Goal: Task Accomplishment & Management: Manage account settings

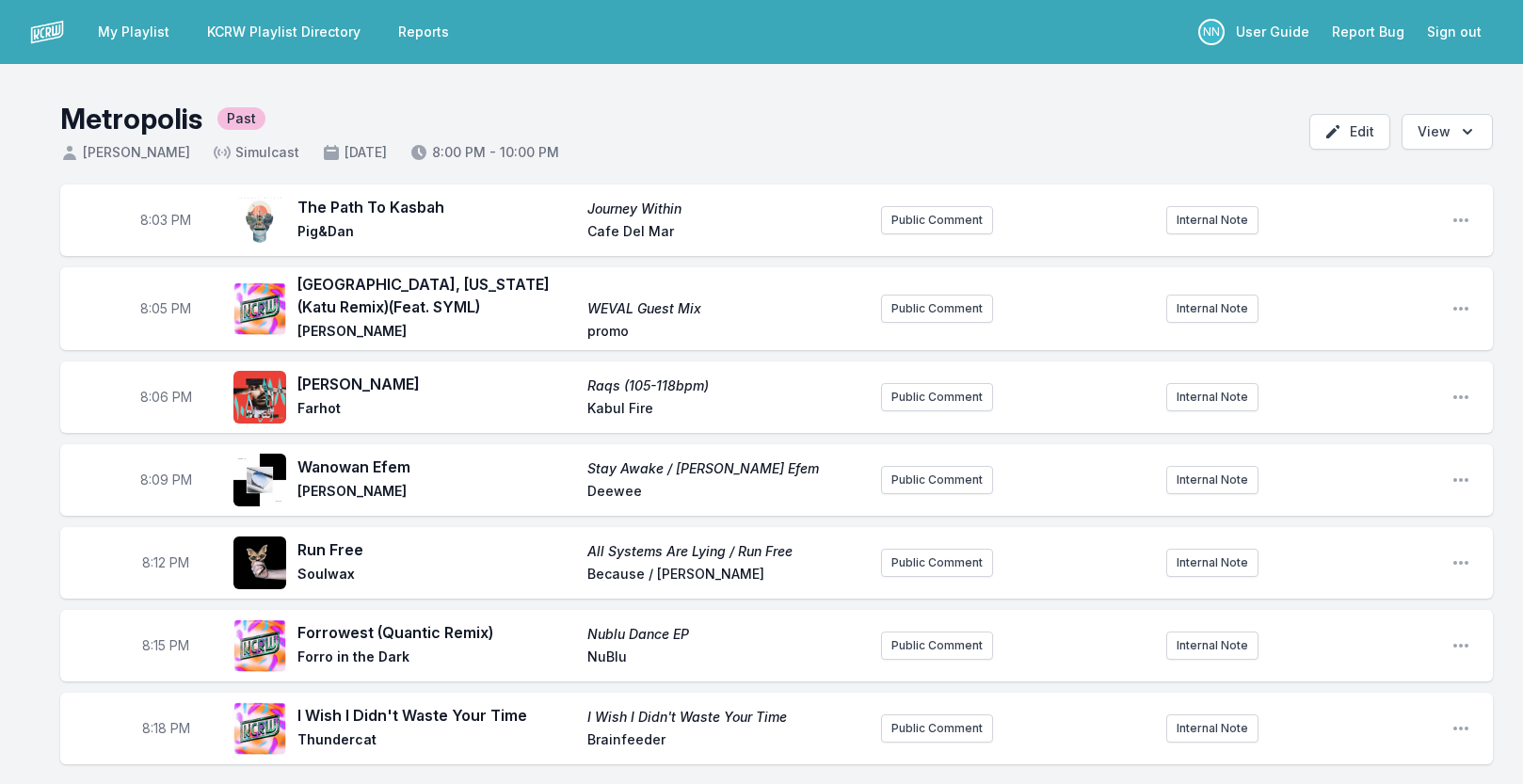
click at [156, 28] on link "My Playlist" at bounding box center [133, 32] width 94 height 34
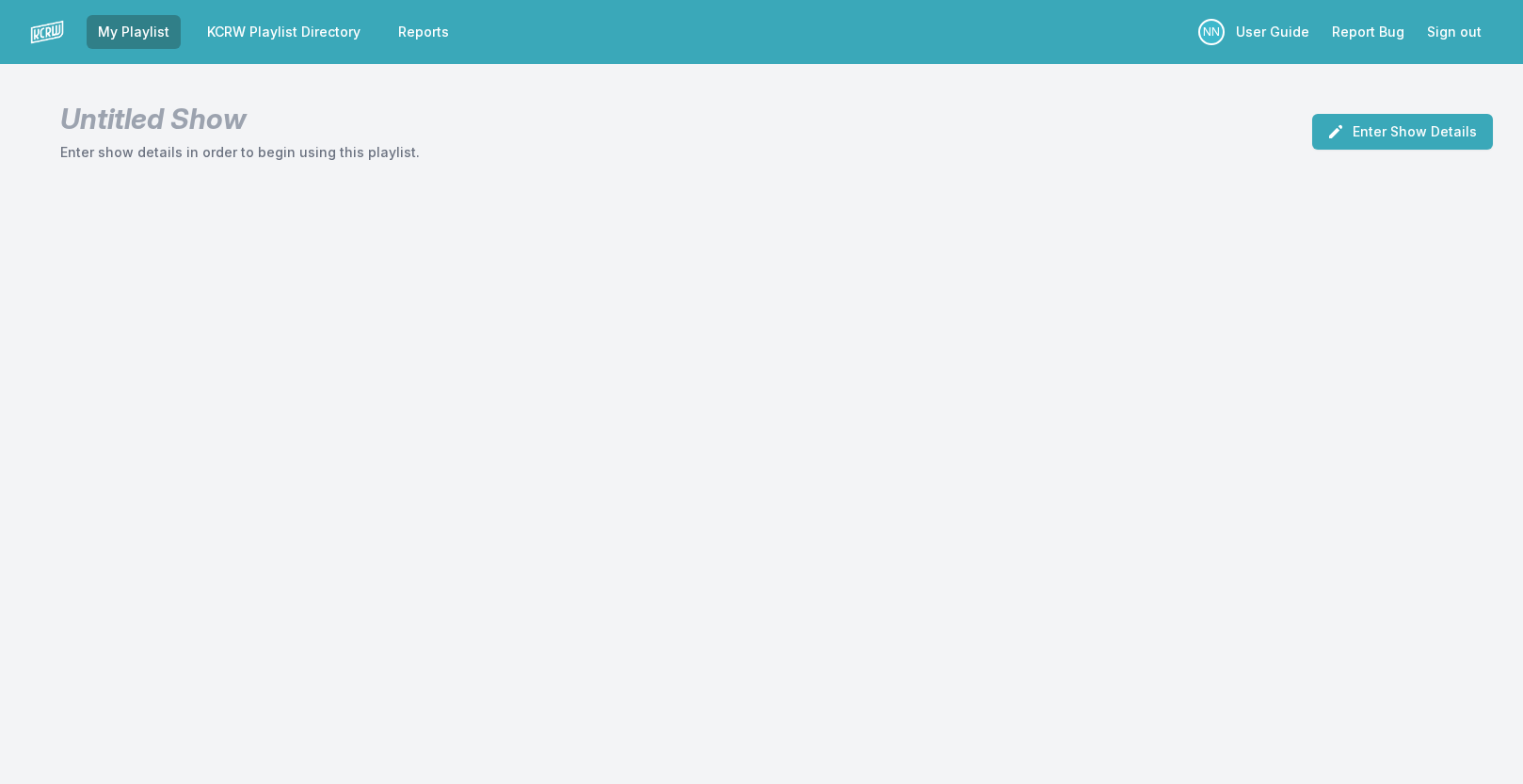
click at [314, 30] on link "KCRW Playlist Directory" at bounding box center [283, 32] width 176 height 34
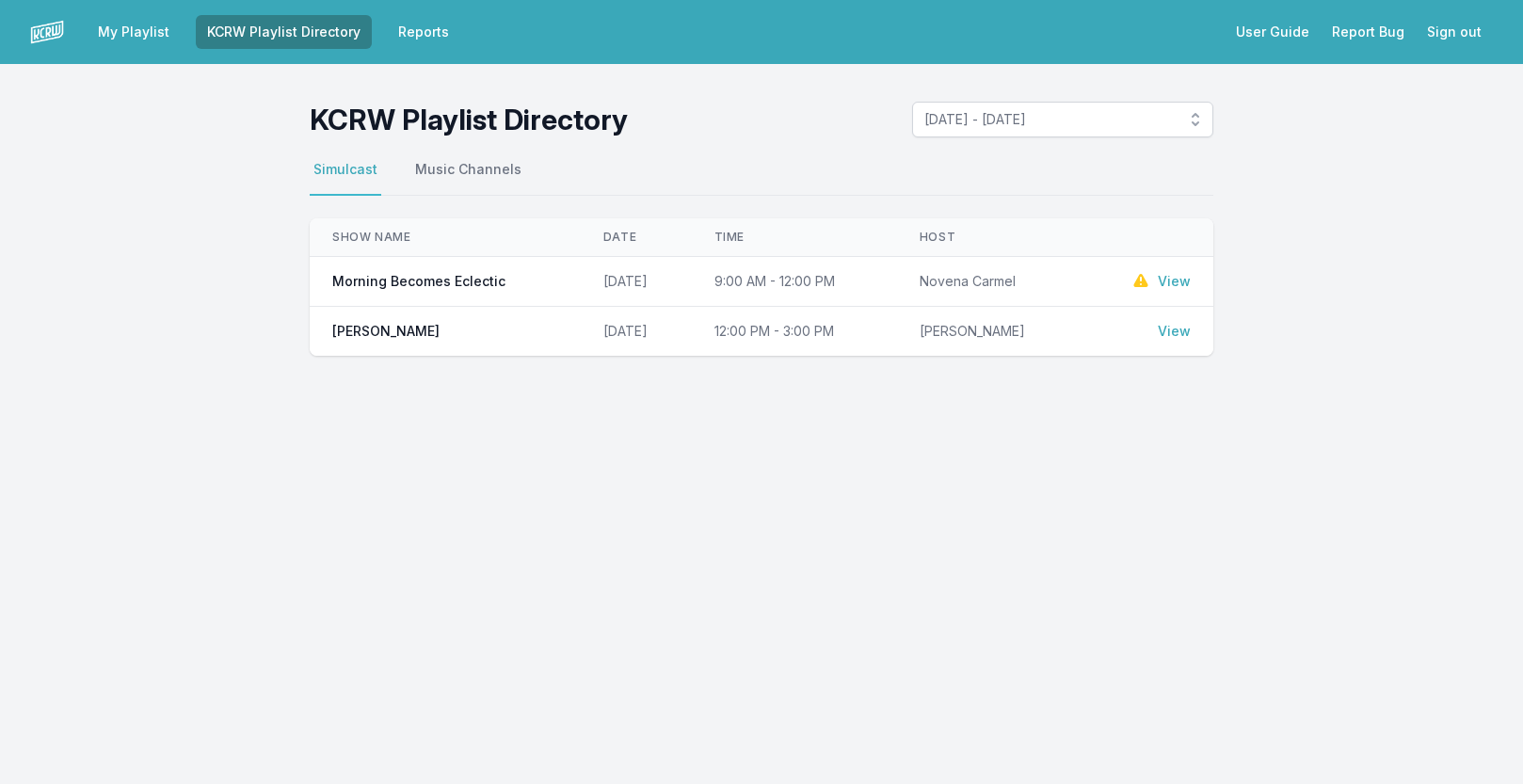
click at [139, 26] on link "My Playlist" at bounding box center [133, 32] width 94 height 34
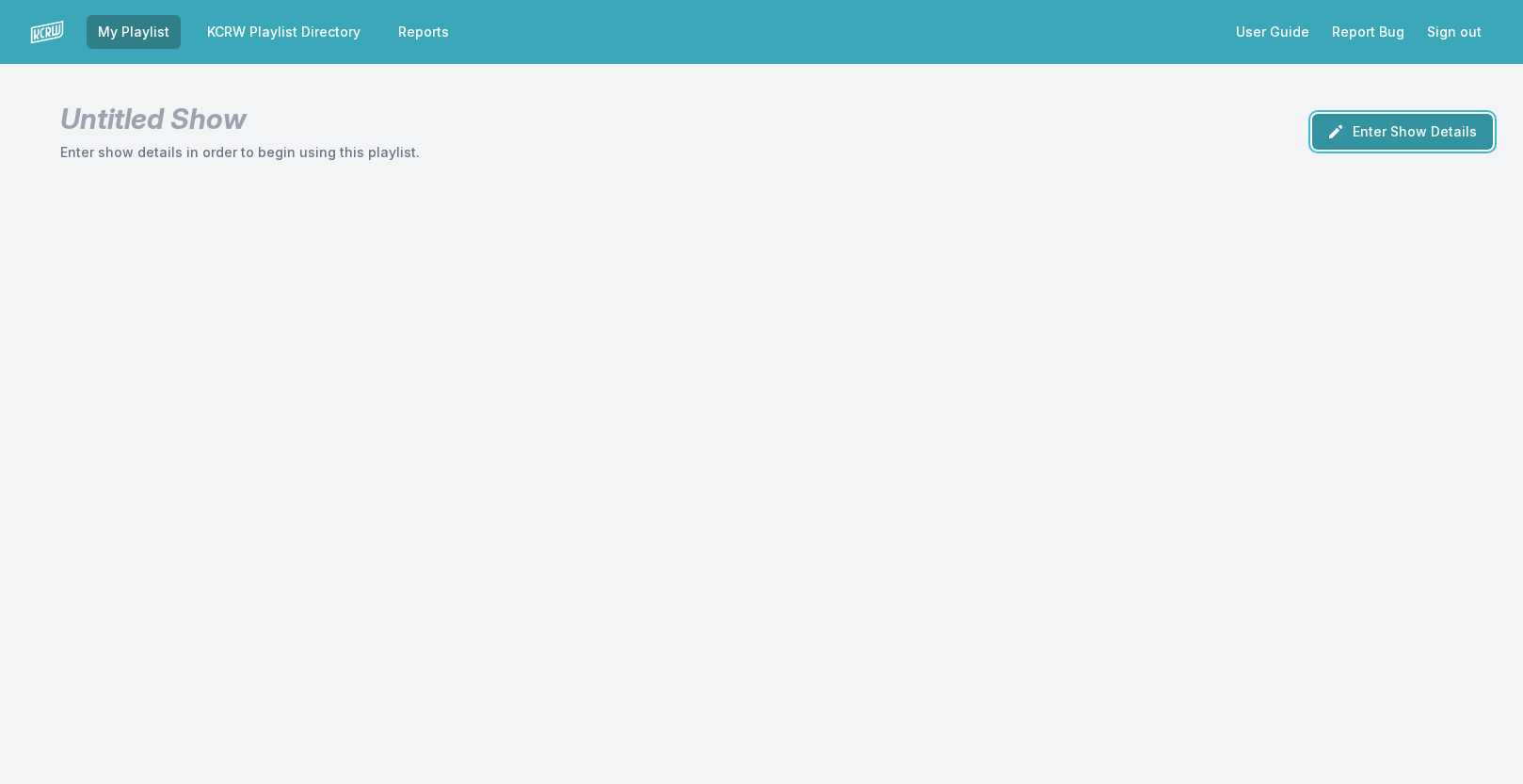
click at [1400, 138] on button "Enter Show Details" at bounding box center [1402, 132] width 181 height 36
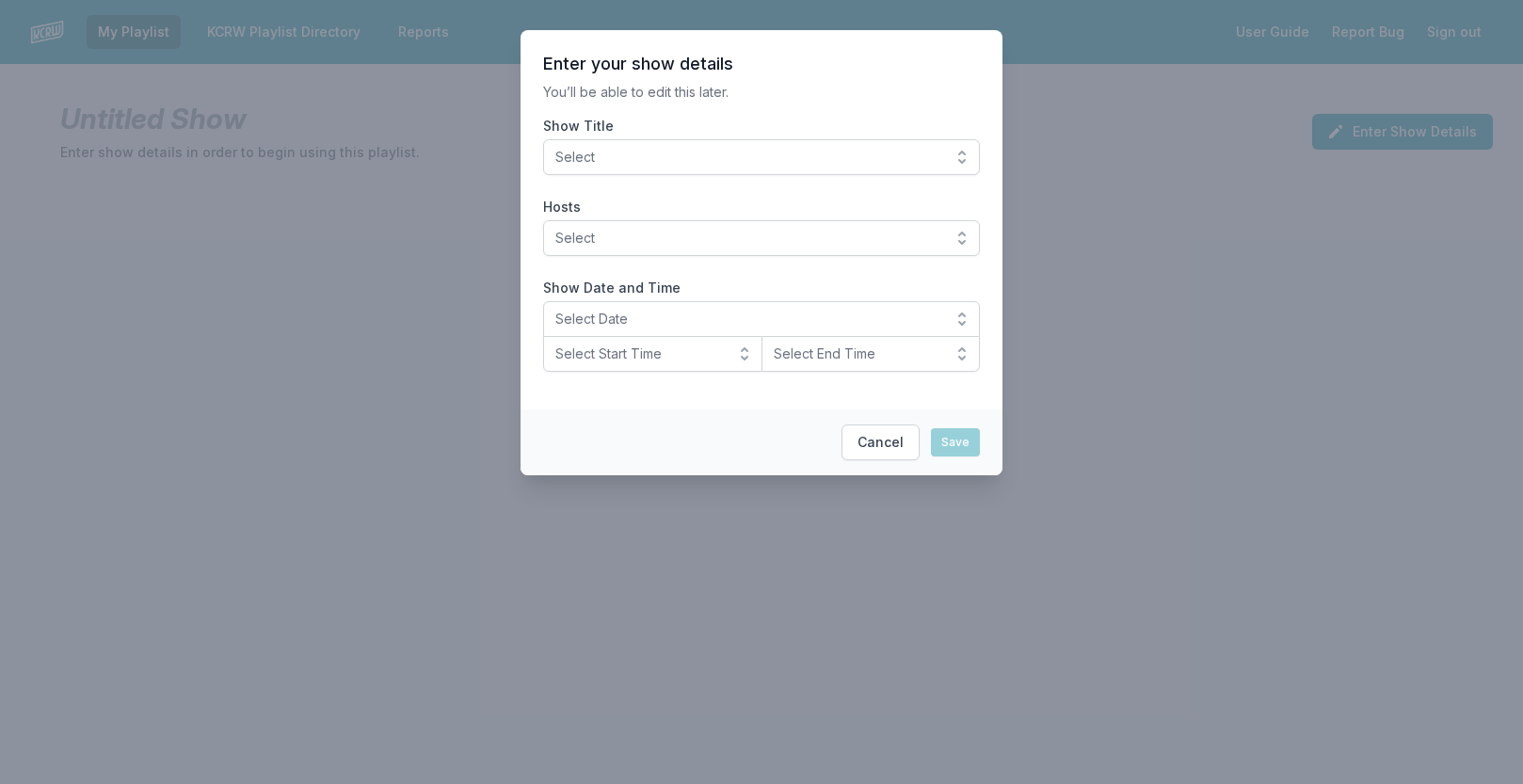
click at [670, 150] on span "Select" at bounding box center [748, 157] width 386 height 19
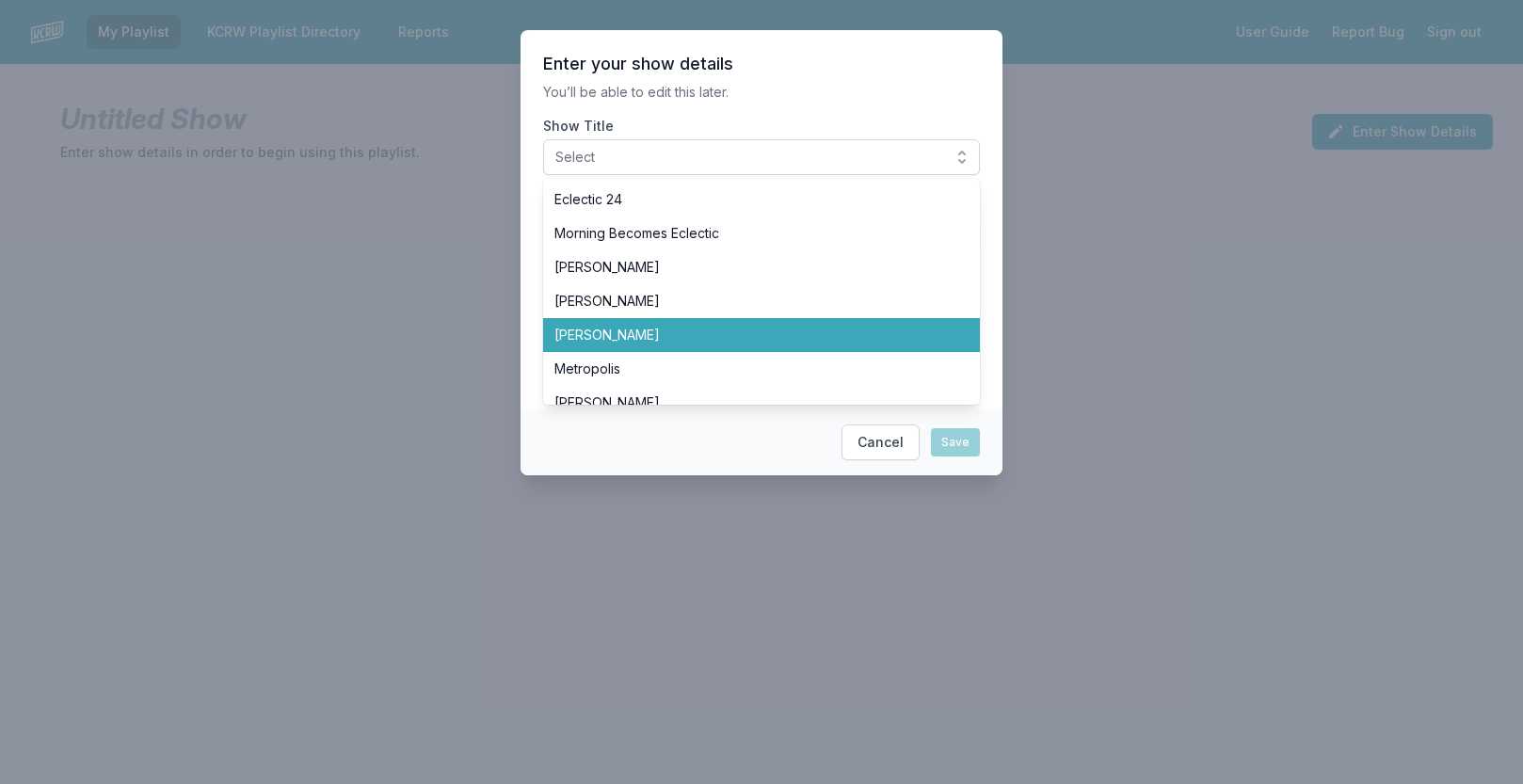
click at [636, 335] on span "[PERSON_NAME]" at bounding box center [750, 335] width 392 height 19
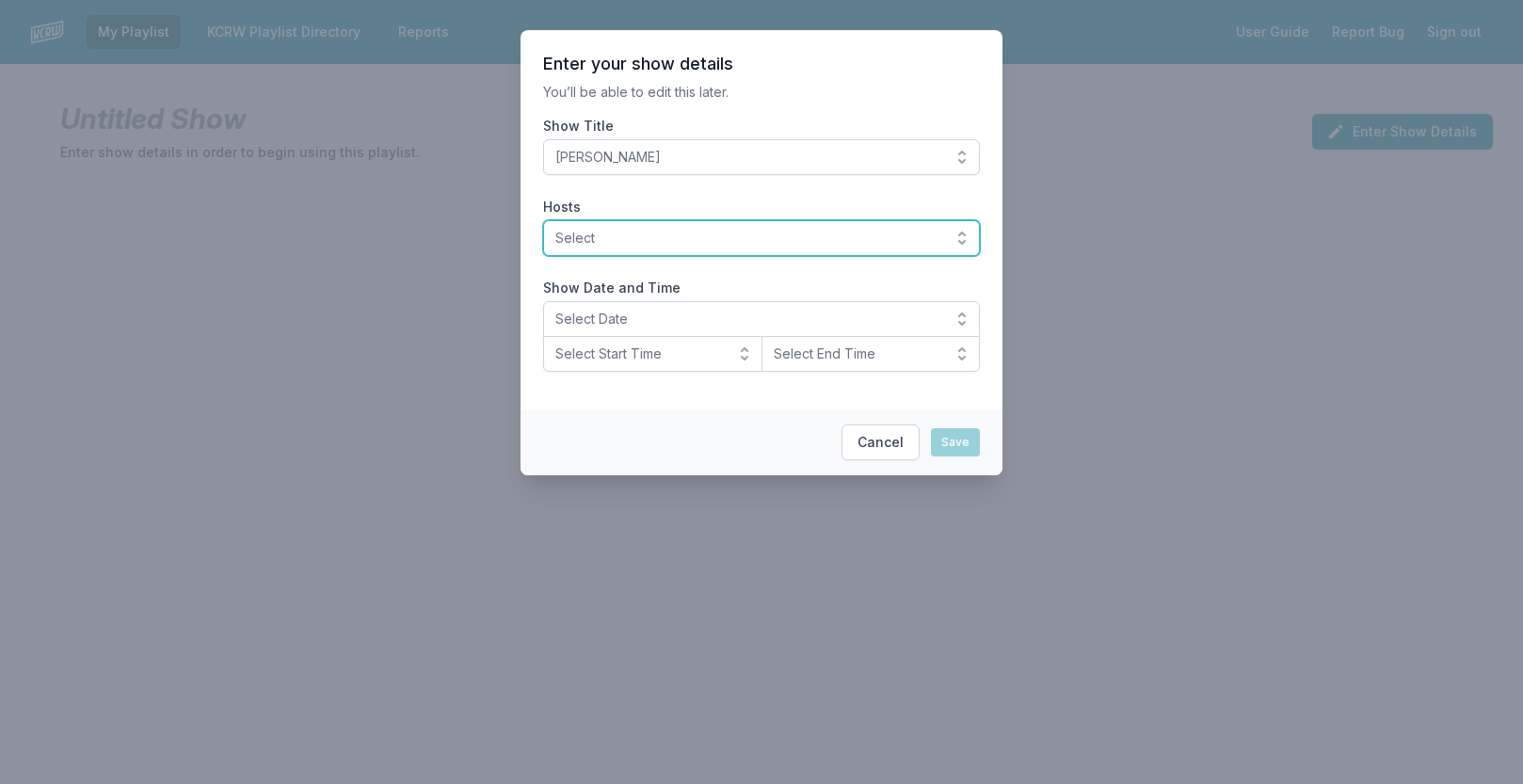
click at [622, 234] on span "Select" at bounding box center [748, 239] width 386 height 19
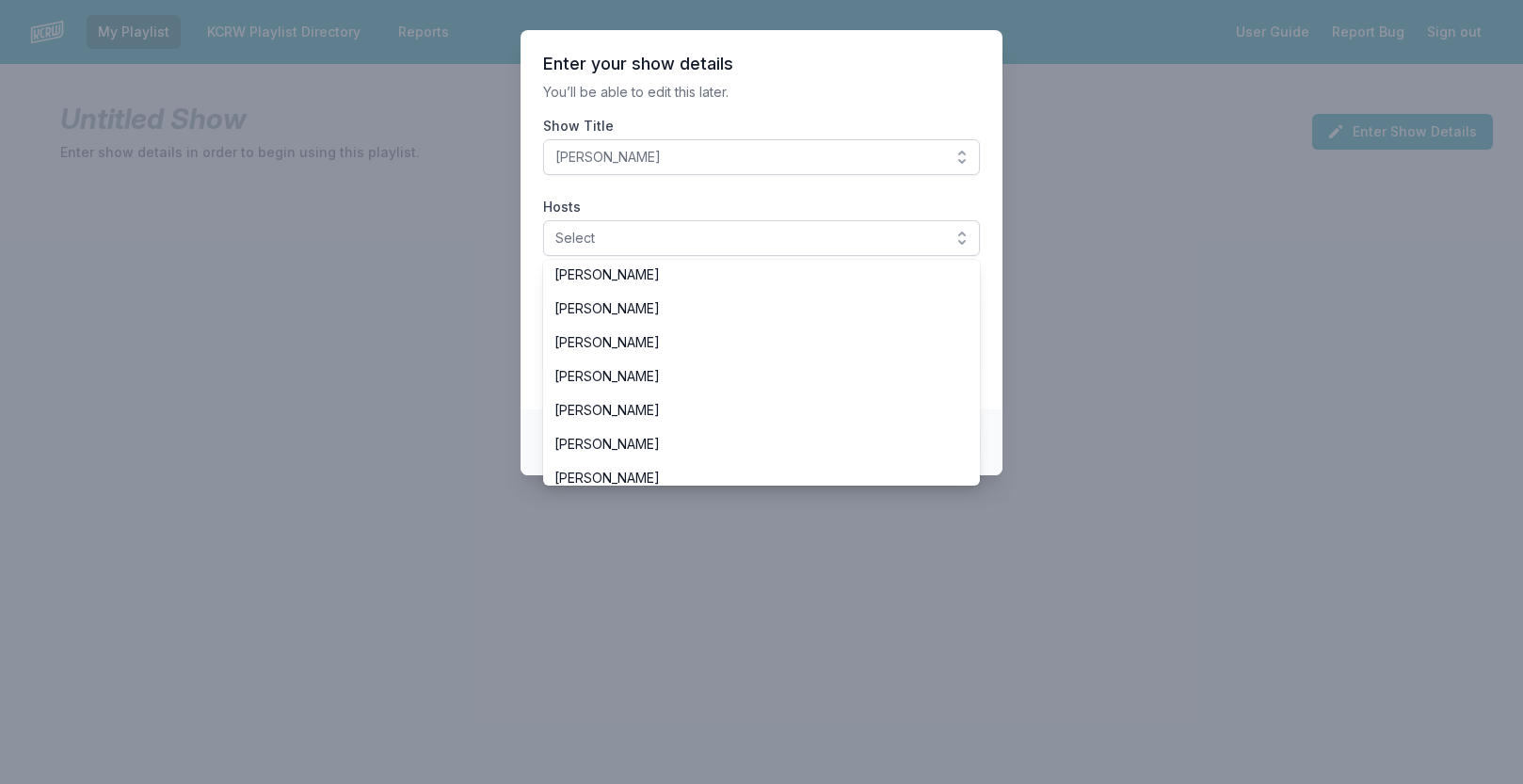
scroll to position [155, 0]
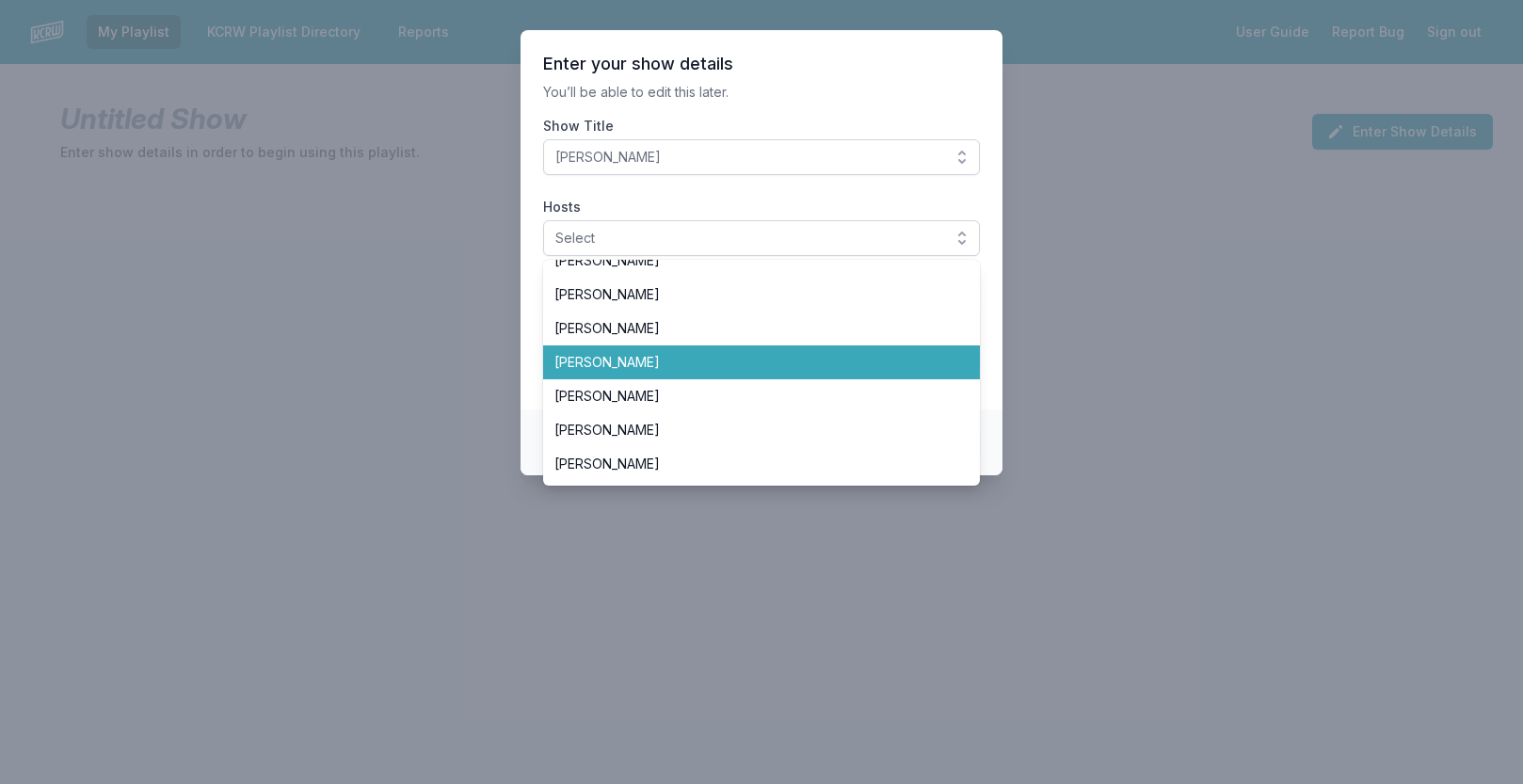
click at [626, 365] on span "[PERSON_NAME]" at bounding box center [750, 362] width 392 height 19
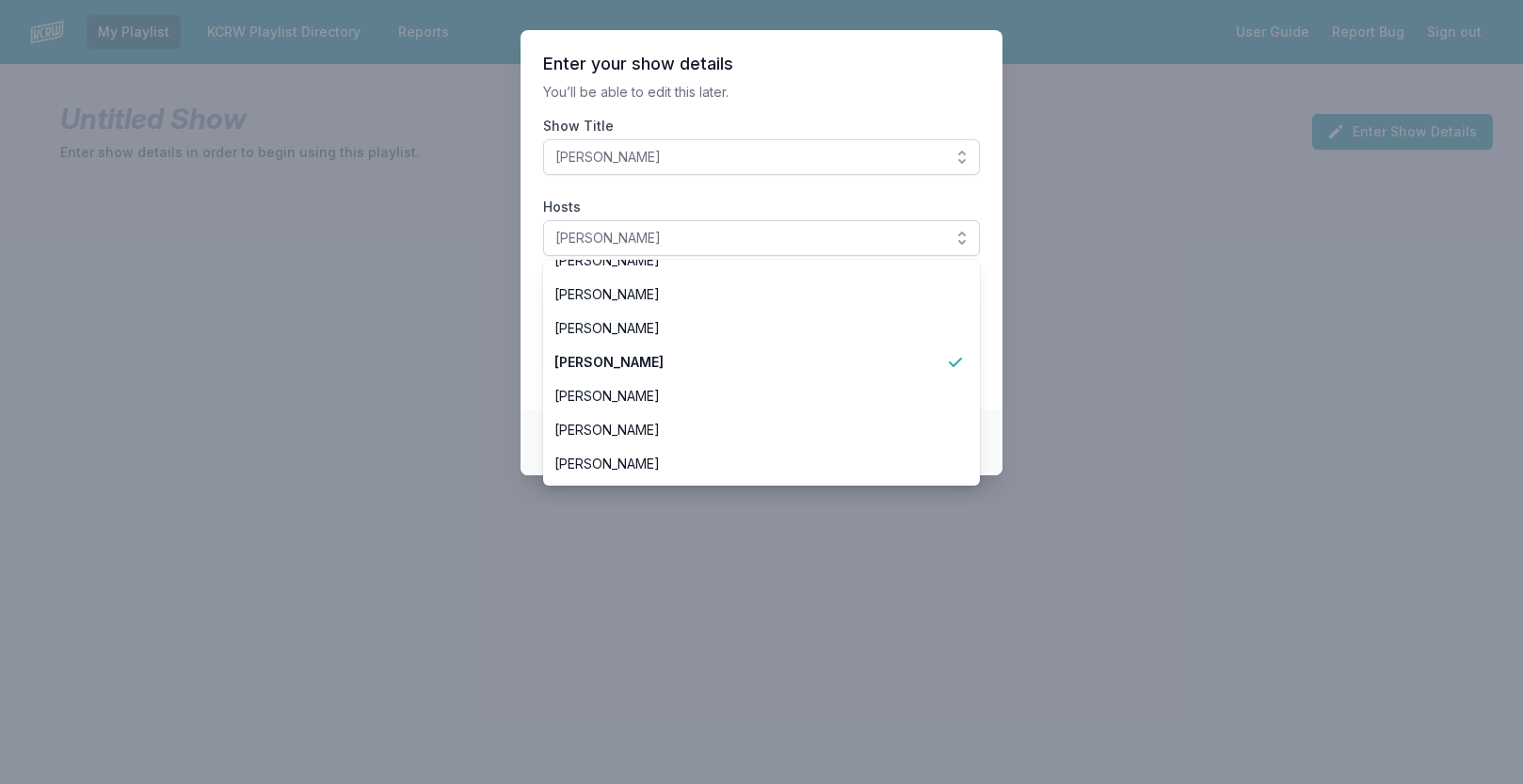
click at [726, 95] on p "You’ll be able to edit this later." at bounding box center [761, 92] width 436 height 19
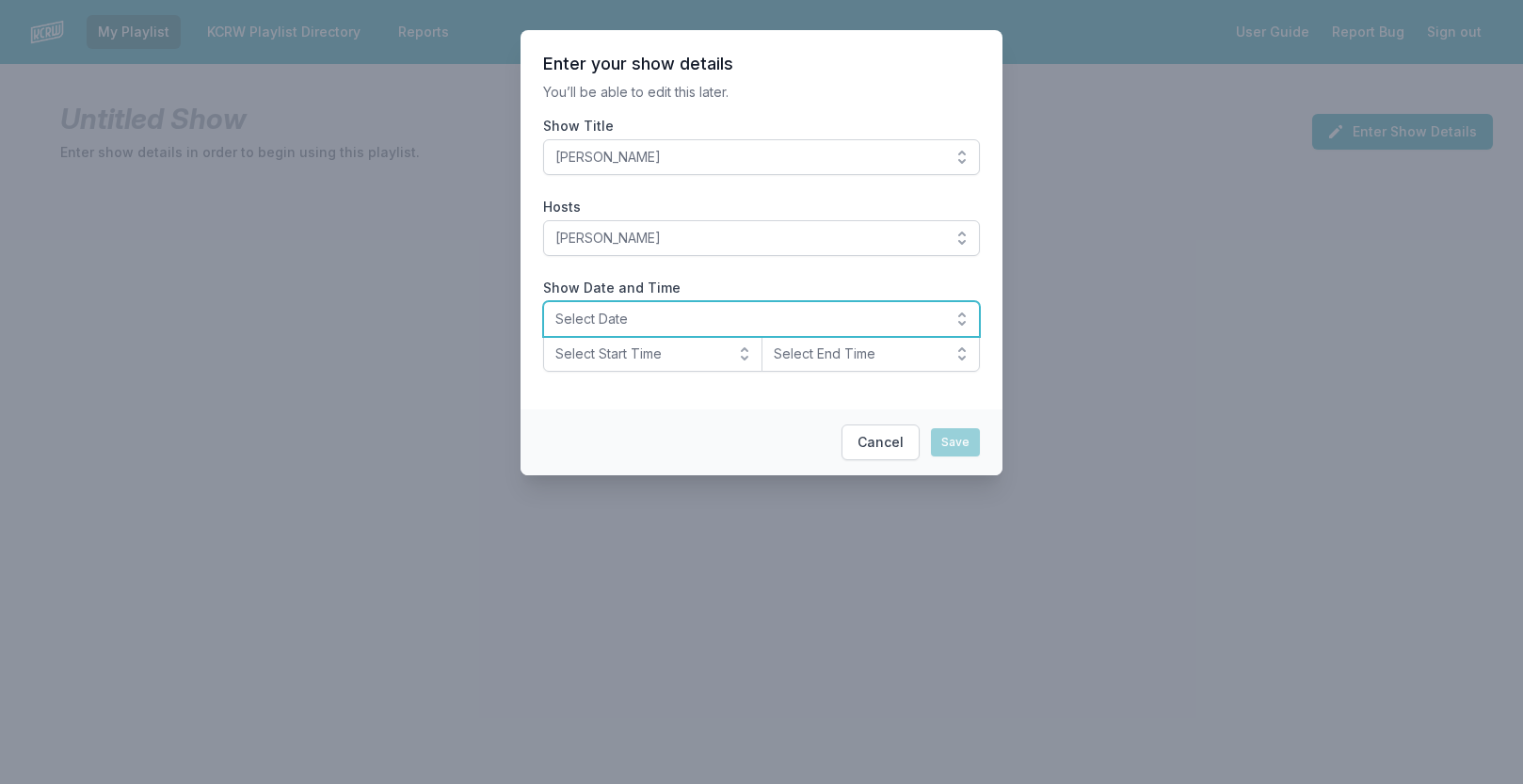
click at [623, 320] on span "Select Date" at bounding box center [748, 319] width 386 height 19
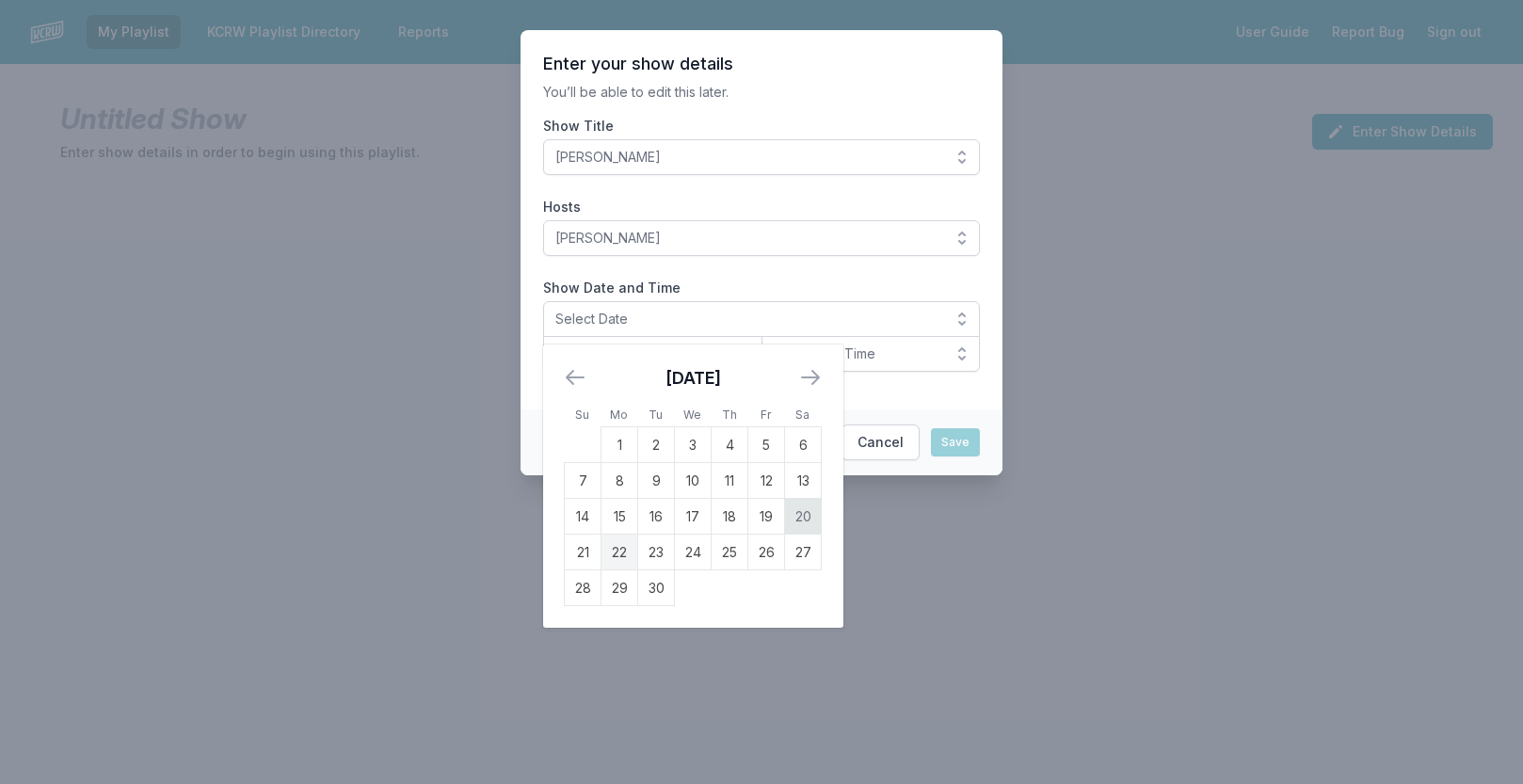
click at [811, 515] on td "20" at bounding box center [803, 517] width 37 height 36
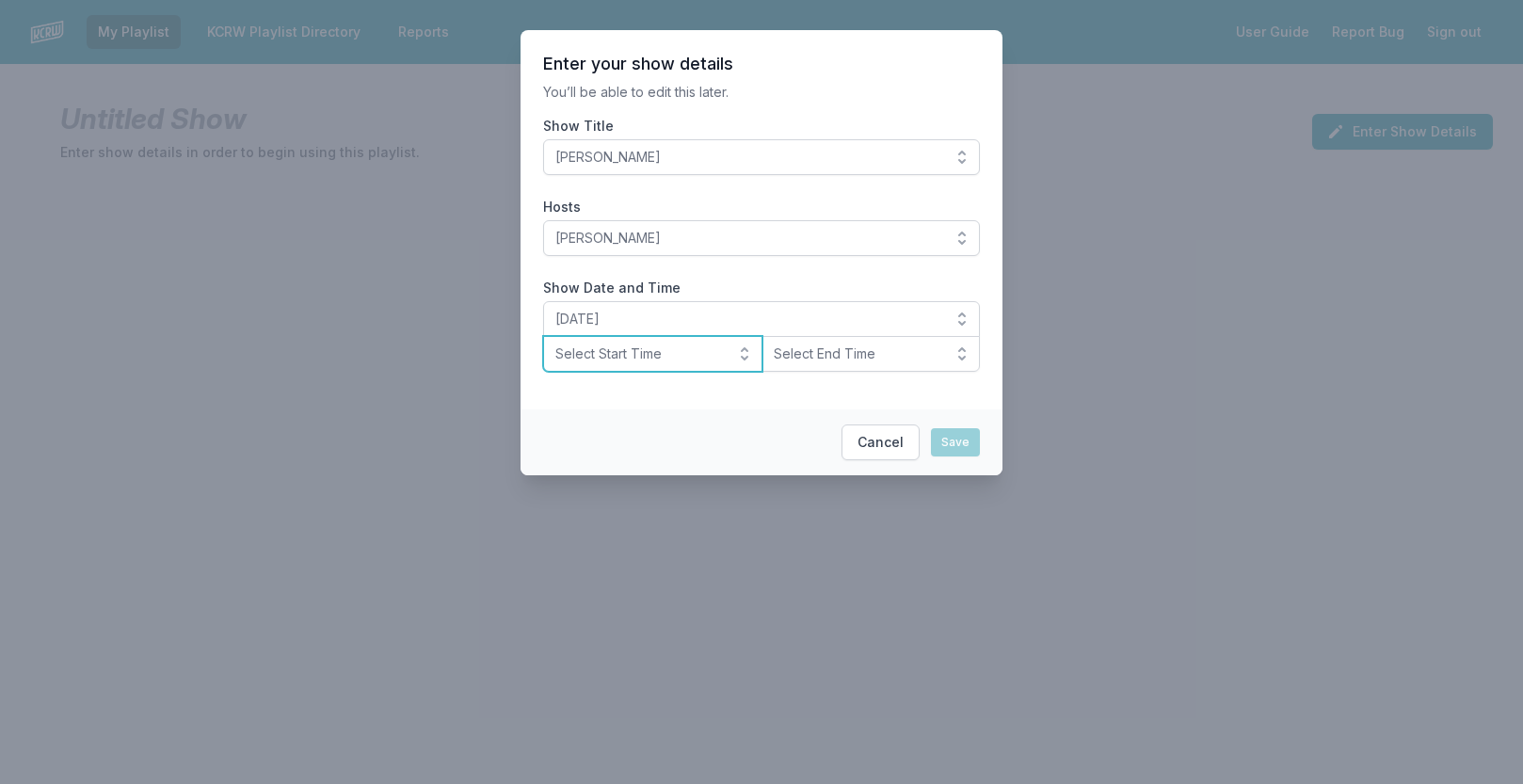
click at [695, 355] on span "Select Start Time" at bounding box center [639, 354] width 168 height 19
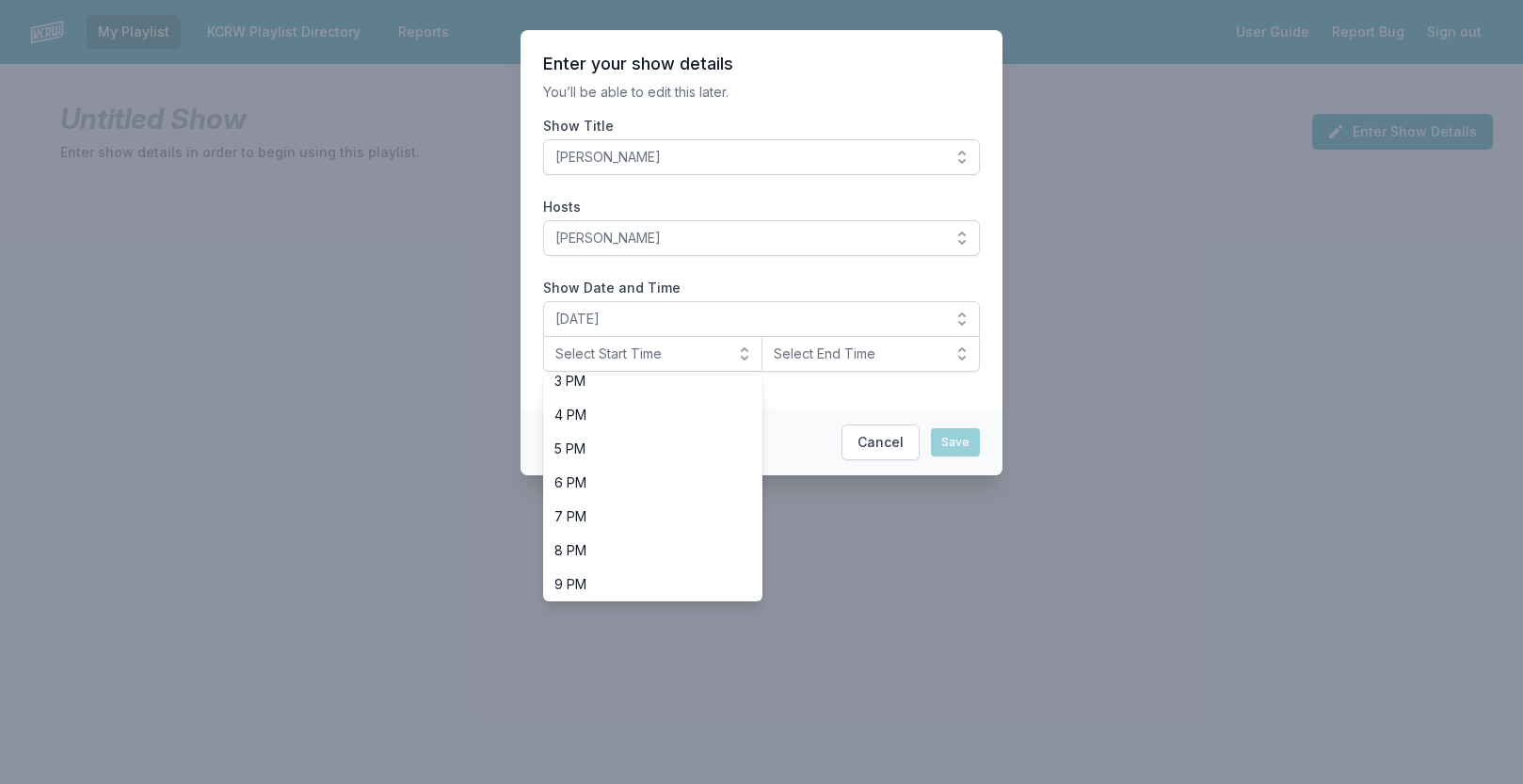
scroll to position [532, 0]
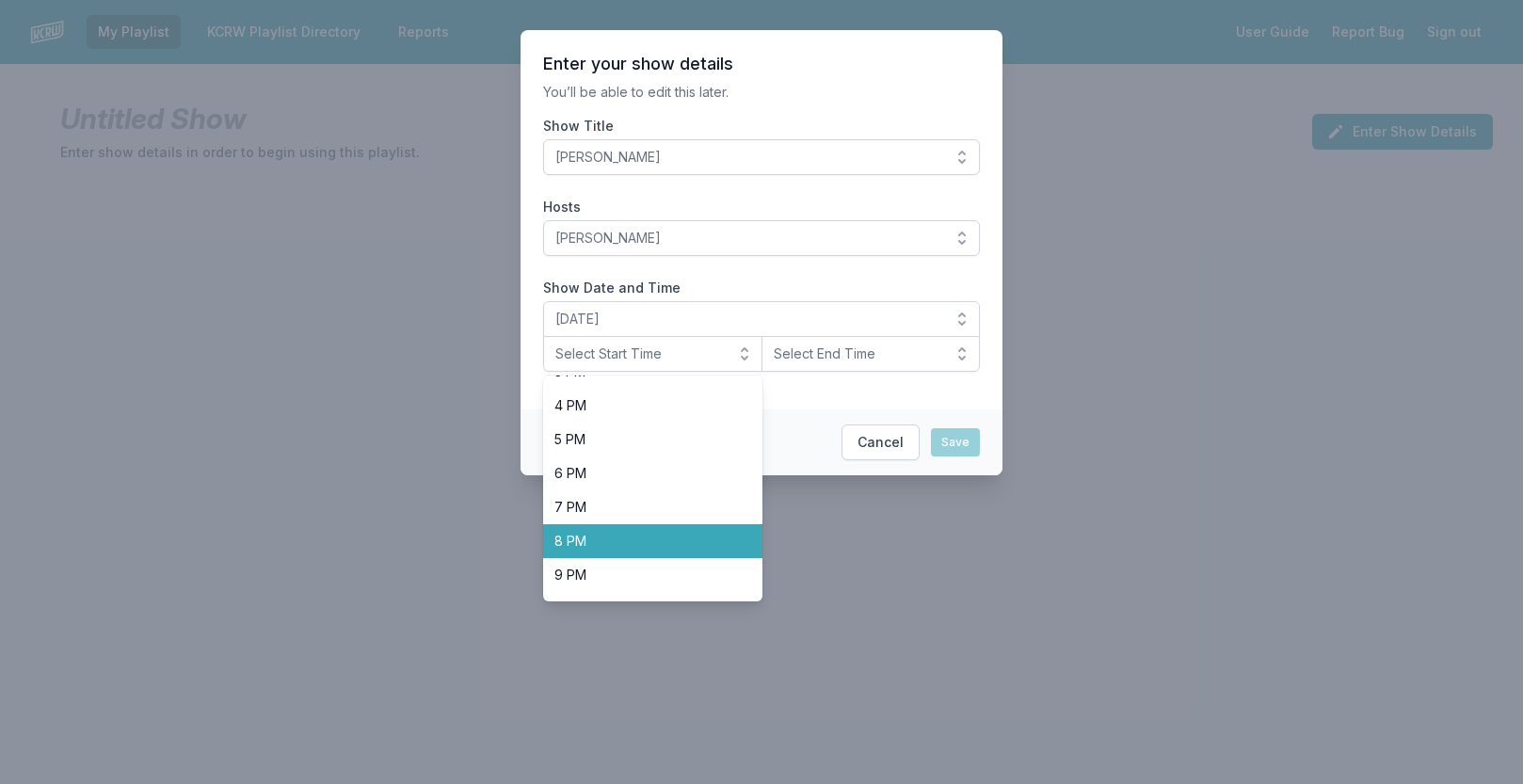
click at [631, 544] on span "8 PM" at bounding box center [641, 541] width 174 height 19
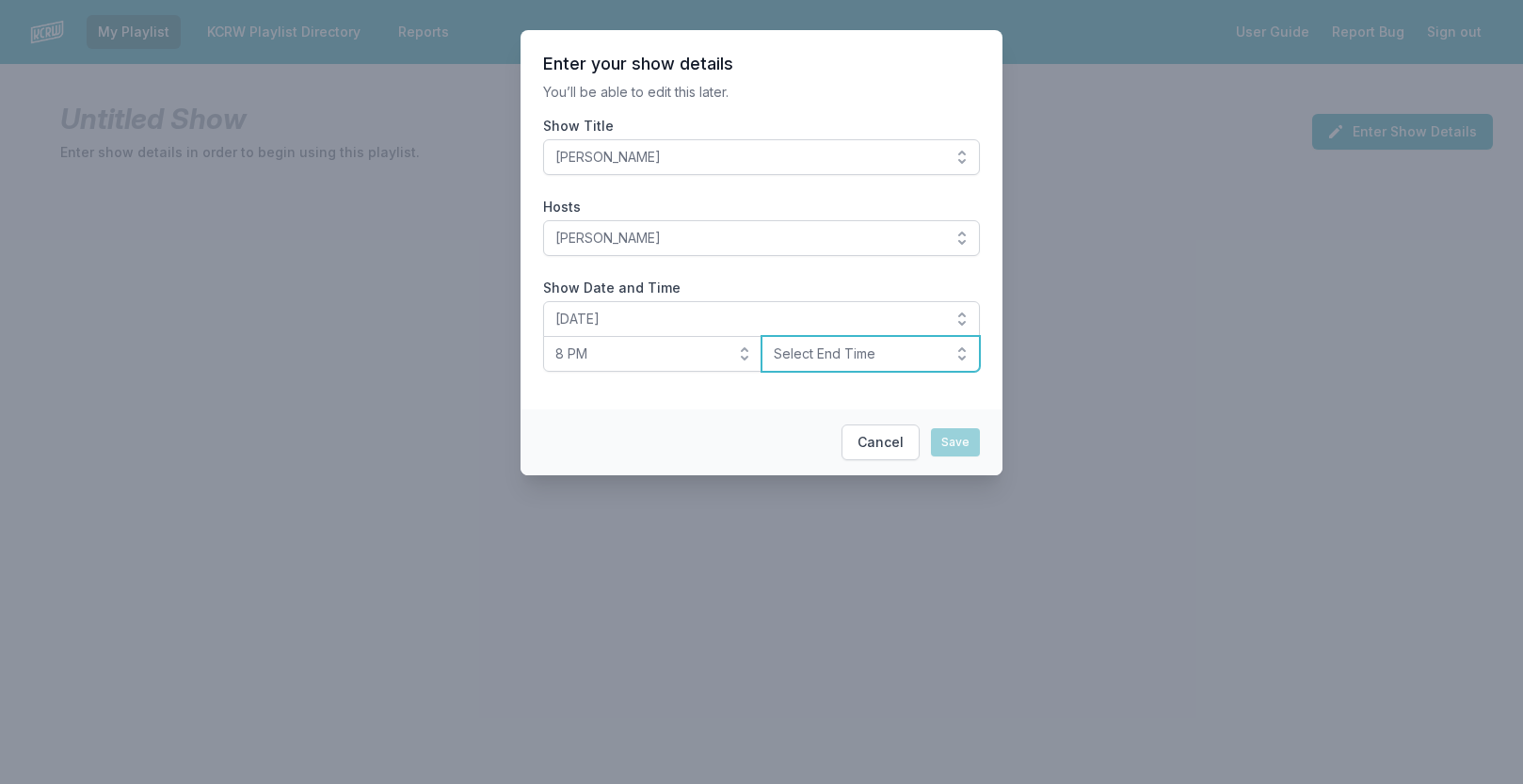
click at [858, 359] on span "Select End Time" at bounding box center [858, 354] width 168 height 19
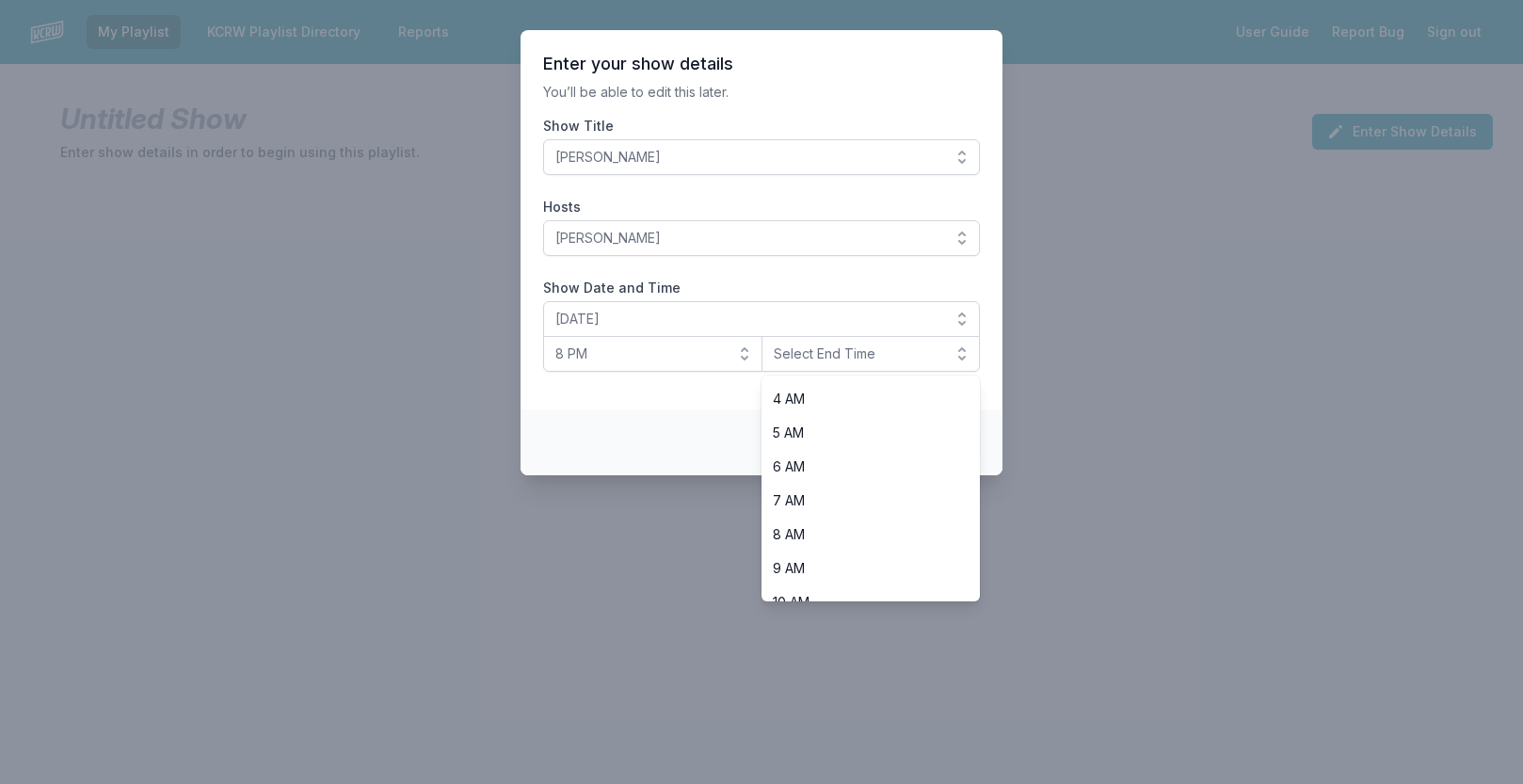
scroll to position [199, 0]
click at [616, 357] on span "8 PM" at bounding box center [639, 354] width 168 height 19
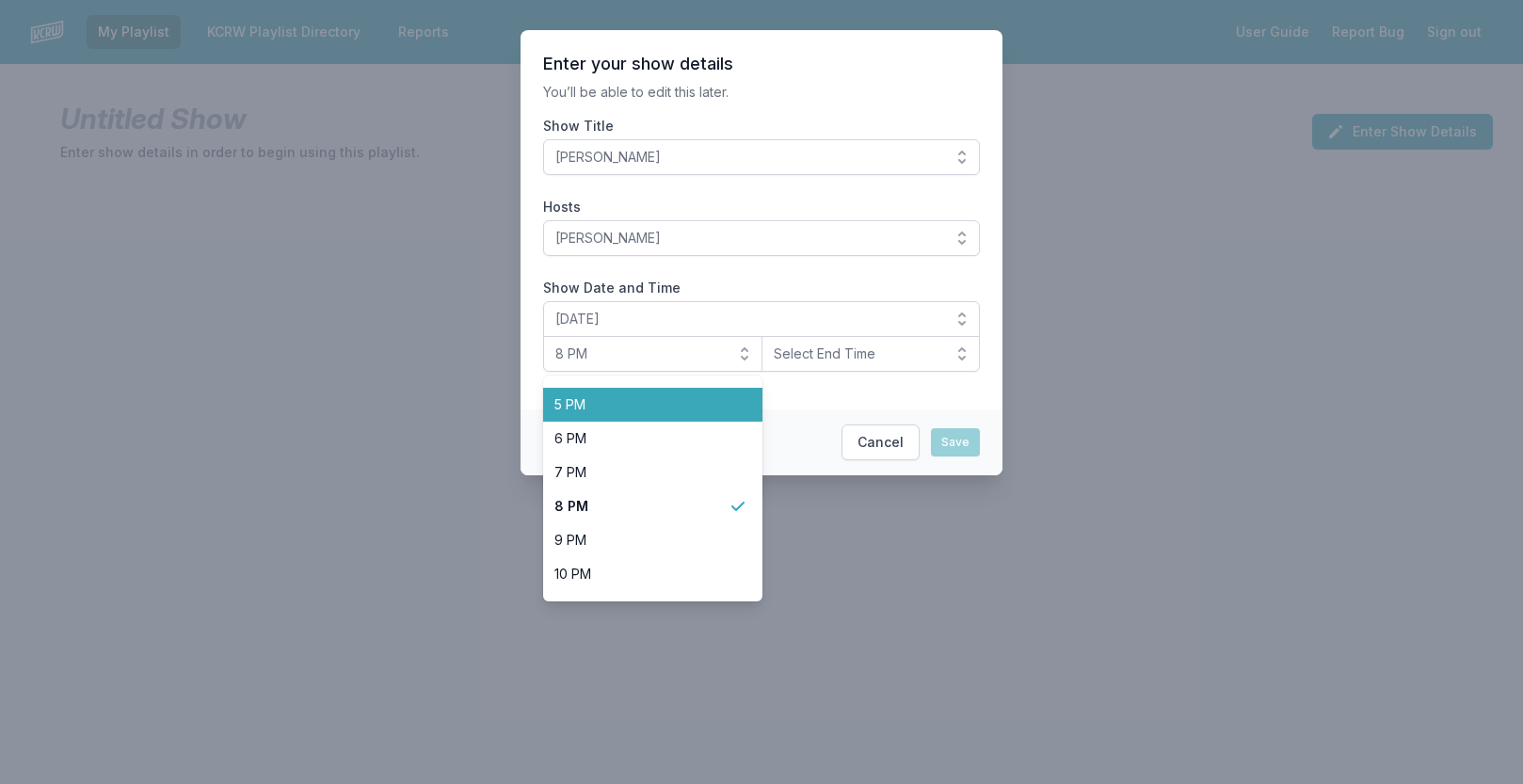
scroll to position [581, 0]
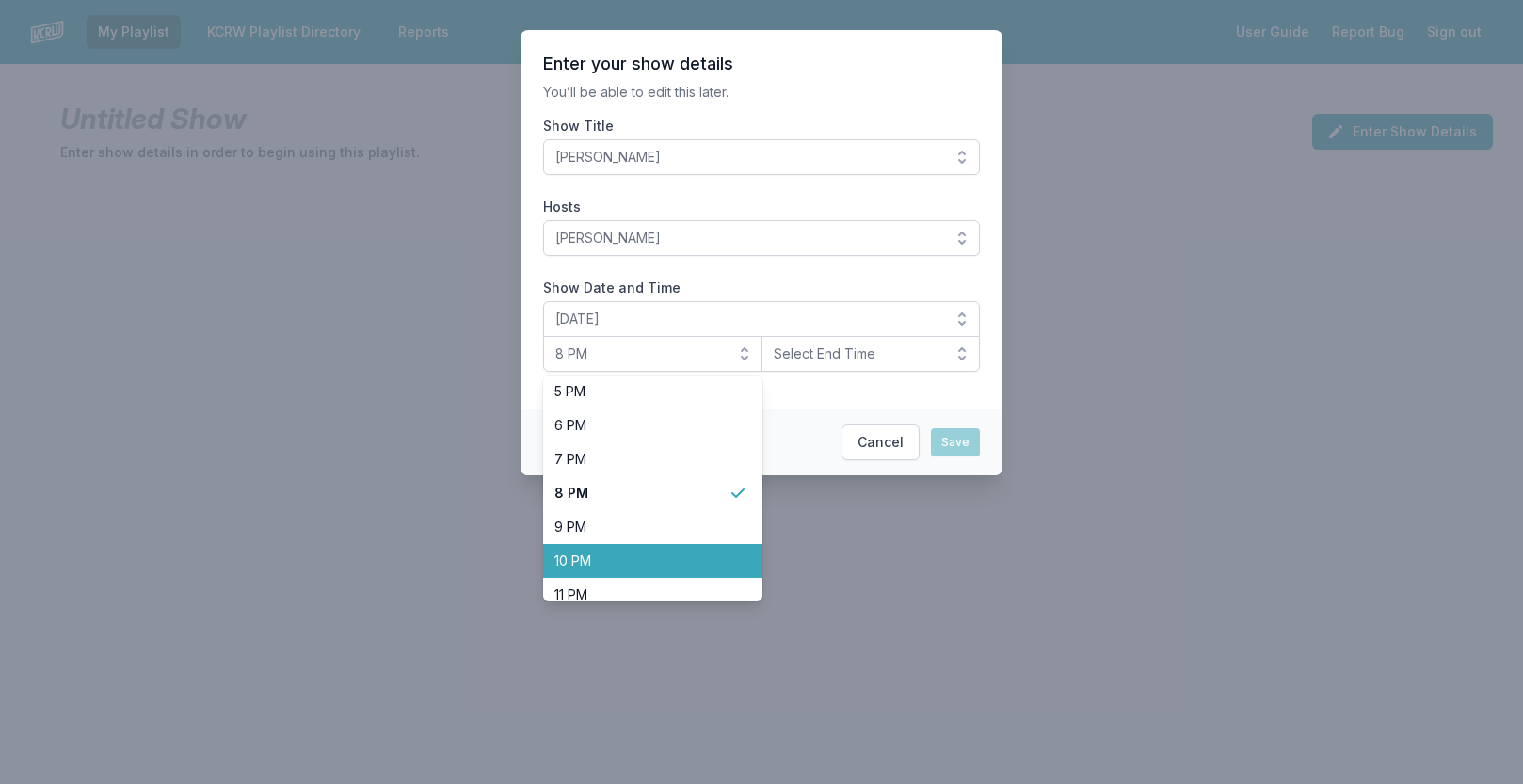
click at [602, 555] on span "10 PM" at bounding box center [641, 561] width 174 height 19
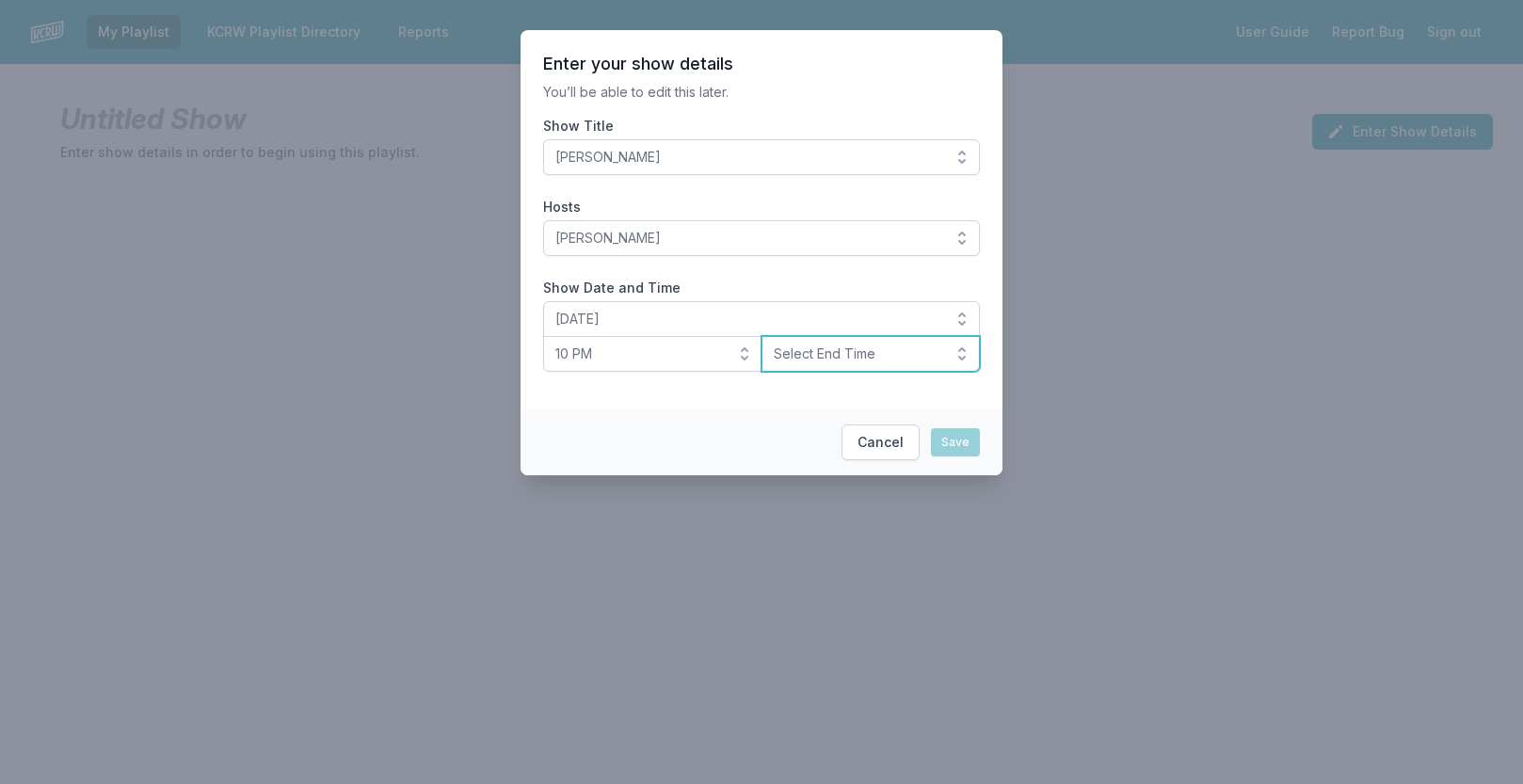
click at [852, 366] on button "Select End Time" at bounding box center [871, 354] width 220 height 36
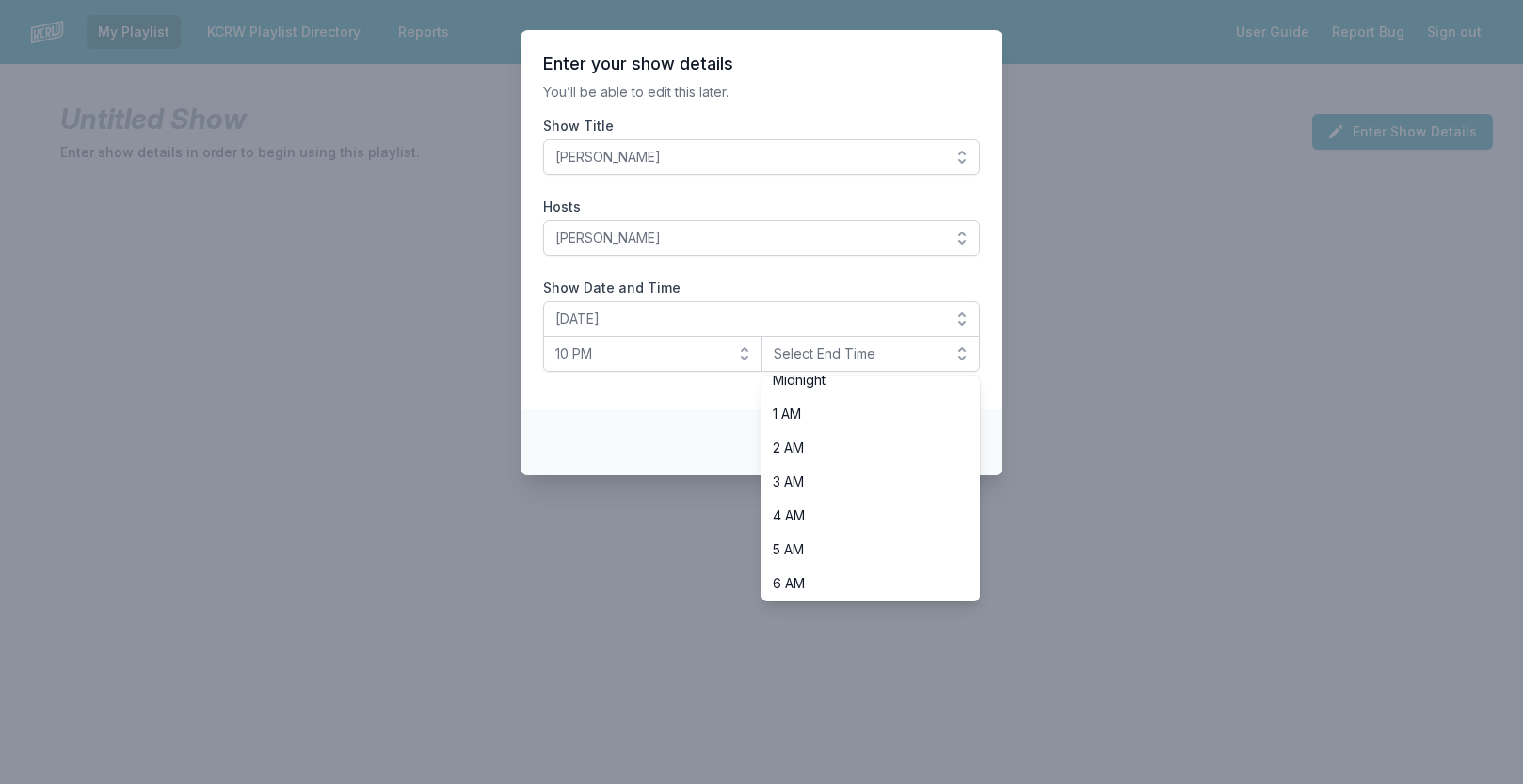
scroll to position [13, 0]
click at [862, 384] on span "Midnight" at bounding box center [859, 383] width 174 height 19
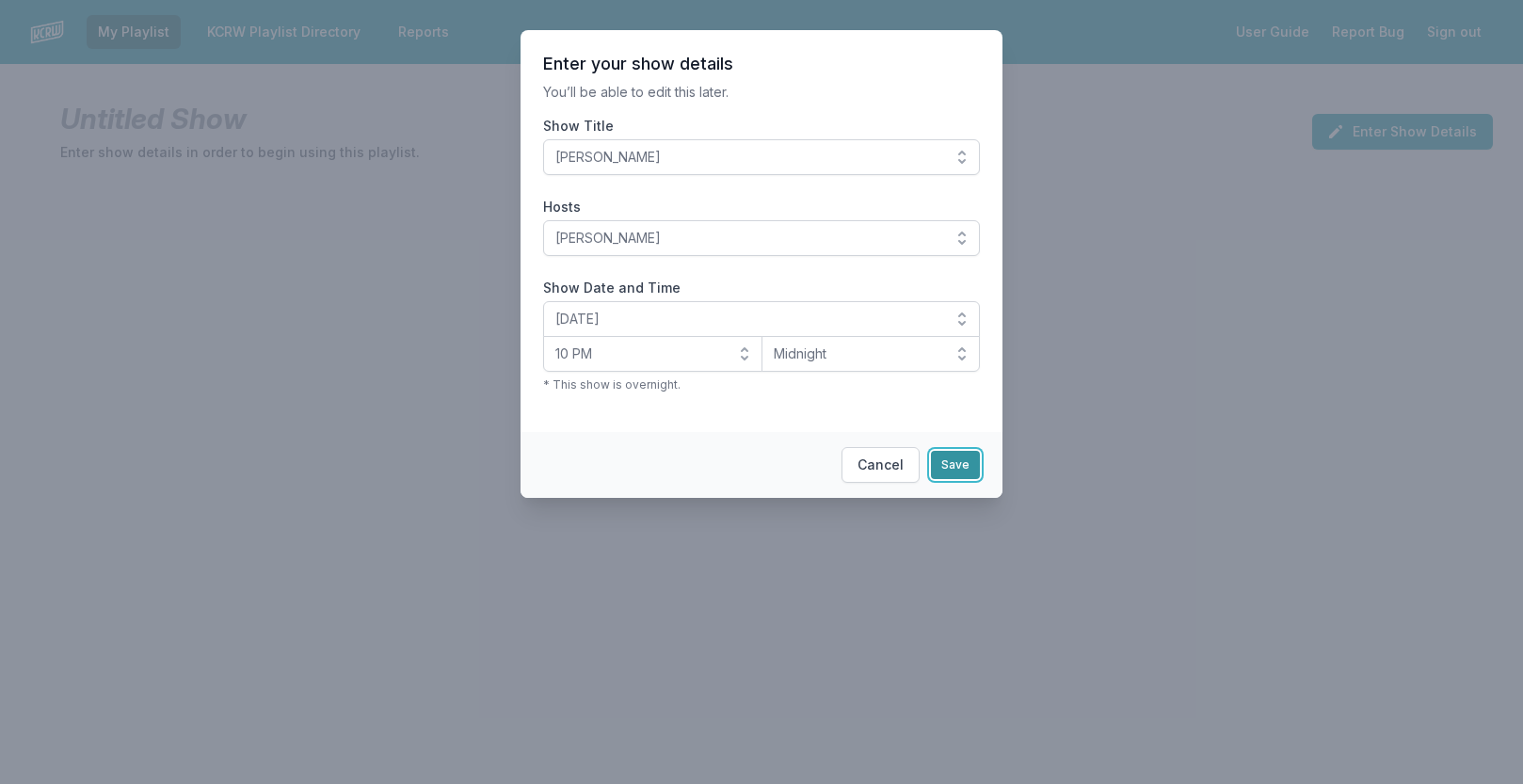
click at [948, 464] on button "Save" at bounding box center [954, 465] width 48 height 29
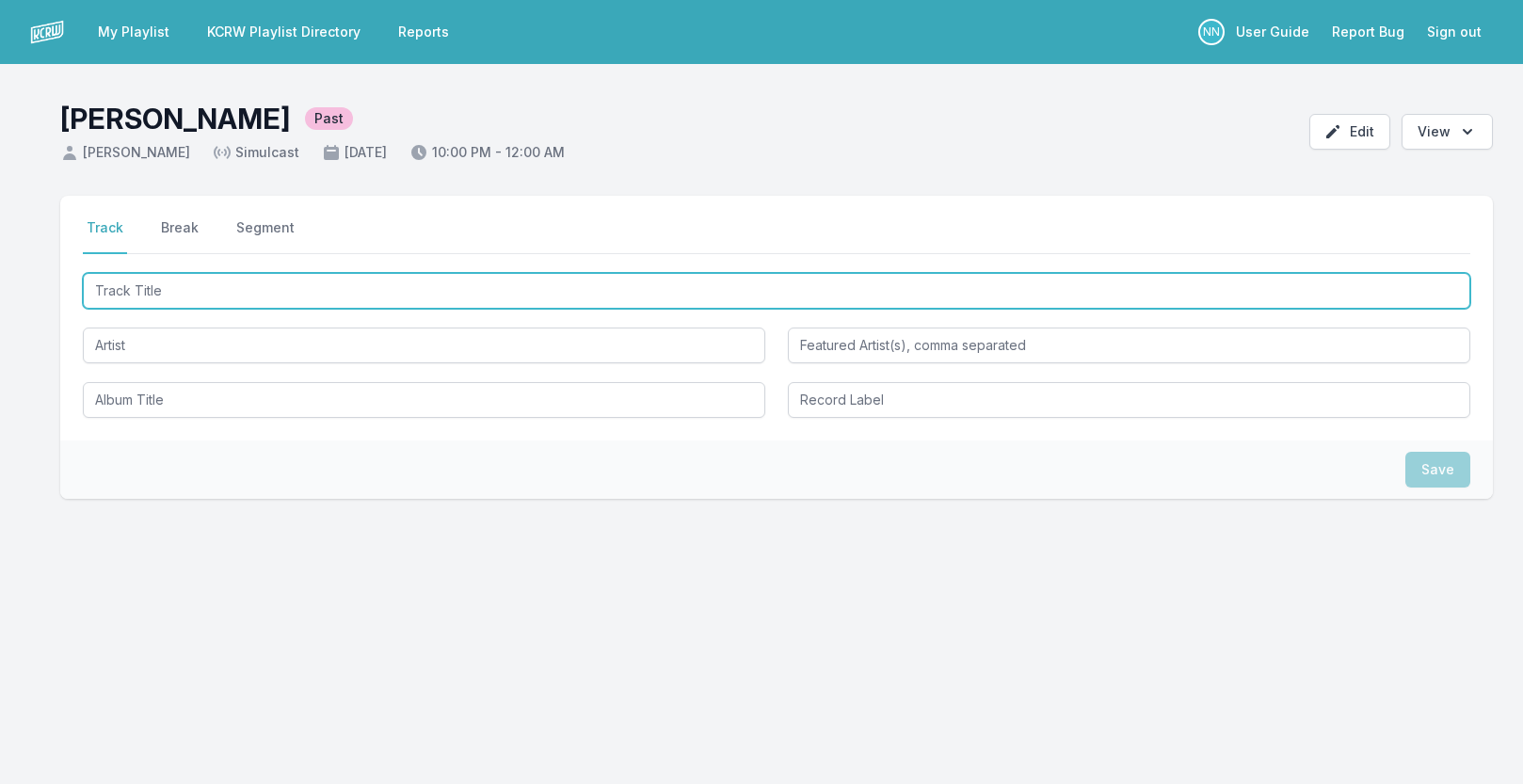
click at [145, 296] on input "Track Title" at bounding box center [777, 291] width 1388 height 36
paste input "Fashion"
type input "Fashion"
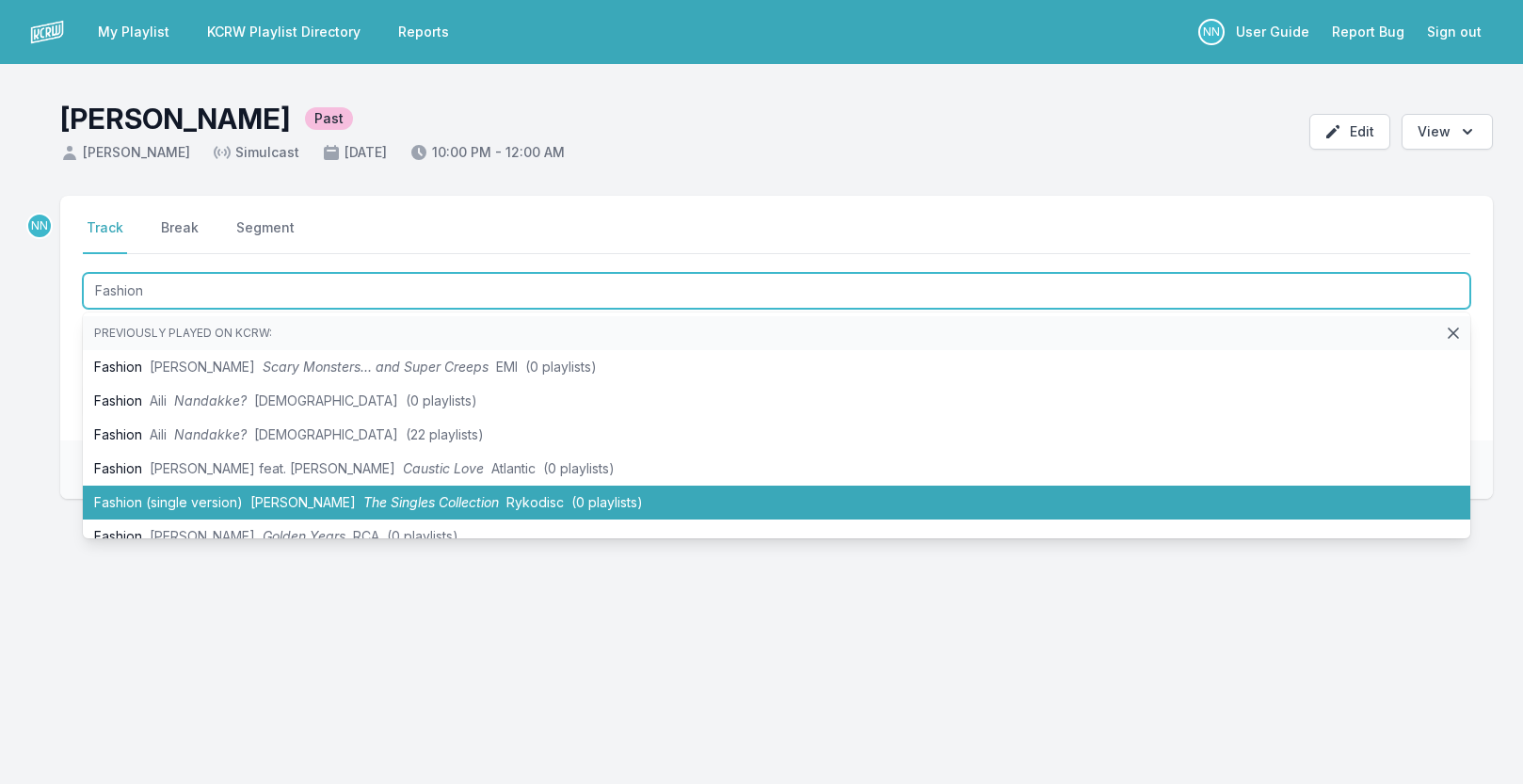
scroll to position [21, 0]
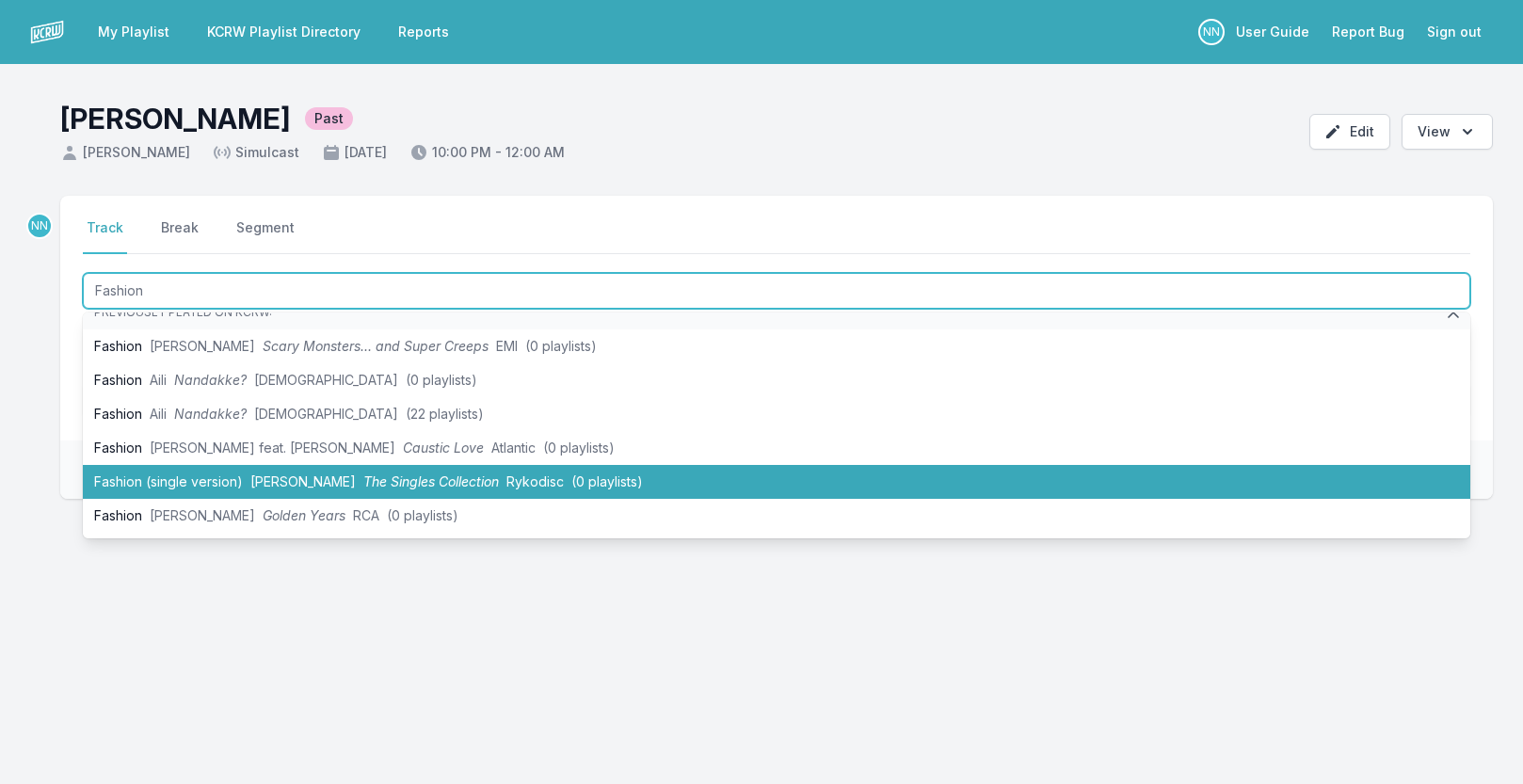
click at [192, 485] on li "Fashion (single version) [PERSON_NAME] The Singles Collection Rykodisc (0 playl…" at bounding box center [777, 482] width 1388 height 34
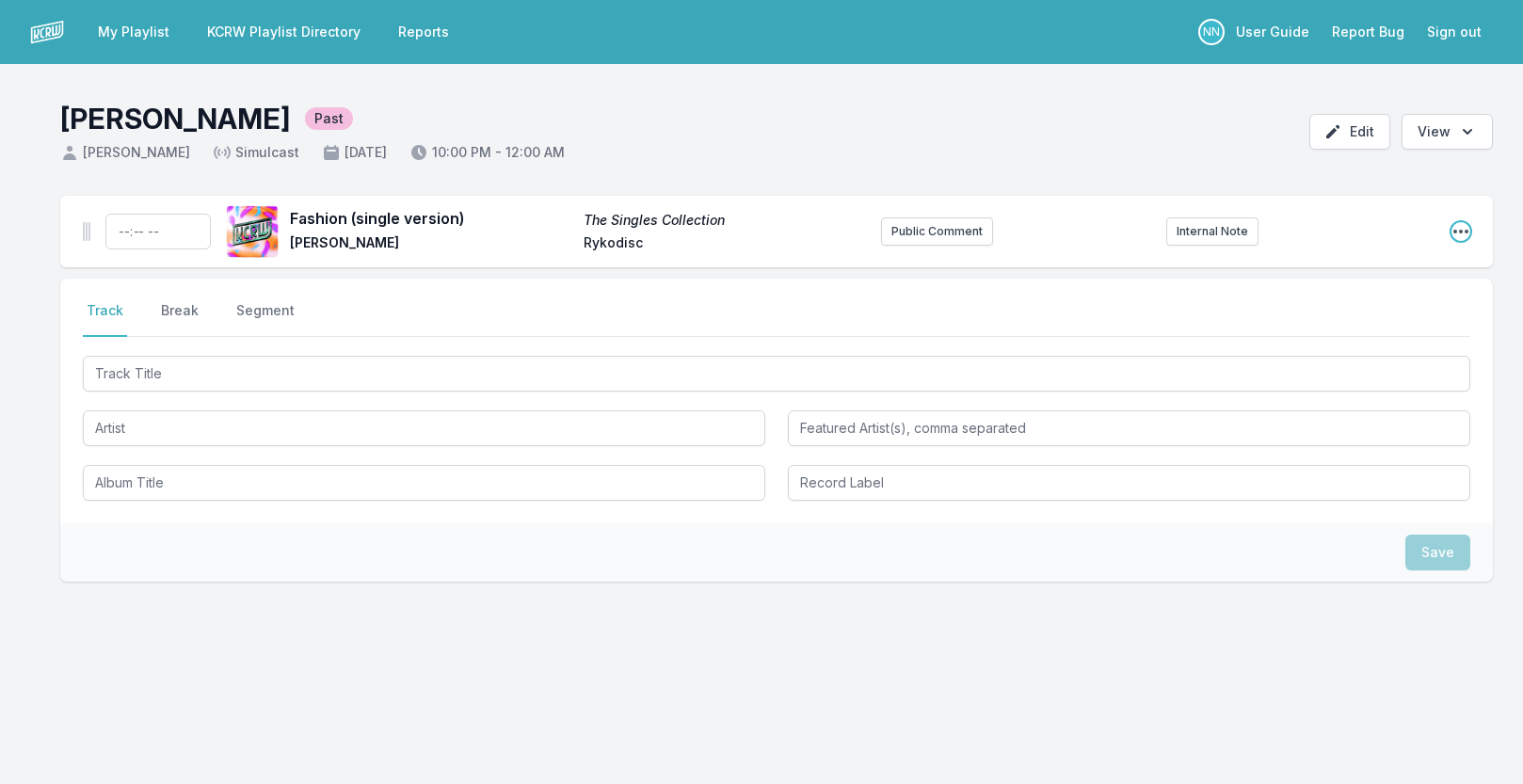
click at [1458, 232] on icon "Open playlist item options" at bounding box center [1461, 232] width 19 height 19
click at [1341, 301] on button "Edit Track Details" at bounding box center [1365, 303] width 211 height 34
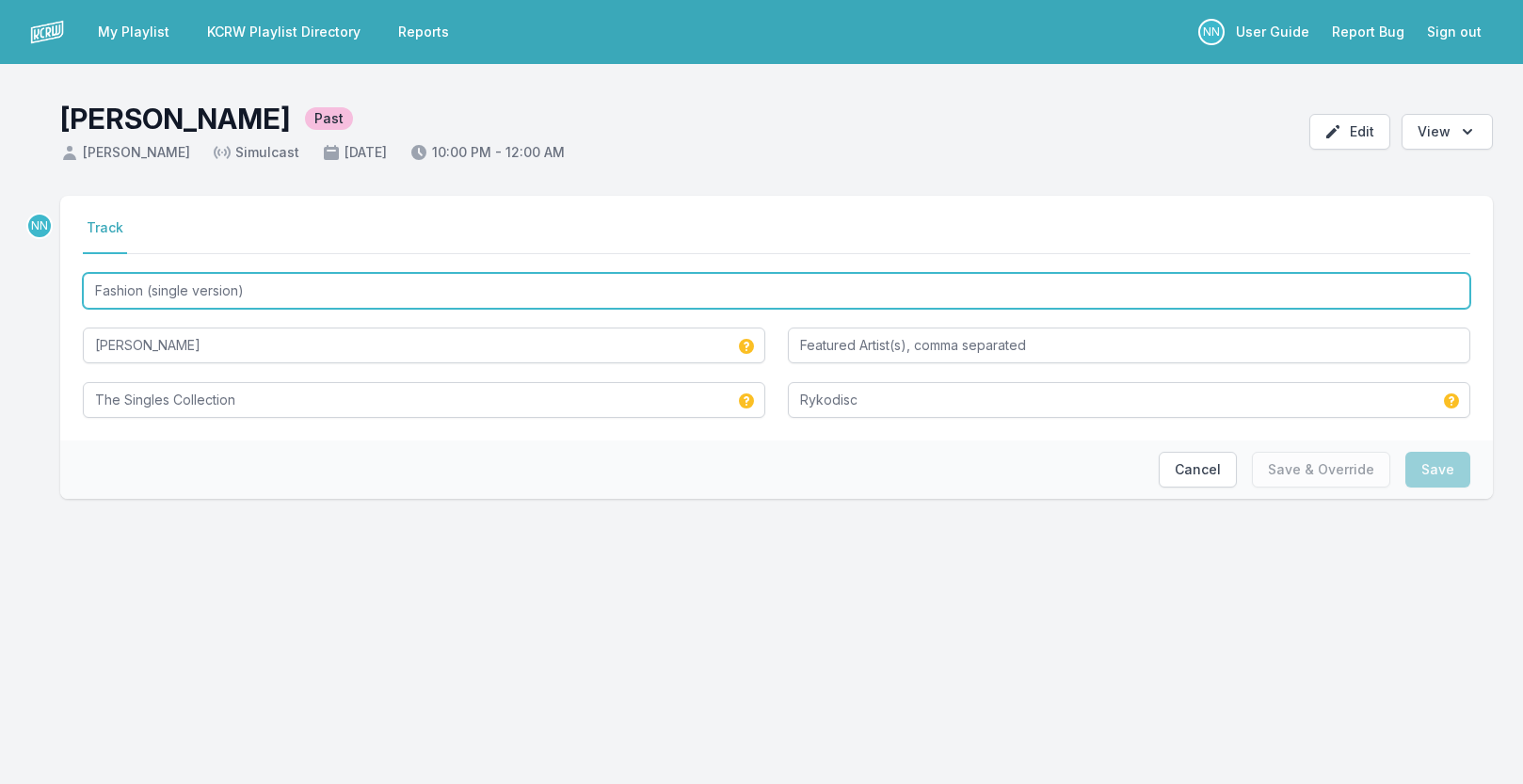
click at [148, 292] on input "Fashion (single version)" at bounding box center [777, 291] width 1388 height 36
drag, startPoint x: 152, startPoint y: 294, endPoint x: 239, endPoint y: 283, distance: 87.7
click at [239, 285] on input "Fashion (single version)" at bounding box center [777, 291] width 1388 height 36
type input "Fashion (7" version)"
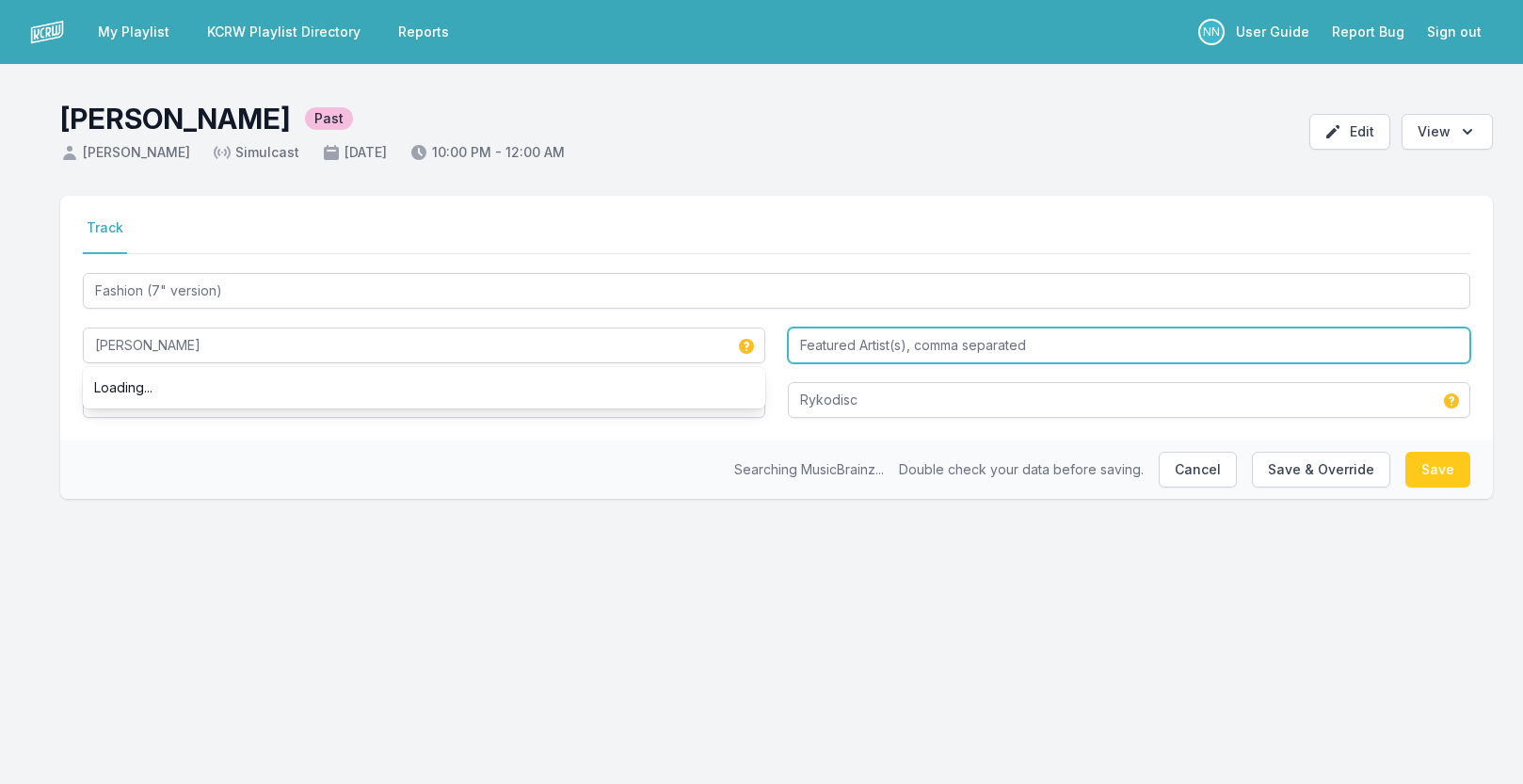
type input "[PERSON_NAME]"
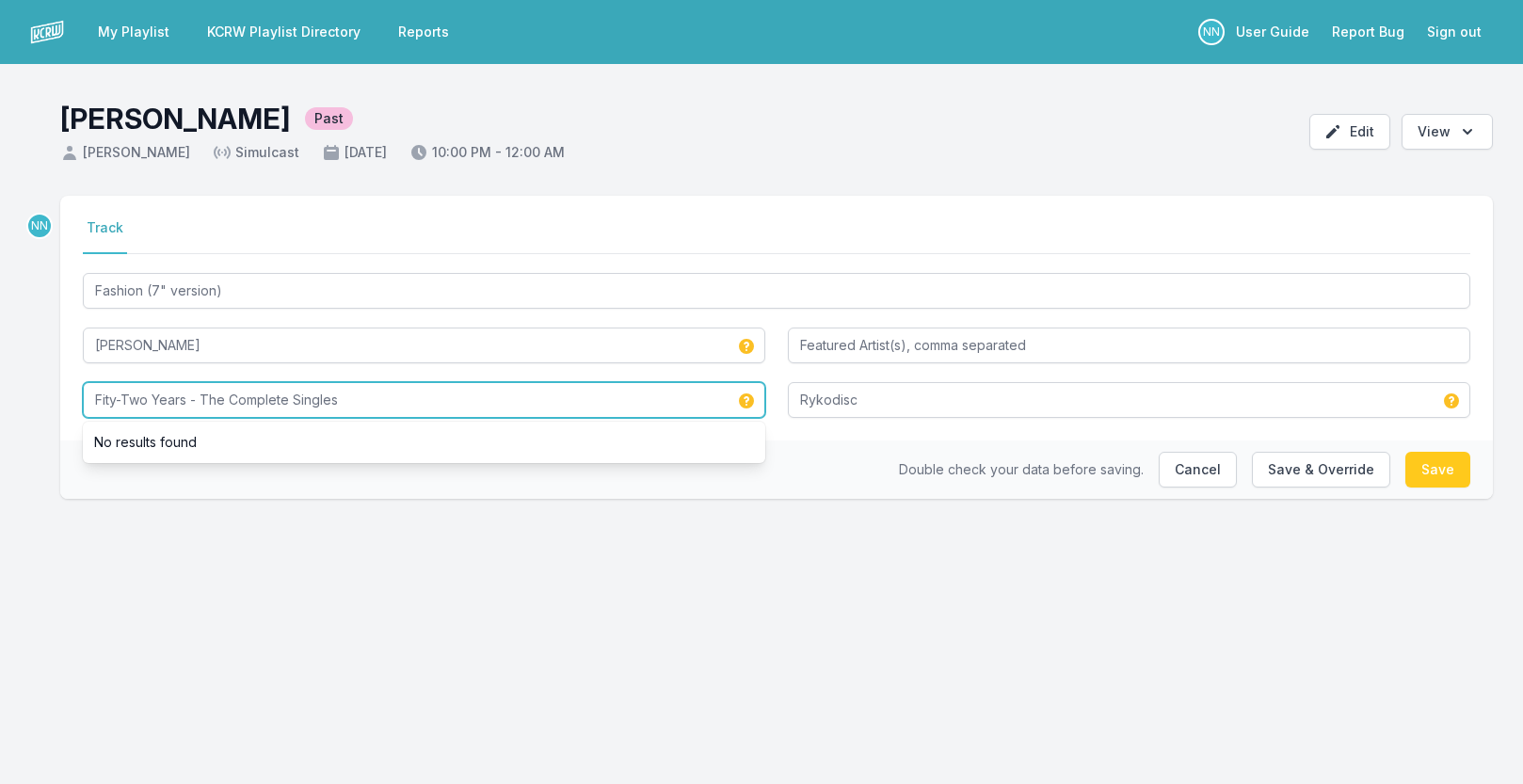
type input "Fity-Two Years - The Complete Singles"
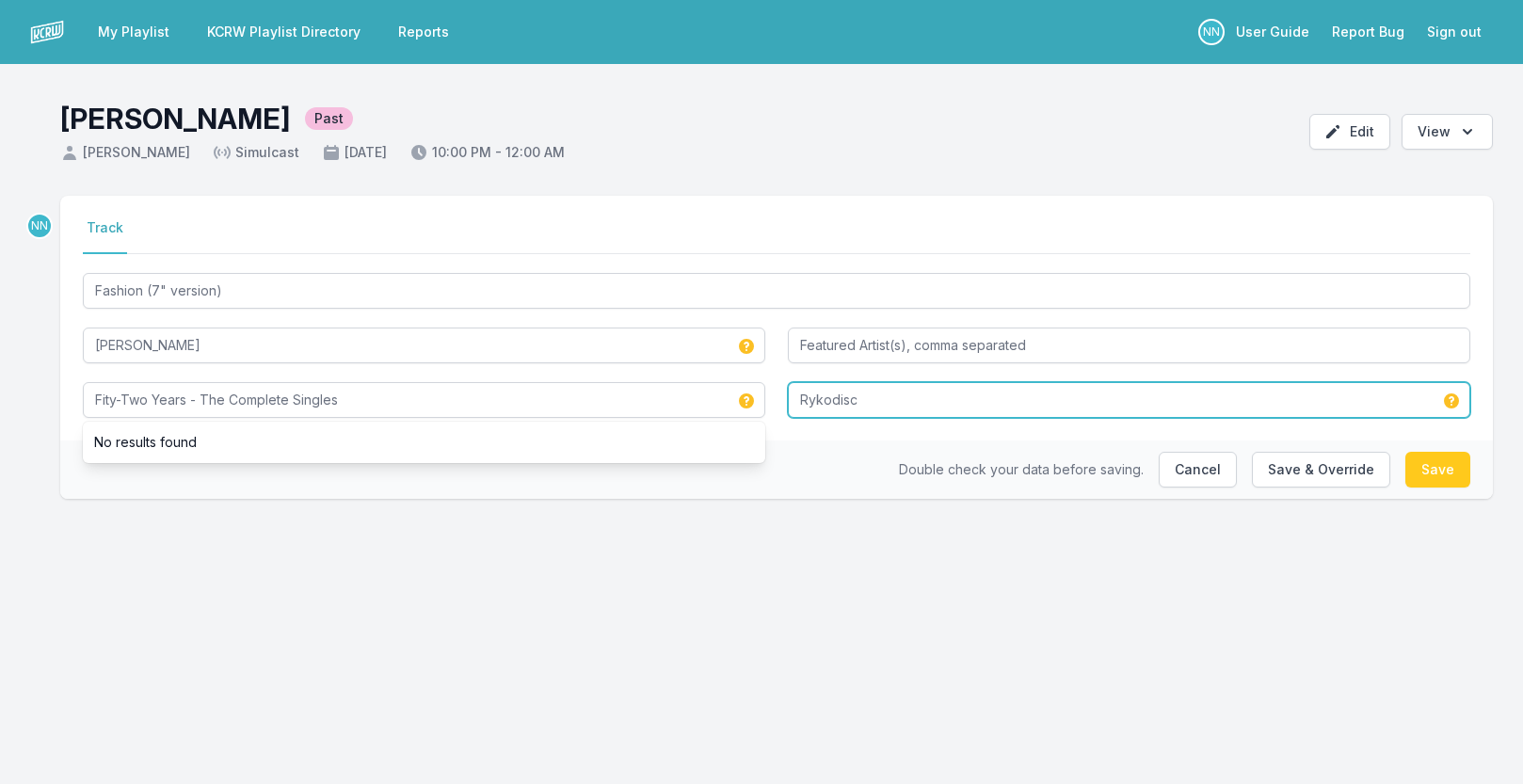
click at [982, 407] on input "Rykodisc" at bounding box center [1129, 400] width 683 height 36
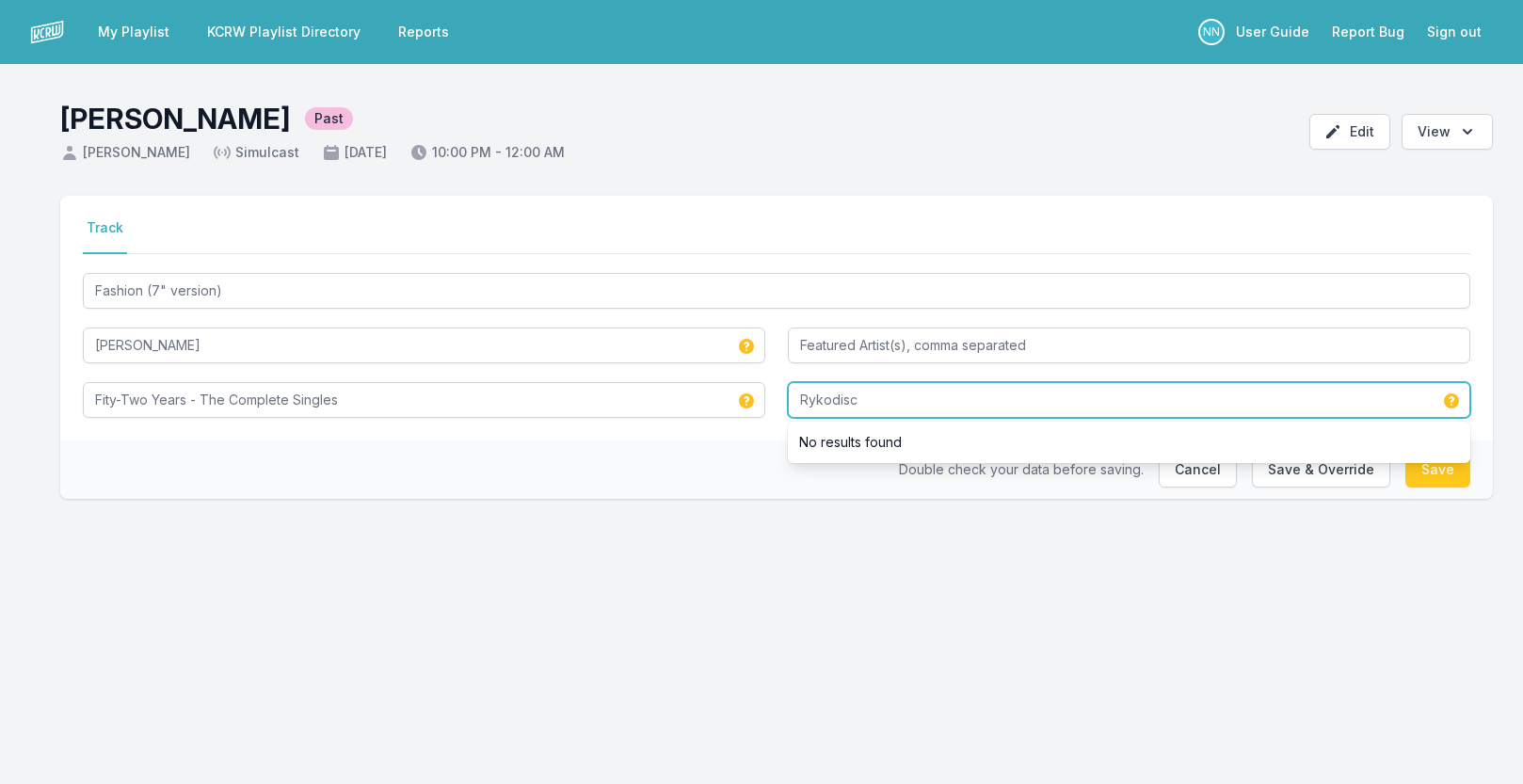
click at [982, 407] on input "Rykodisc" at bounding box center [1129, 400] width 683 height 36
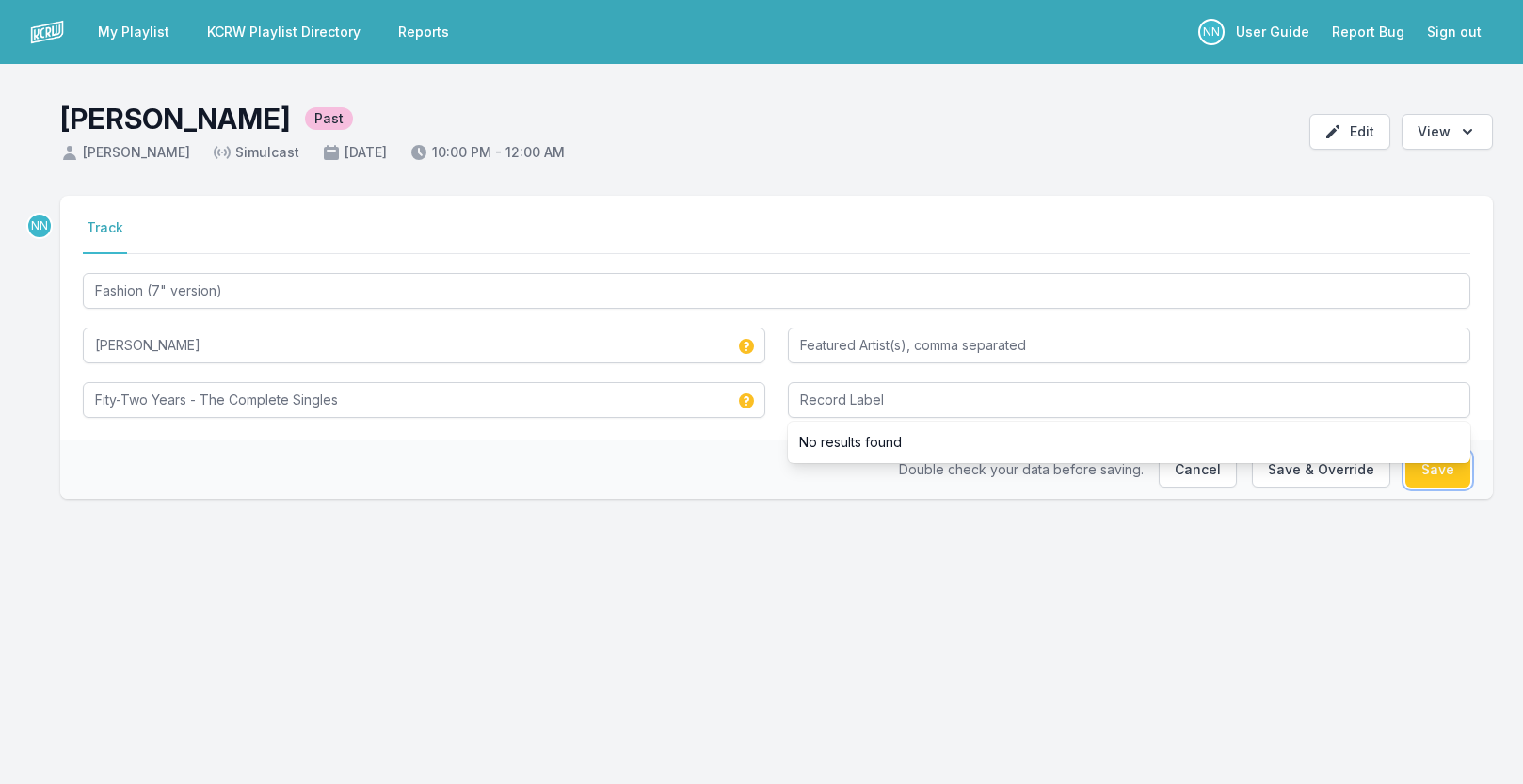
click at [1450, 474] on button "Save" at bounding box center [1437, 469] width 65 height 36
type input "Fashion (single version)"
type input "The Singles Collection"
type input "Rykodisc"
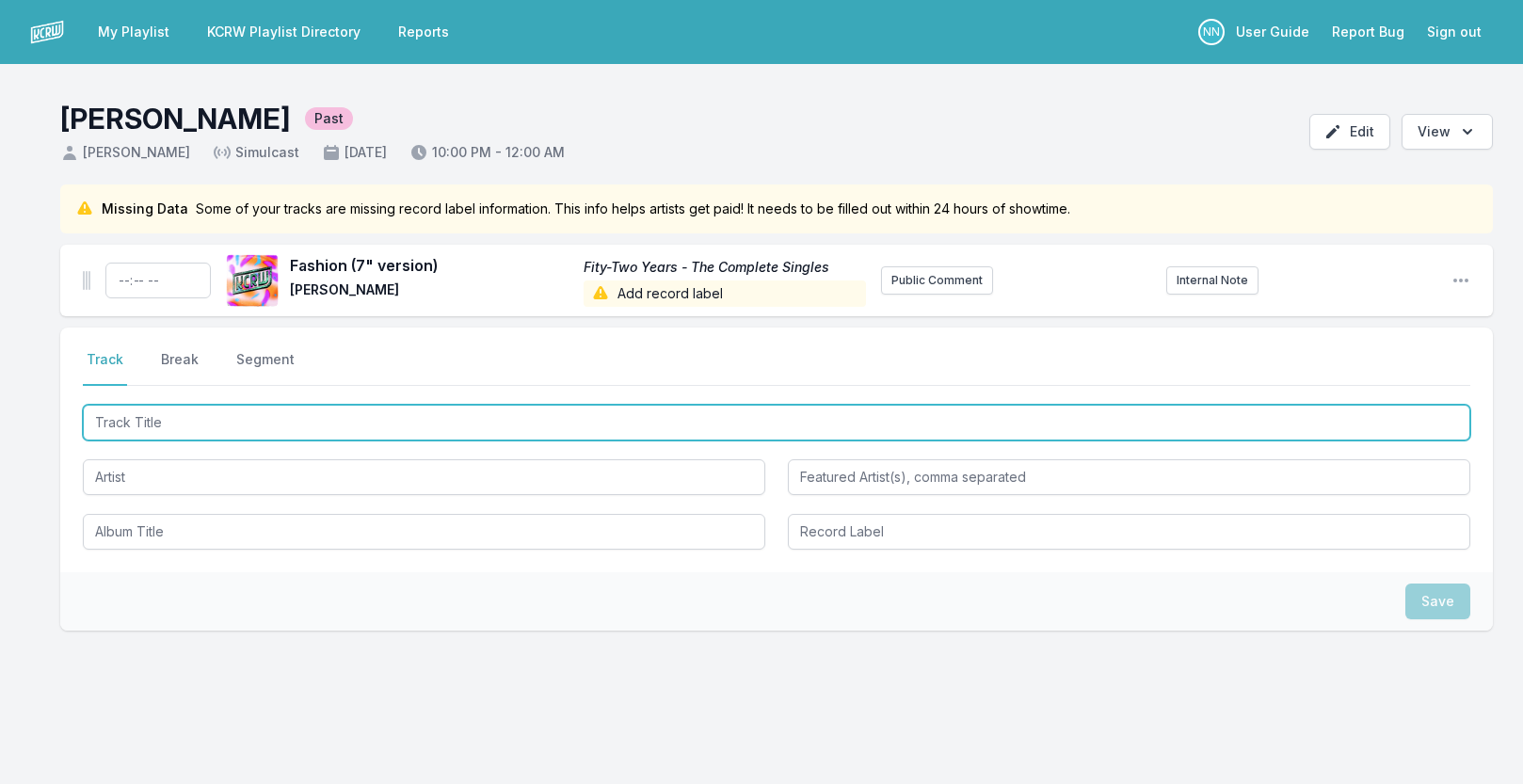
click at [181, 417] on input "Track Title" at bounding box center [777, 423] width 1388 height 36
type input "[PERSON_NAME] Screams"
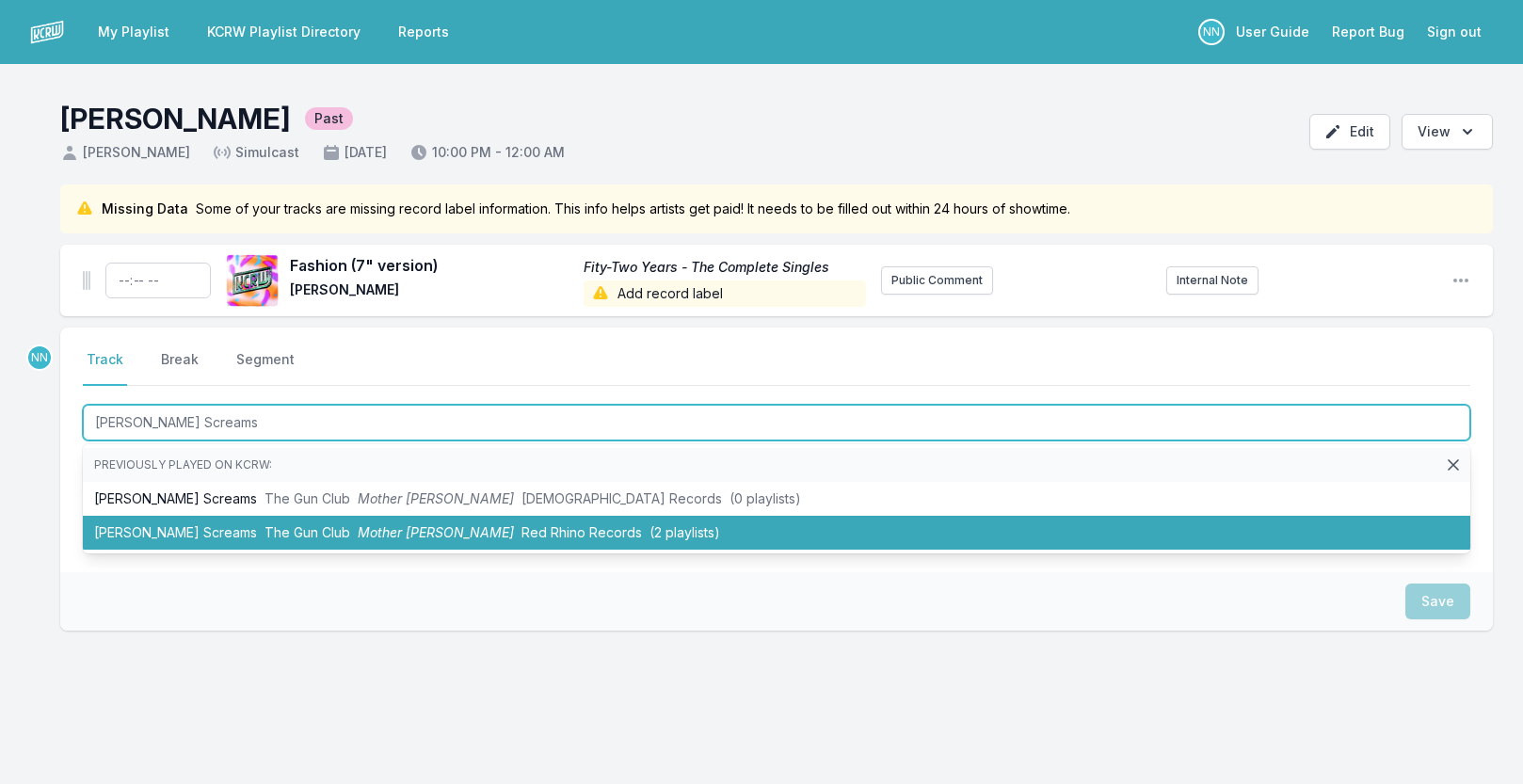
click at [191, 541] on li "[PERSON_NAME] Screams The Gun Club Mother Juno Red Rhino Records (2 playlists)" at bounding box center [777, 533] width 1388 height 34
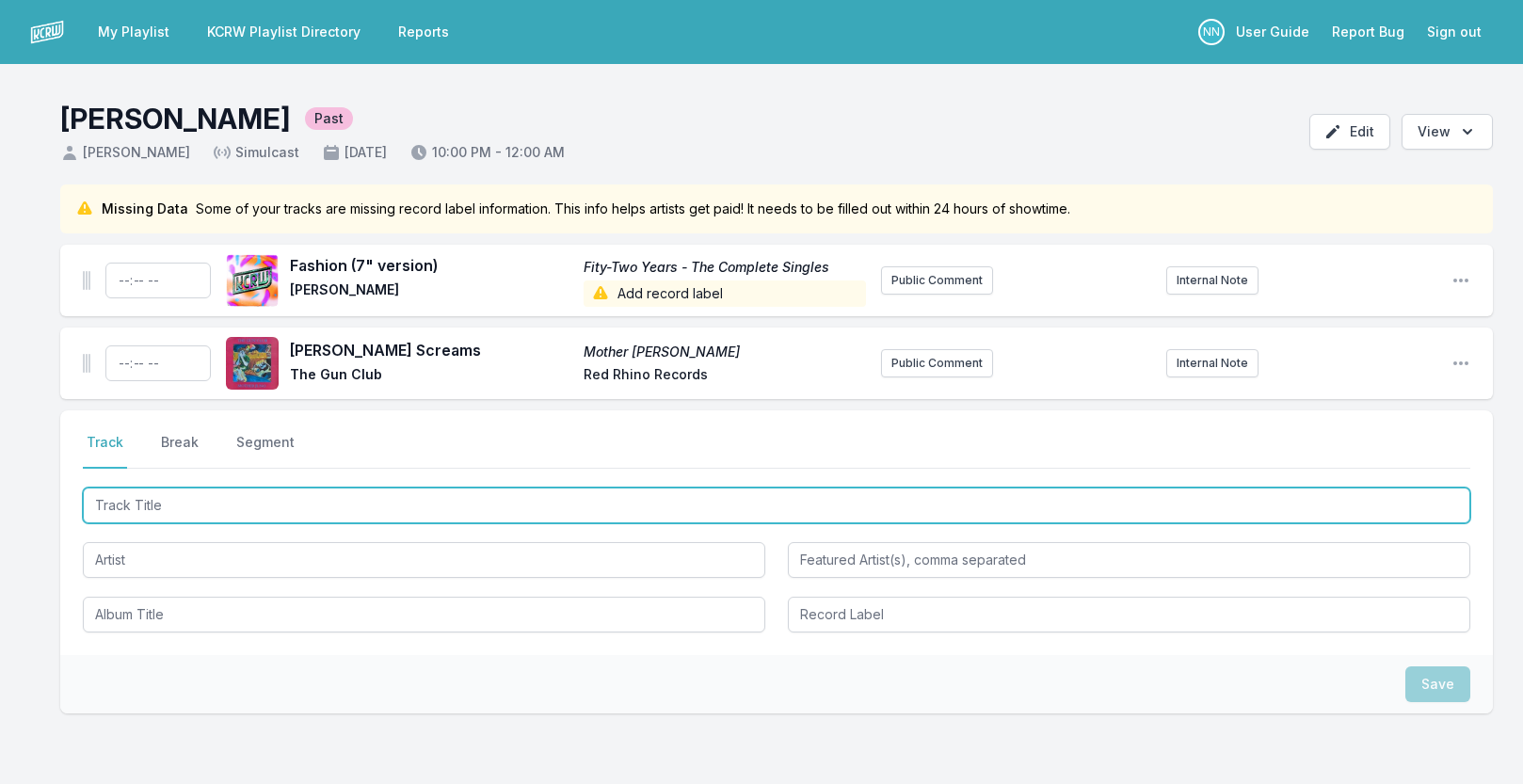
type input "K"
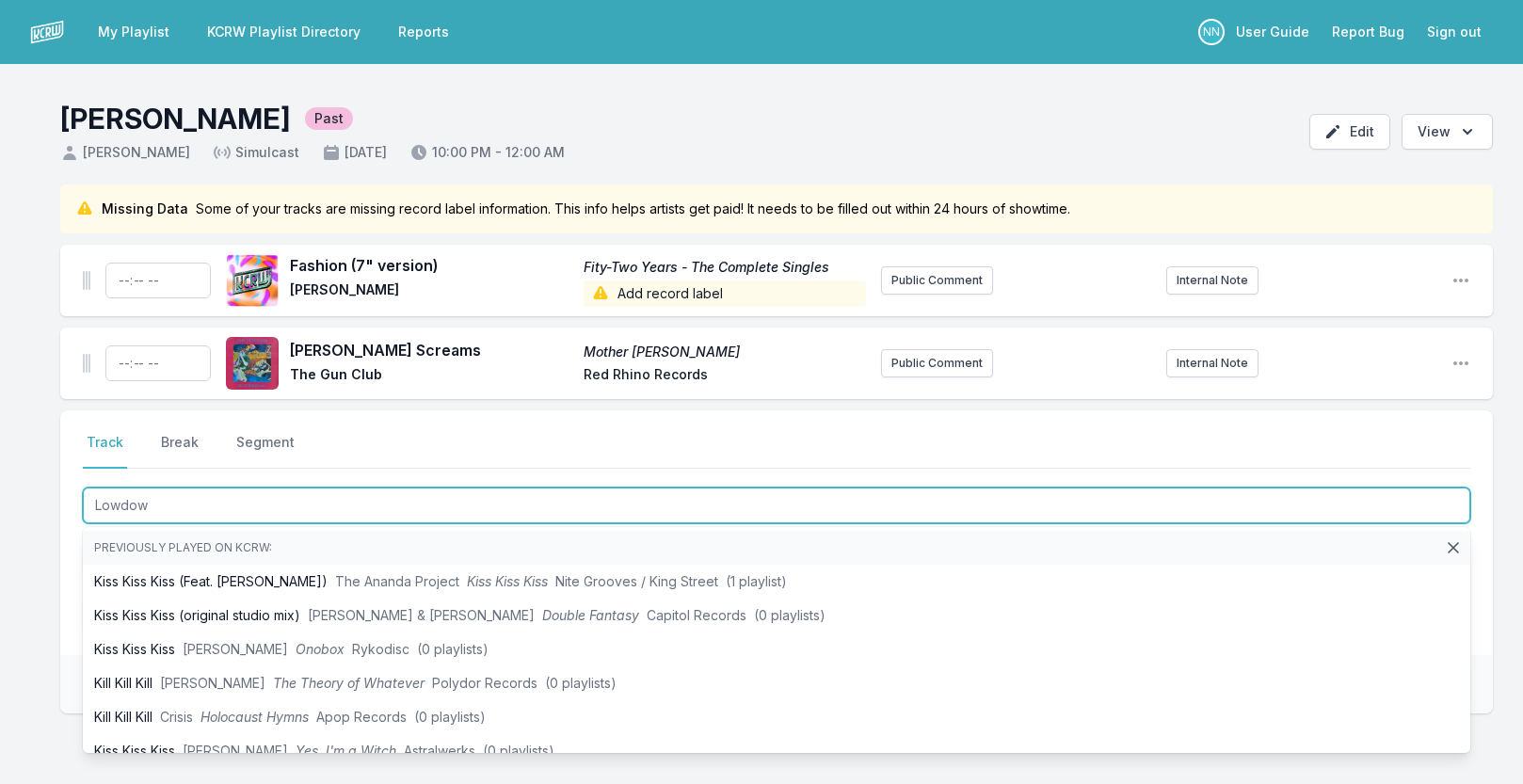
type input "Lowdown"
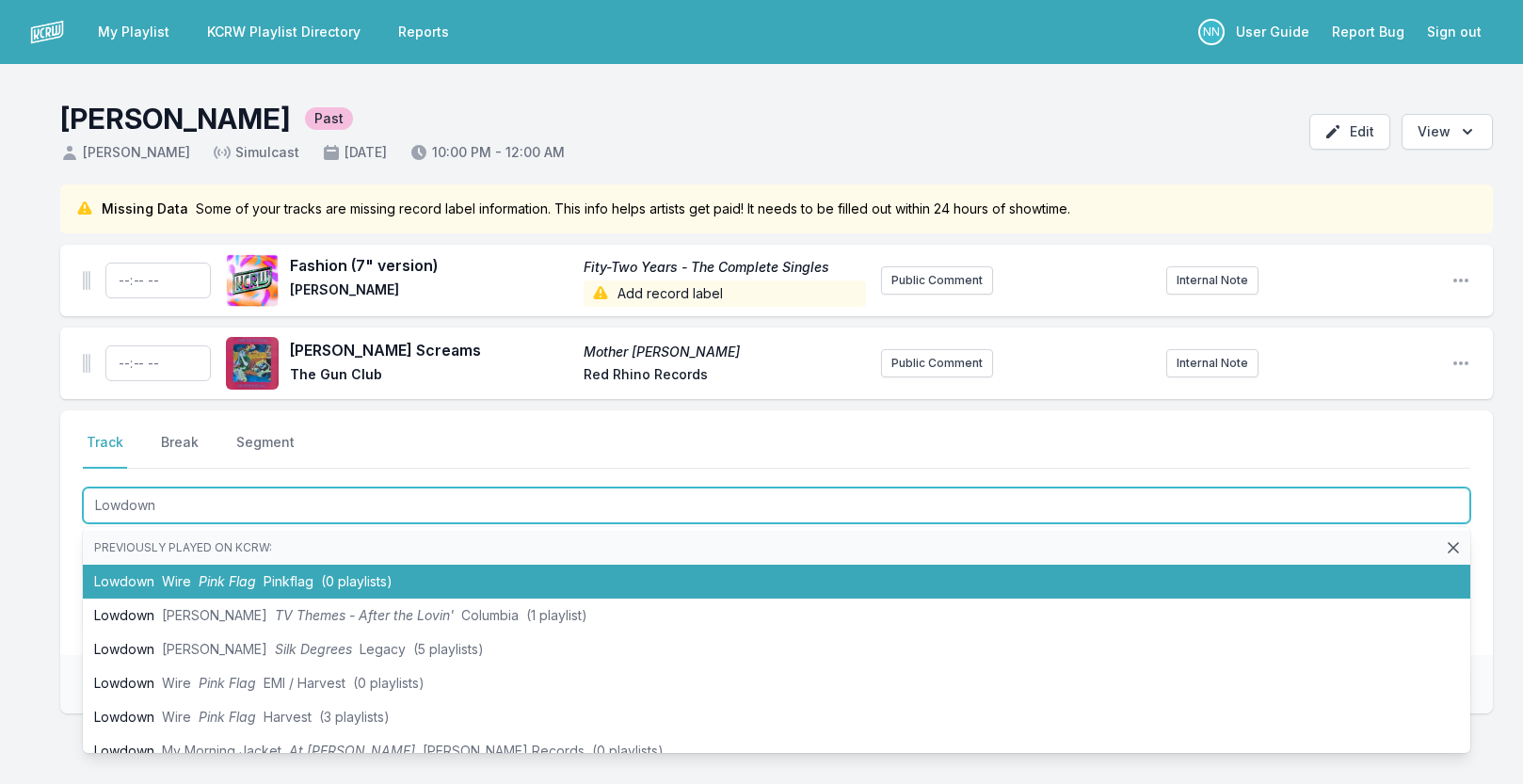
click at [338, 575] on span "(0 playlists)" at bounding box center [357, 581] width 71 height 16
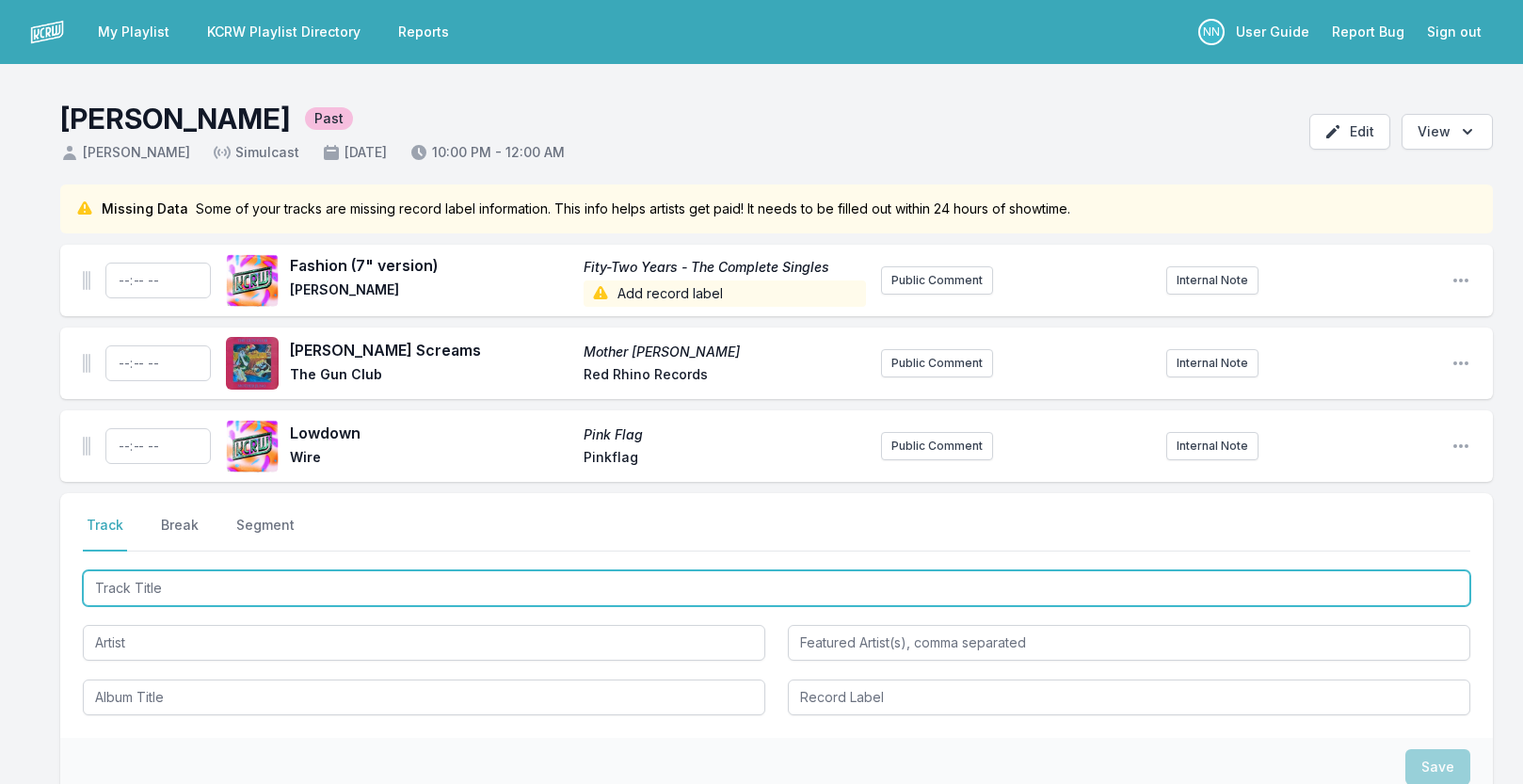
click at [231, 597] on input "Track Title" at bounding box center [777, 588] width 1388 height 36
click at [179, 594] on input "Revolution No. 81/2" at bounding box center [777, 588] width 1388 height 36
click at [197, 587] on input "Revolution No. 81/2" at bounding box center [777, 588] width 1388 height 36
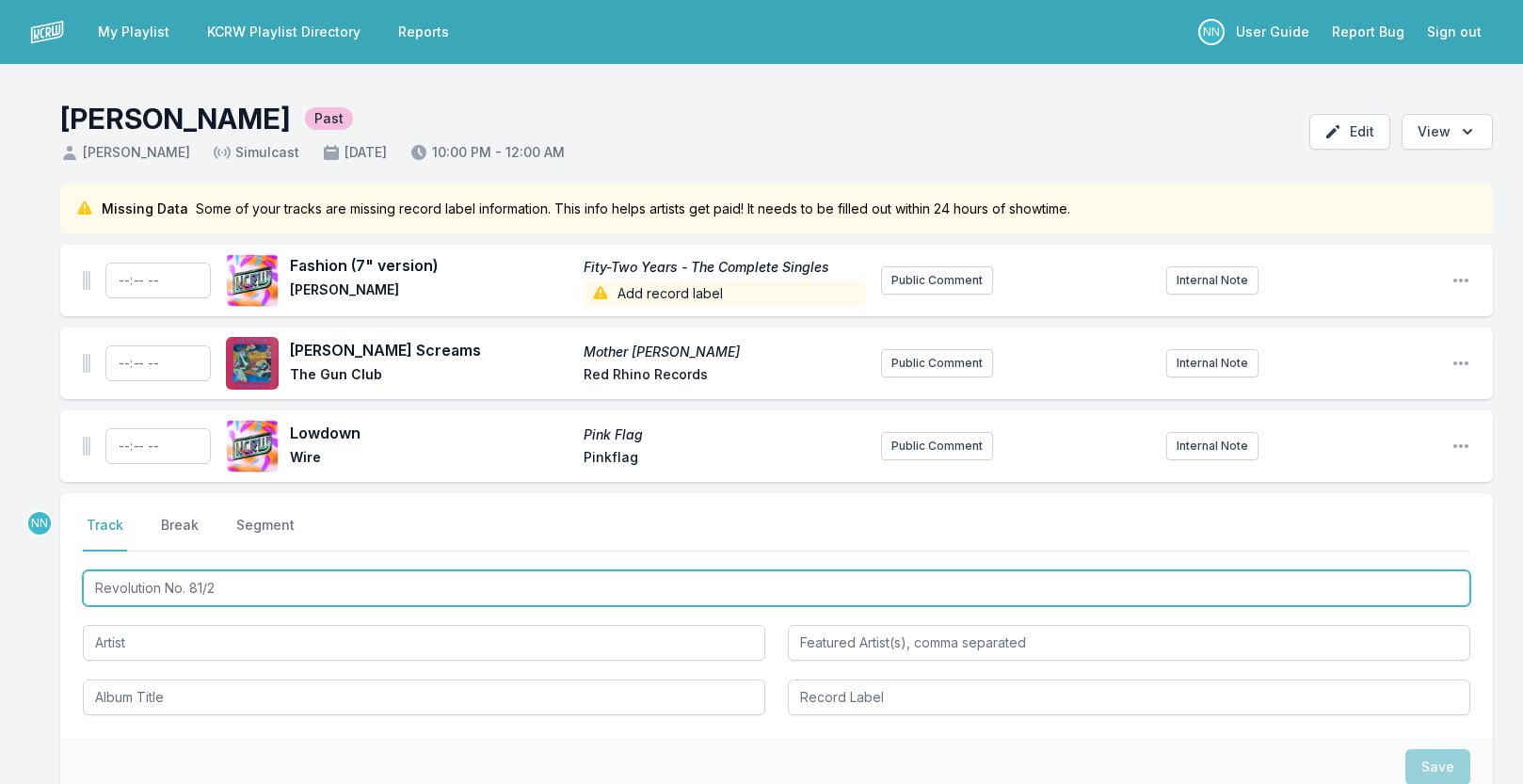
click at [197, 587] on input "Revolution No. 81/2" at bounding box center [777, 588] width 1388 height 36
paste input "°8 1/2"
type input "Revolution N°8 1/2"
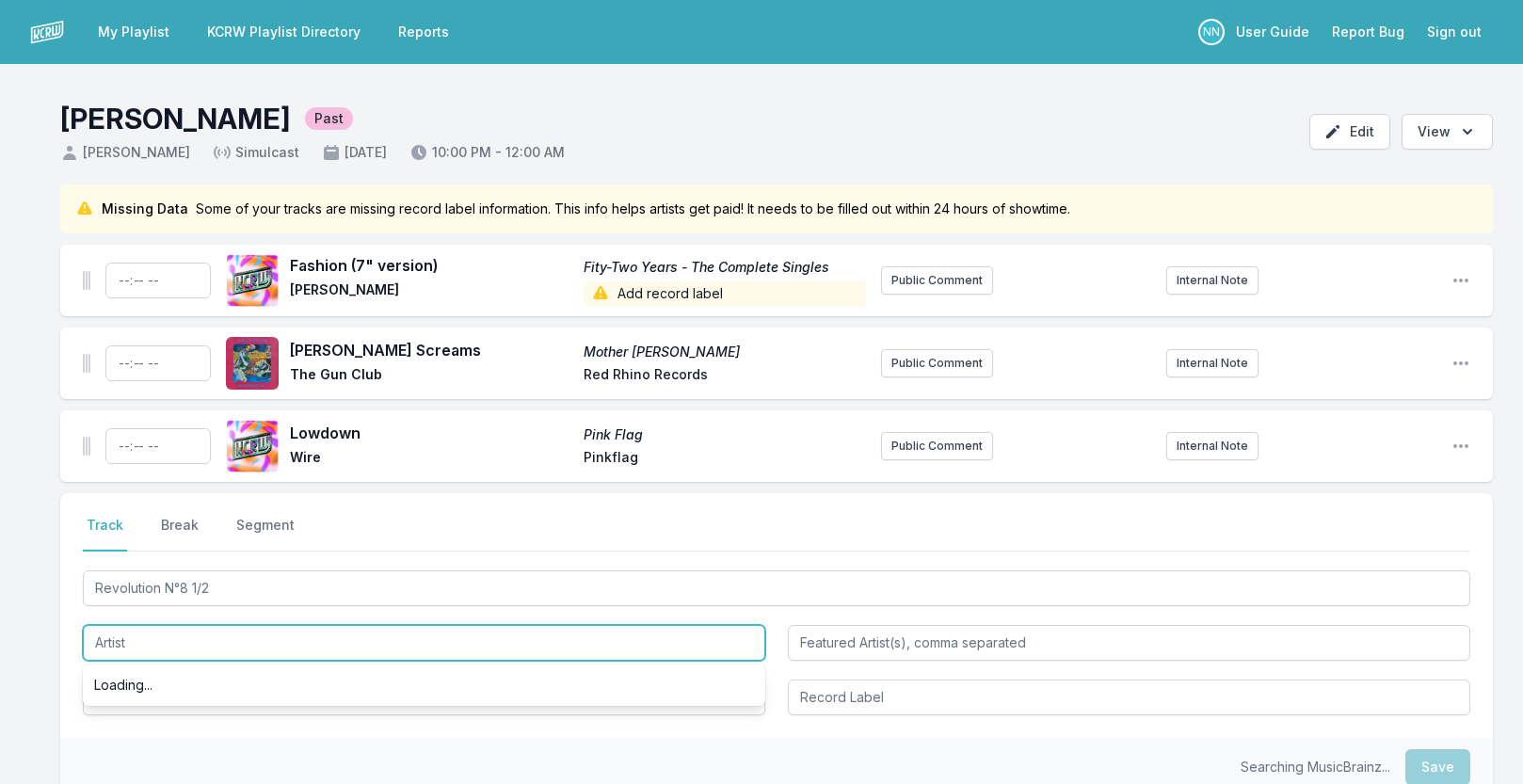
click at [208, 636] on input "Artist" at bounding box center [424, 642] width 683 height 36
type input "XYZ"
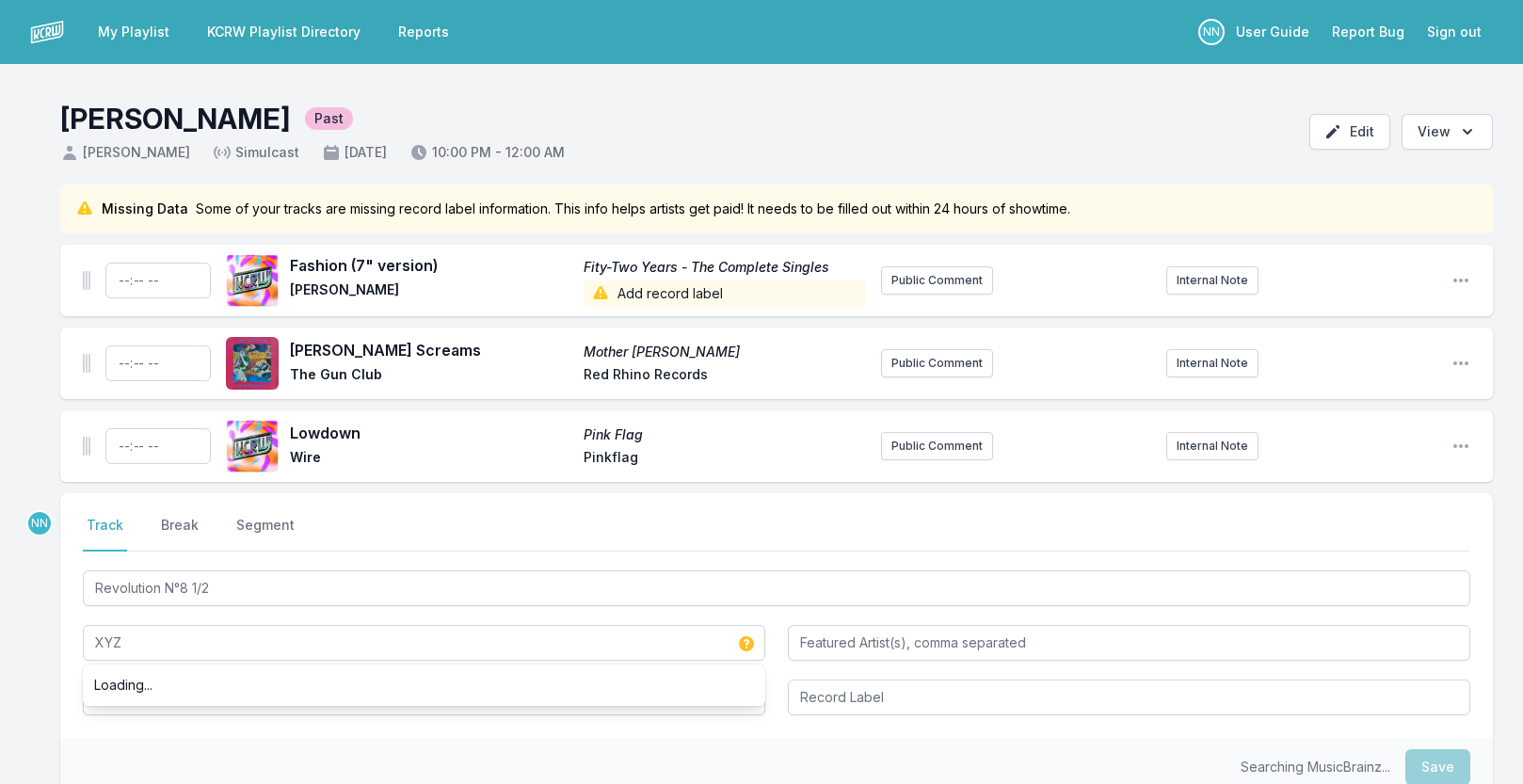
click at [55, 687] on div "Missing Data Some of your tracks are missing record label information. This inf…" at bounding box center [762, 581] width 1523 height 793
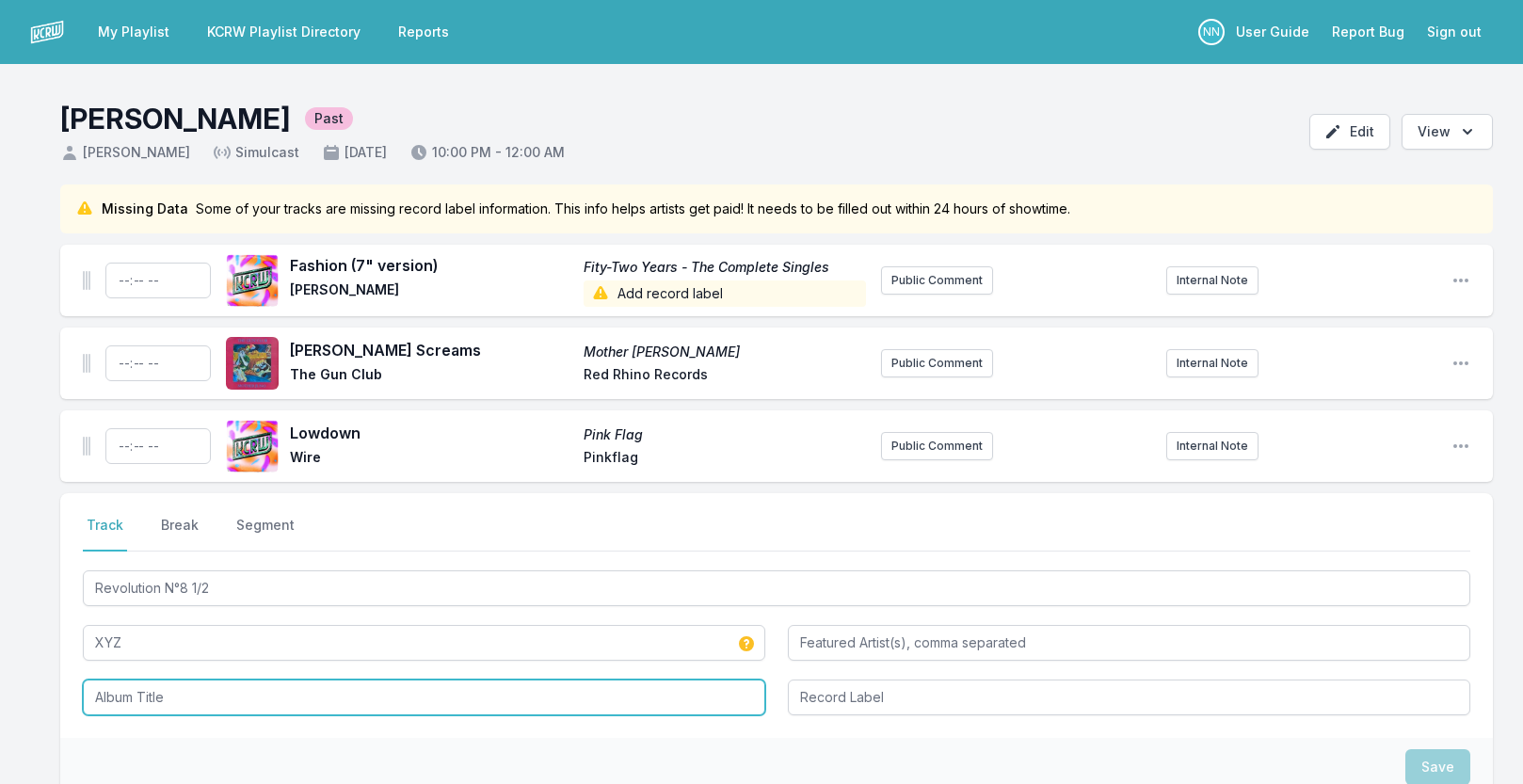
click at [107, 690] on input "Album Title" at bounding box center [424, 698] width 683 height 36
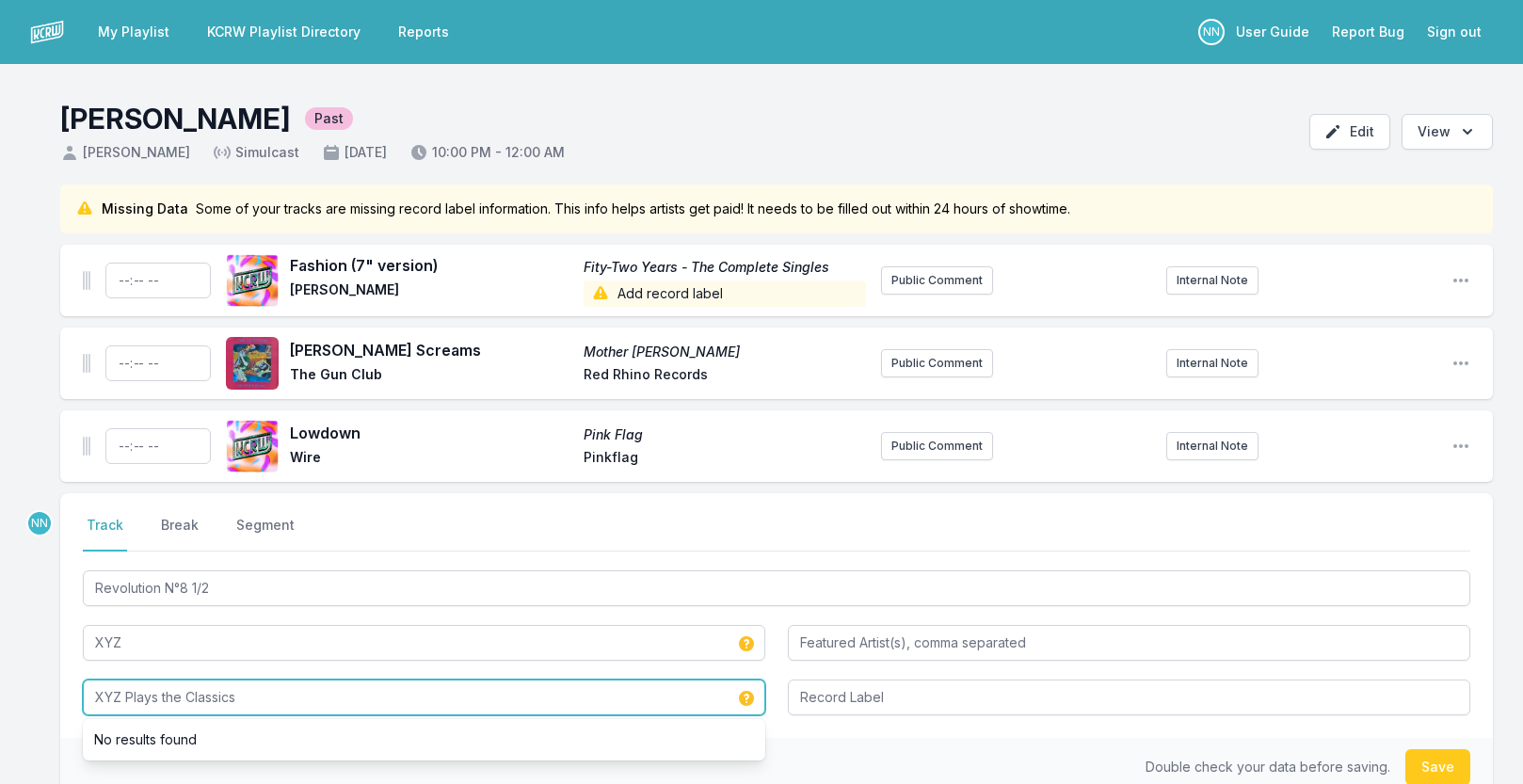
type input "XYZ Plays the Classics"
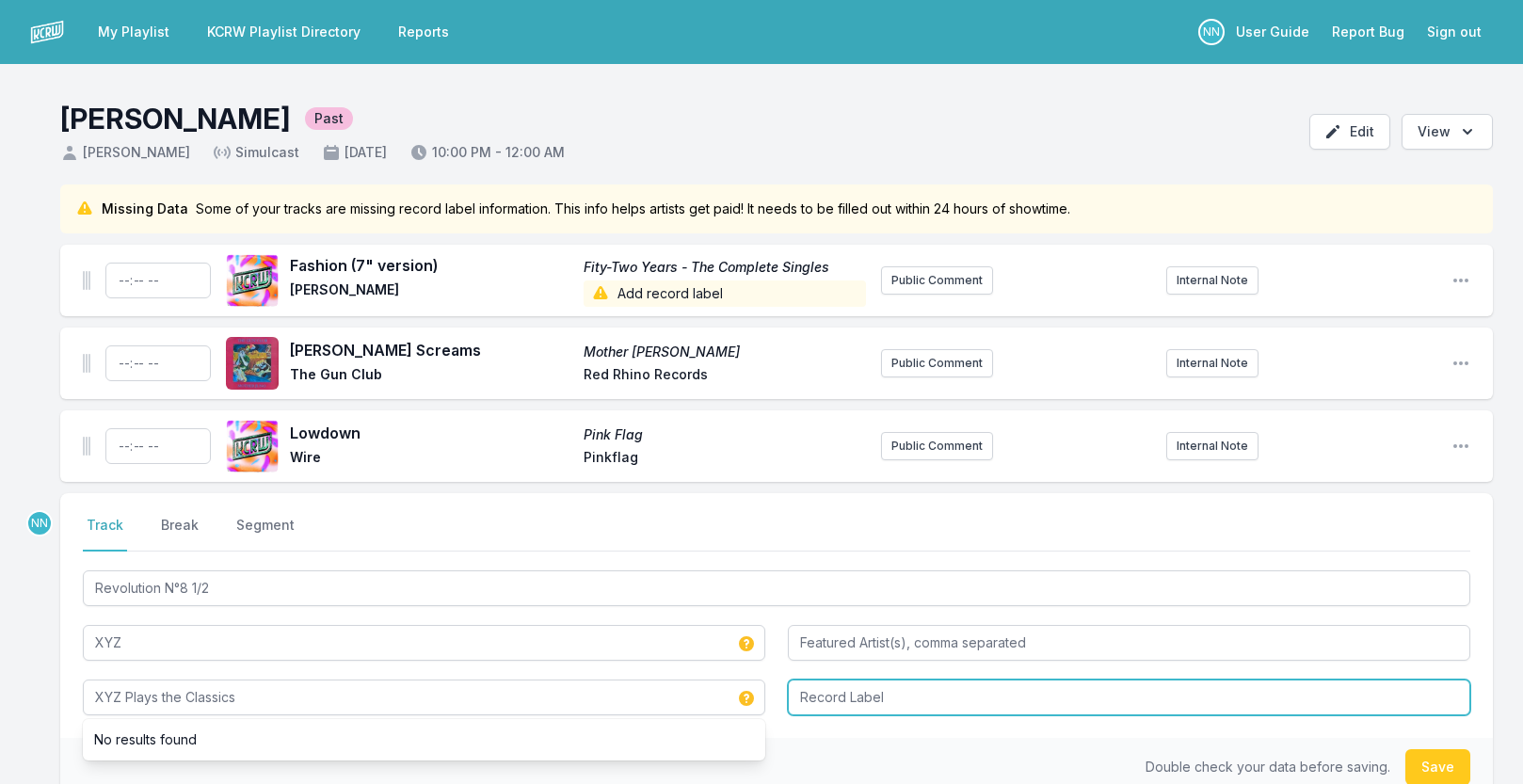
click at [831, 706] on input "Record Label" at bounding box center [1129, 698] width 683 height 36
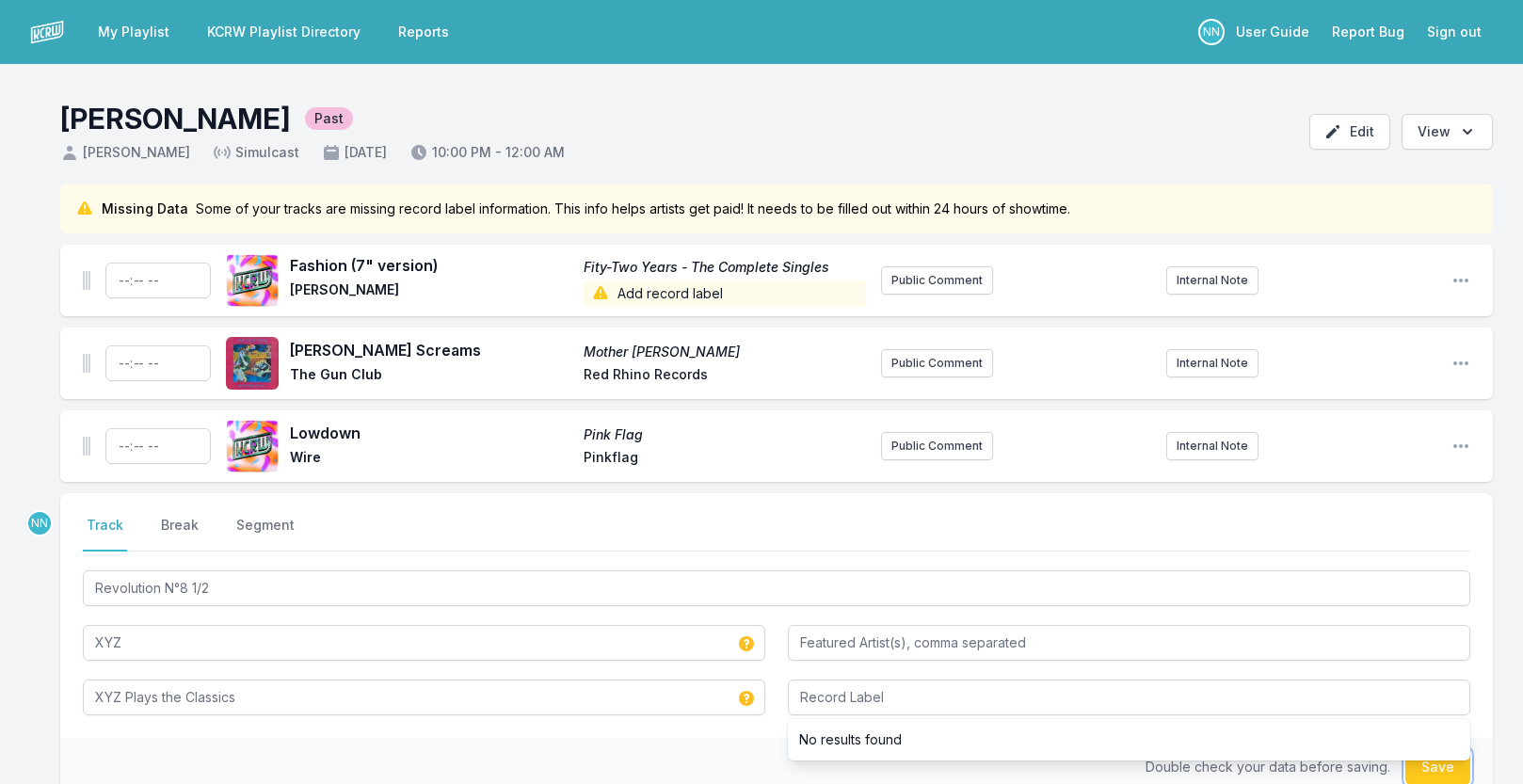
click at [1443, 772] on button "Save" at bounding box center [1437, 767] width 65 height 36
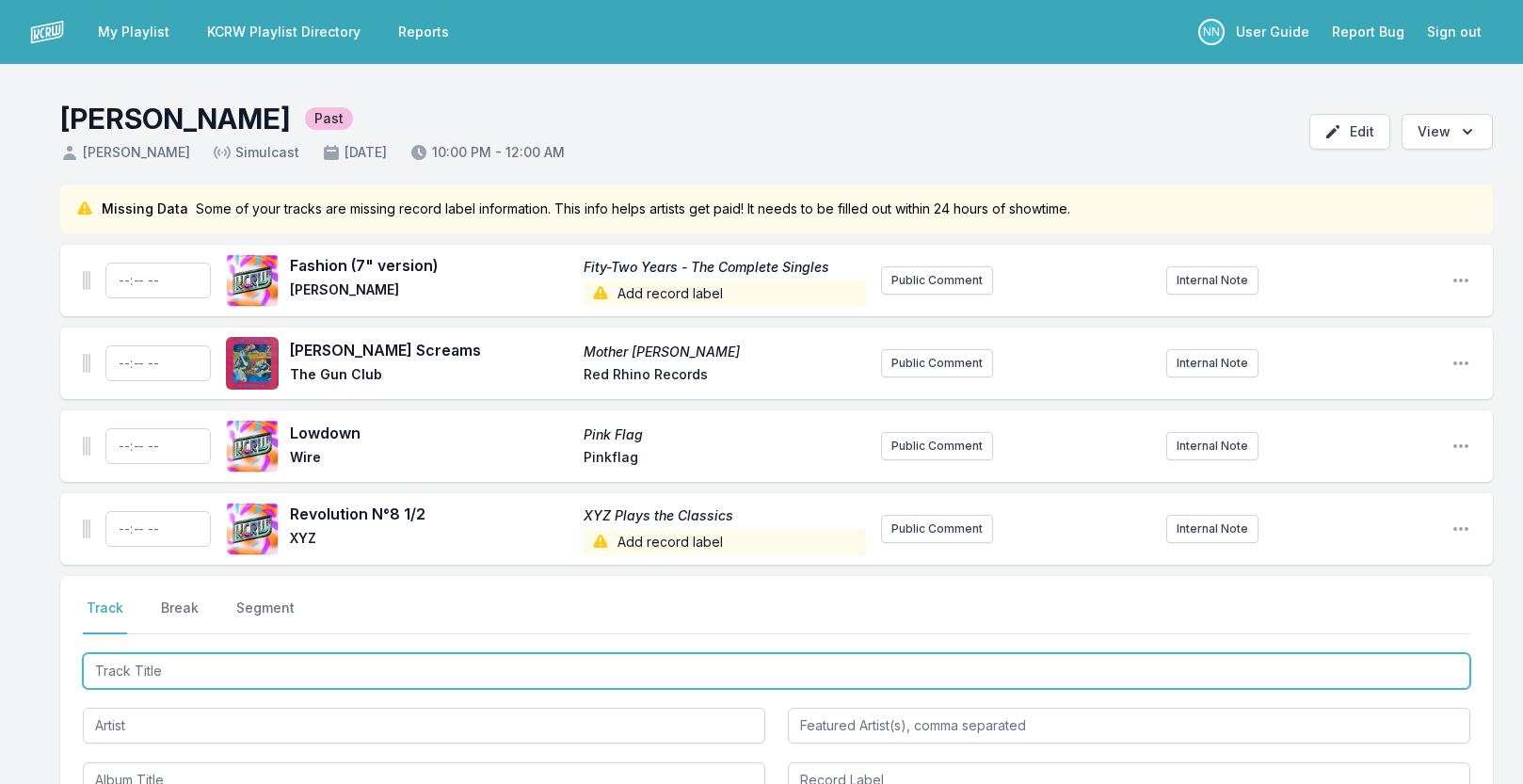
click at [181, 676] on input "Track Title" at bounding box center [777, 671] width 1388 height 36
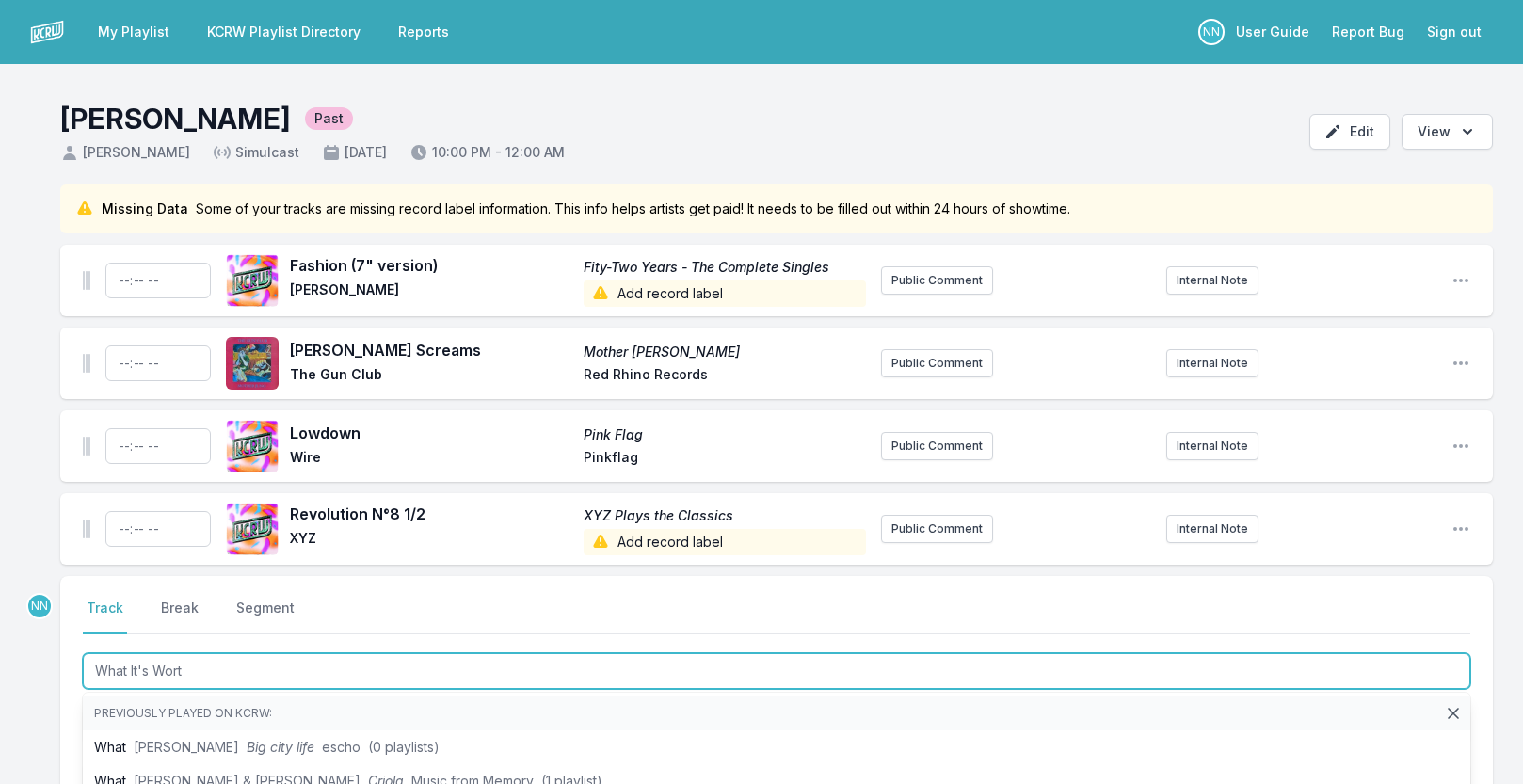
type input "What It's Worth"
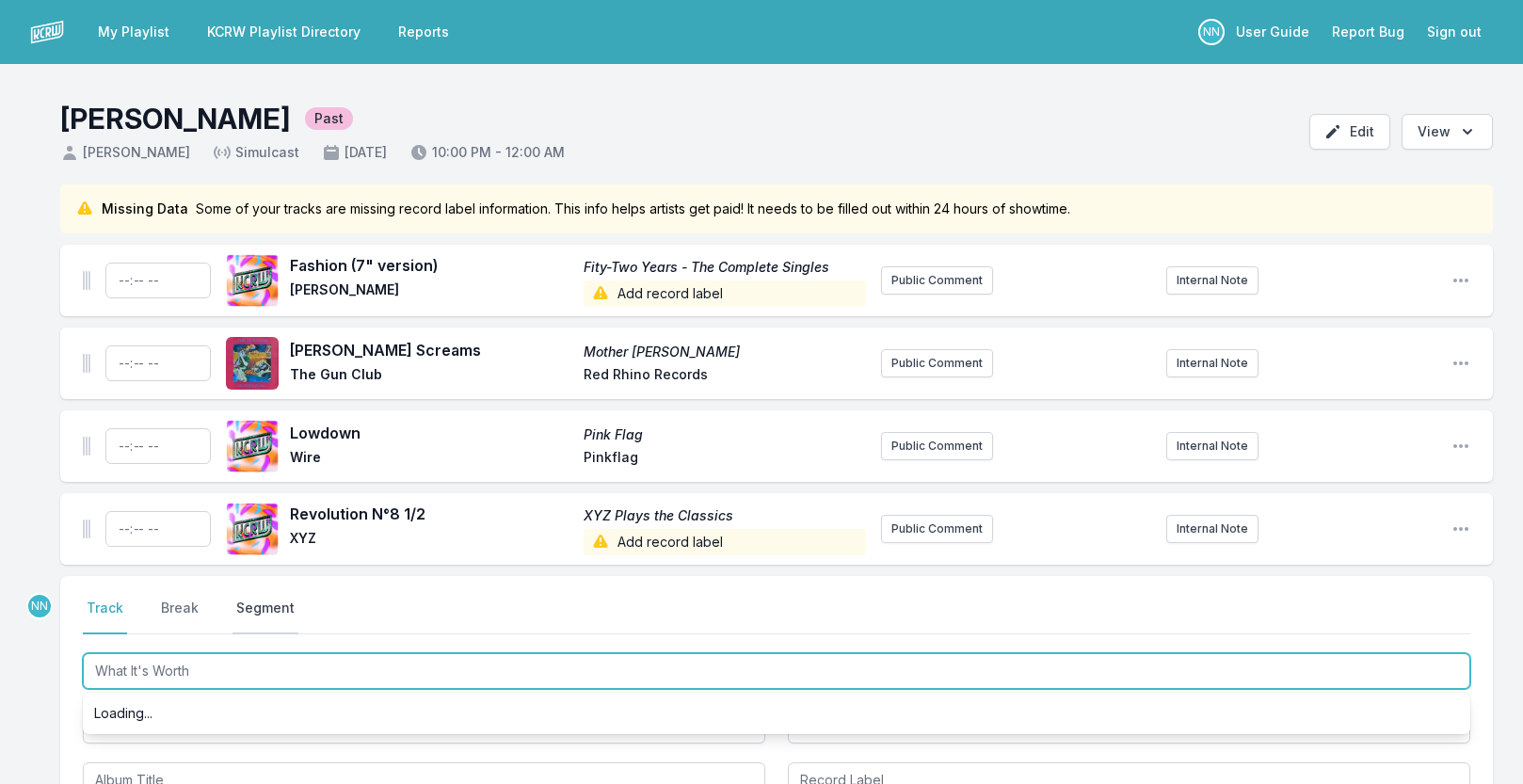
scroll to position [102, 0]
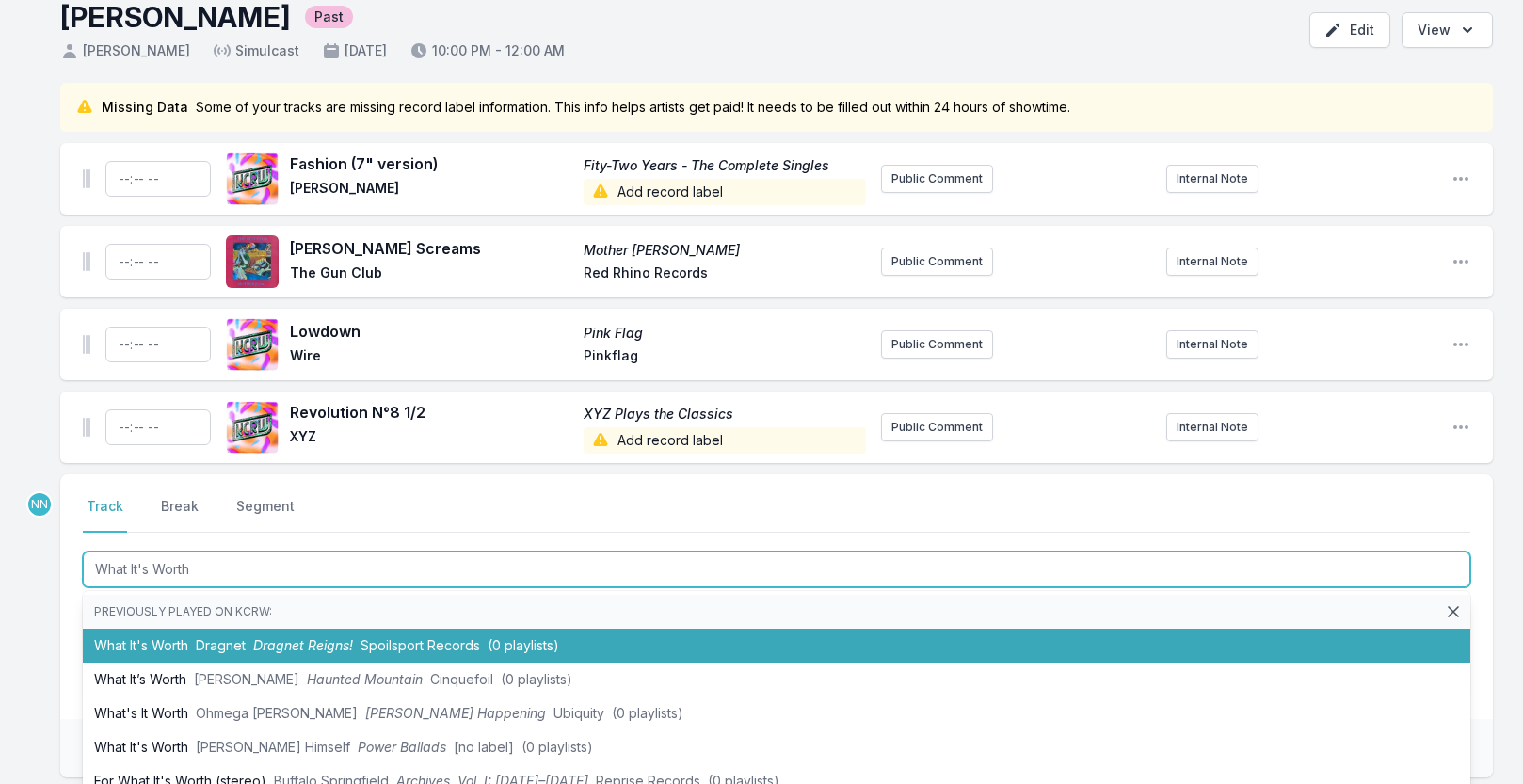
click at [238, 640] on span "Dragnet" at bounding box center [221, 644] width 49 height 16
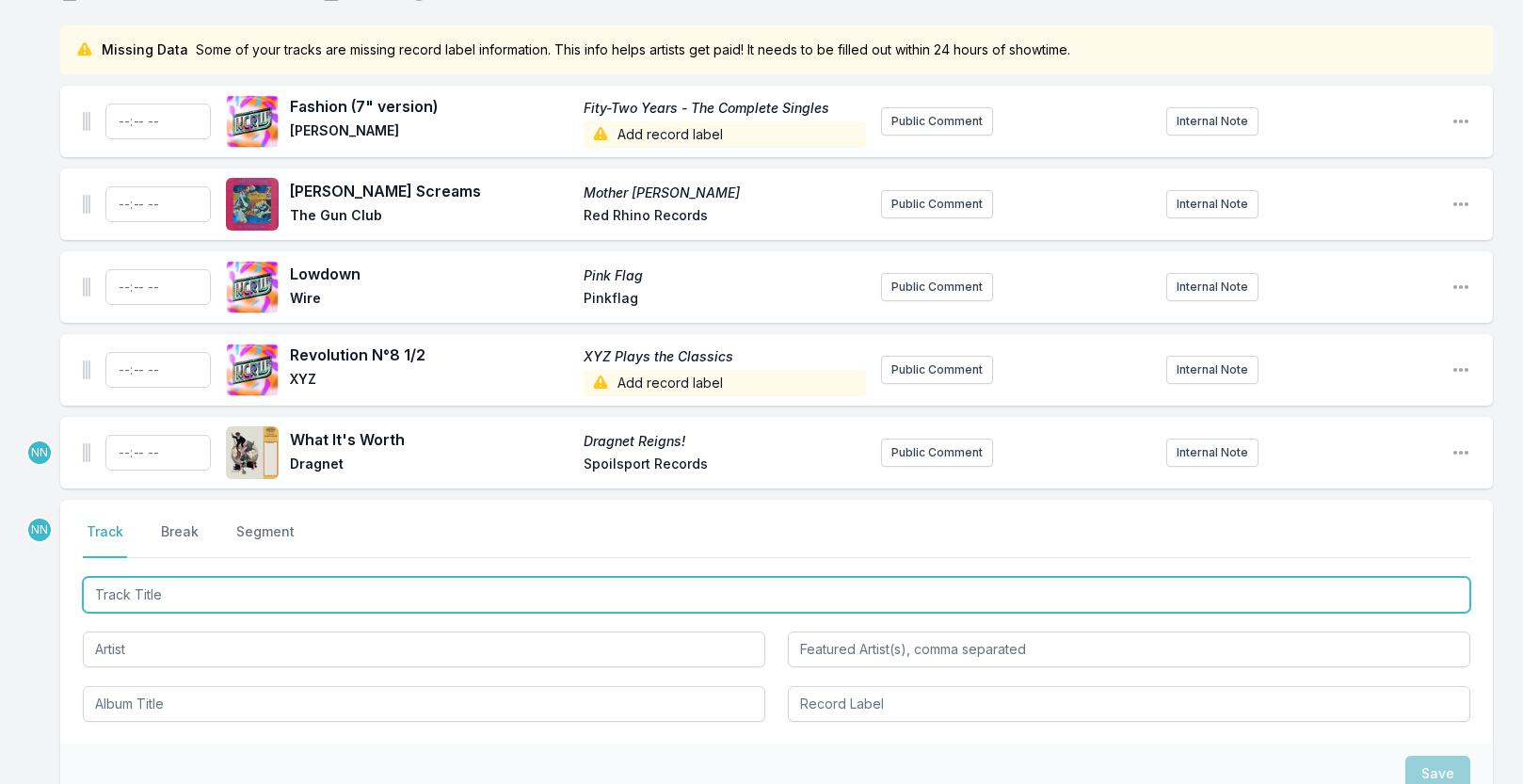
scroll to position [162, 0]
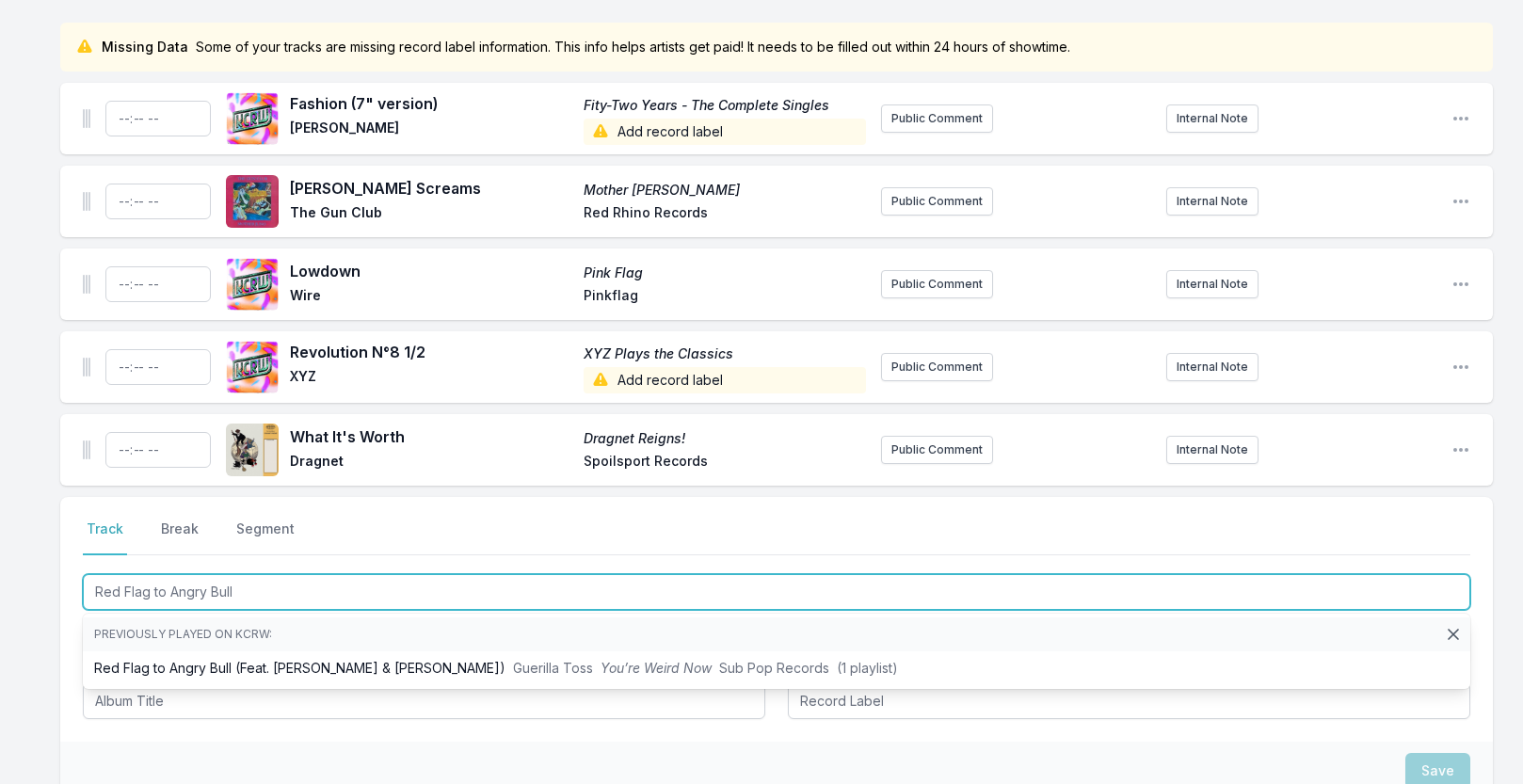
type input "Red Flag to Angry Bull"
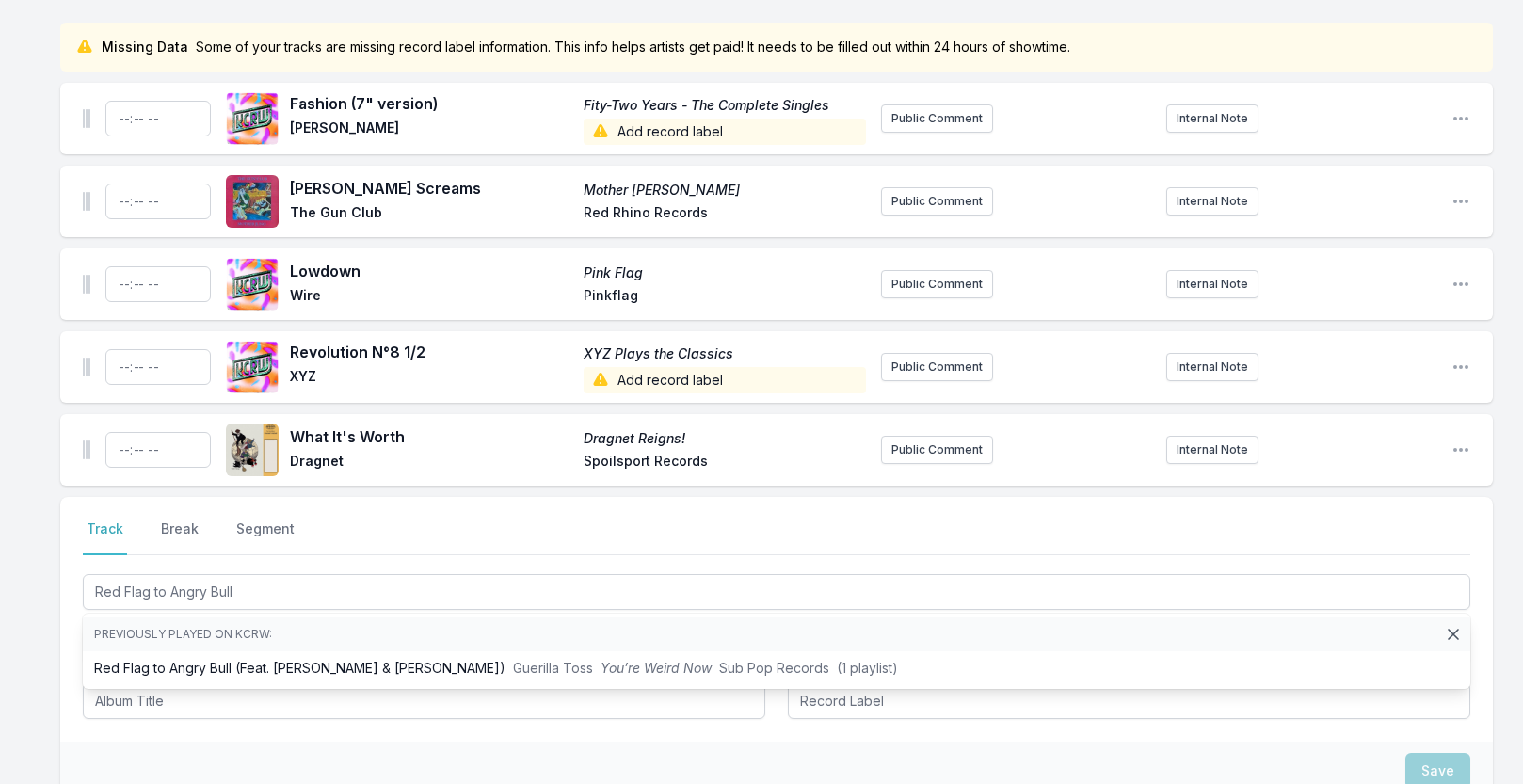
click at [50, 604] on div "Missing Data Some of your tracks are missing record label information. This inf…" at bounding box center [762, 502] width 1523 height 958
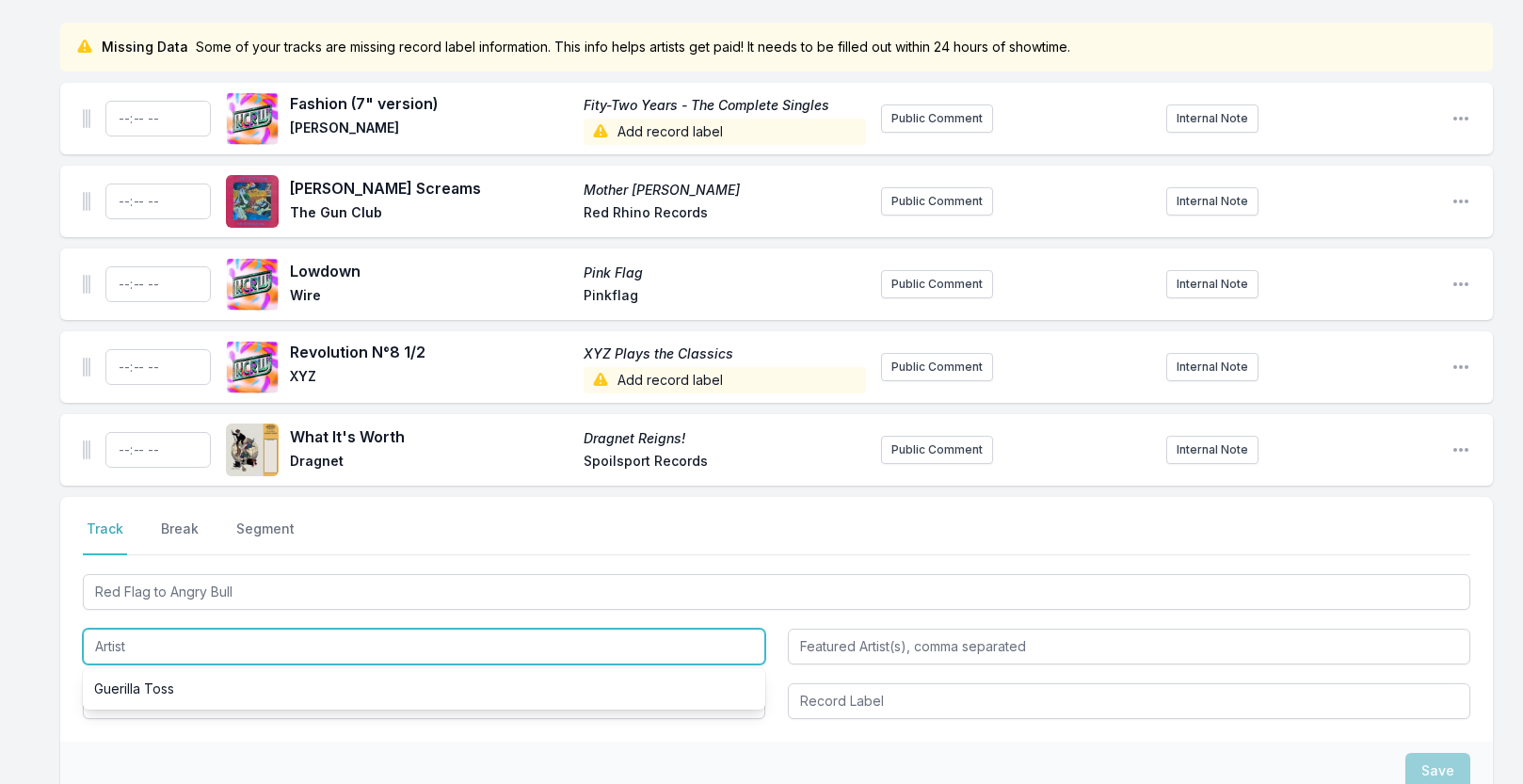
click at [140, 643] on input "Artist" at bounding box center [424, 646] width 683 height 36
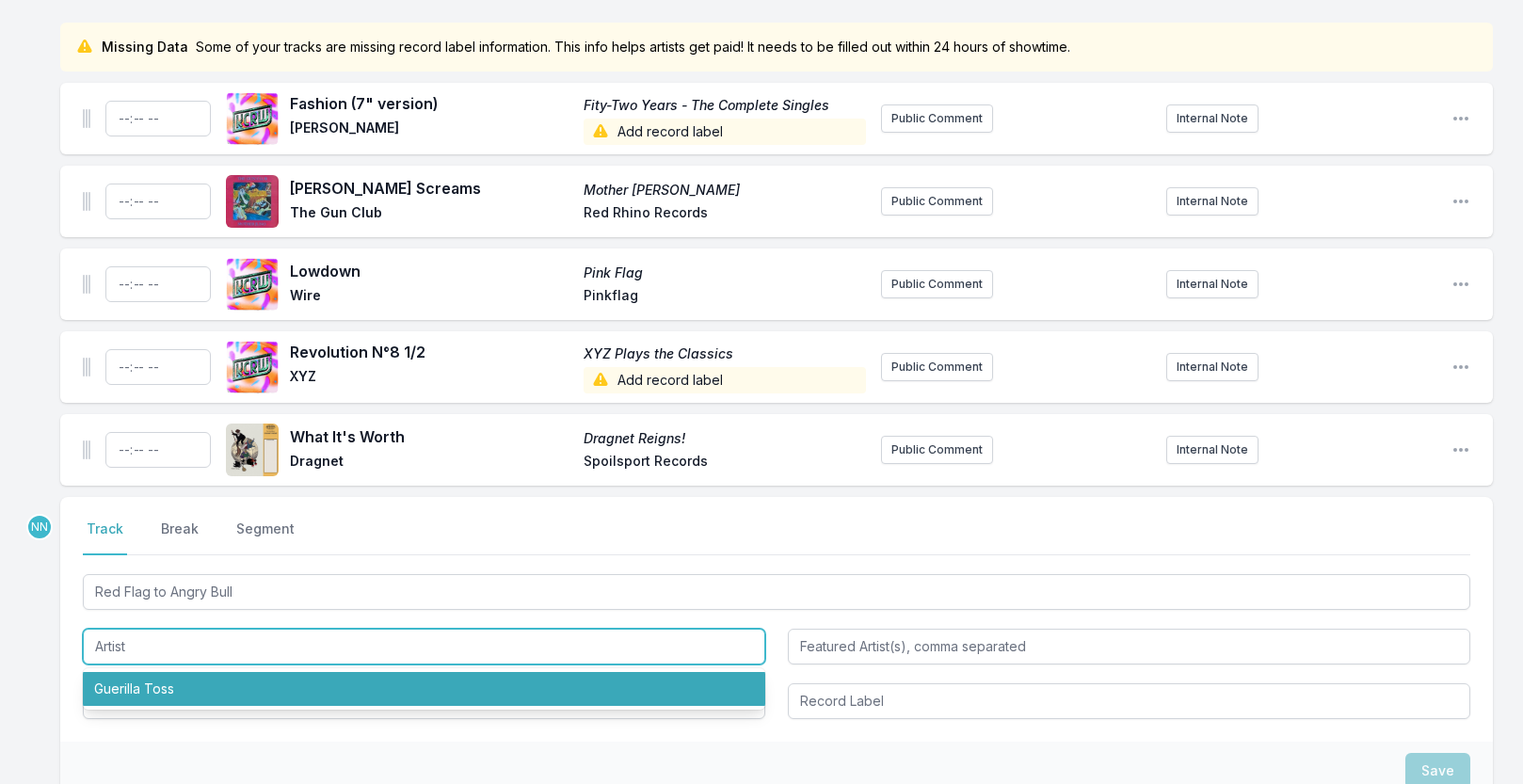
click at [144, 678] on li "Guerilla Toss" at bounding box center [424, 689] width 683 height 34
type input "Guerilla Toss"
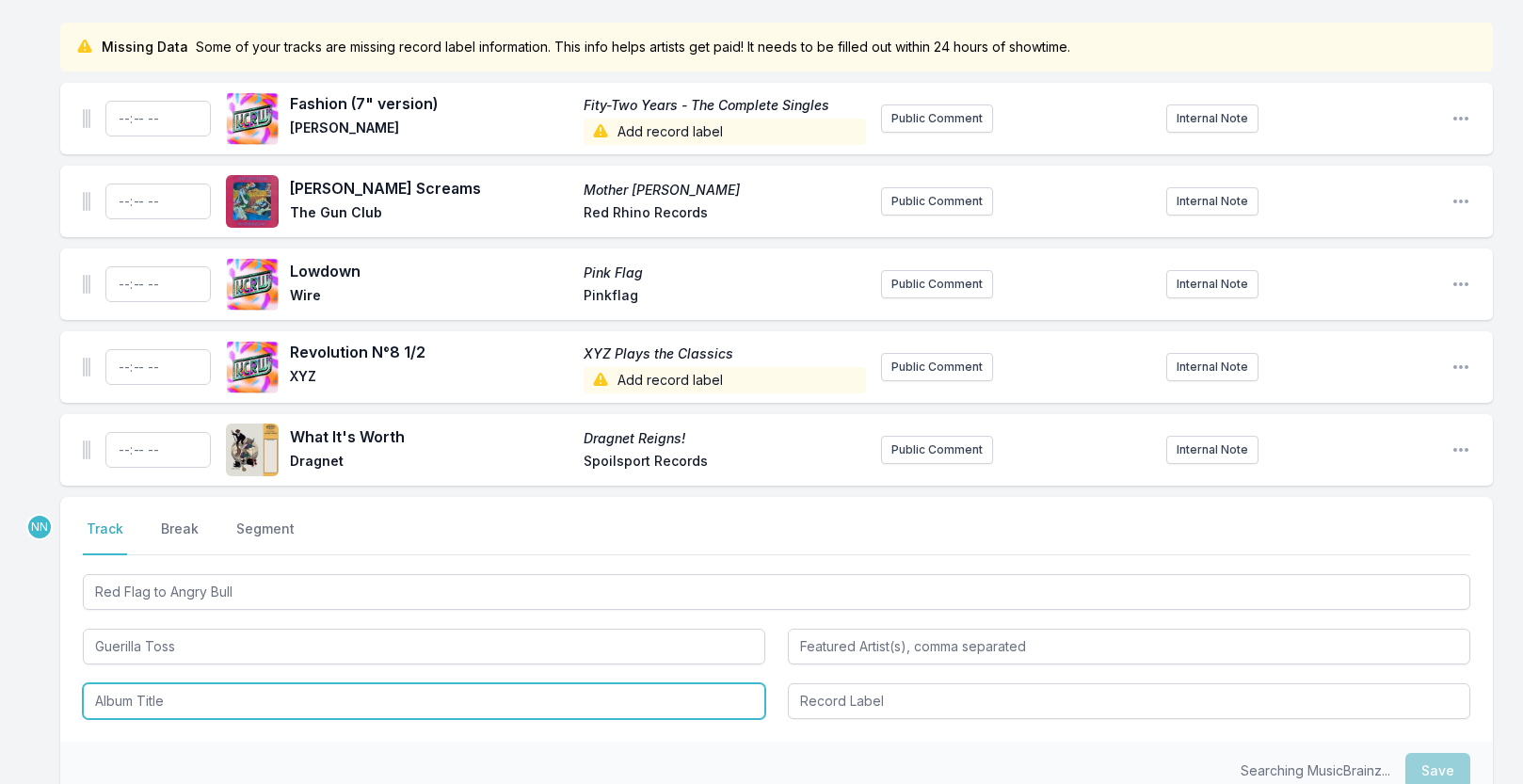
click at [139, 710] on input "Album Title" at bounding box center [424, 701] width 683 height 36
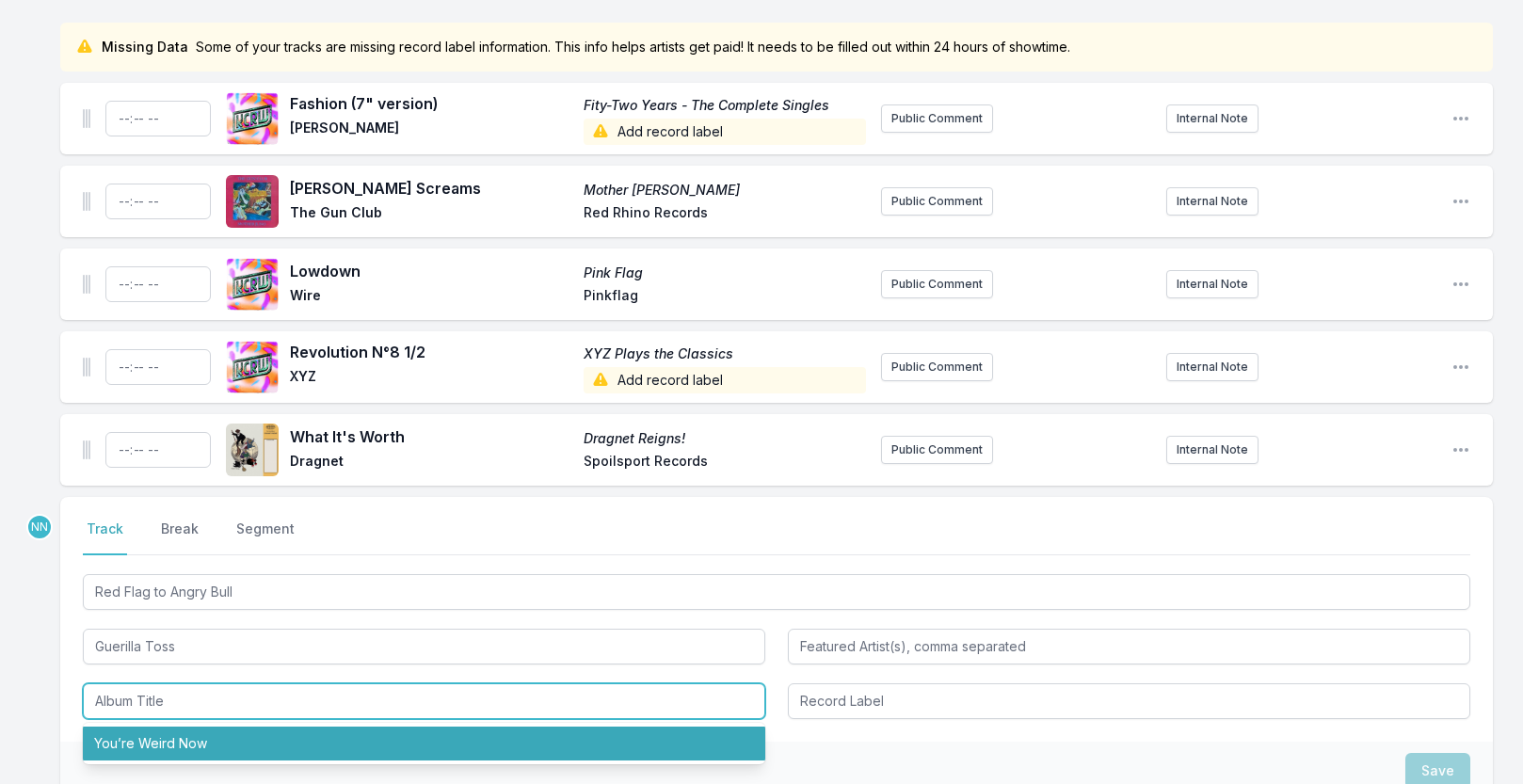
click at [146, 738] on li "You’re Weird Now" at bounding box center [424, 743] width 683 height 34
type input "You’re Weird Now"
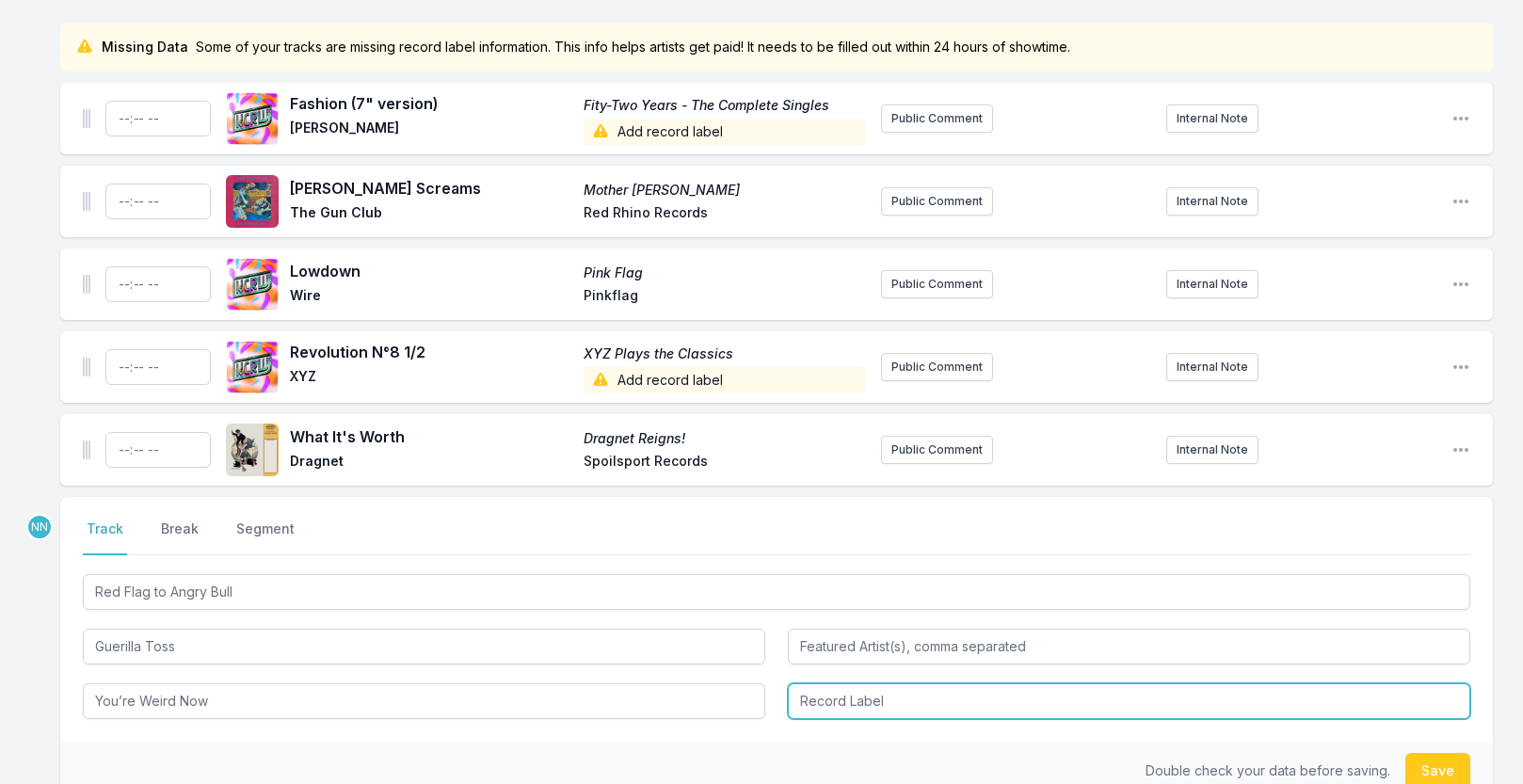
click at [807, 697] on input "Record Label" at bounding box center [1129, 701] width 683 height 36
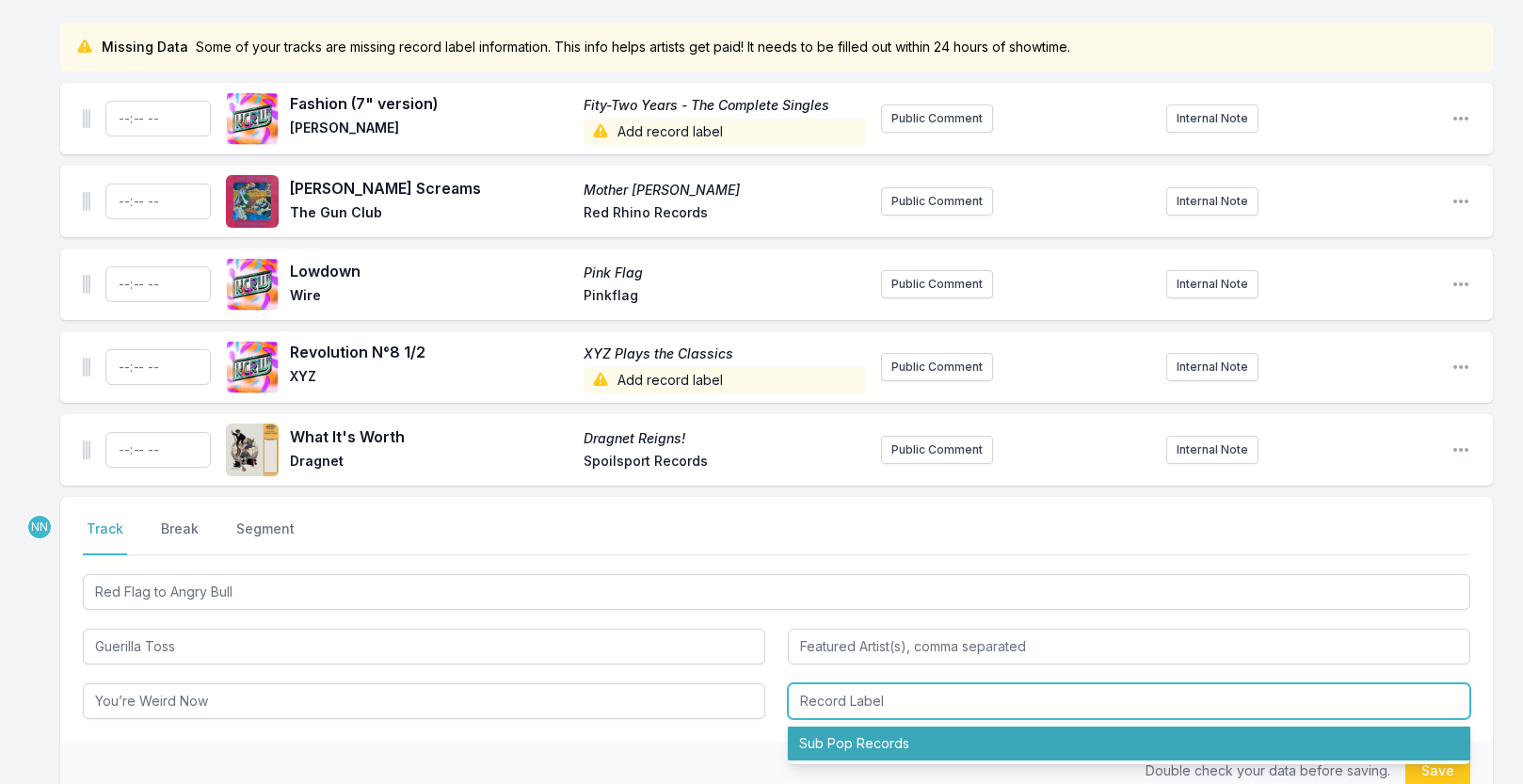
click at [836, 750] on li "Sub Pop Records" at bounding box center [1129, 743] width 683 height 34
type input "Sub Pop Records"
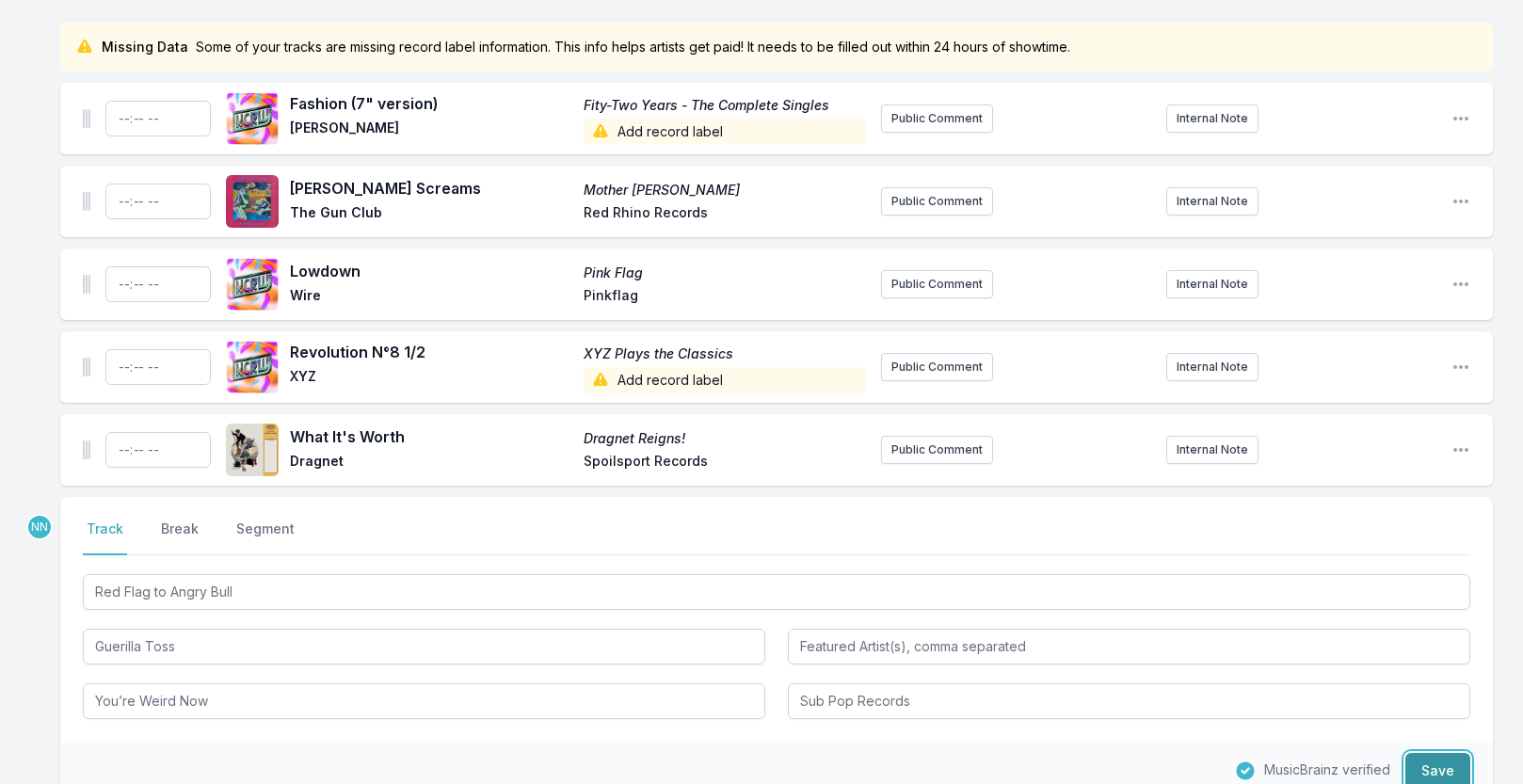
click at [1411, 763] on button "Save" at bounding box center [1437, 771] width 65 height 36
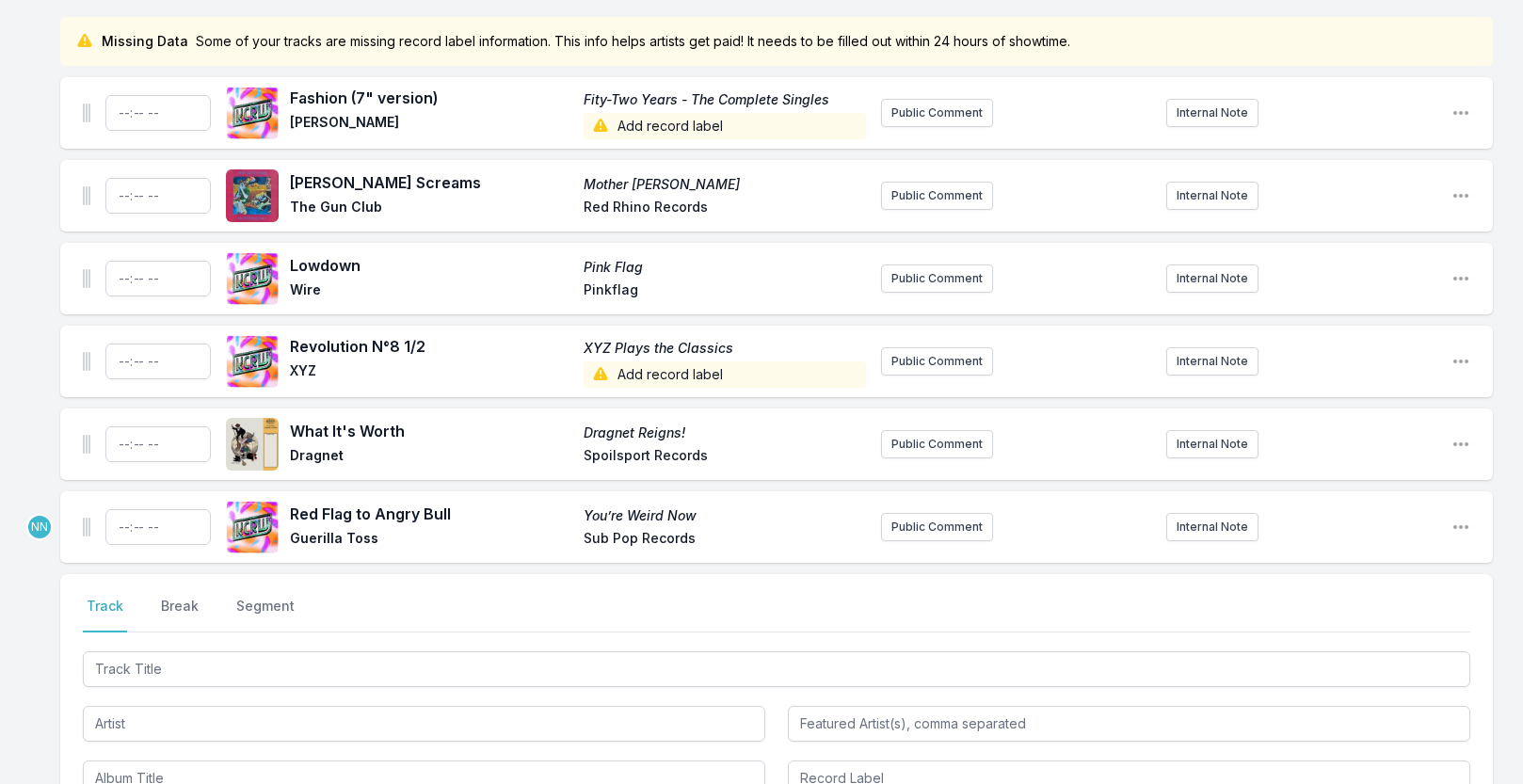
scroll to position [165, 0]
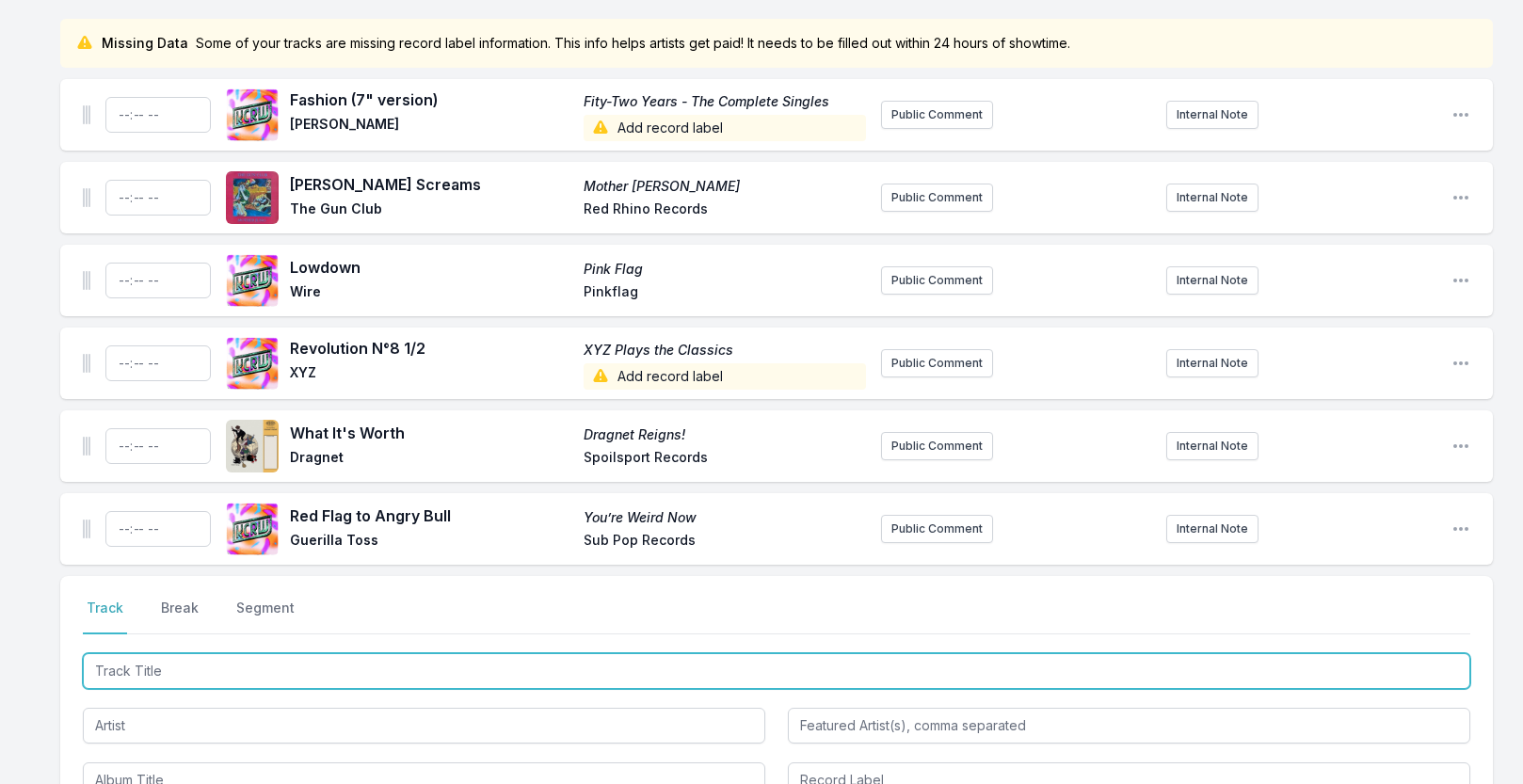
click at [239, 677] on input "Track Title" at bounding box center [777, 671] width 1388 height 36
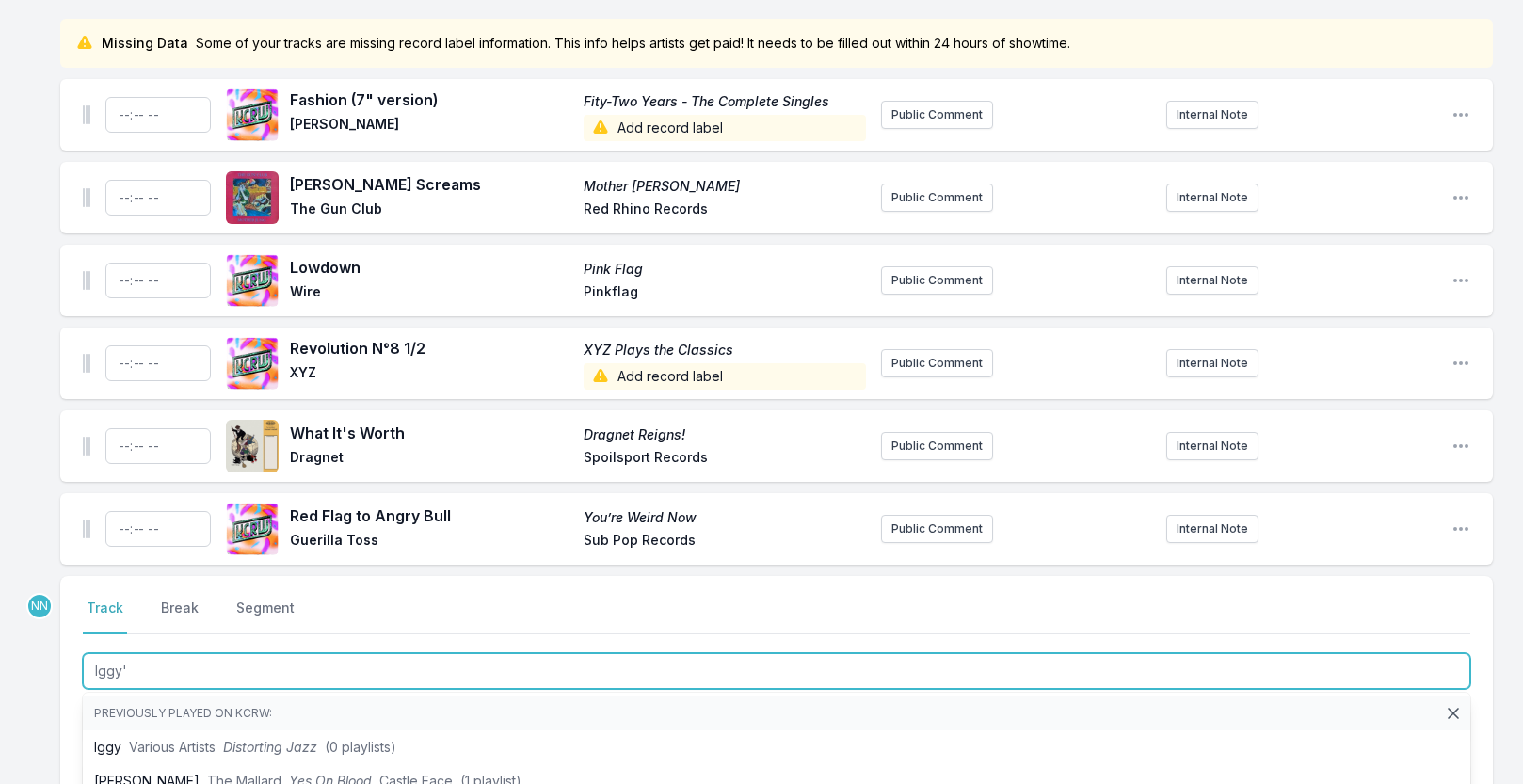
type input "Iggy's"
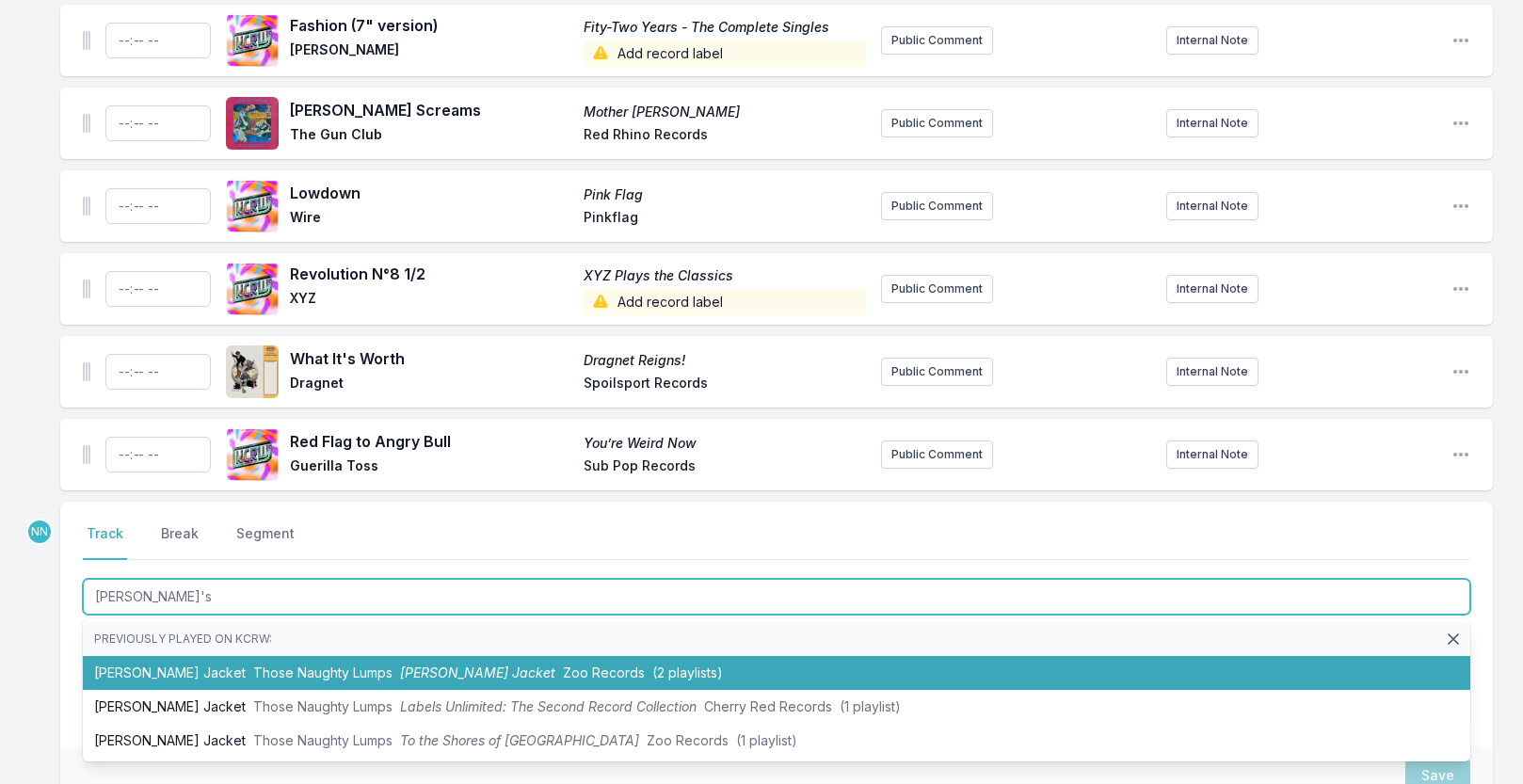
scroll to position [241, 0]
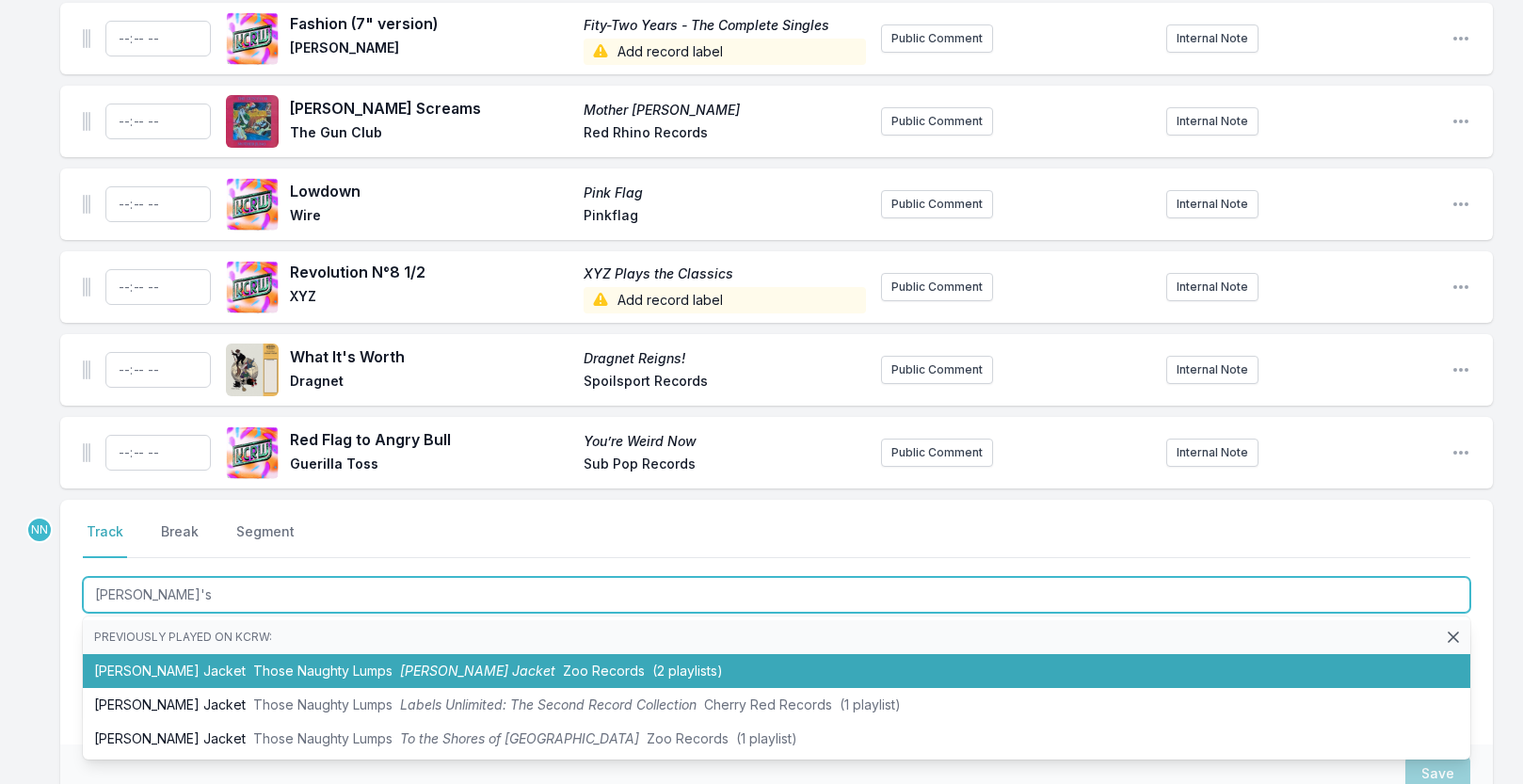
click at [299, 674] on span "Those Naughty Lumps" at bounding box center [322, 670] width 140 height 16
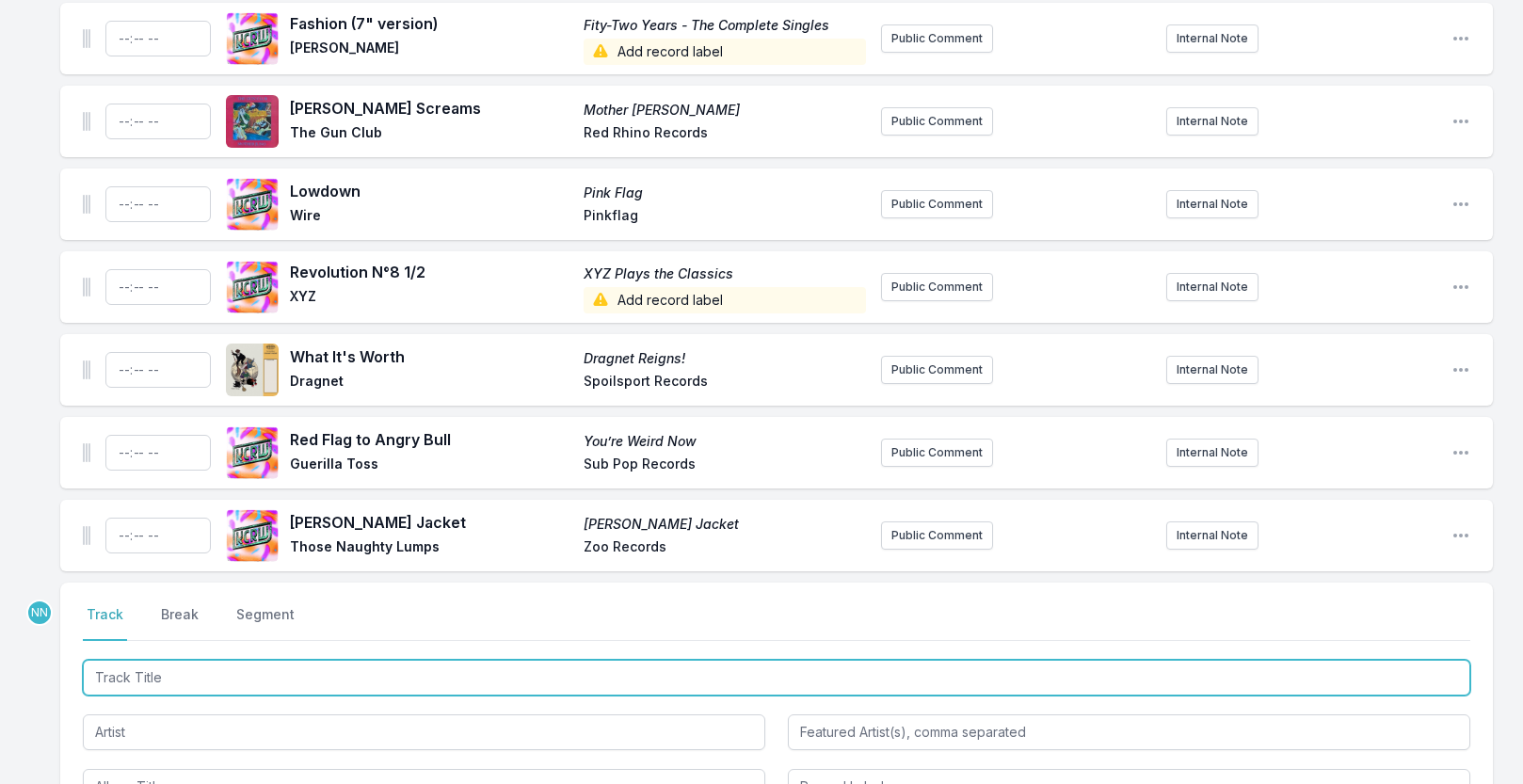
scroll to position [325, 0]
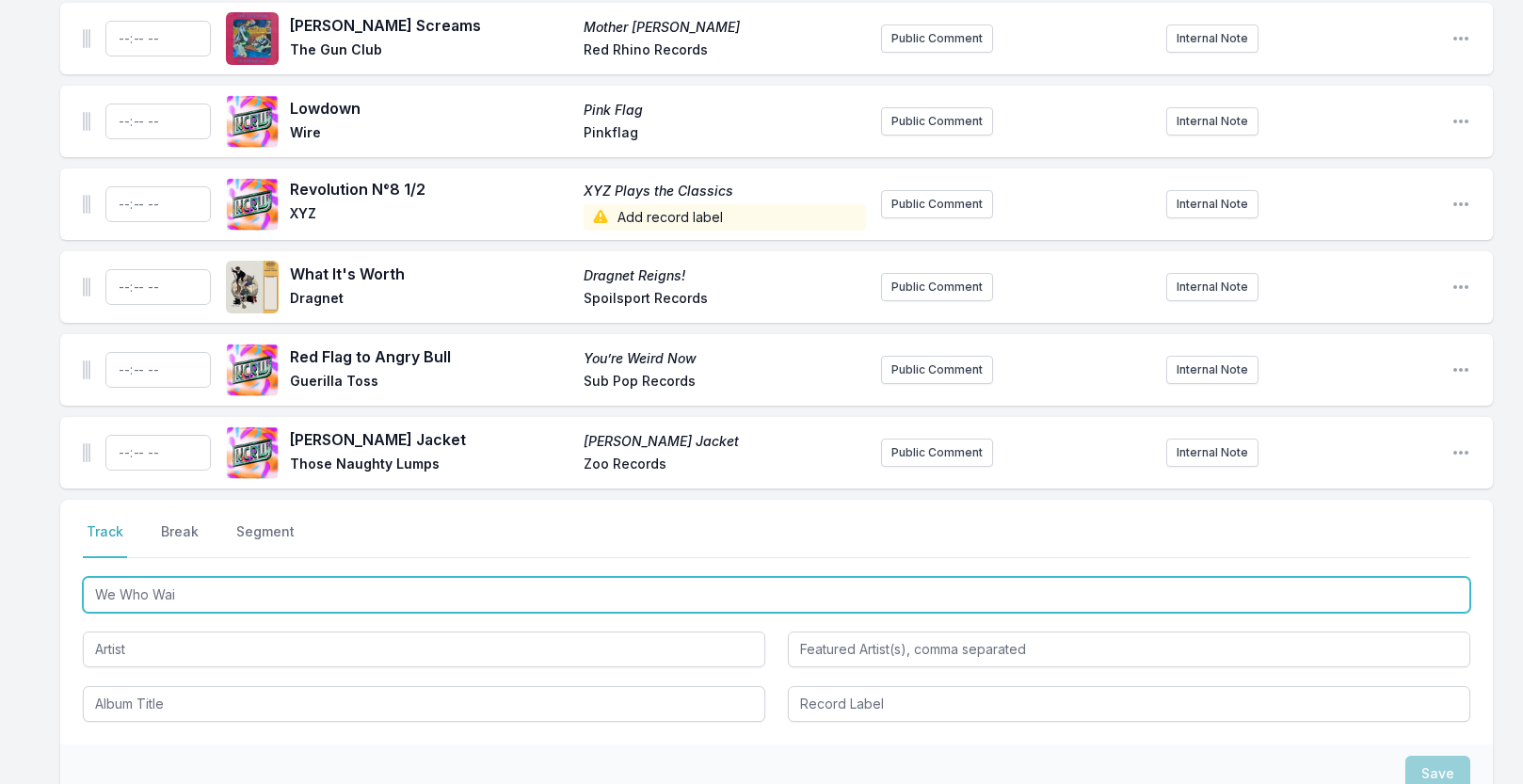
type input "We Who Wait"
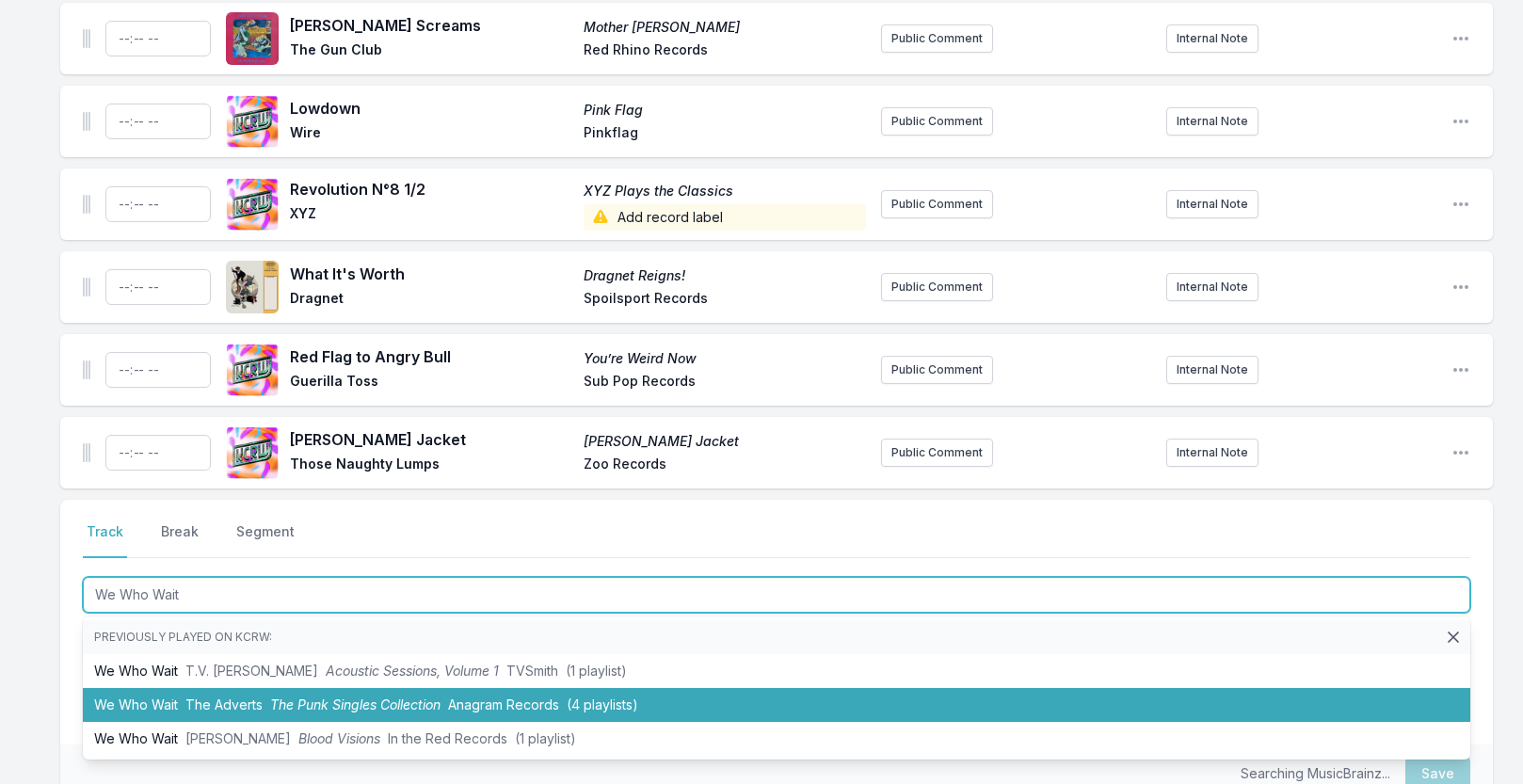
click at [199, 698] on span "The Adverts" at bounding box center [223, 704] width 77 height 16
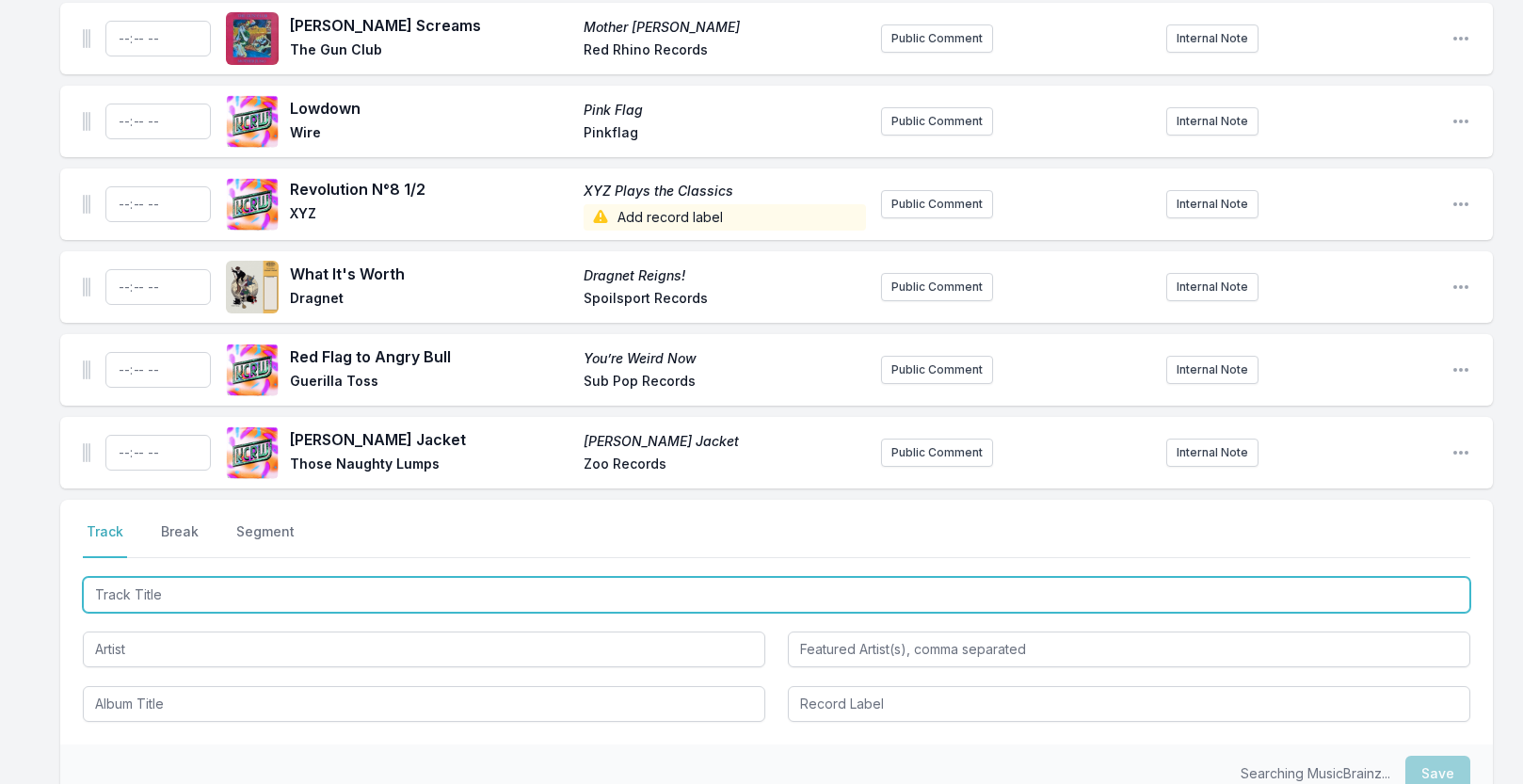
scroll to position [408, 0]
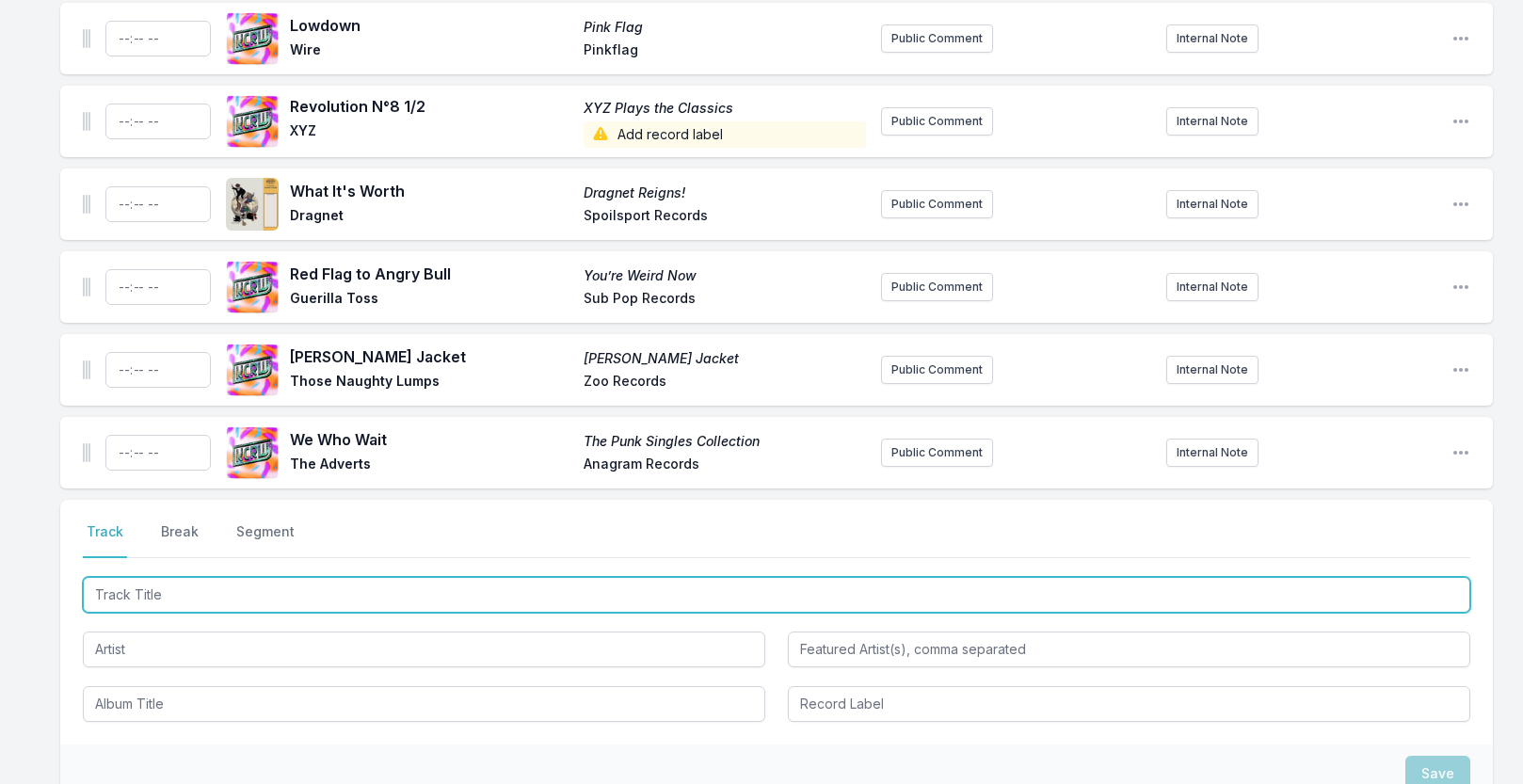
paste input "Everyone Chicago"
type input "Everyone Chicago"
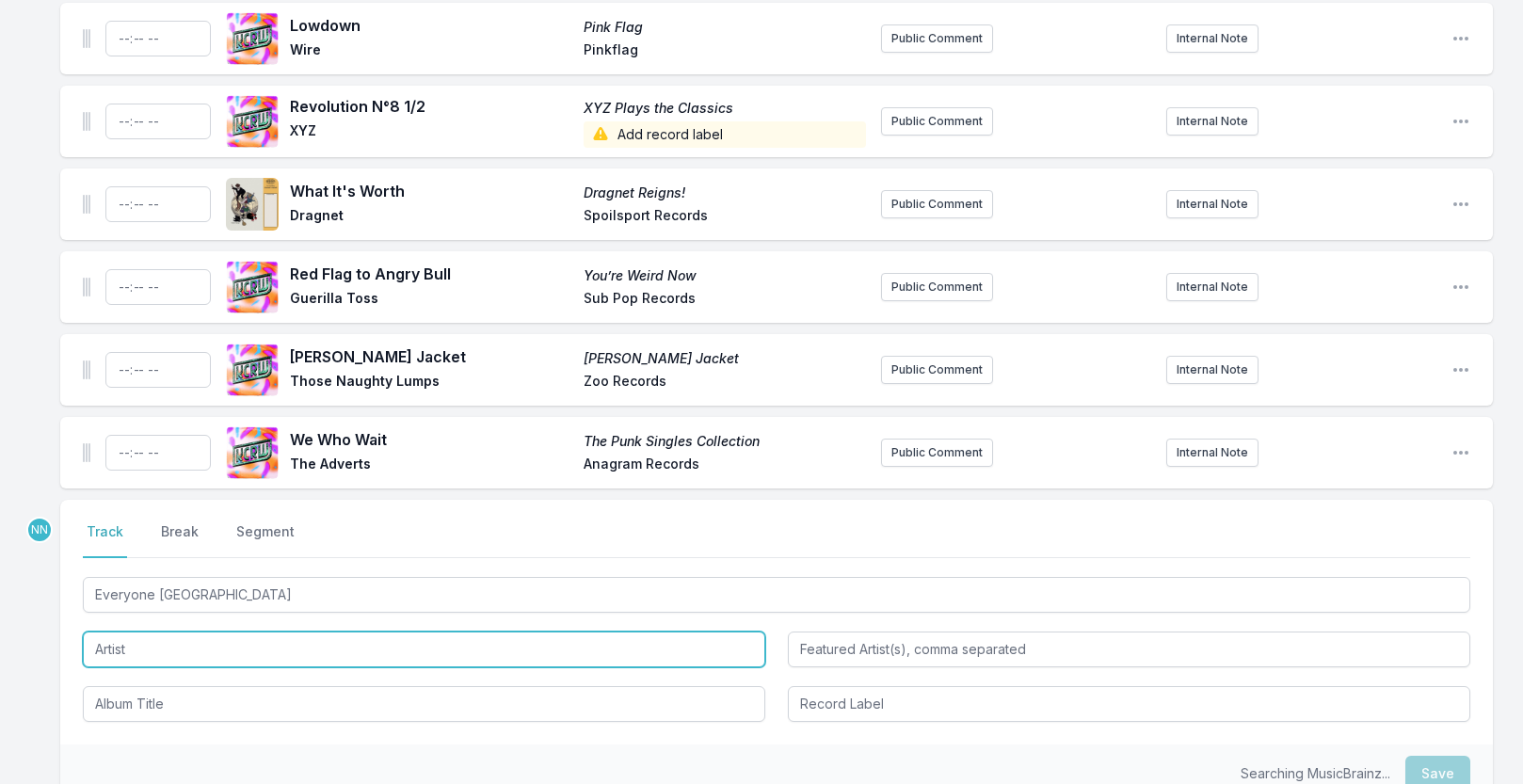
click at [242, 650] on input "Artist" at bounding box center [424, 649] width 683 height 36
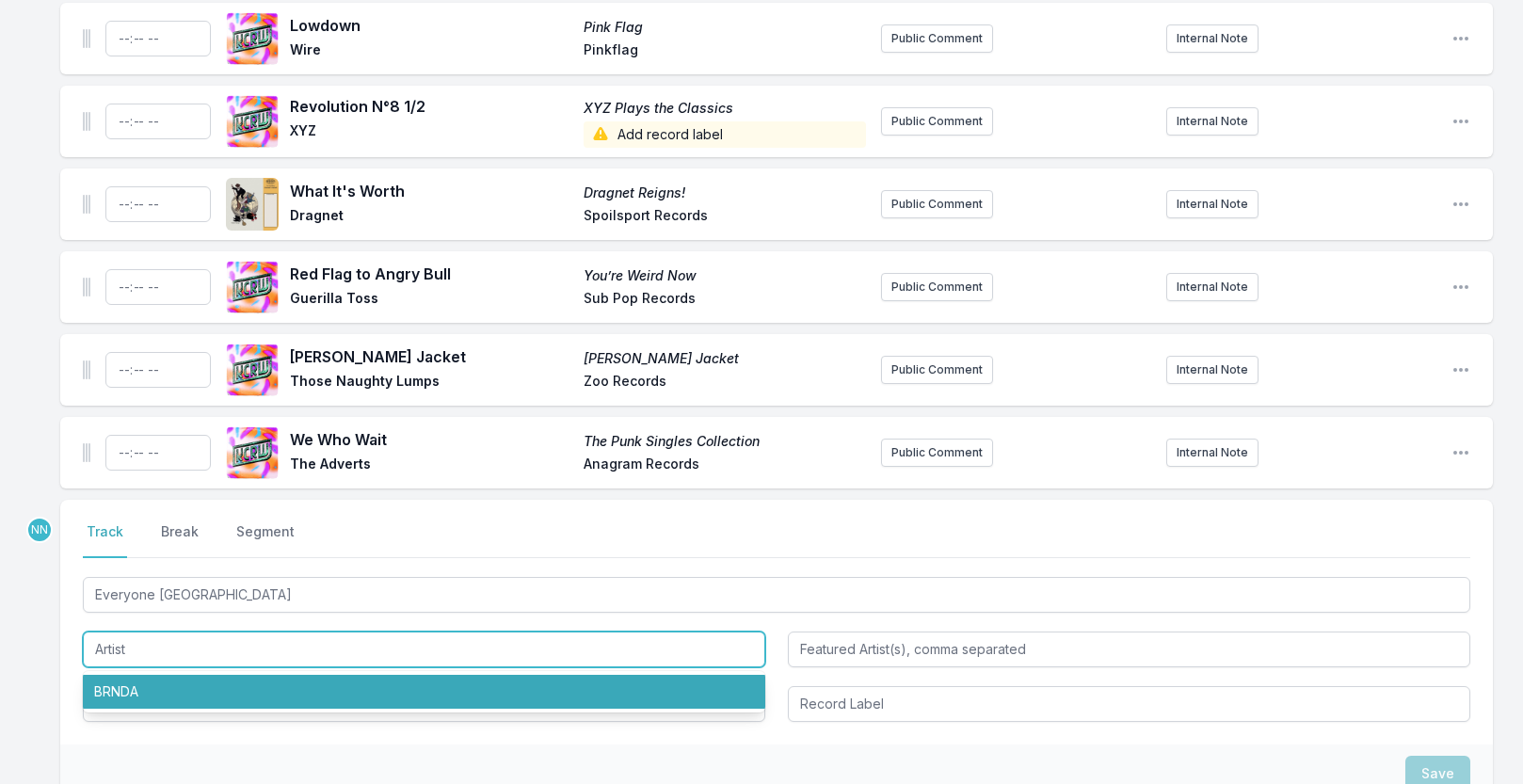
click at [224, 687] on li "BRNDA" at bounding box center [424, 692] width 683 height 34
type input "BRNDA"
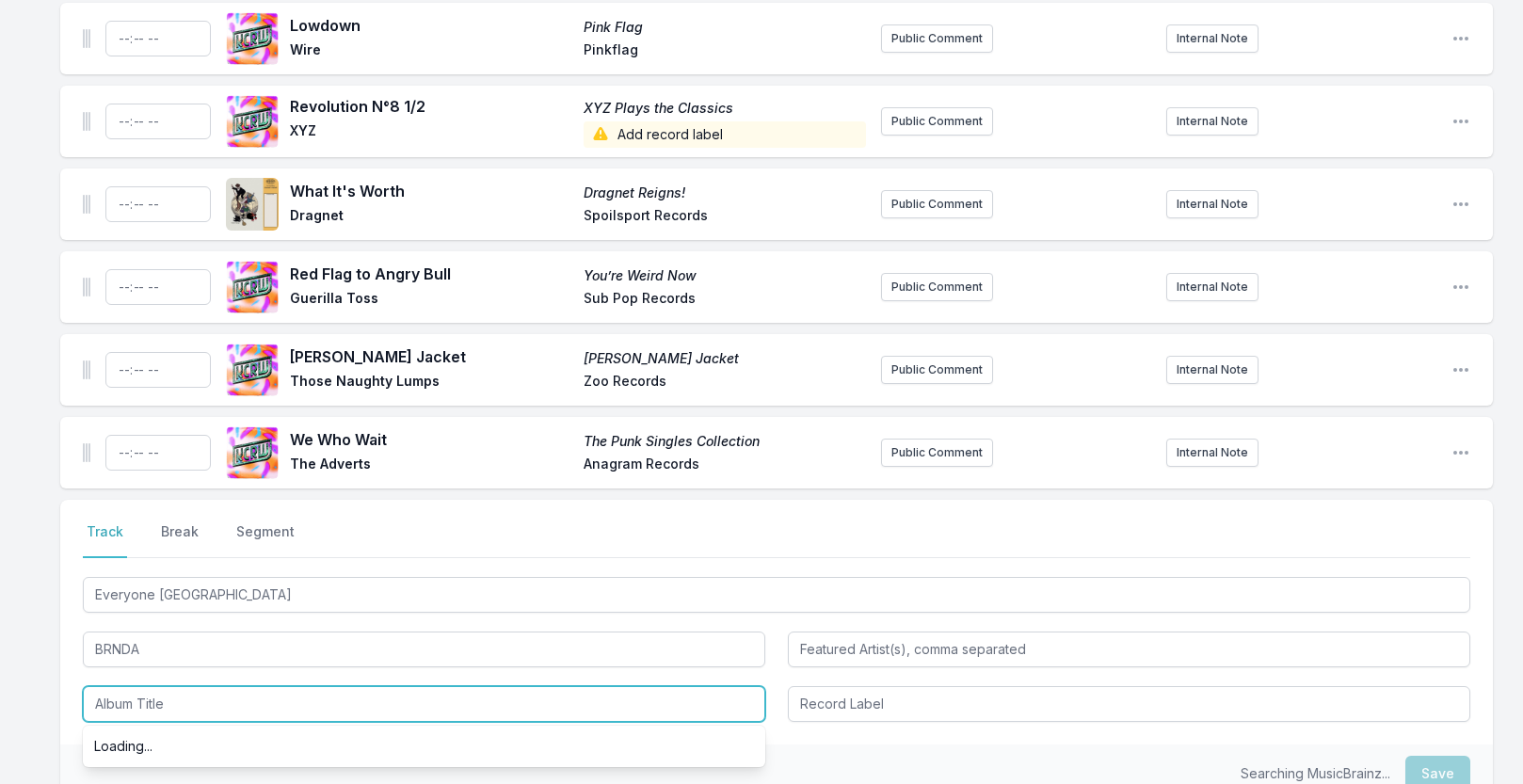
click at [212, 710] on input "Album Title" at bounding box center [424, 704] width 683 height 36
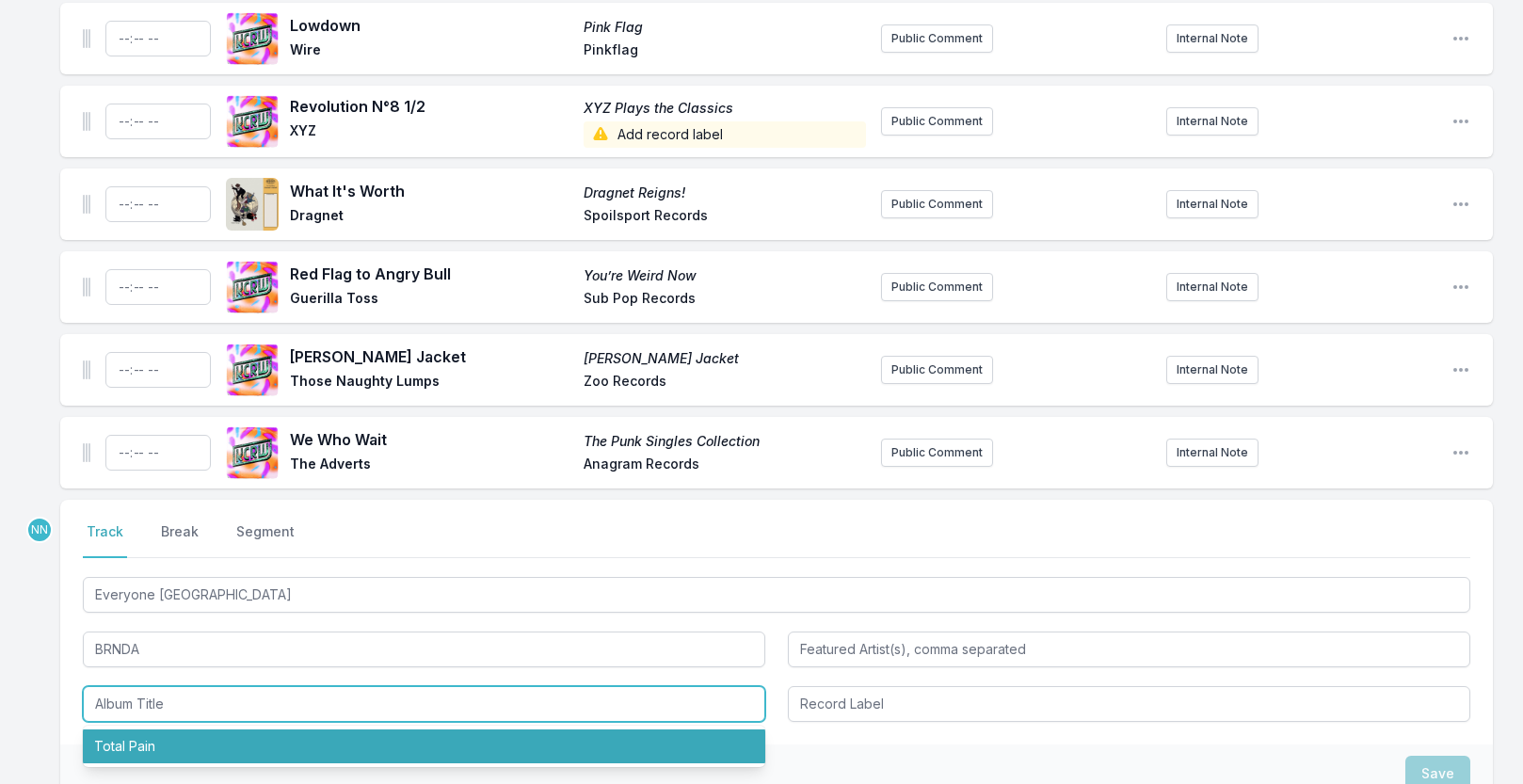
click at [202, 740] on li "Total Pain" at bounding box center [424, 746] width 683 height 34
type input "Total Pain"
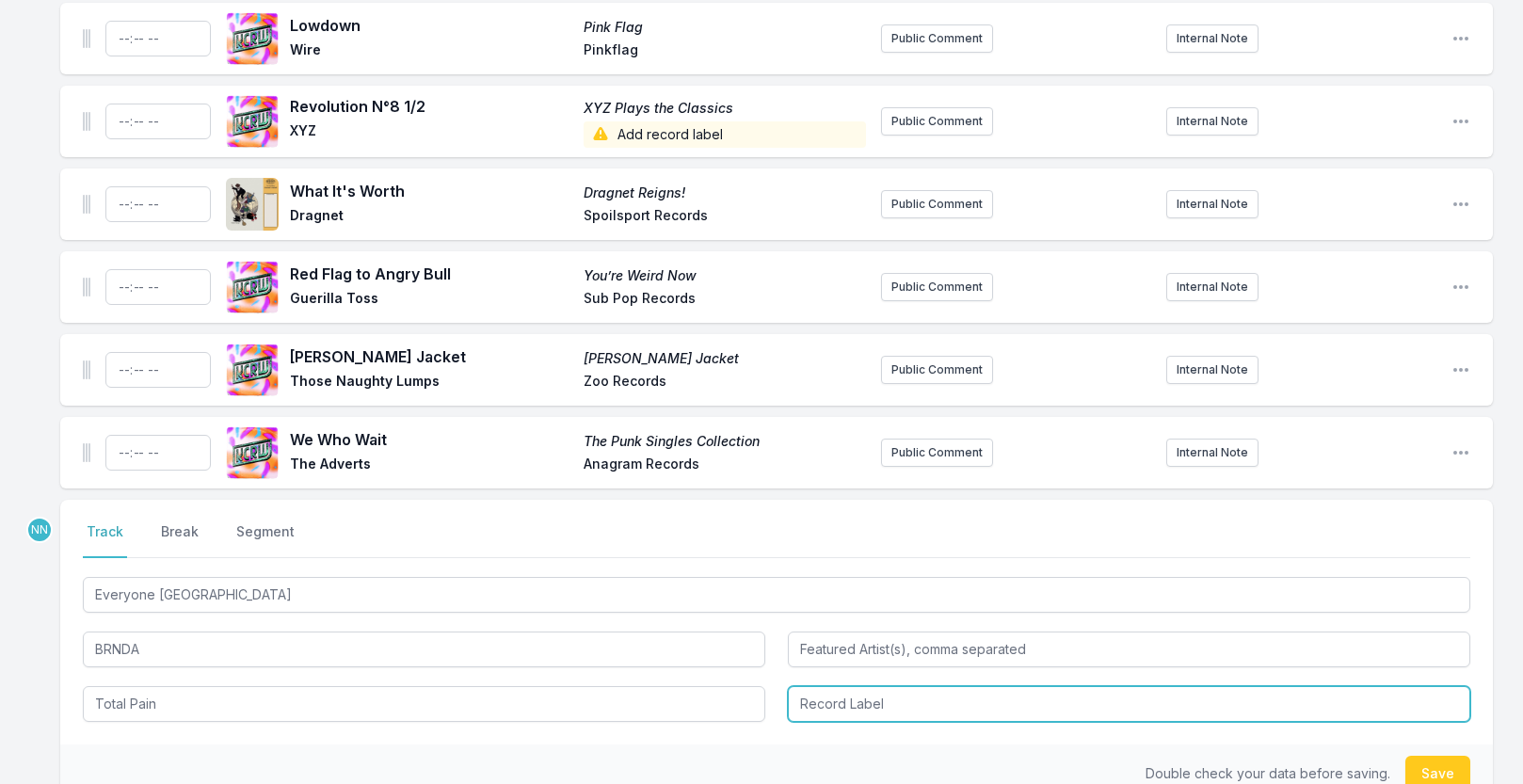
click at [819, 712] on input "Record Label" at bounding box center [1129, 704] width 683 height 36
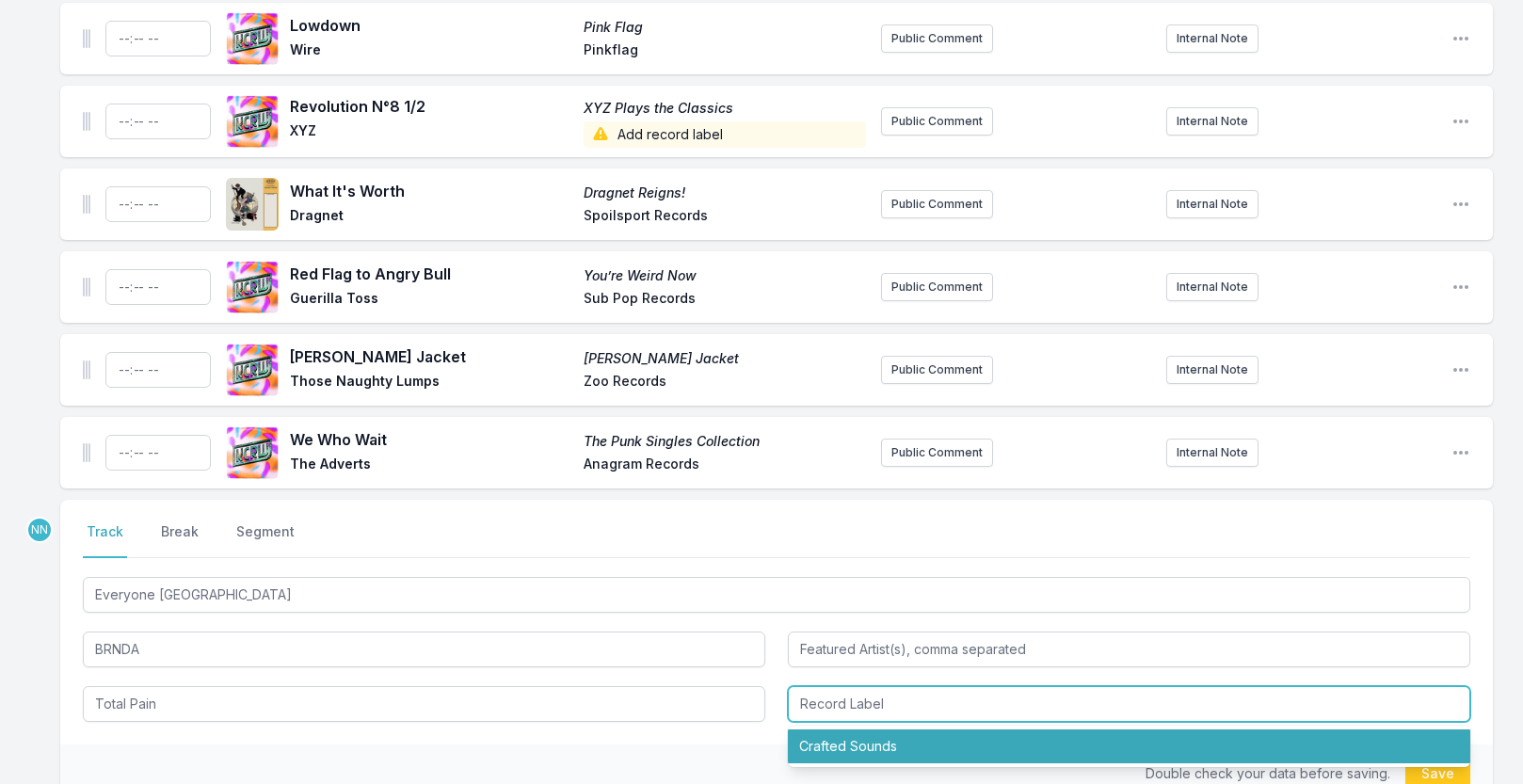
click at [829, 750] on li "Crafted Sounds" at bounding box center [1129, 746] width 683 height 34
type input "Crafted Sounds"
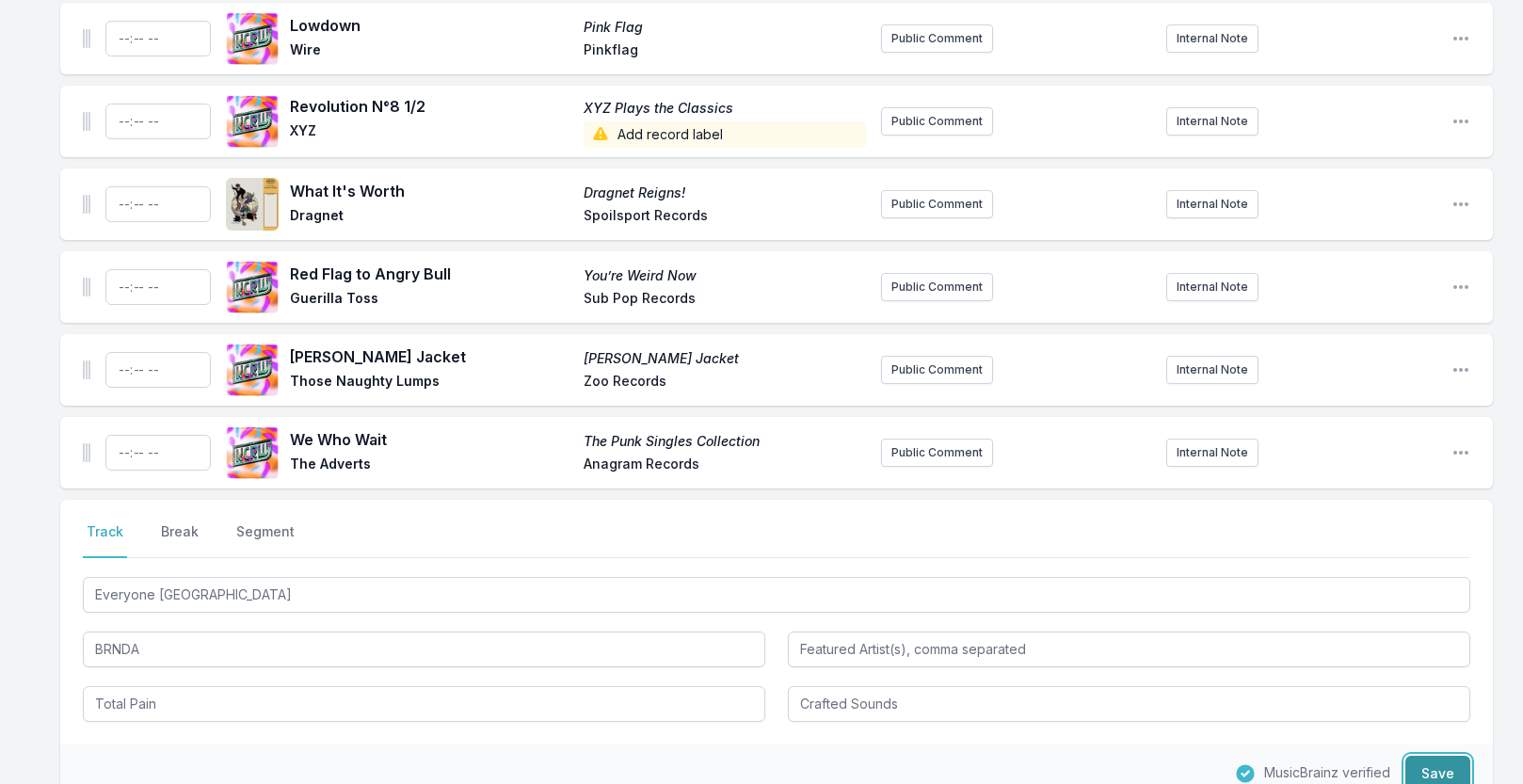
click at [1425, 766] on button "Save" at bounding box center [1437, 774] width 65 height 36
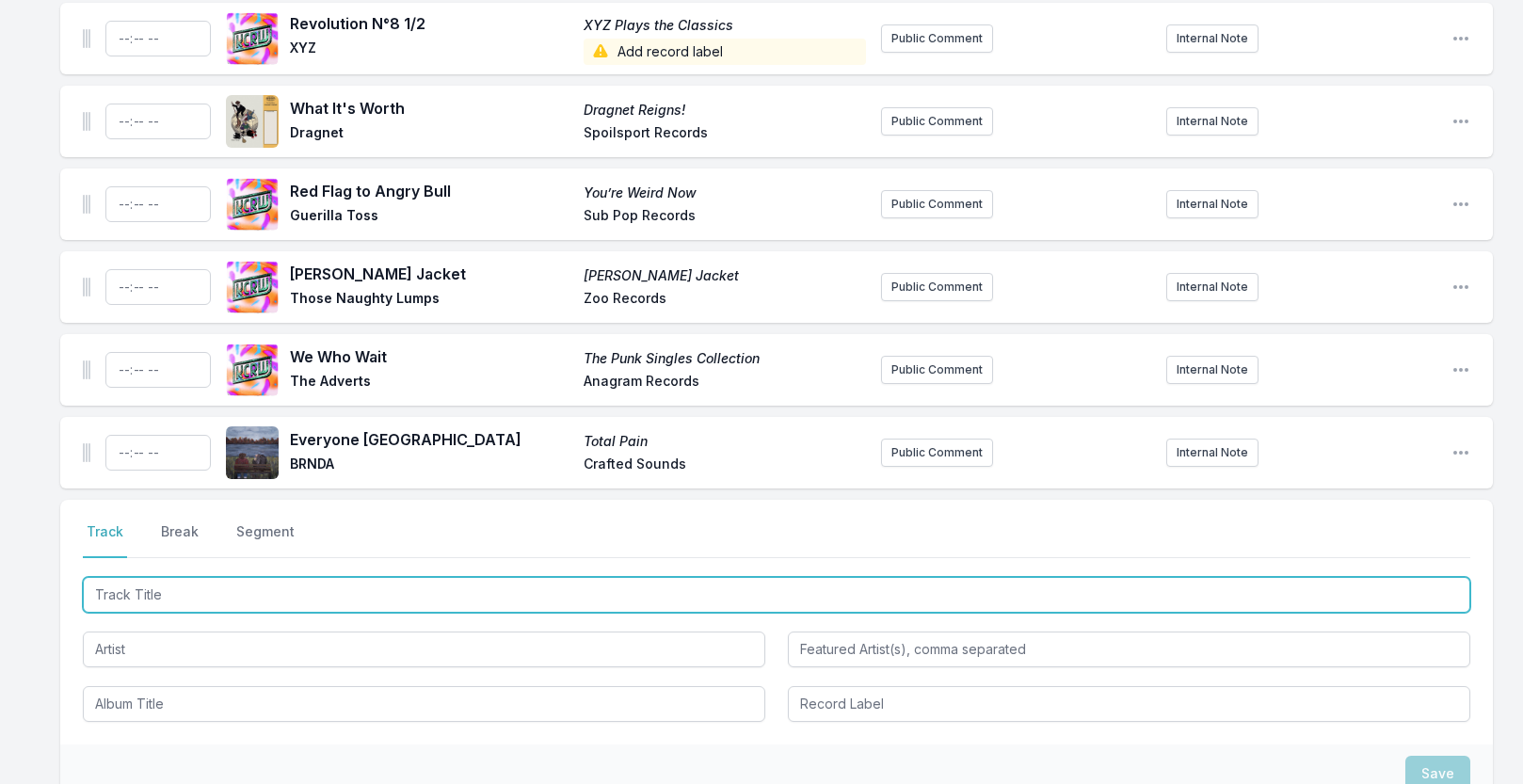
click at [181, 602] on input "Track Title" at bounding box center [777, 595] width 1388 height 36
paste input "I Wanna Be Your Dog (original mix)"
type input "I Wanna Be Your Dog (original mix)"
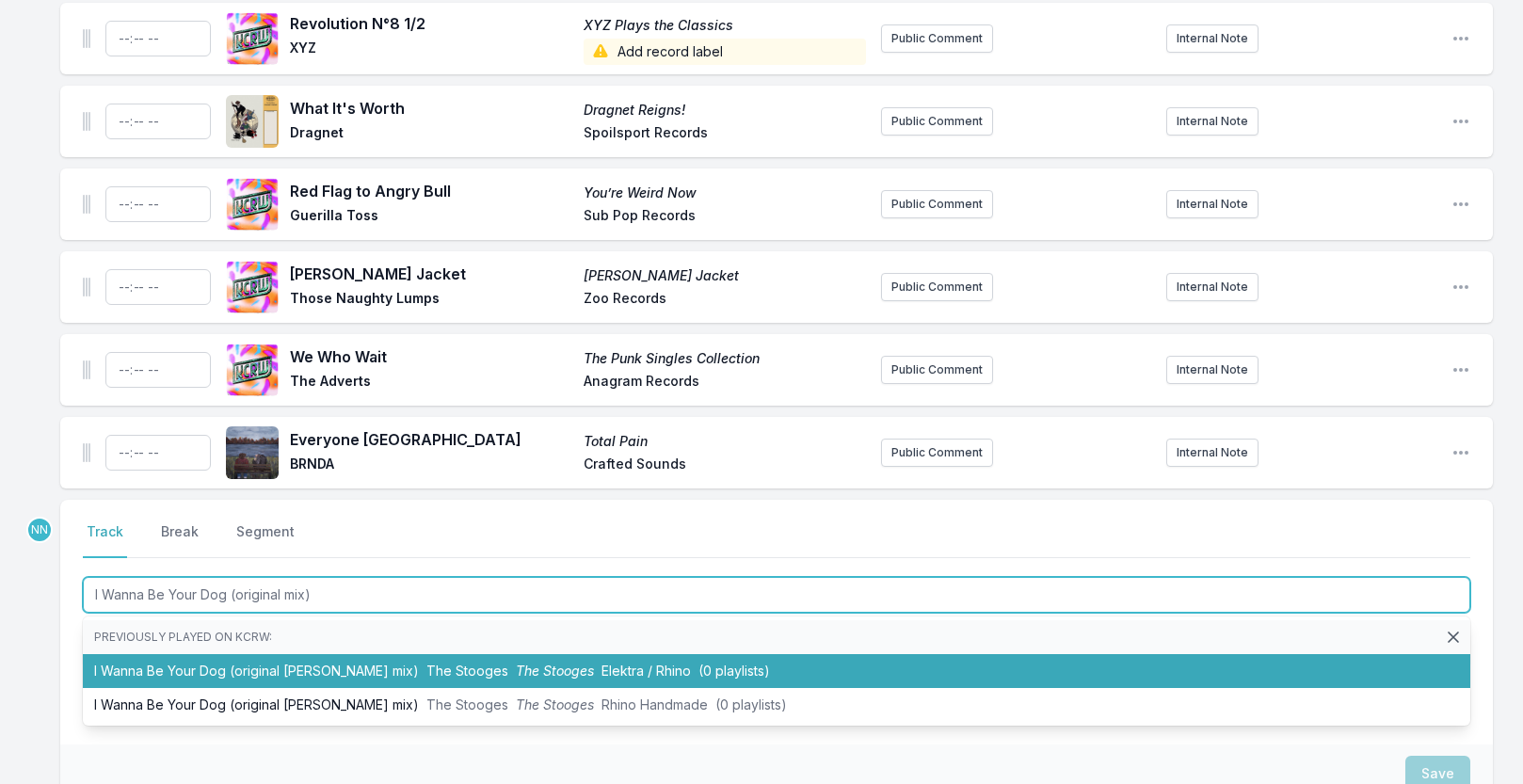
click at [213, 674] on li "I Wanna Be Your Dog (original John Cale mix) The Stooges The Stooges Elektra / …" at bounding box center [777, 671] width 1388 height 34
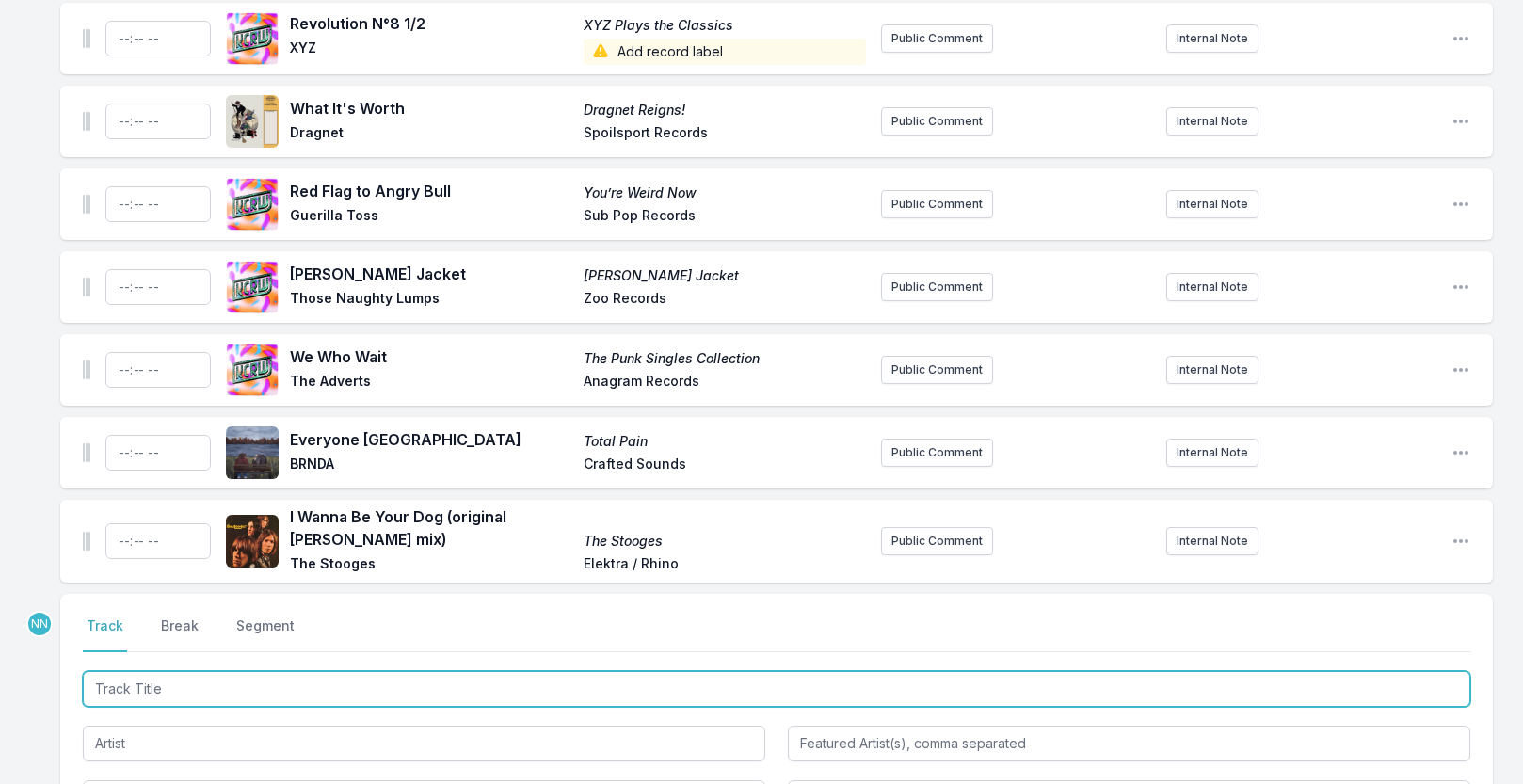
scroll to position [584, 0]
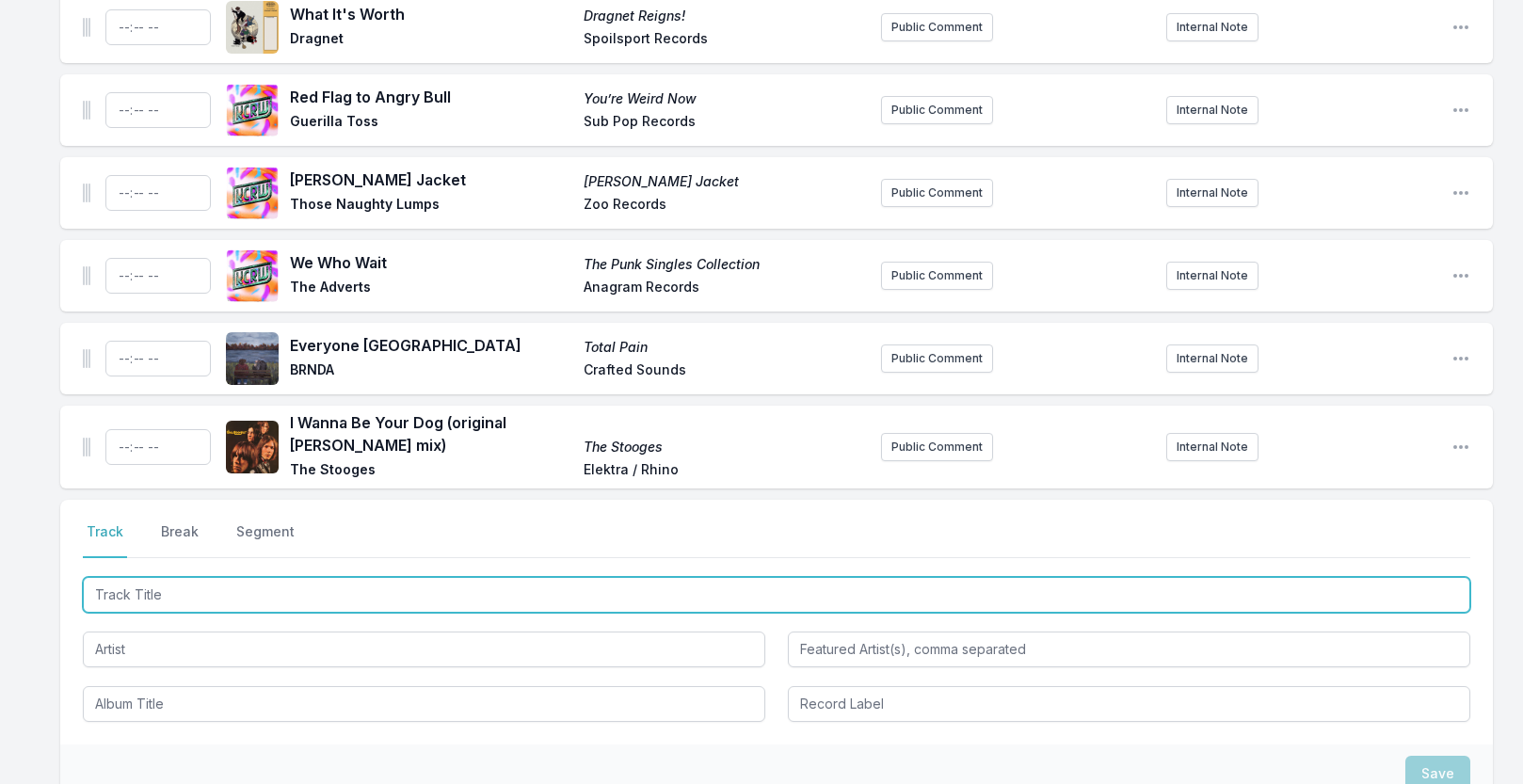
paste input "Can I Pet That Dog?"
type input "Can I Pet That Dog?"
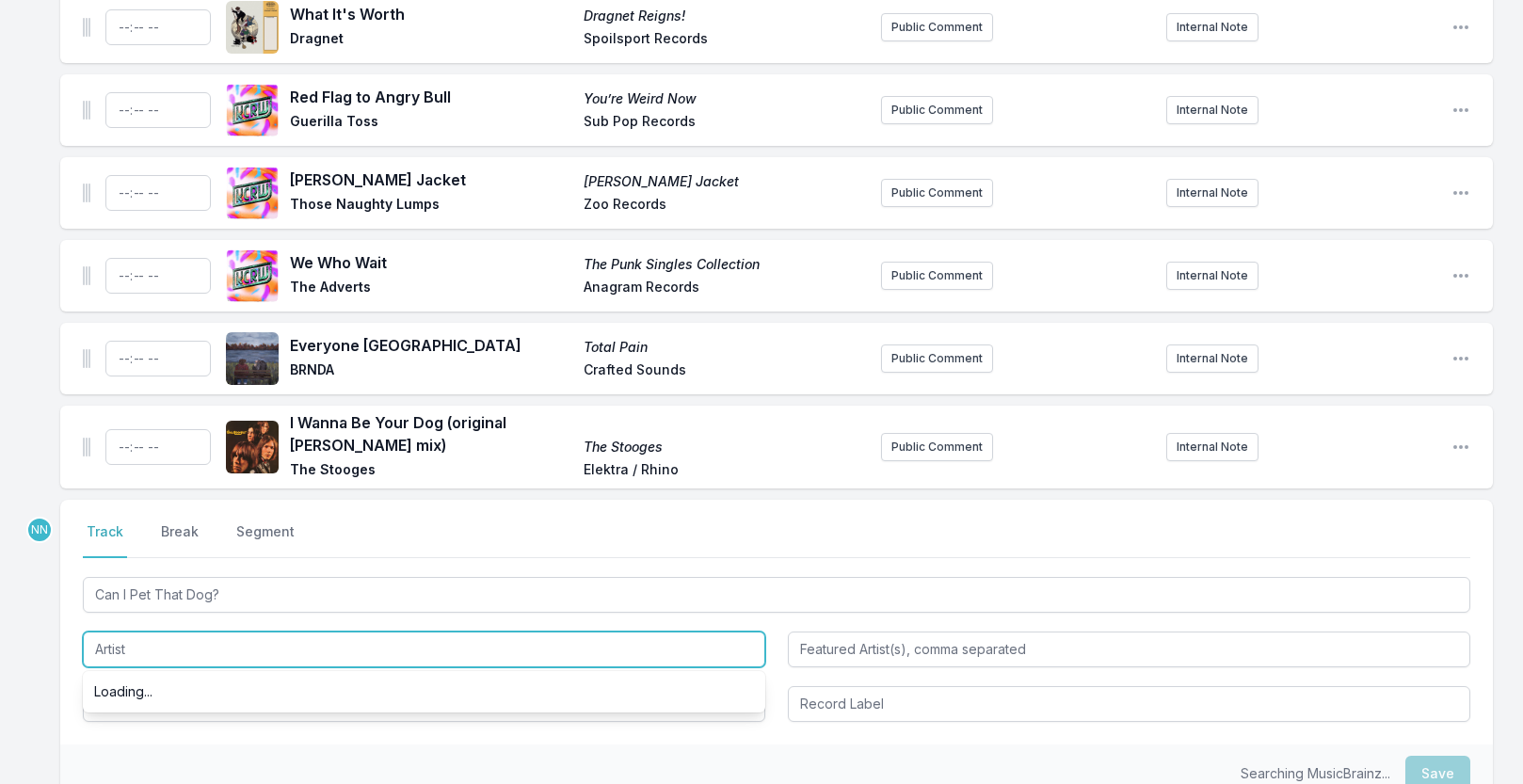
click at [218, 657] on input "Artist" at bounding box center [424, 649] width 683 height 36
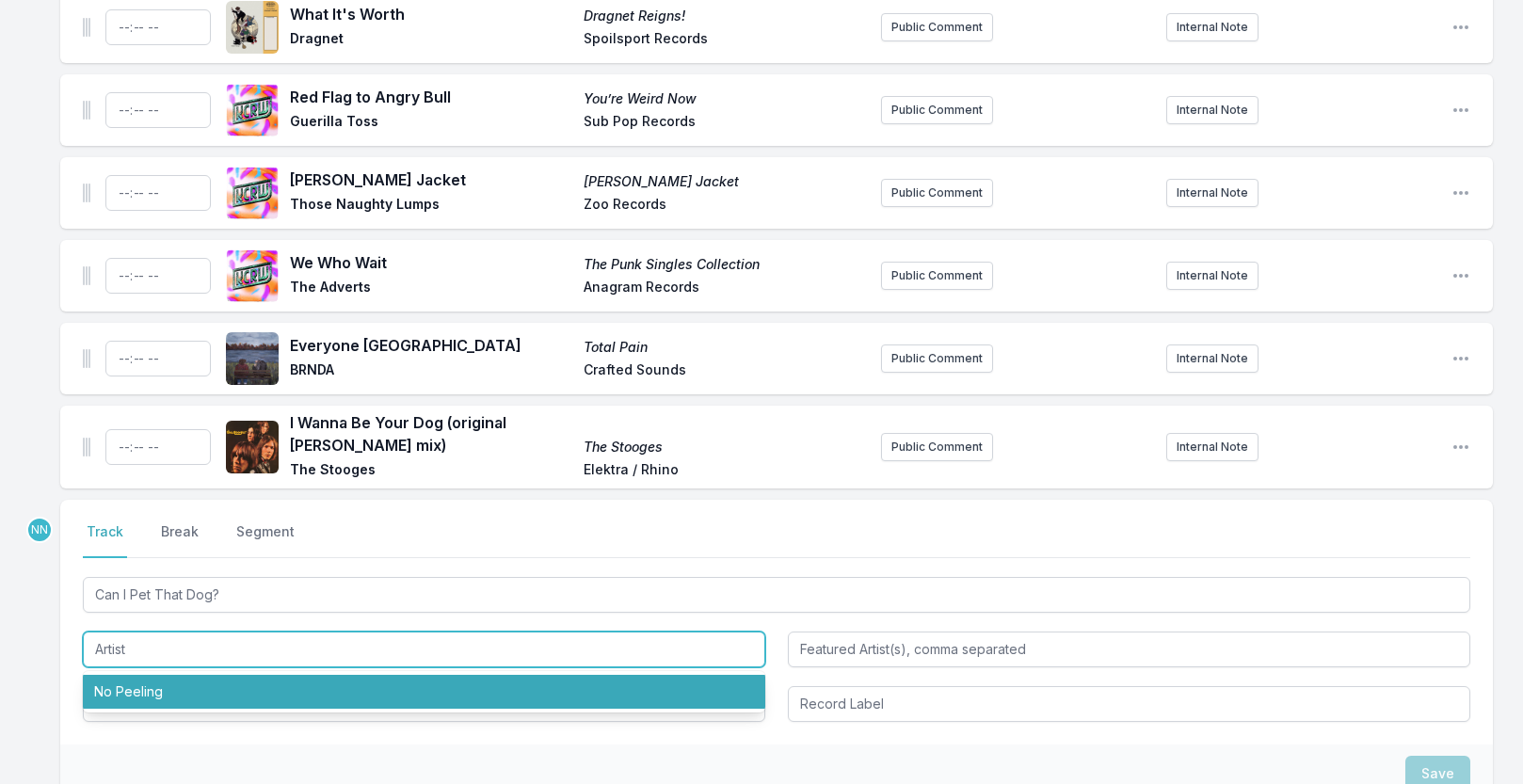
click at [205, 692] on li "No Peeling" at bounding box center [424, 692] width 683 height 34
type input "No Peeling"
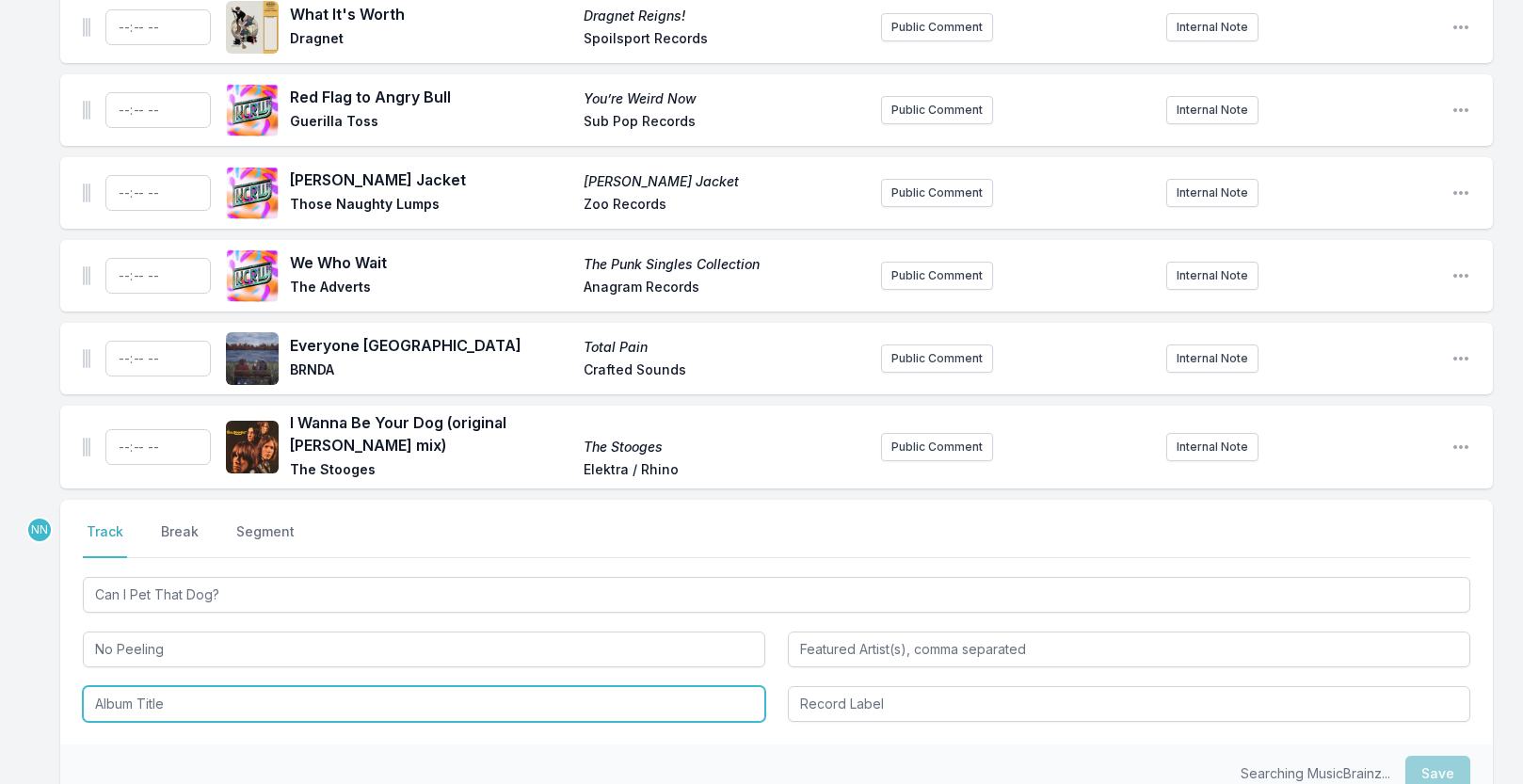
click at [190, 706] on input "Album Title" at bounding box center [424, 704] width 683 height 36
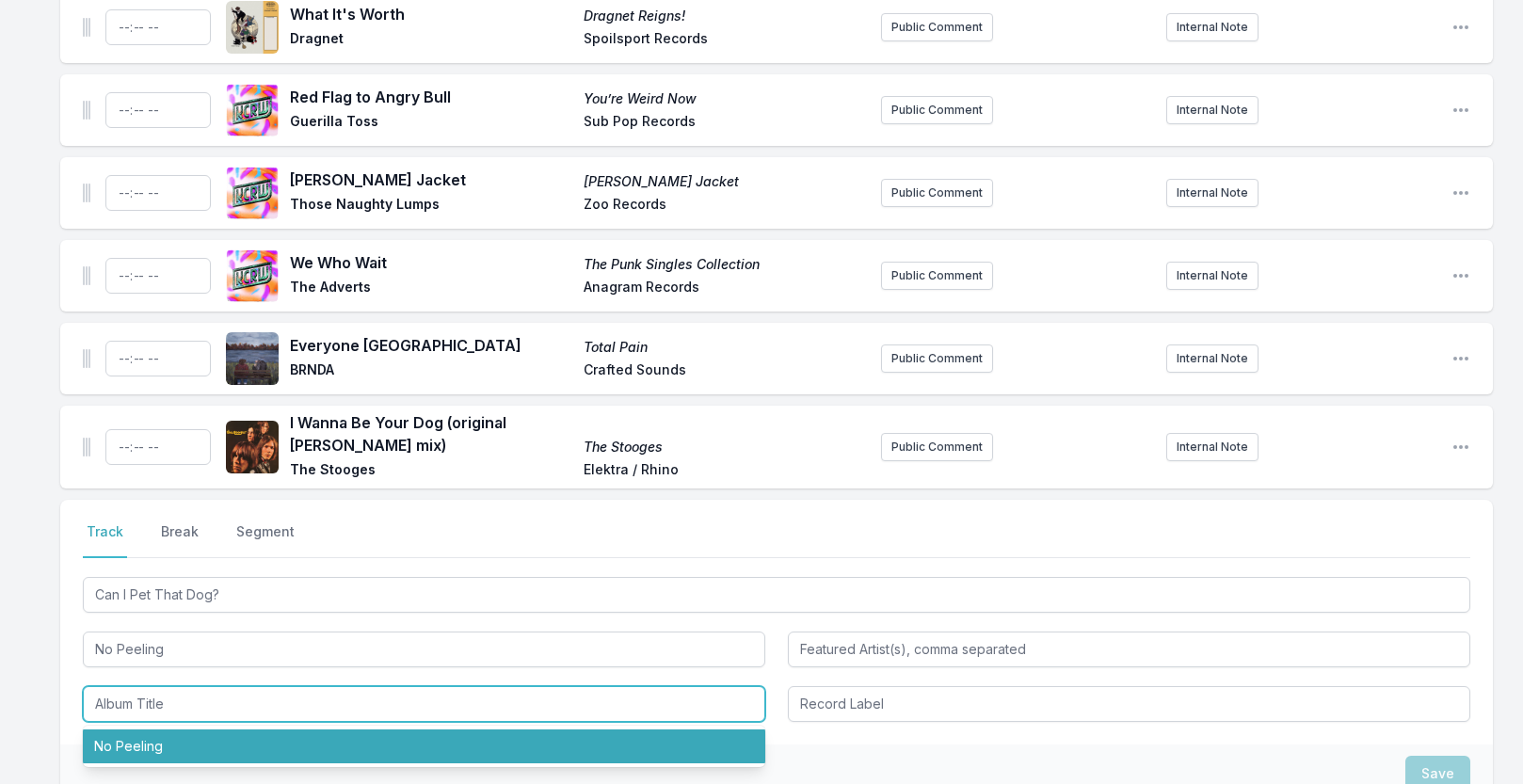
click at [168, 750] on li "No Peeling" at bounding box center [424, 746] width 683 height 34
type input "No Peeling"
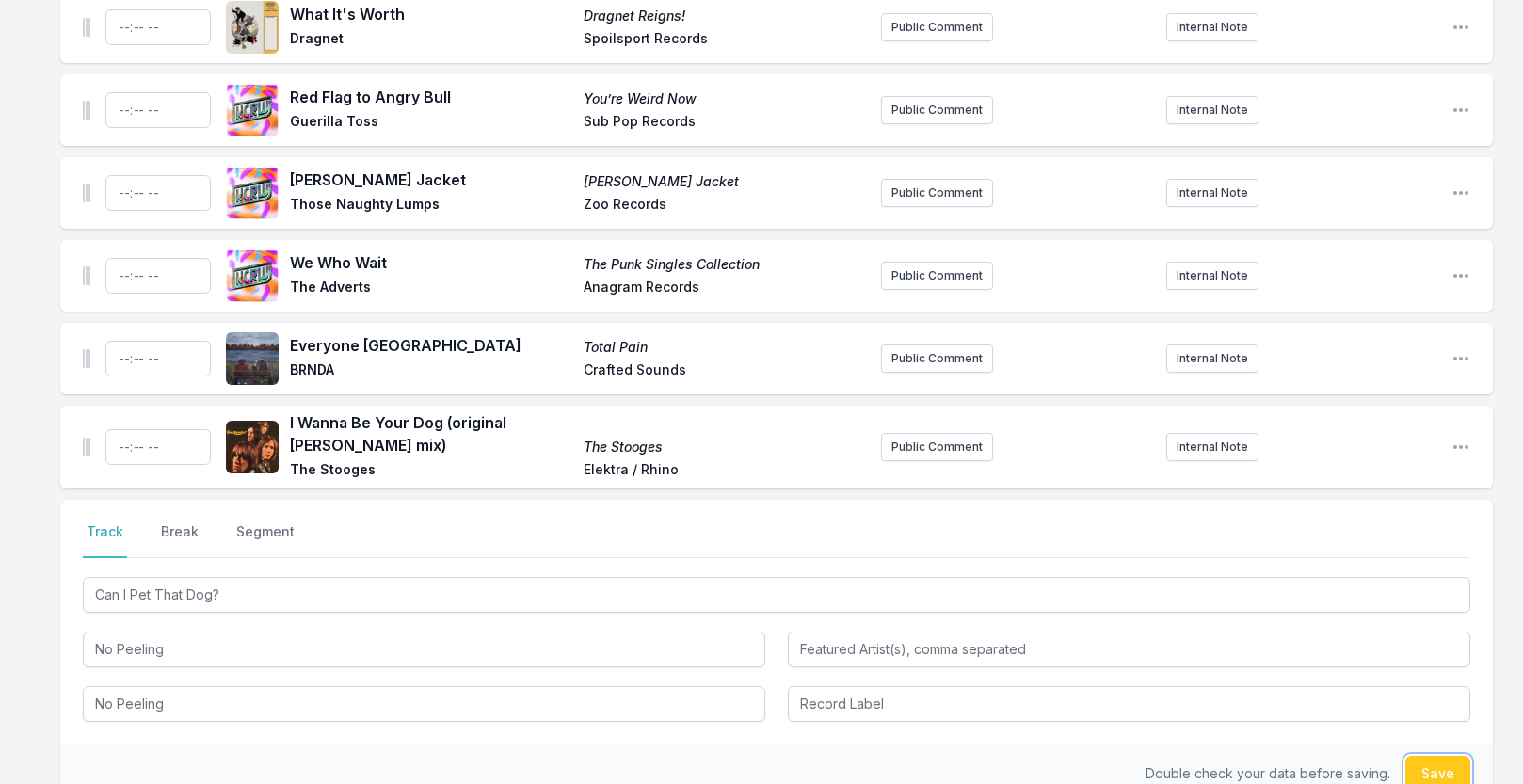
click at [1446, 767] on button "Save" at bounding box center [1437, 774] width 65 height 36
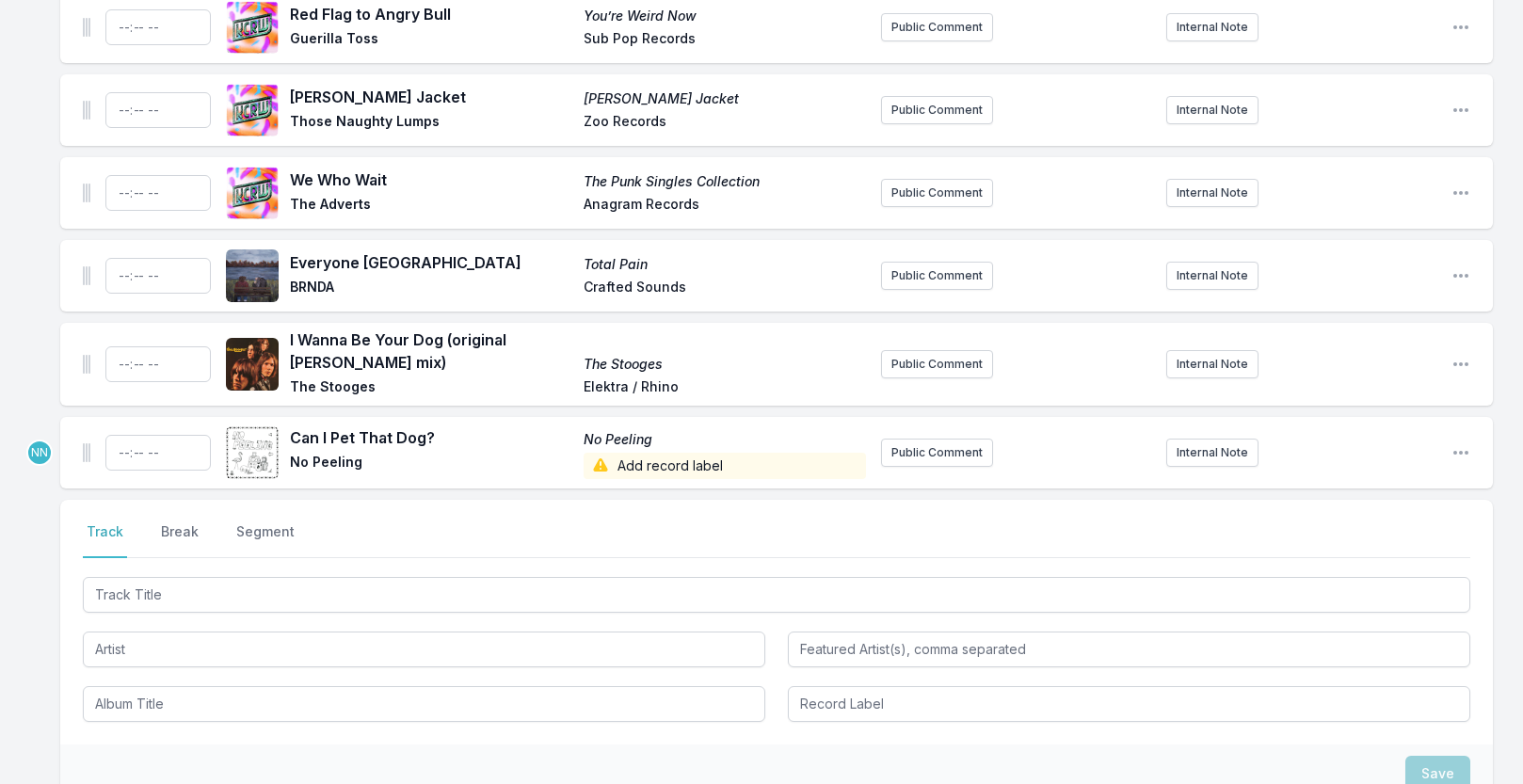
scroll to position [673, 0]
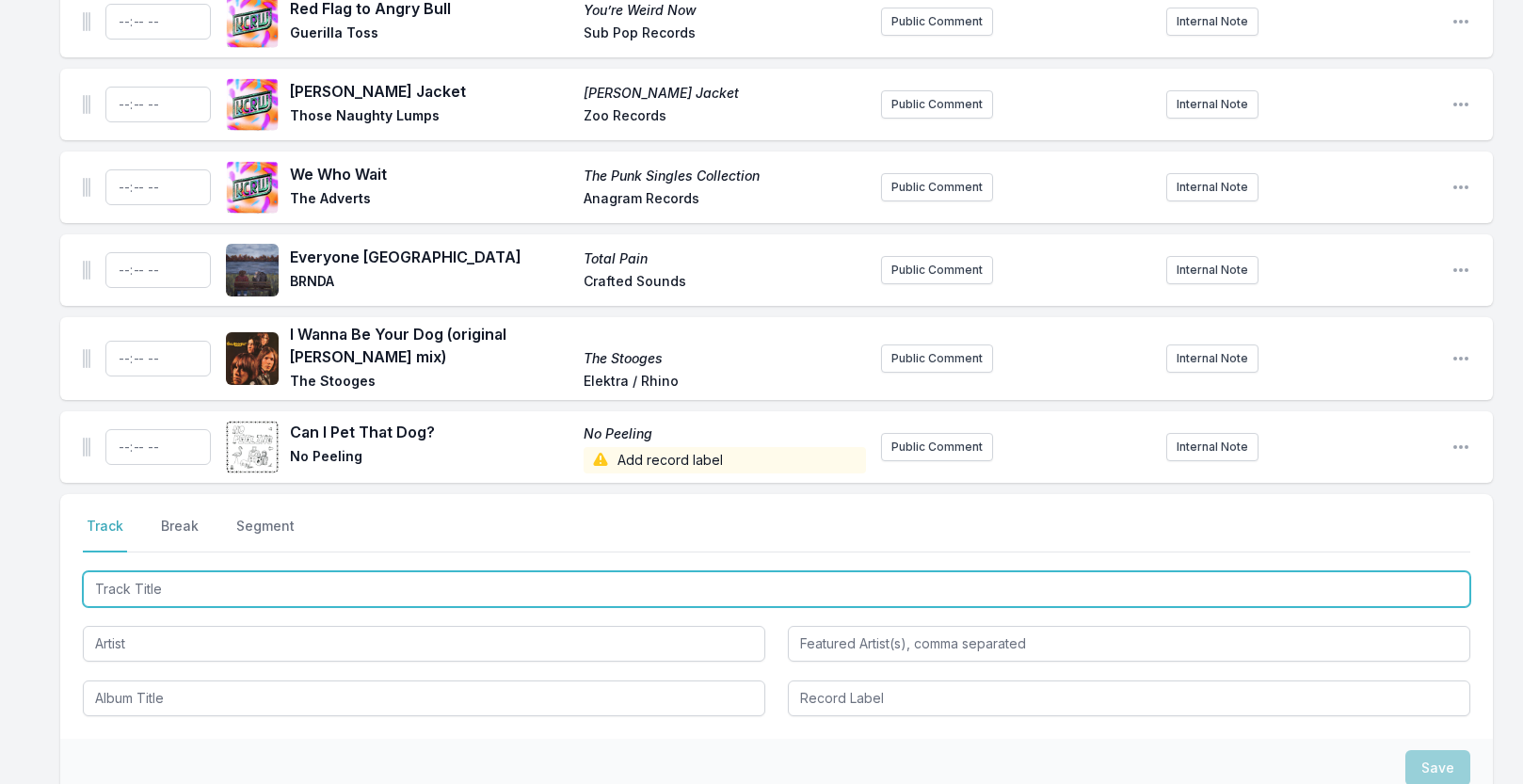
click at [300, 588] on input "Track Title" at bounding box center [777, 589] width 1388 height 36
paste input "Two Librans"
type input "Two Librans"
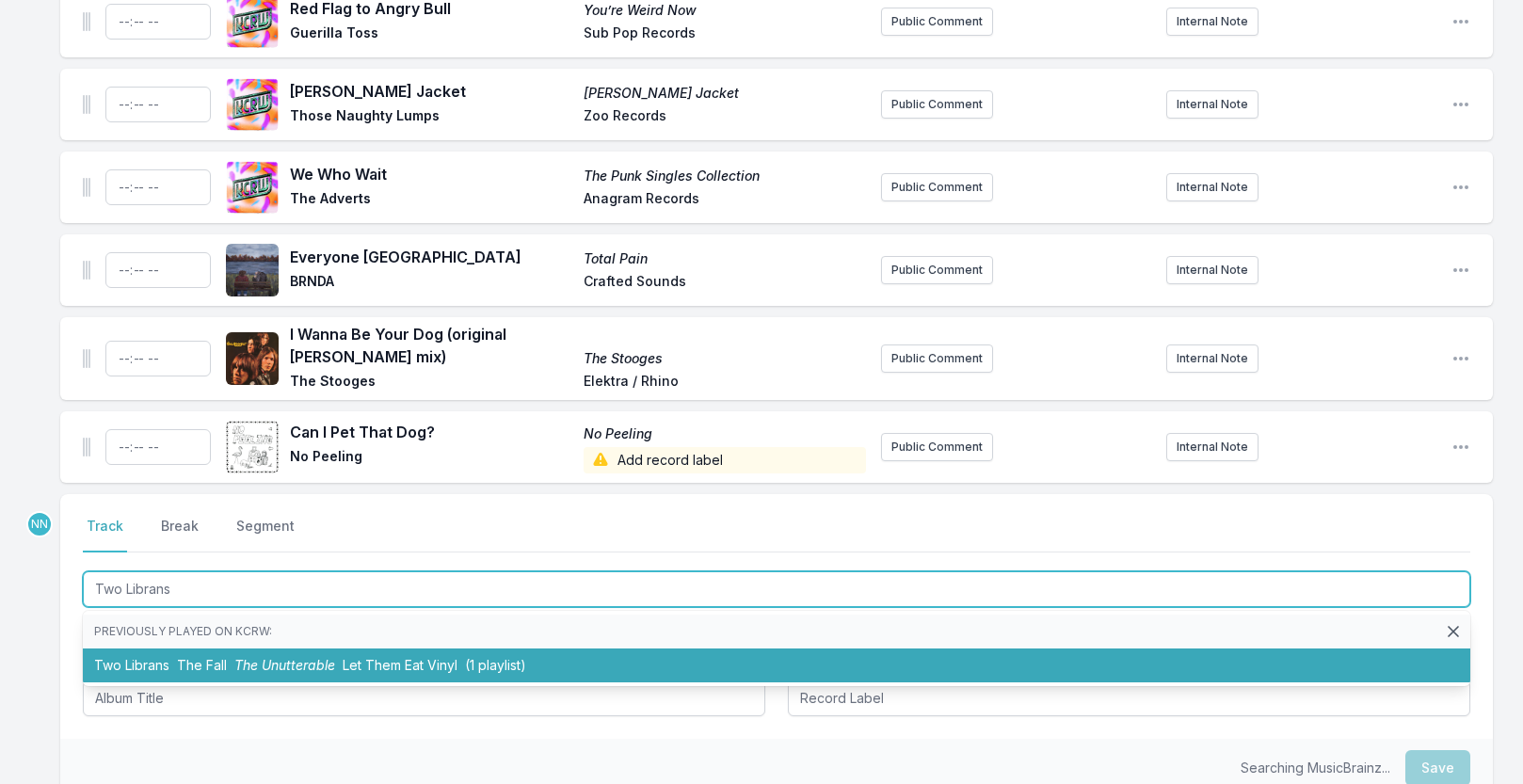
click at [291, 659] on span "The Unutterable" at bounding box center [285, 664] width 101 height 16
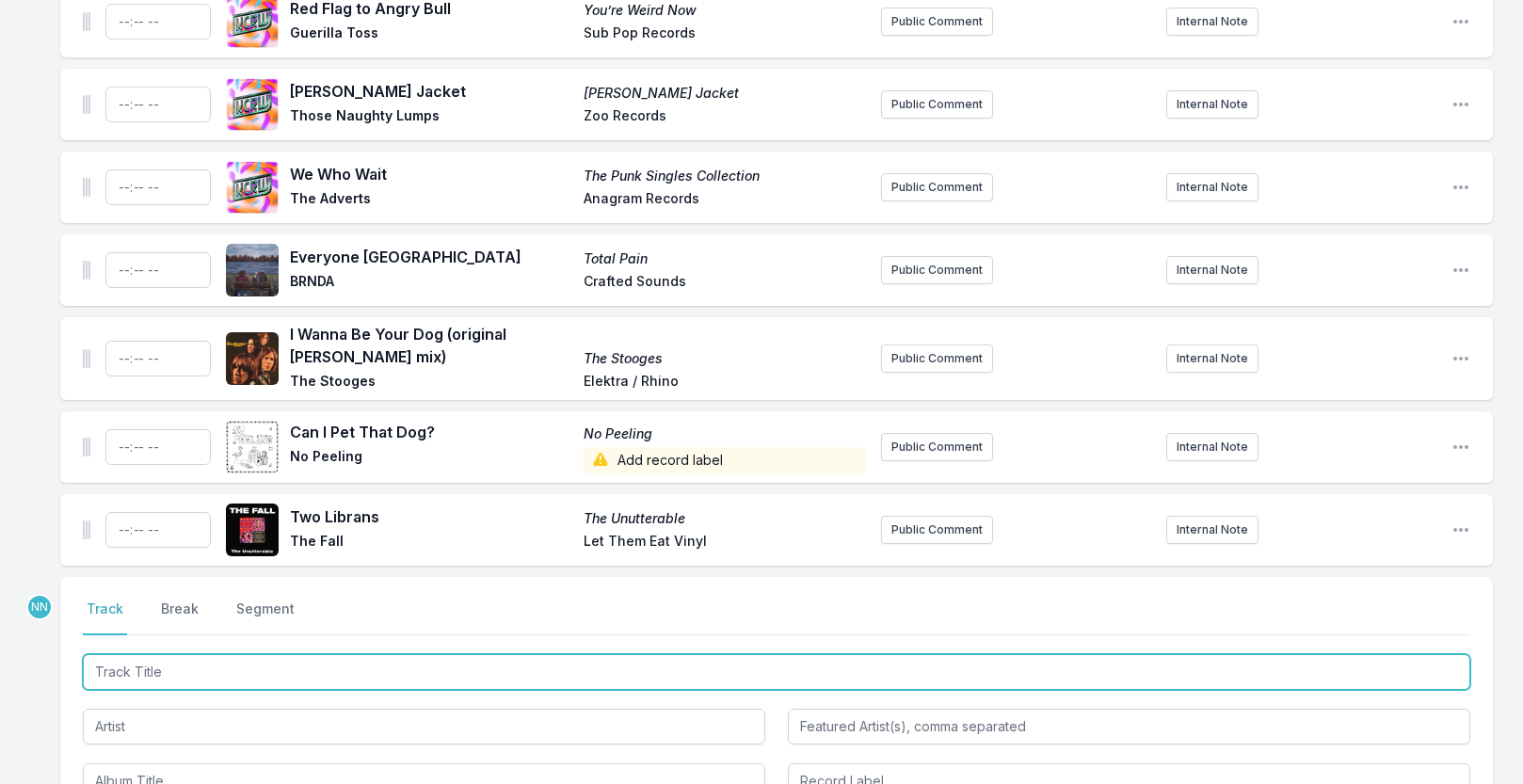
scroll to position [755, 0]
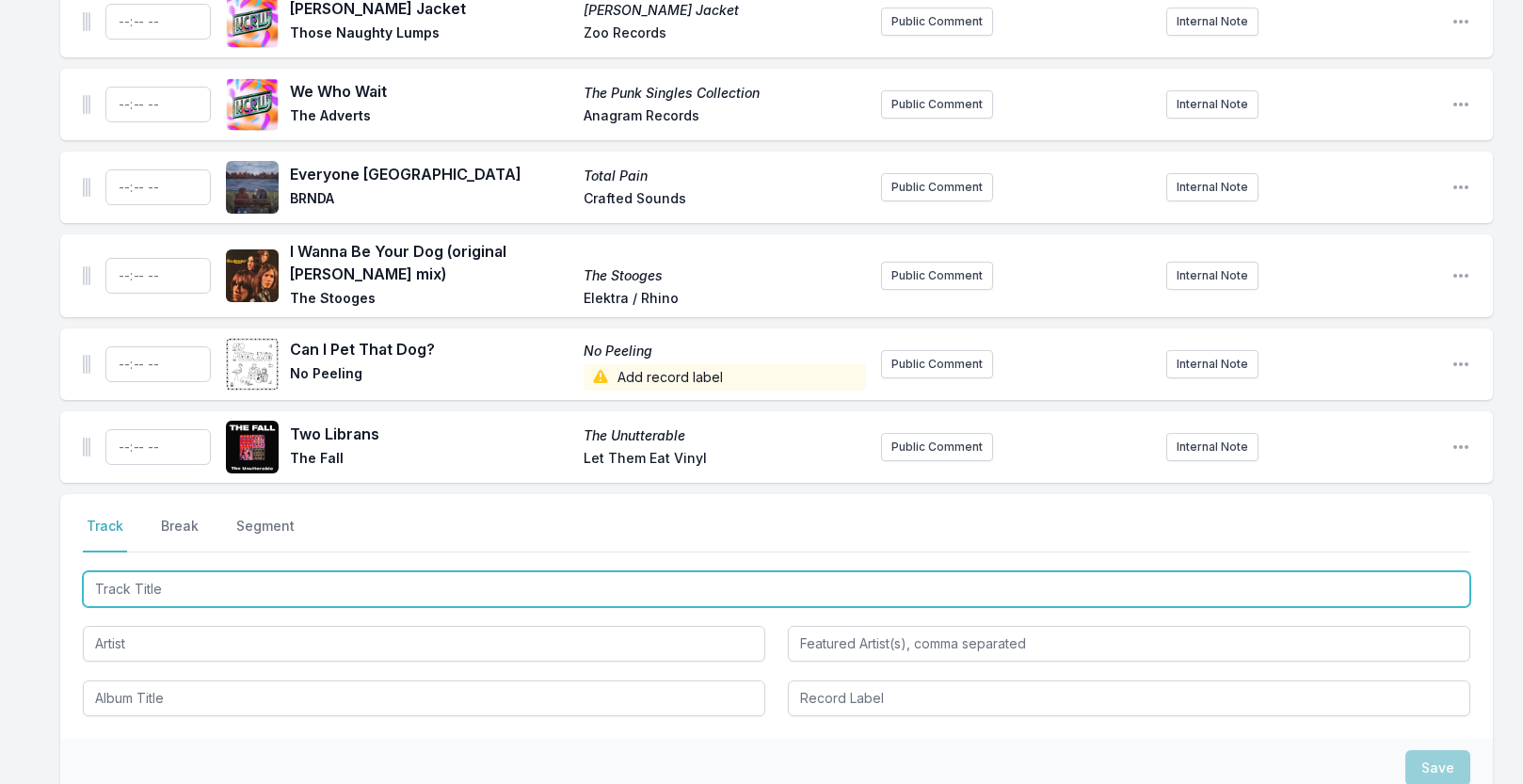
paste input "Sixteen"
type input "Sixteen"
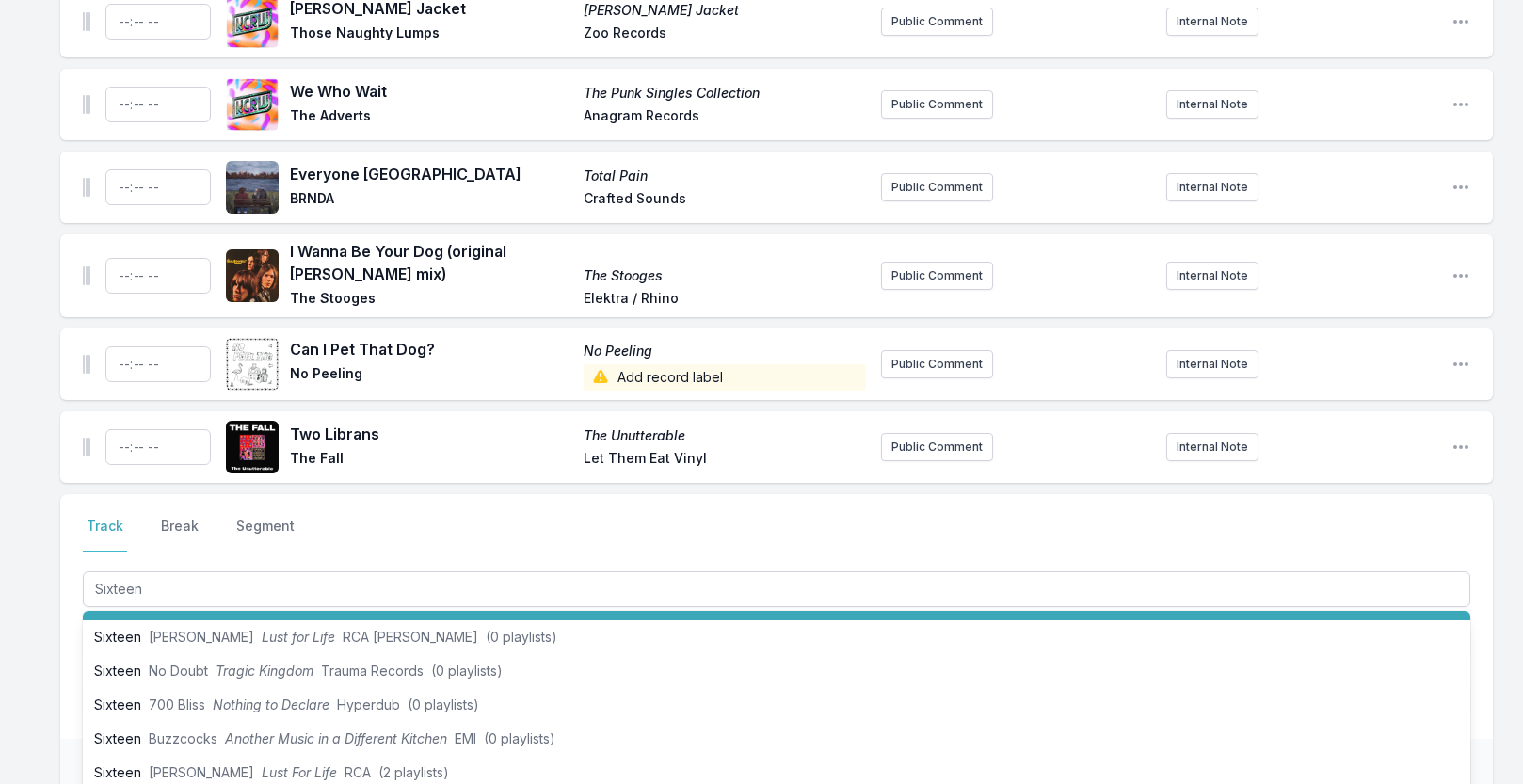
scroll to position [71, 0]
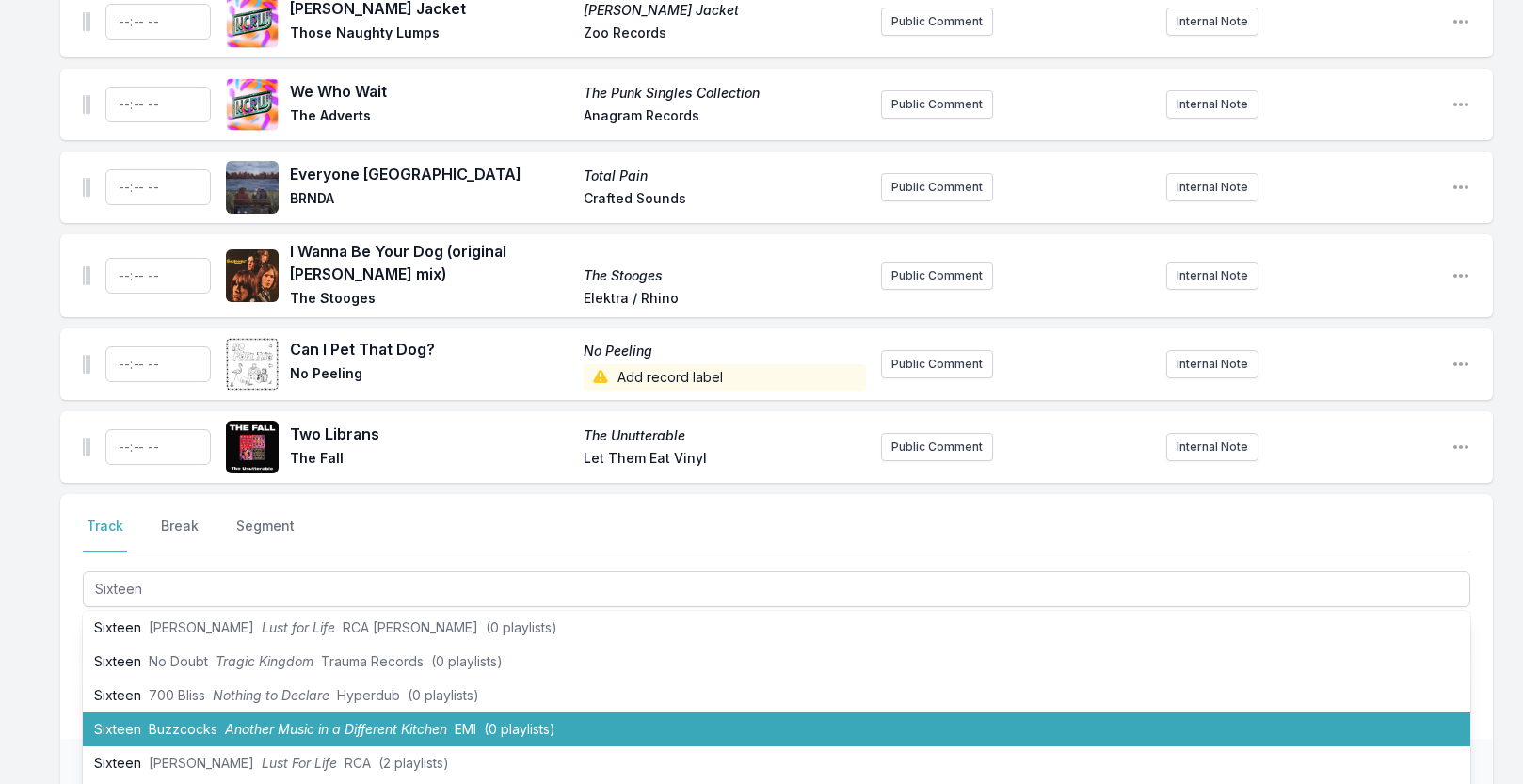
click at [173, 736] on li "Sixteen Buzzcocks Another Music in a Different Kitchen EMI (0 playlists)" at bounding box center [777, 730] width 1388 height 34
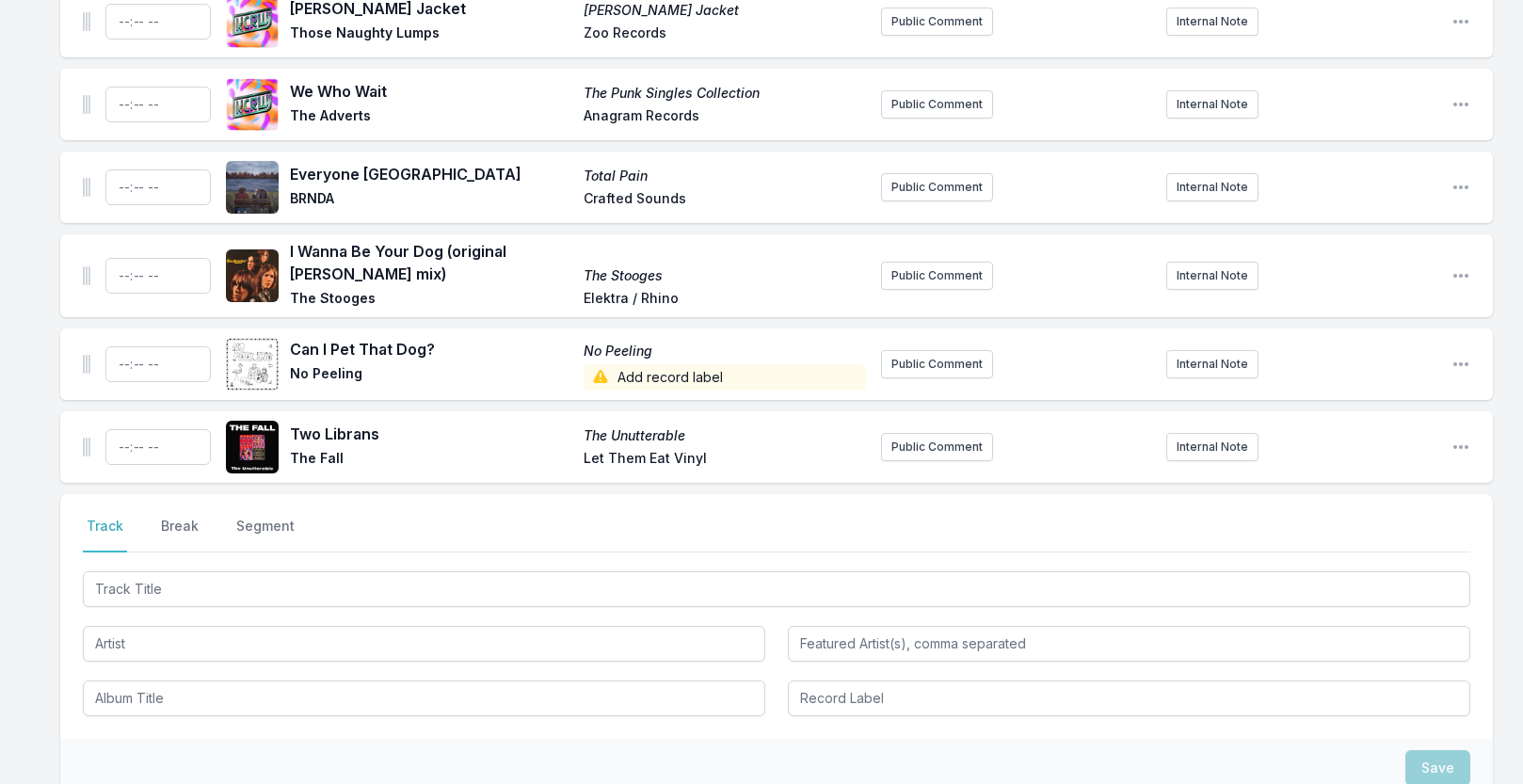
scroll to position [838, 0]
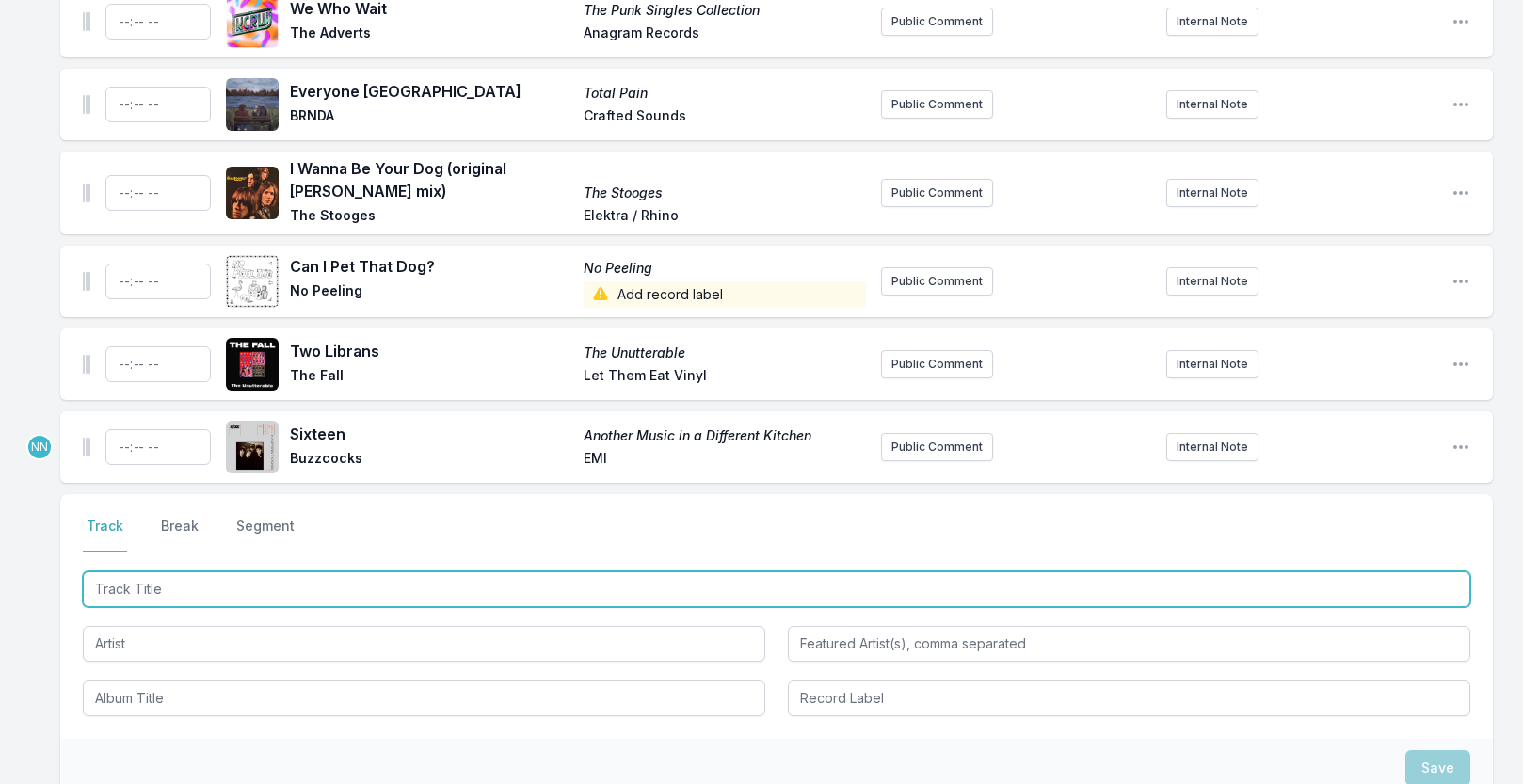
click at [218, 602] on input "Track Title" at bounding box center [777, 589] width 1388 height 36
type input "Colony"
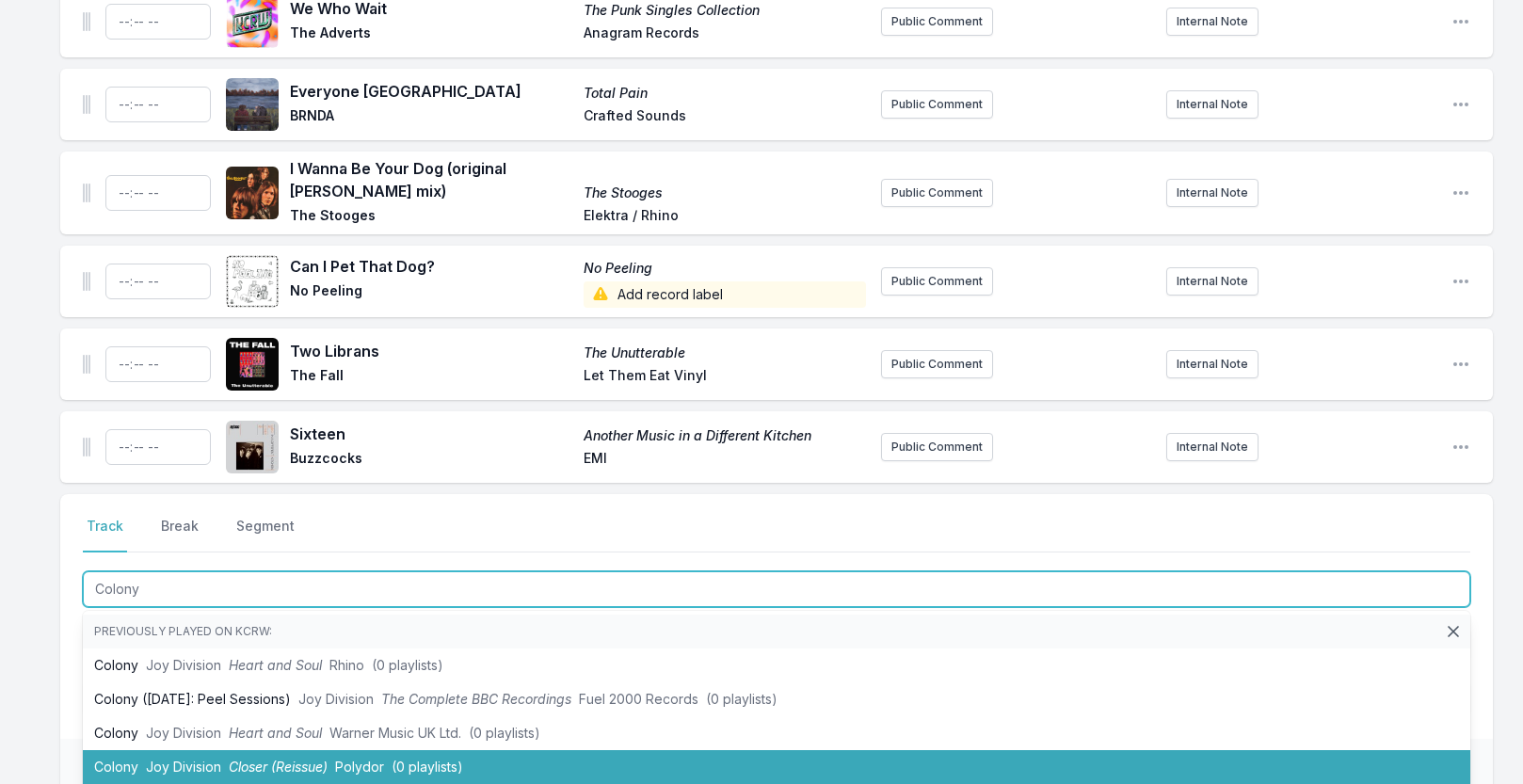
click at [256, 763] on span "Closer (Reissue)" at bounding box center [279, 766] width 99 height 16
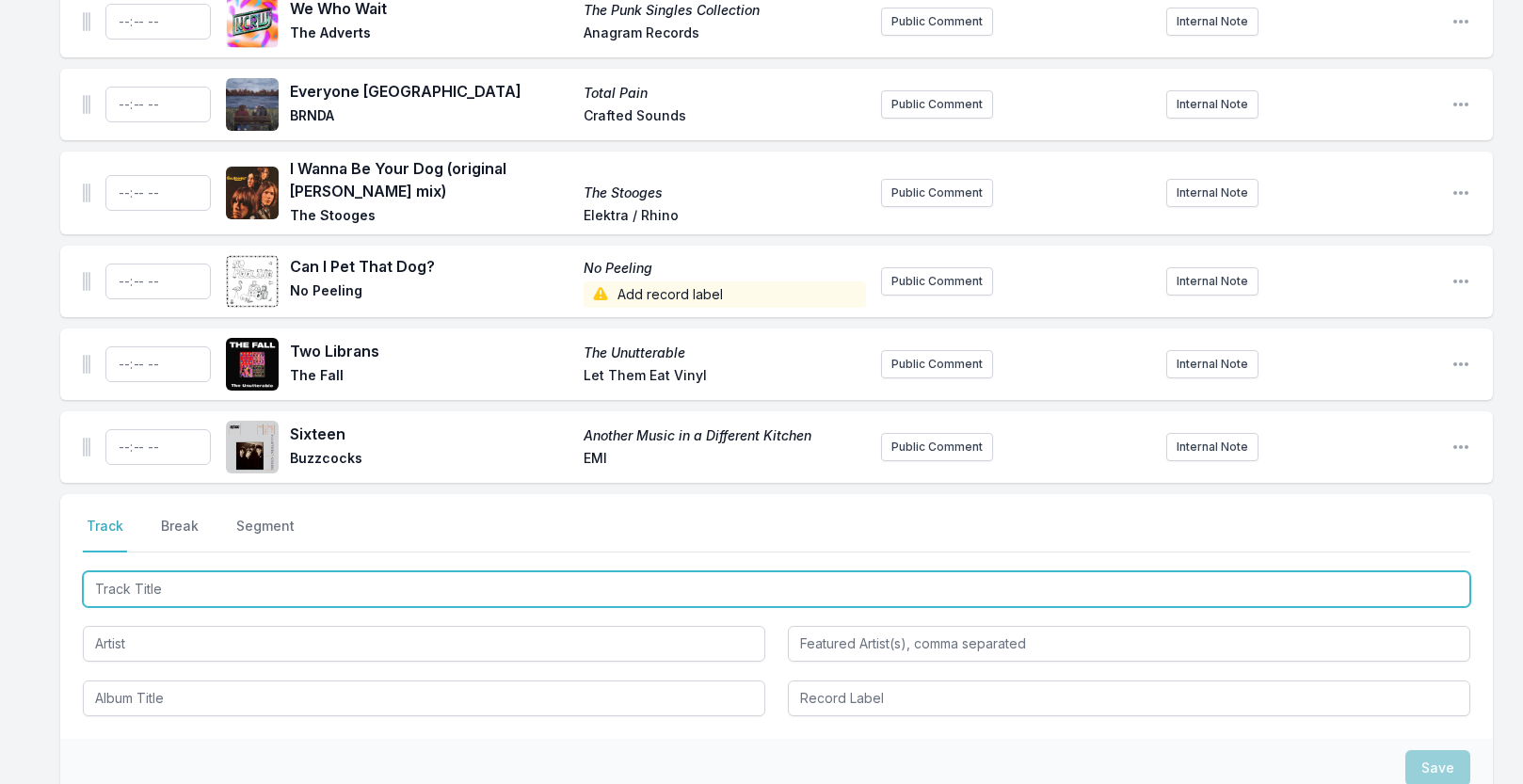
scroll to position [921, 0]
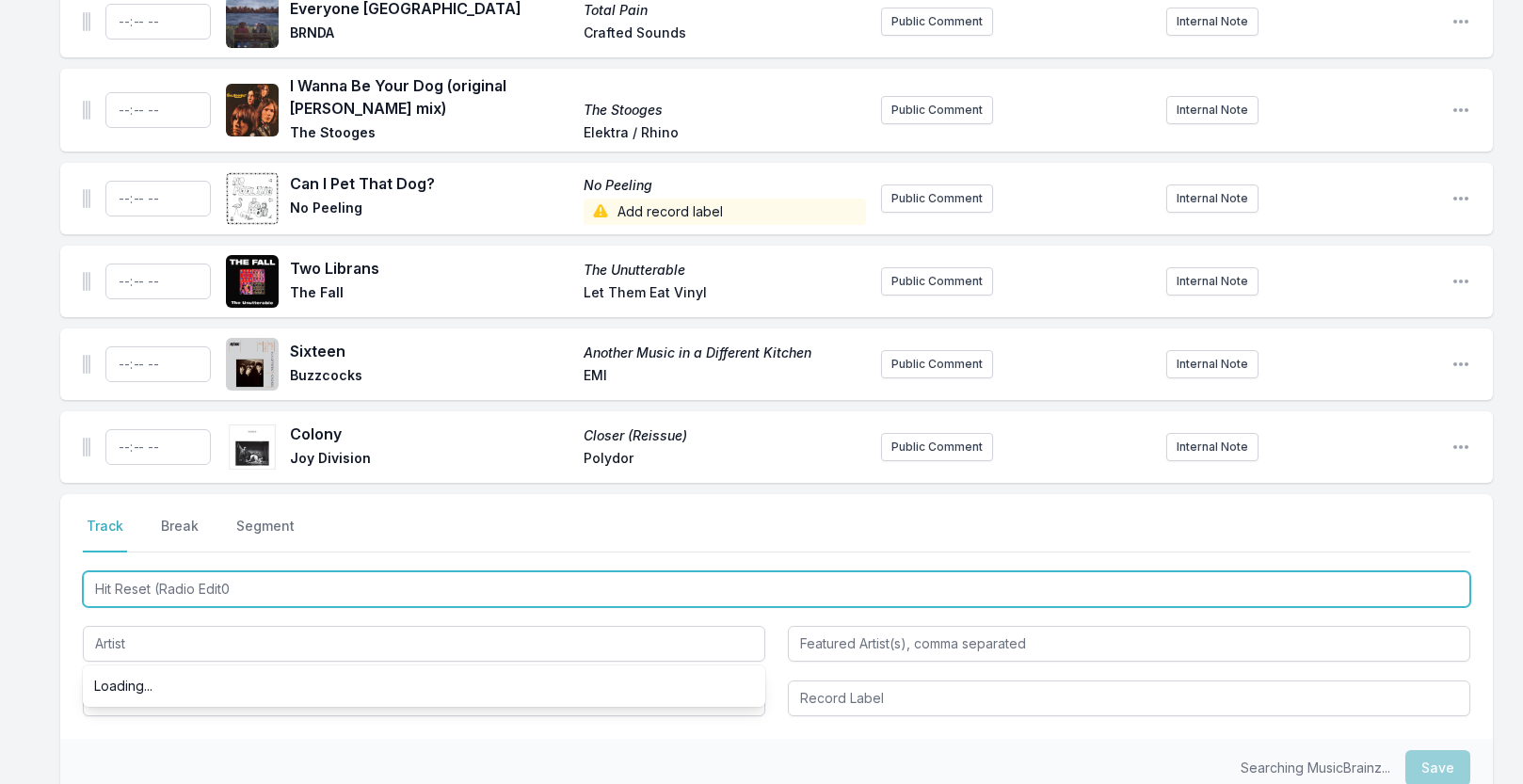
click at [284, 597] on input "Hit Reset (Radio Edit0" at bounding box center [777, 589] width 1388 height 36
type input "Hit Reset (Radio Edit)"
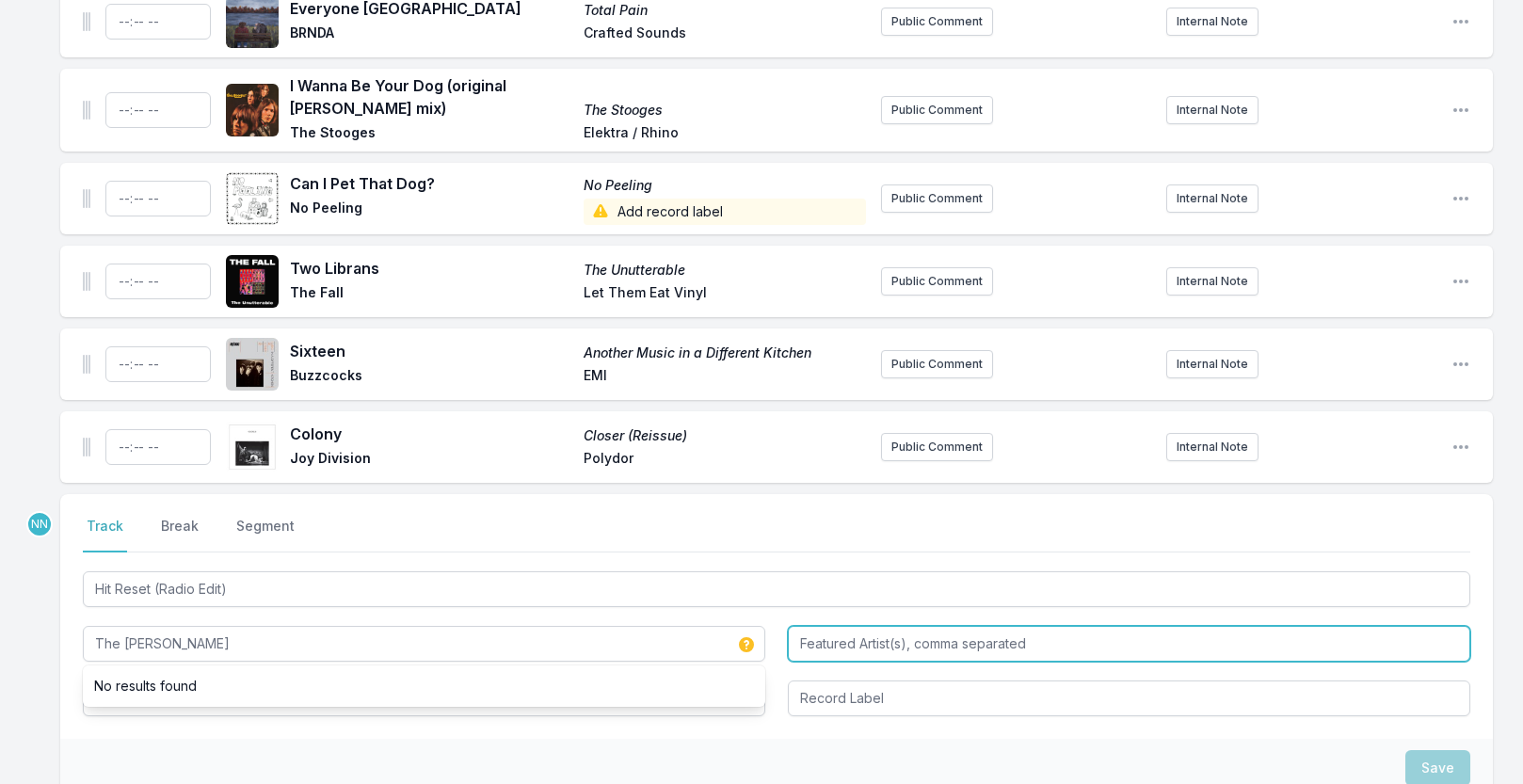
type input "The Julie Ruin"
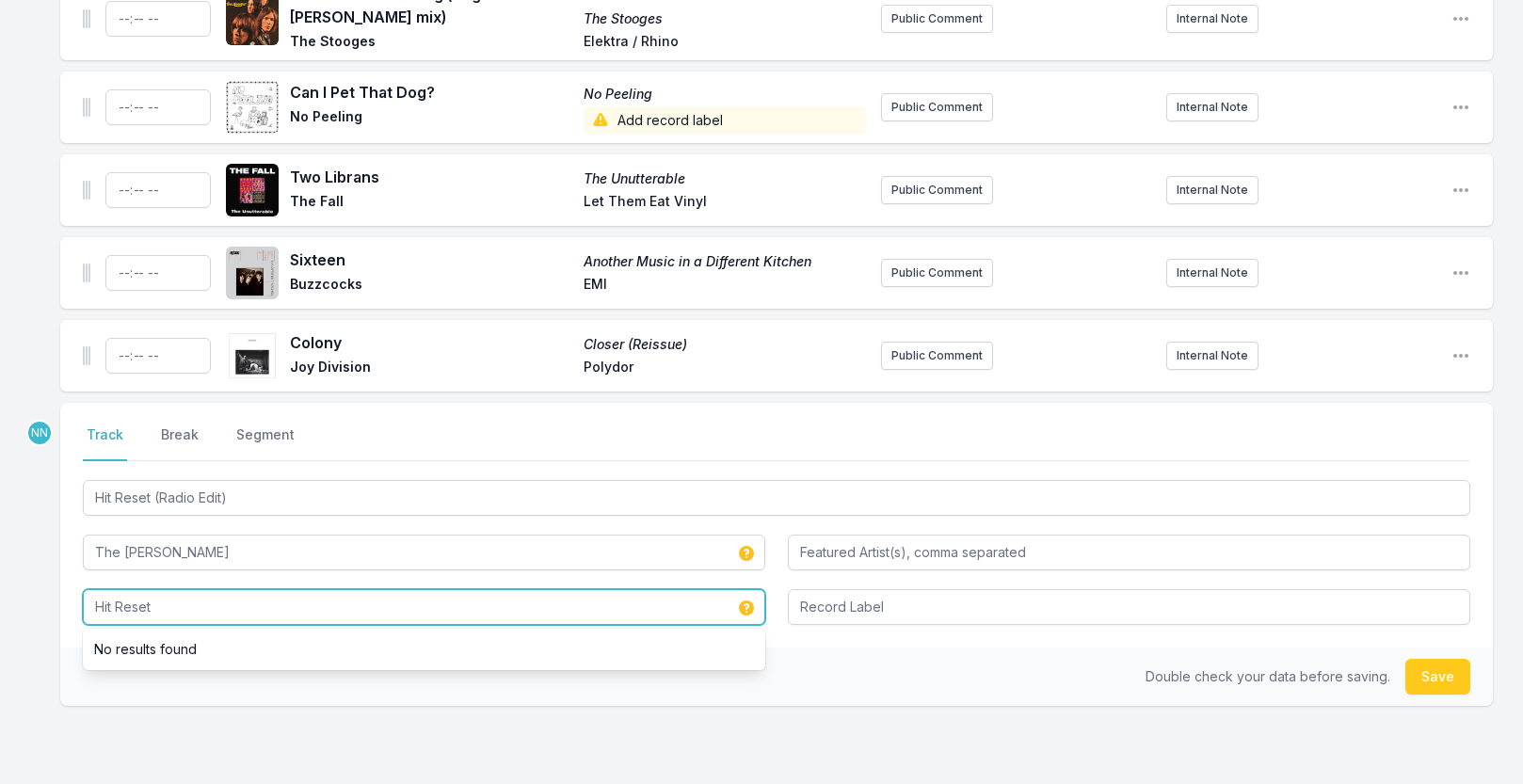
scroll to position [1020, 0]
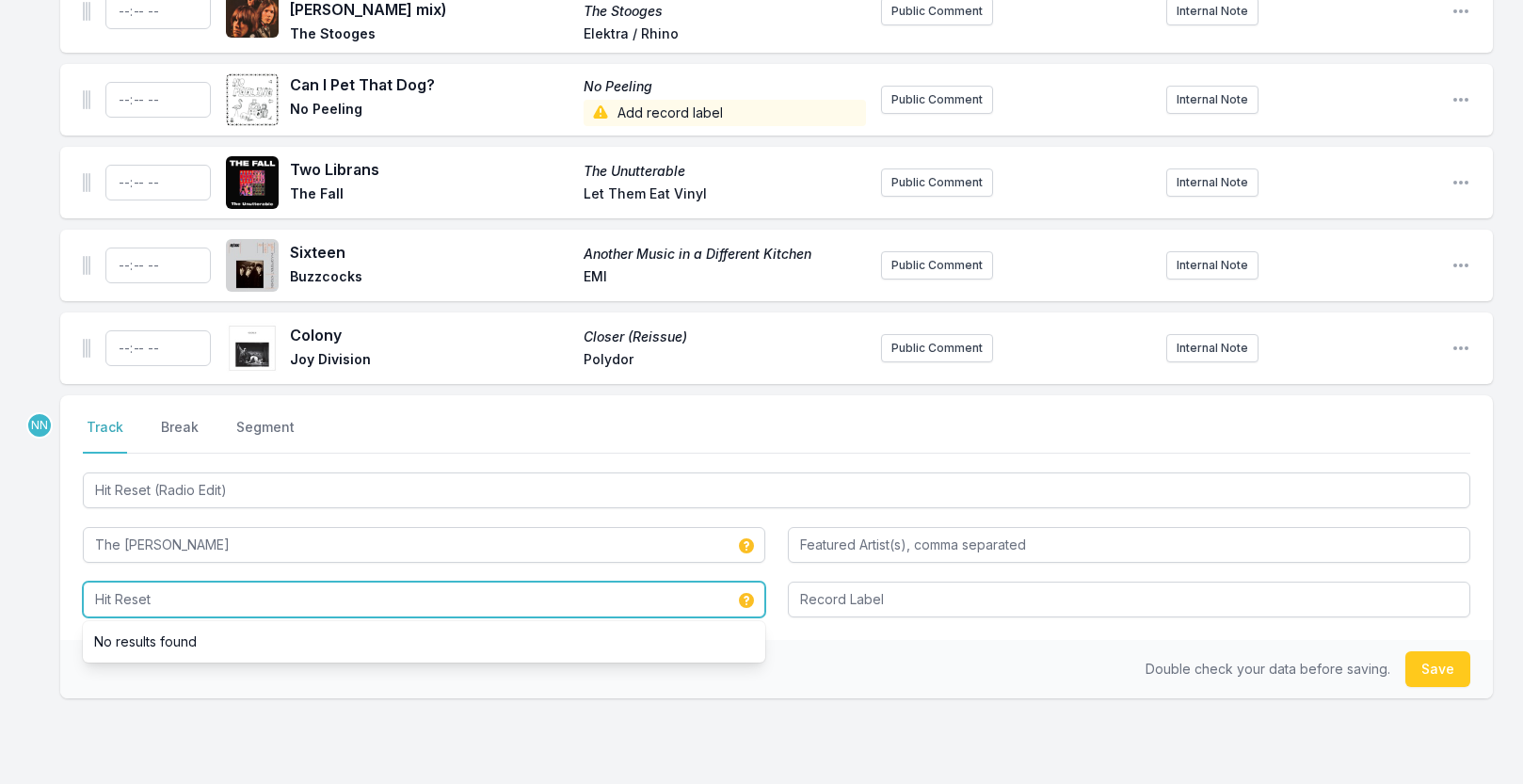
type input "Hit Reset"
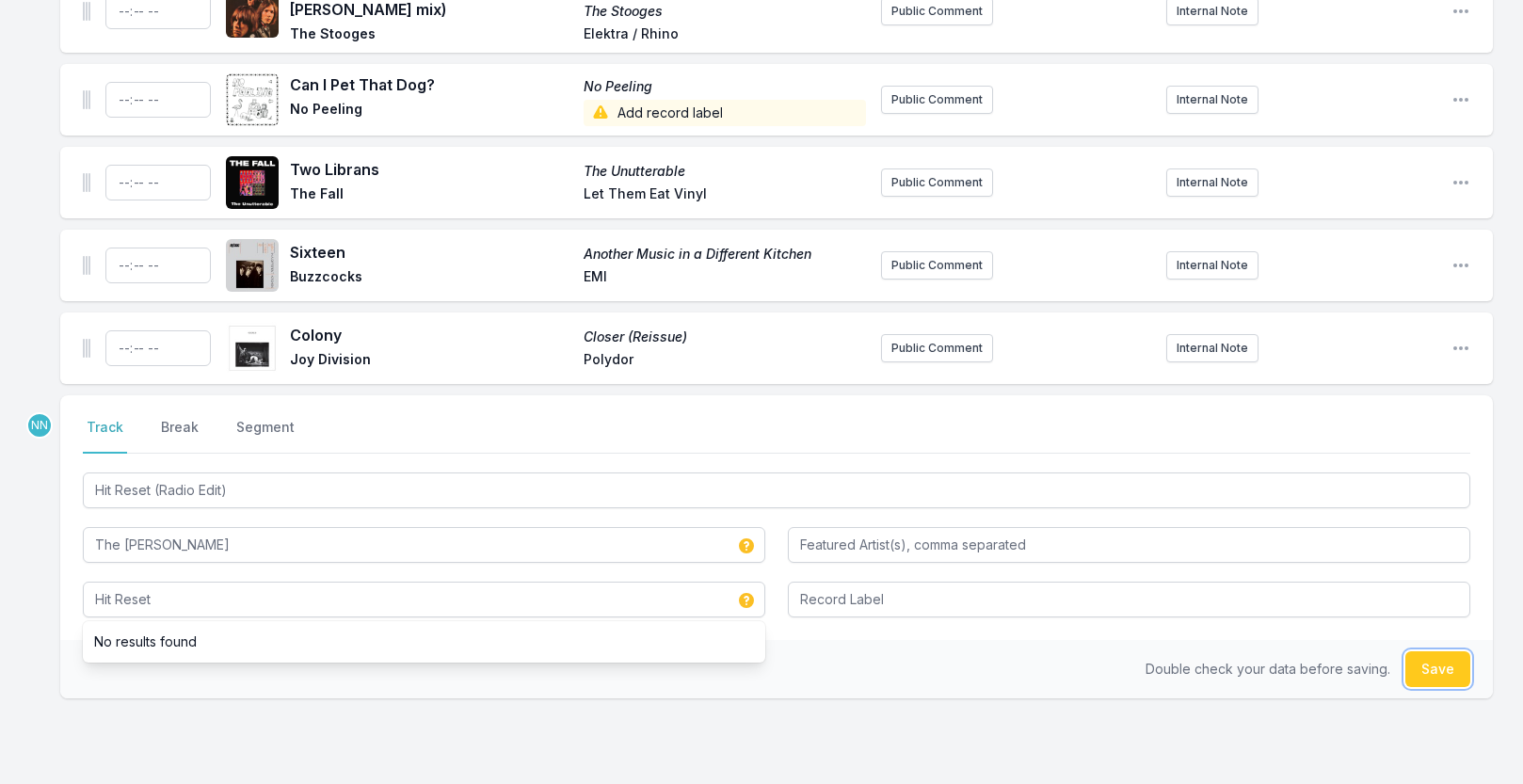
click at [1444, 676] on button "Save" at bounding box center [1437, 669] width 65 height 36
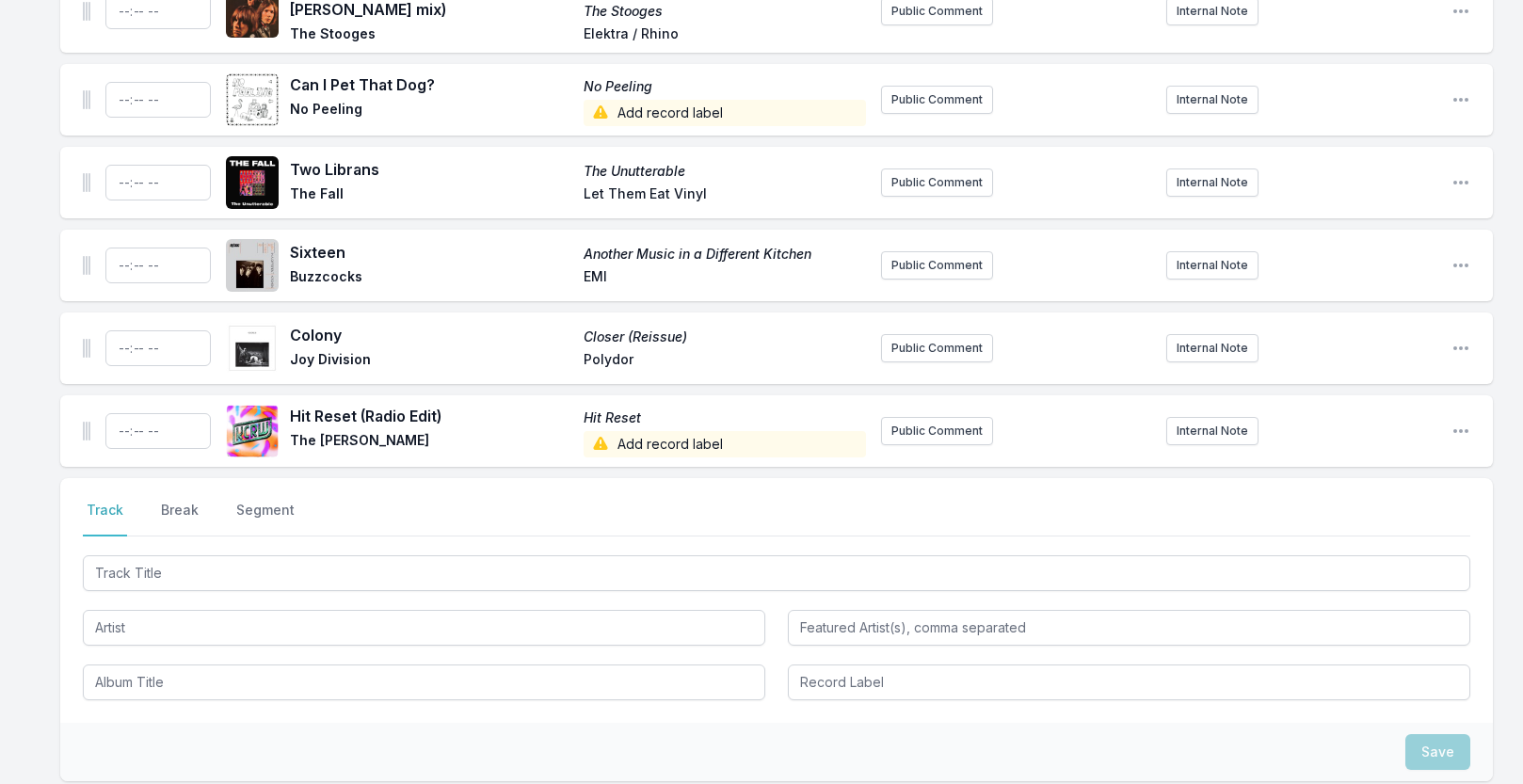
scroll to position [1102, 0]
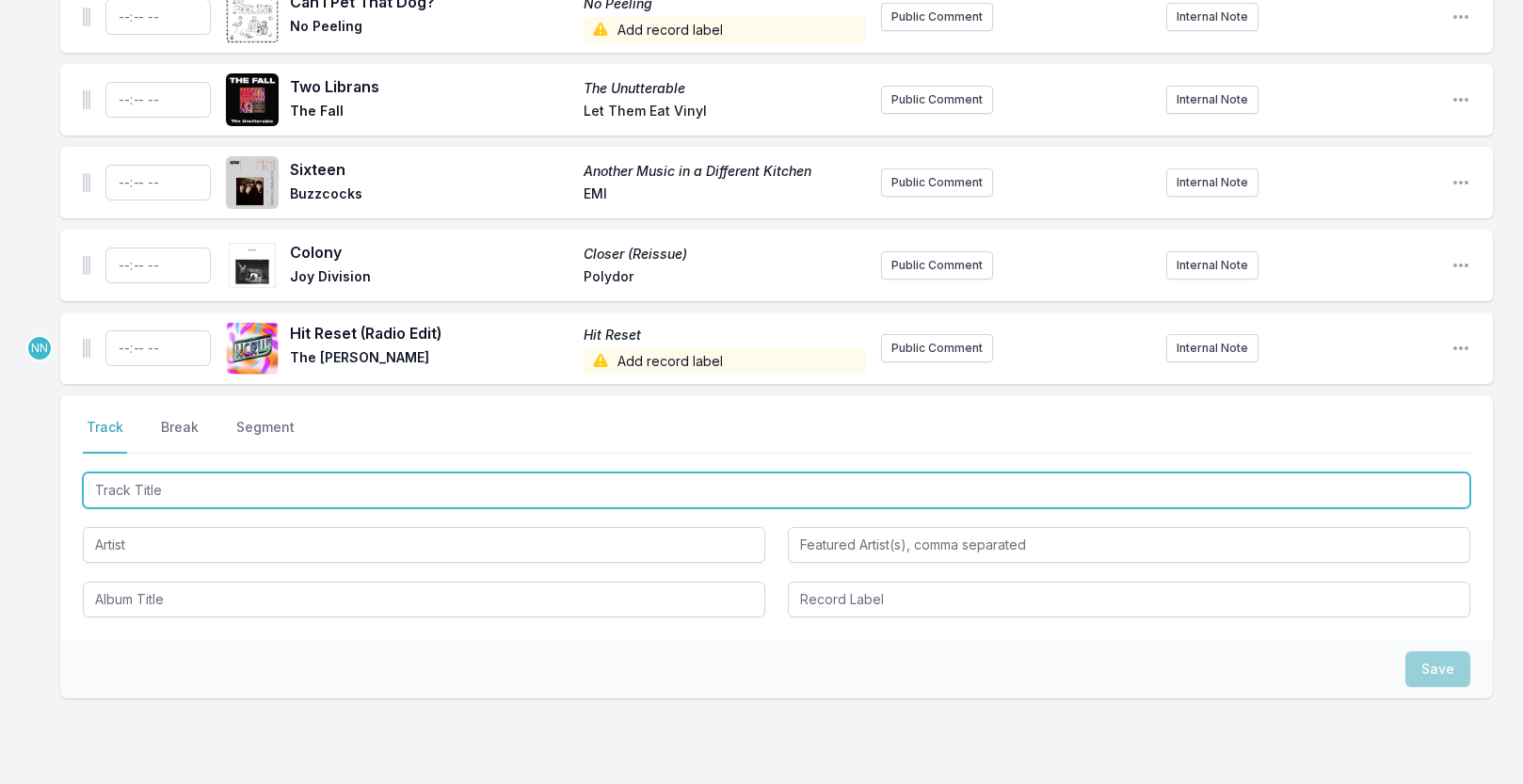
click at [239, 488] on input "Track Title" at bounding box center [777, 490] width 1388 height 36
click at [226, 479] on input "Track Title" at bounding box center [777, 490] width 1388 height 36
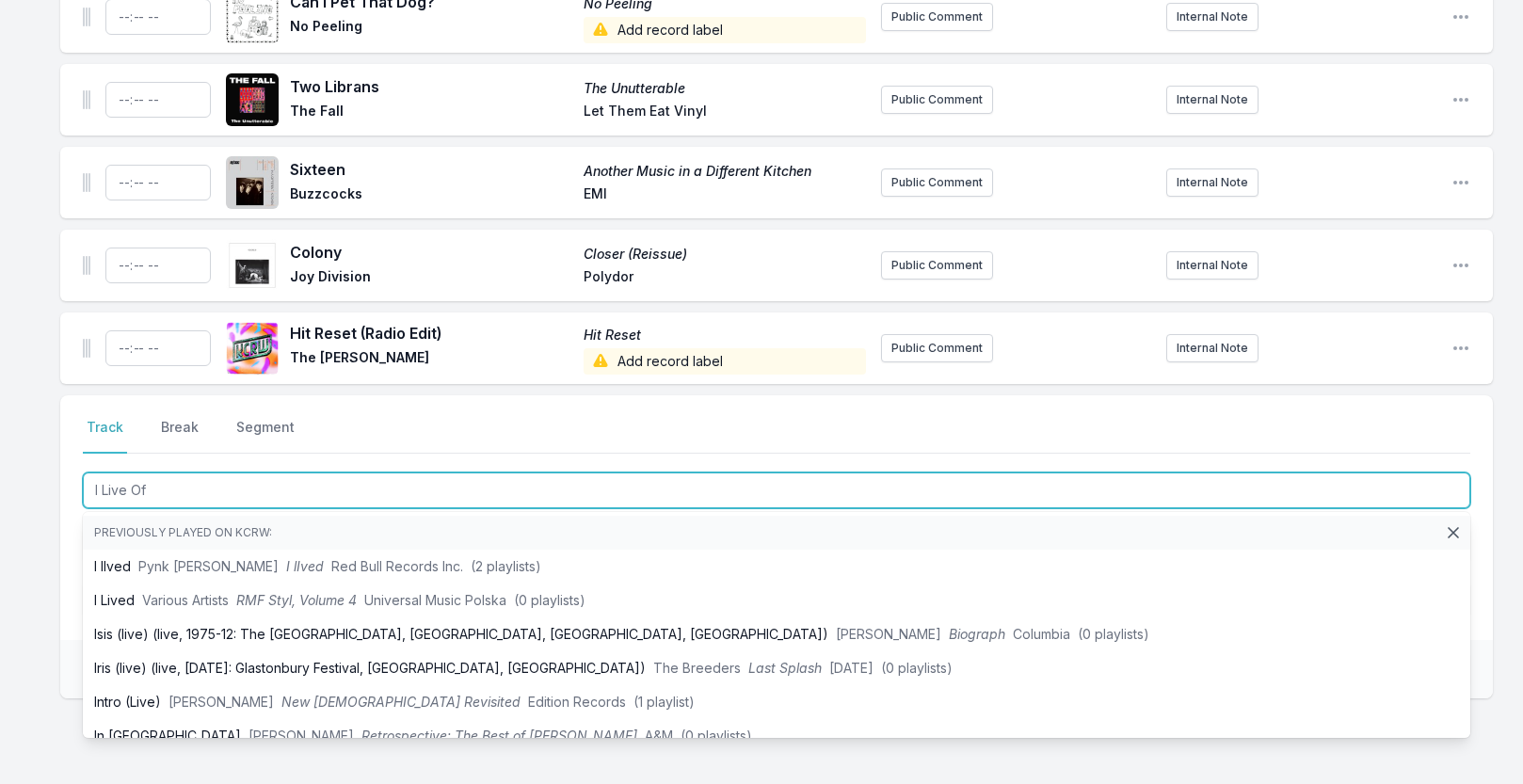
type input "I Live Off"
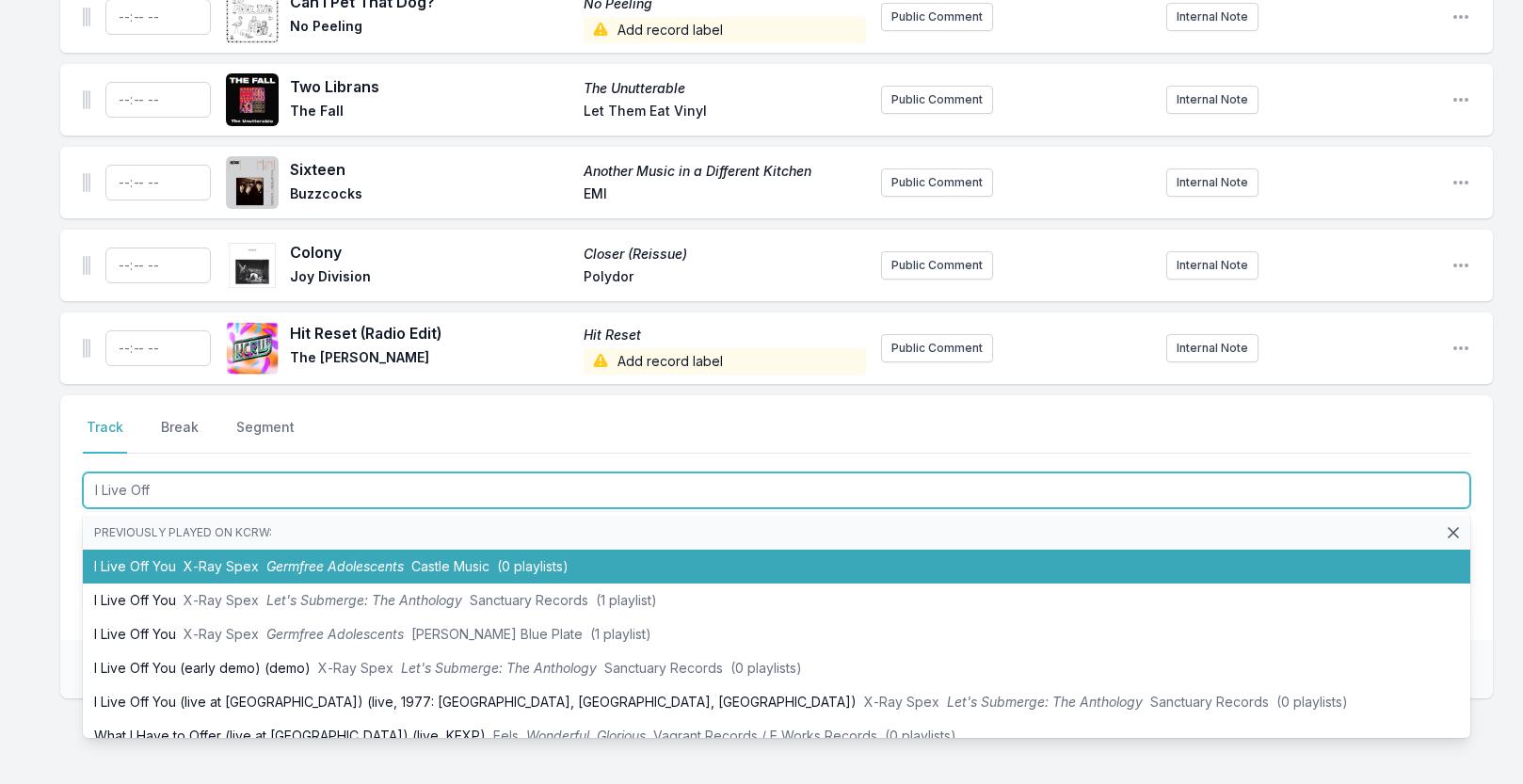
click at [242, 566] on span "X‐Ray Spex" at bounding box center [221, 565] width 75 height 16
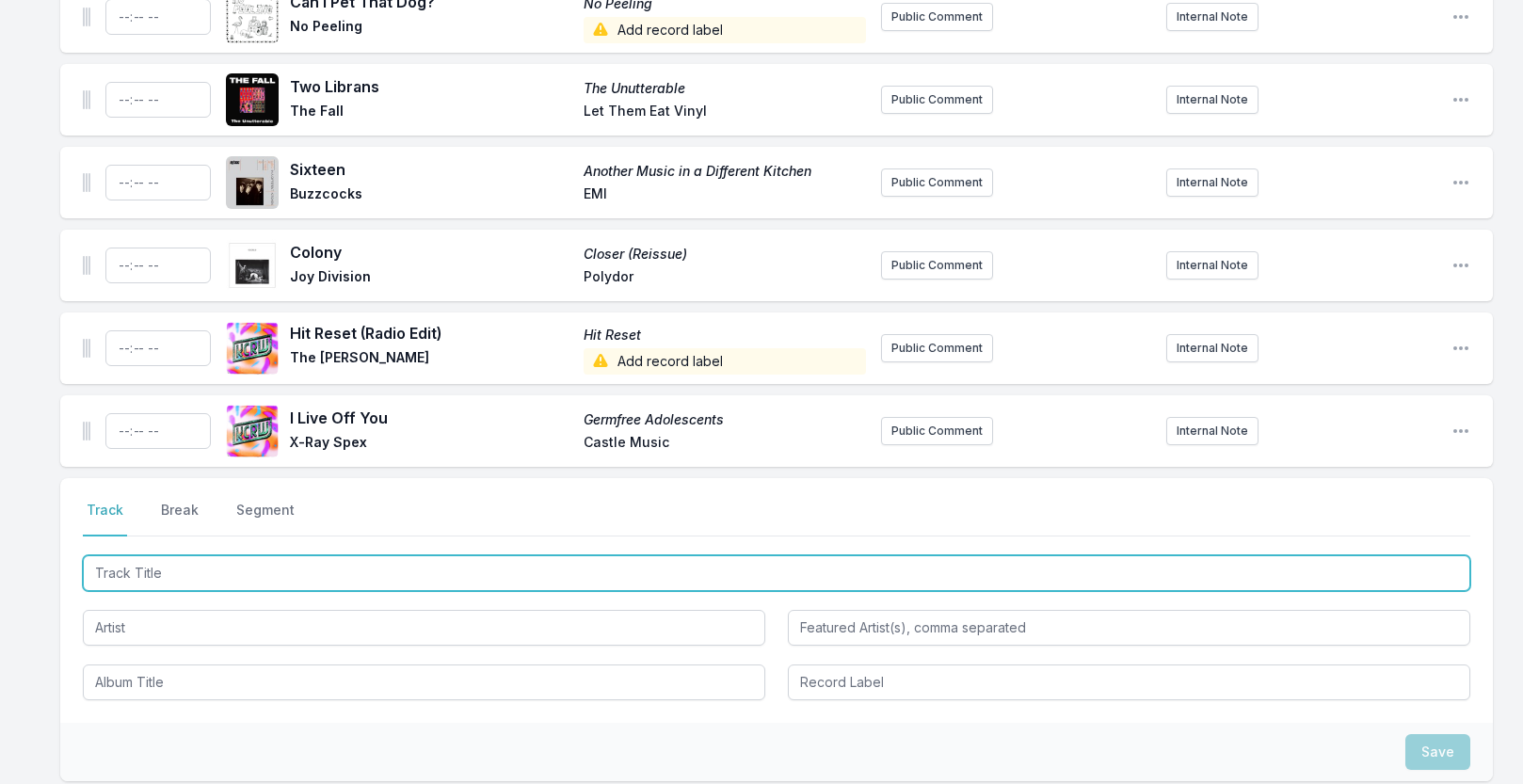
scroll to position [1186, 0]
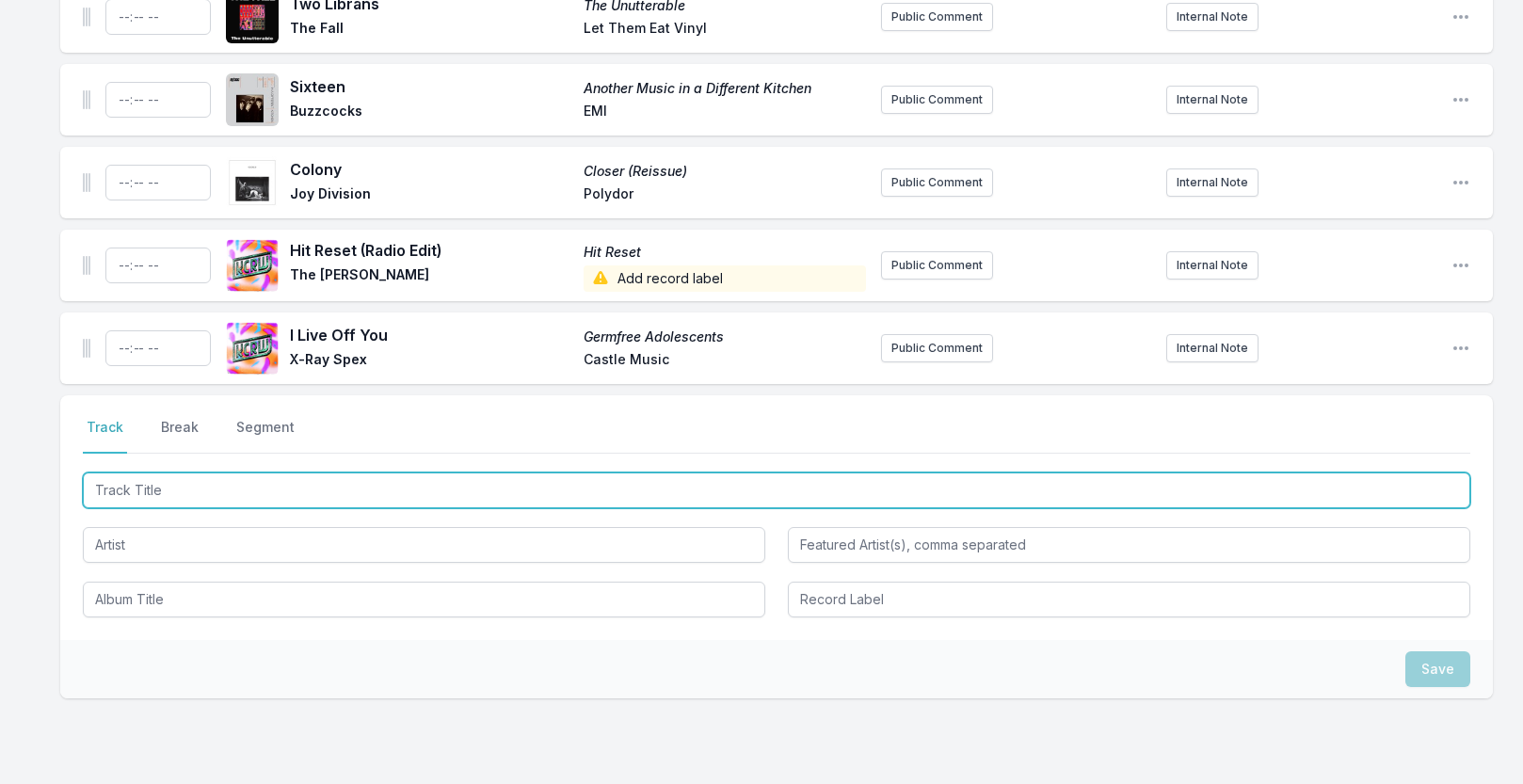
click at [209, 497] on input "Track Title" at bounding box center [777, 490] width 1388 height 36
type input "Secret Soldiers"
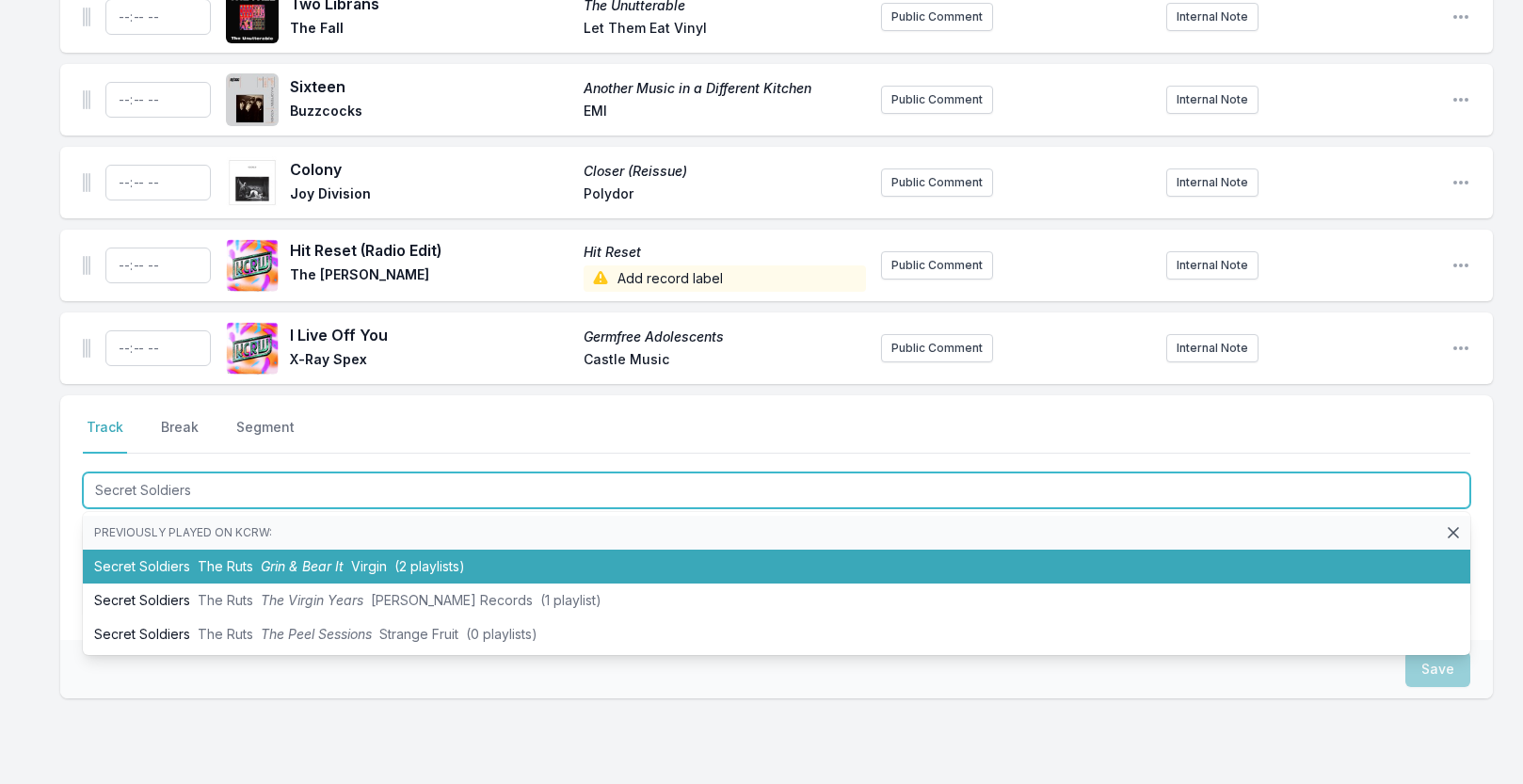
click at [242, 565] on span "The Ruts" at bounding box center [225, 565] width 55 height 16
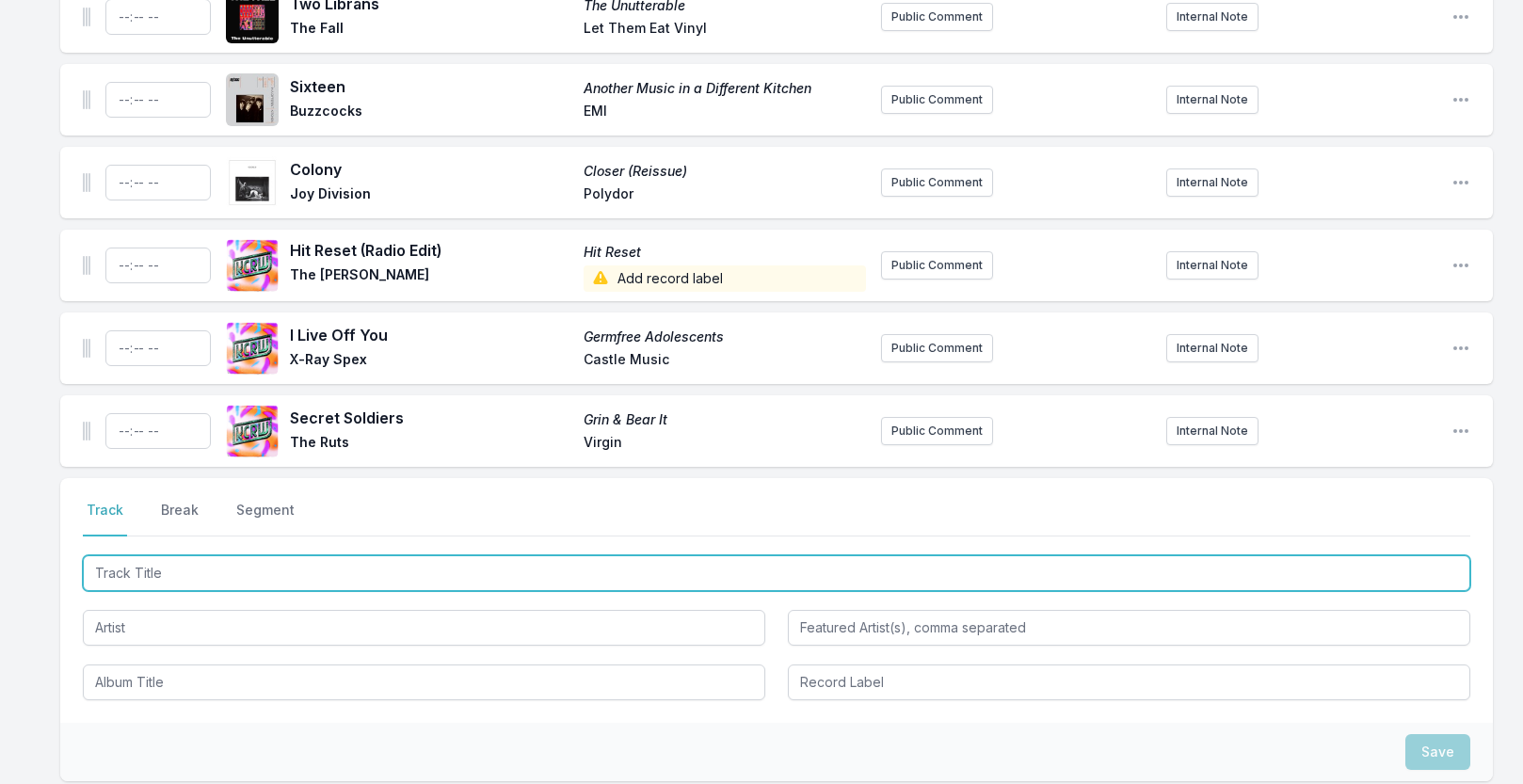
scroll to position [1269, 0]
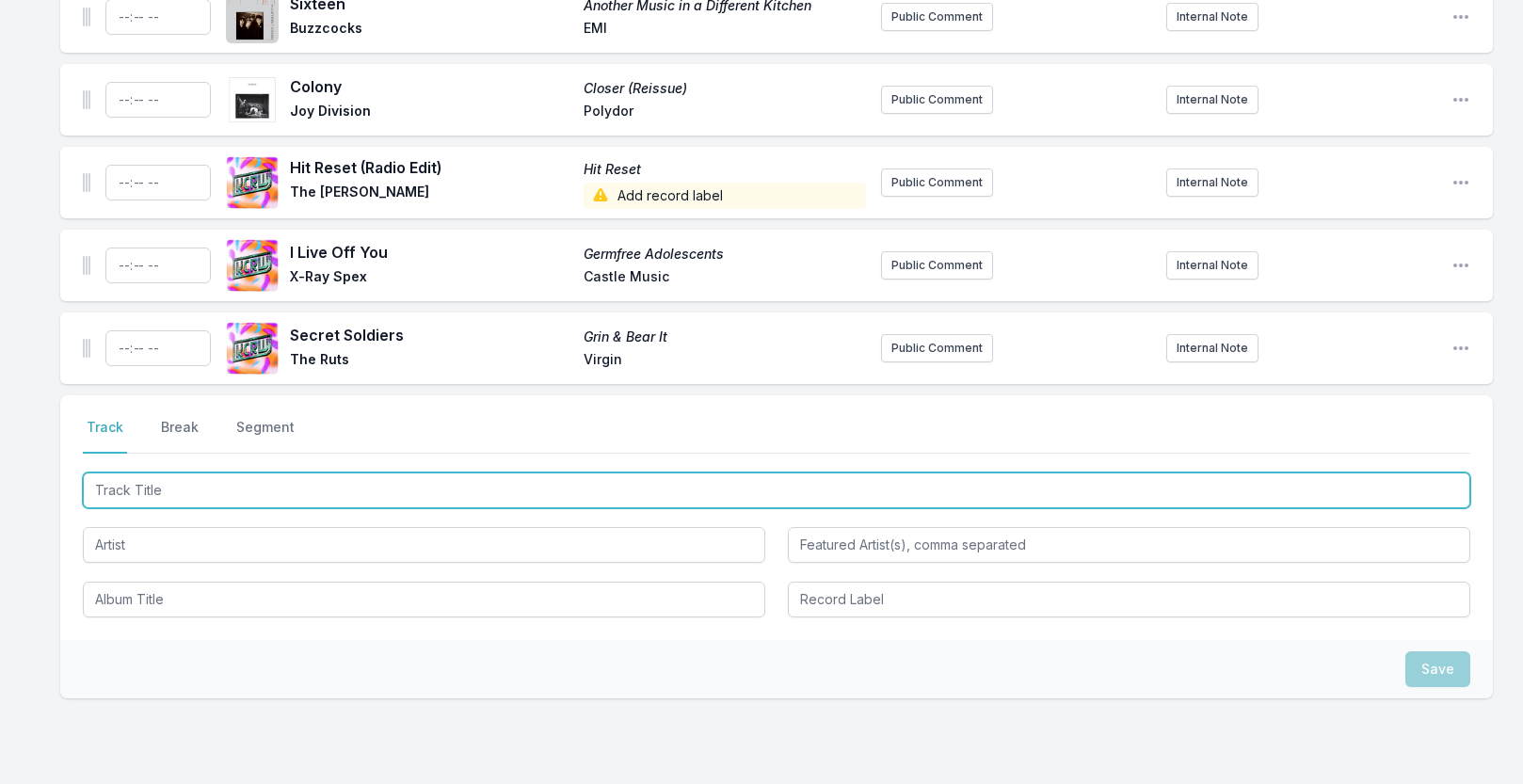
click at [225, 491] on input "Track Title" at bounding box center [777, 490] width 1388 height 36
type input "Mechanical Man"
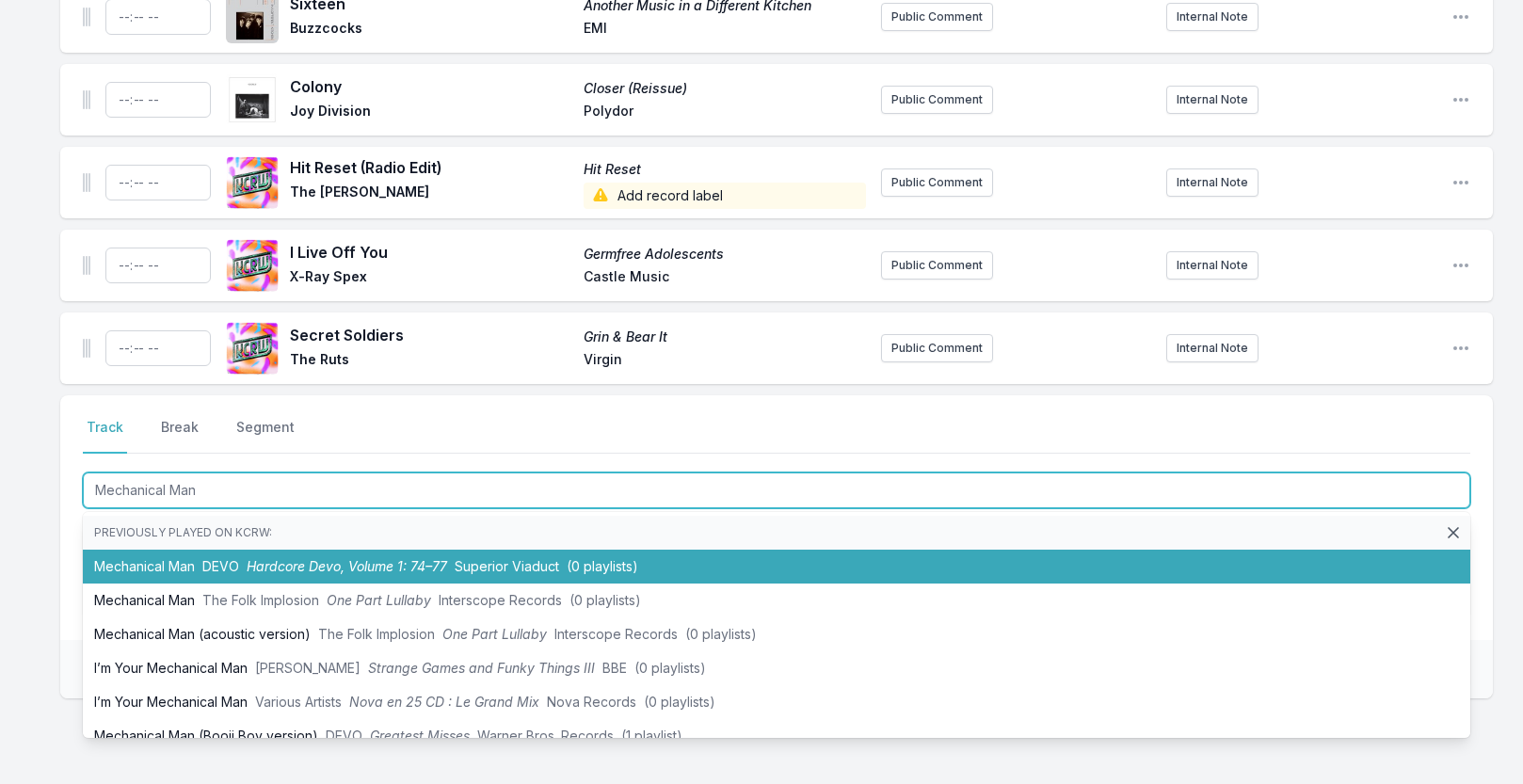
click at [266, 561] on span "Hardcore Devo, Volume 1: 74–77" at bounding box center [346, 565] width 201 height 16
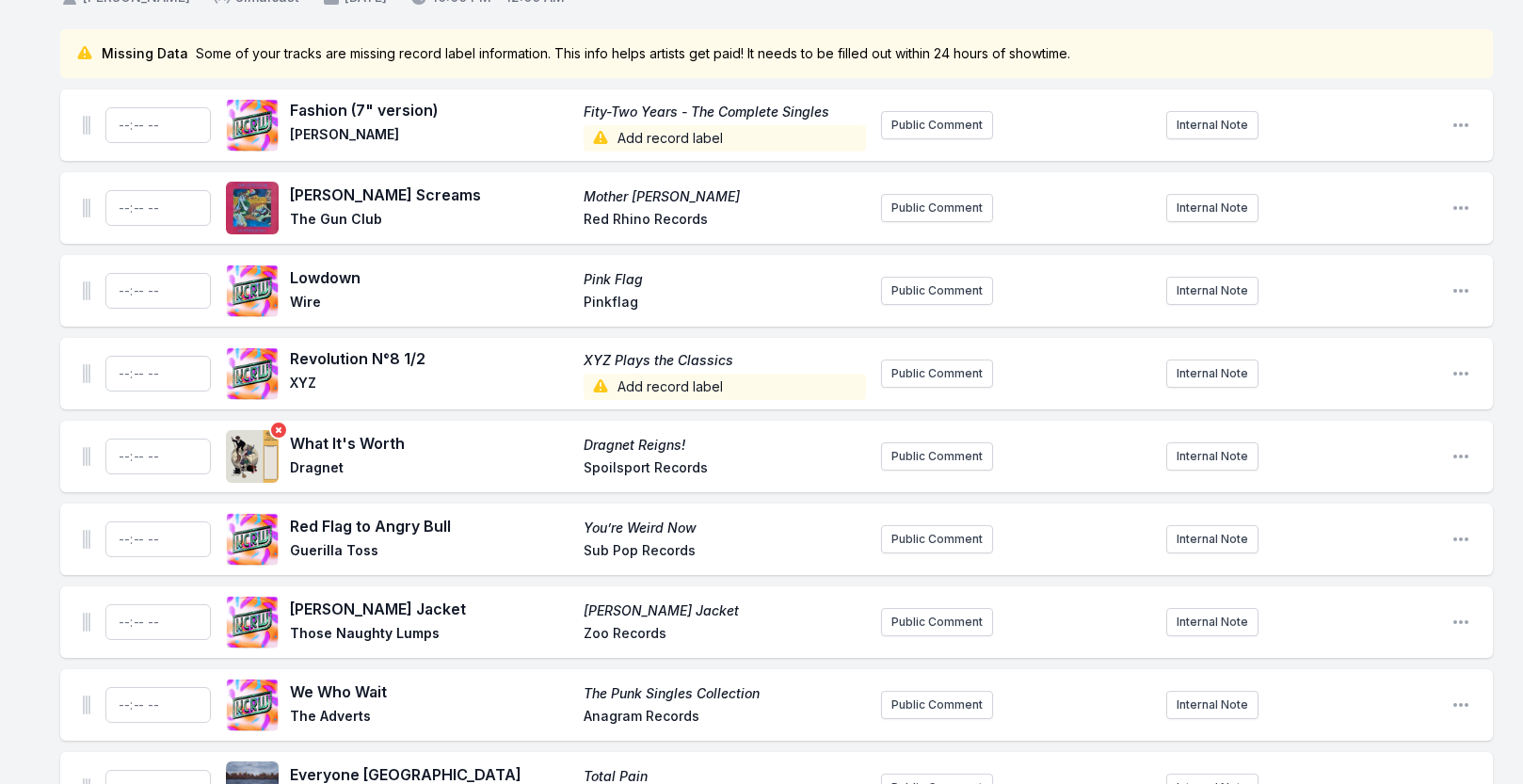
scroll to position [0, 0]
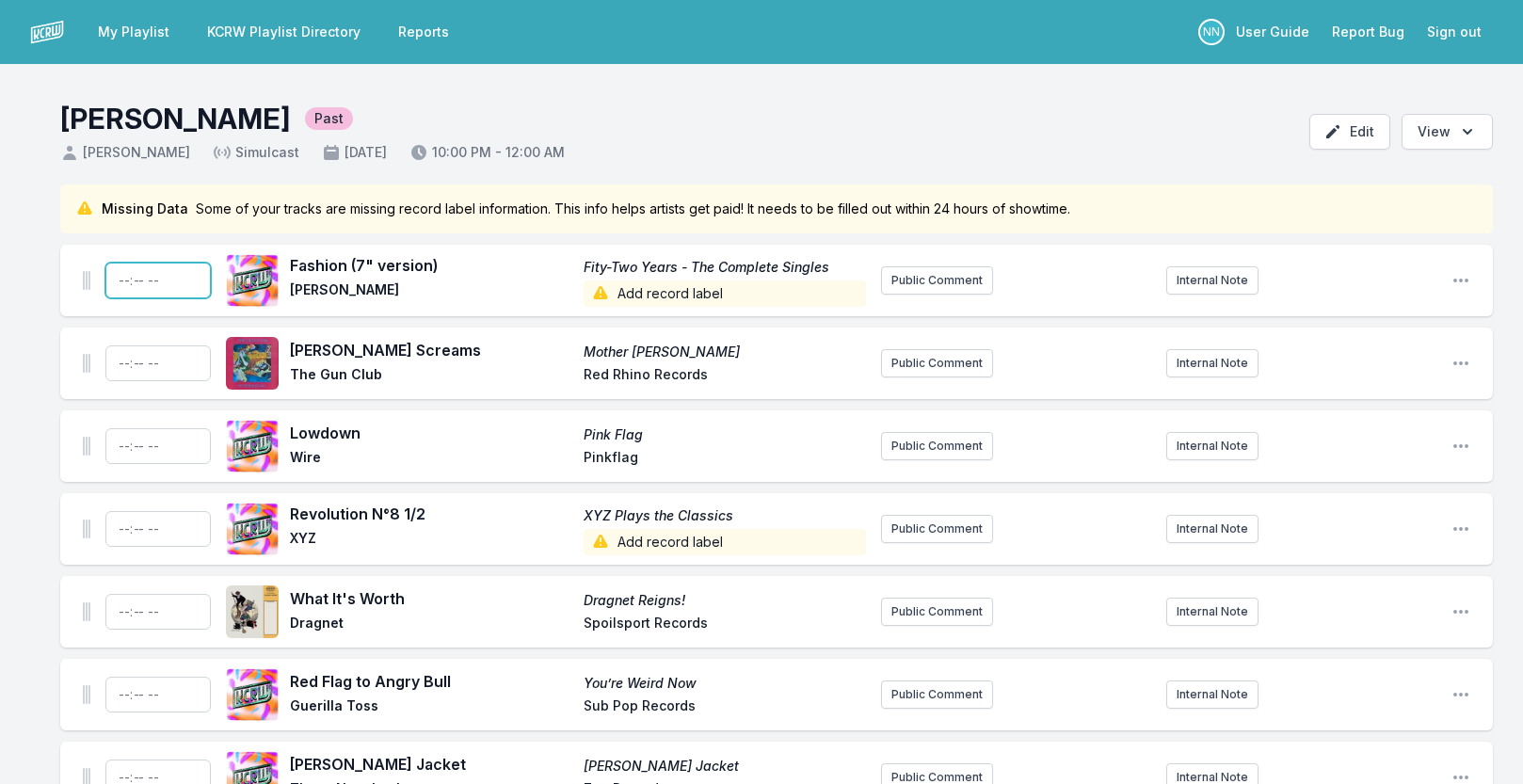
click at [120, 280] on input "Timestamp" at bounding box center [158, 280] width 106 height 36
click at [129, 286] on input "Timestamp" at bounding box center [158, 280] width 106 height 36
type input "22:00"
click at [122, 366] on input "Timestamp" at bounding box center [158, 363] width 106 height 36
type input "22:03"
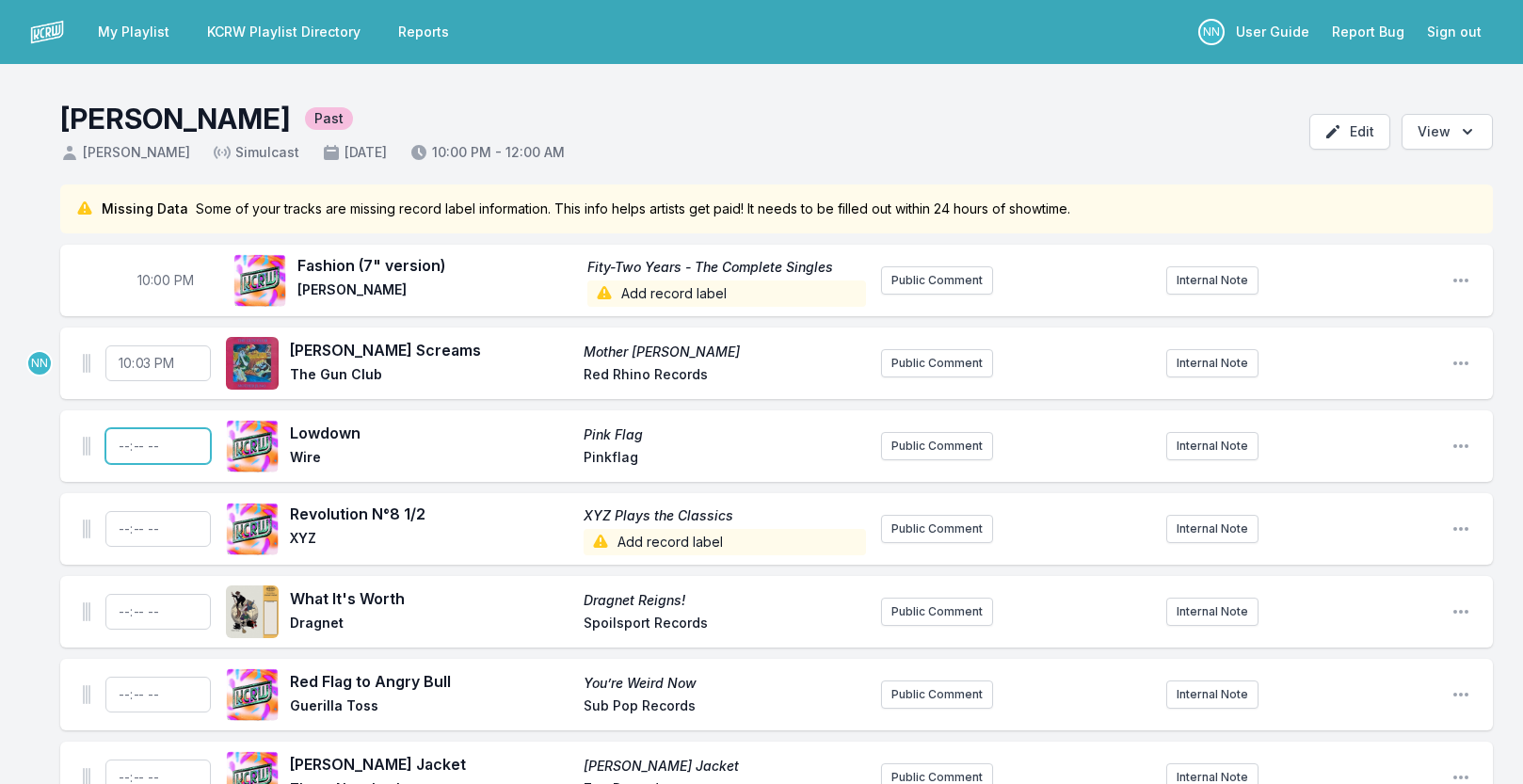
click at [125, 439] on input "Timestamp" at bounding box center [158, 447] width 106 height 36
type input "22:06"
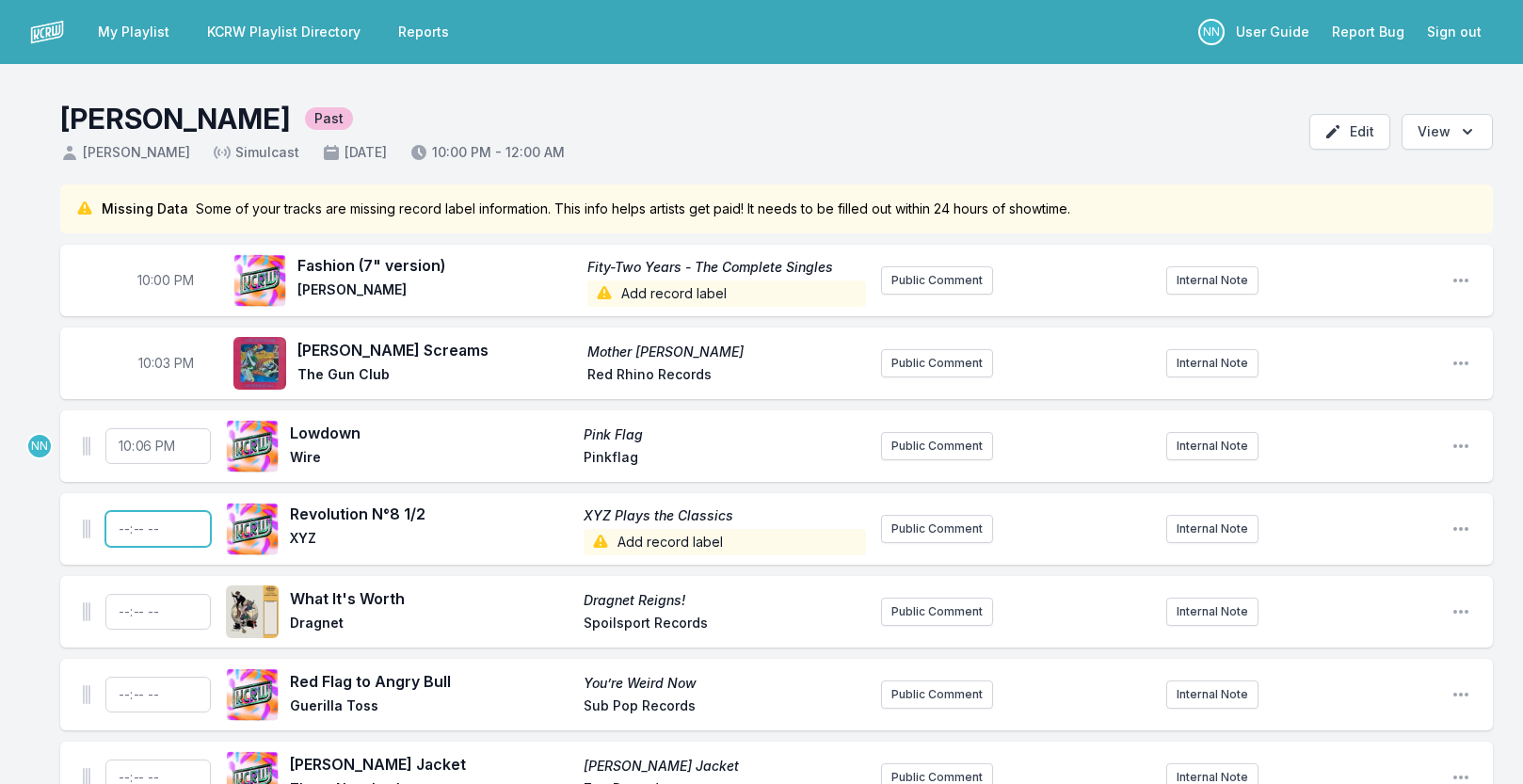
click at [116, 534] on input "Timestamp" at bounding box center [158, 529] width 106 height 36
type input "22:09"
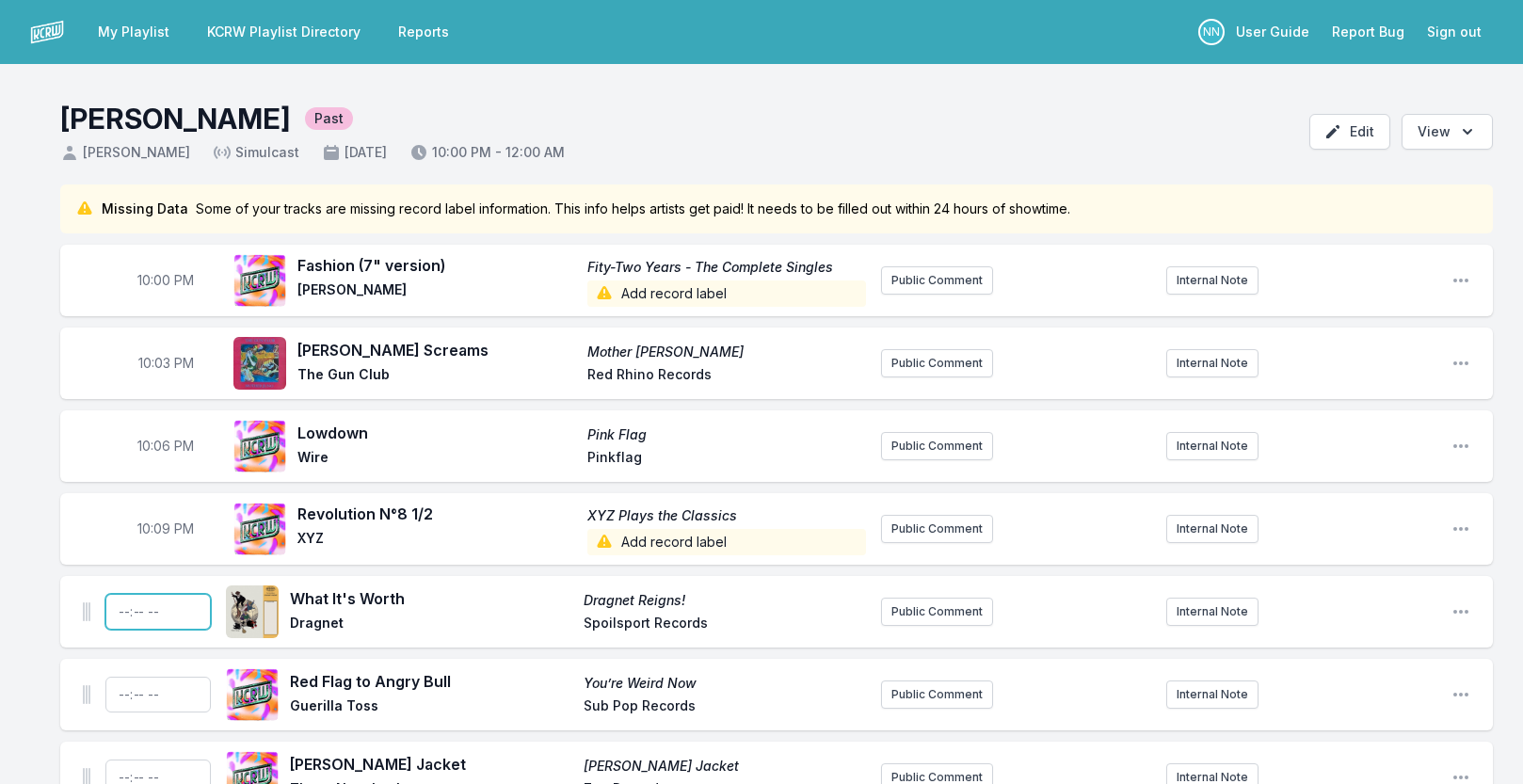
click at [119, 611] on input "Timestamp" at bounding box center [158, 612] width 106 height 36
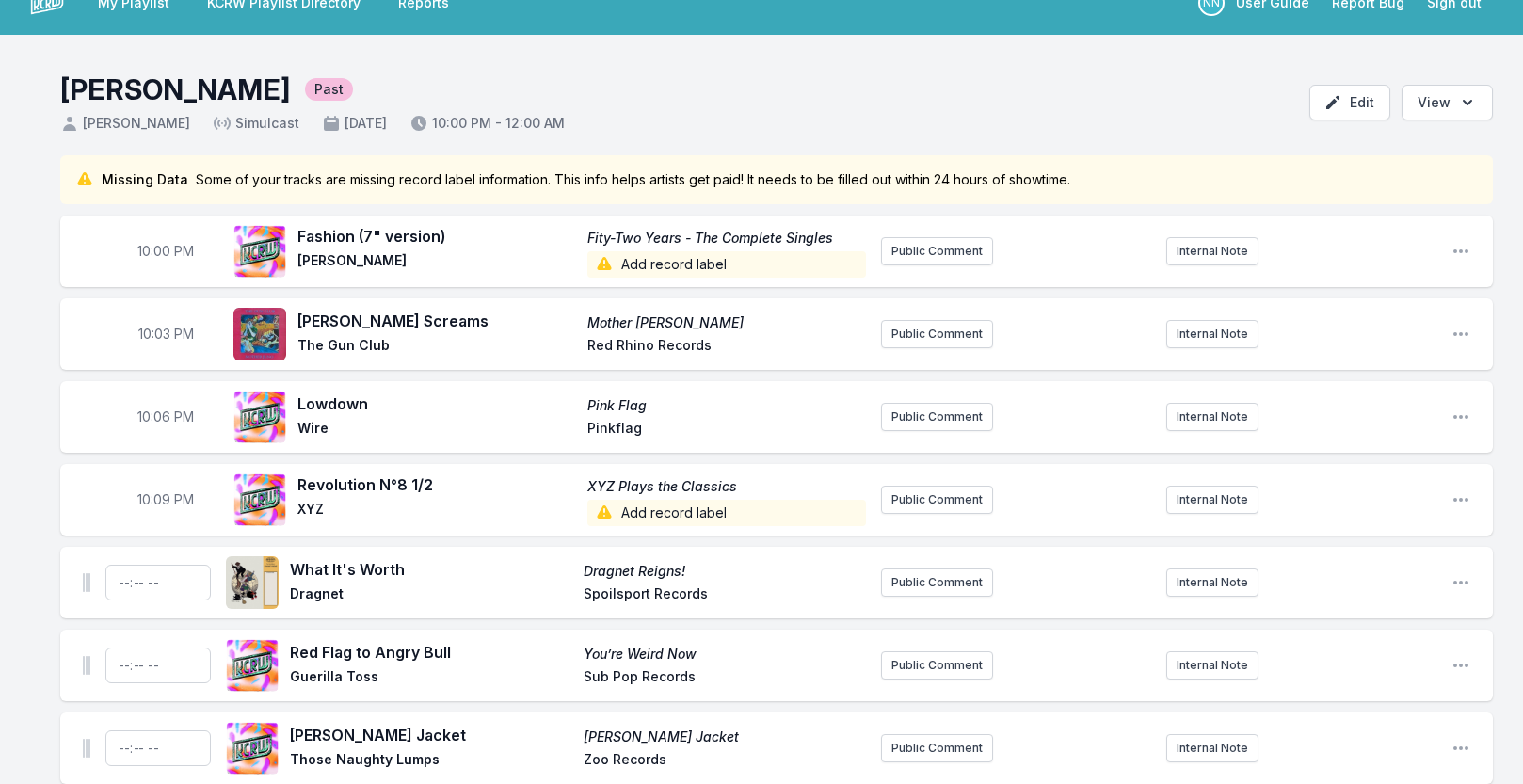
scroll to position [56, 0]
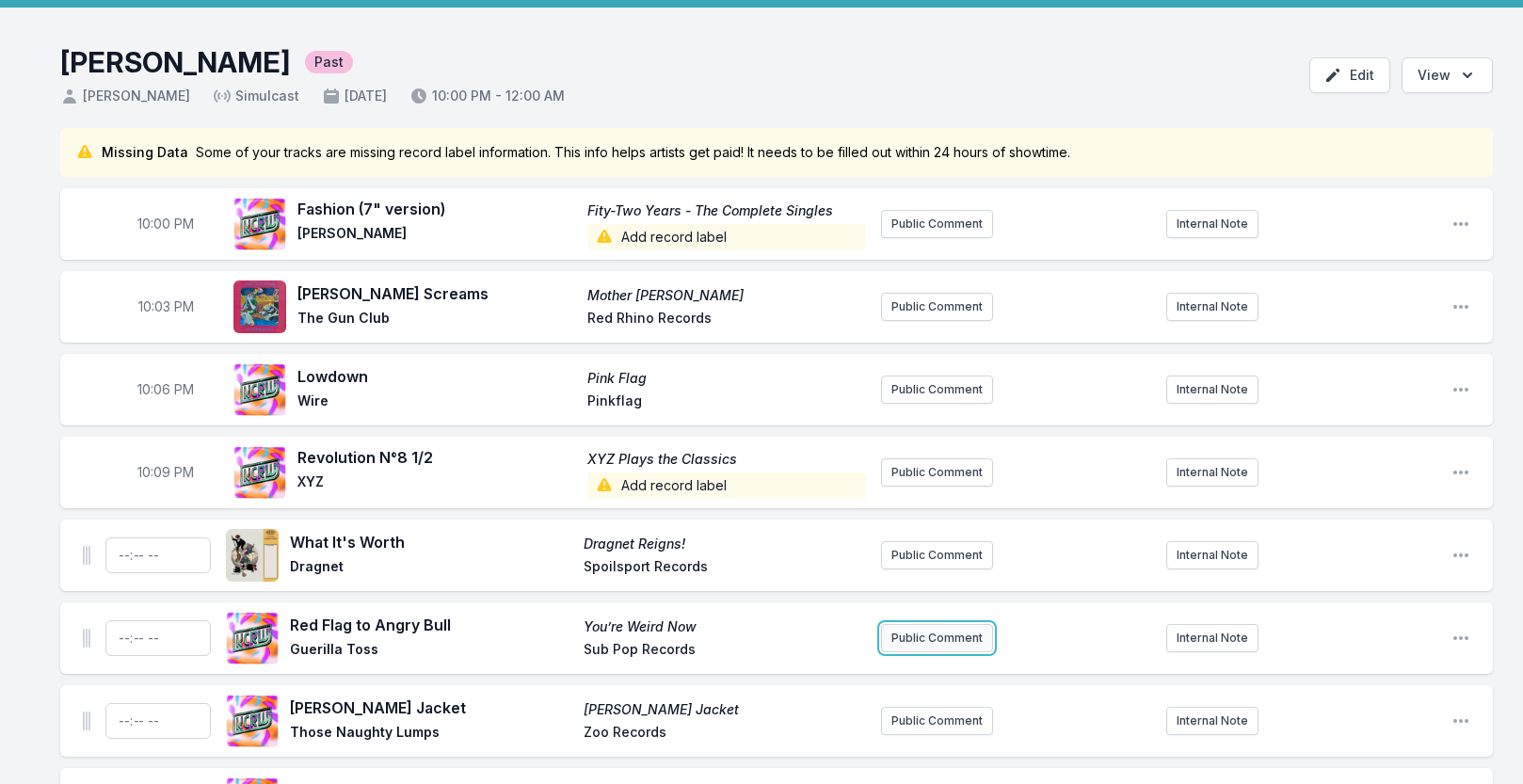
click at [920, 636] on button "Public Comment" at bounding box center [937, 638] width 112 height 29
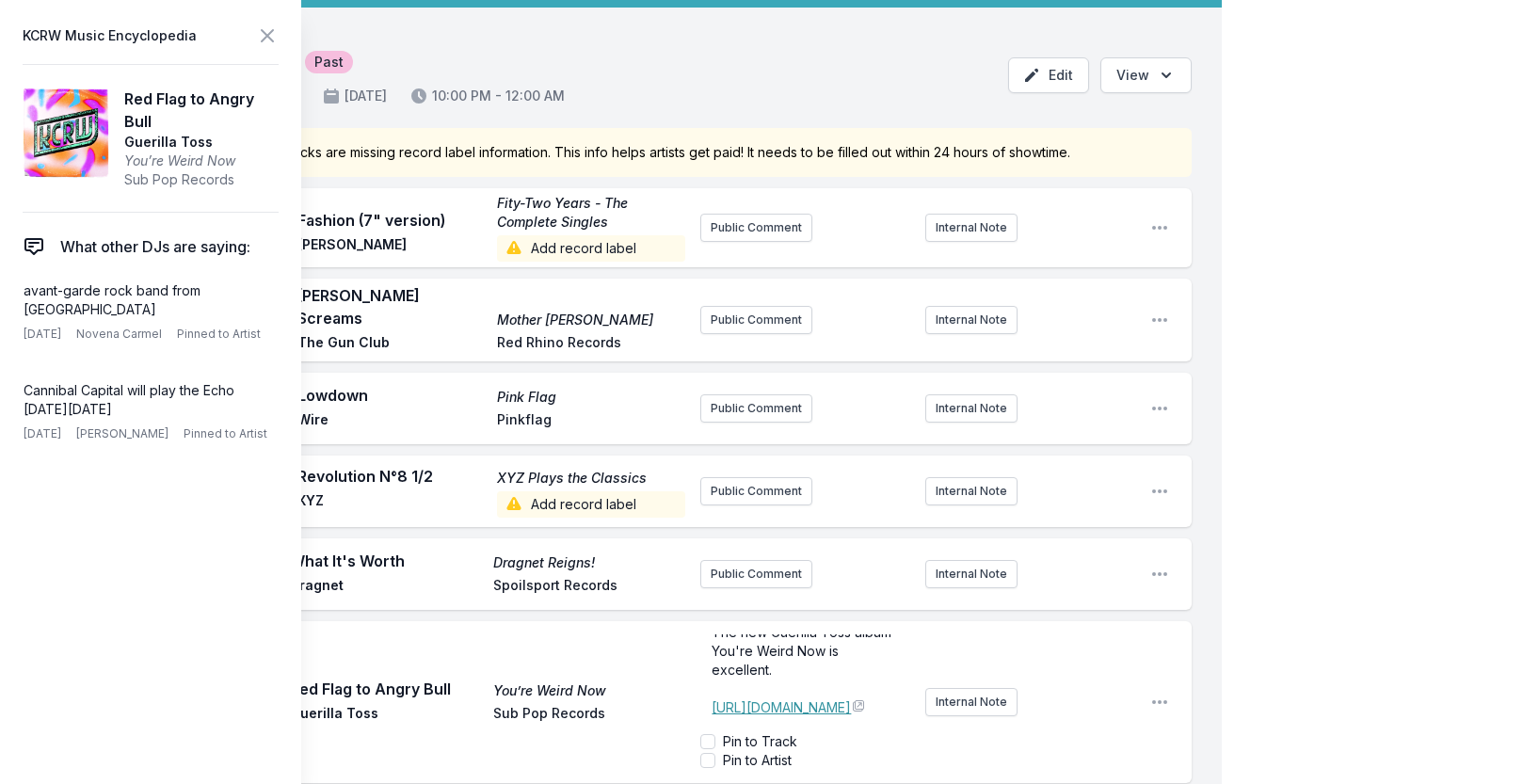
scroll to position [38, 0]
drag, startPoint x: 710, startPoint y: 698, endPoint x: 948, endPoint y: 703, distance: 238.1
click at [948, 703] on div "The new Guerilla Toss album You're Weird Now is excellent. ﻿ ﻿ https://guerilla…" at bounding box center [917, 701] width 434 height 150
copy p "﻿ https://guerillatoss.bandcamp.com/album/youre-weird-now"
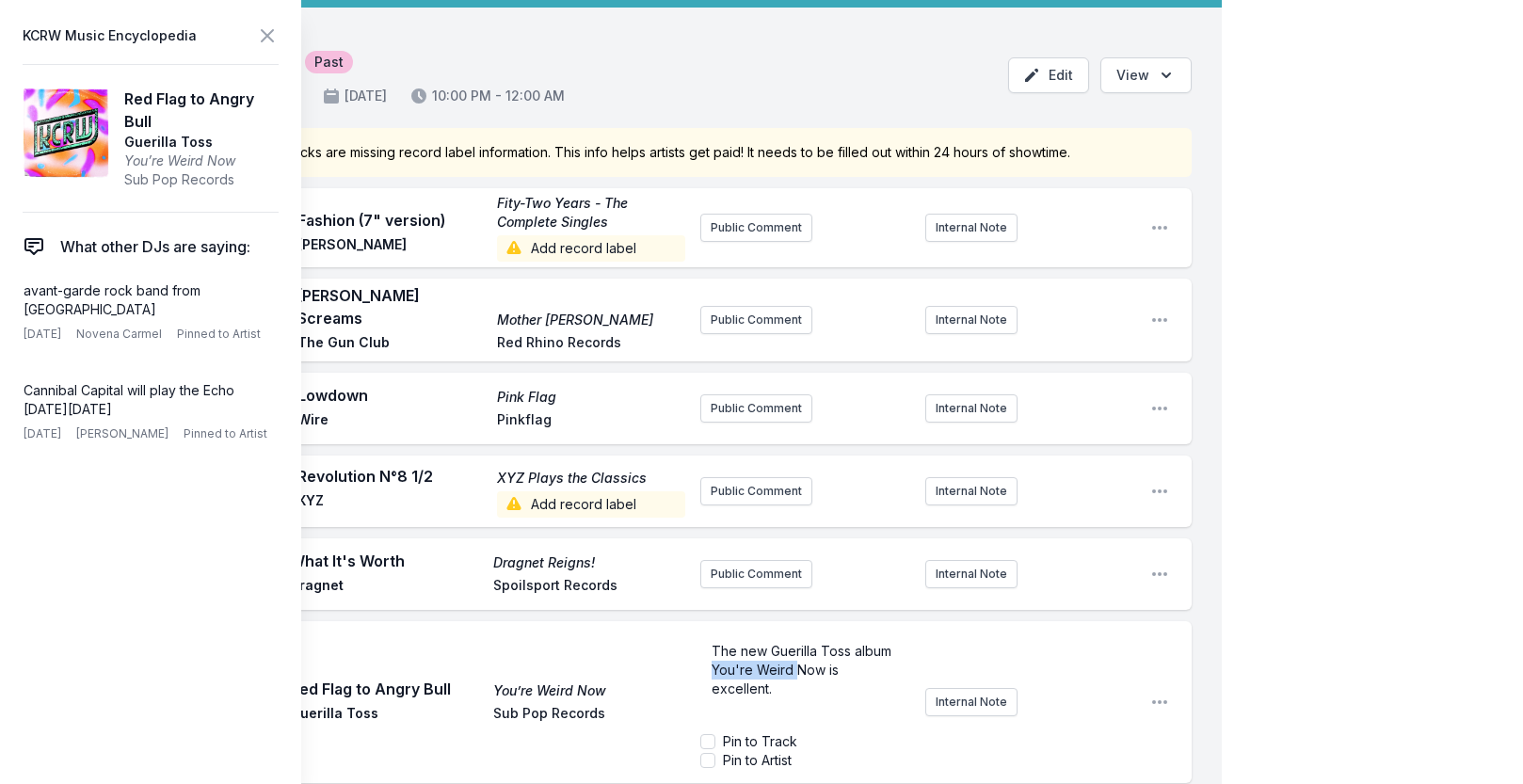
drag, startPoint x: 715, startPoint y: 660, endPoint x: 797, endPoint y: 661, distance: 82.0
click at [797, 661] on span "The new Guerilla Toss album You're Weird Now is excellent." at bounding box center [803, 669] width 183 height 53
click at [783, 679] on p "The new Guerilla Toss album You're Weird Now is excellent." at bounding box center [805, 669] width 187 height 56
click at [265, 40] on icon at bounding box center [267, 36] width 23 height 23
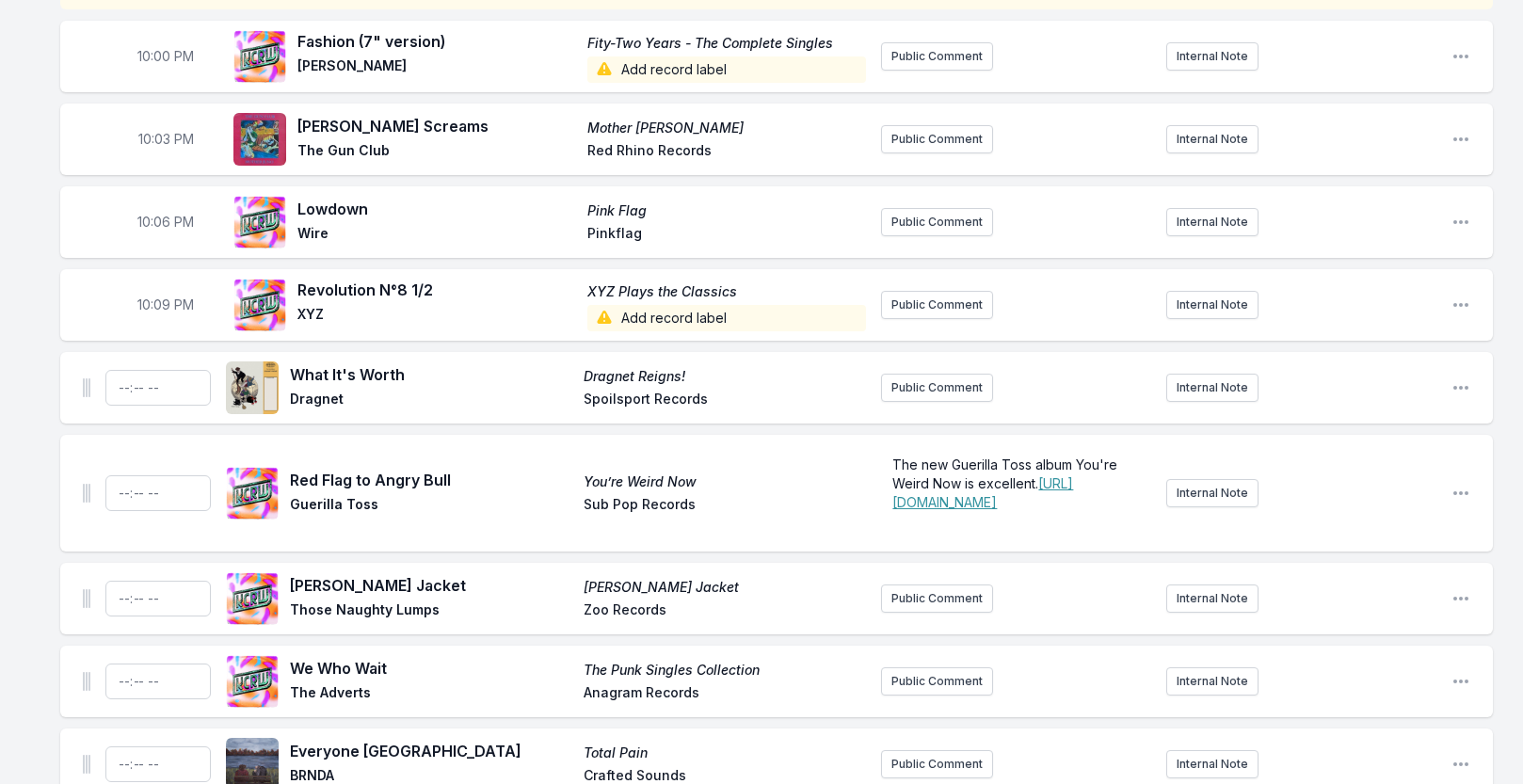
scroll to position [196, 0]
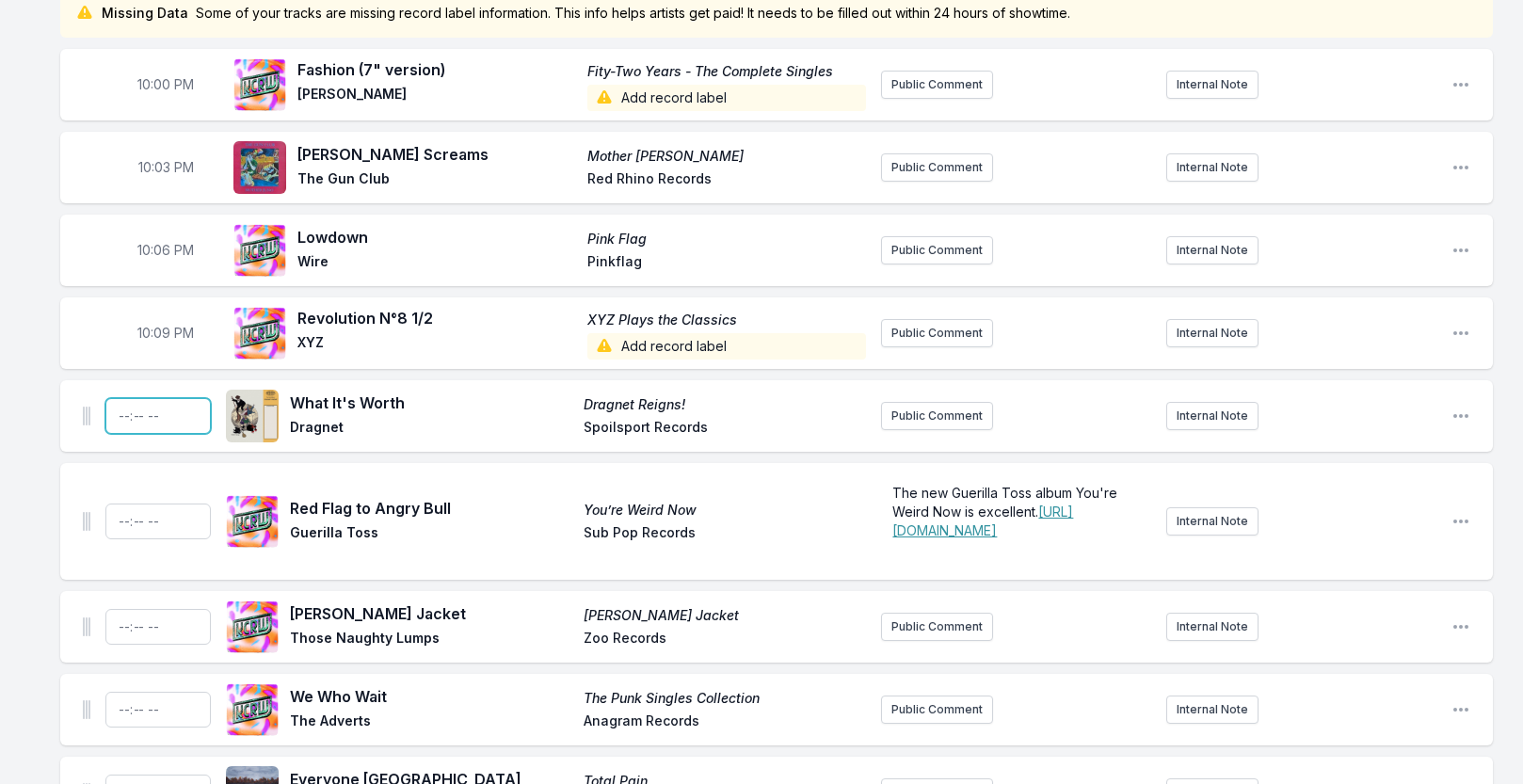
click at [130, 418] on input "Timestamp" at bounding box center [158, 416] width 106 height 36
type input "22:12"
click at [120, 526] on input "Timestamp" at bounding box center [158, 522] width 106 height 36
type input "22:16"
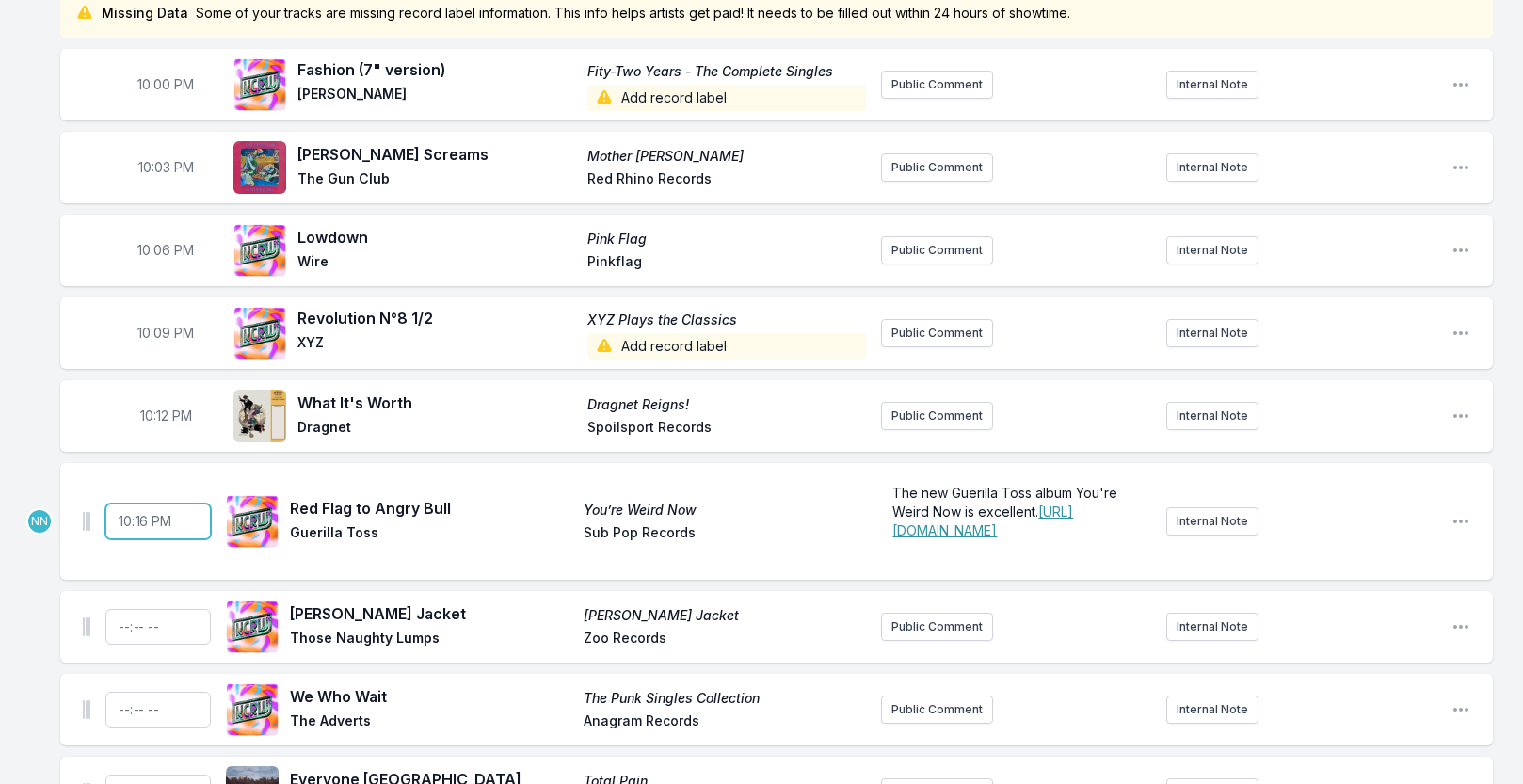
scroll to position [169, 0]
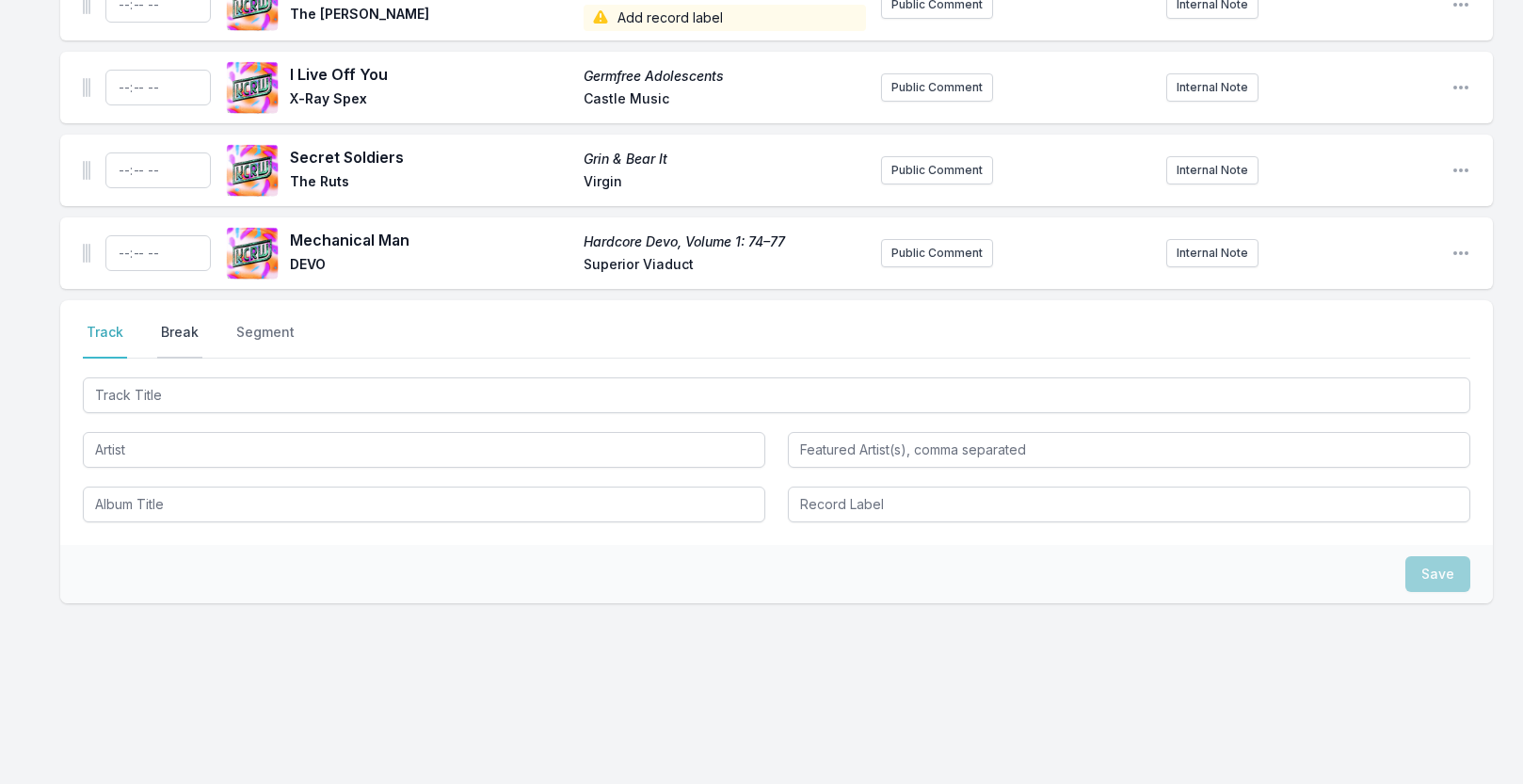
click at [180, 334] on button "Break" at bounding box center [180, 341] width 46 height 36
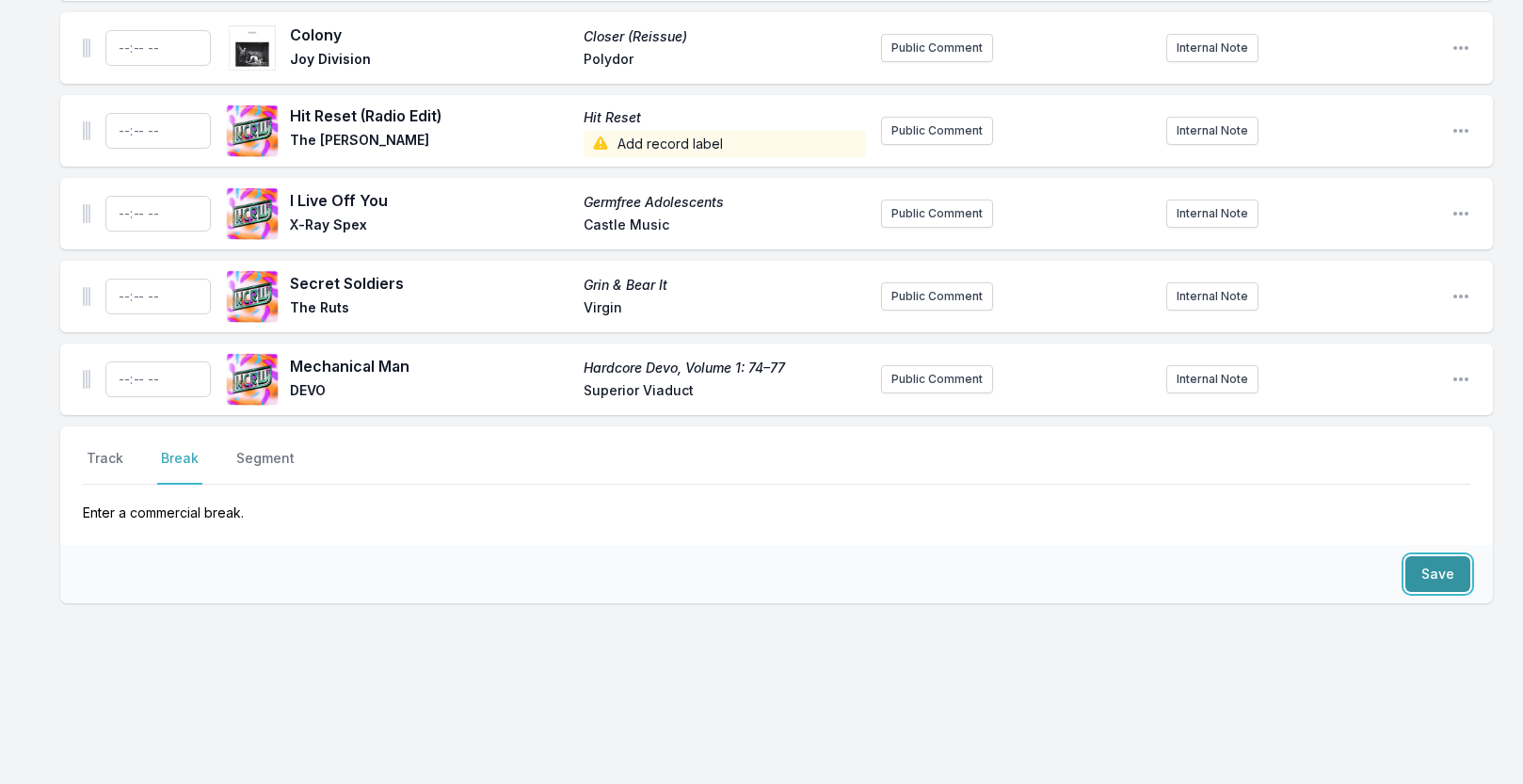
click at [1435, 574] on button "Save" at bounding box center [1437, 574] width 65 height 36
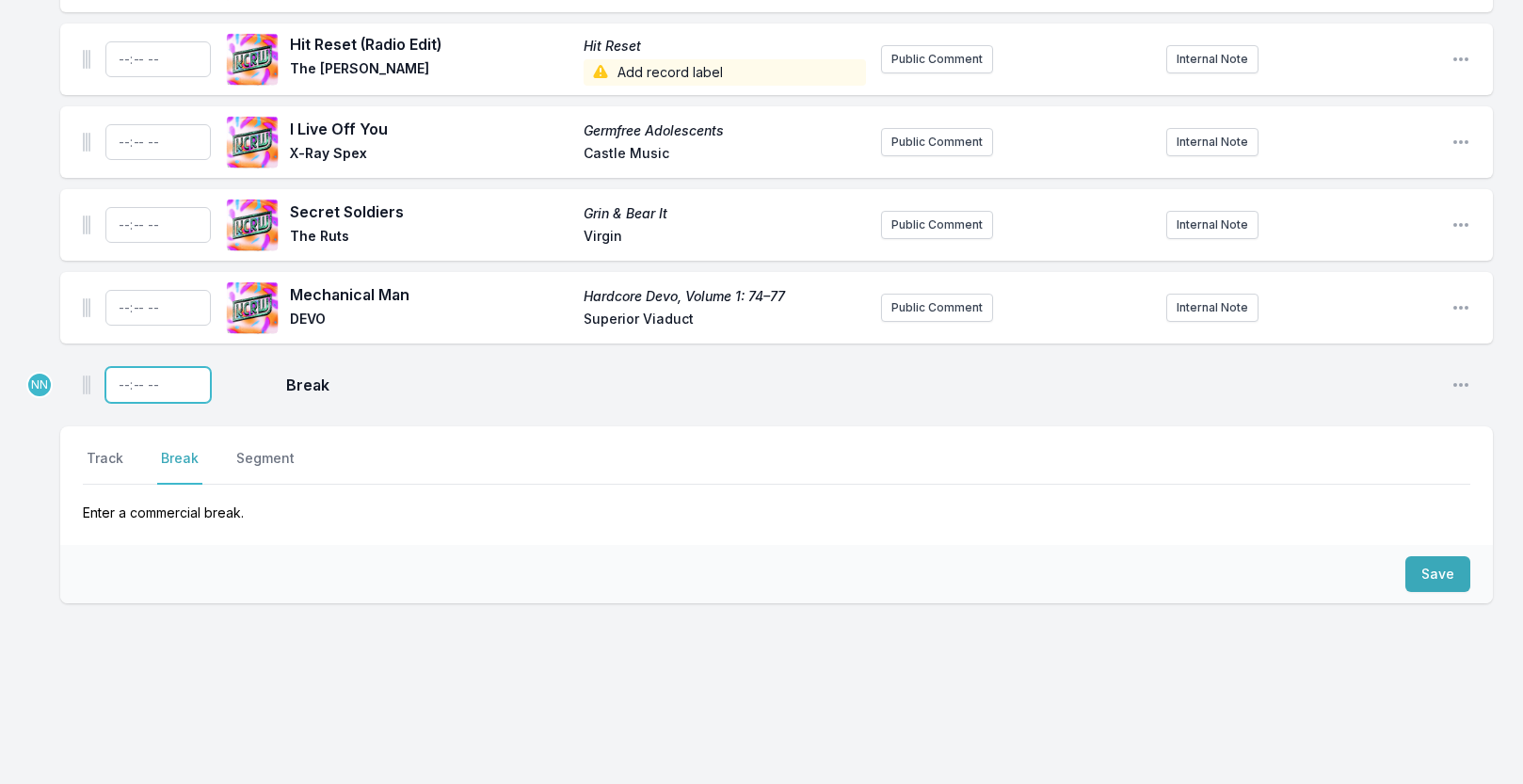
click at [124, 384] on input "Timestamp" at bounding box center [158, 385] width 106 height 36
type input "22:20"
click at [637, 475] on nav "Track Break Segment" at bounding box center [777, 467] width 1388 height 36
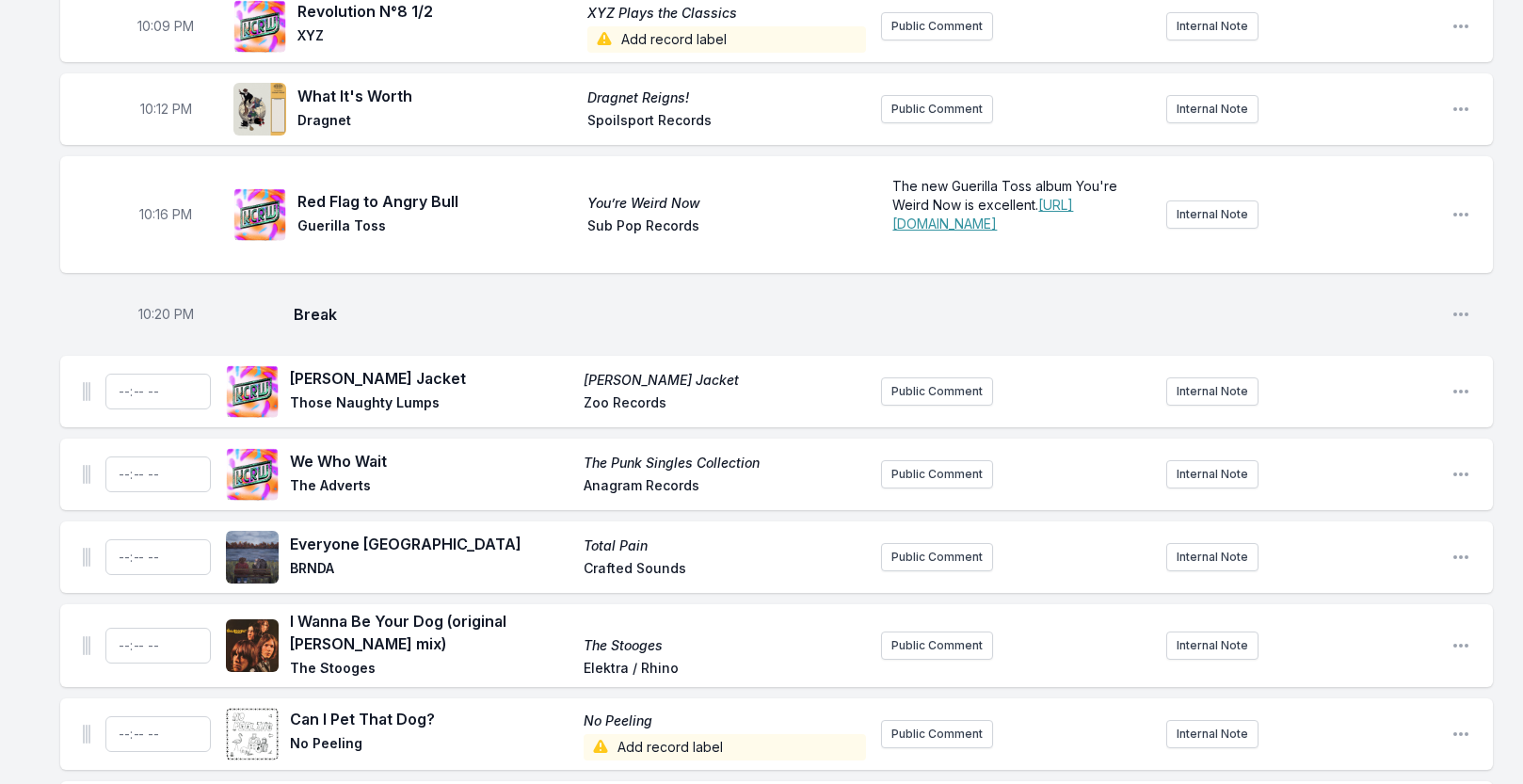
scroll to position [473, 0]
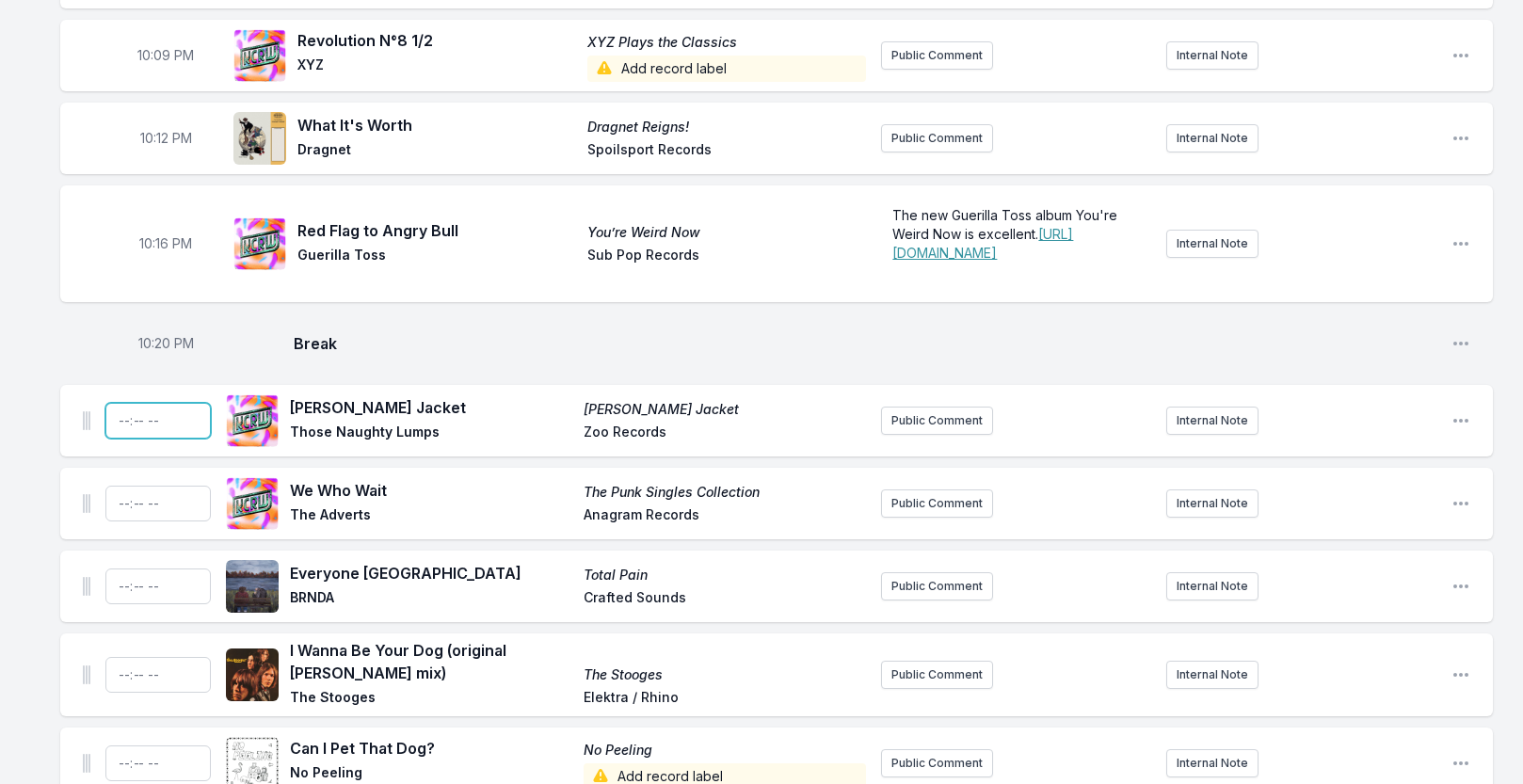
click at [128, 438] on input "Timestamp" at bounding box center [158, 421] width 106 height 36
type input "22:20"
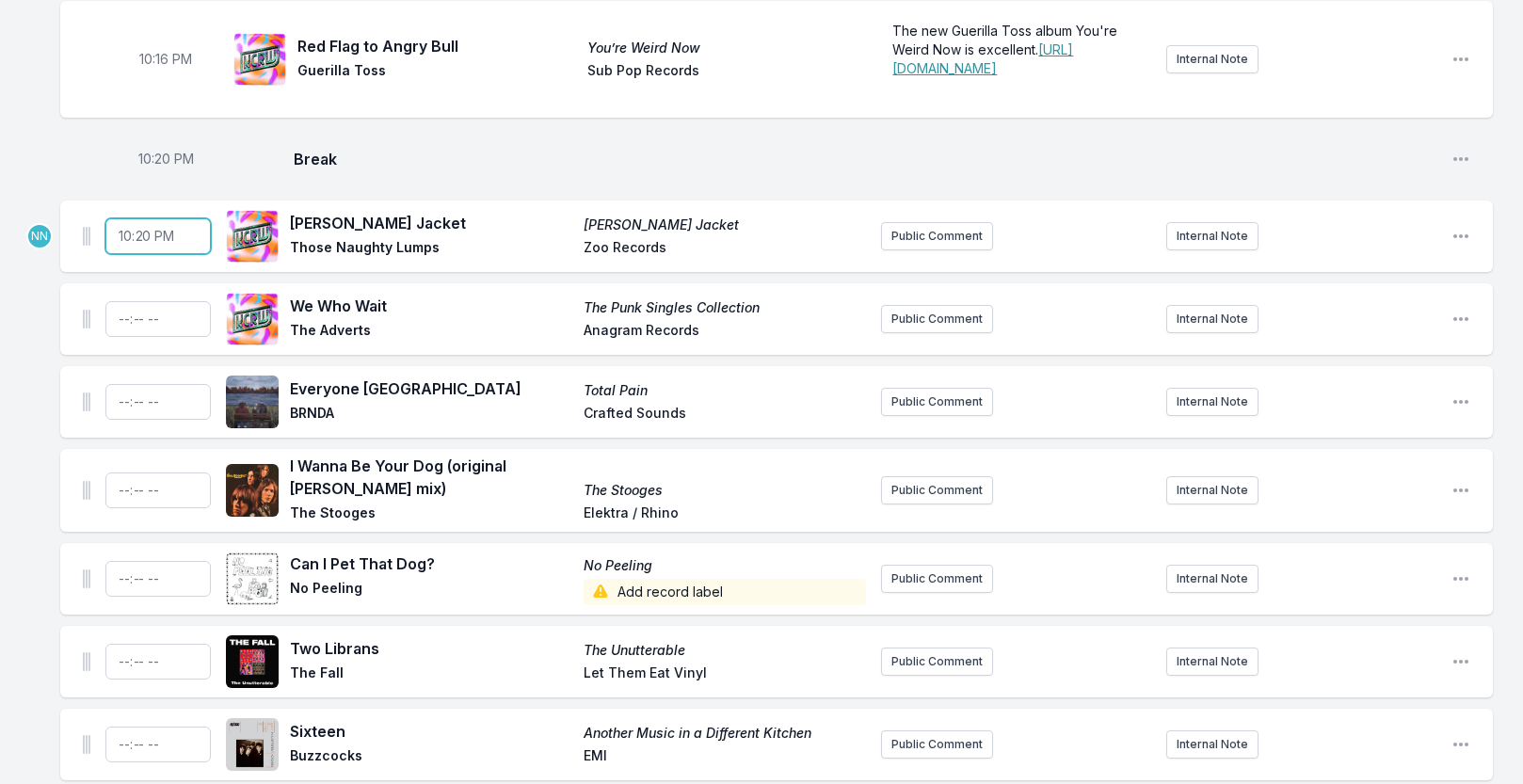
scroll to position [664, 0]
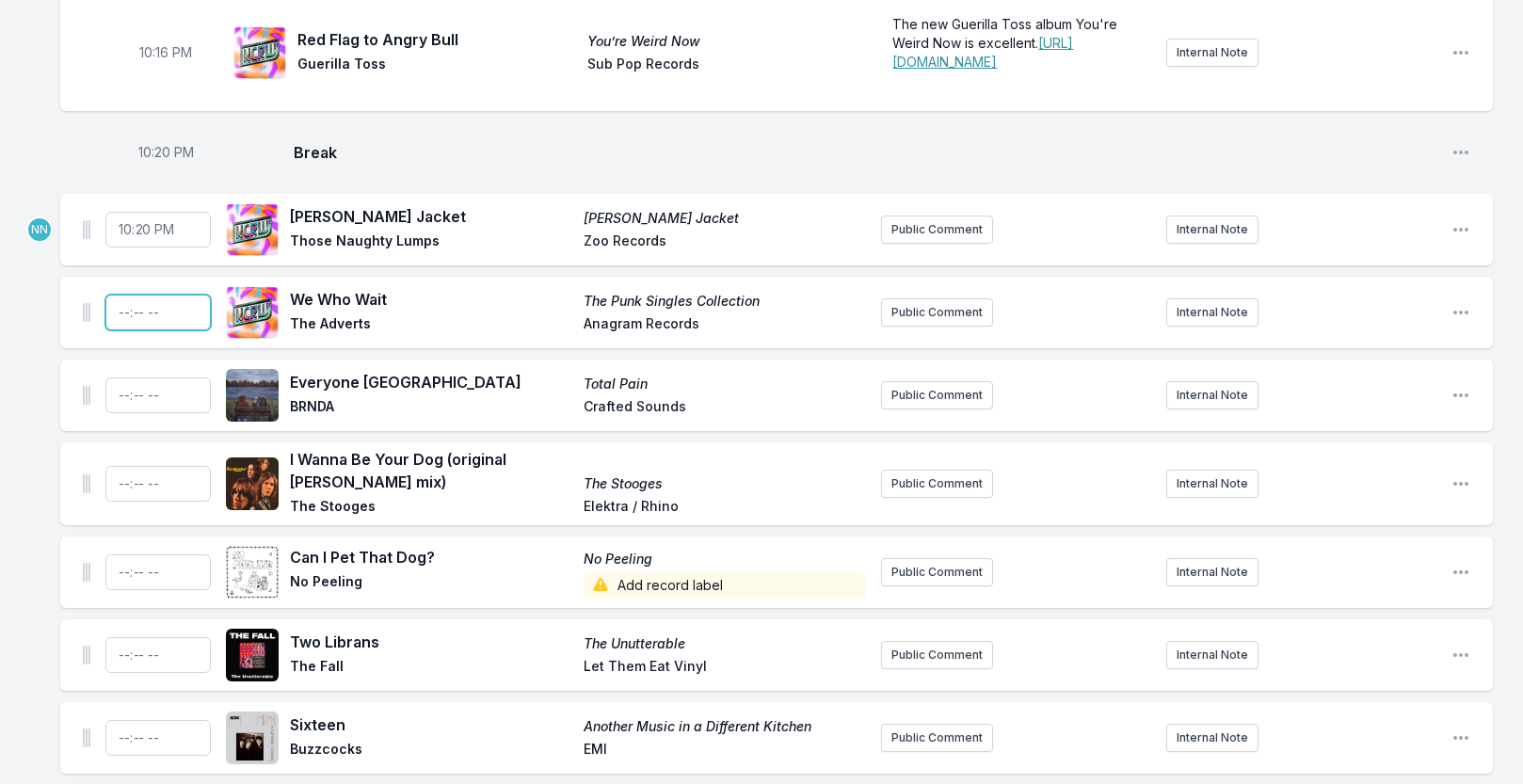
click at [121, 331] on input "Timestamp" at bounding box center [158, 313] width 106 height 36
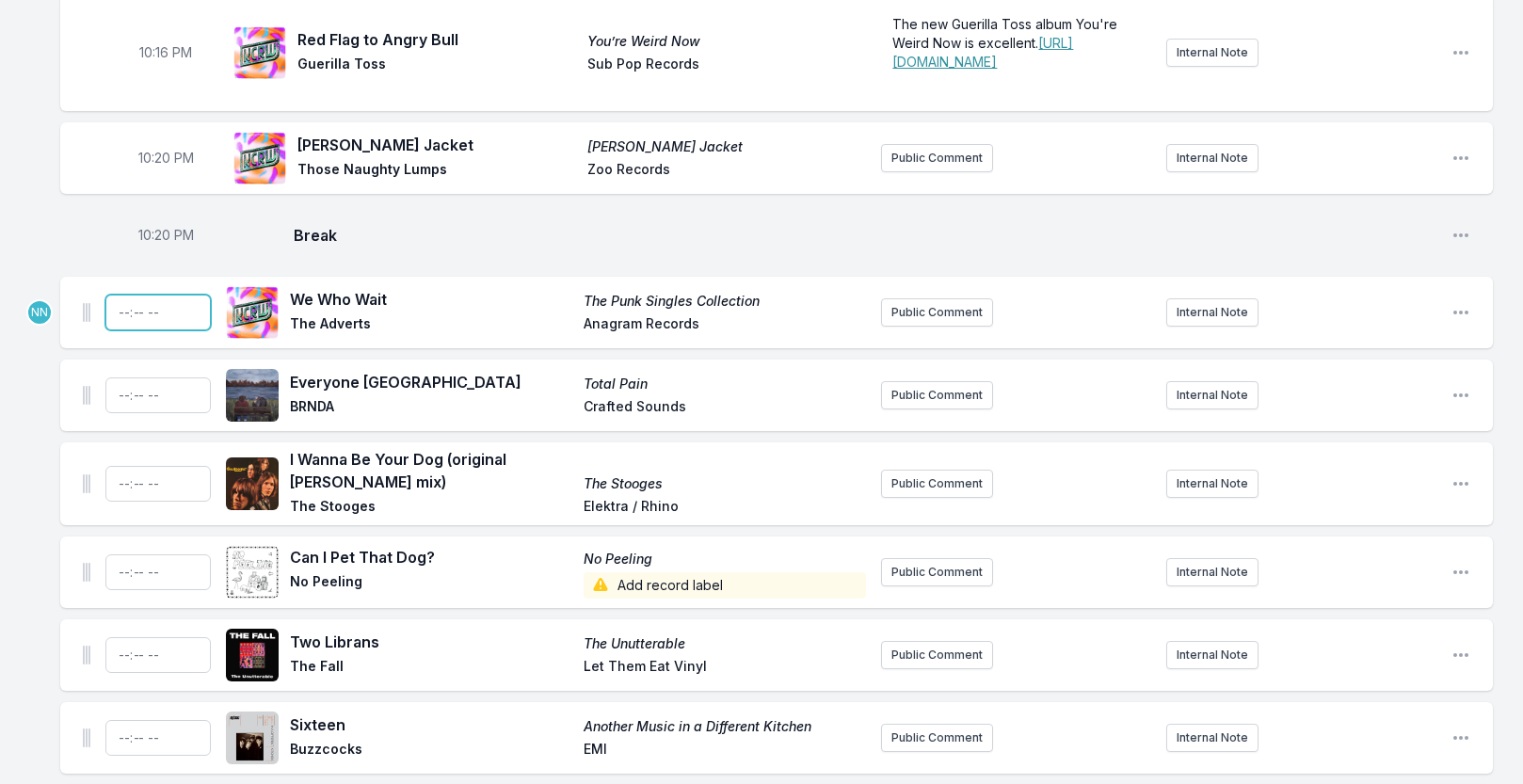
type input "22:20"
click at [122, 411] on input "Timestamp" at bounding box center [158, 395] width 106 height 36
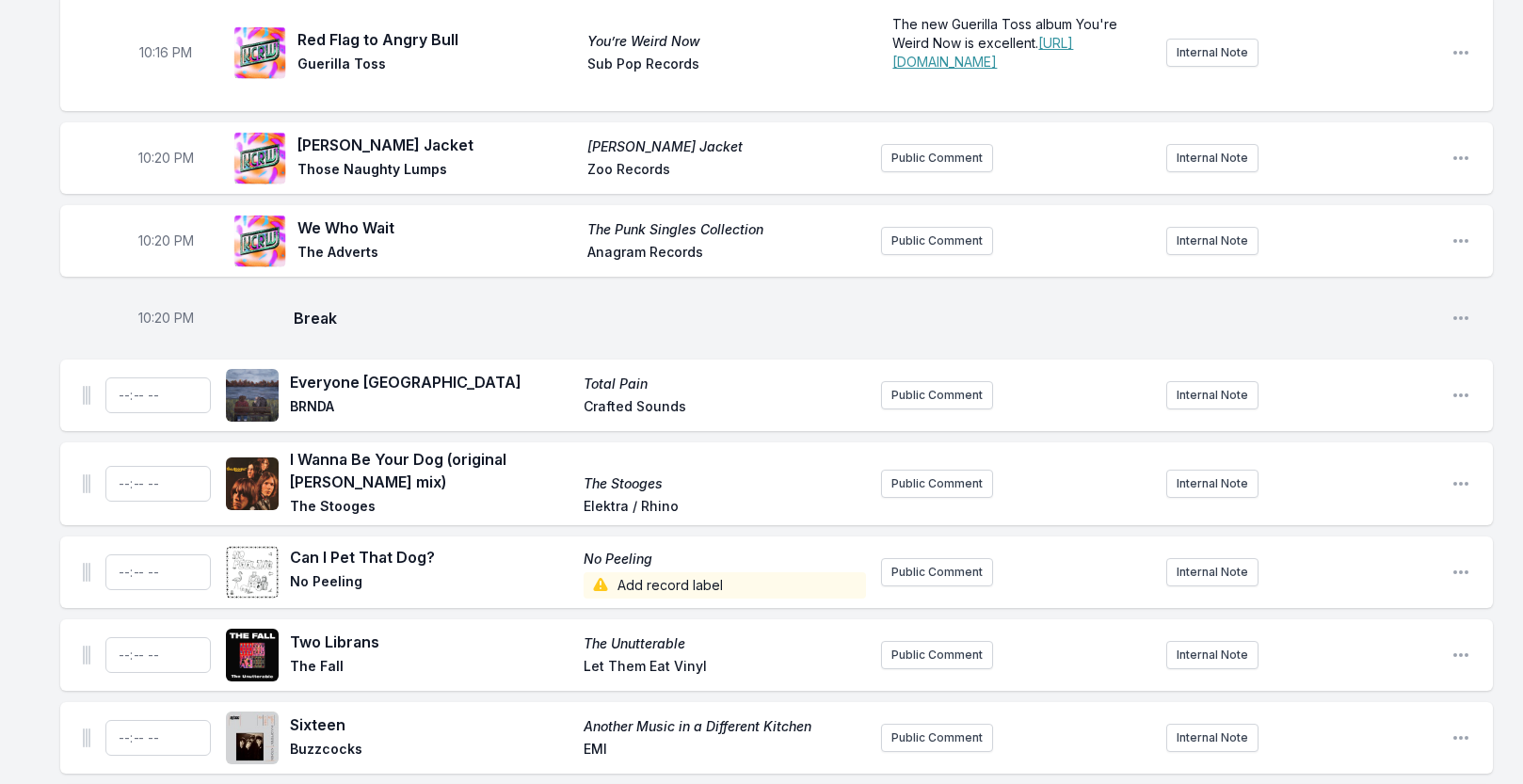
click at [163, 250] on span "10:20 PM" at bounding box center [166, 241] width 55 height 19
click at [159, 258] on input "22:20" at bounding box center [165, 241] width 106 height 36
click at [157, 258] on input "22:20" at bounding box center [165, 241] width 106 height 36
type input "22:21"
click at [65, 396] on div "Everyone Chicago Total Pain BRNDA Crafted Sounds Public Comment Internal Note O…" at bounding box center [776, 394] width 1433 height 71
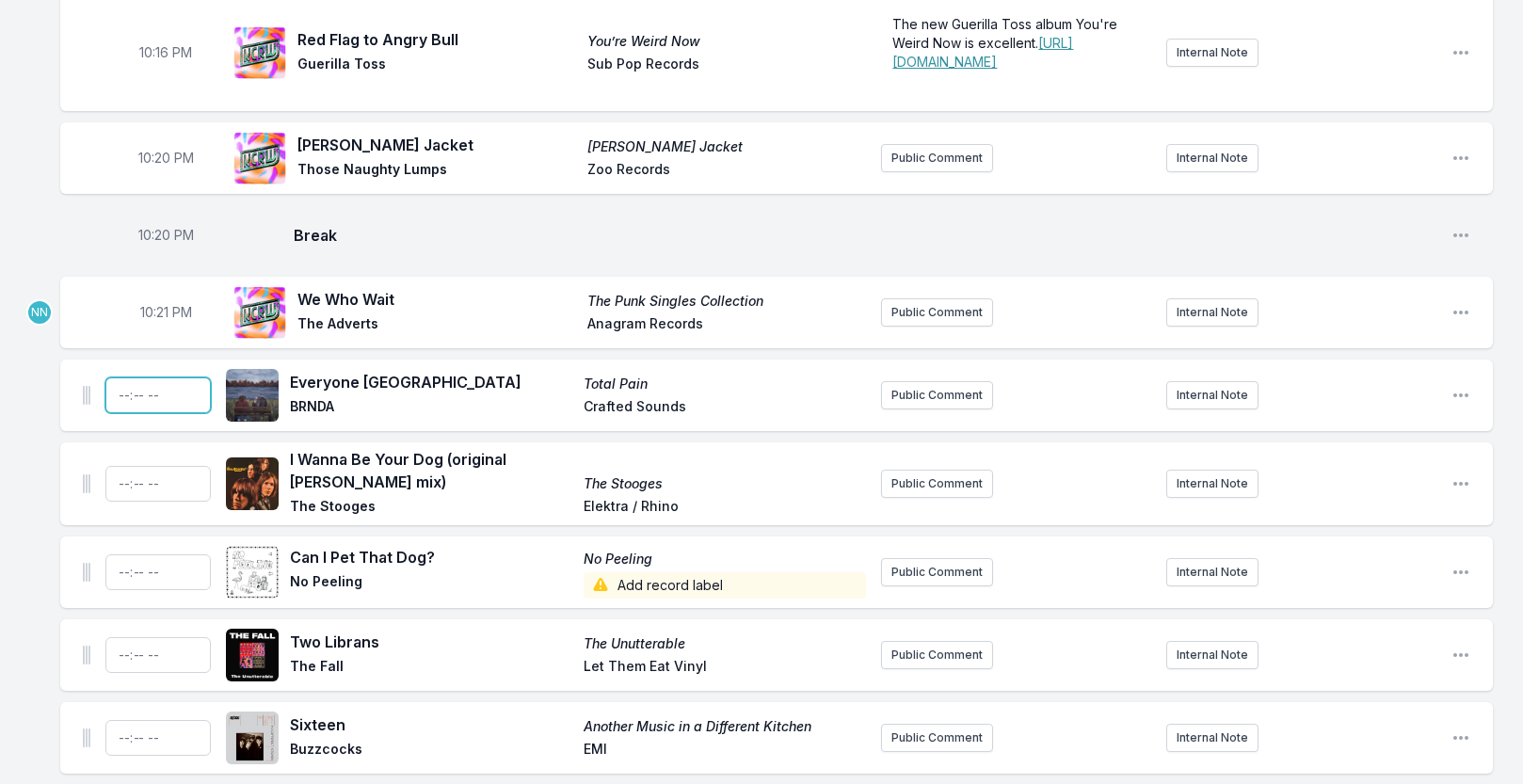
click at [144, 413] on input "Timestamp" at bounding box center [158, 395] width 106 height 36
click at [144, 411] on input "22:25" at bounding box center [158, 395] width 106 height 36
type input "22:24"
click at [125, 502] on input "Timestamp" at bounding box center [158, 484] width 106 height 36
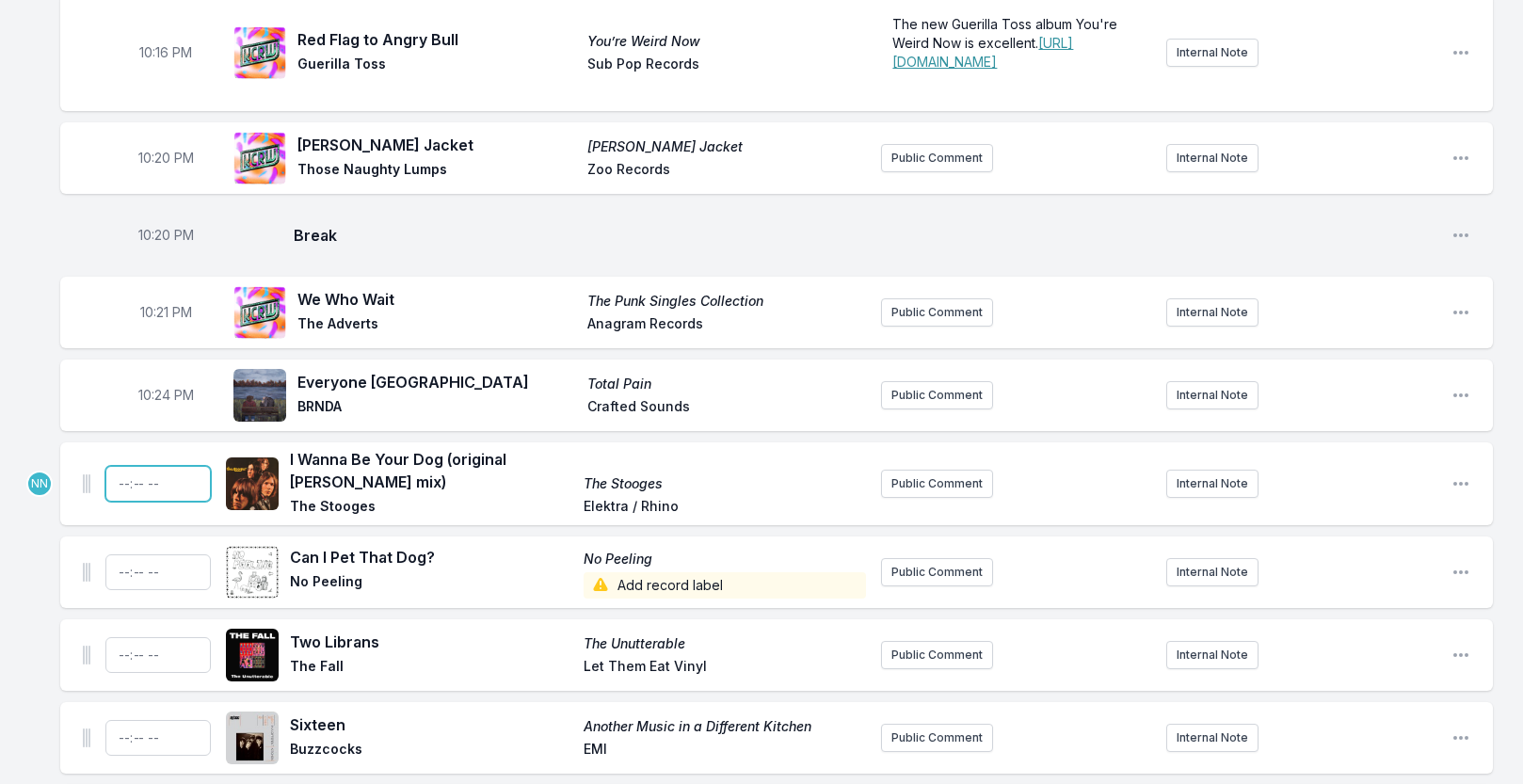
type input "22:27"
click at [123, 590] on input "Timestamp" at bounding box center [158, 572] width 106 height 36
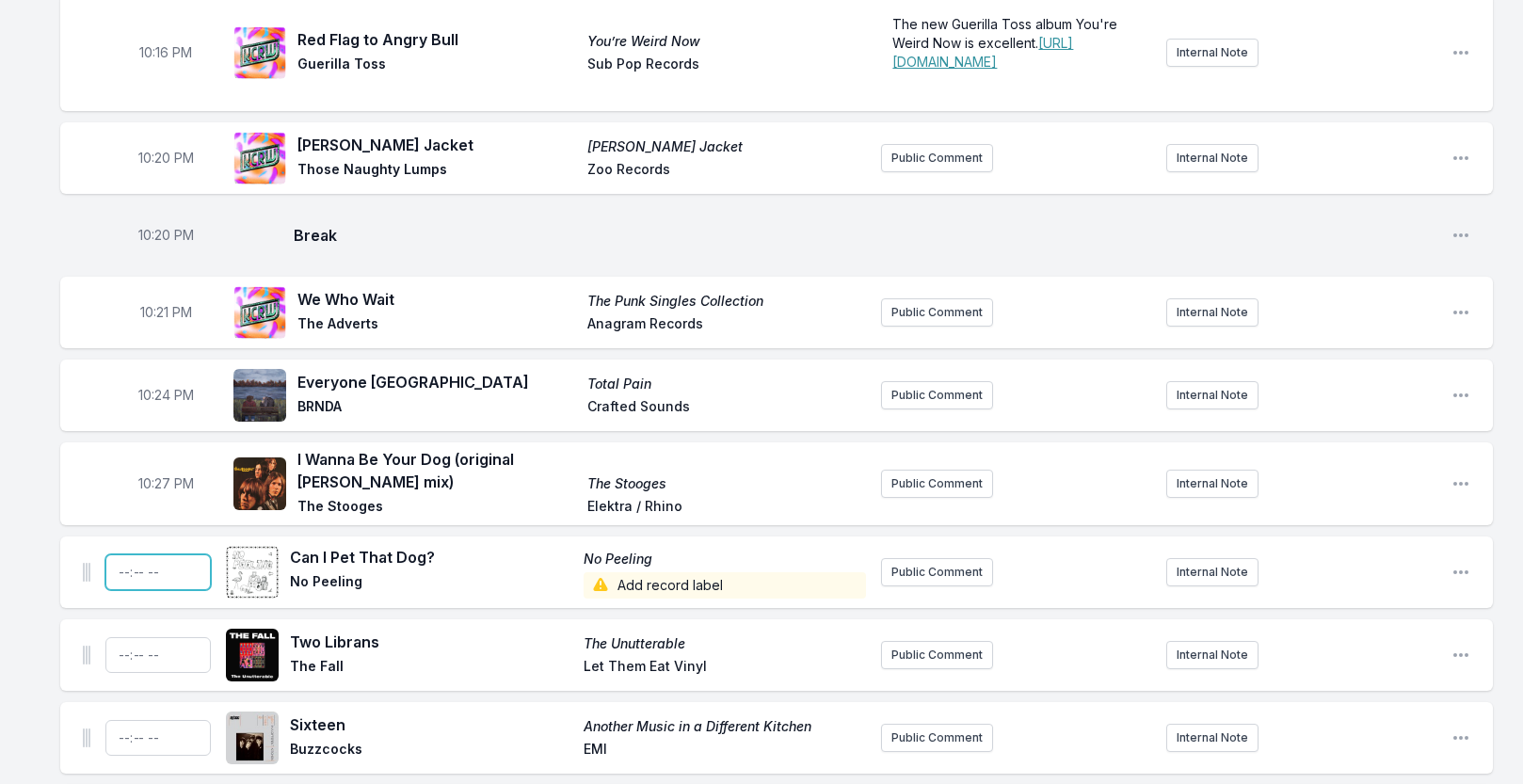
type input "22:30"
click at [121, 671] on input "Timestamp" at bounding box center [158, 655] width 106 height 36
type input "22:33"
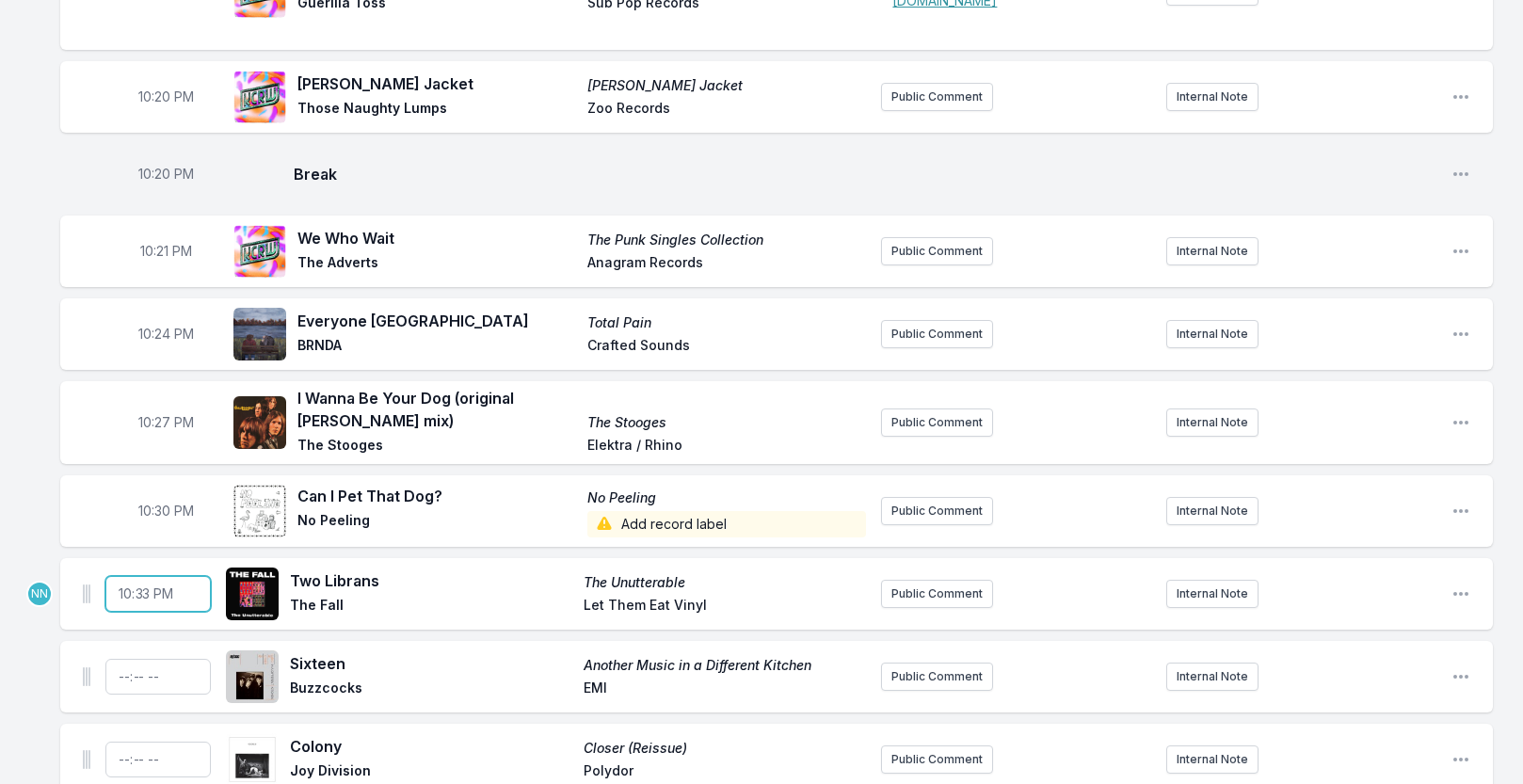
scroll to position [738, 0]
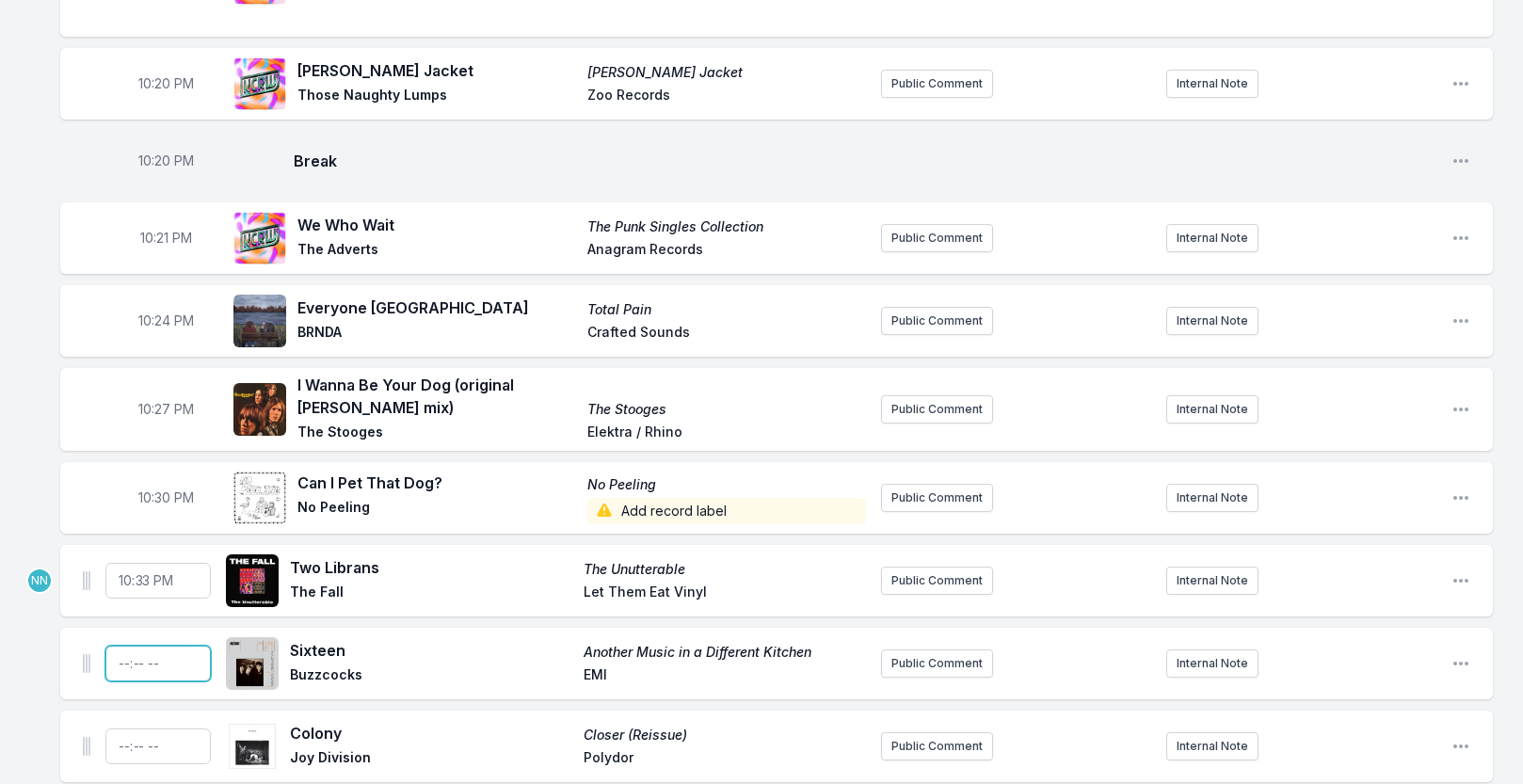
click at [120, 679] on input "Timestamp" at bounding box center [158, 663] width 106 height 36
type input "22:36"
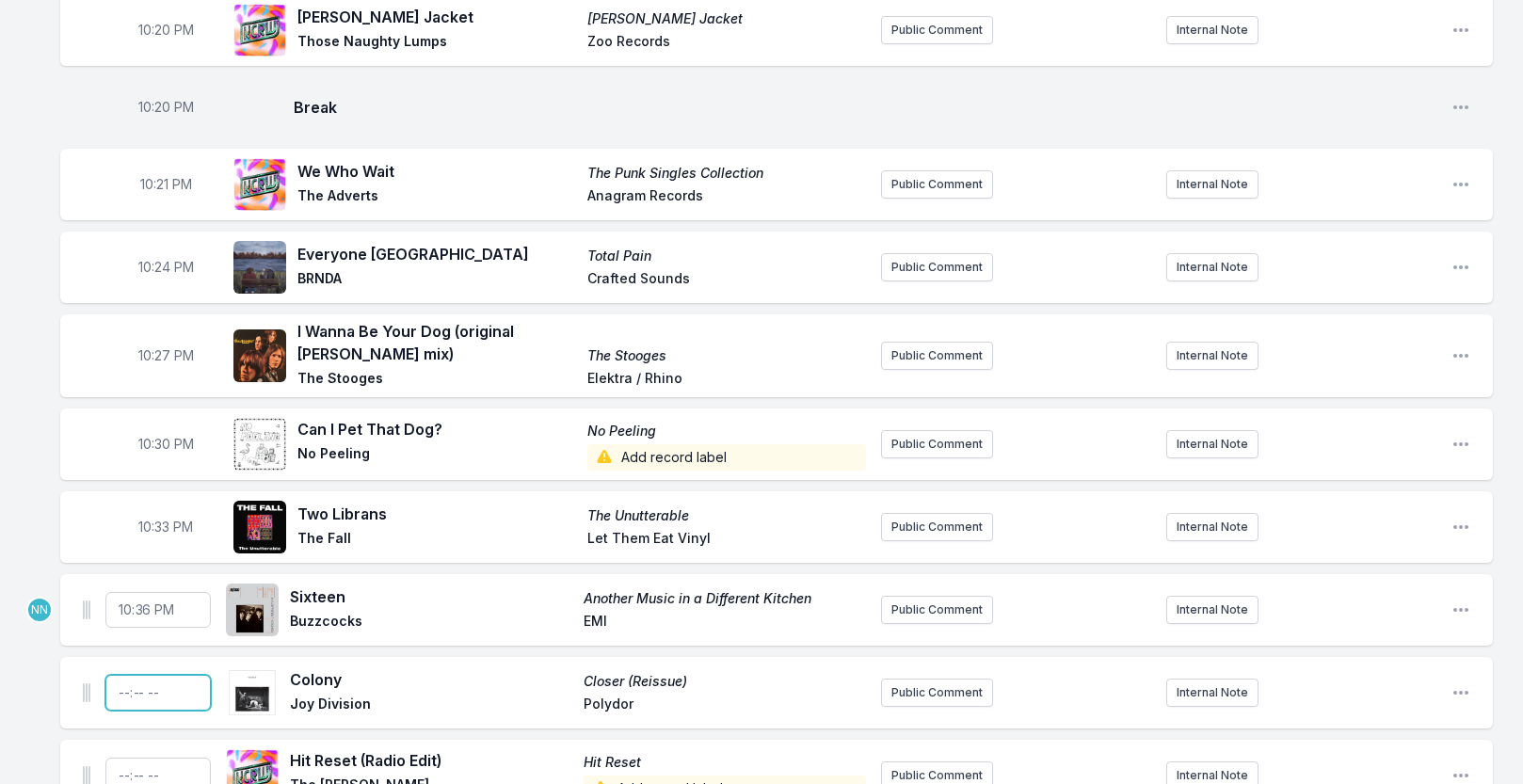
click at [113, 705] on input "Timestamp" at bounding box center [158, 693] width 106 height 36
type input "22:40"
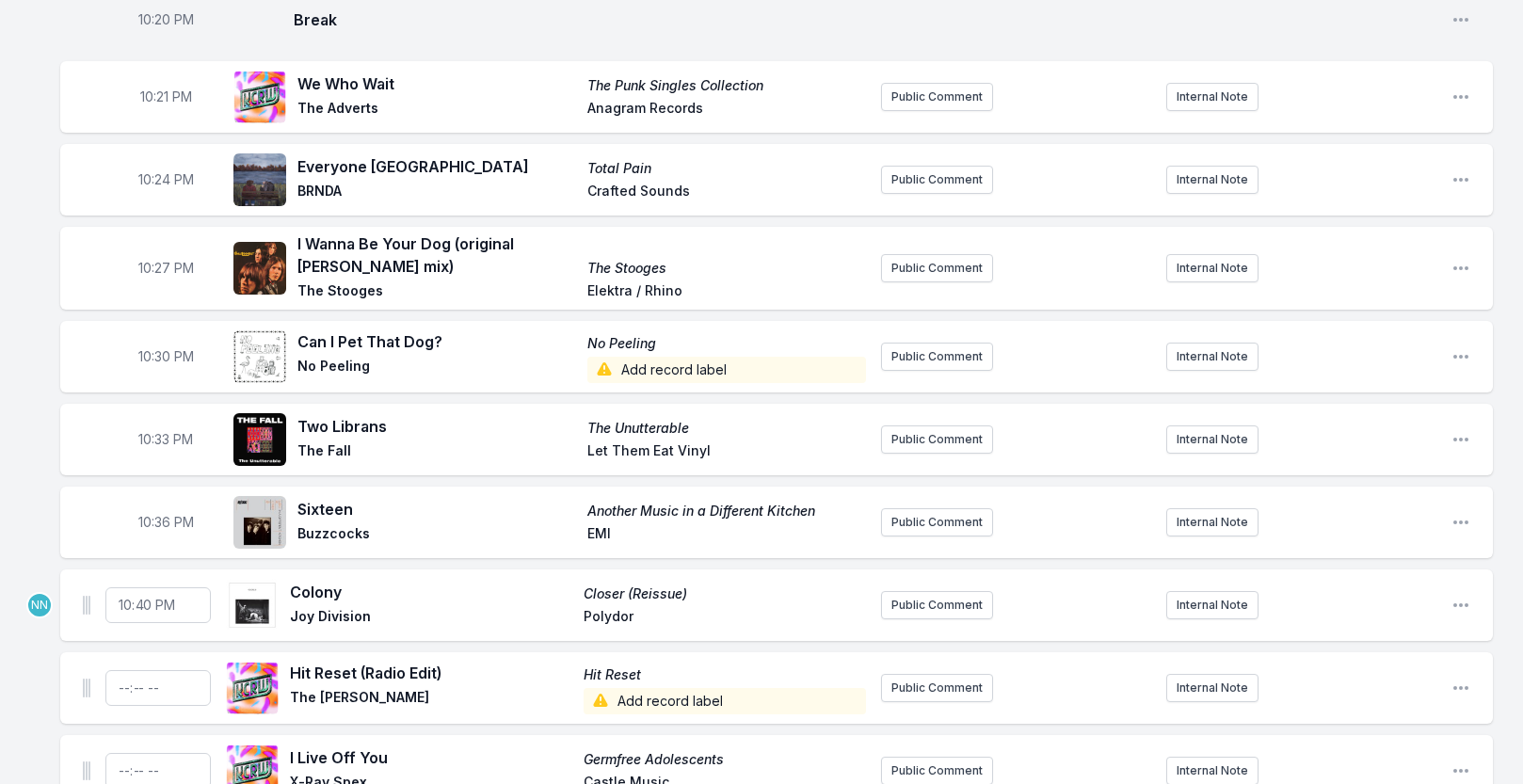
click at [60, 669] on ul "NN 22:40 Colony Closer (Reissue) Joy Division Polydor Public Comment Internal N…" at bounding box center [776, 771] width 1433 height 403
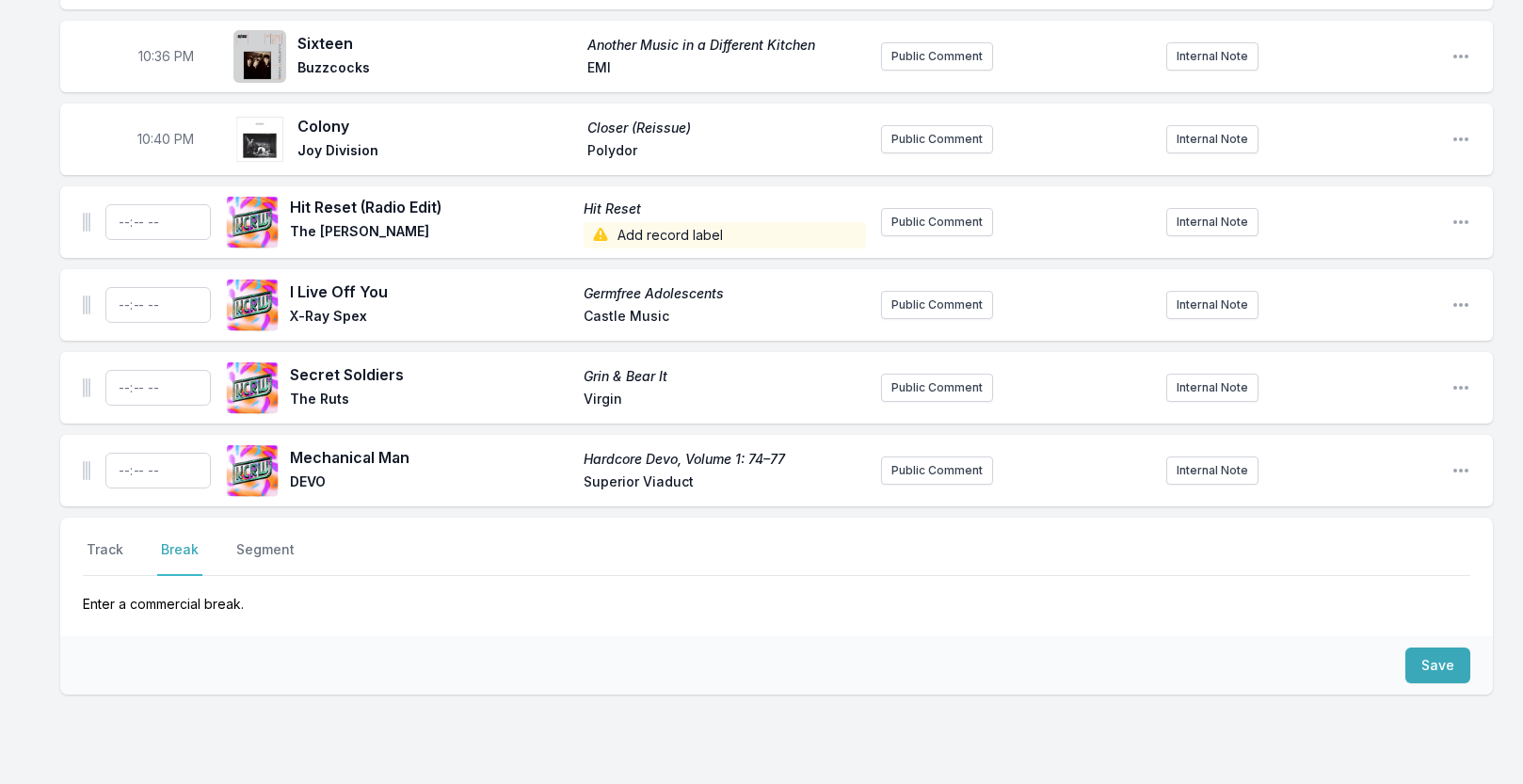
scroll to position [1417, 0]
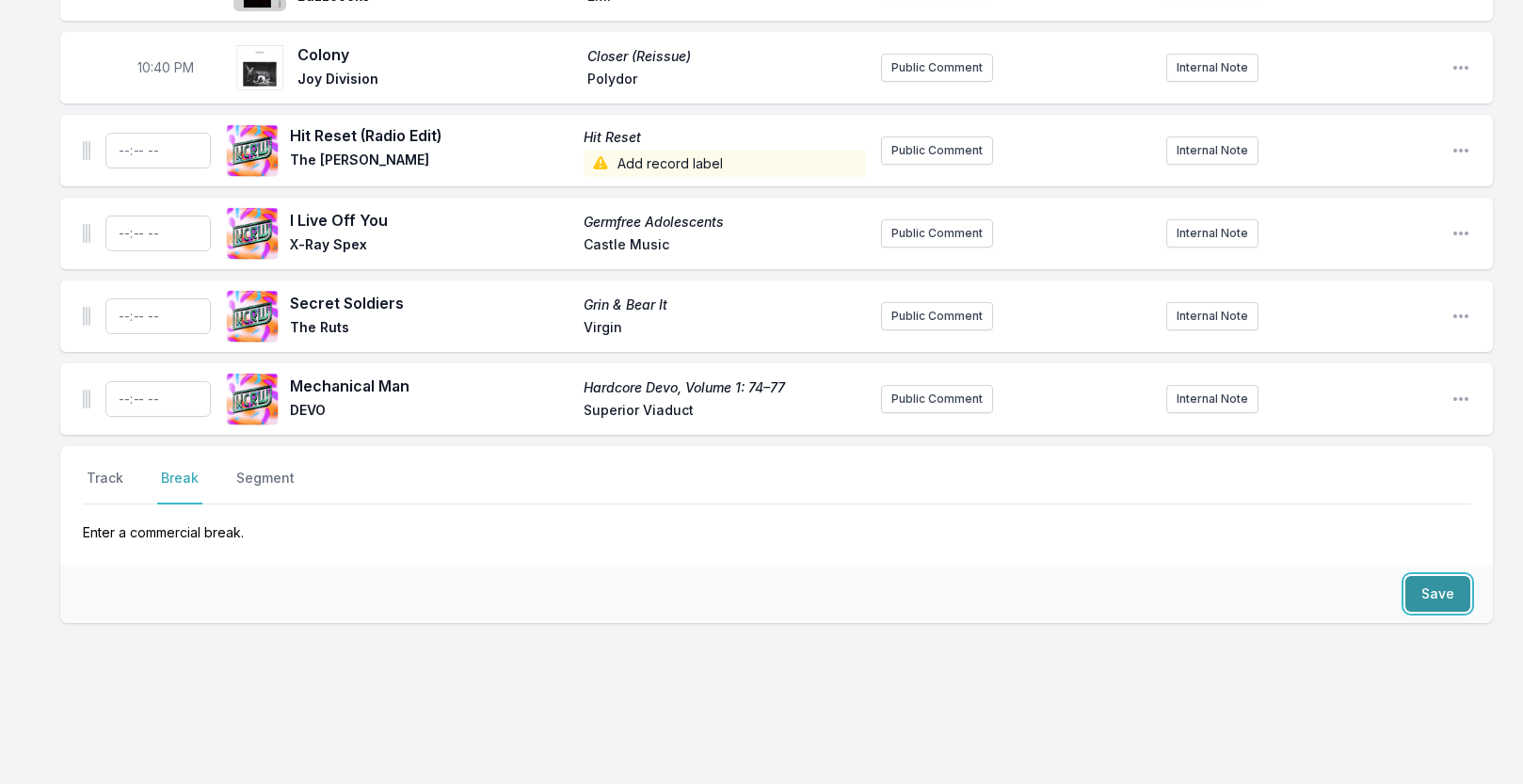
click at [1424, 607] on button "Save" at bounding box center [1437, 594] width 65 height 36
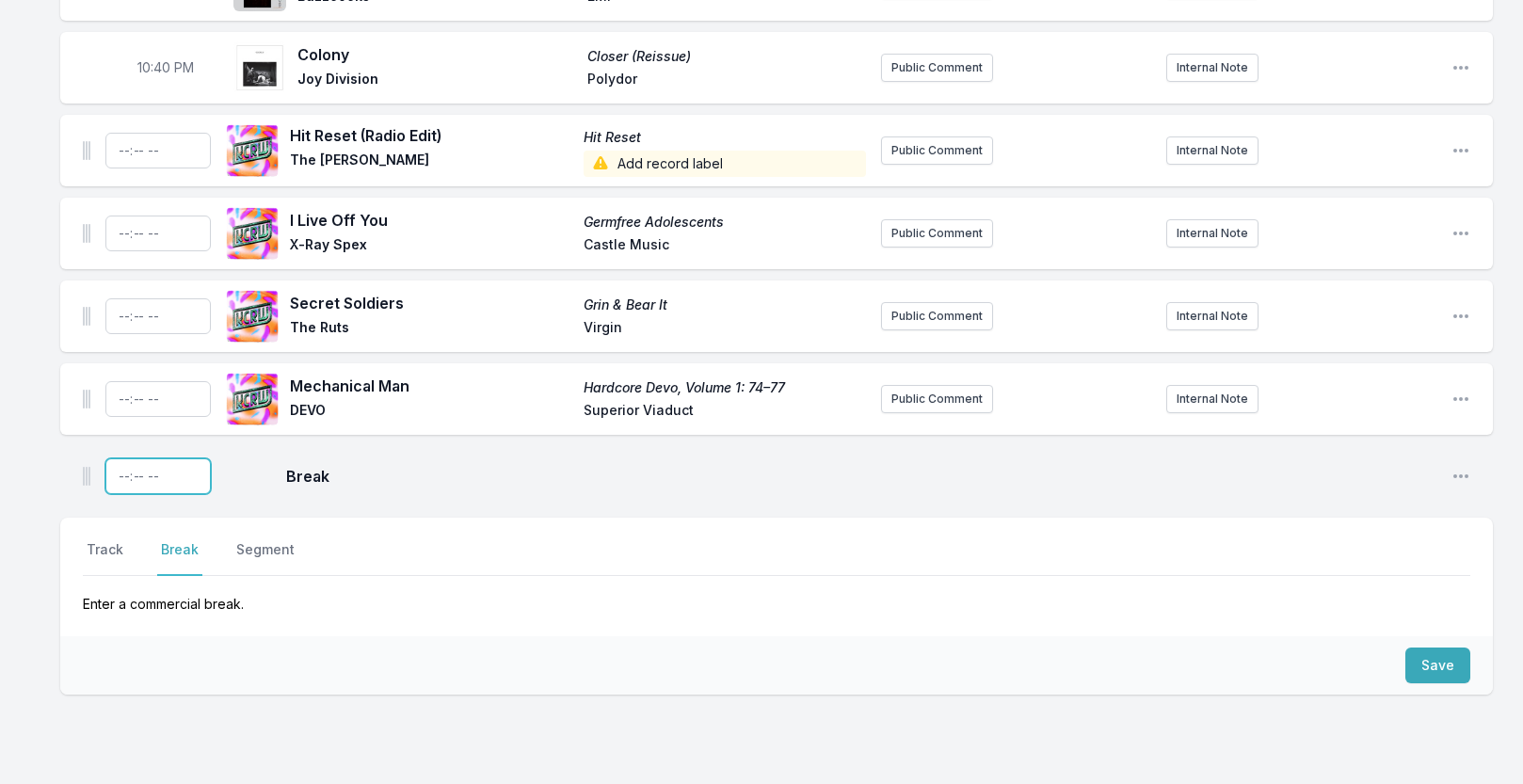
click at [120, 494] on input "Timestamp" at bounding box center [158, 476] width 106 height 36
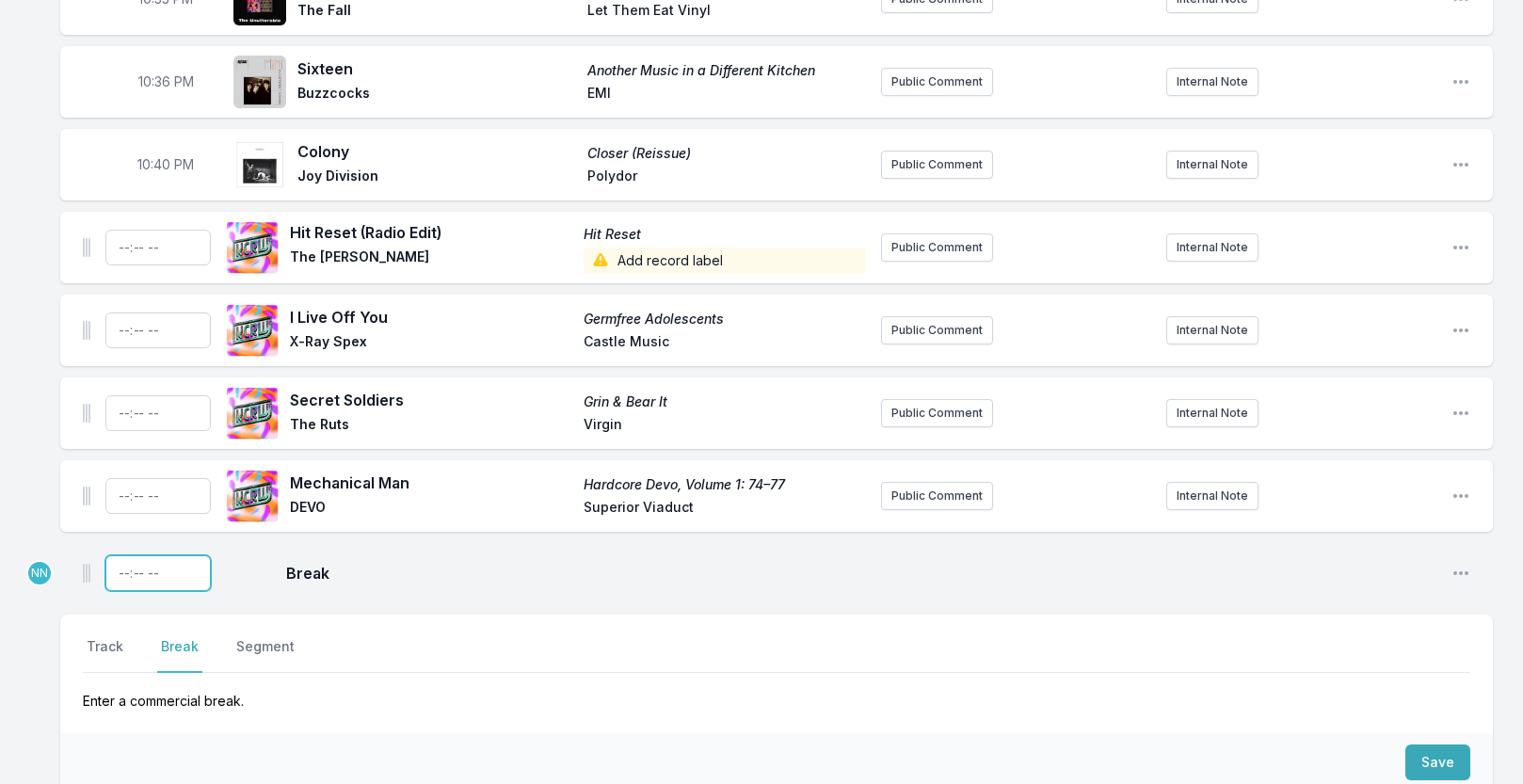
scroll to position [1335, 0]
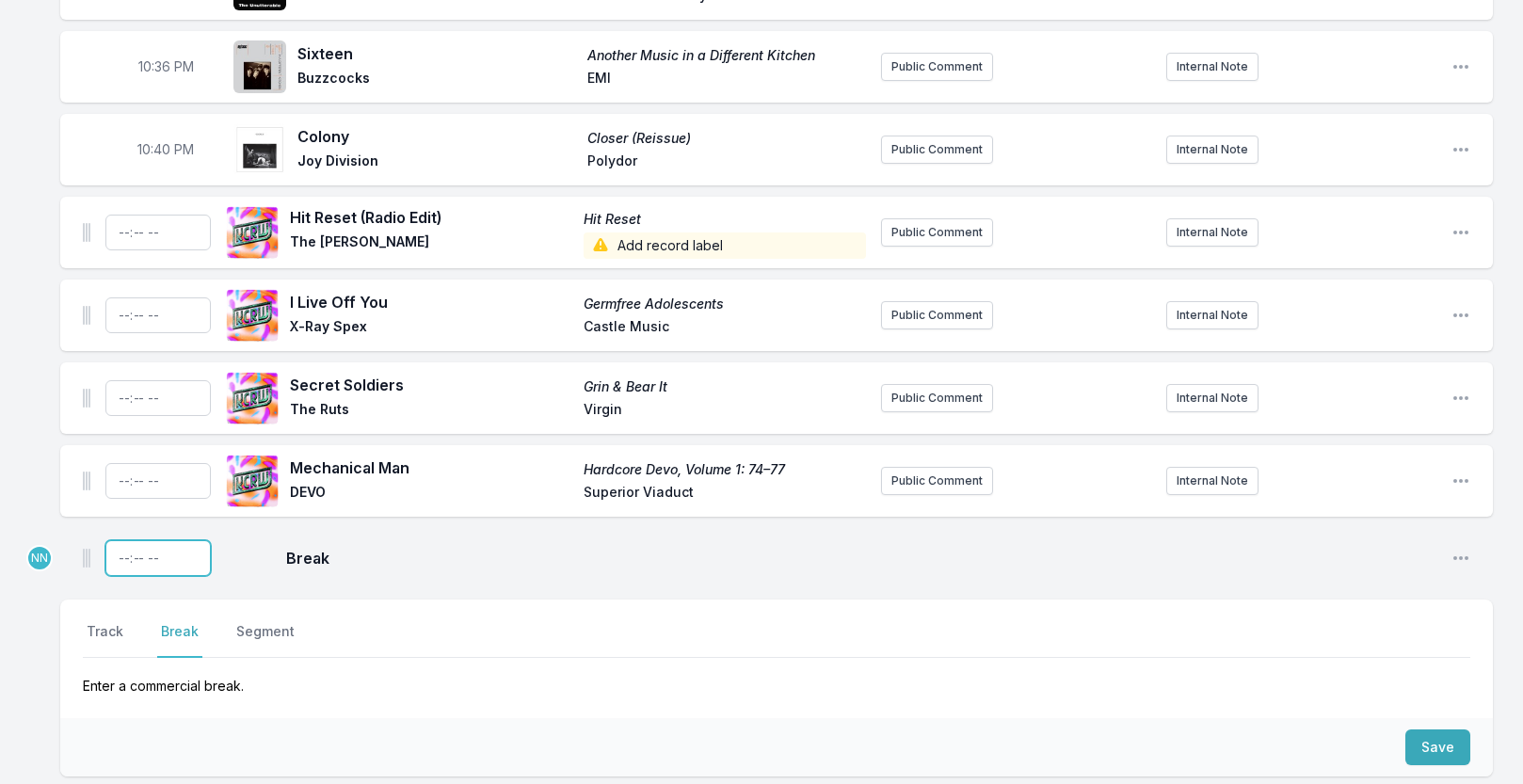
type input "22:41"
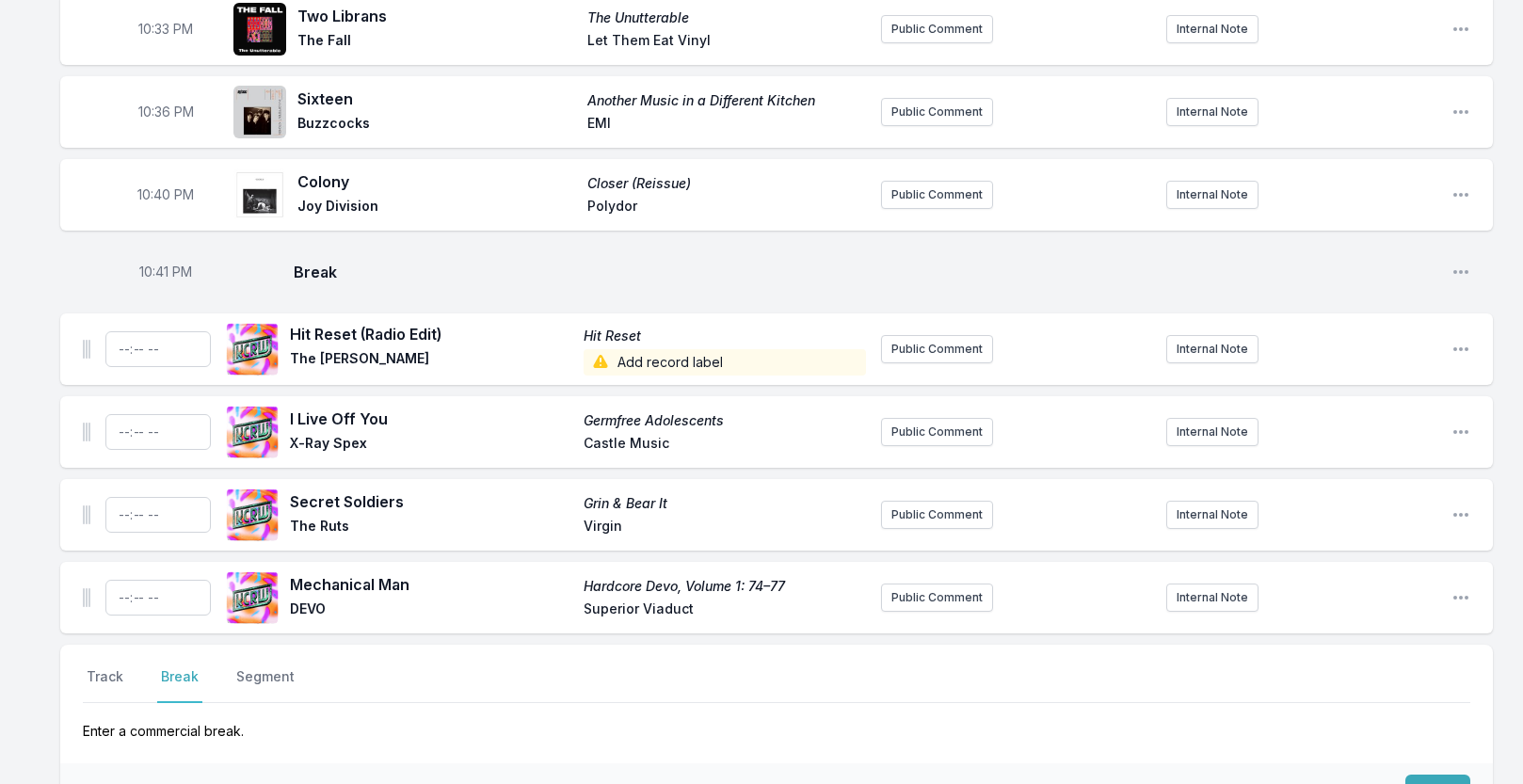
scroll to position [1266, 0]
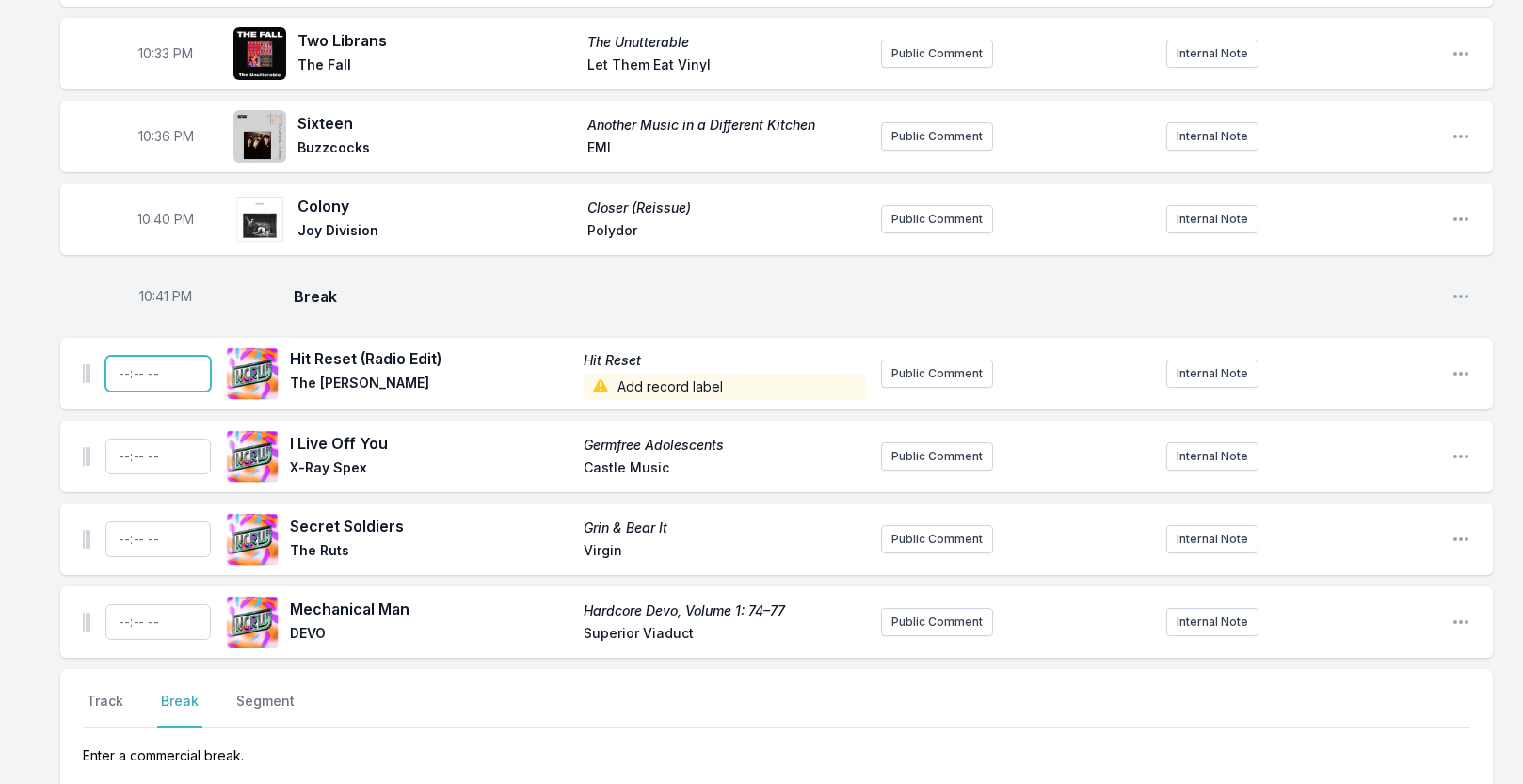
click at [130, 392] on input "Timestamp" at bounding box center [158, 373] width 106 height 36
type input "22:42"
click at [121, 473] on input "Timestamp" at bounding box center [158, 456] width 106 height 36
type input "22:45"
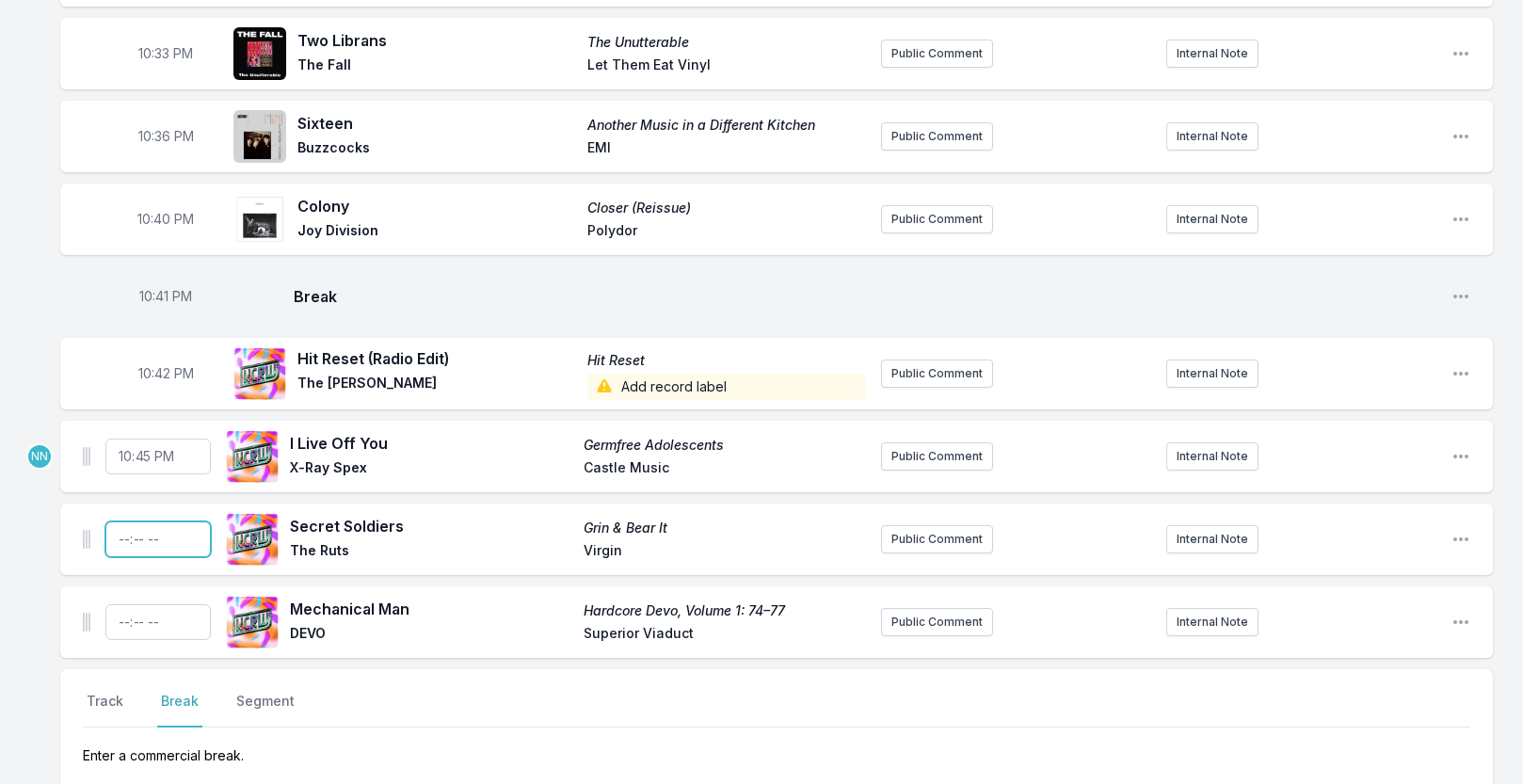
click at [125, 557] on input "Timestamp" at bounding box center [158, 540] width 106 height 36
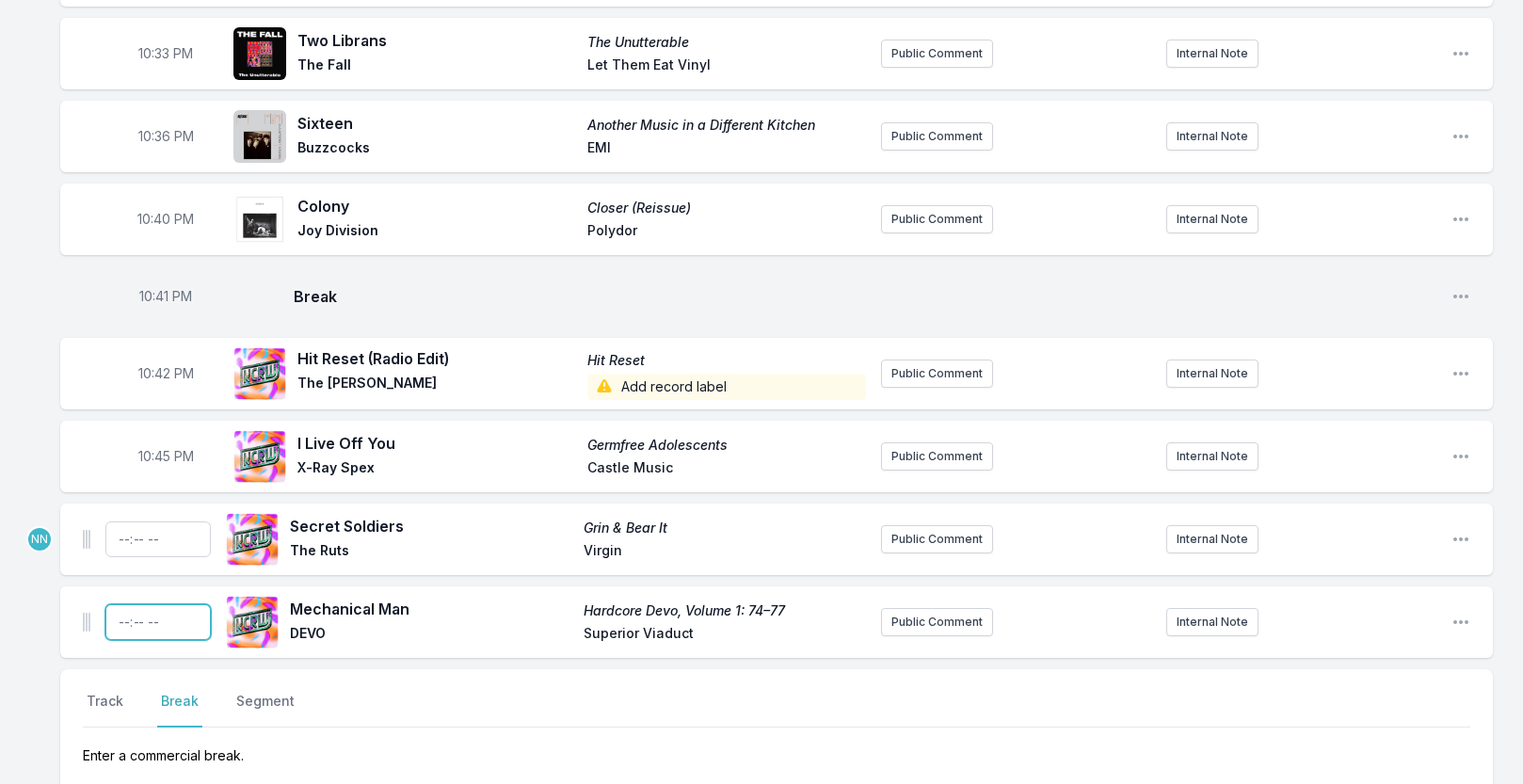
click at [118, 636] on input "Timestamp" at bounding box center [158, 622] width 106 height 36
type input "22:51"
click at [164, 557] on input "Timestamp" at bounding box center [158, 540] width 106 height 36
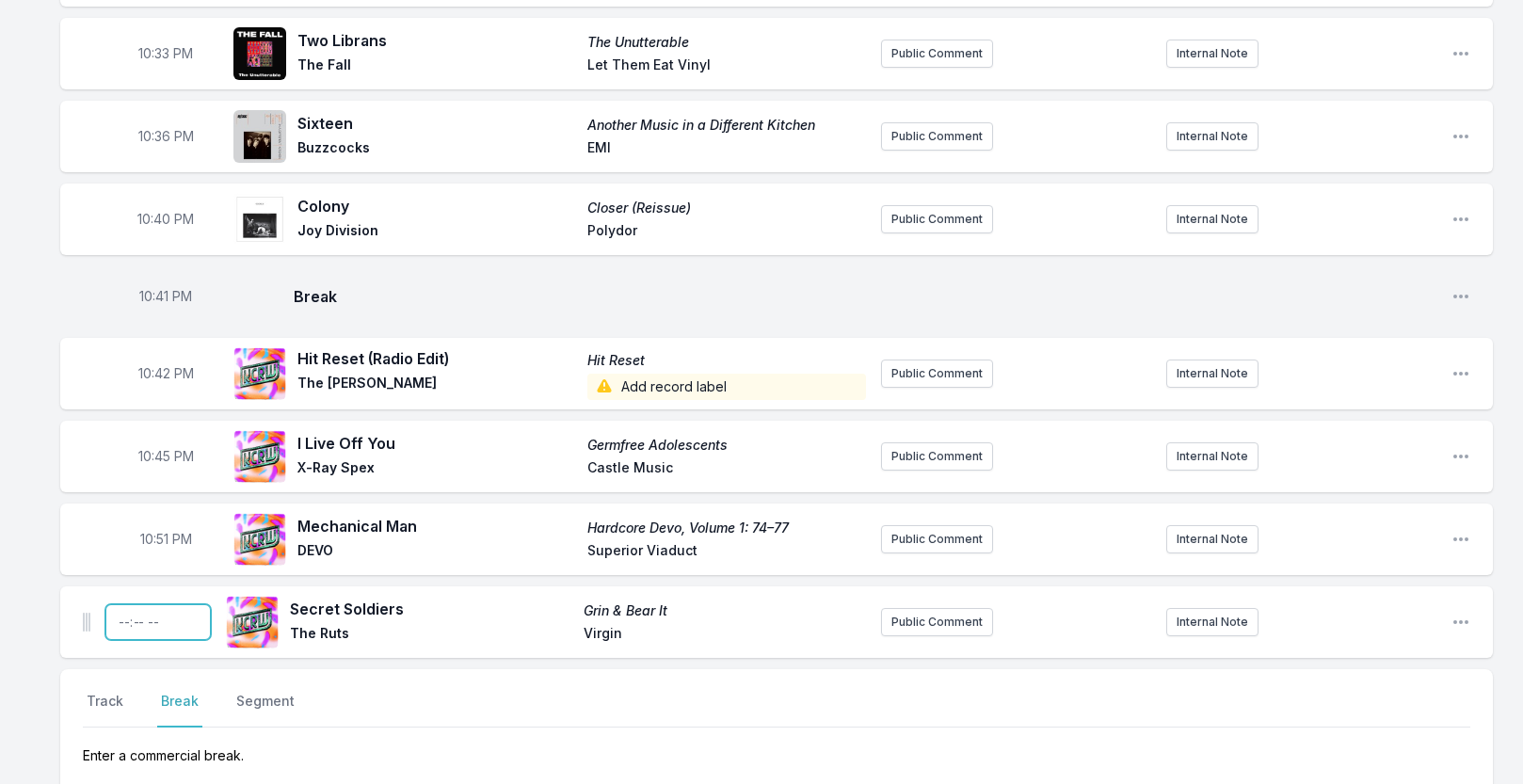
type input "22:48"
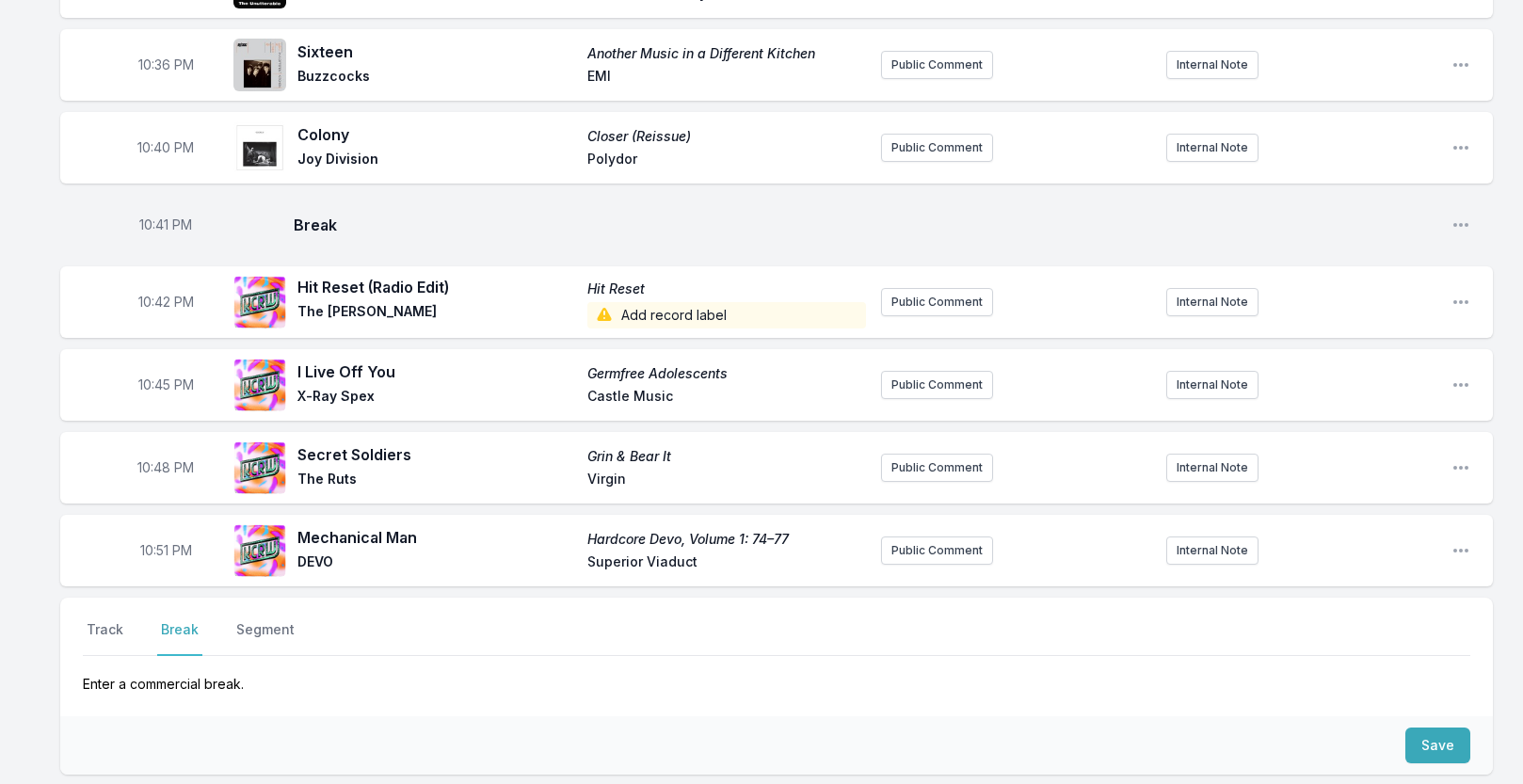
scroll to position [1340, 0]
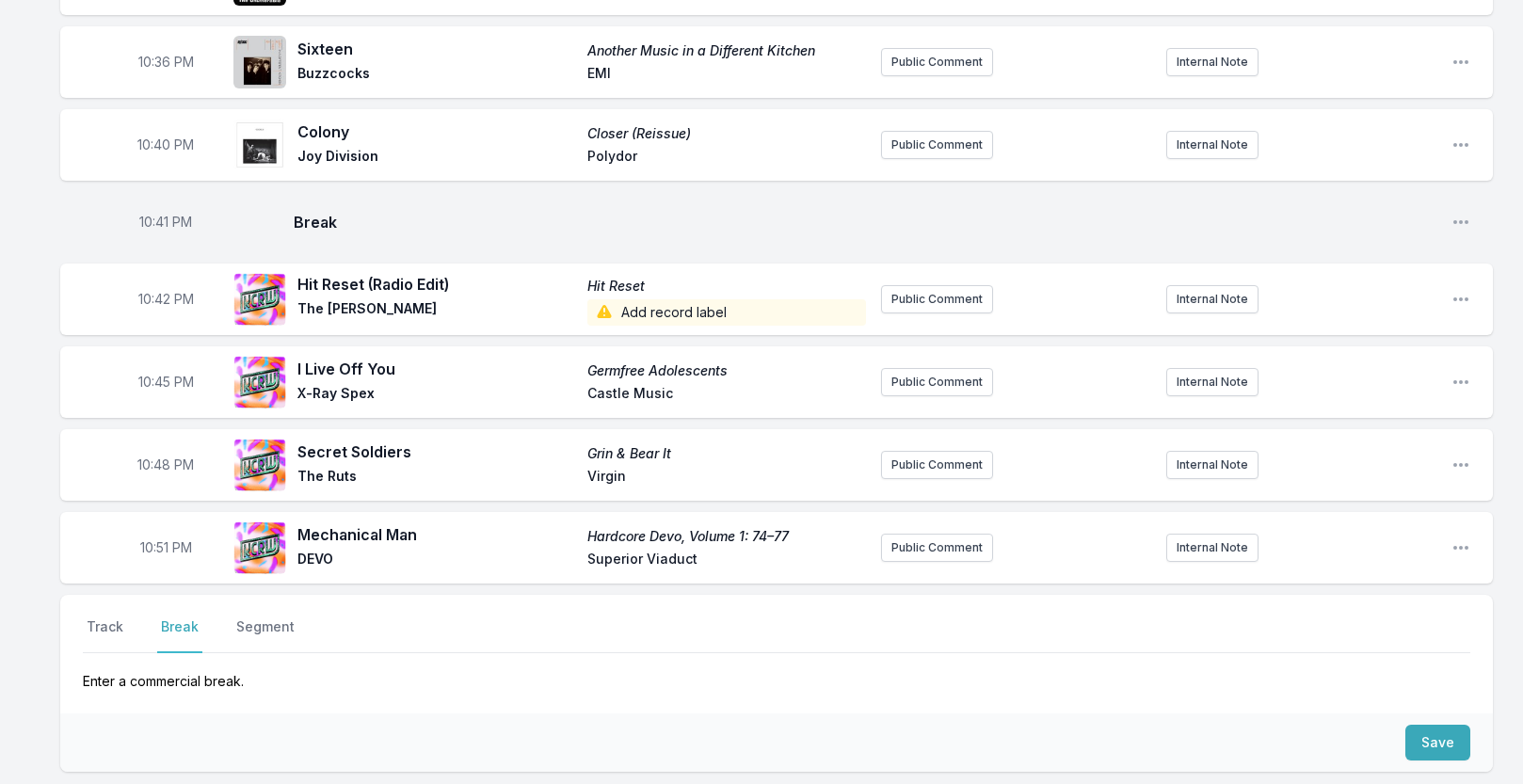
click at [164, 392] on span "10:45 PM" at bounding box center [166, 382] width 55 height 19
click at [155, 400] on input "22:45" at bounding box center [165, 382] width 106 height 36
type input "22:46"
click at [157, 474] on span "10:48 PM" at bounding box center [165, 465] width 56 height 19
click at [151, 483] on input "22:48" at bounding box center [165, 465] width 106 height 36
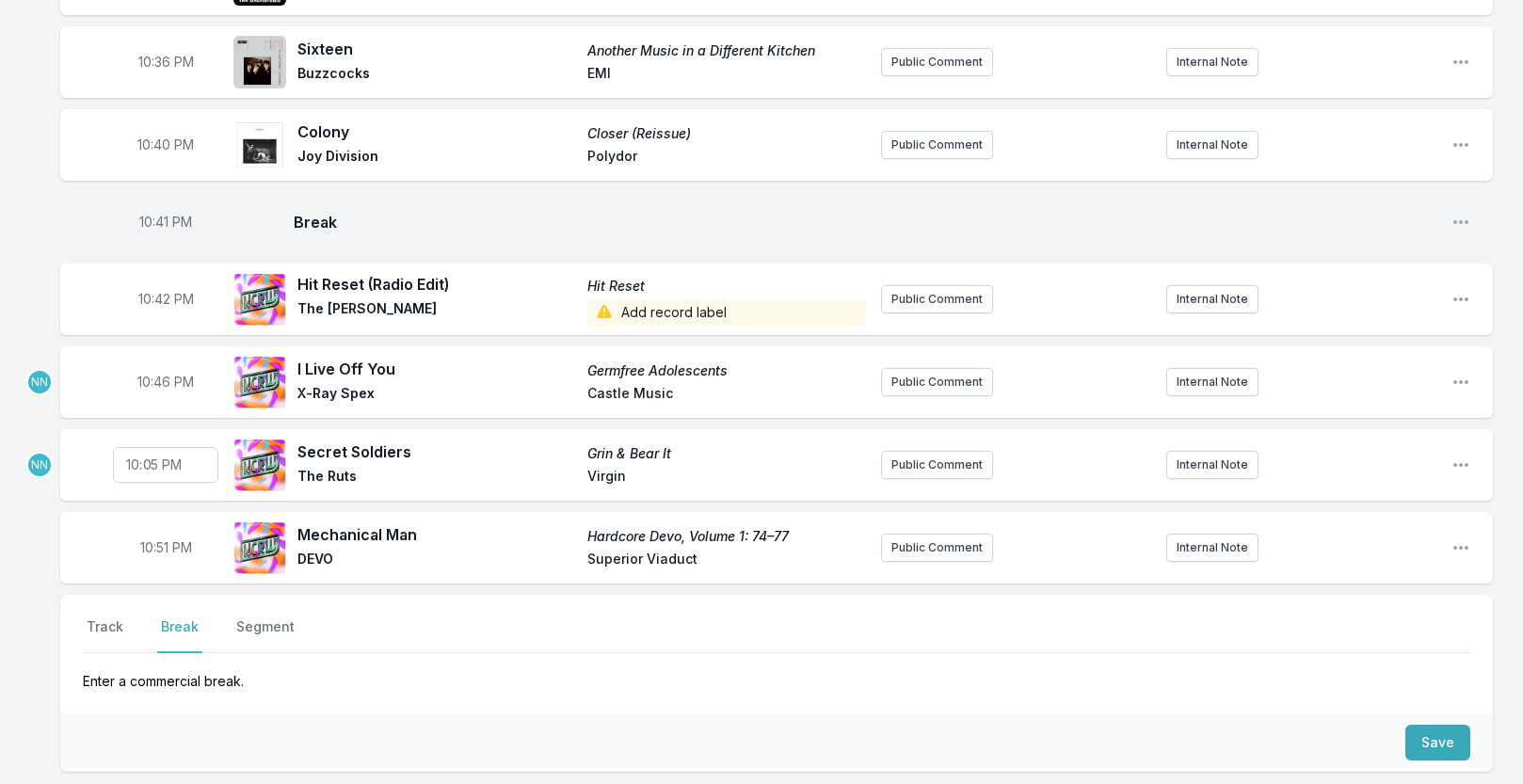
type input "22:50"
click at [161, 557] on span "10:51 PM" at bounding box center [166, 547] width 51 height 19
click at [156, 565] on input "22:51" at bounding box center [165, 547] width 106 height 36
click at [154, 565] on input "22:51" at bounding box center [165, 547] width 106 height 36
type input "22:54"
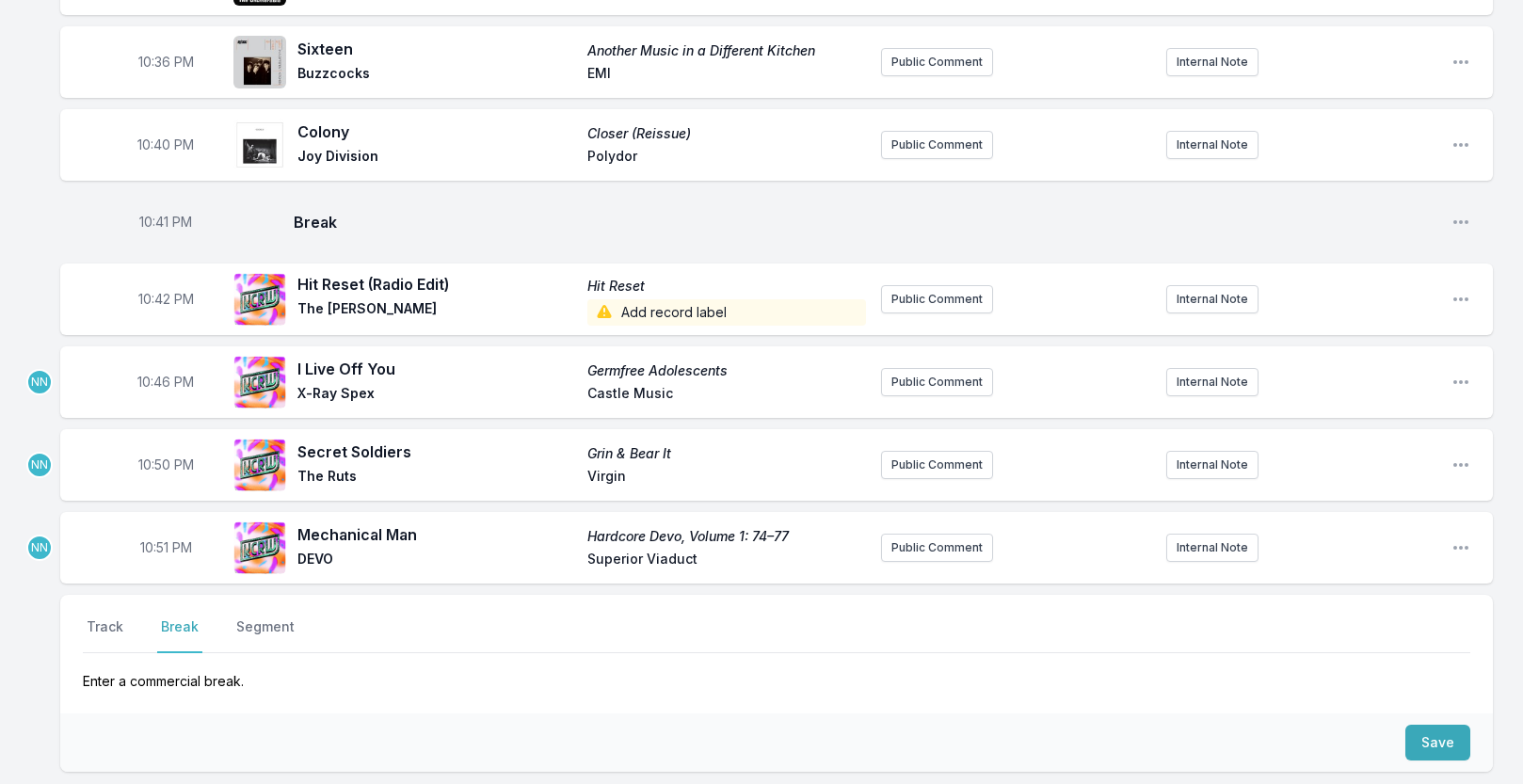
click at [1423, 748] on button "Save" at bounding box center [1437, 742] width 65 height 36
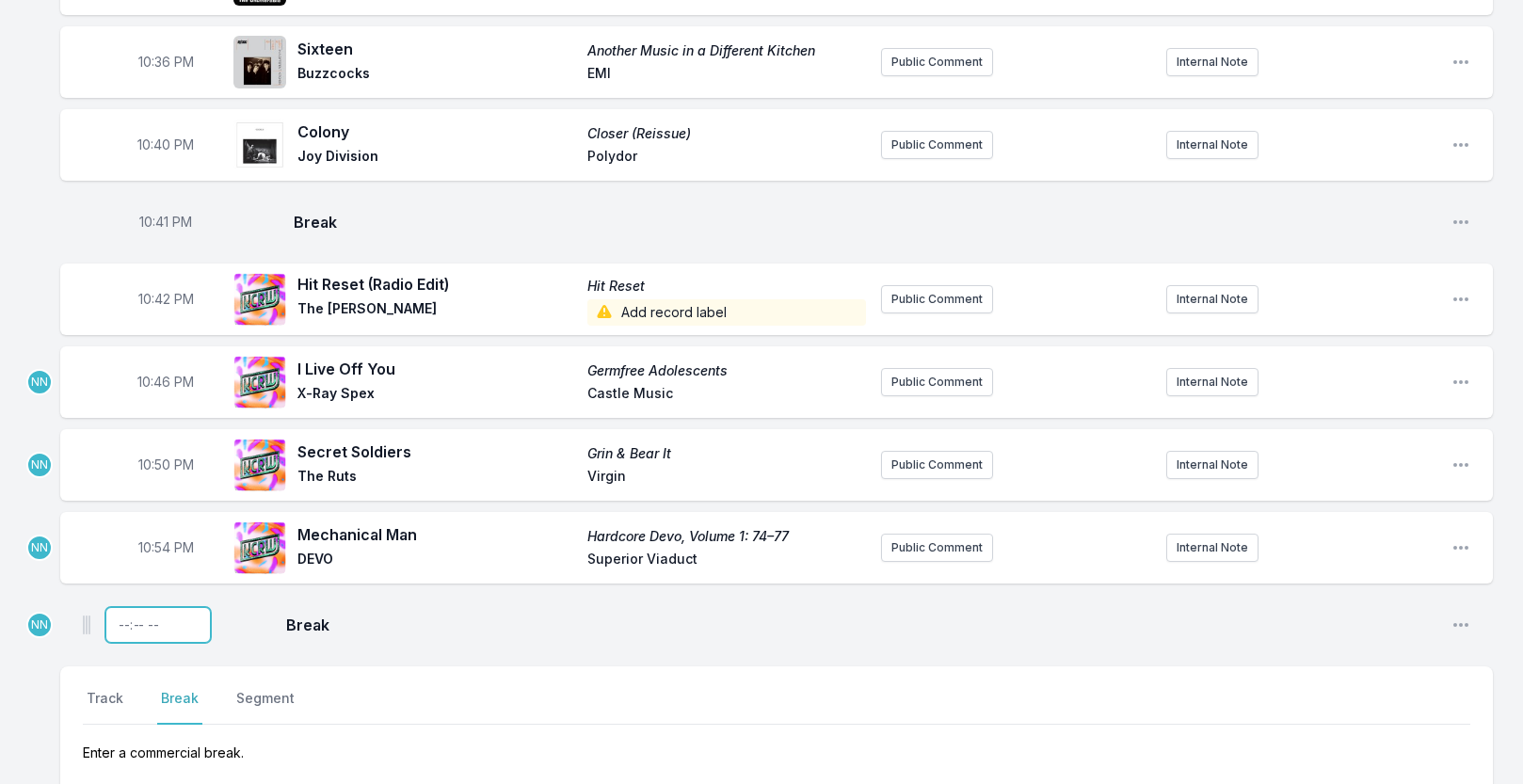
click at [124, 642] on input "Timestamp" at bounding box center [158, 625] width 106 height 36
type input "22:58"
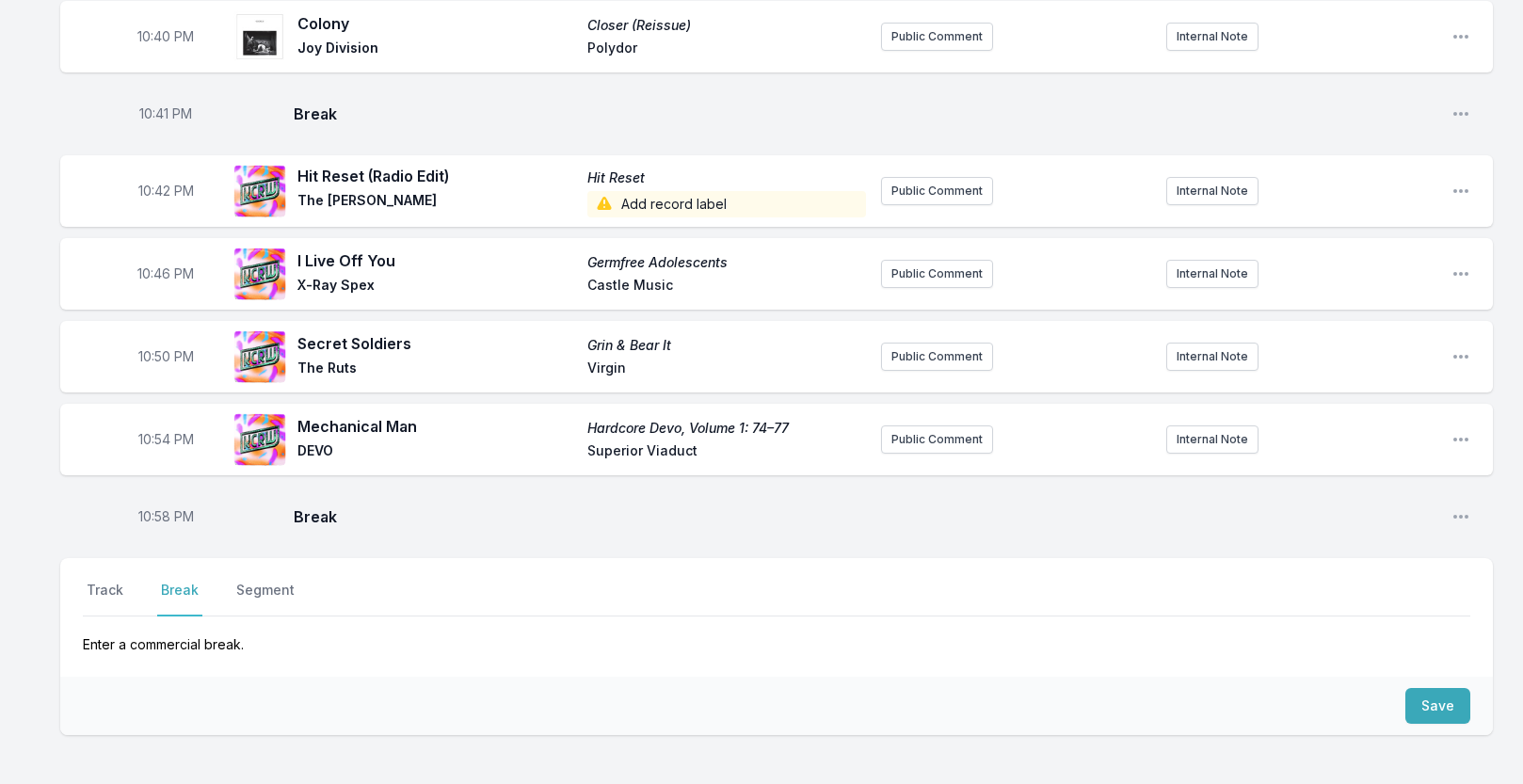
scroll to position [1598, 0]
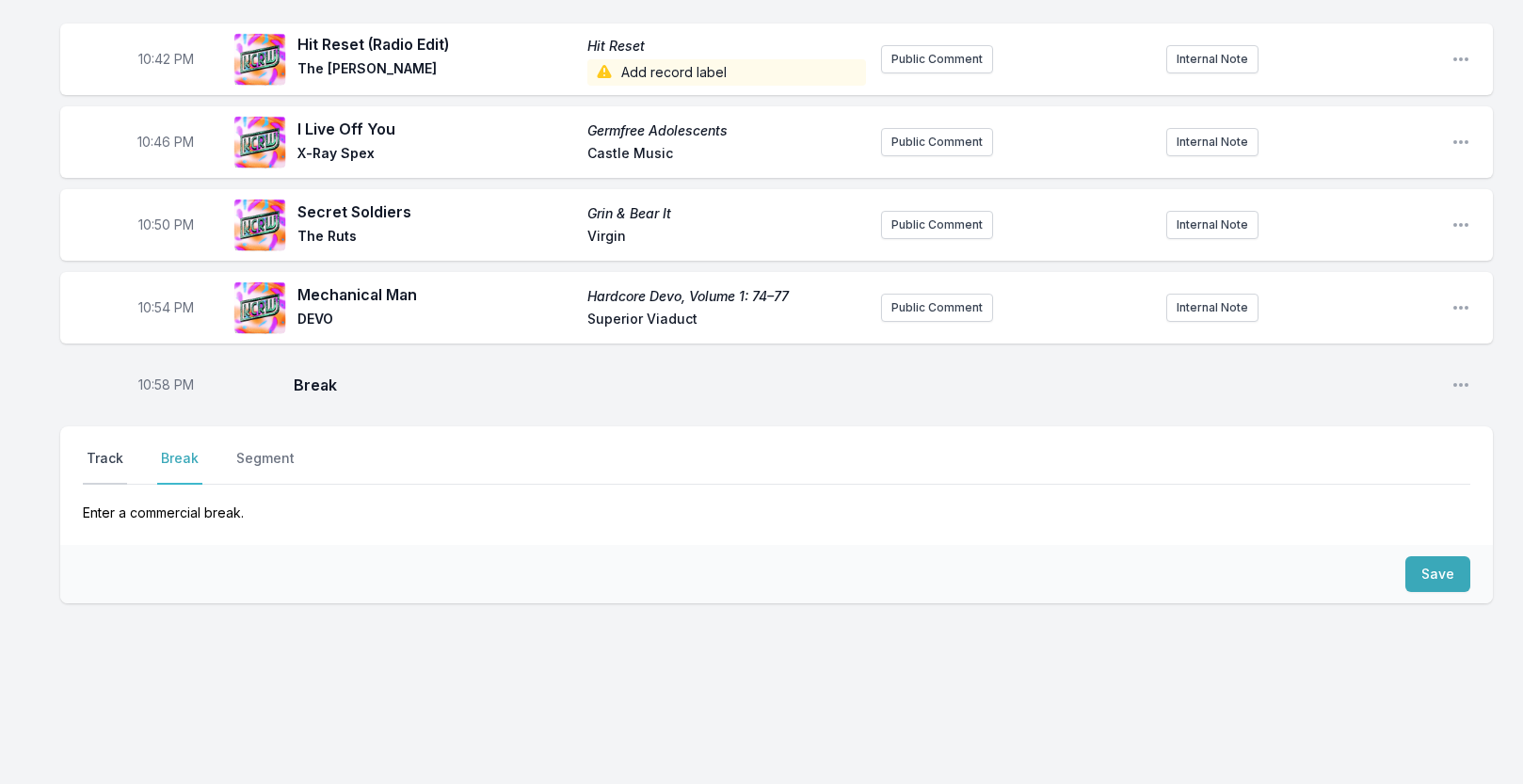
click at [106, 457] on button "Track" at bounding box center [105, 467] width 45 height 36
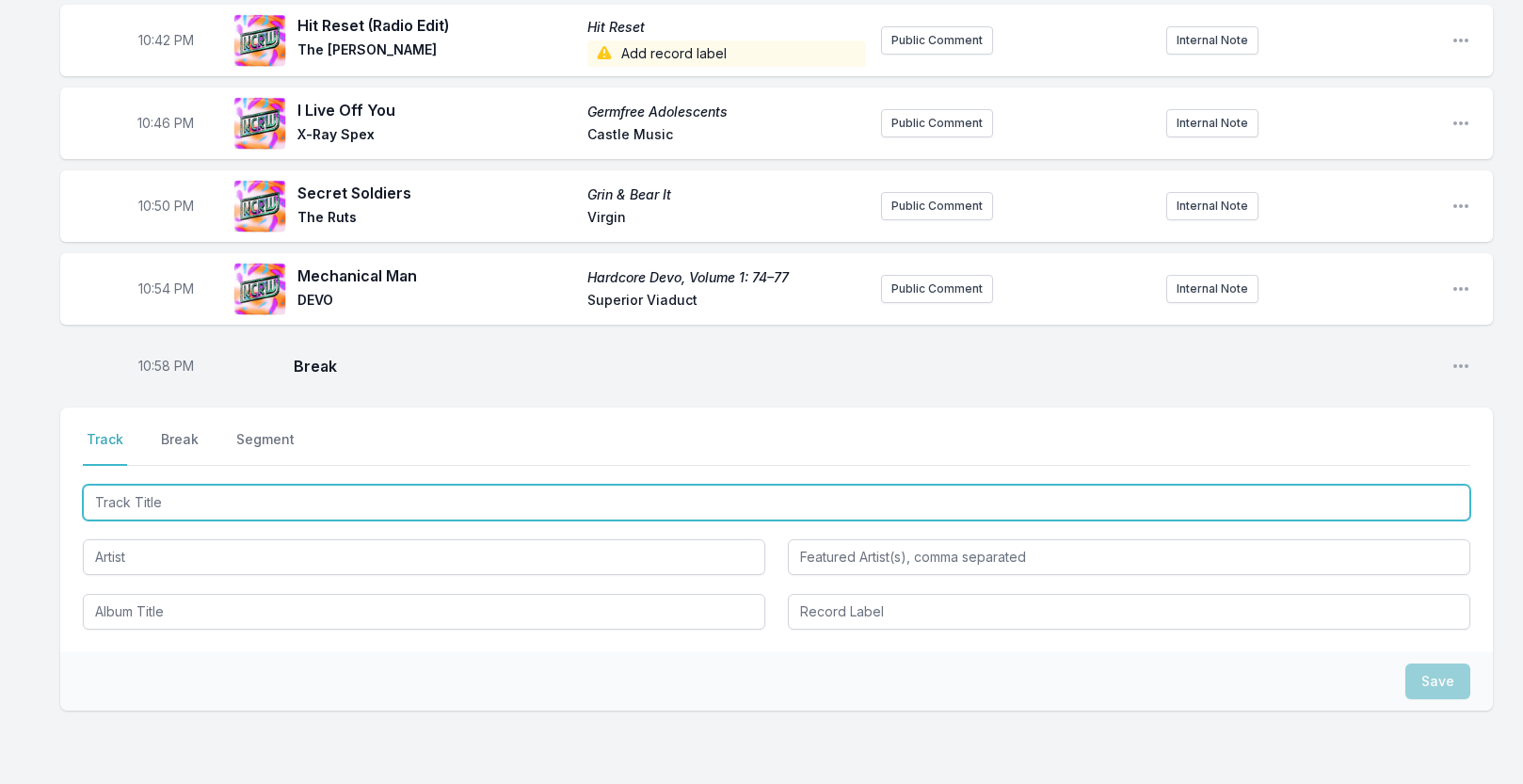
click at [171, 521] on input "Track Title" at bounding box center [777, 503] width 1388 height 36
paste input "Ophelia"
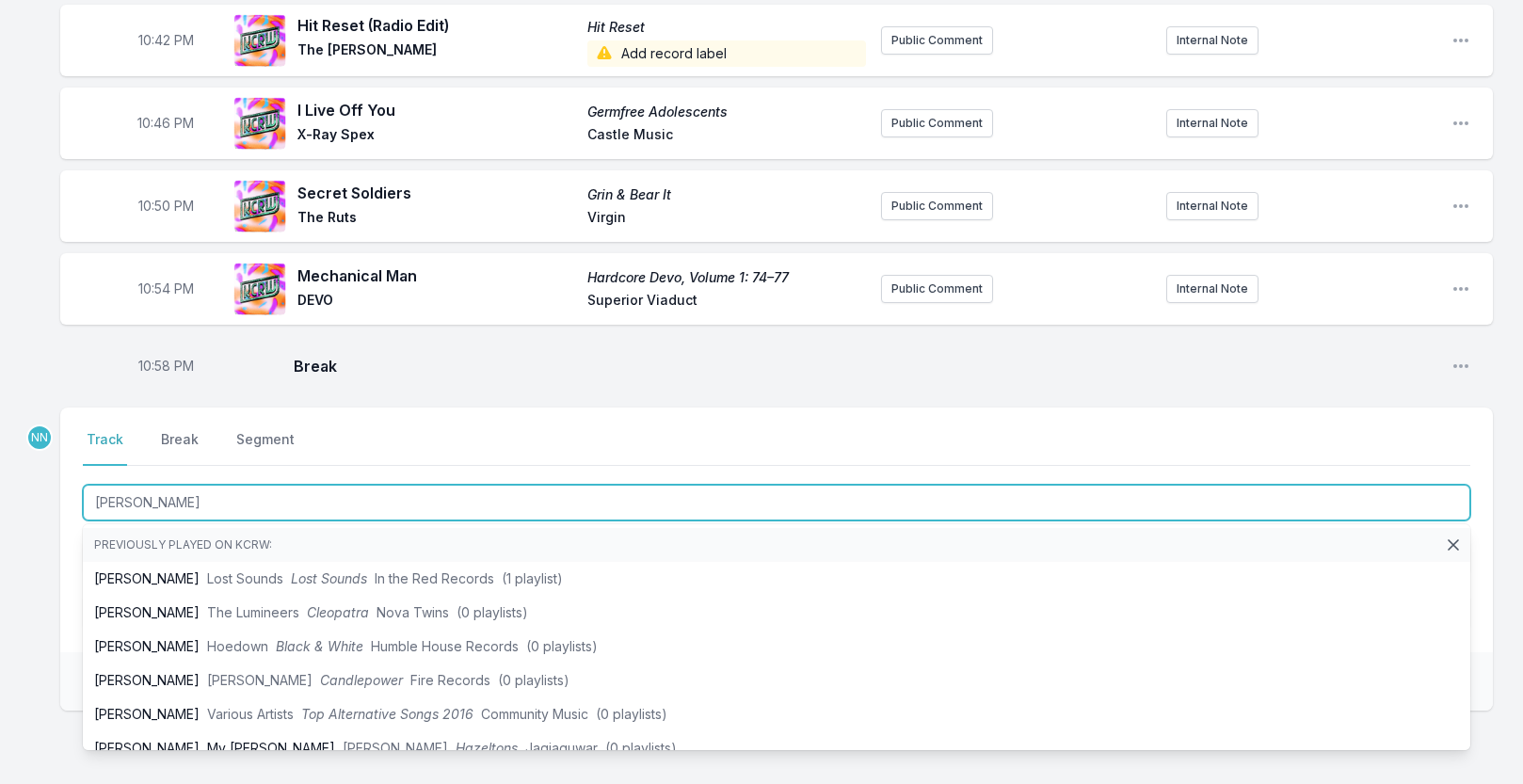
type input "Ophelia"
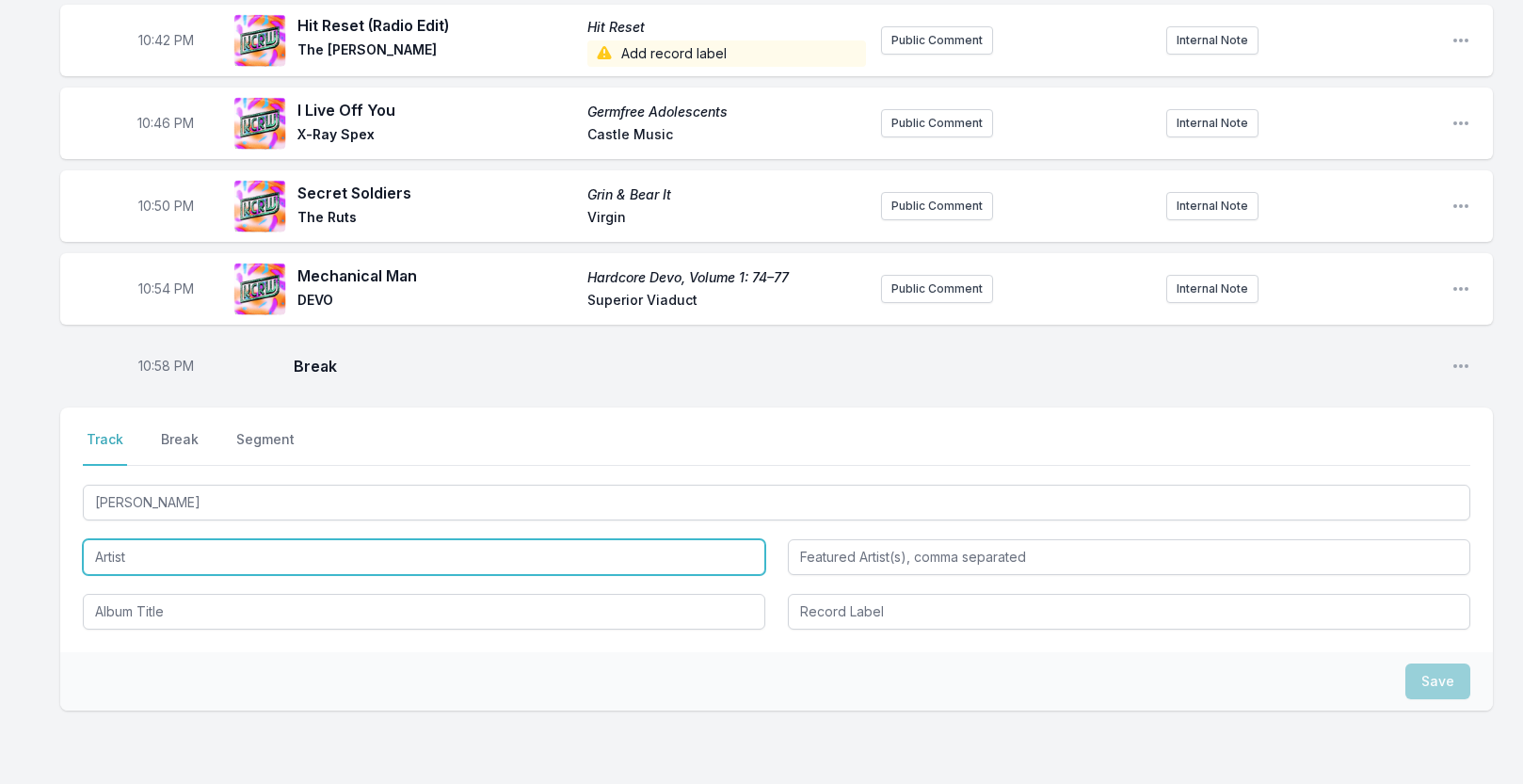
click at [97, 575] on input "Artist" at bounding box center [424, 557] width 683 height 36
type input "Dr. Sure's Unusual Practice"
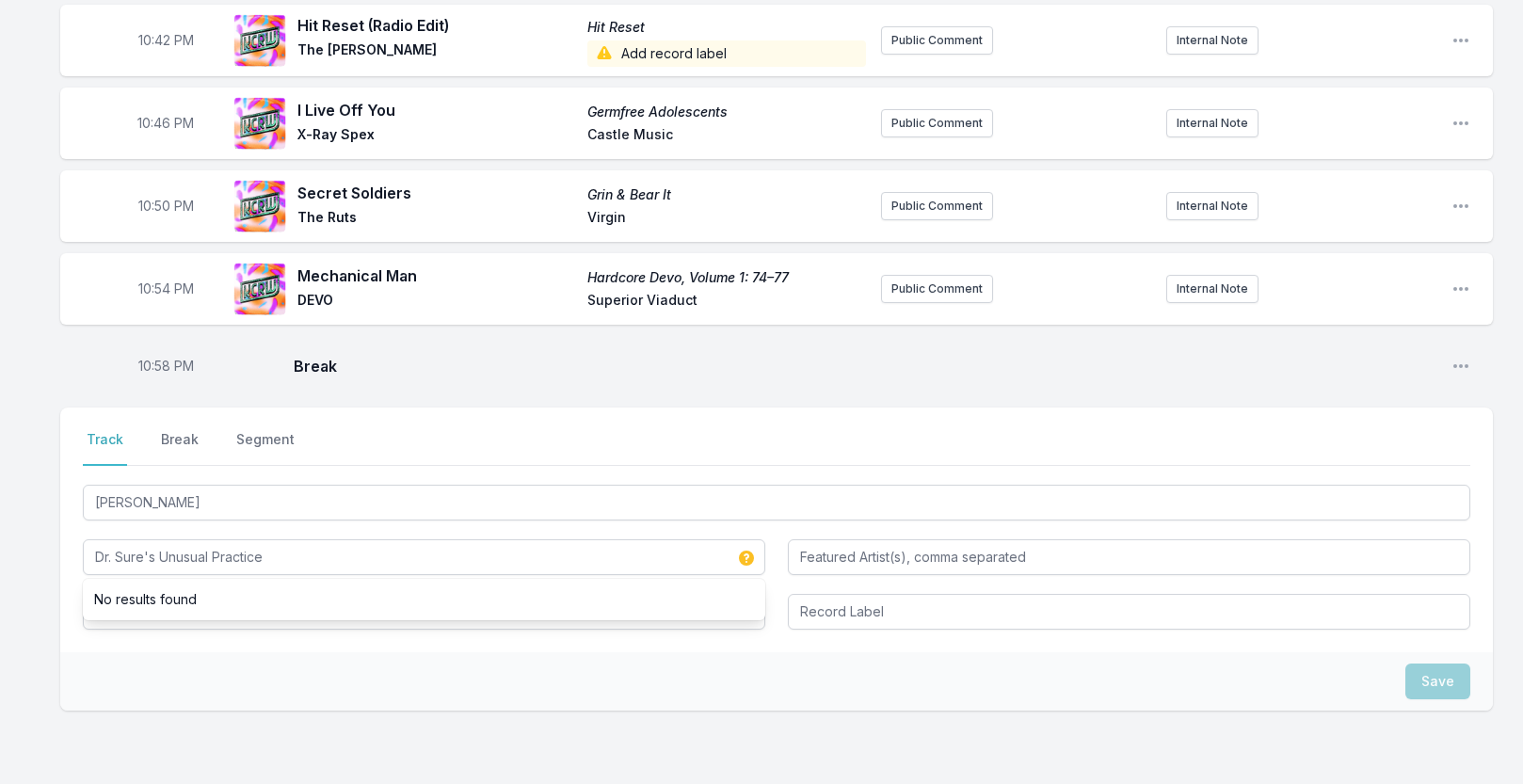
click at [79, 711] on div "Save" at bounding box center [776, 680] width 1433 height 58
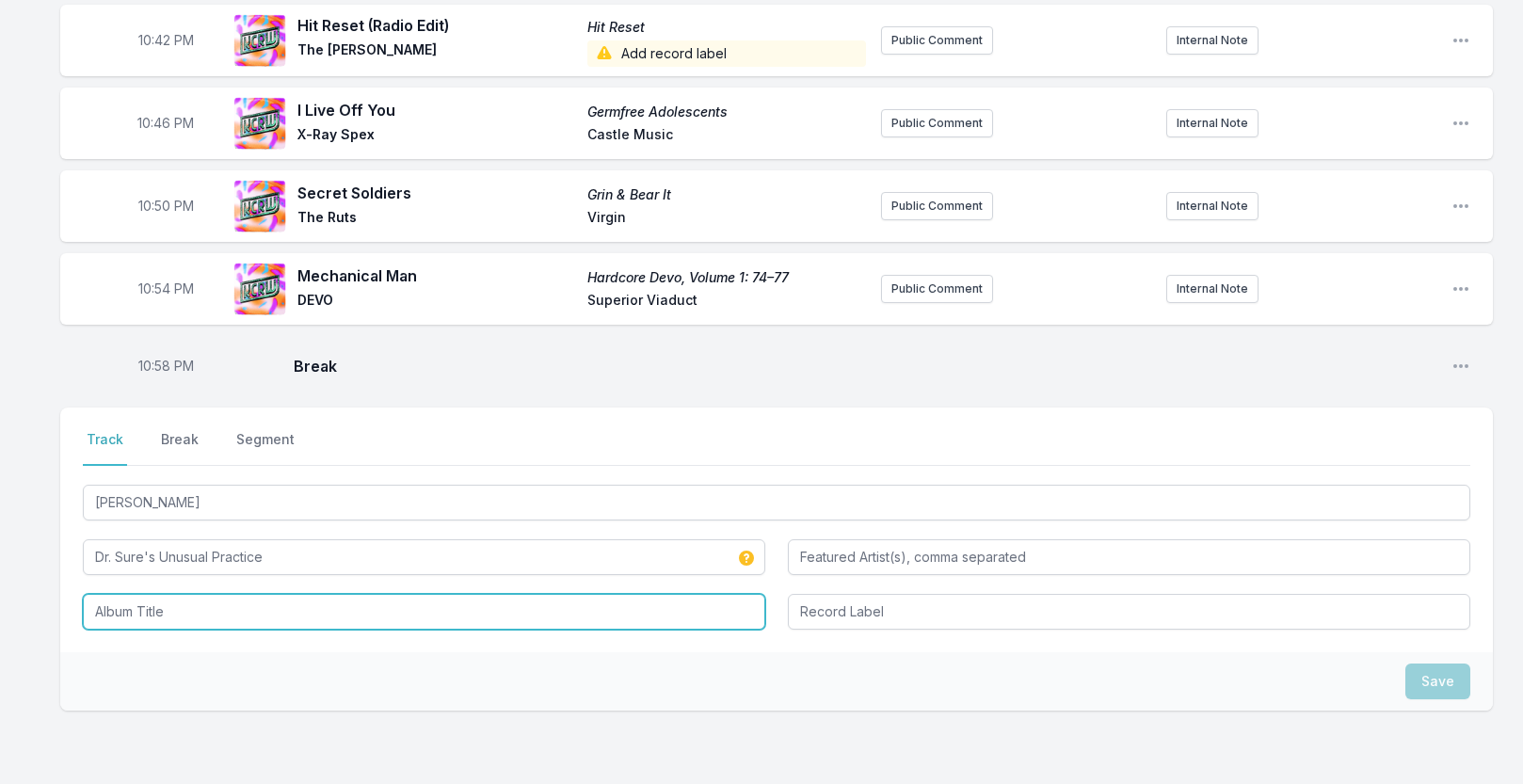
click at [131, 629] on input "Album Title" at bounding box center [424, 612] width 683 height 36
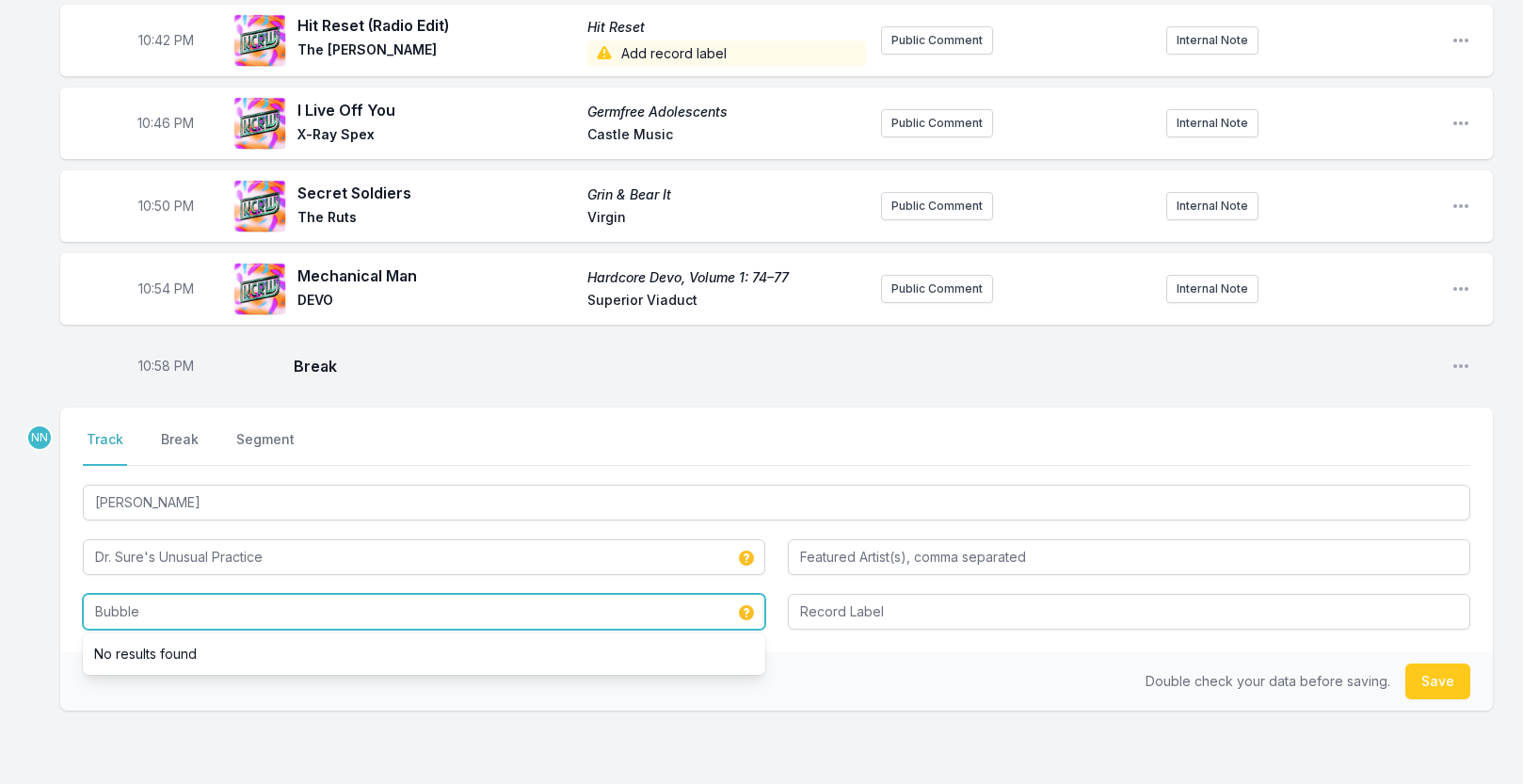
type input "Bubble"
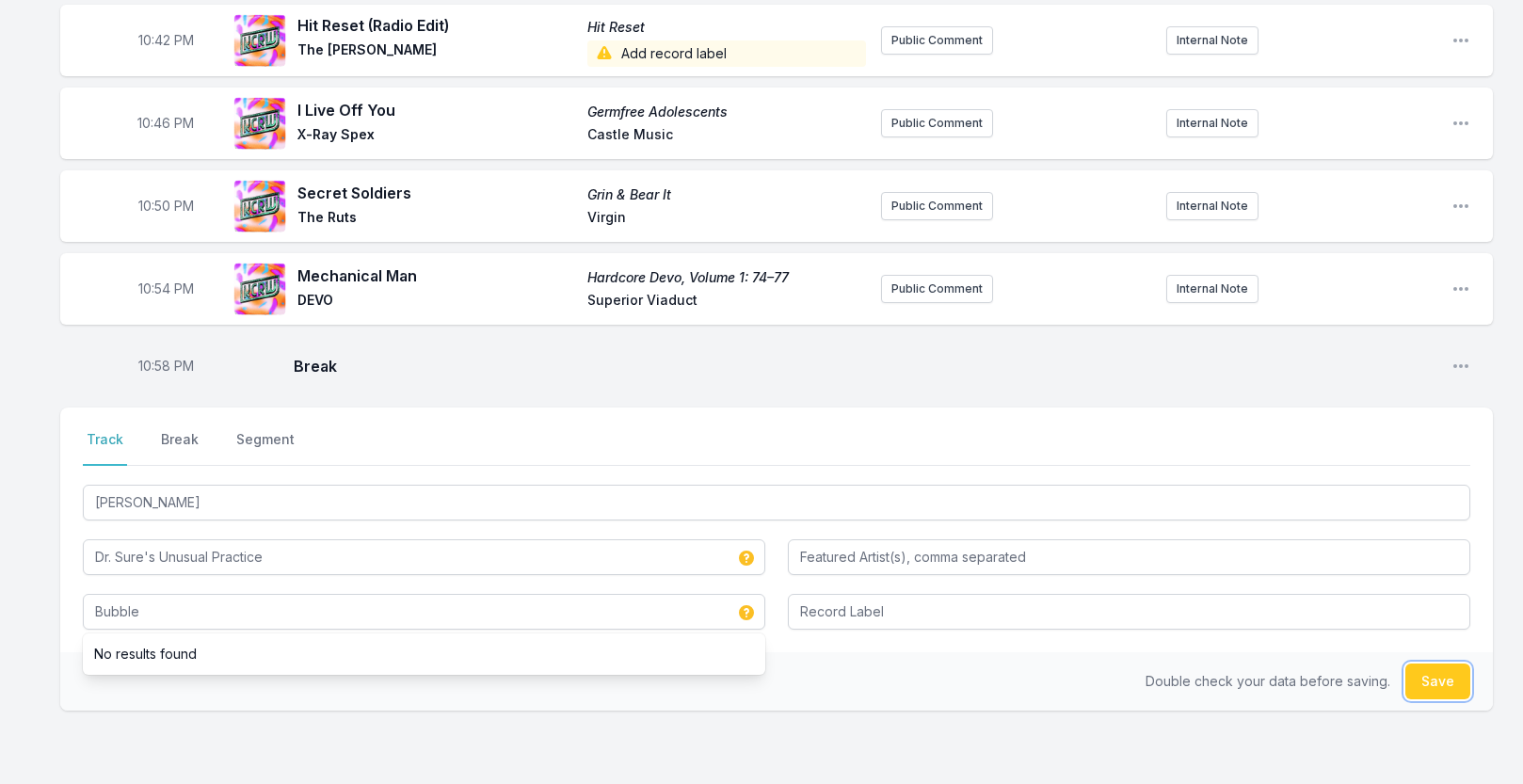
click at [1418, 691] on button "Save" at bounding box center [1437, 681] width 65 height 36
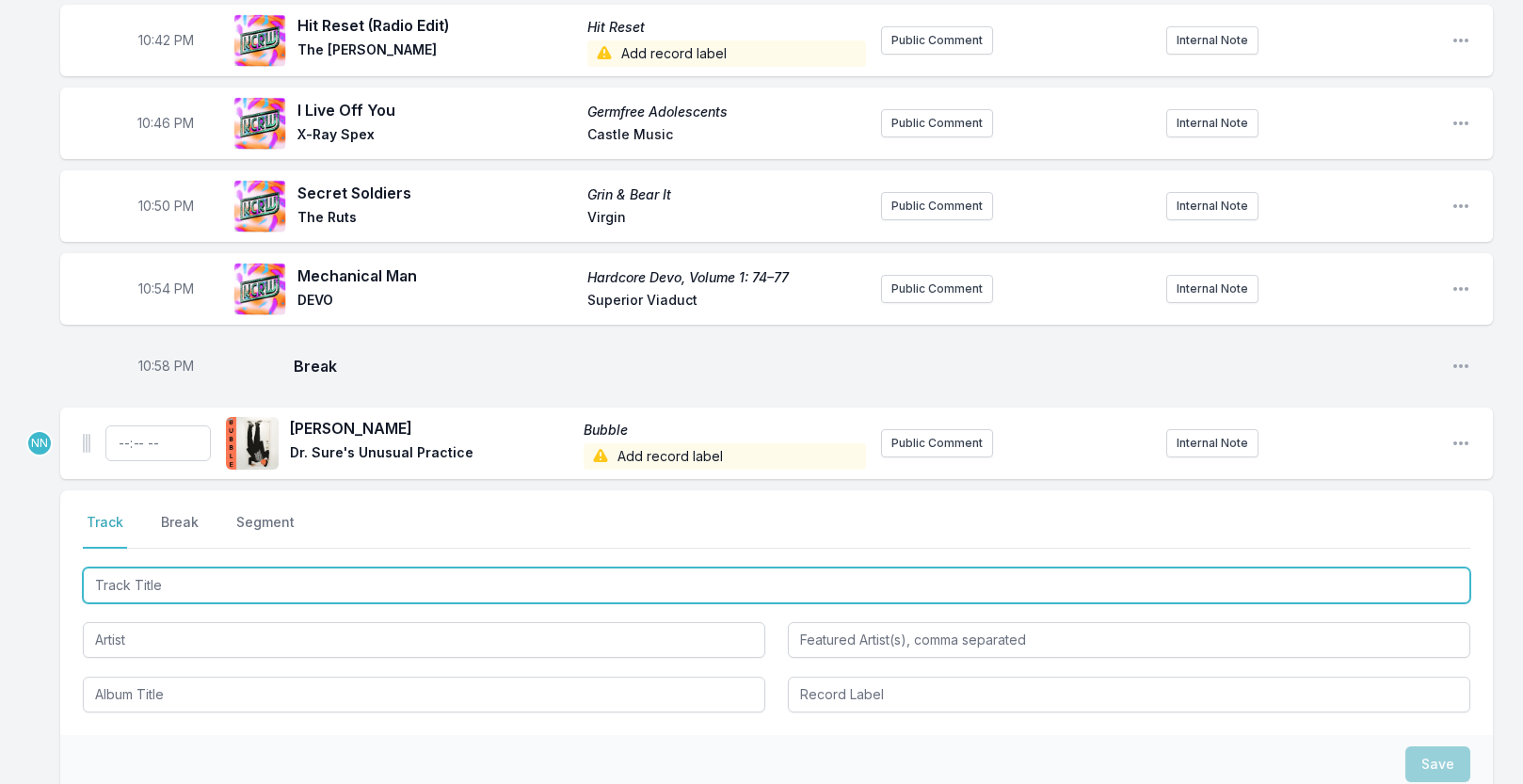
click at [186, 603] on input "Track Title" at bounding box center [777, 585] width 1388 height 36
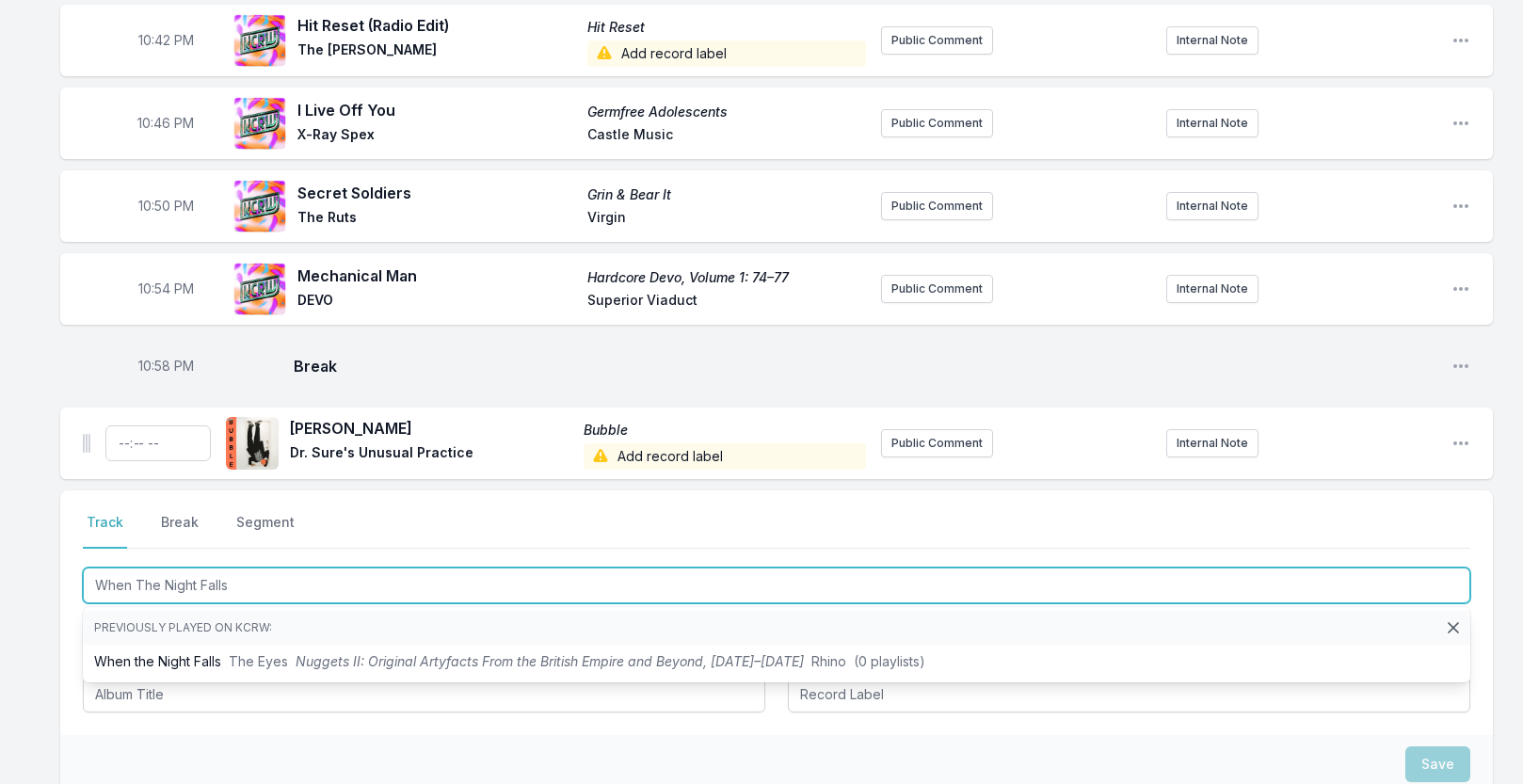
type input "When The Night Falls"
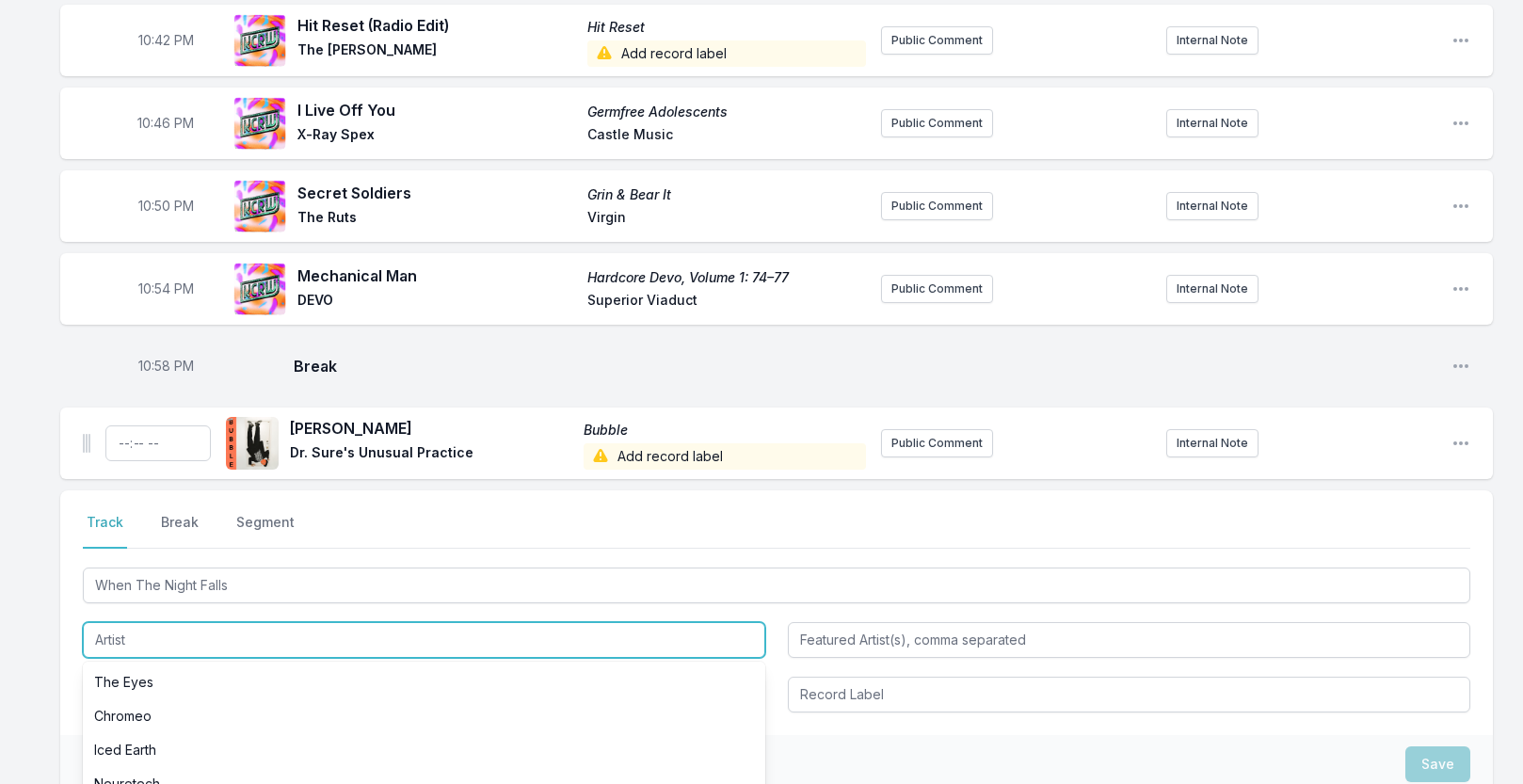
click at [144, 658] on input "Artist" at bounding box center [424, 641] width 683 height 36
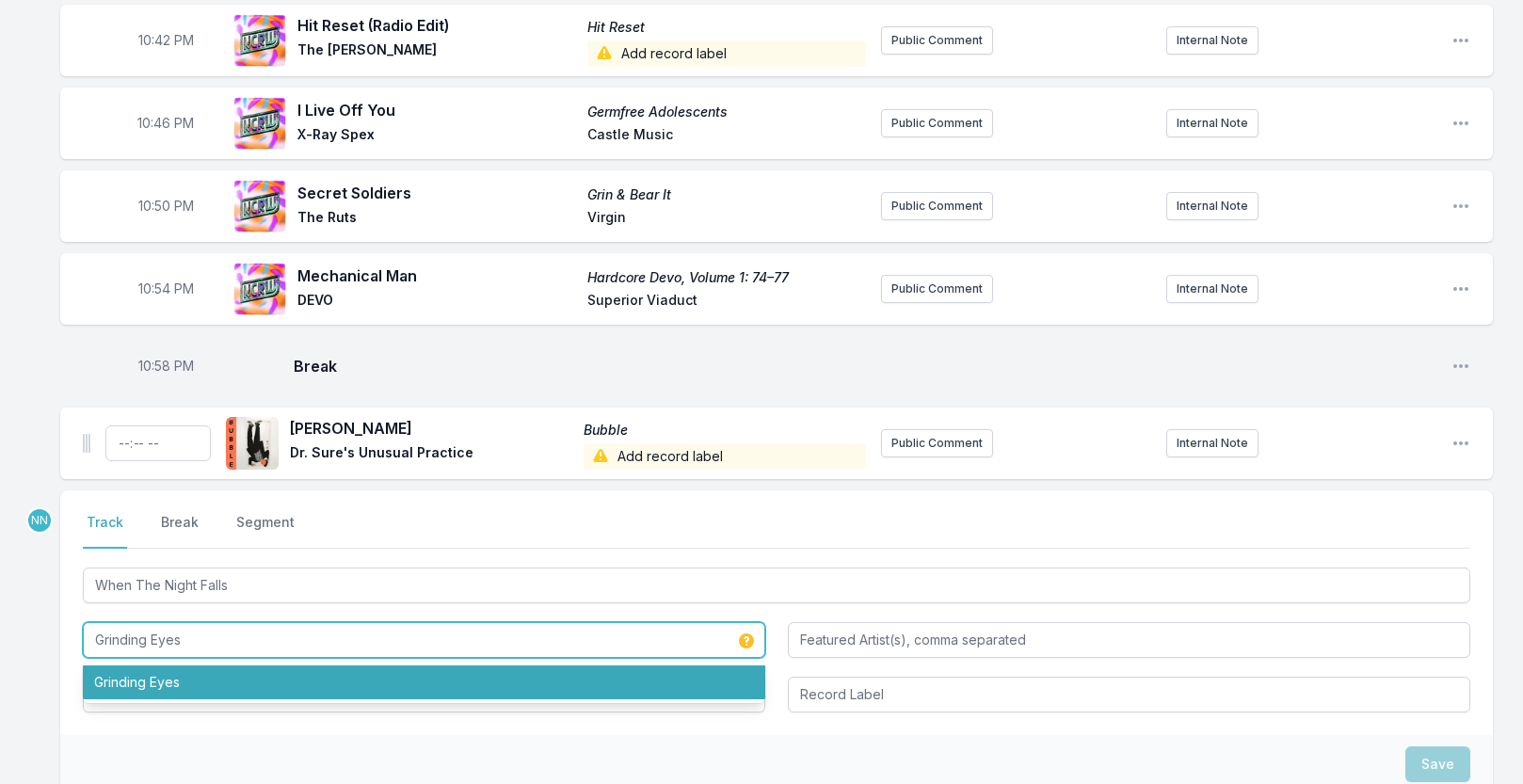
click at [138, 699] on li "Grinding Eyes" at bounding box center [424, 682] width 683 height 34
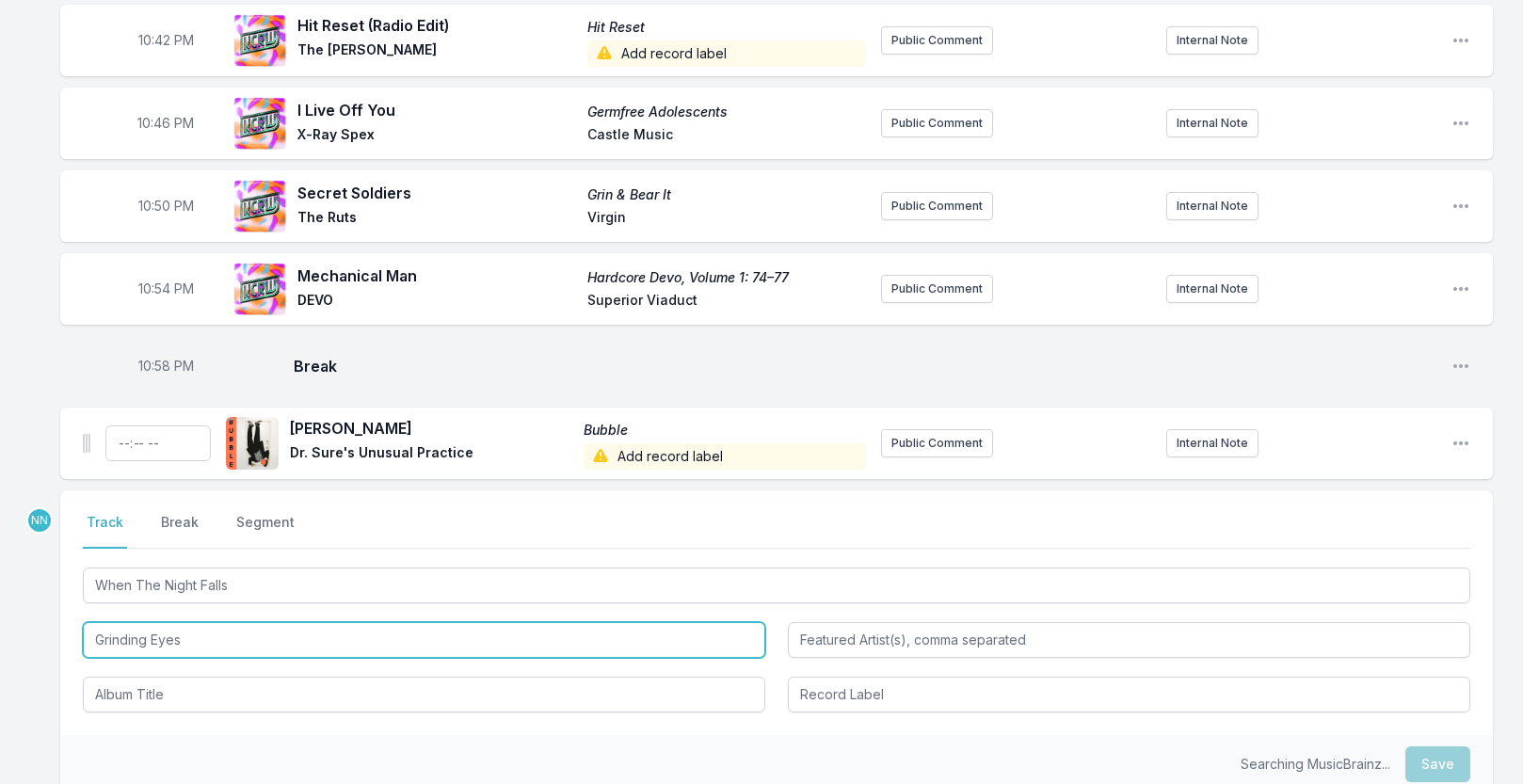
type input "Grinding Eyes"
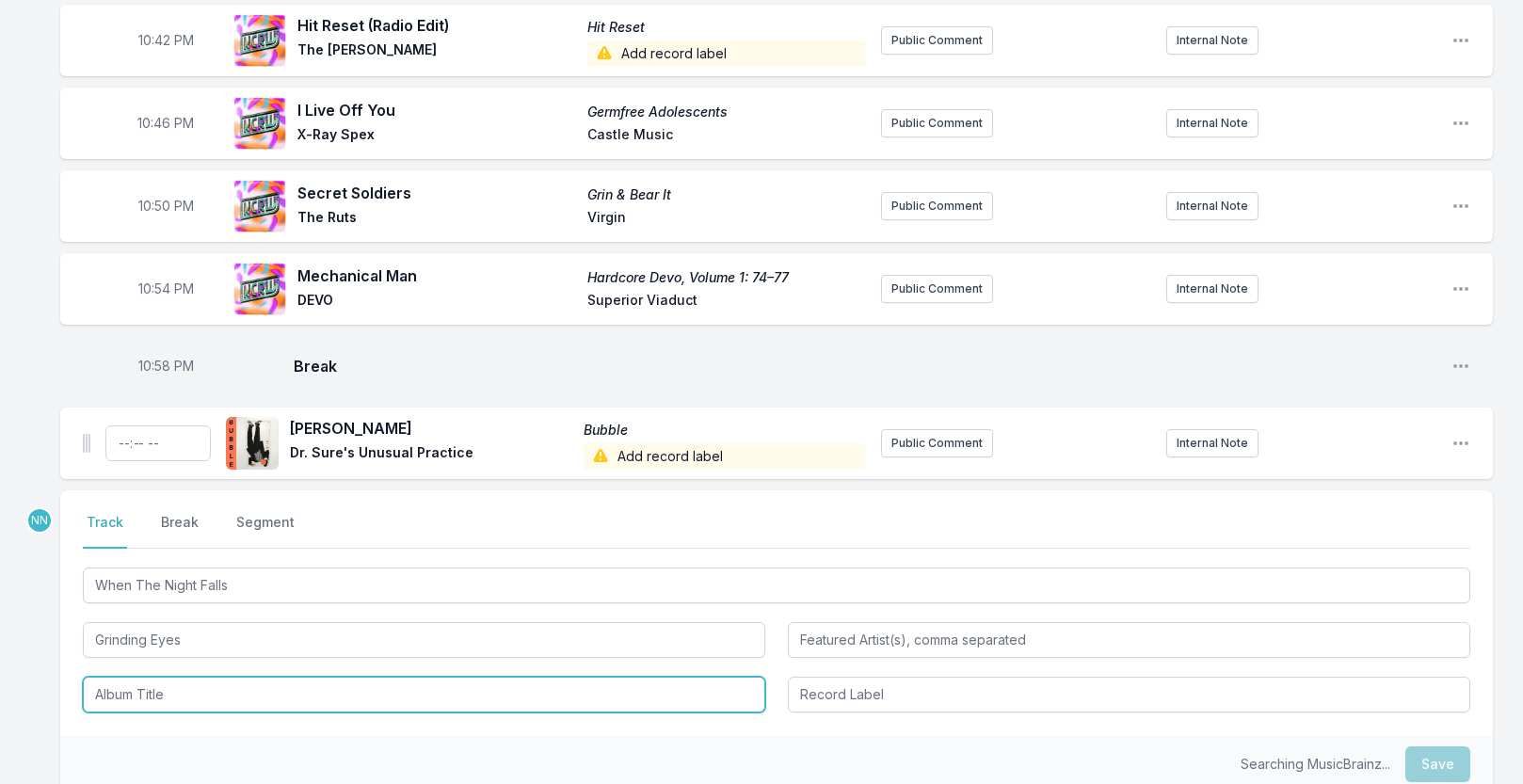
click at [148, 713] on input "Album Title" at bounding box center [424, 695] width 683 height 36
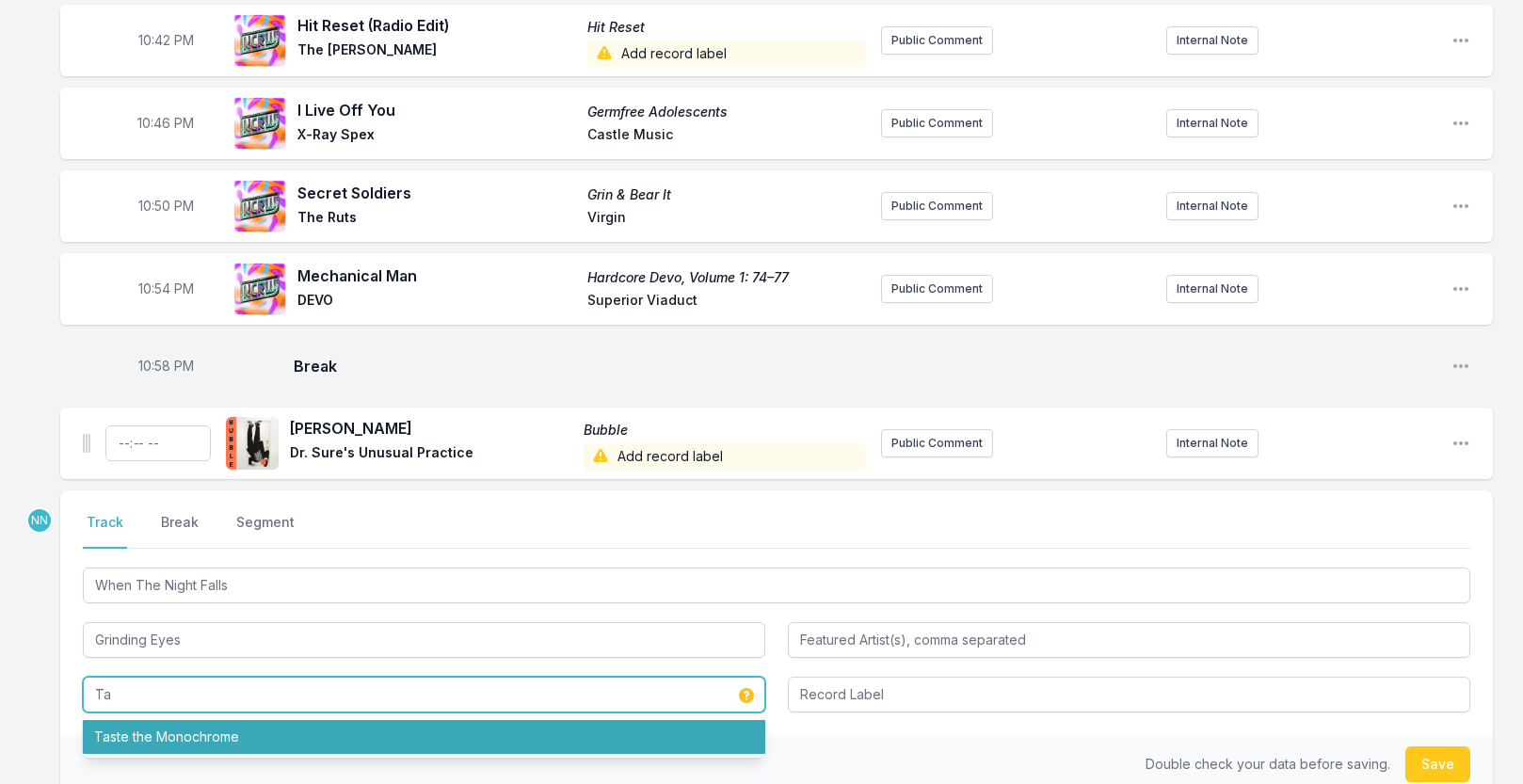
click at [118, 754] on li "Taste the Monochrome" at bounding box center [424, 736] width 683 height 34
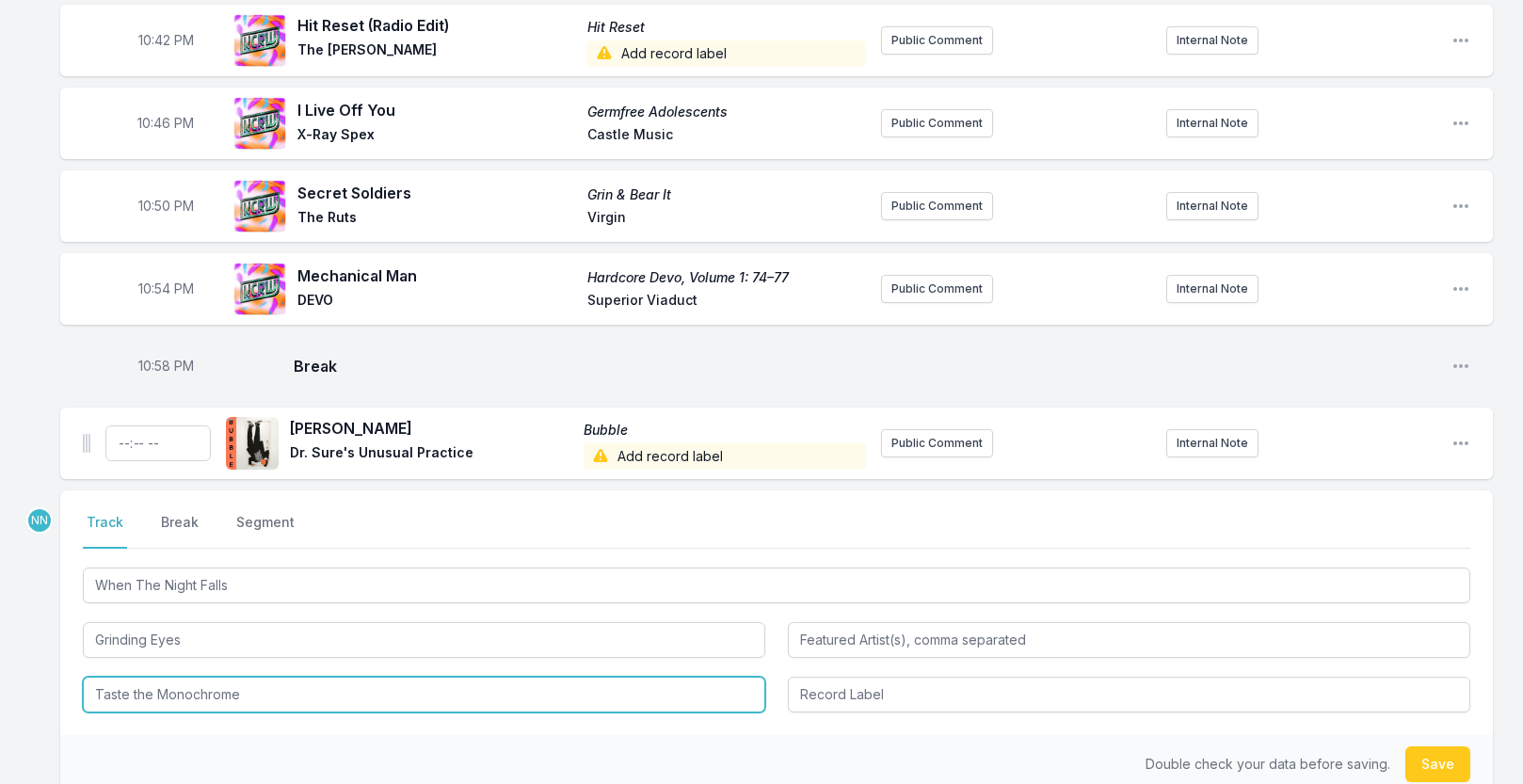
type input "Taste the Monochrome"
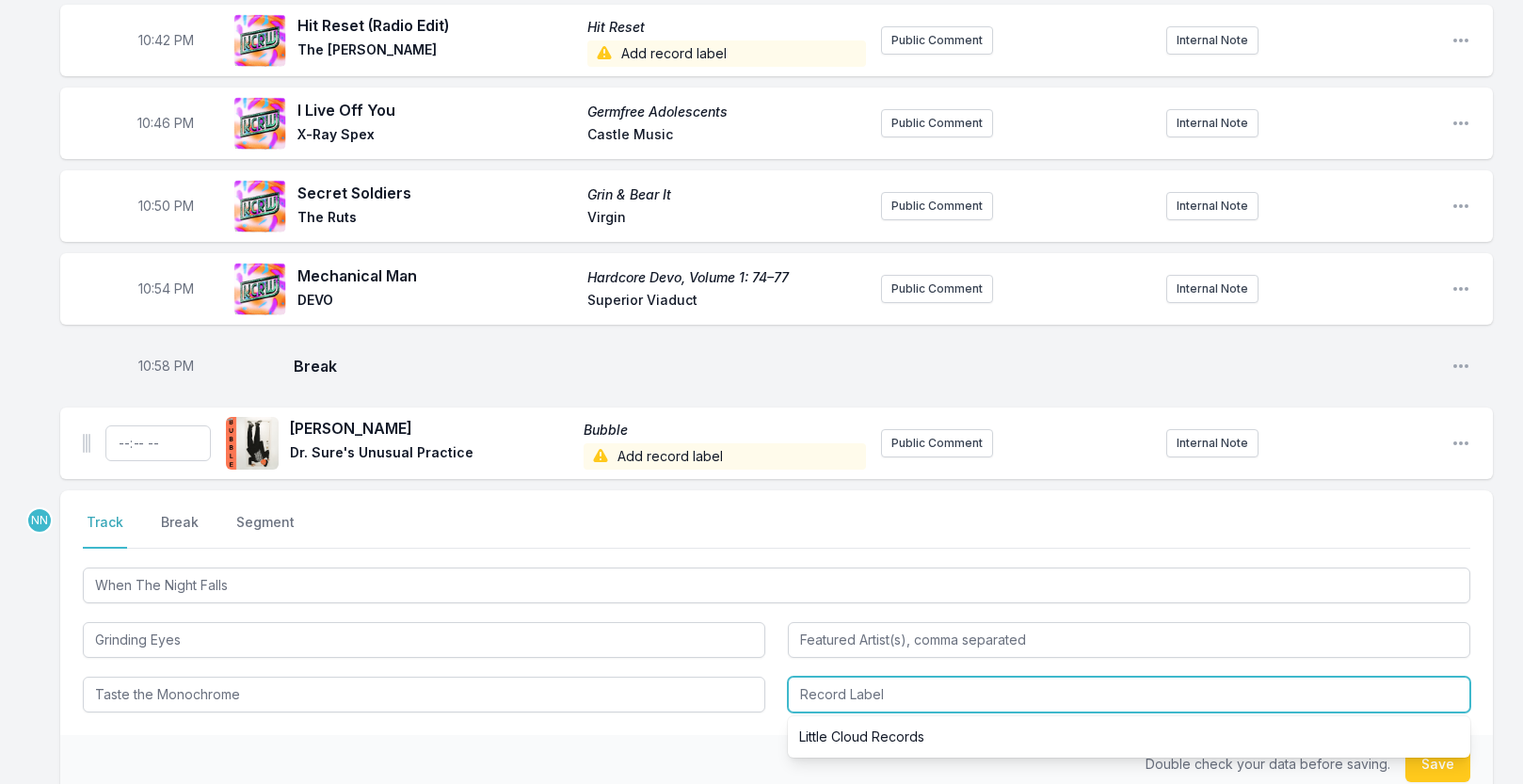
click at [830, 713] on input "Record Label" at bounding box center [1129, 695] width 683 height 36
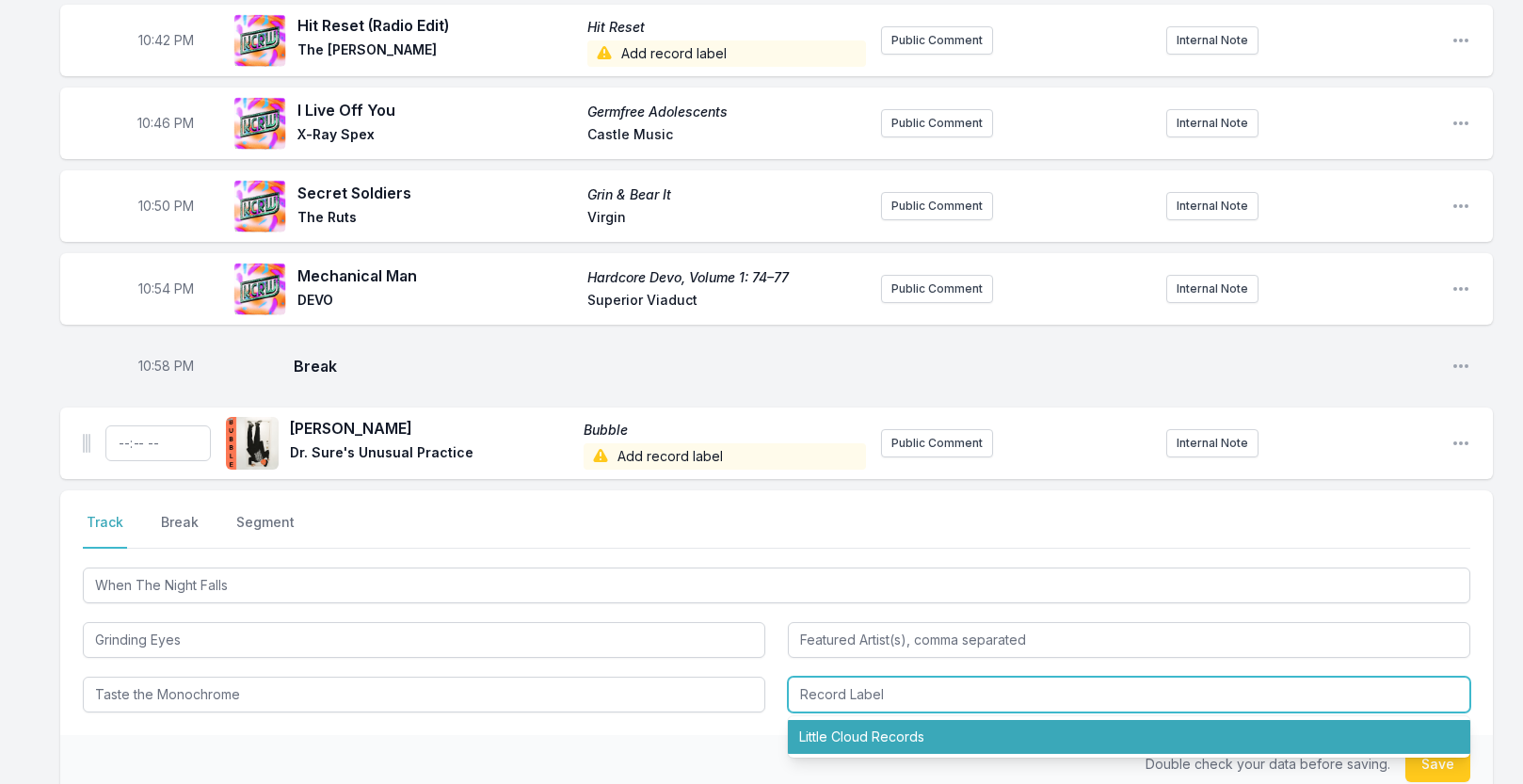
click at [835, 754] on li "Little Cloud Records" at bounding box center [1129, 736] width 683 height 34
type input "Little Cloud Records"
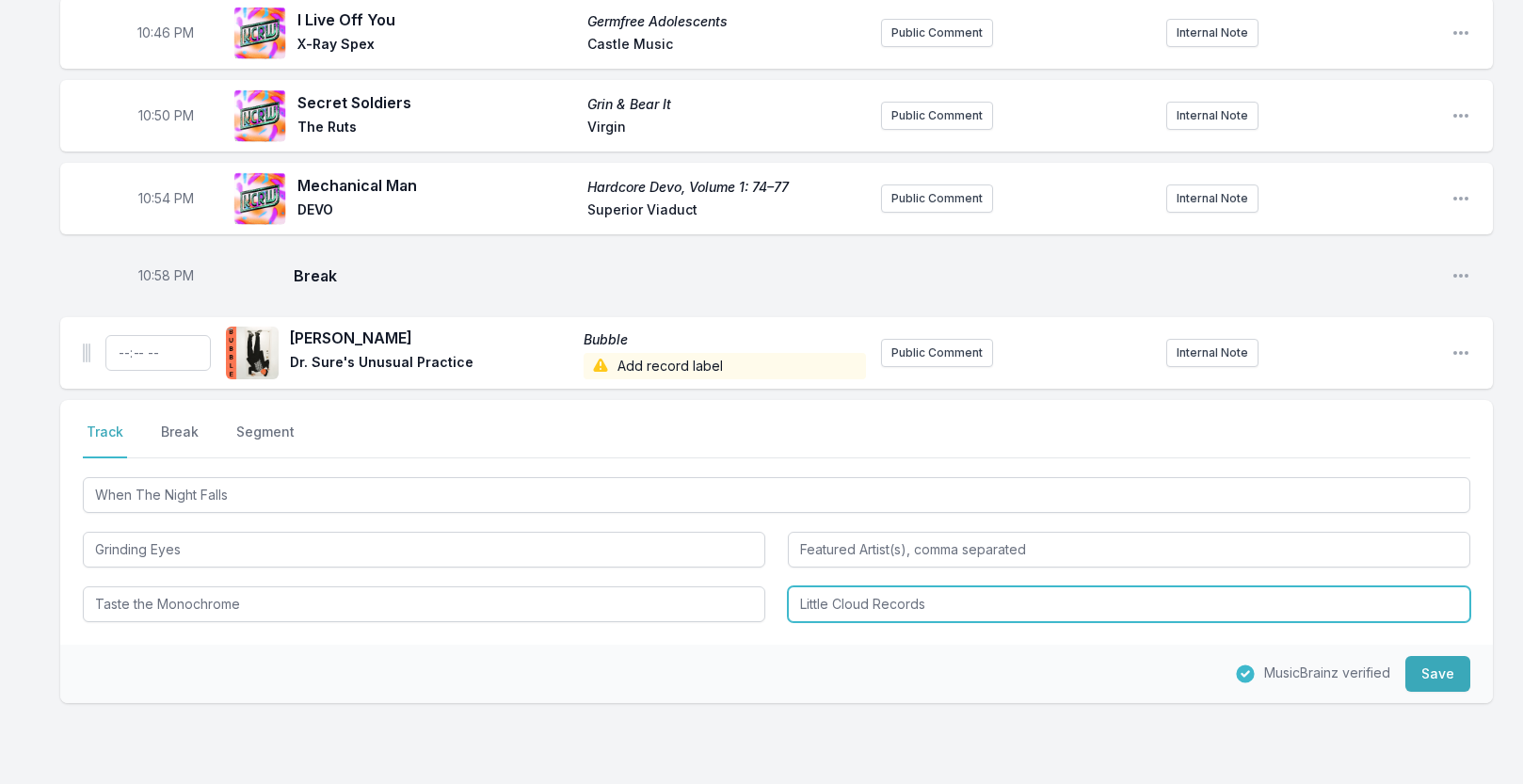
scroll to position [1705, 0]
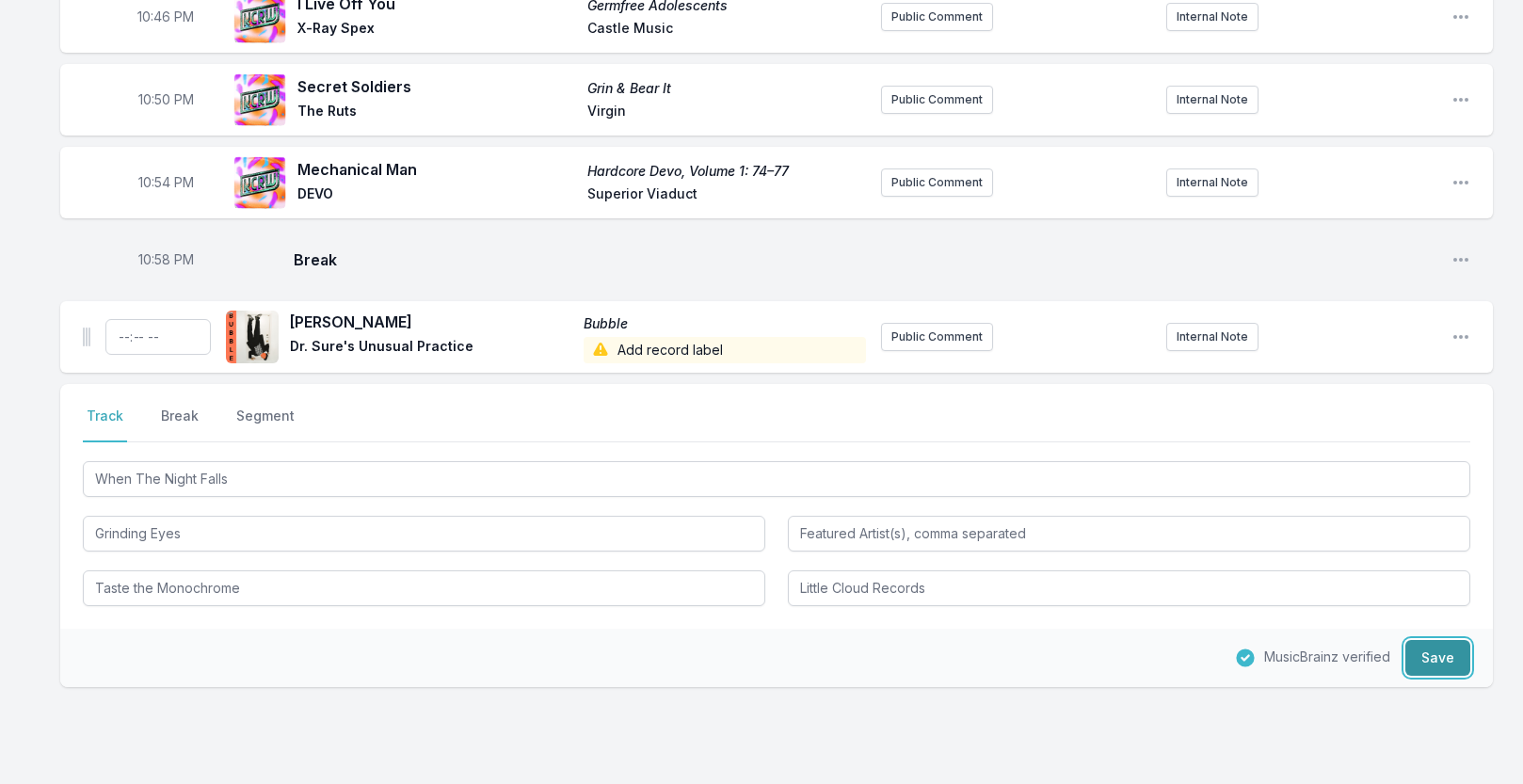
click at [1413, 676] on button "Save" at bounding box center [1437, 658] width 65 height 36
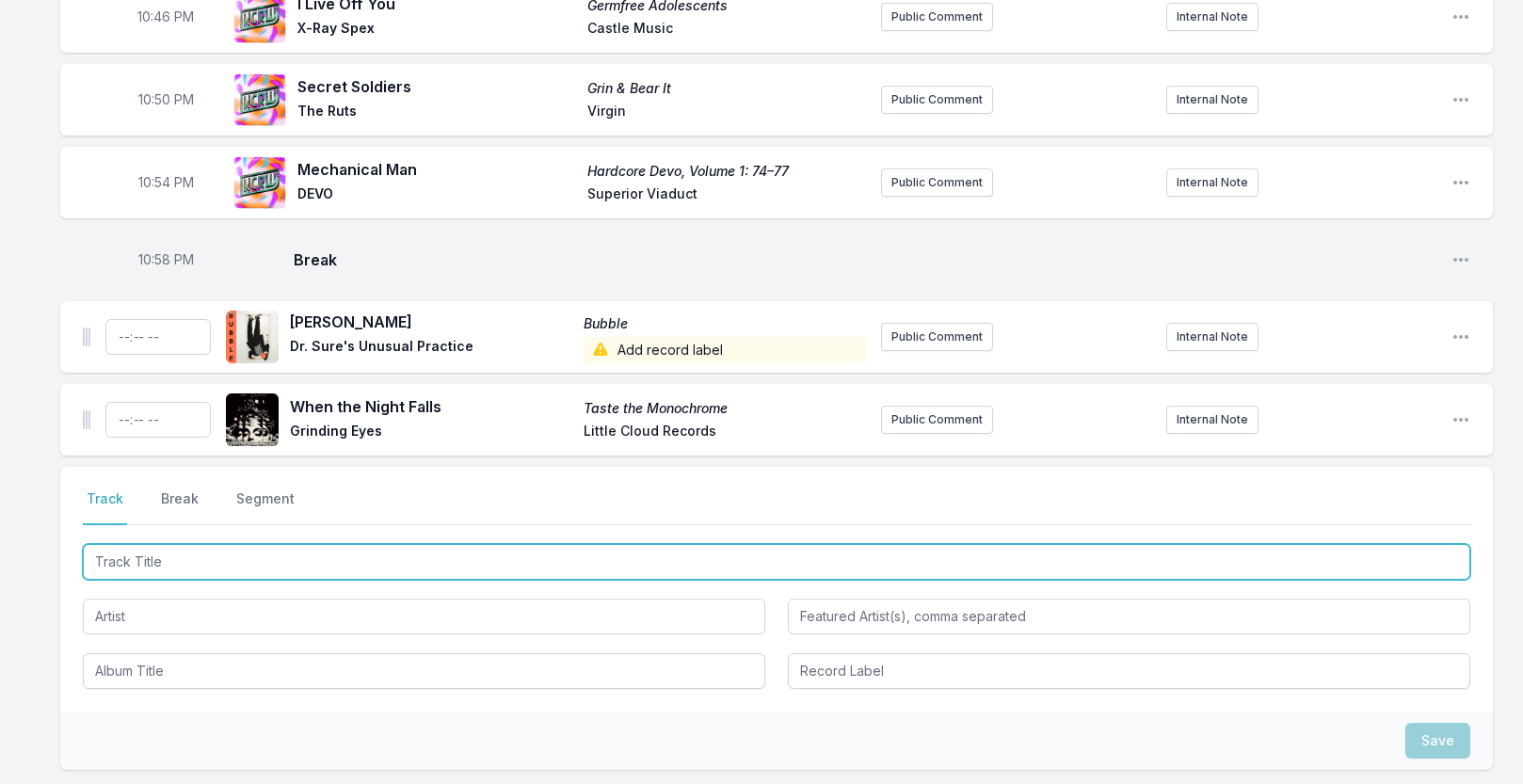
click at [147, 575] on input "Track Title" at bounding box center [777, 562] width 1388 height 36
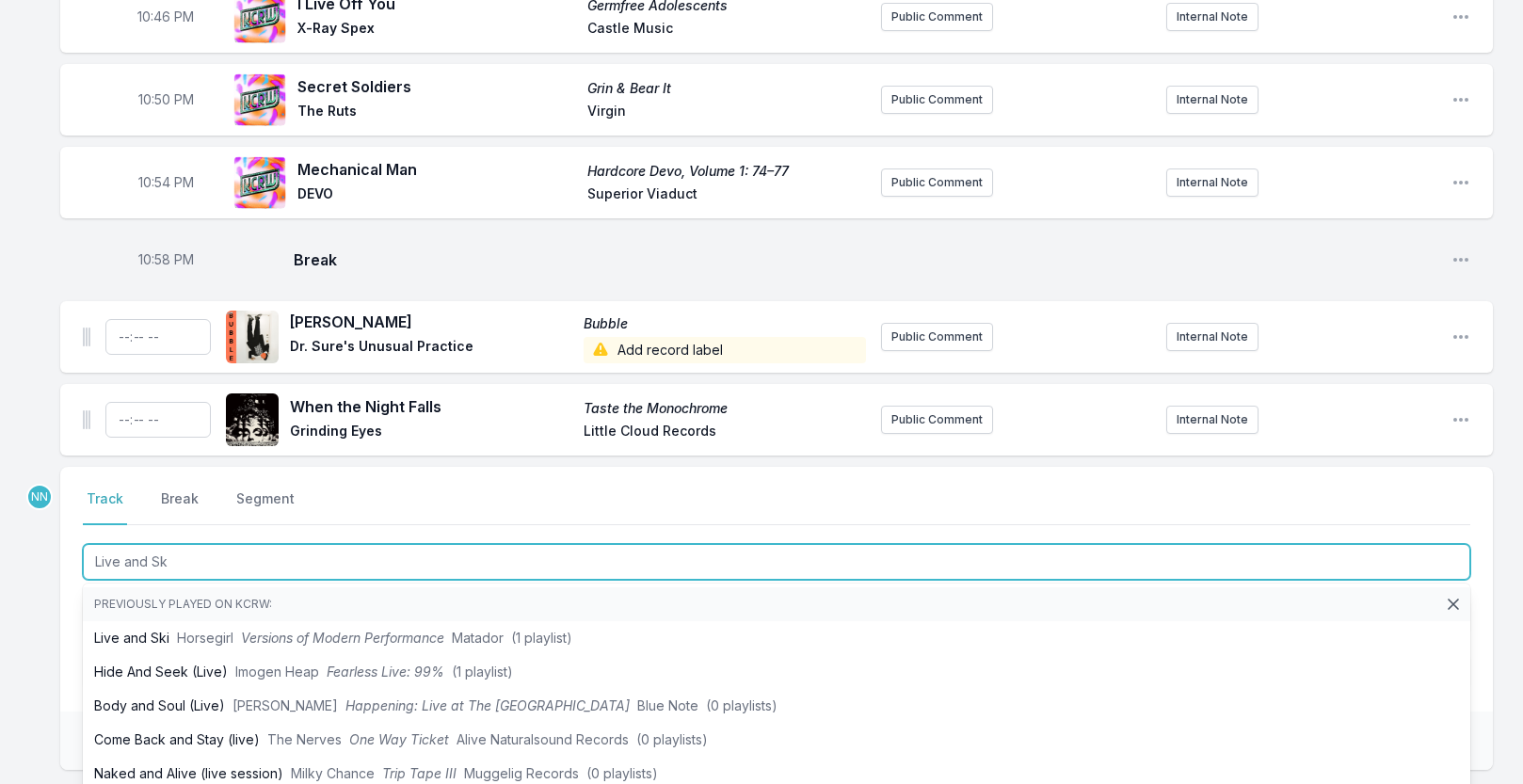
type input "Live and Ski"
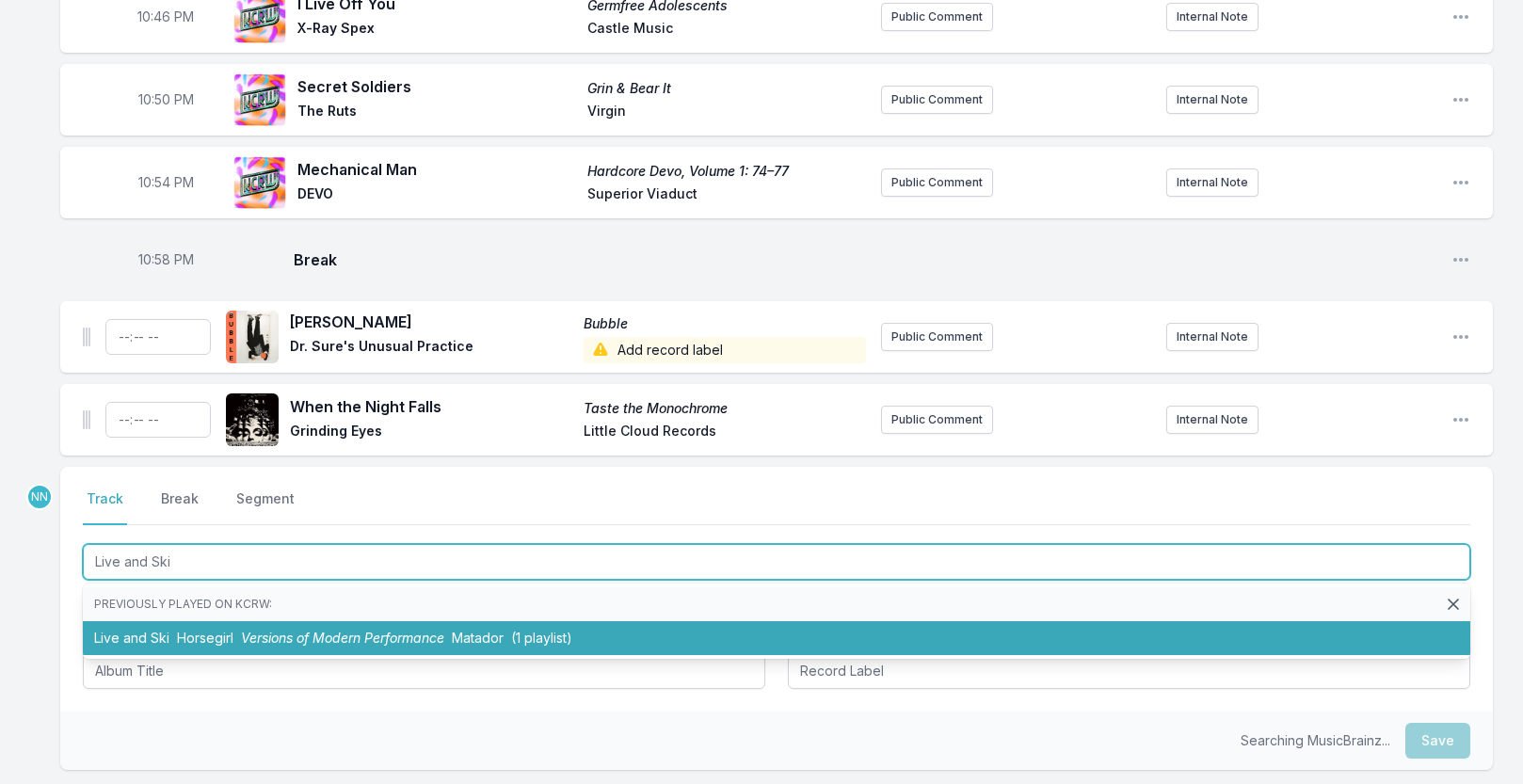
click at [158, 650] on li "Live and Ski Horsegirl Versions of Modern Performance Matador (1 playlist)" at bounding box center [777, 639] width 1388 height 34
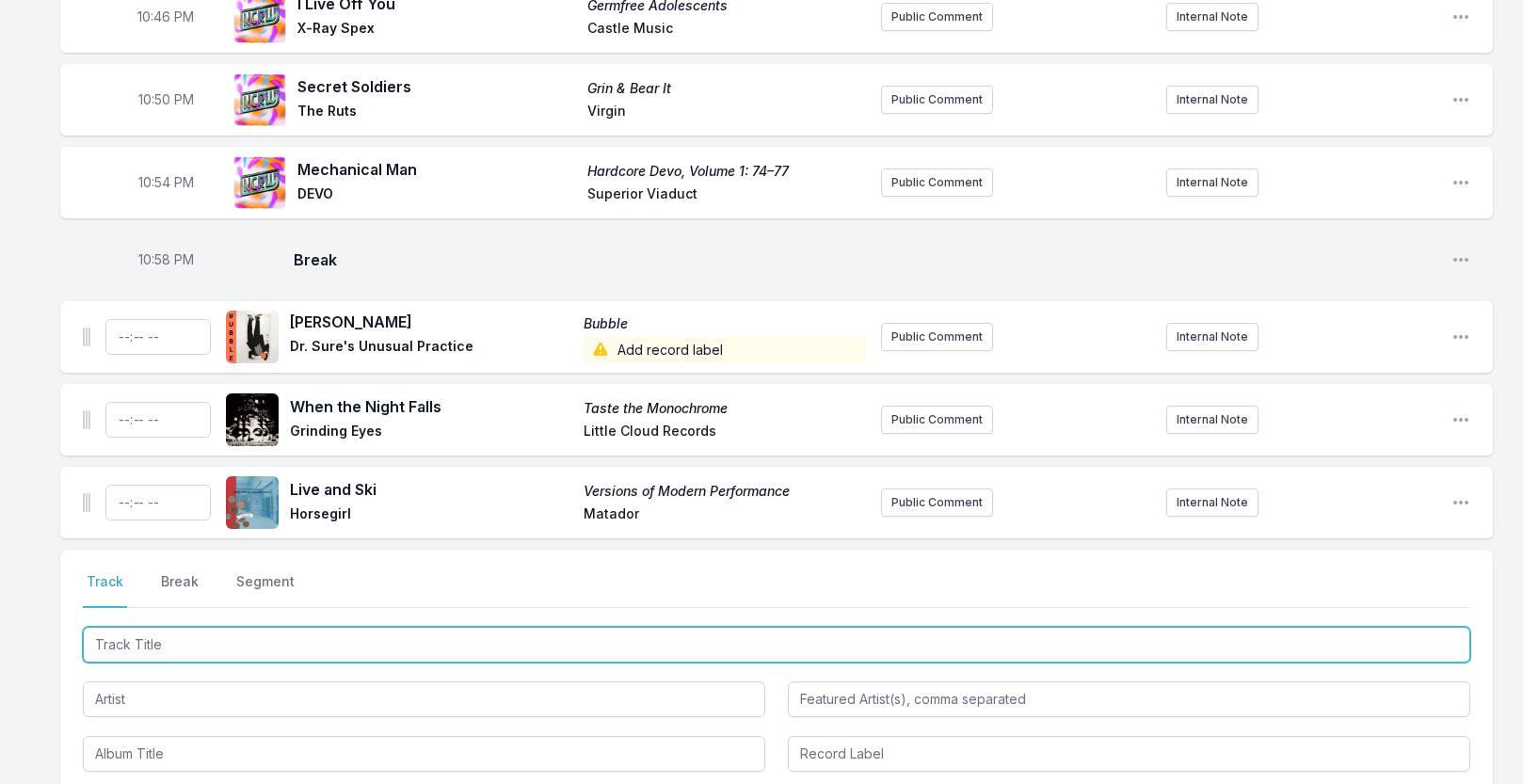
click at [284, 662] on input "Track Title" at bounding box center [777, 644] width 1388 height 36
type input "Stable Song"
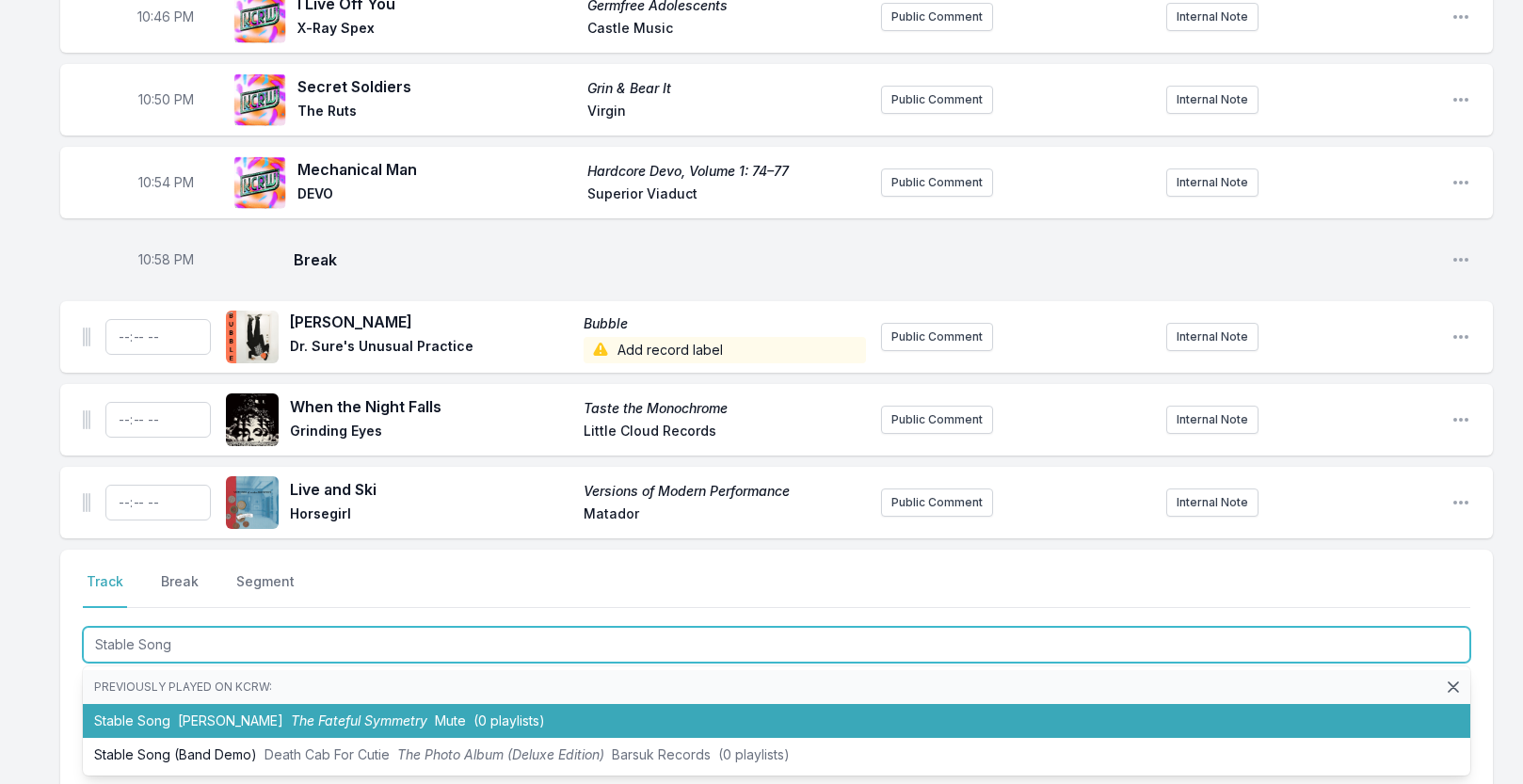
click at [291, 728] on span "The Fateful Symmetry" at bounding box center [359, 720] width 137 height 16
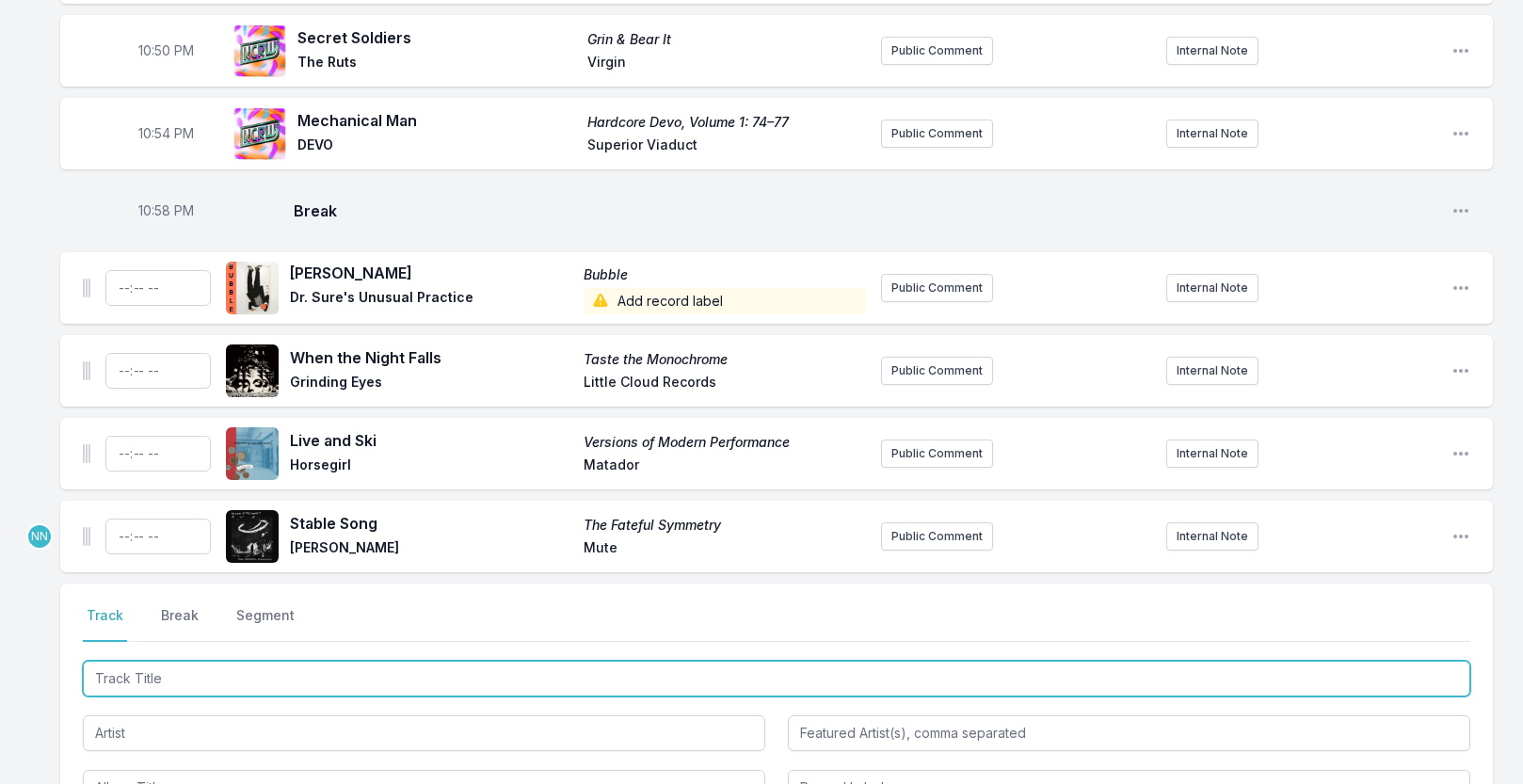
scroll to position [1786, 0]
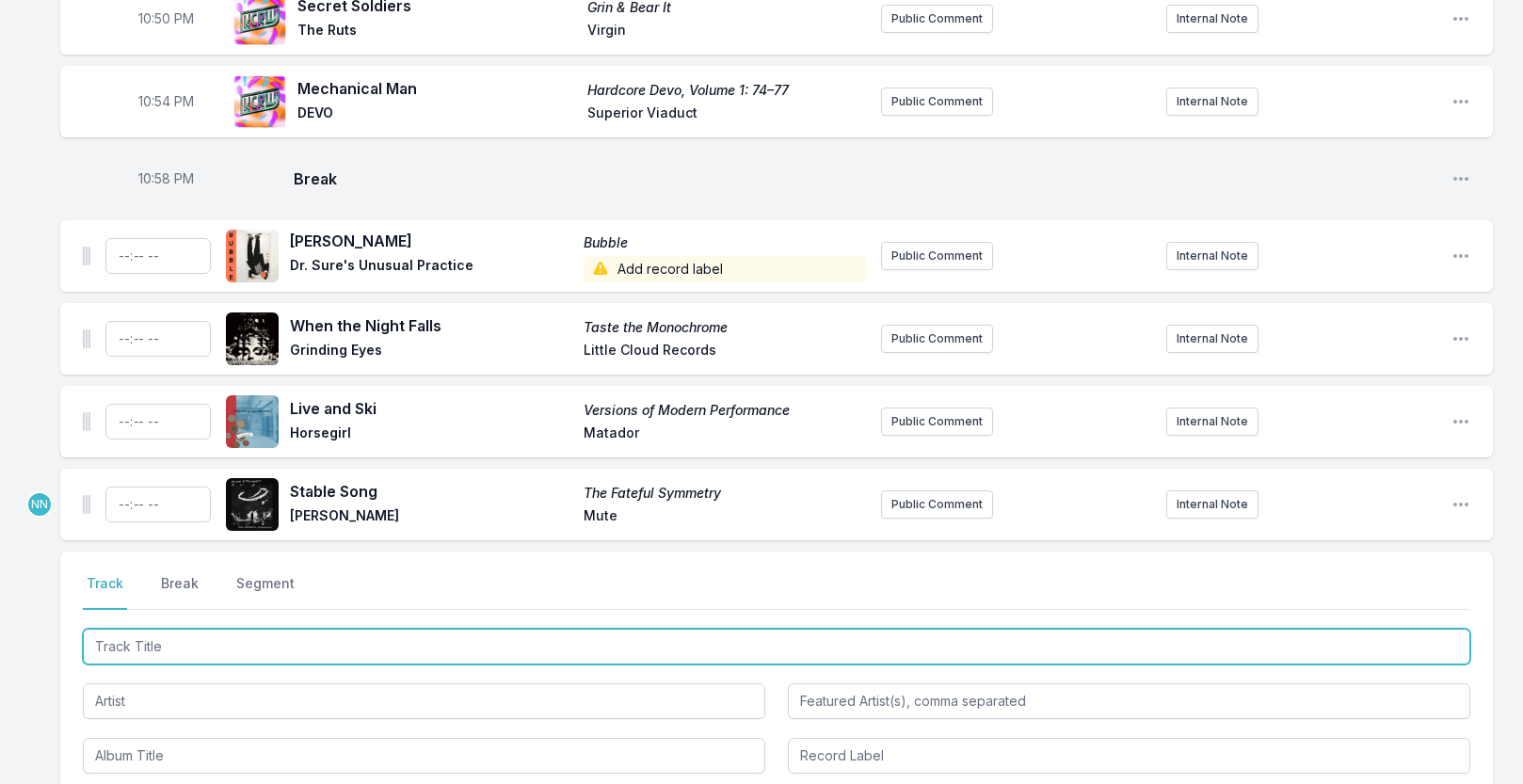
click at [248, 661] on input "Track Title" at bounding box center [777, 646] width 1388 height 36
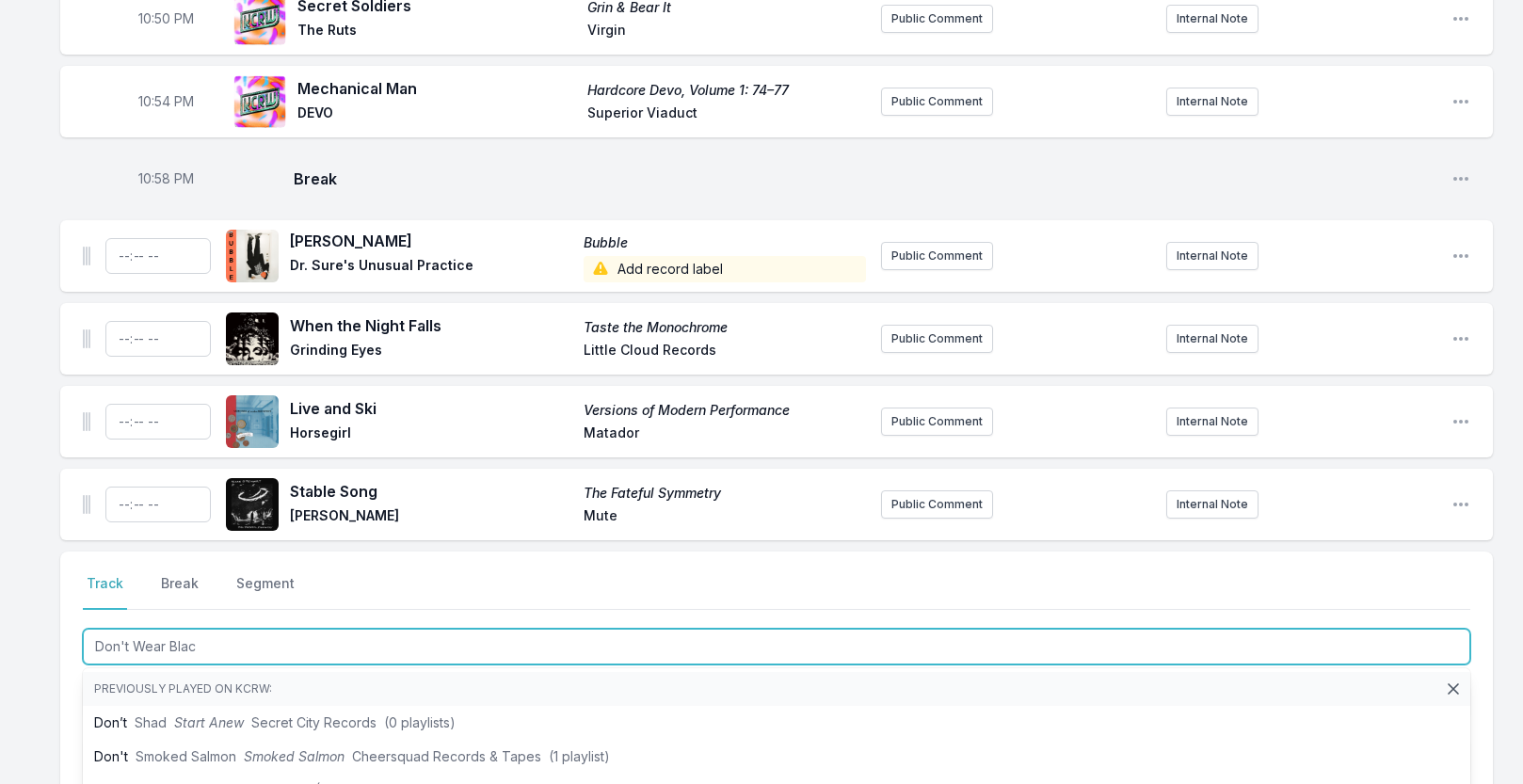
type input "Don't Wear Black"
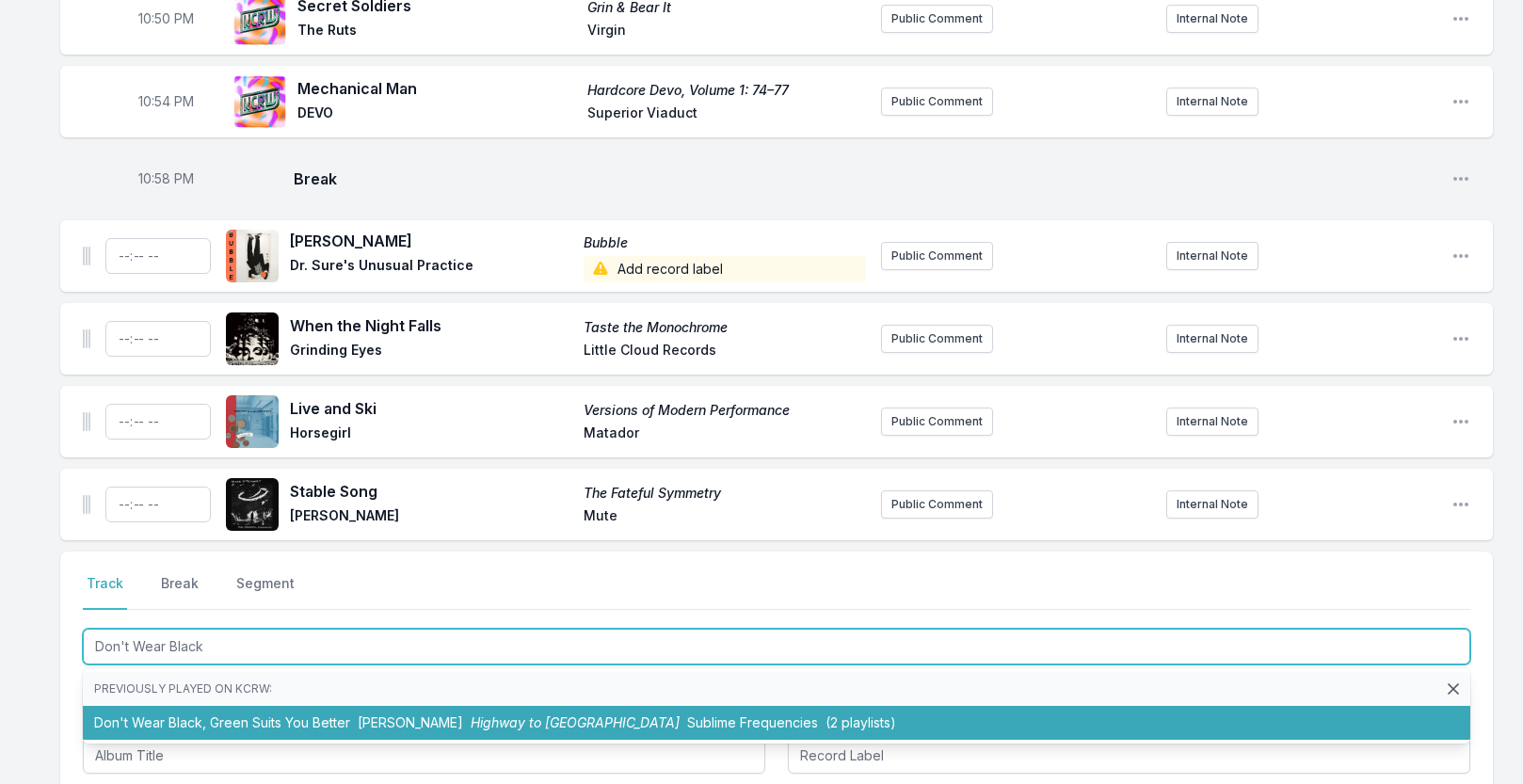
click at [243, 733] on li "Don't Wear Black, Green Suits You Better Omar Souleyman Highway to Hassake Subl…" at bounding box center [777, 723] width 1388 height 34
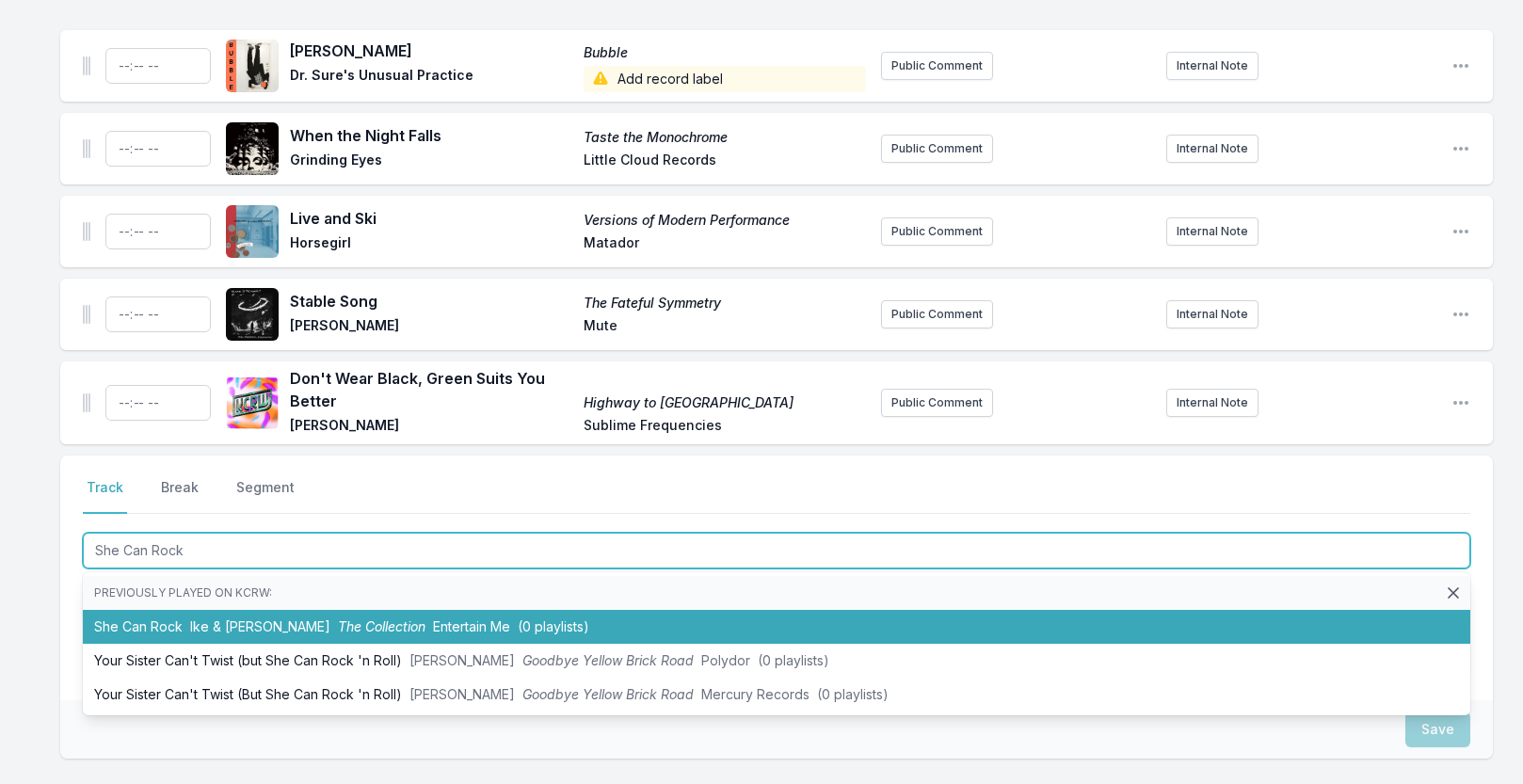
scroll to position [1982, 0]
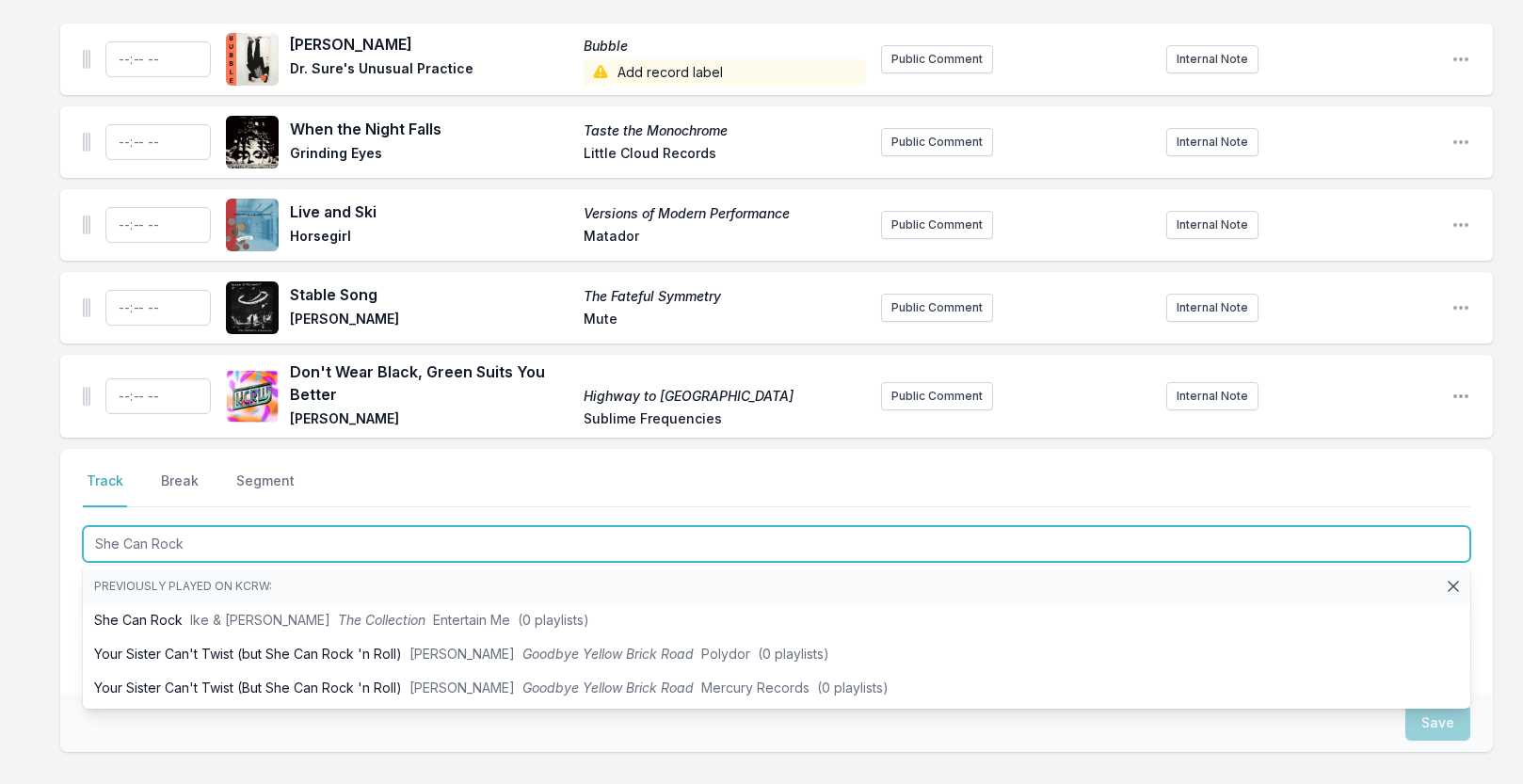
type input "She Can Rock"
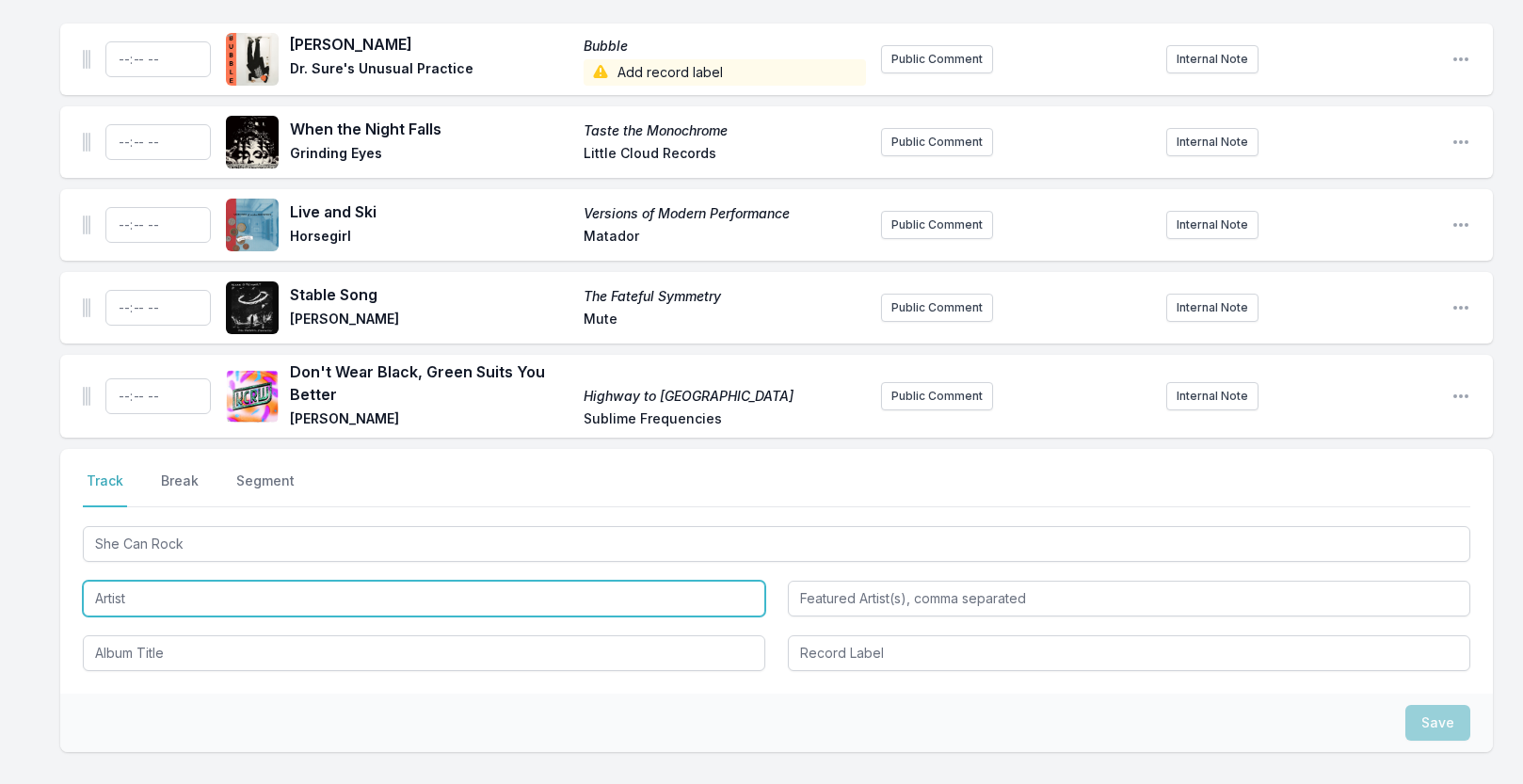
click at [143, 616] on input "Artist" at bounding box center [424, 599] width 683 height 36
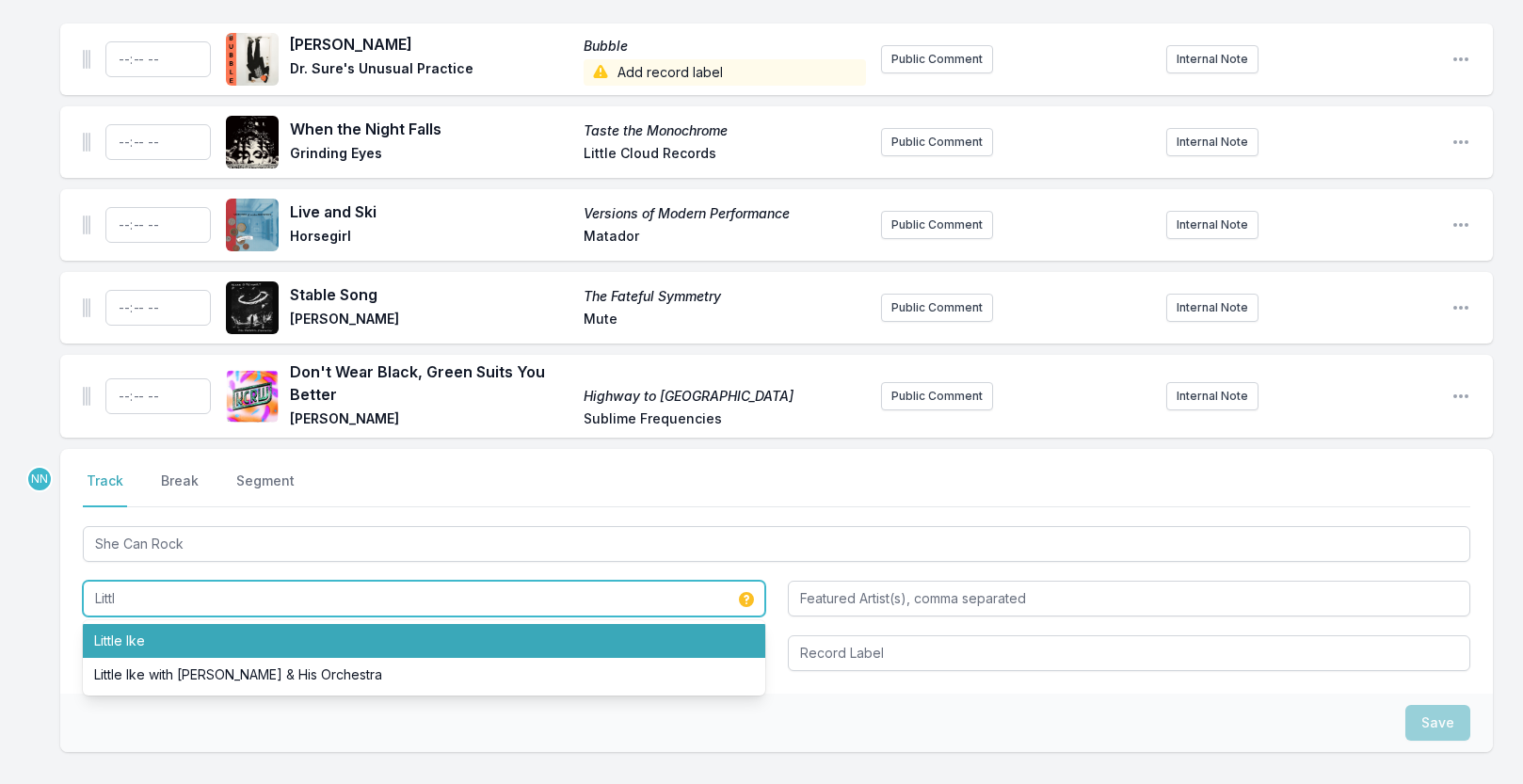
click at [169, 658] on li "Little Ike" at bounding box center [424, 641] width 683 height 34
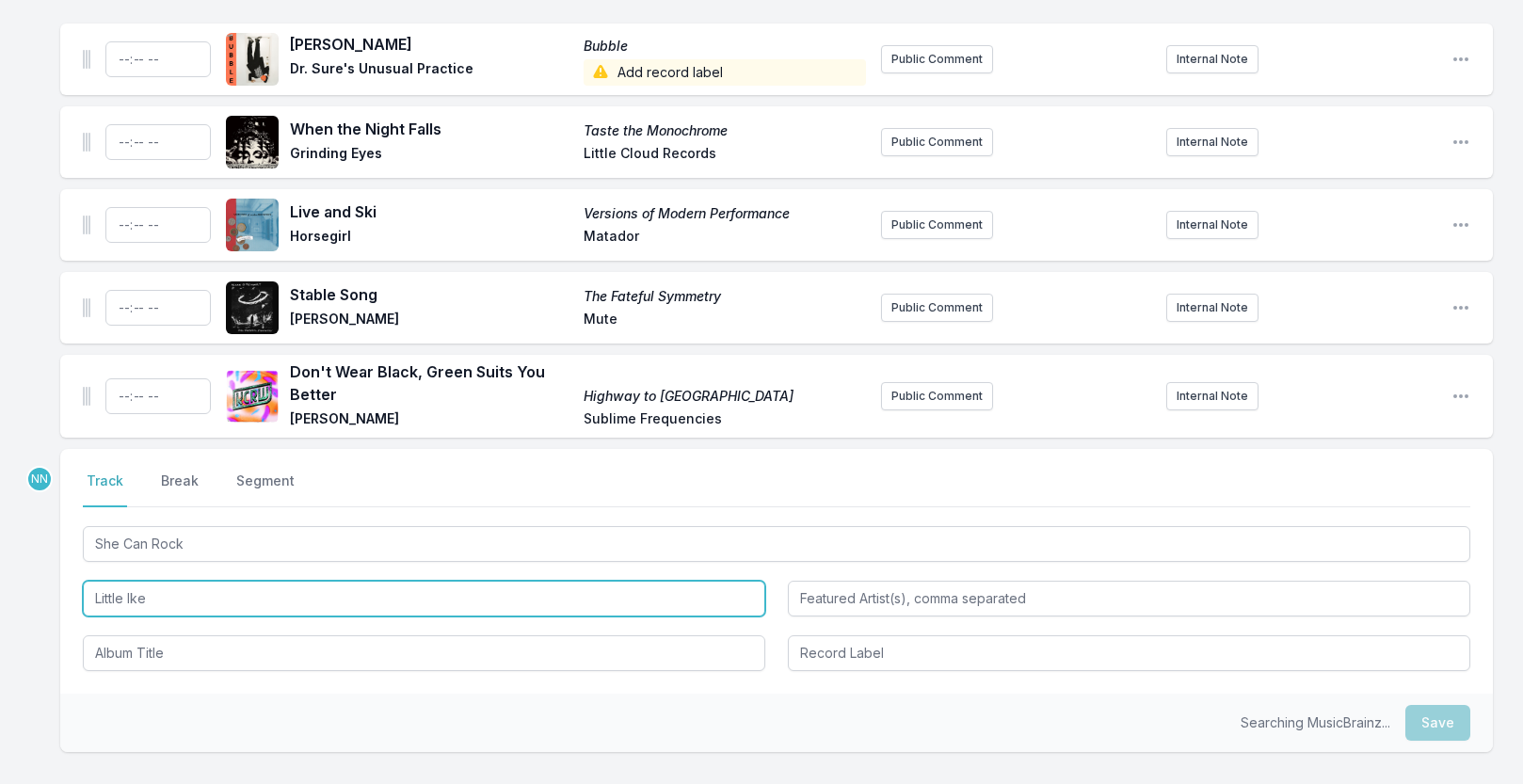
type input "Little Ike"
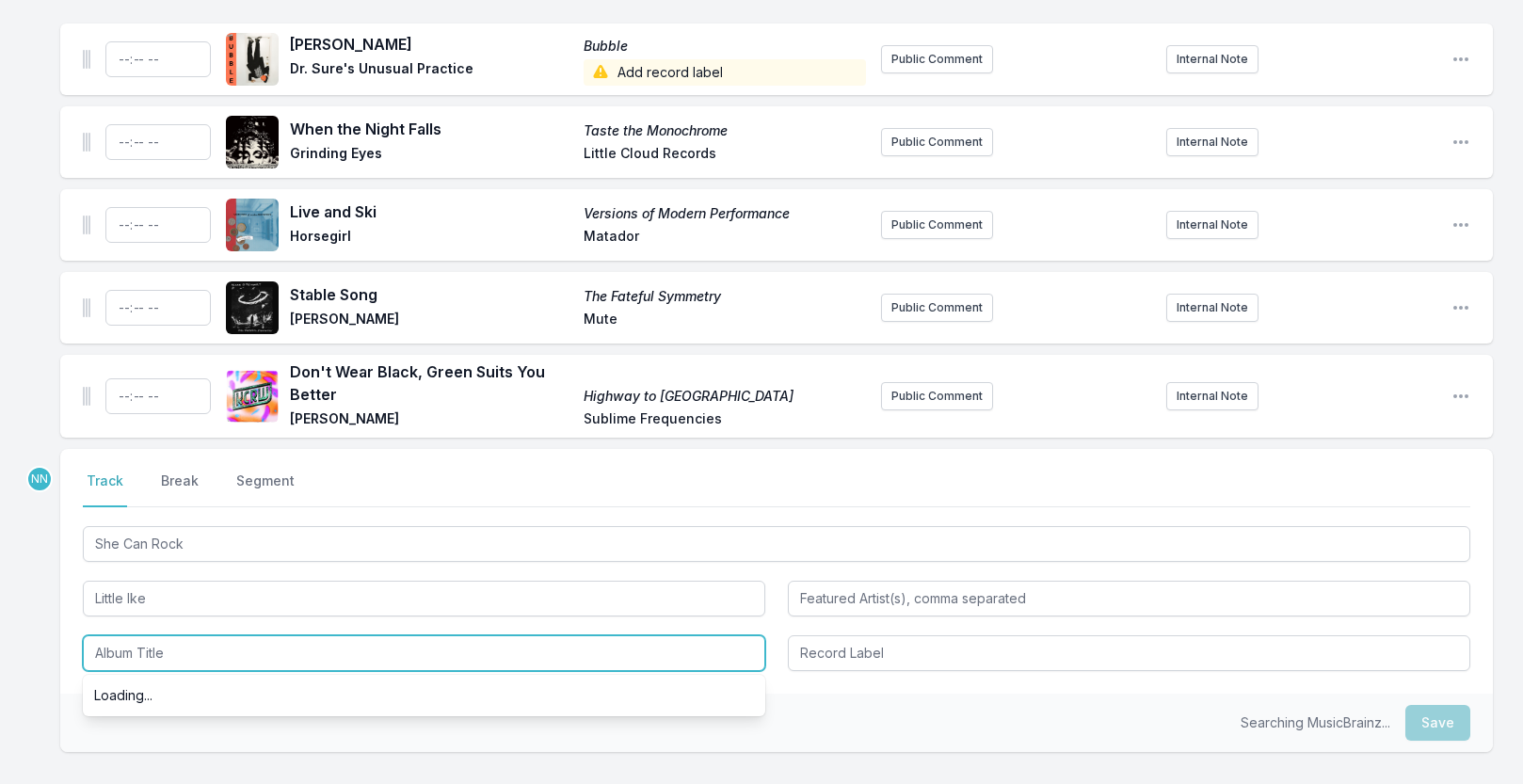
click at [161, 671] on input "Album Title" at bounding box center [424, 653] width 683 height 36
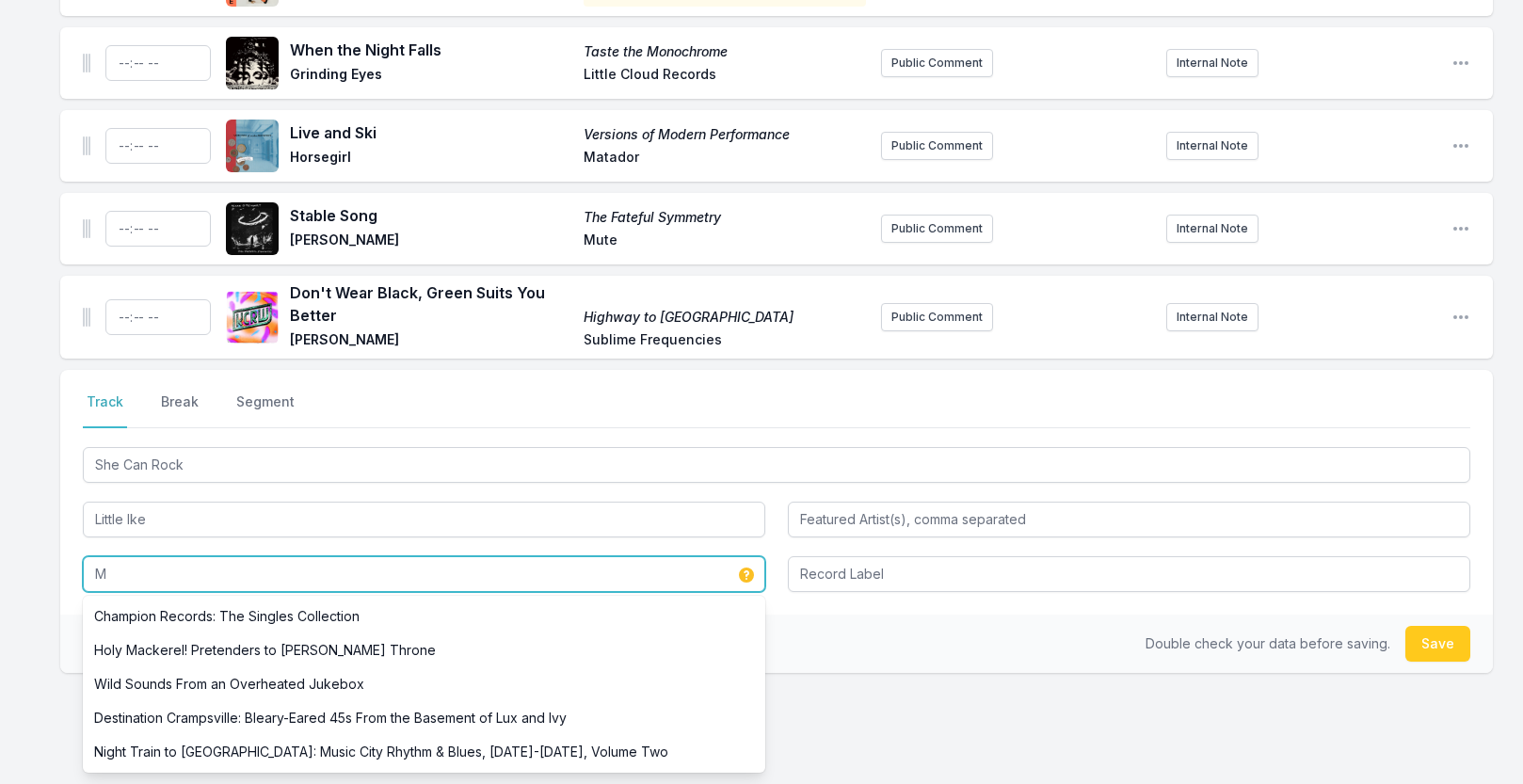
scroll to position [0, 0]
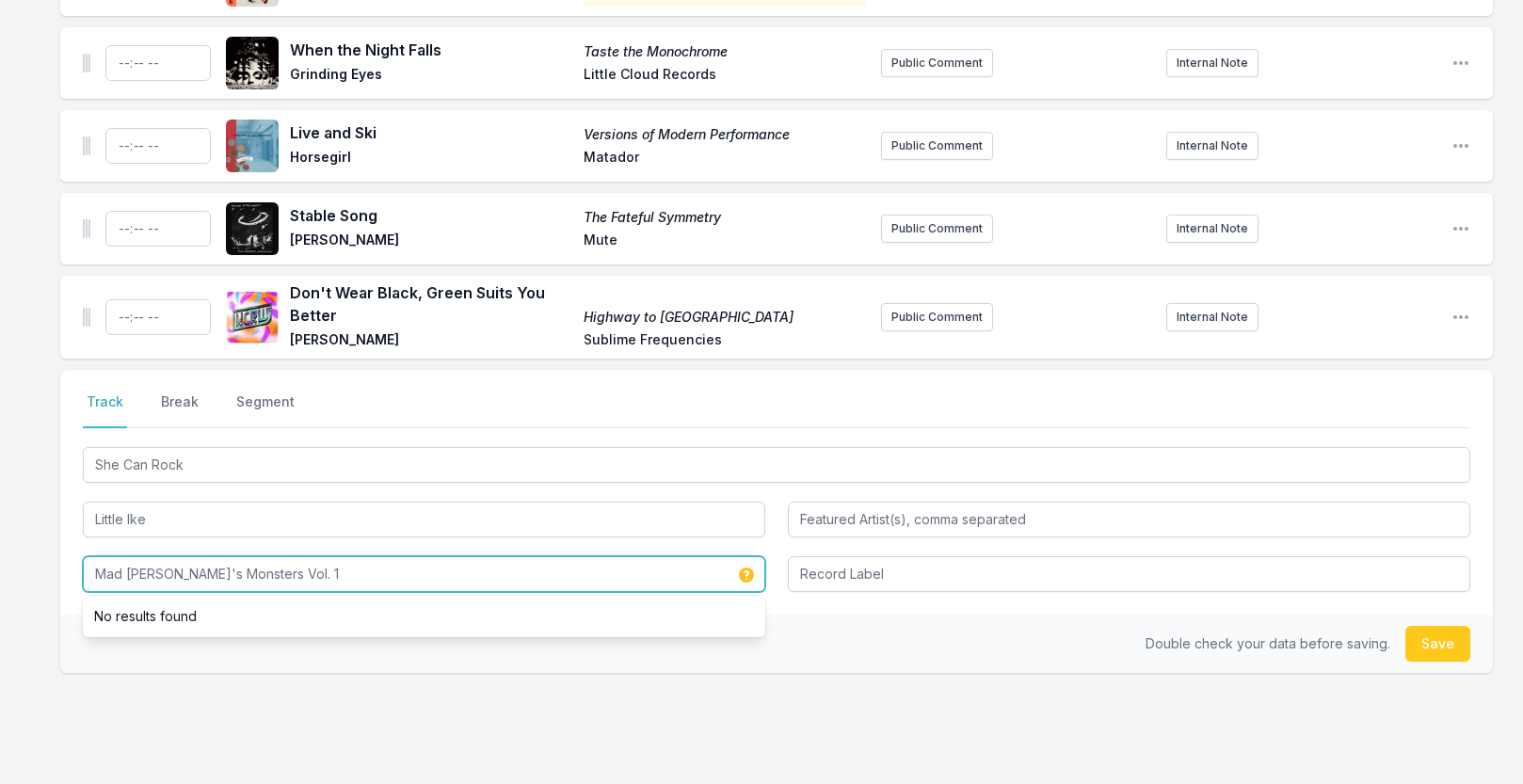
type input "Mad Mike's Monsters Vol. 1"
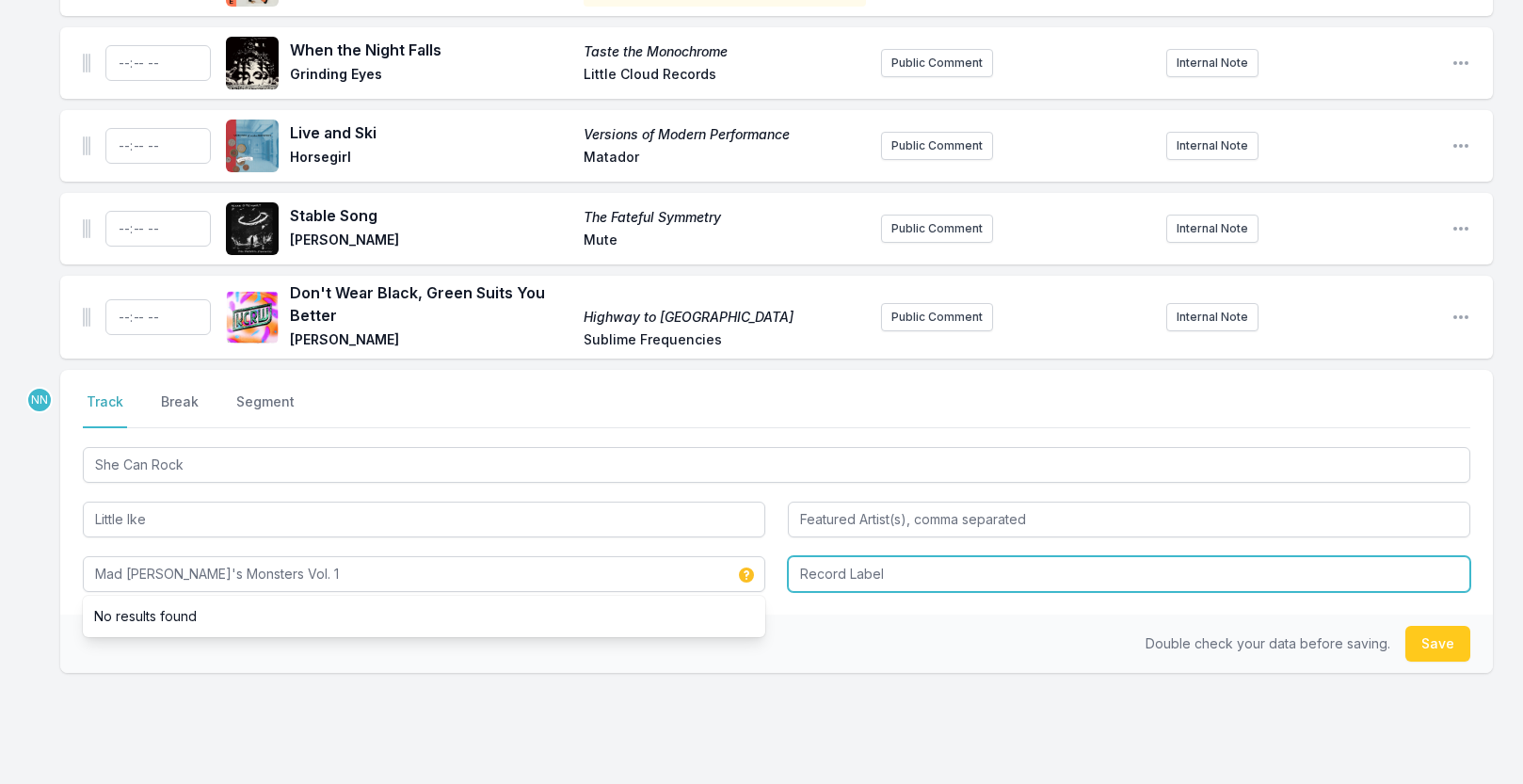
click at [863, 592] on input "Record Label" at bounding box center [1129, 574] width 683 height 36
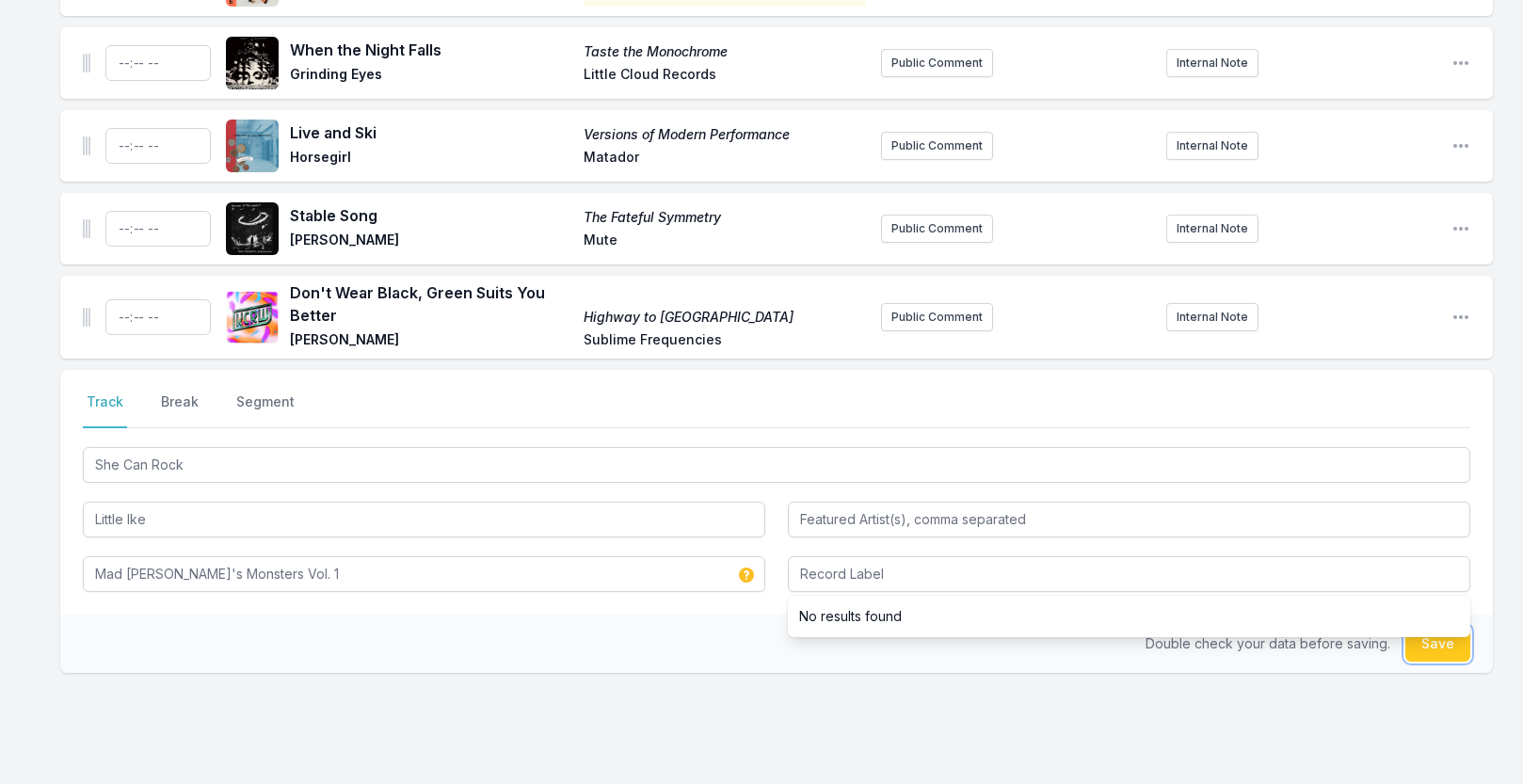
click at [1440, 658] on button "Save" at bounding box center [1437, 643] width 65 height 36
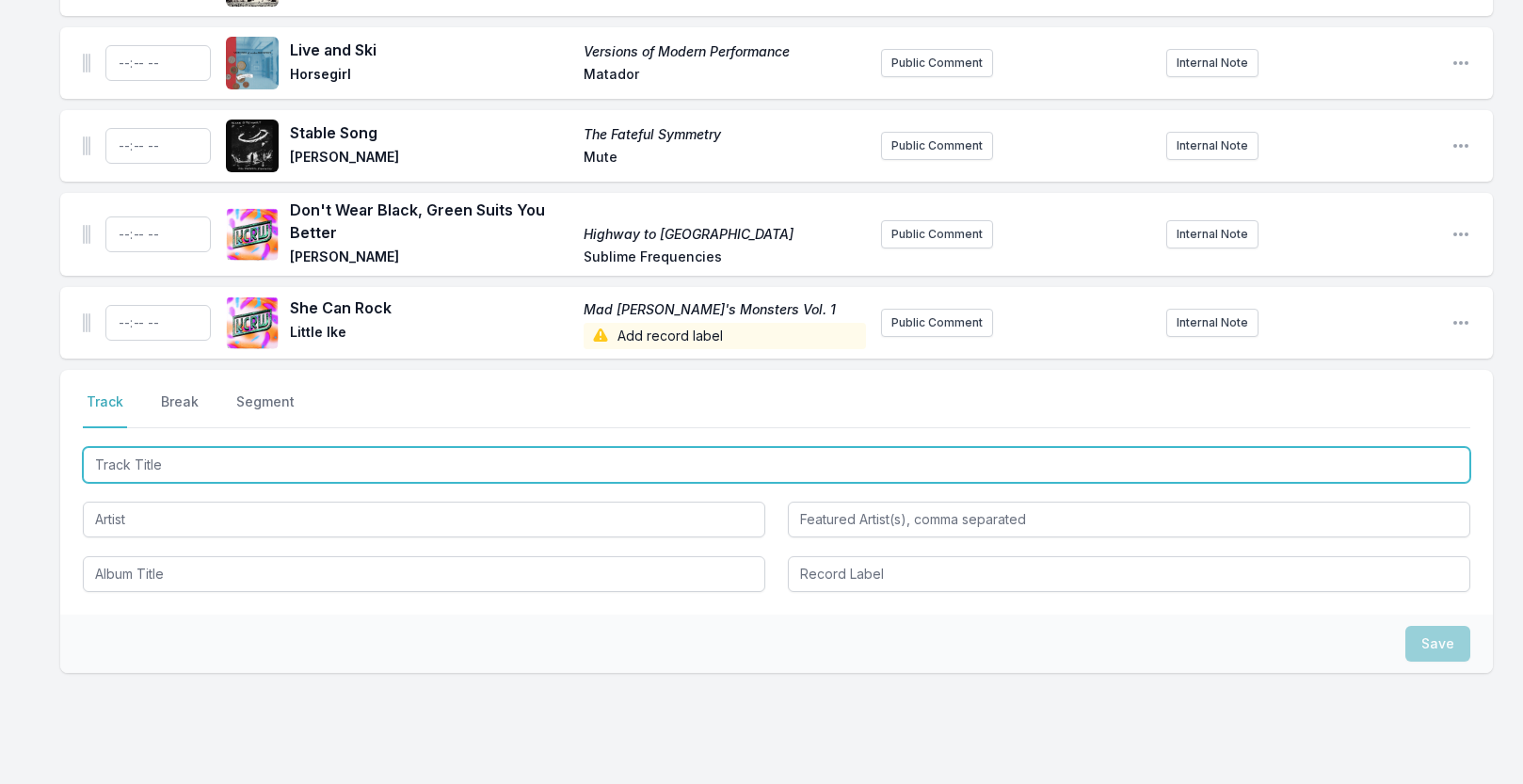
click at [216, 483] on input "Track Title" at bounding box center [777, 465] width 1388 height 36
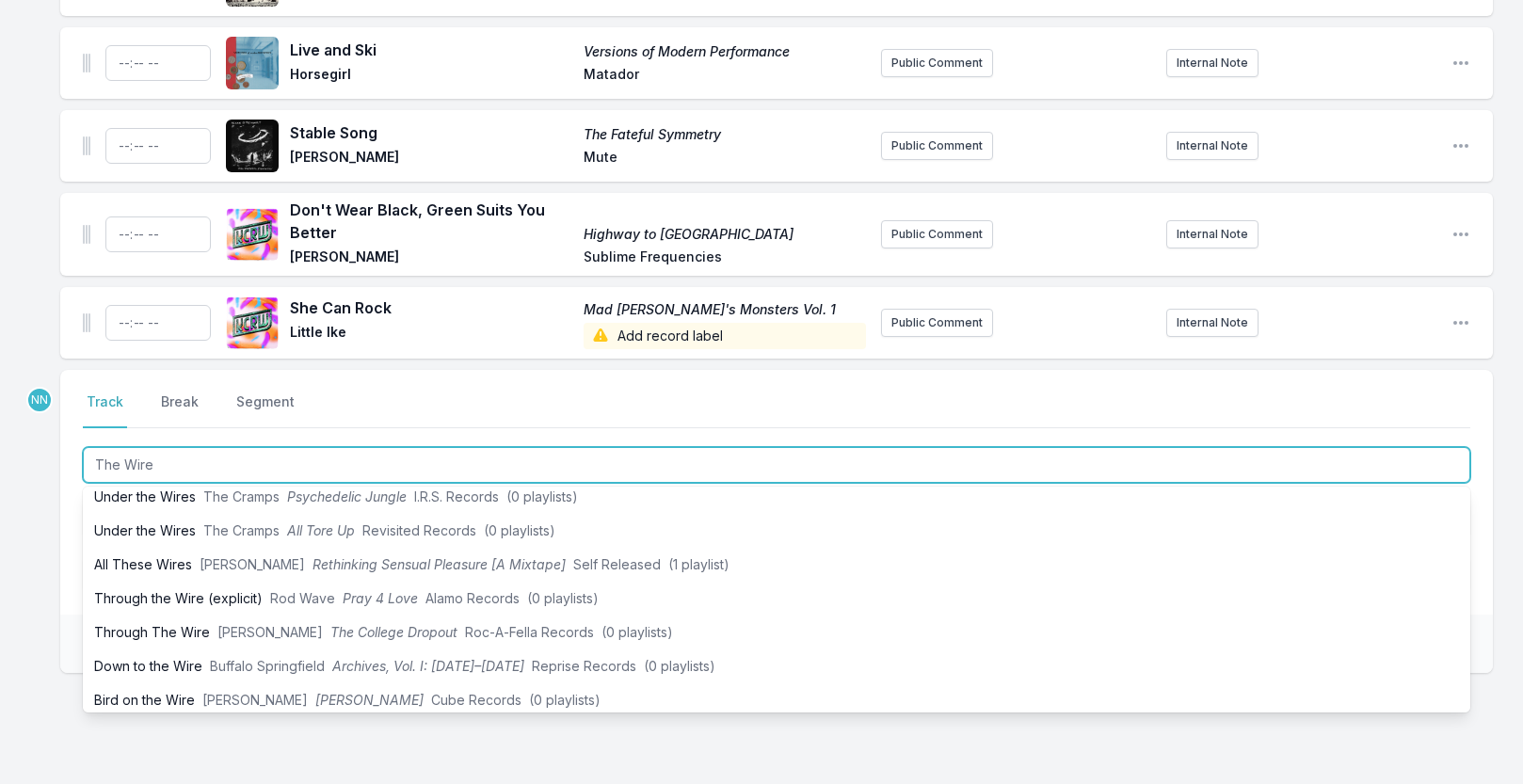
scroll to position [396, 0]
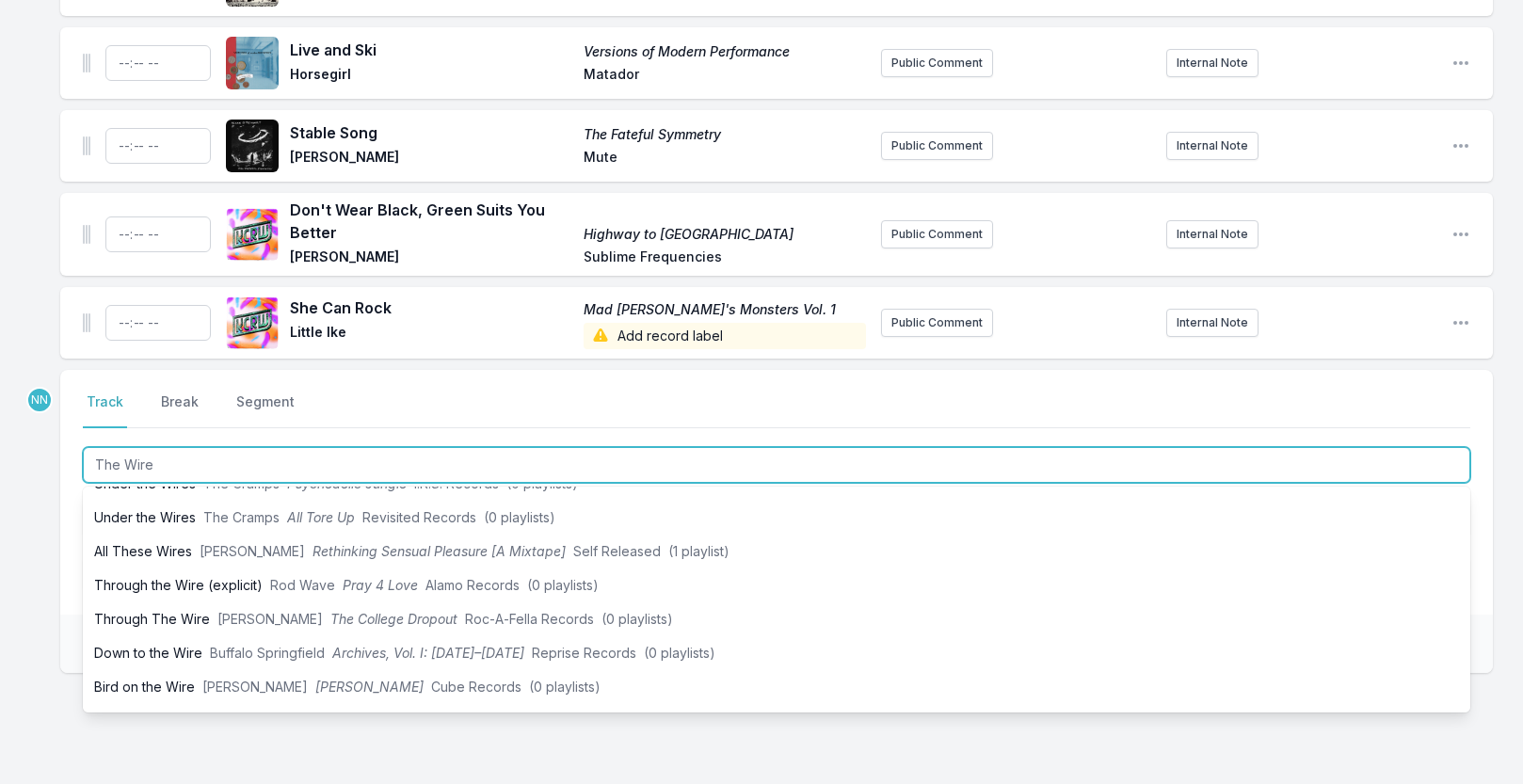
type input "The Wire"
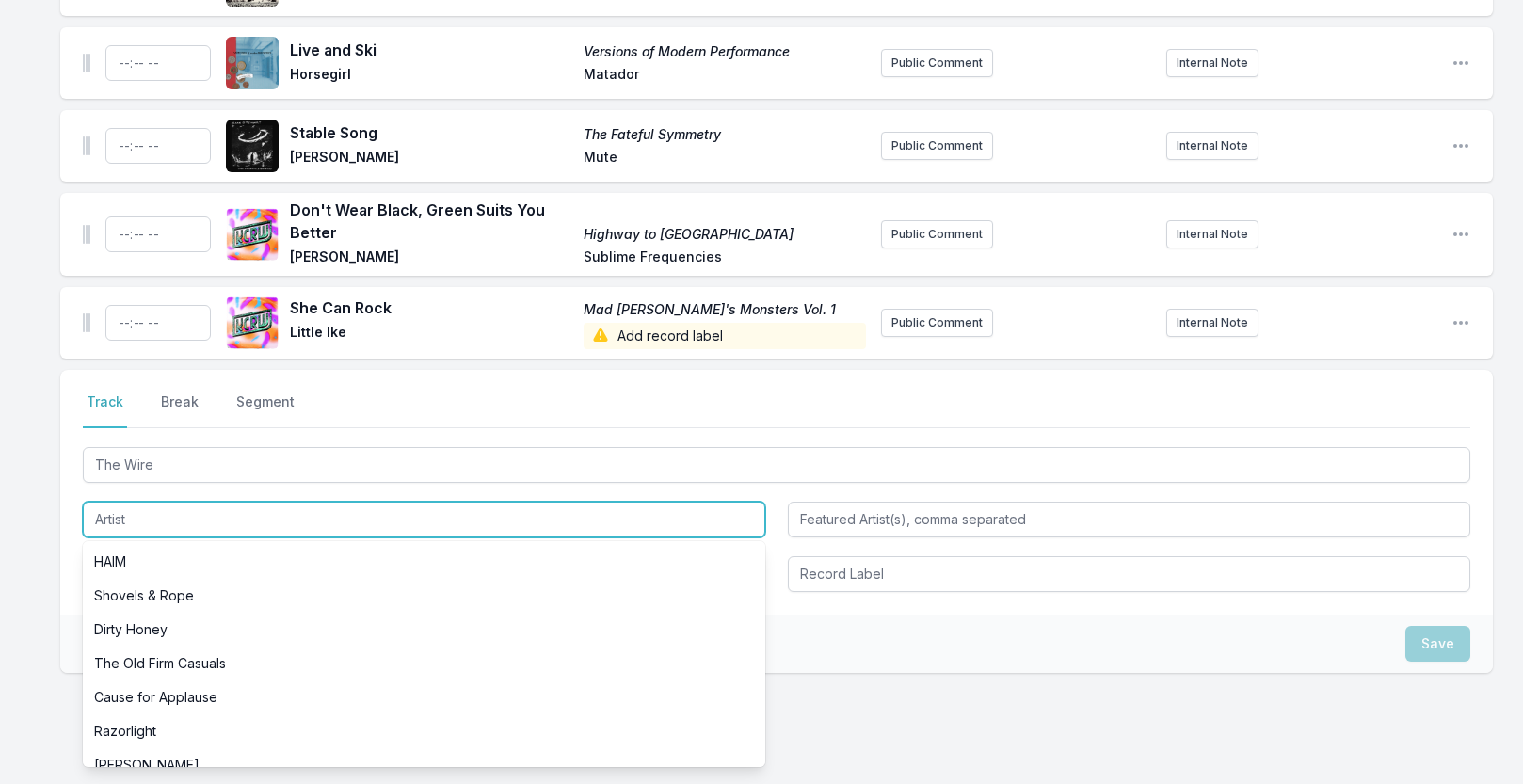
click at [135, 537] on input "Artist" at bounding box center [424, 520] width 683 height 36
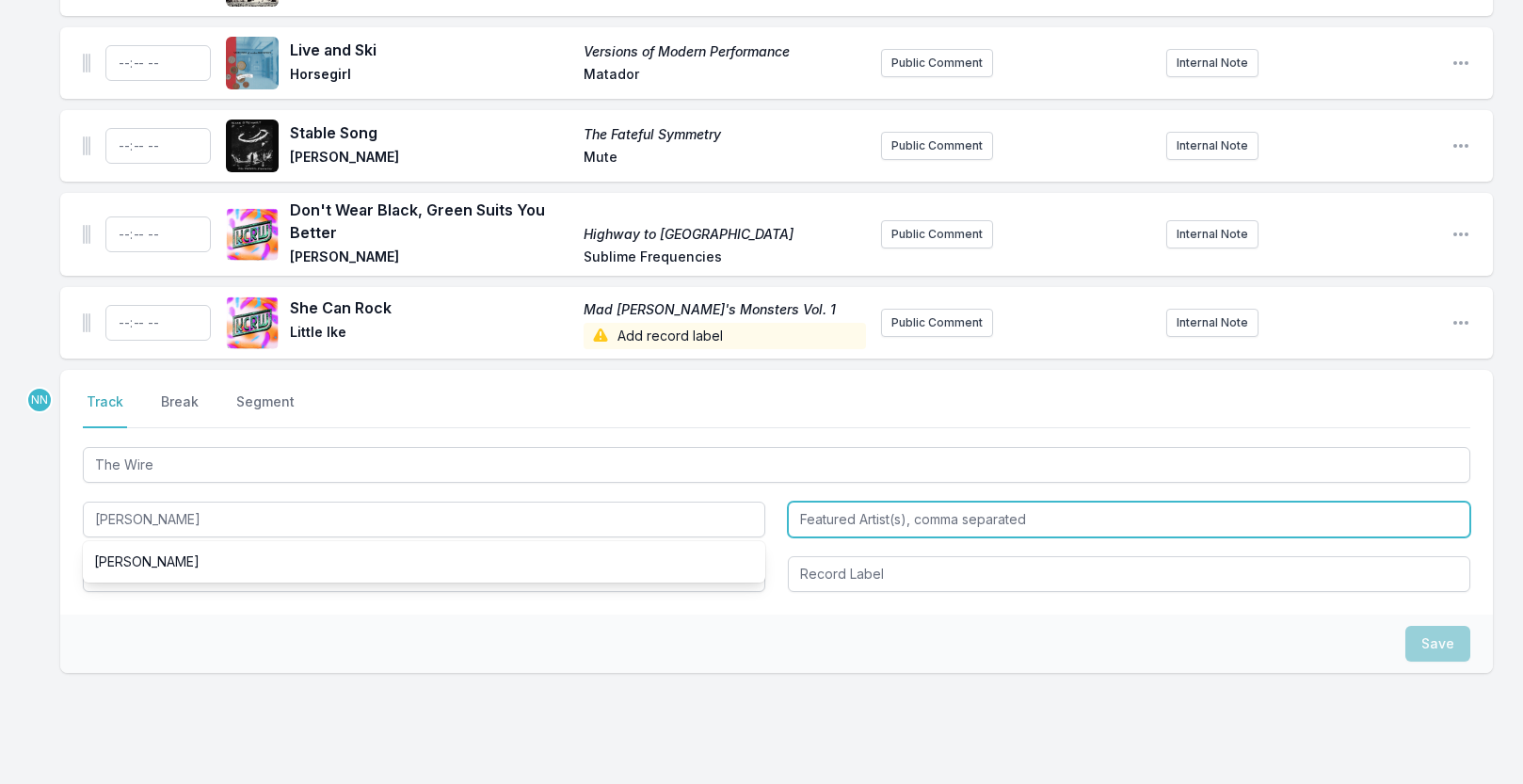
type input "Pere Ubu"
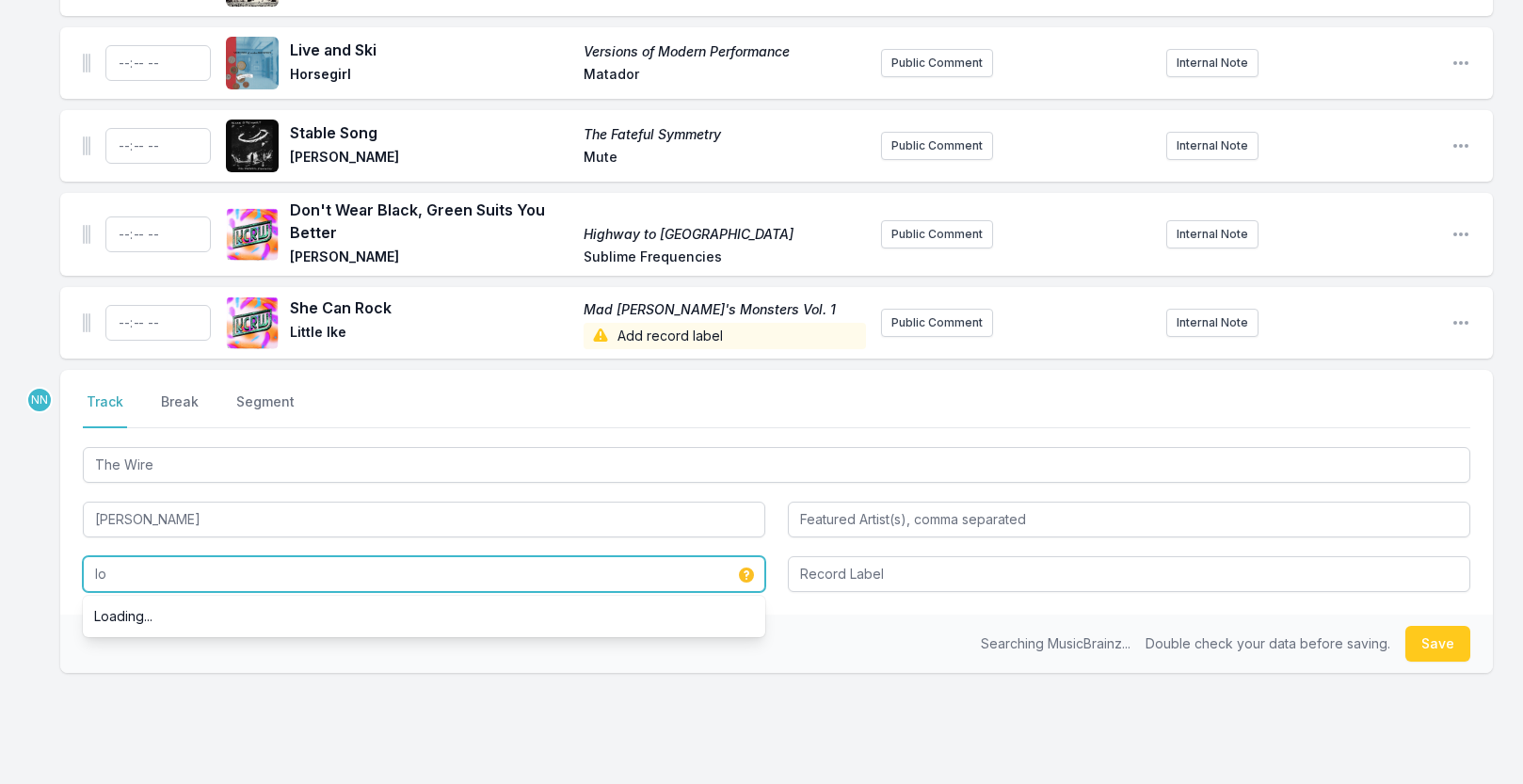
type input "l"
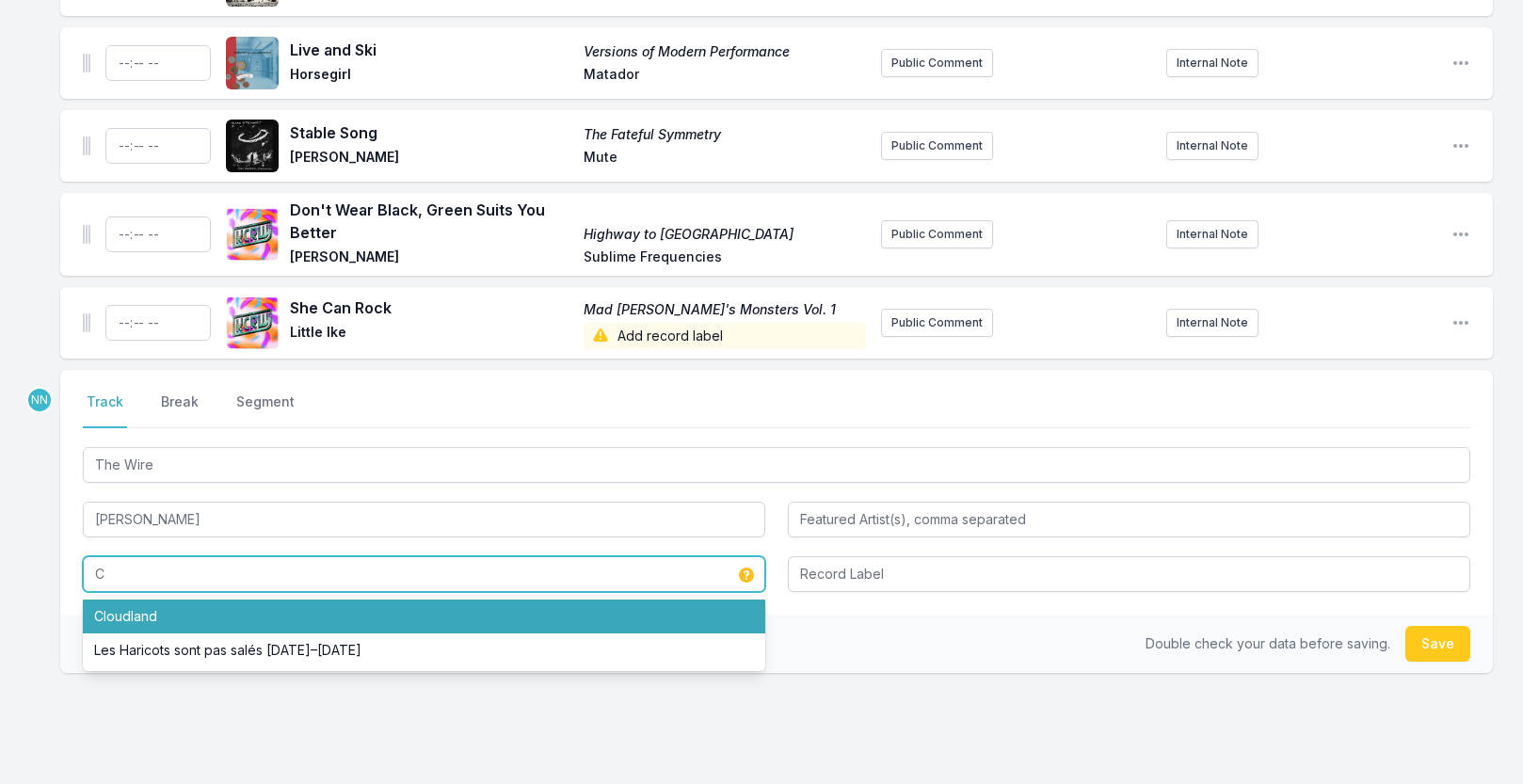
click at [115, 627] on li "Cloudland" at bounding box center [424, 617] width 683 height 34
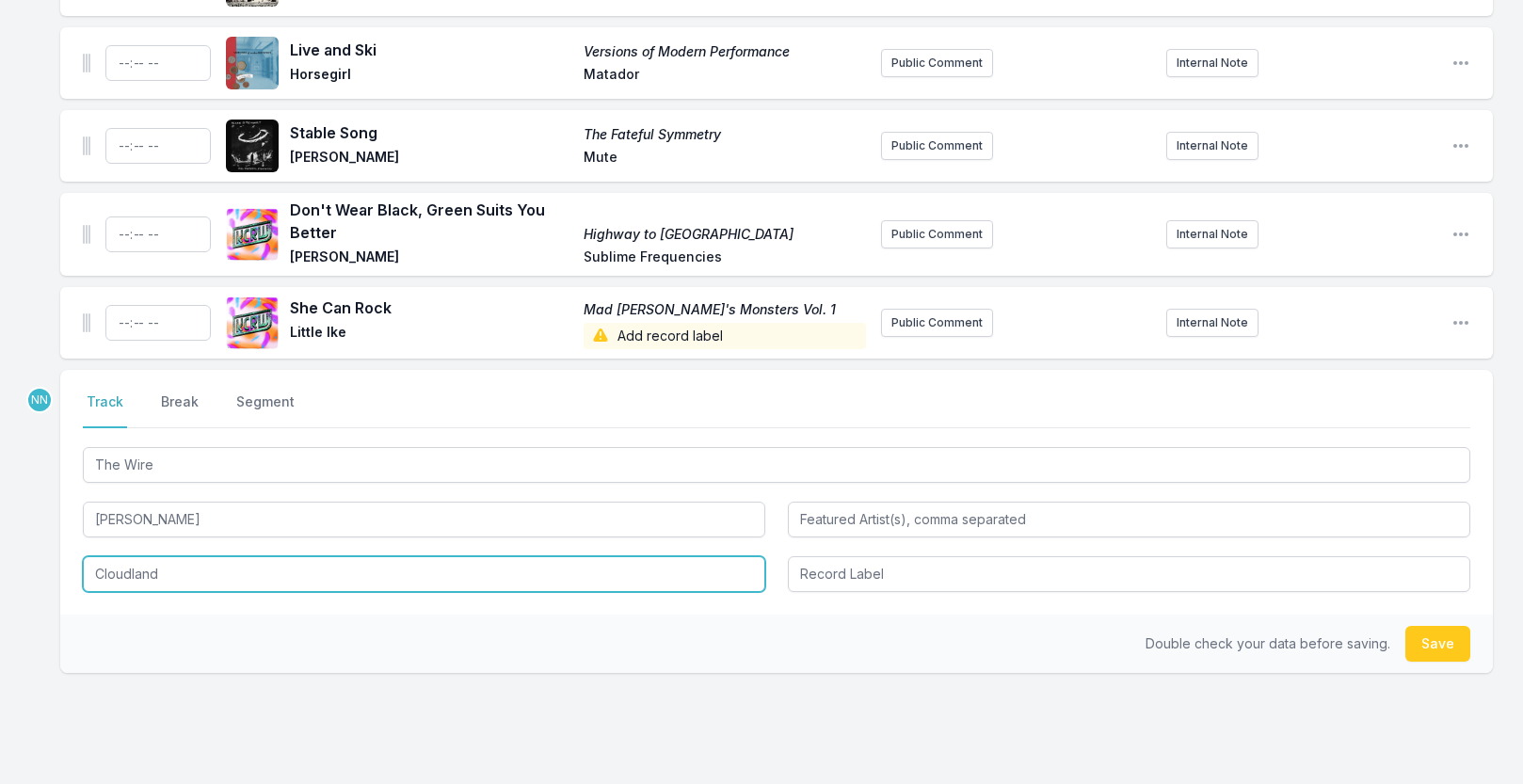
type input "Cloudland"
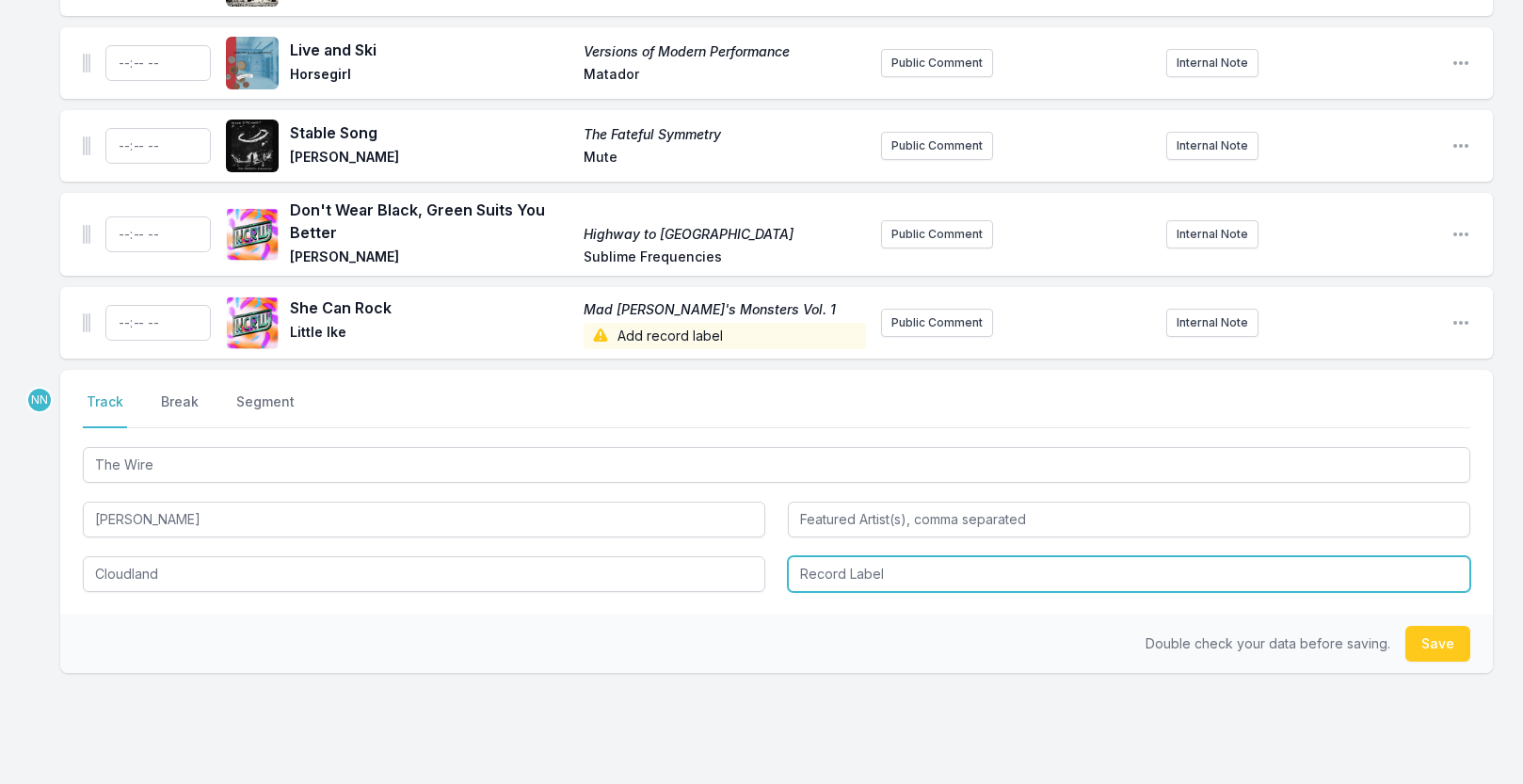
click at [1051, 592] on input "Record Label" at bounding box center [1129, 574] width 683 height 36
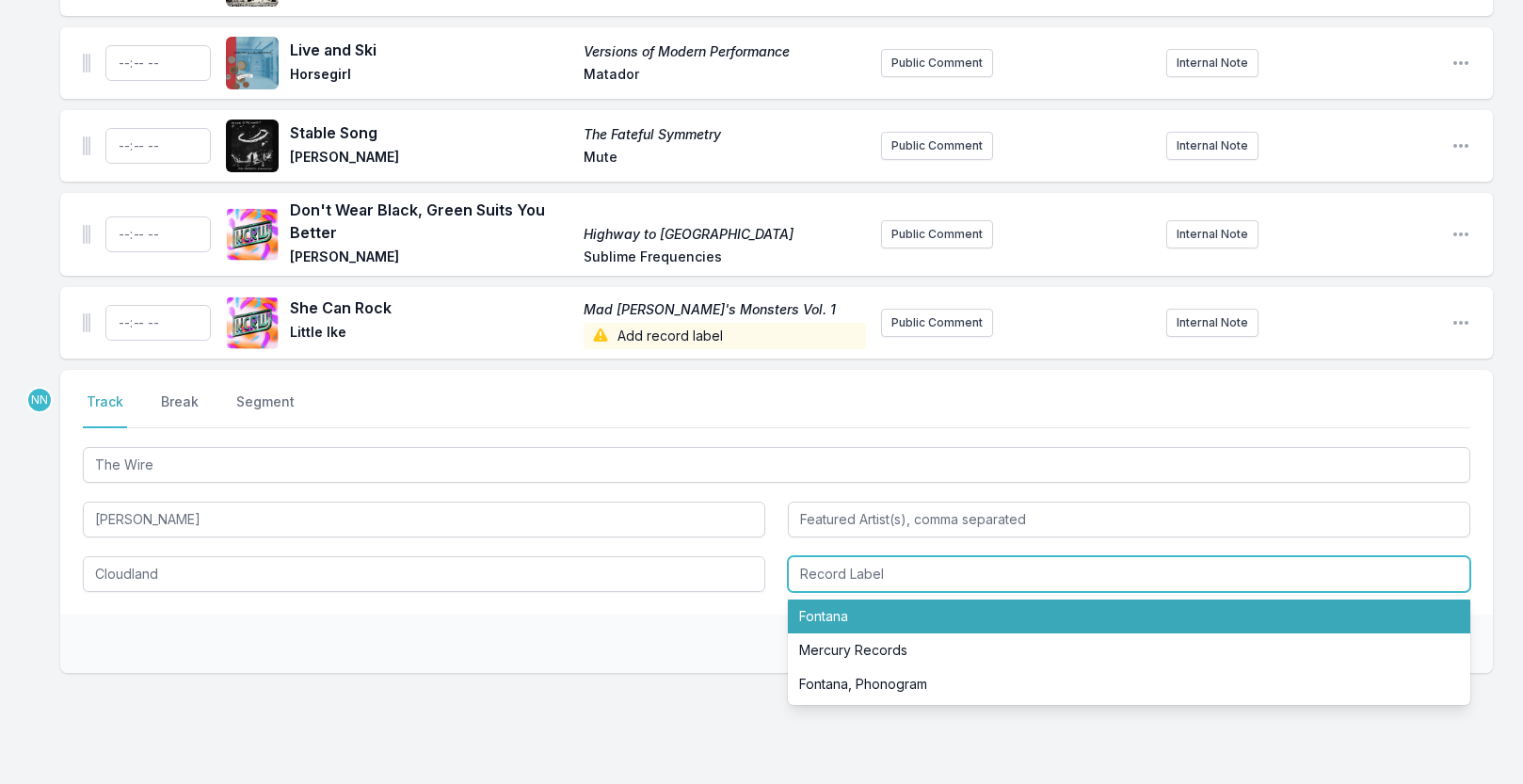
click at [838, 633] on li "Fontana" at bounding box center [1129, 617] width 683 height 34
type input "Fontana"
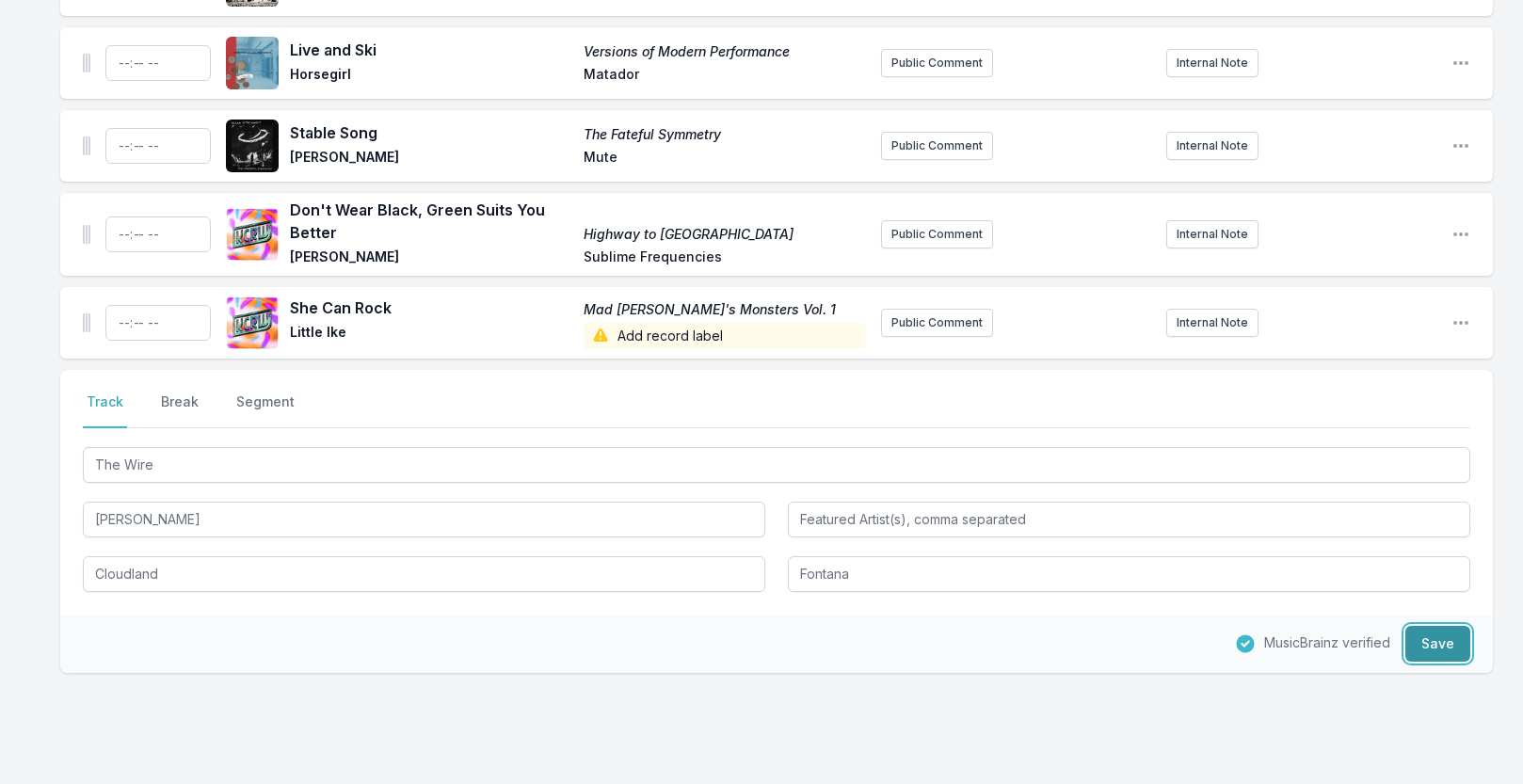
click at [1415, 661] on button "Save" at bounding box center [1437, 643] width 65 height 36
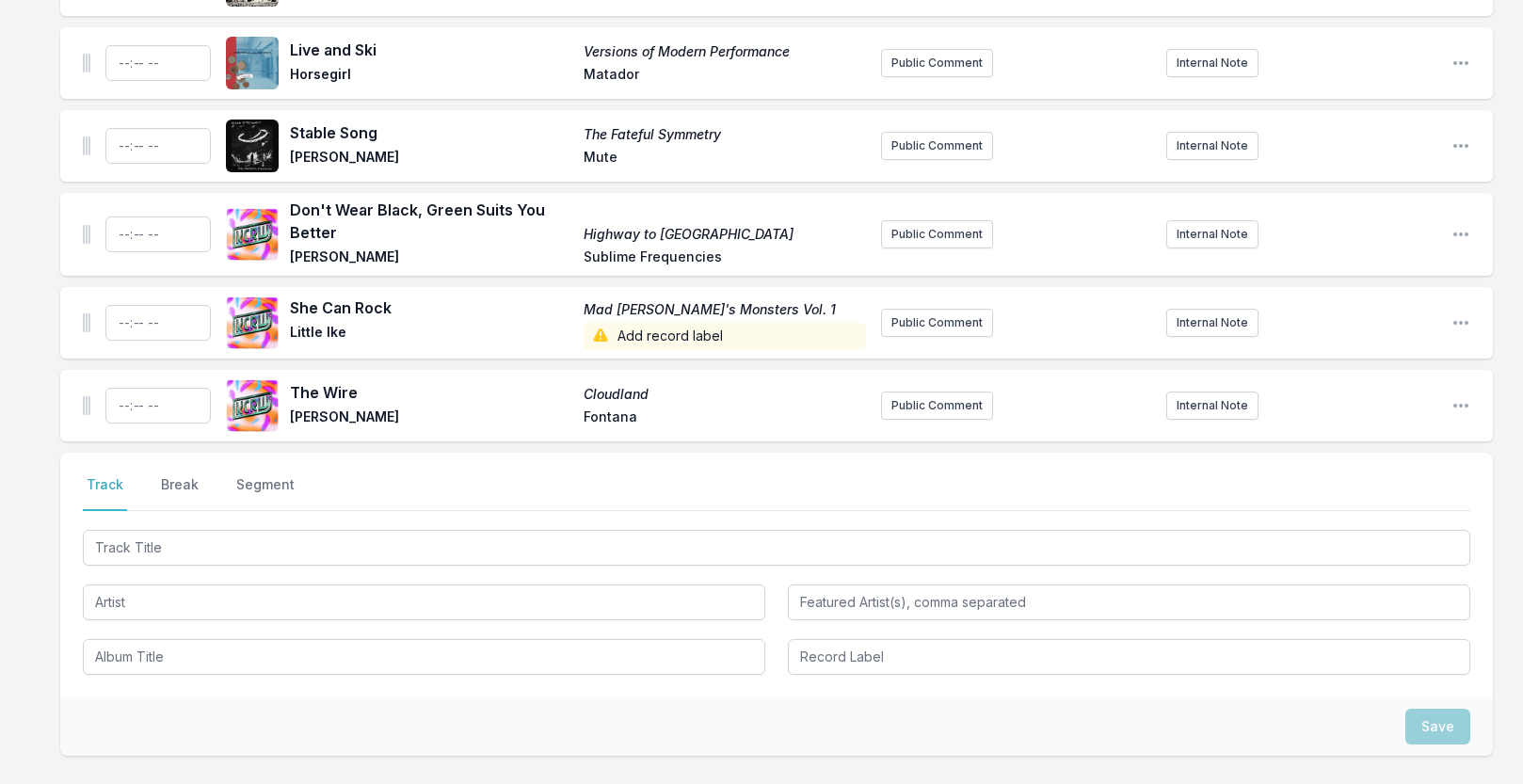
scroll to position [2228, 0]
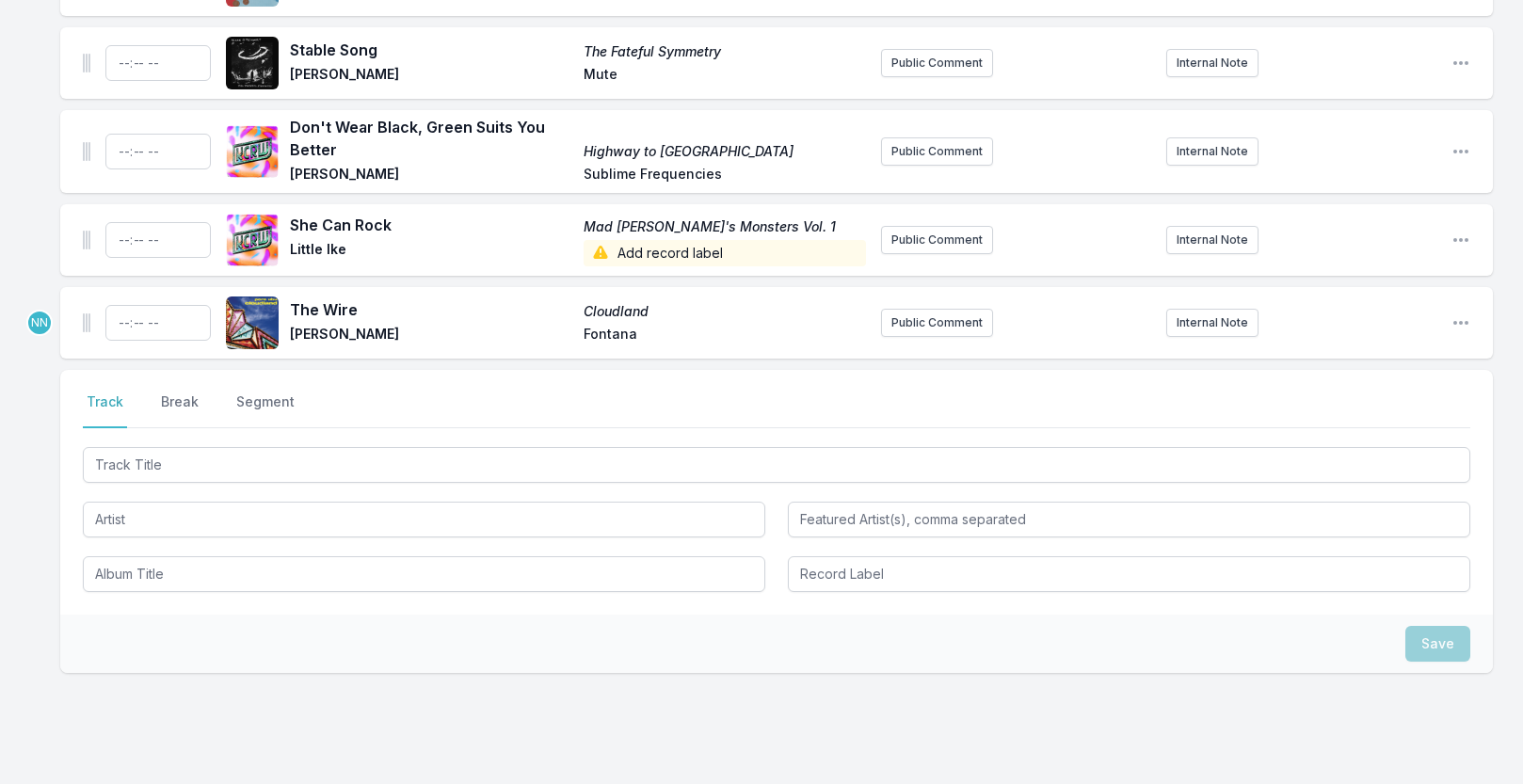
click at [651, 266] on span "Add record label" at bounding box center [724, 253] width 282 height 27
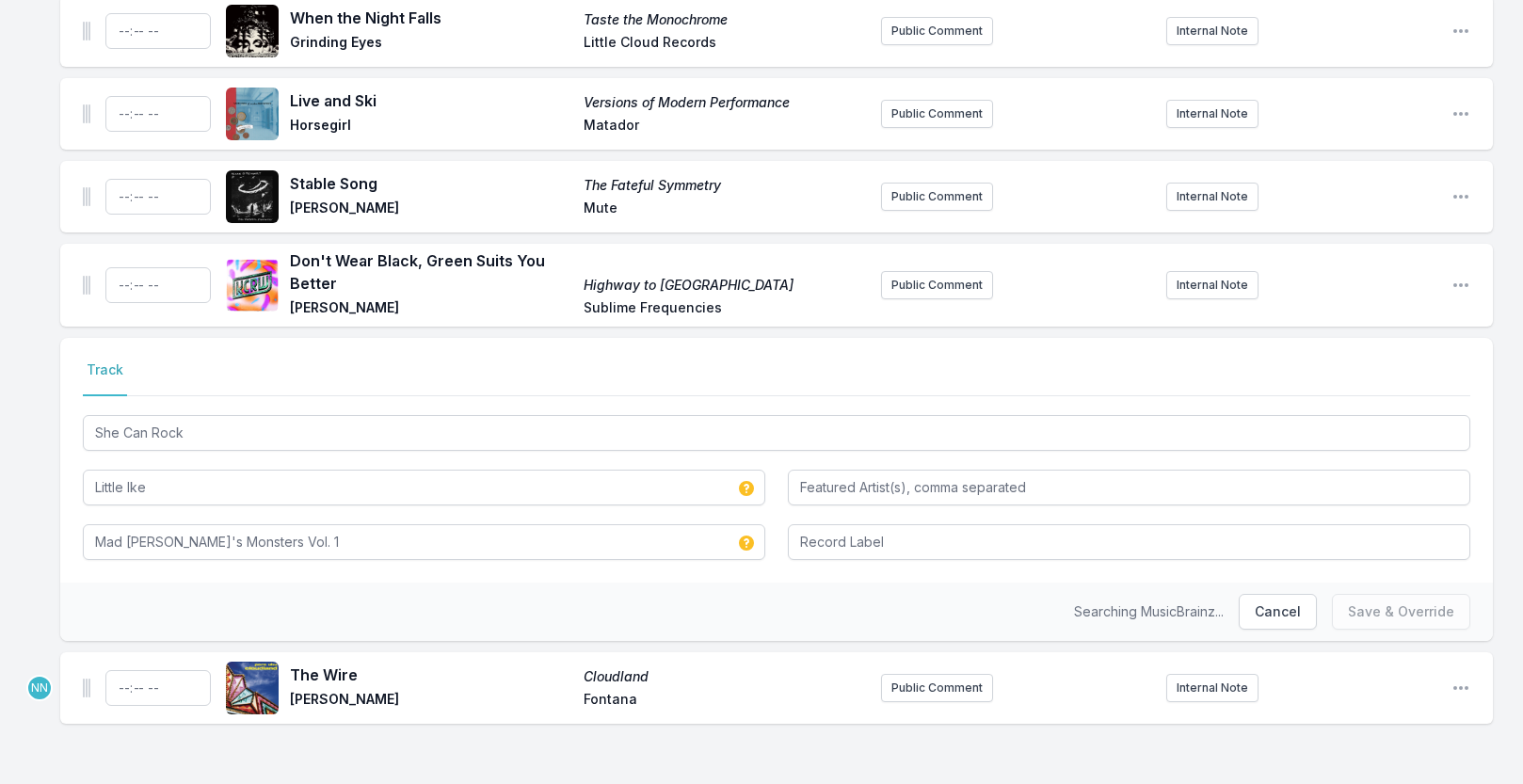
scroll to position [2113, 0]
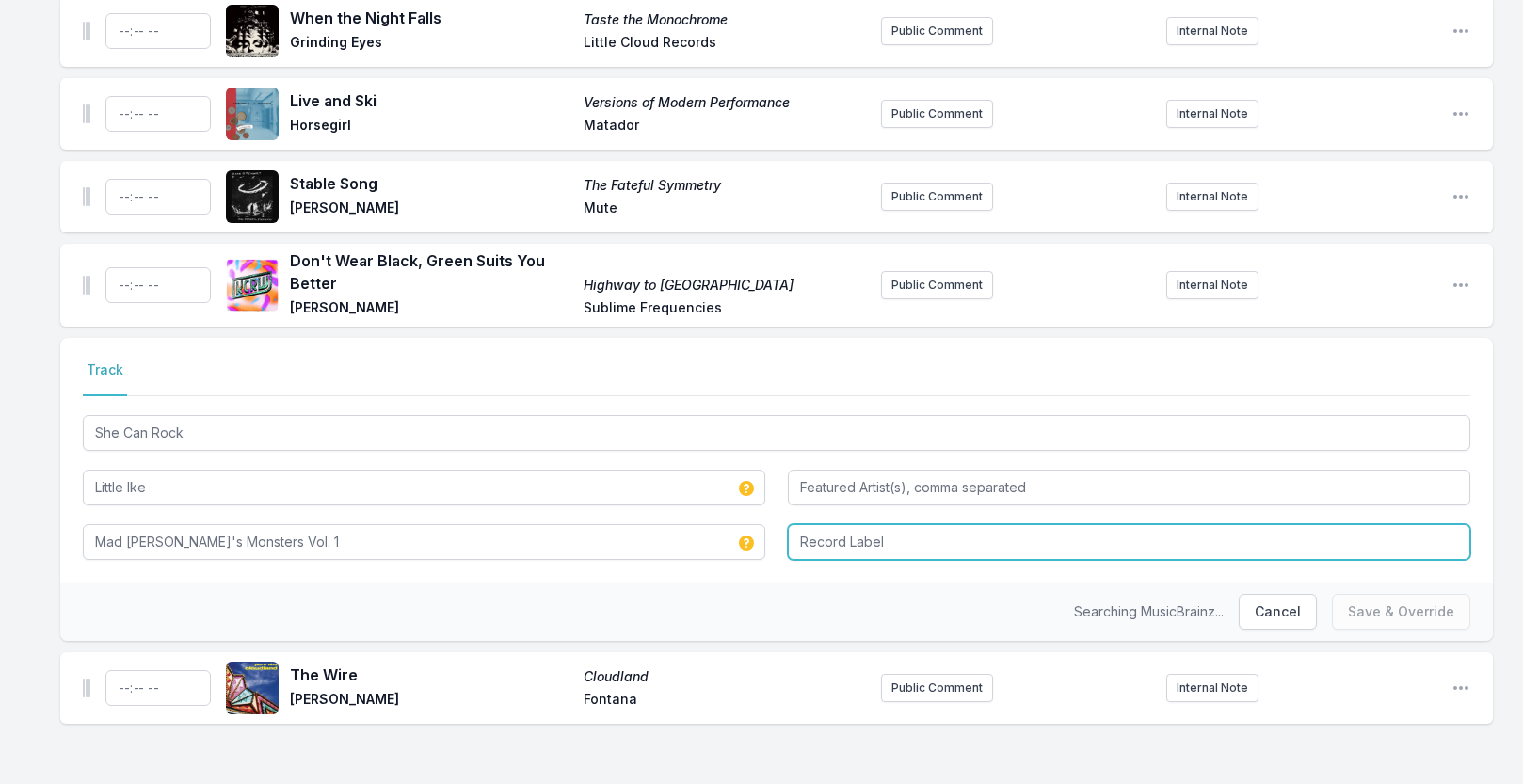
click at [828, 541] on input "Record Label" at bounding box center [1129, 543] width 683 height 36
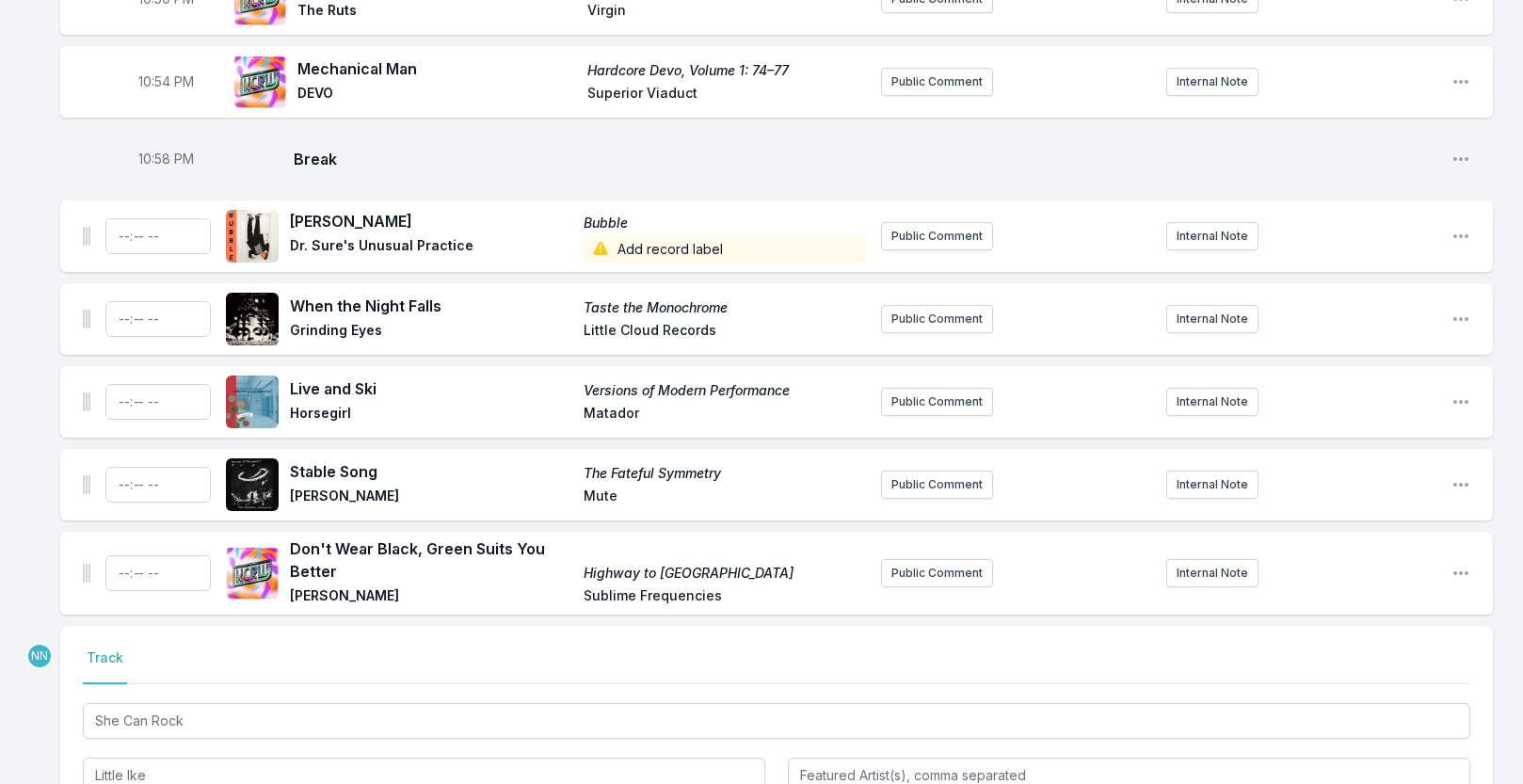
scroll to position [1785, 0]
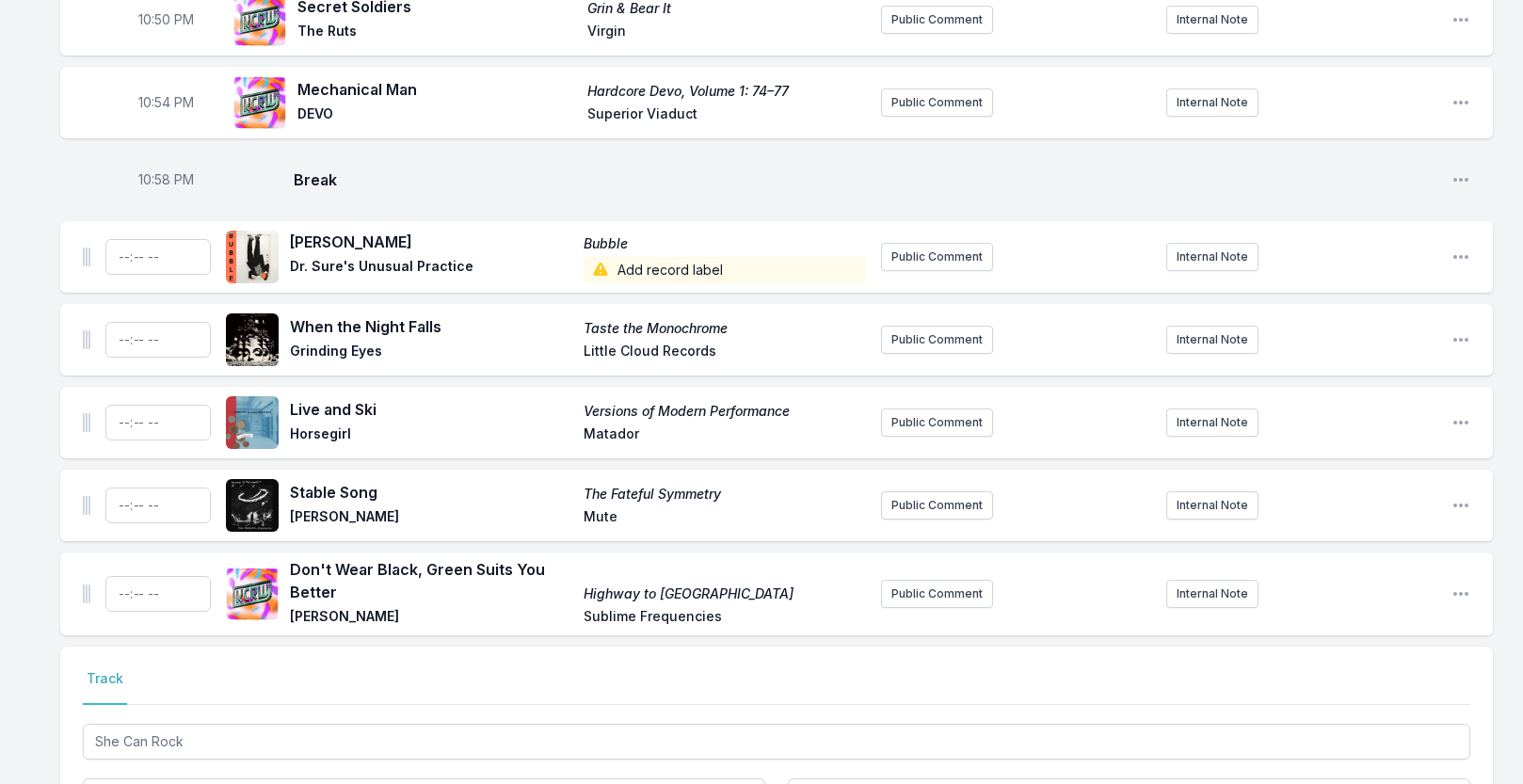
click at [671, 283] on span "Add record label" at bounding box center [724, 270] width 282 height 27
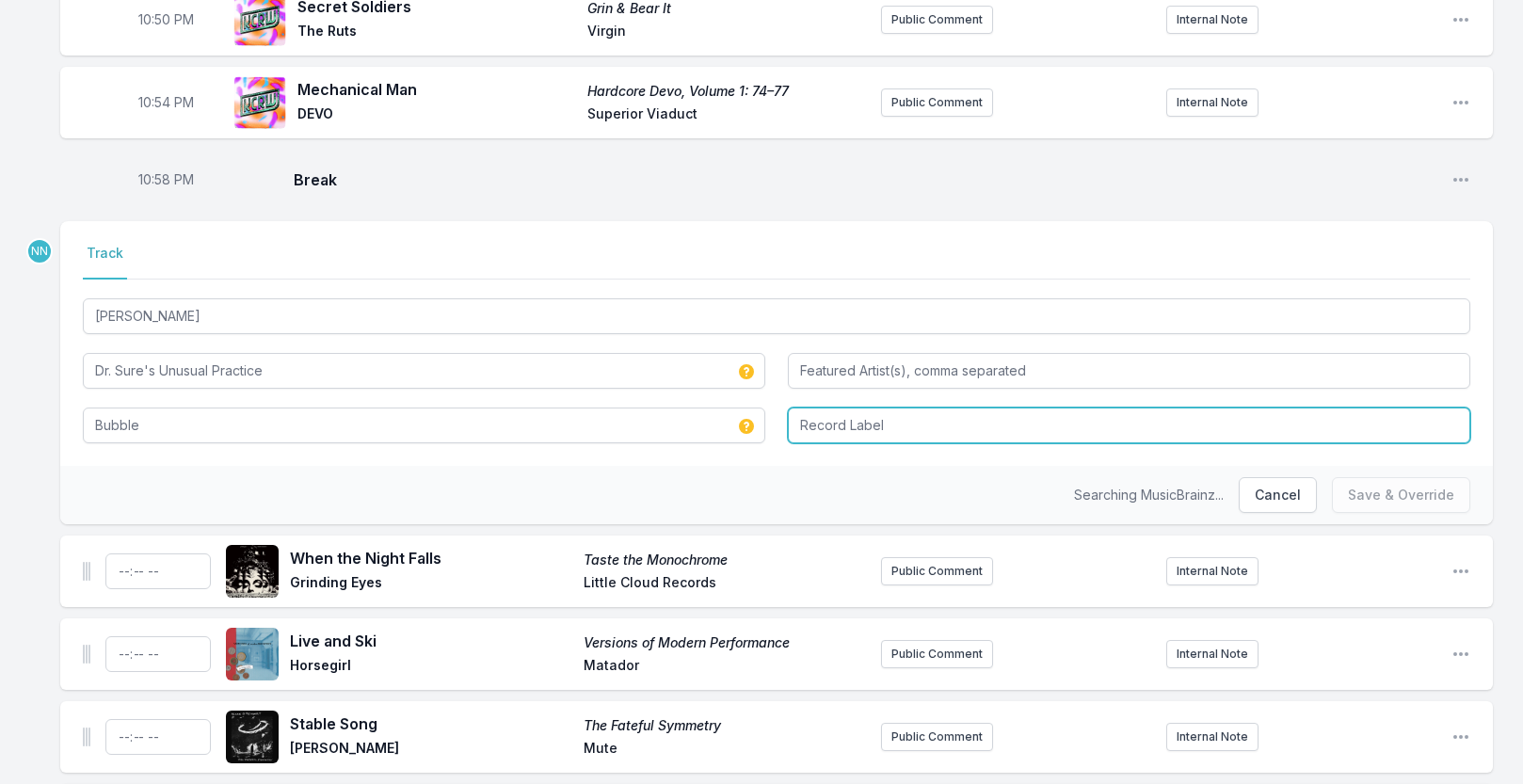
click at [833, 433] on input "Record Label" at bounding box center [1129, 426] width 683 height 36
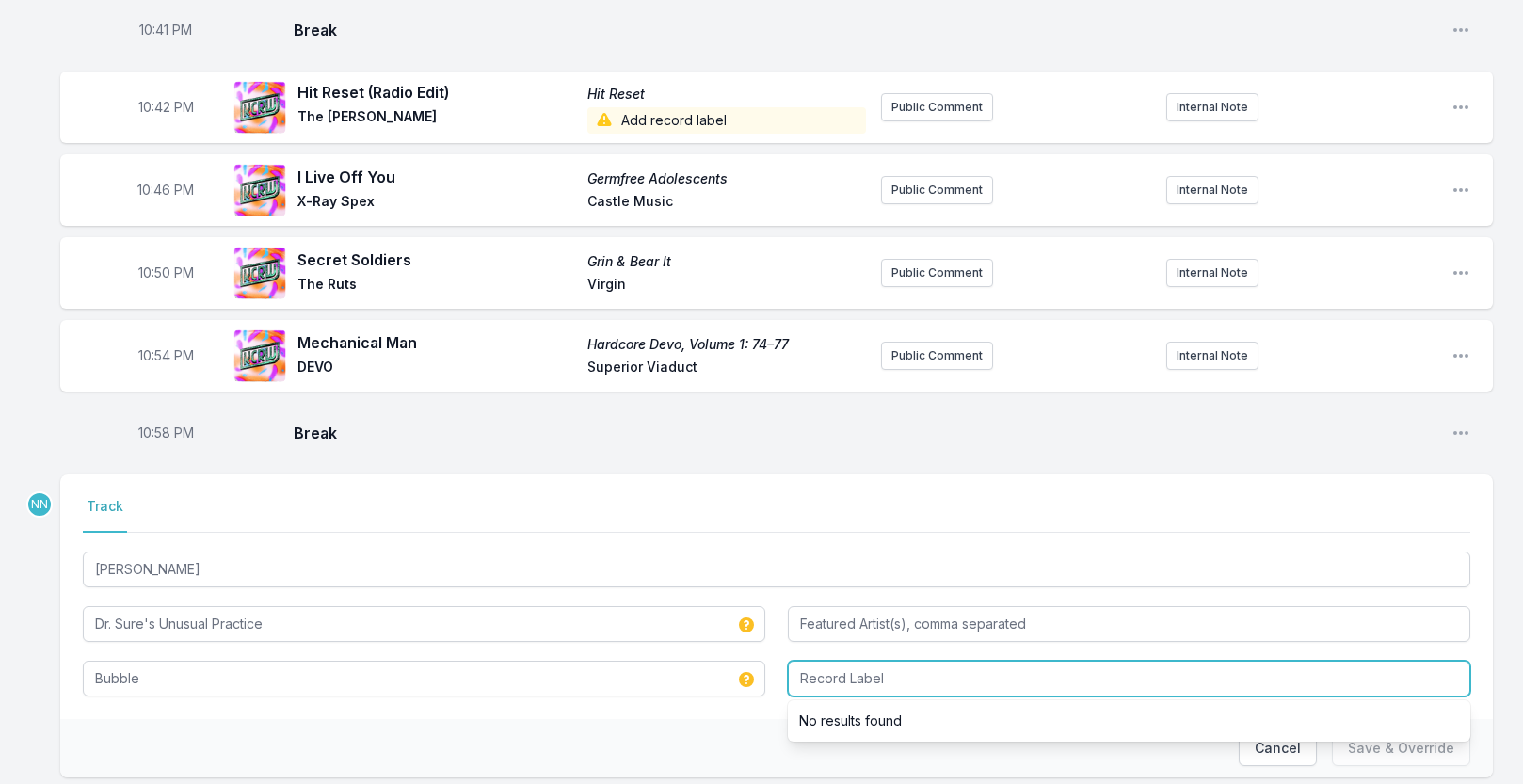
scroll to position [1513, 0]
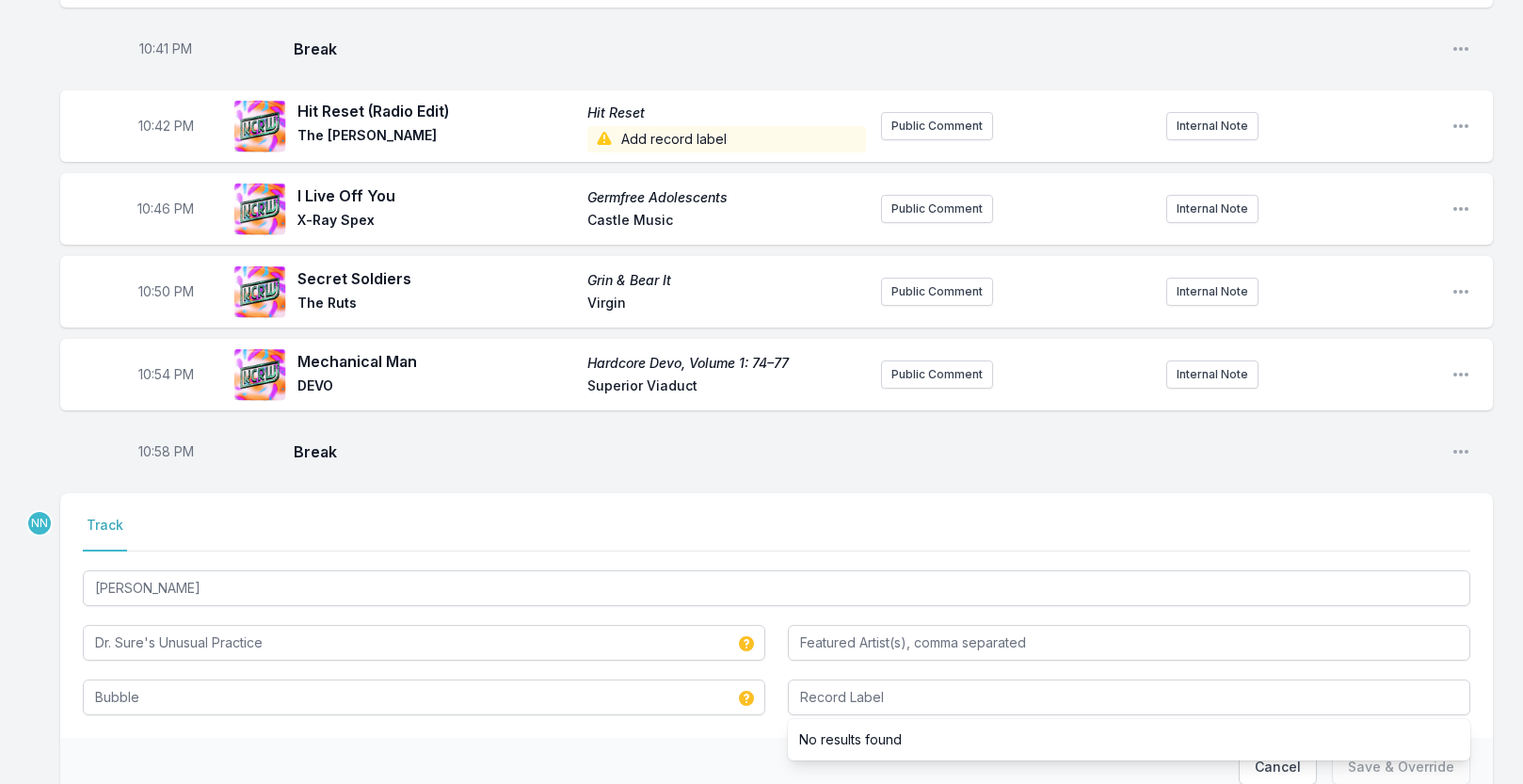
click at [664, 152] on span "Add record label" at bounding box center [726, 140] width 279 height 27
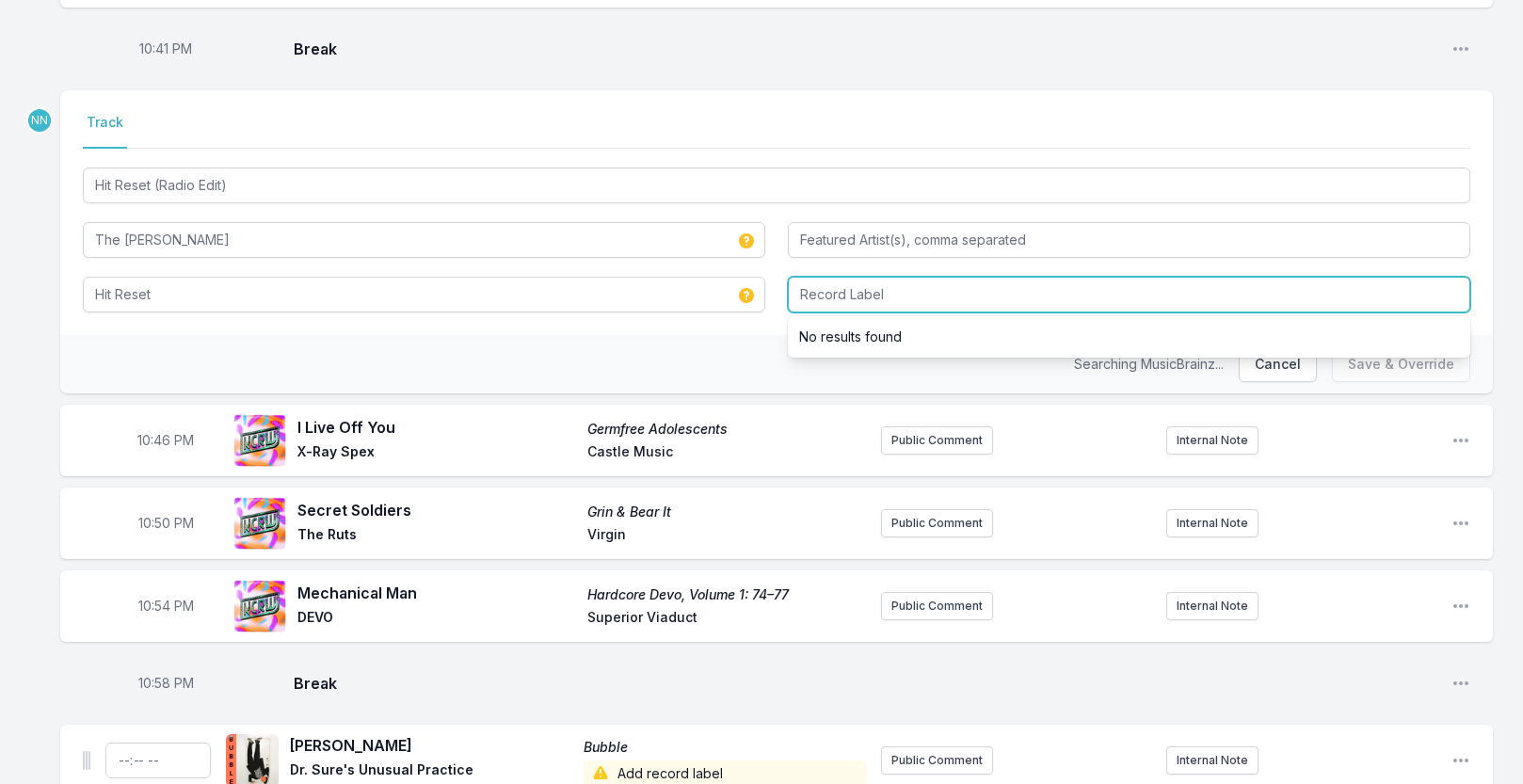
click at [853, 313] on input "Record Label" at bounding box center [1129, 295] width 683 height 36
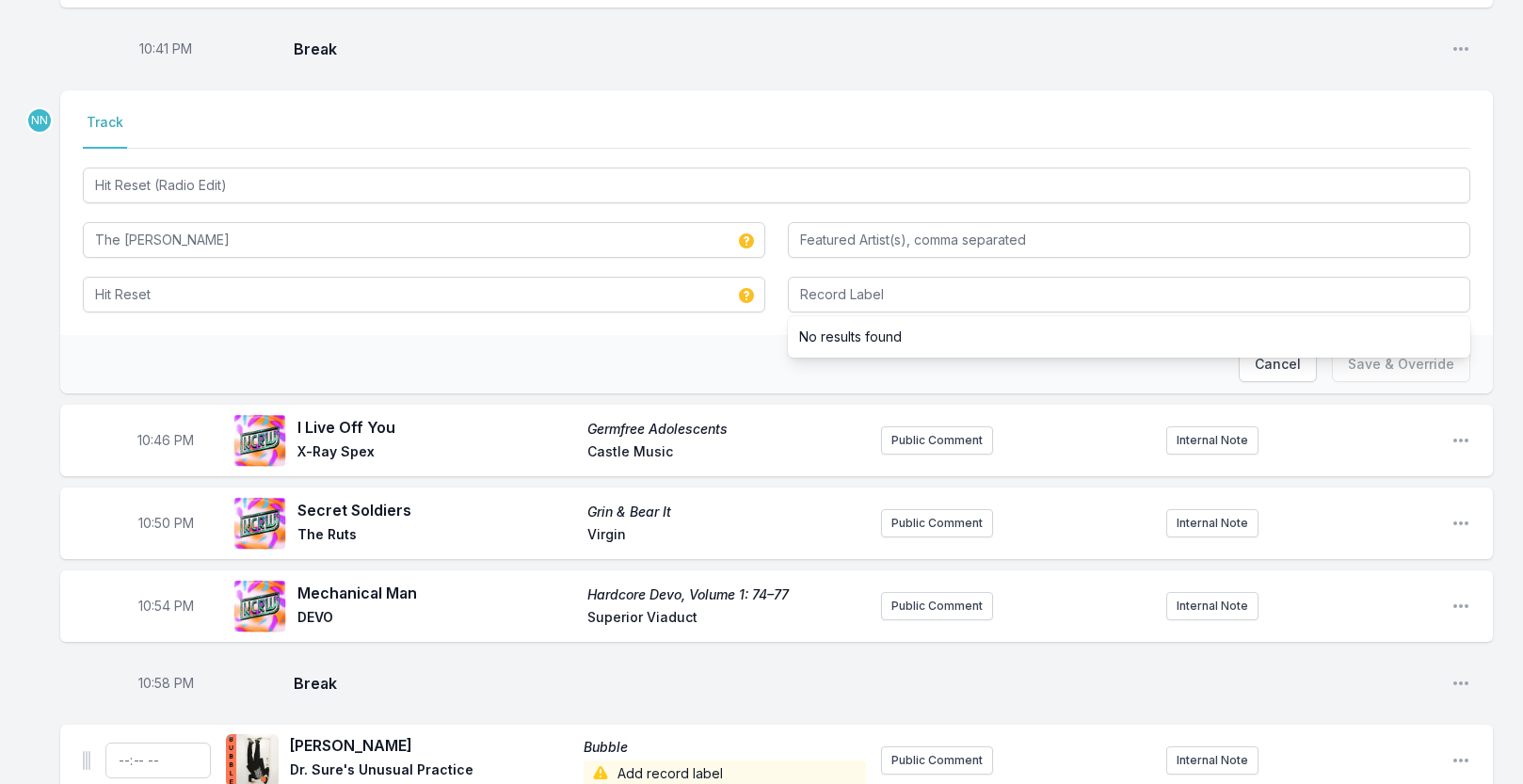
click at [677, 148] on nav "Track" at bounding box center [777, 131] width 1388 height 36
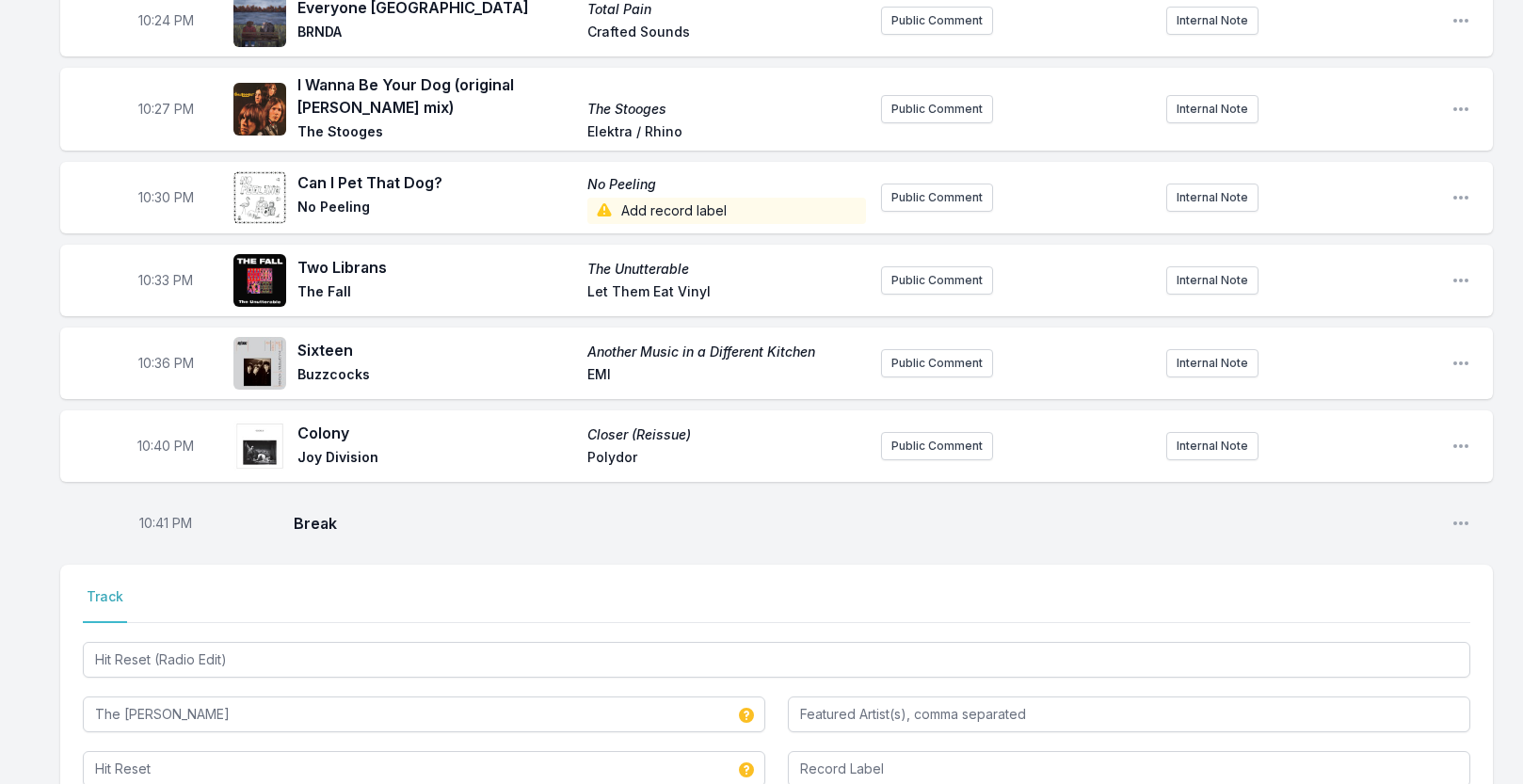
scroll to position [1035, 0]
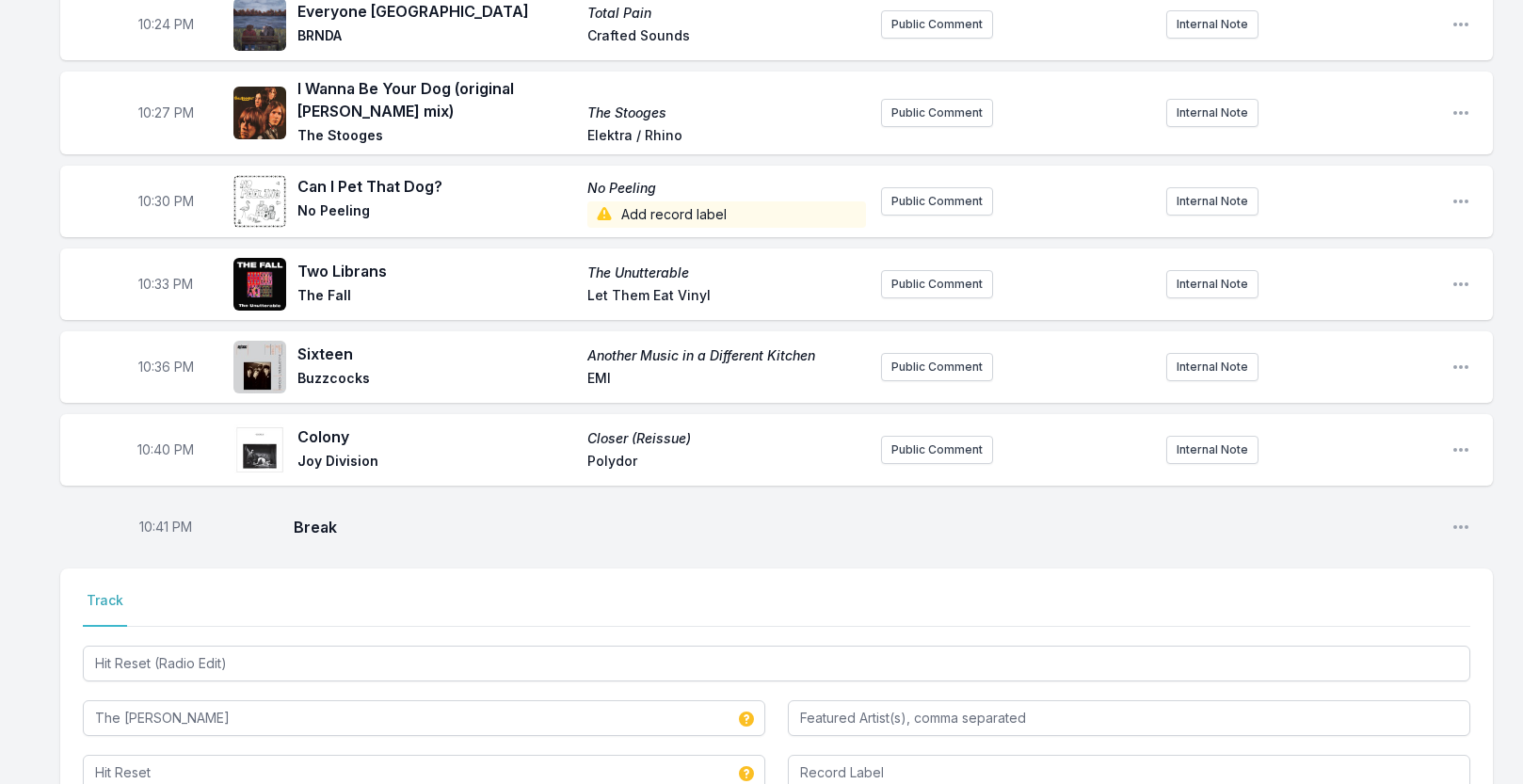
click at [672, 228] on span "Add record label" at bounding box center [726, 215] width 279 height 27
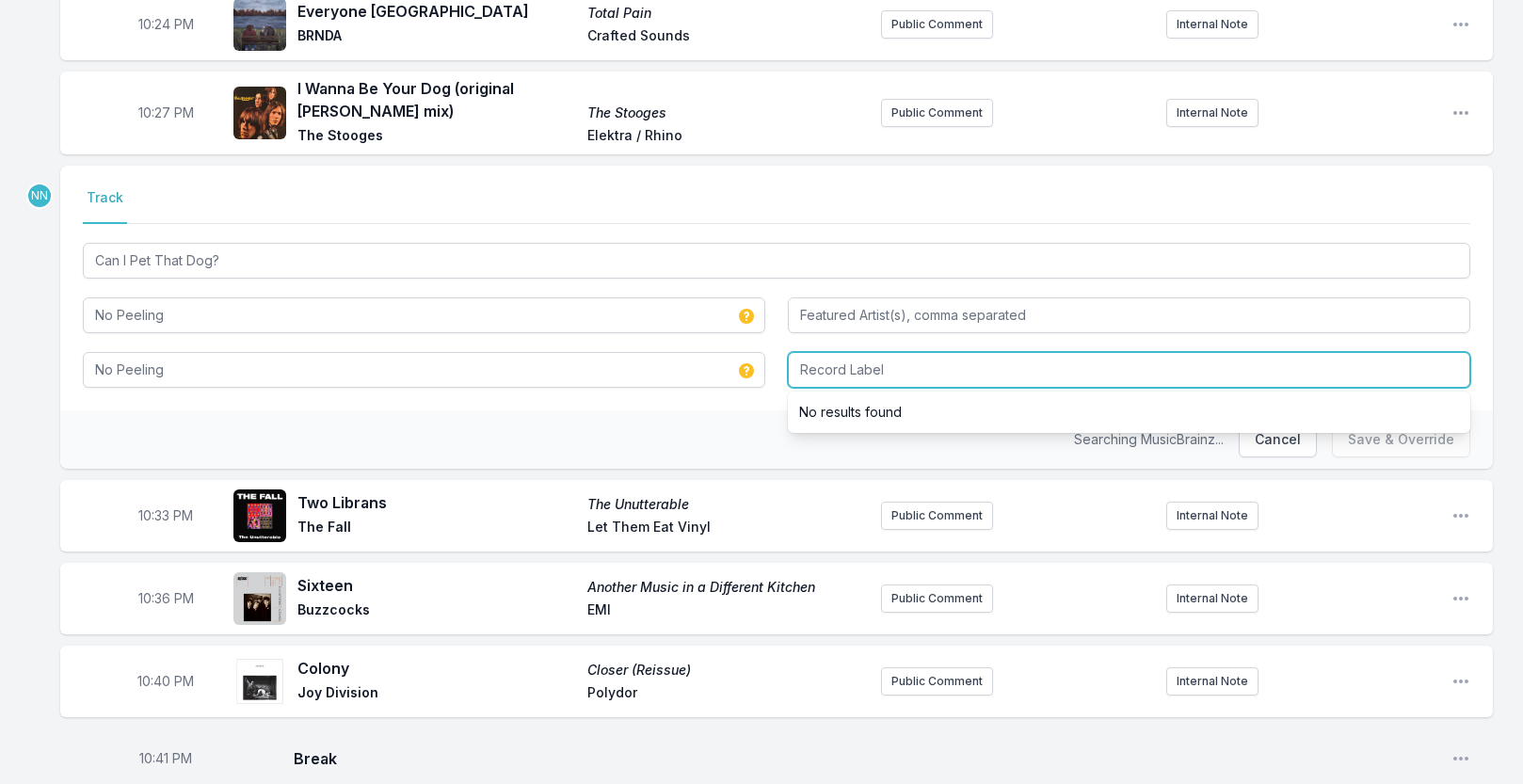
click at [825, 383] on input "Record Label" at bounding box center [1129, 370] width 683 height 36
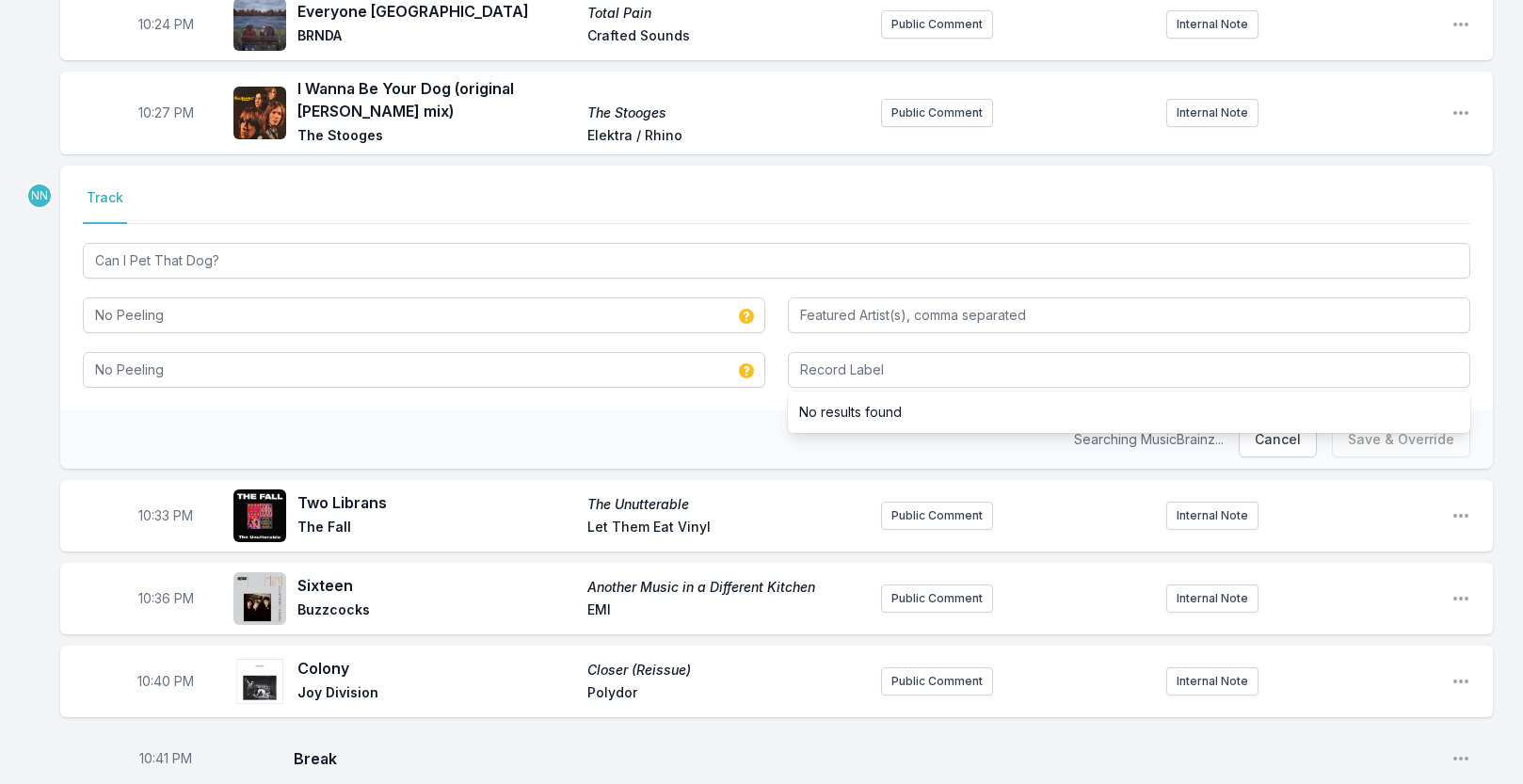
click at [671, 224] on nav "Track" at bounding box center [777, 206] width 1388 height 36
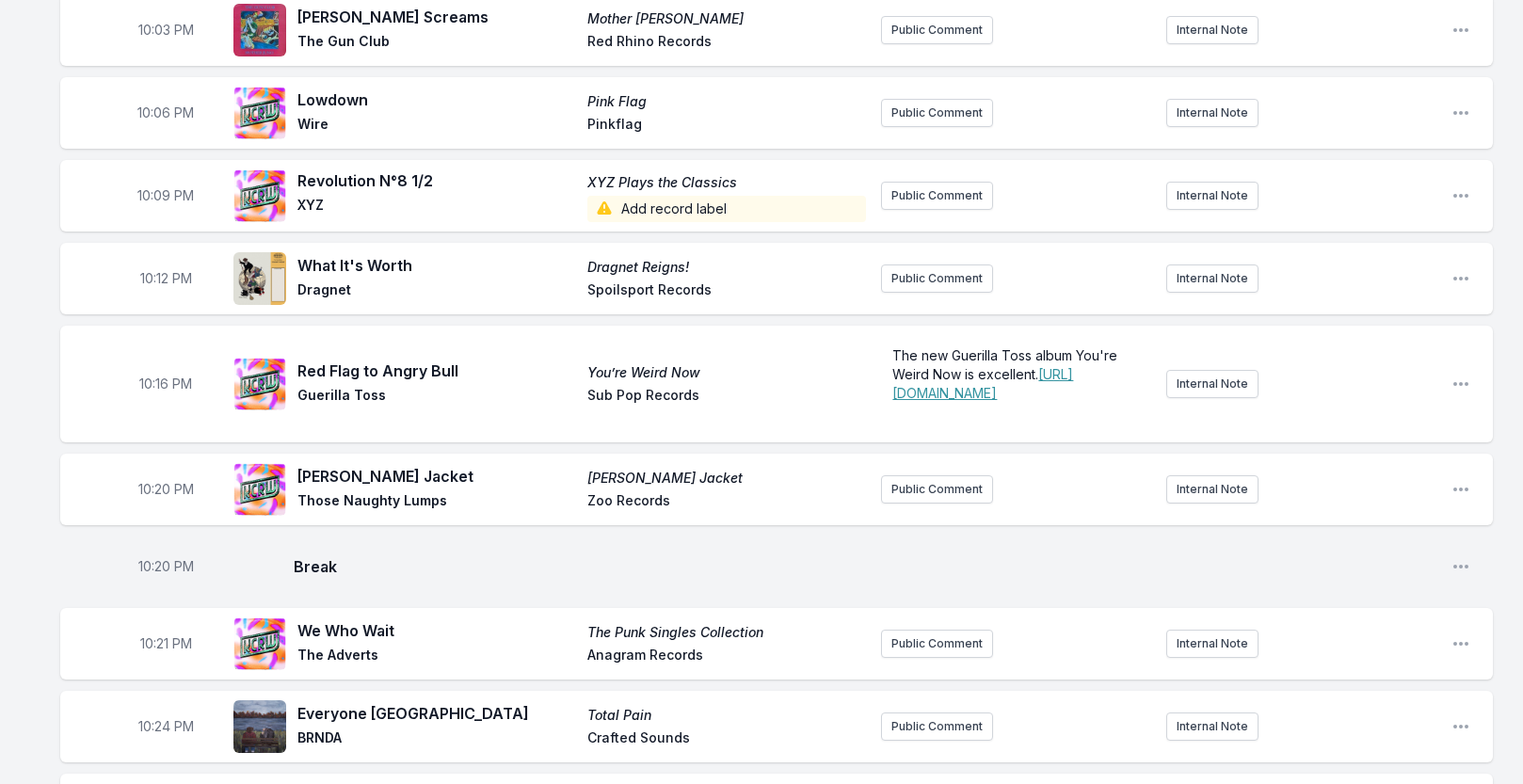
scroll to position [295, 0]
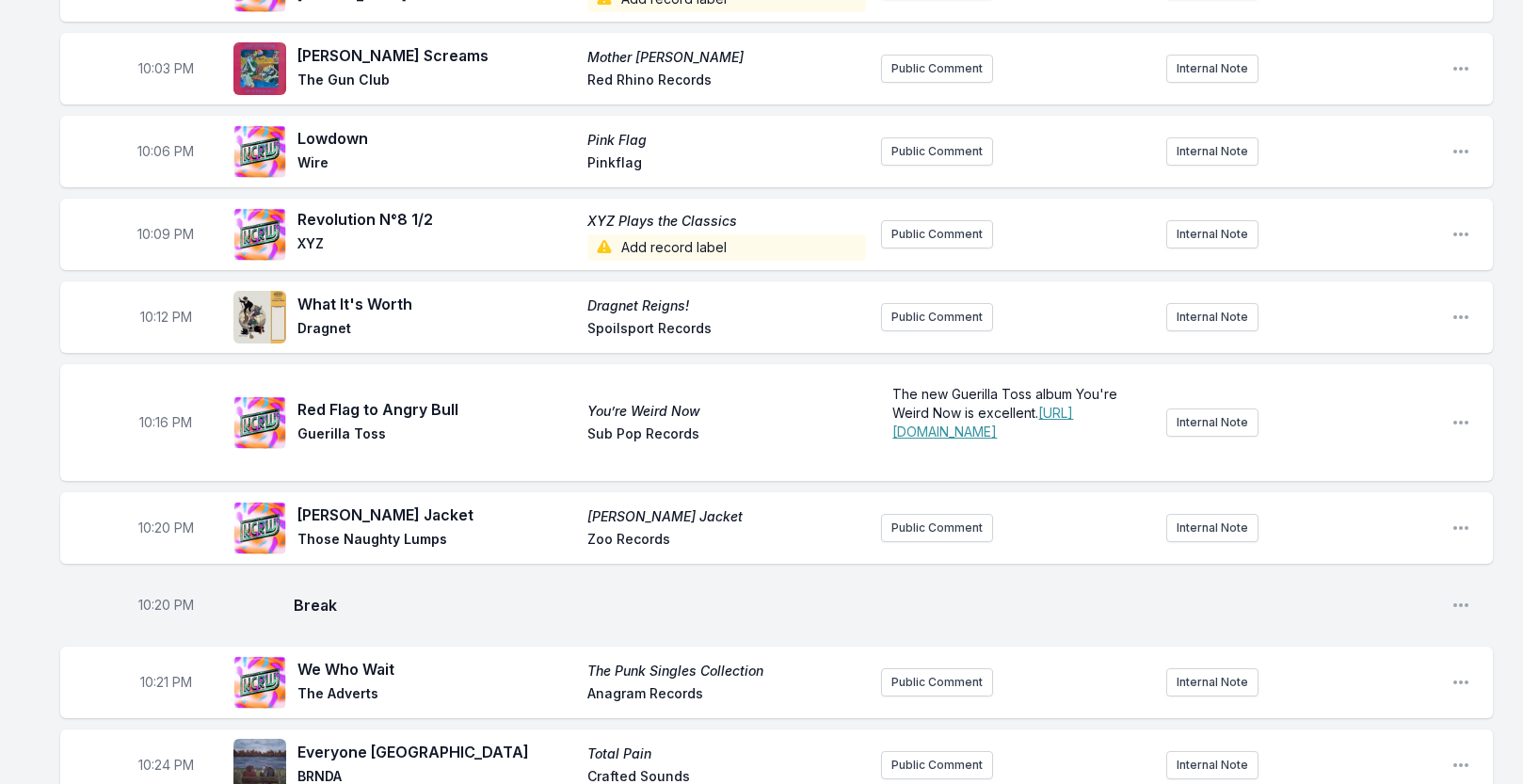
click at [693, 245] on span "Add record label" at bounding box center [726, 248] width 279 height 27
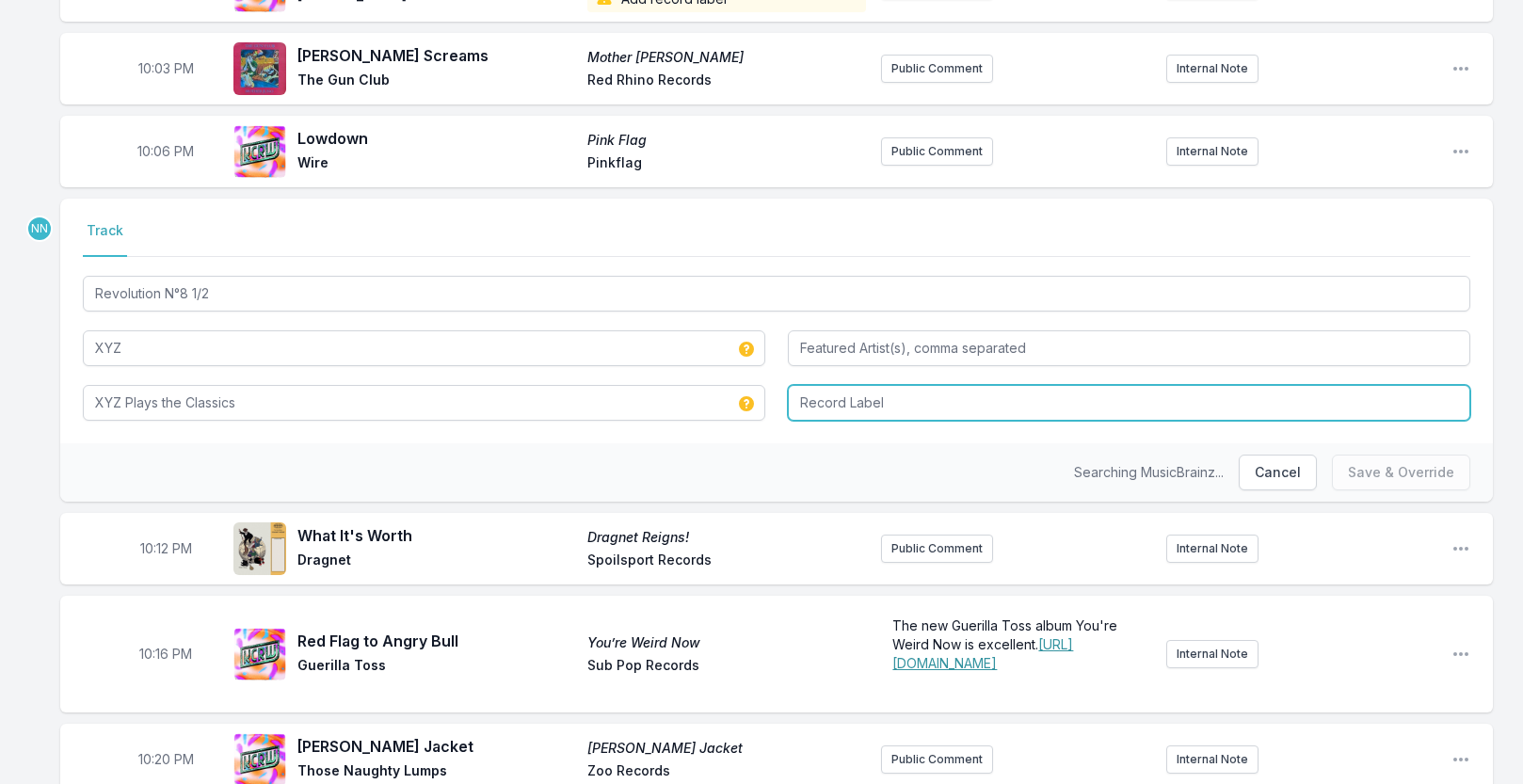
click at [814, 408] on input "Record Label" at bounding box center [1129, 403] width 683 height 36
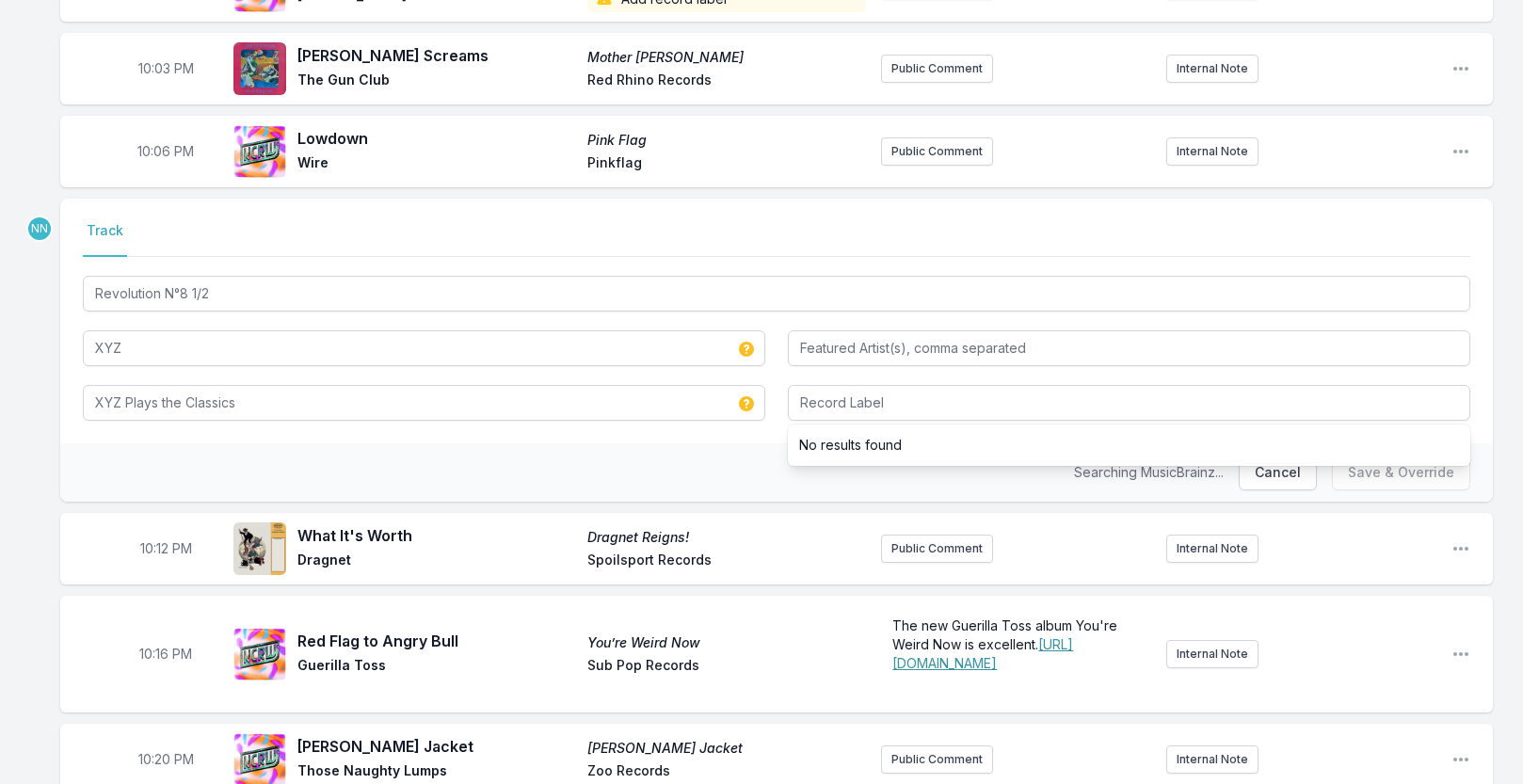
click at [667, 256] on nav "Track" at bounding box center [777, 239] width 1388 height 36
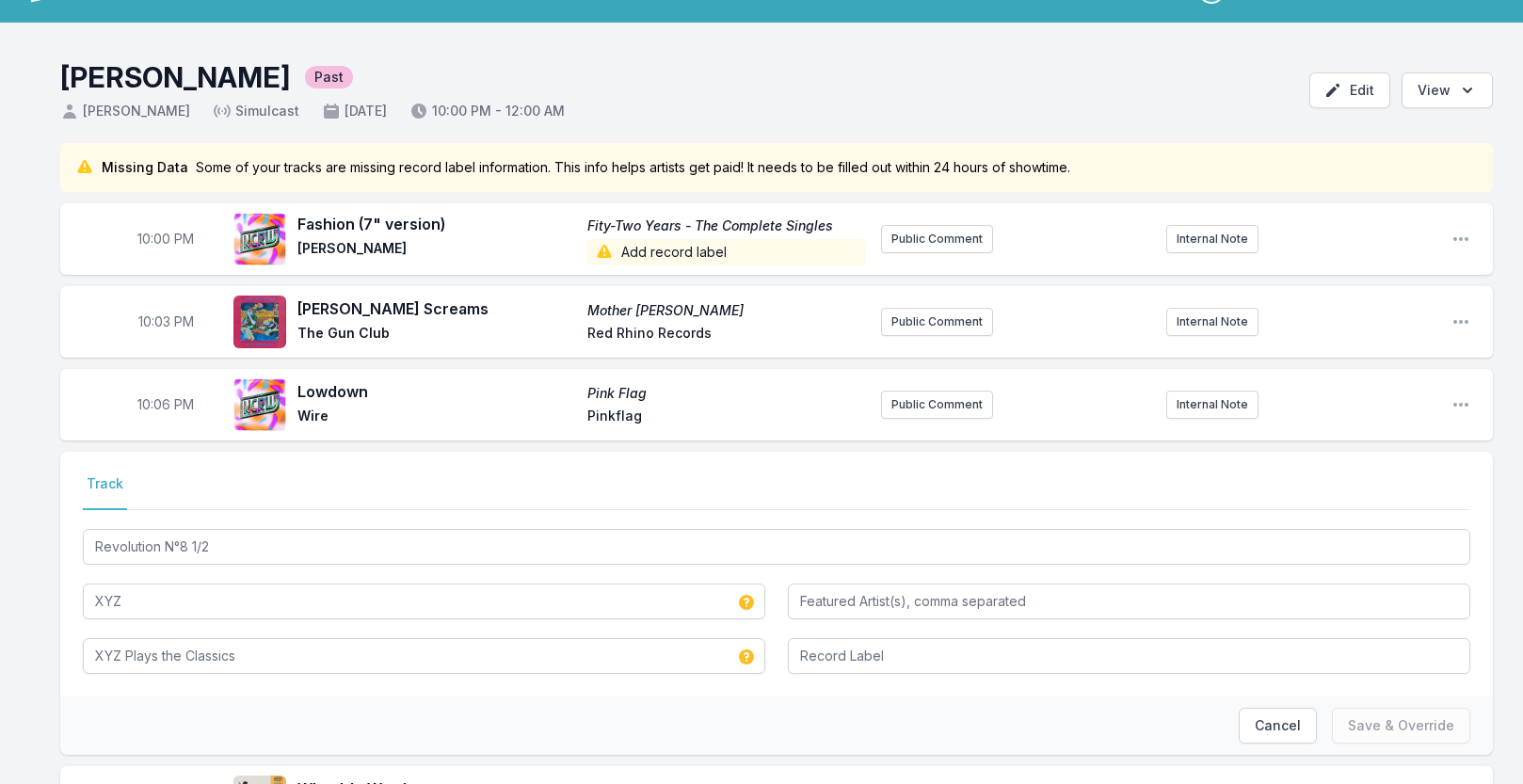
scroll to position [0, 0]
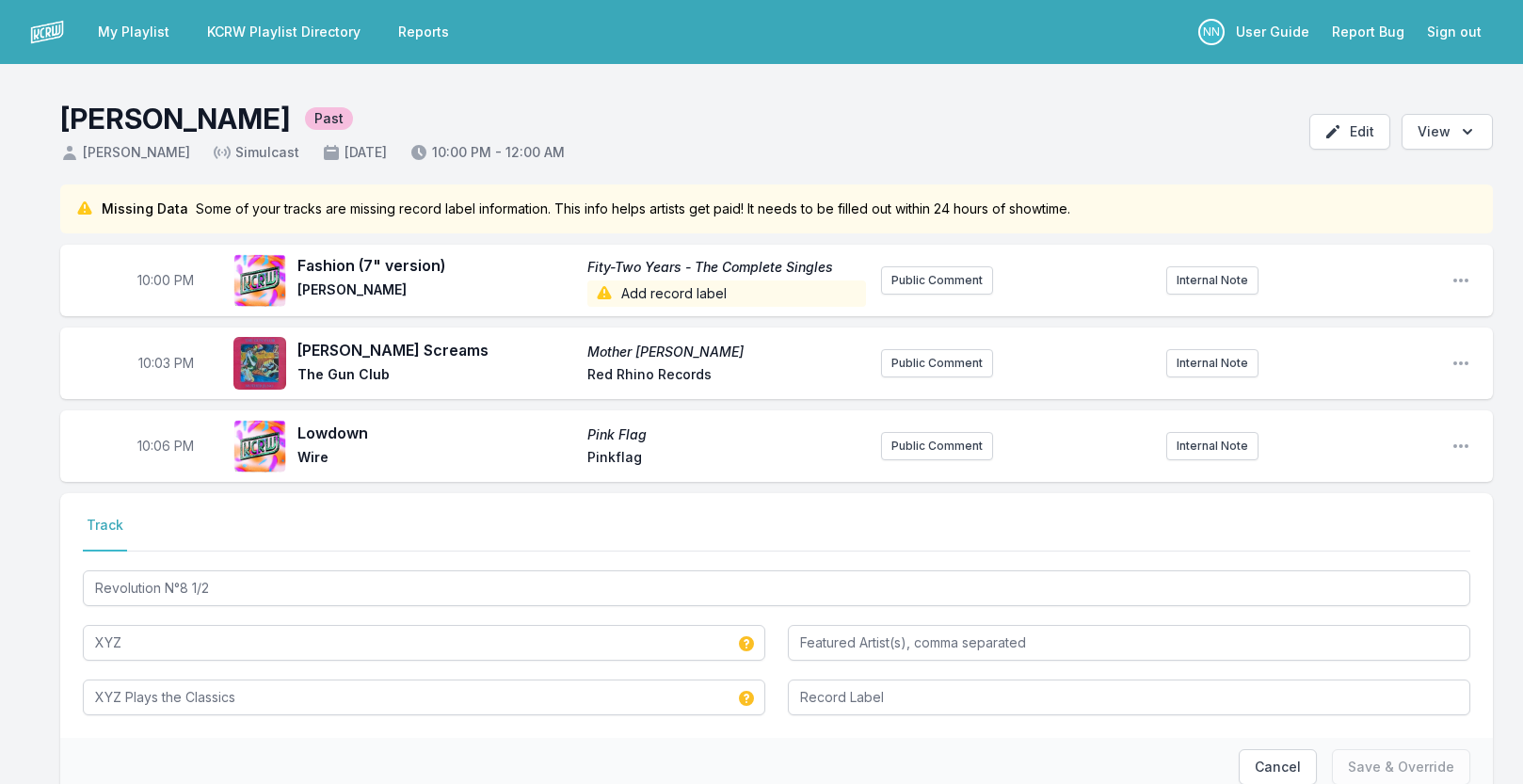
click at [661, 297] on span "Add record label" at bounding box center [726, 294] width 279 height 27
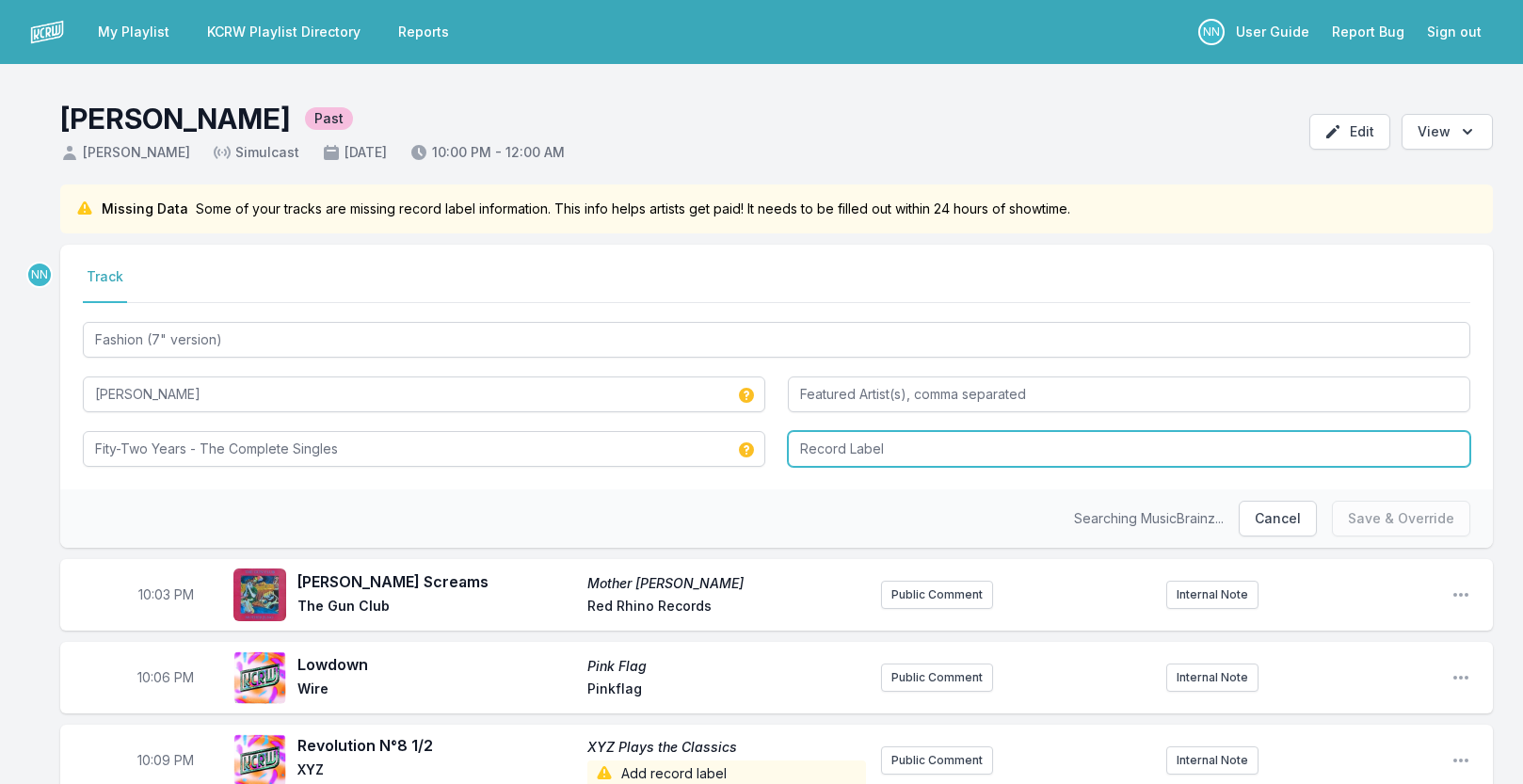
click at [839, 461] on input "Record Label" at bounding box center [1129, 449] width 683 height 36
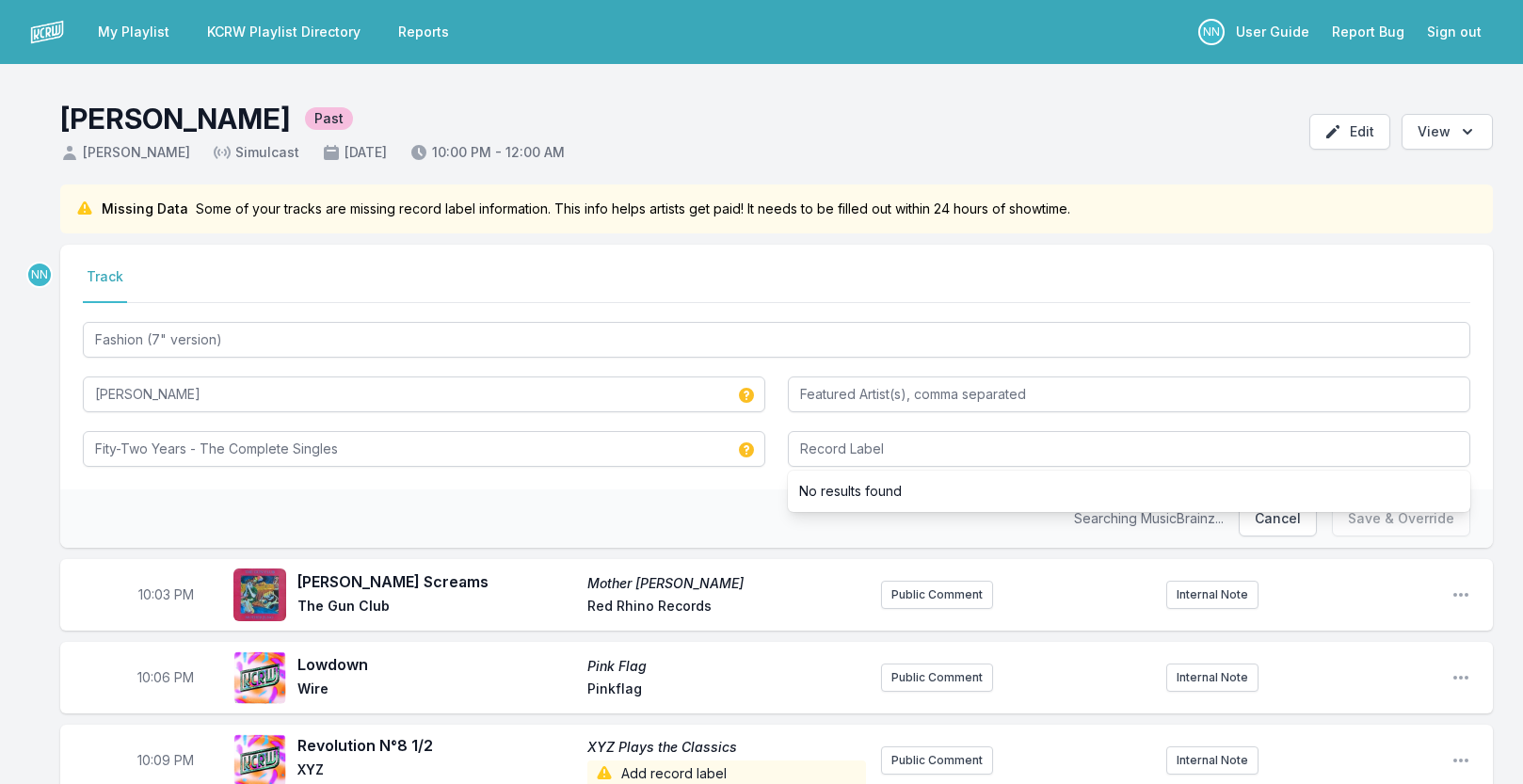
click at [698, 276] on nav "Track" at bounding box center [777, 285] width 1388 height 36
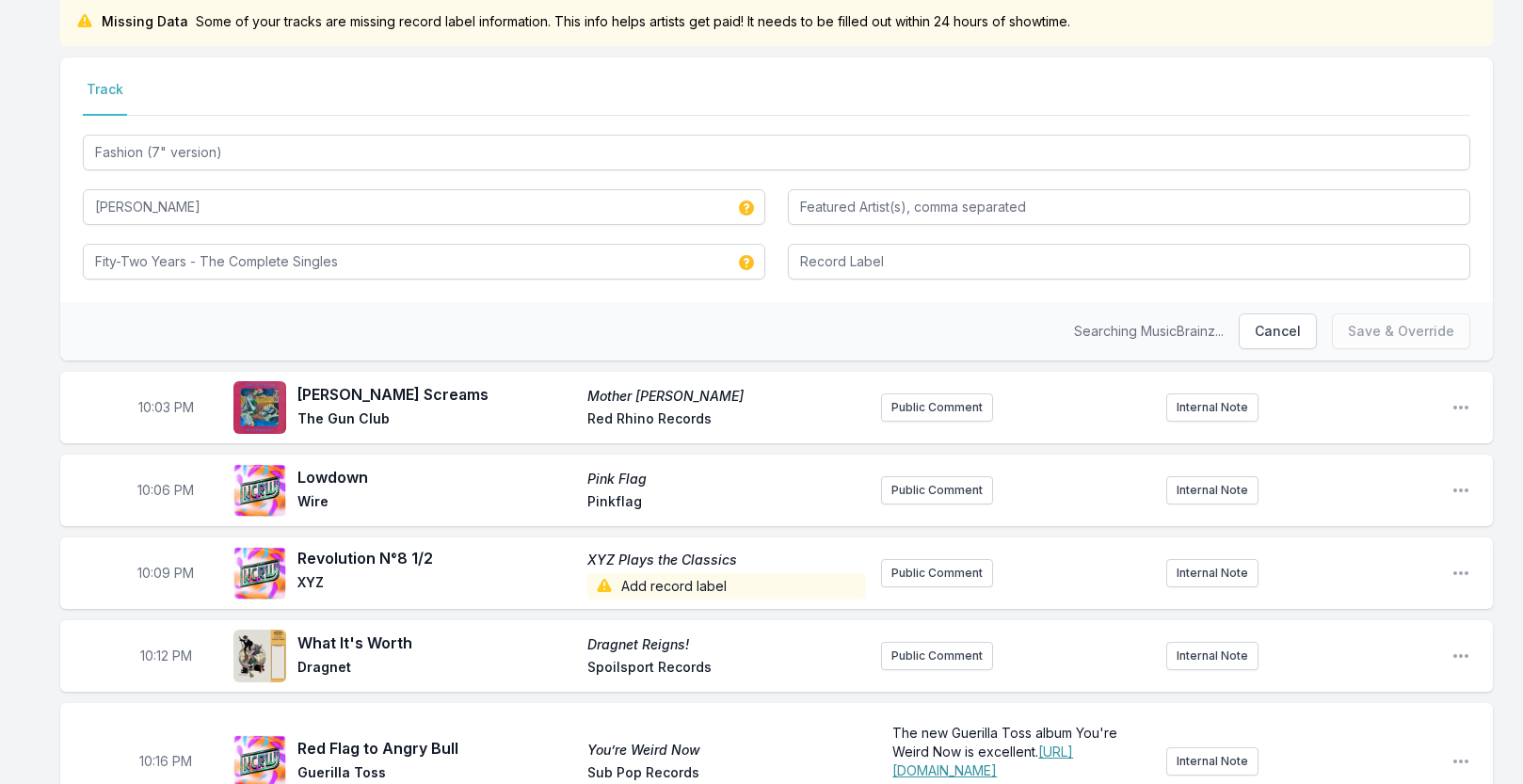
scroll to position [148, 0]
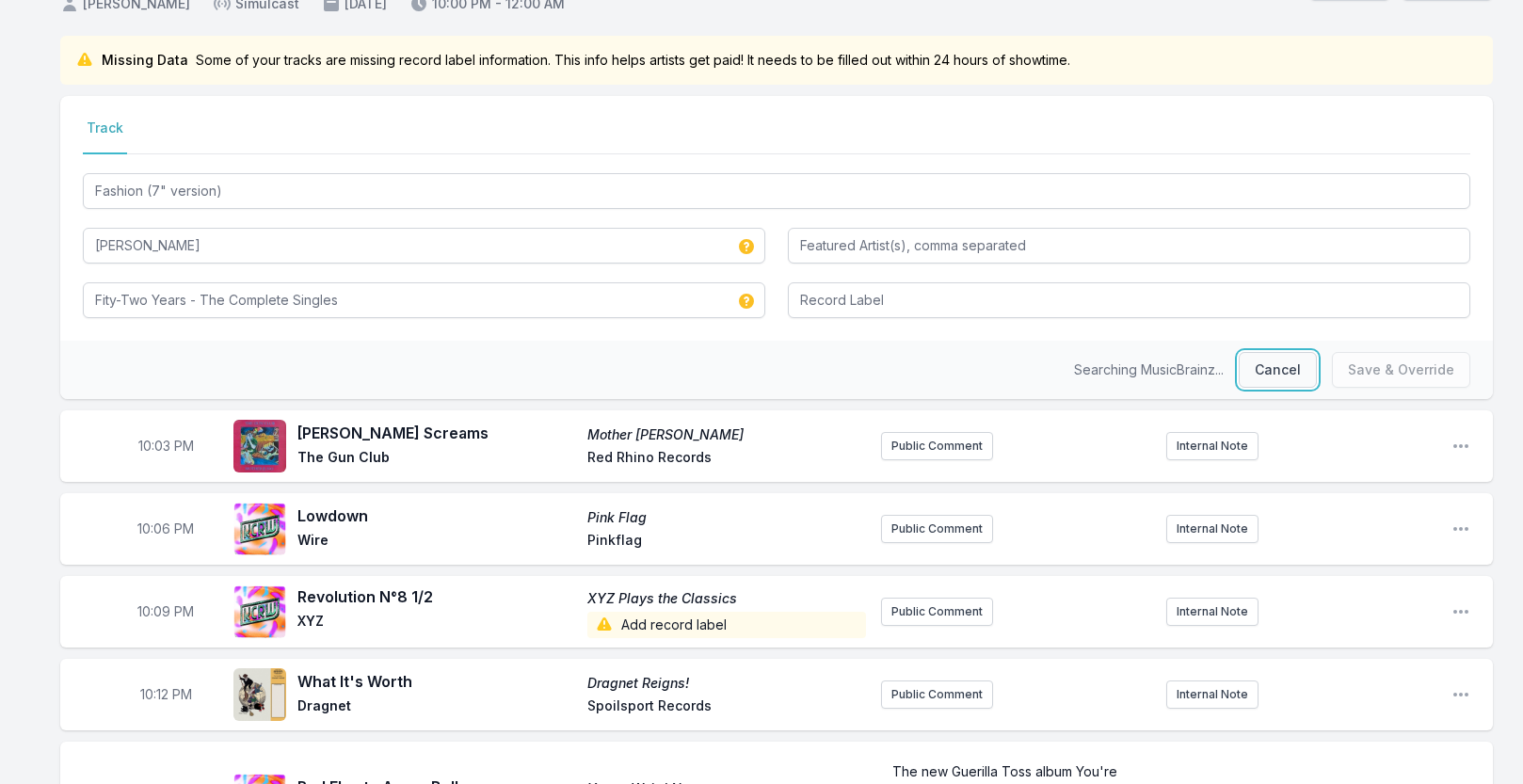
click at [1276, 370] on button "Cancel" at bounding box center [1278, 370] width 78 height 36
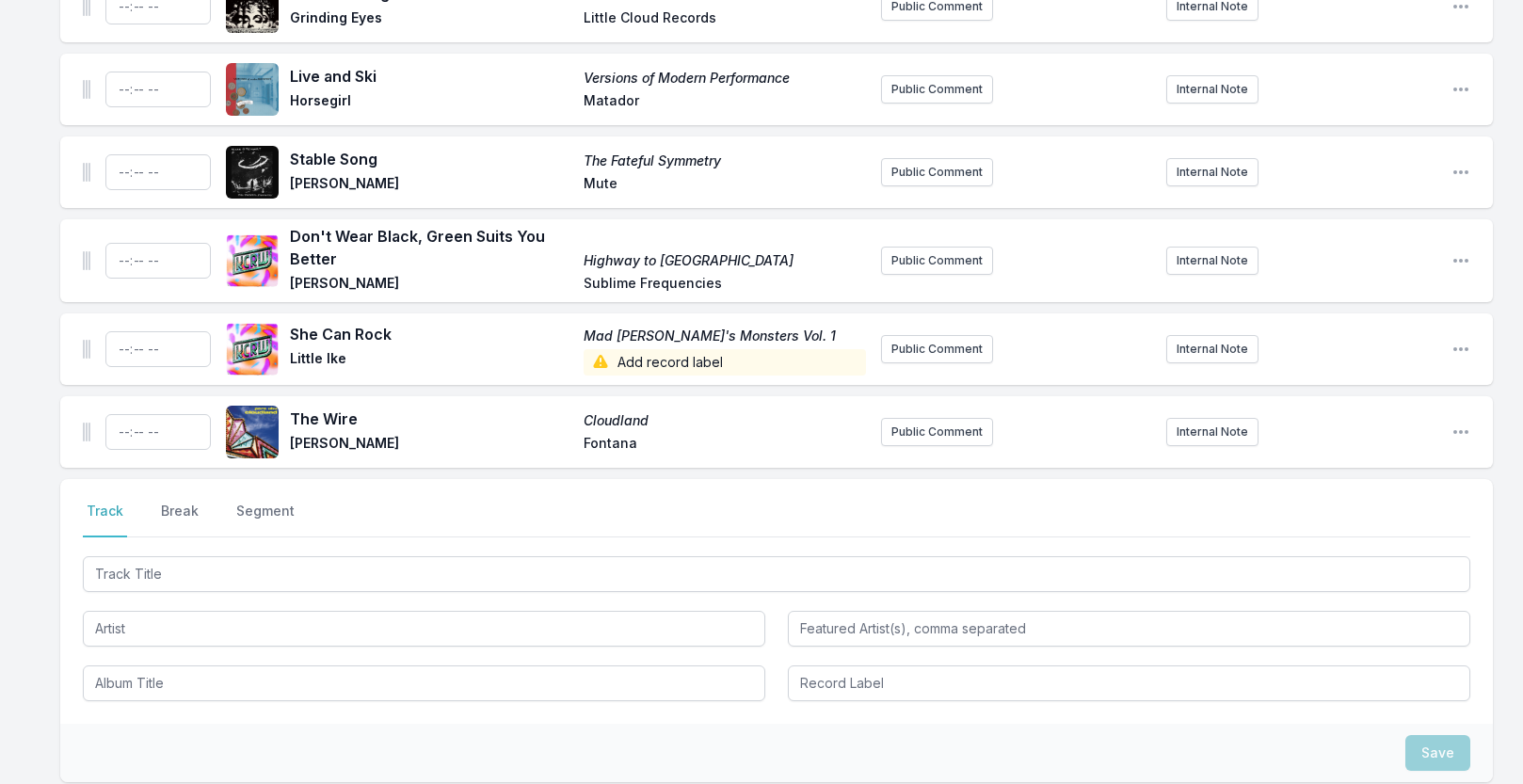
scroll to position [2194, 0]
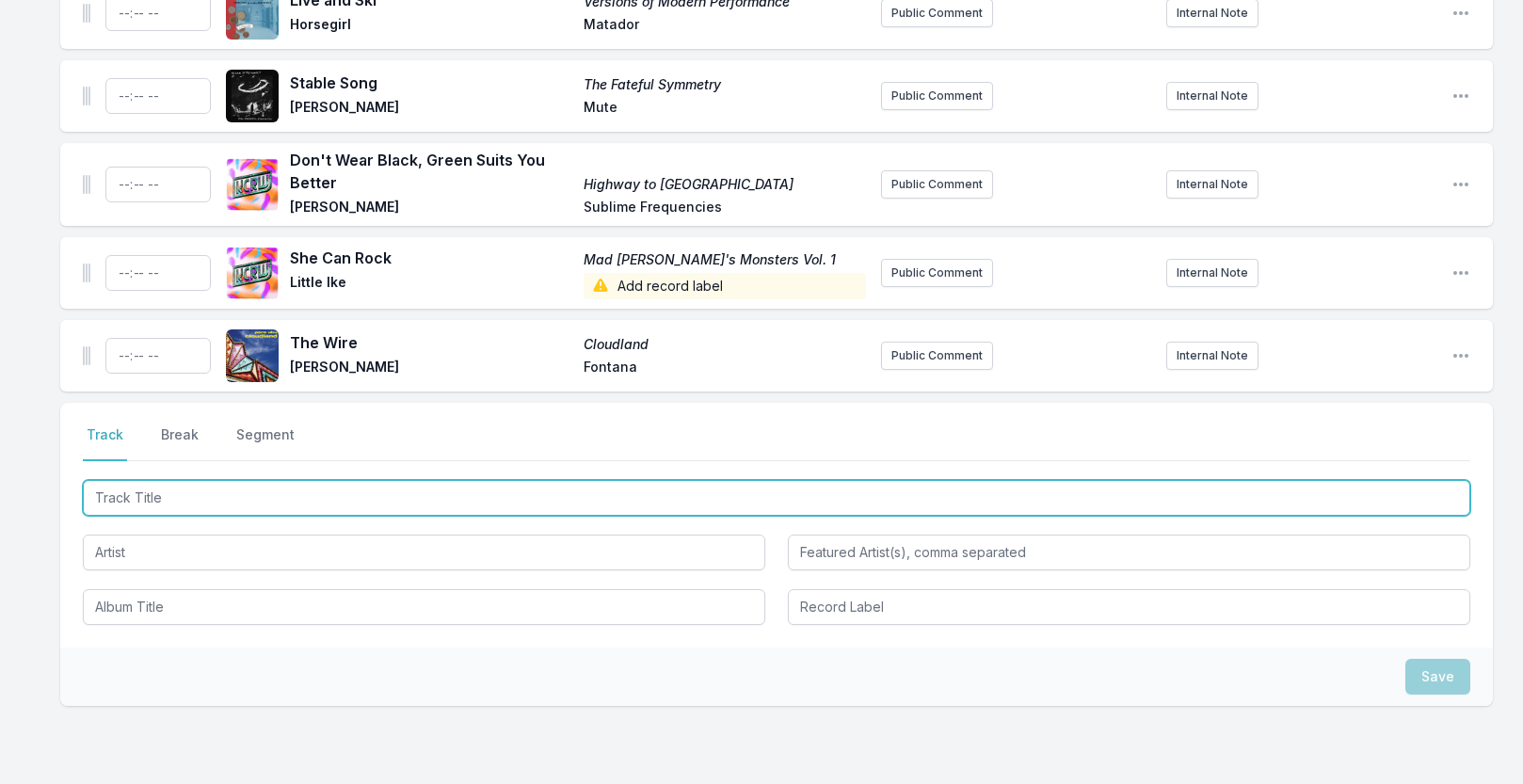
click at [206, 516] on input "Track Title" at bounding box center [777, 498] width 1388 height 36
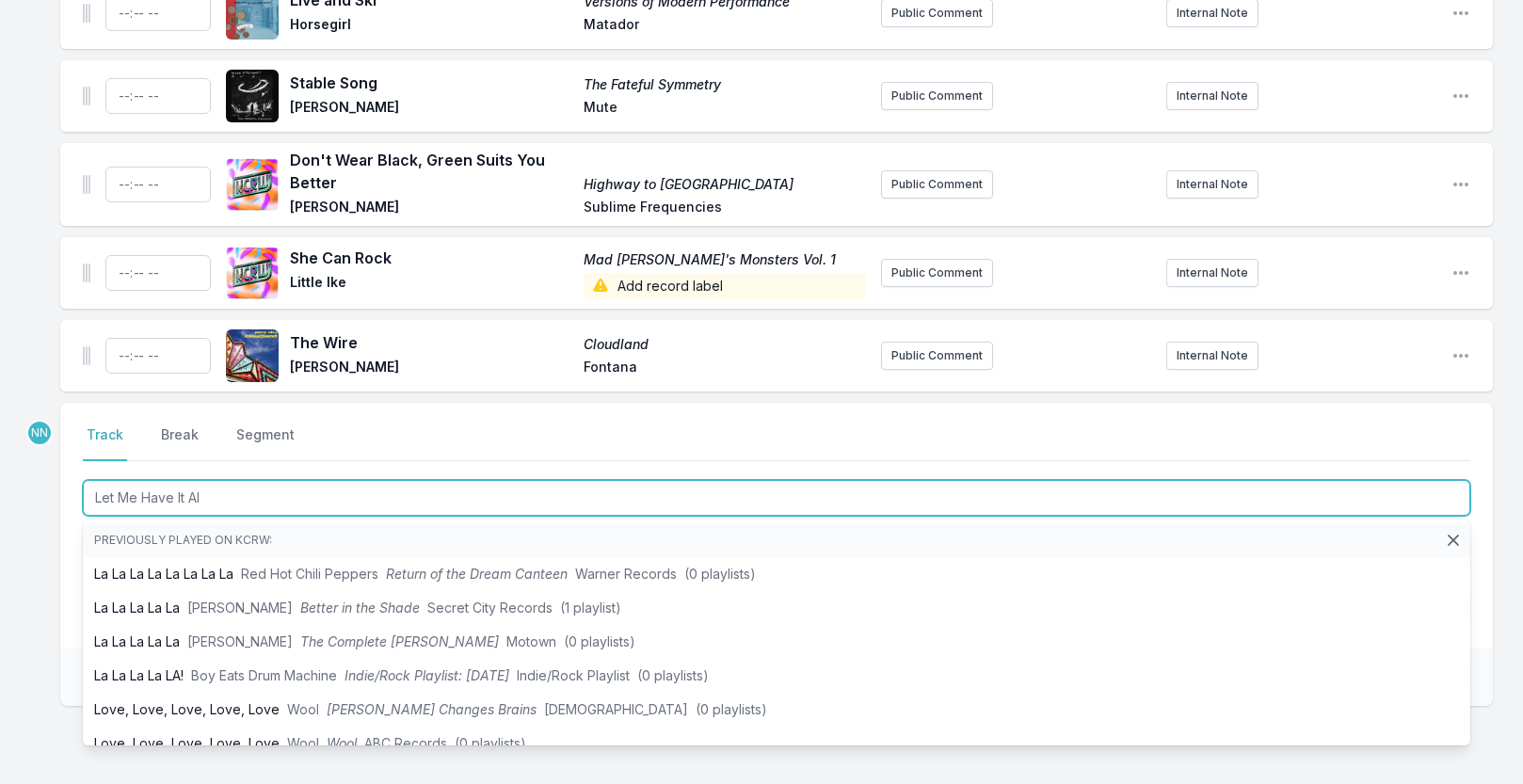
type input "Let Me Have It All"
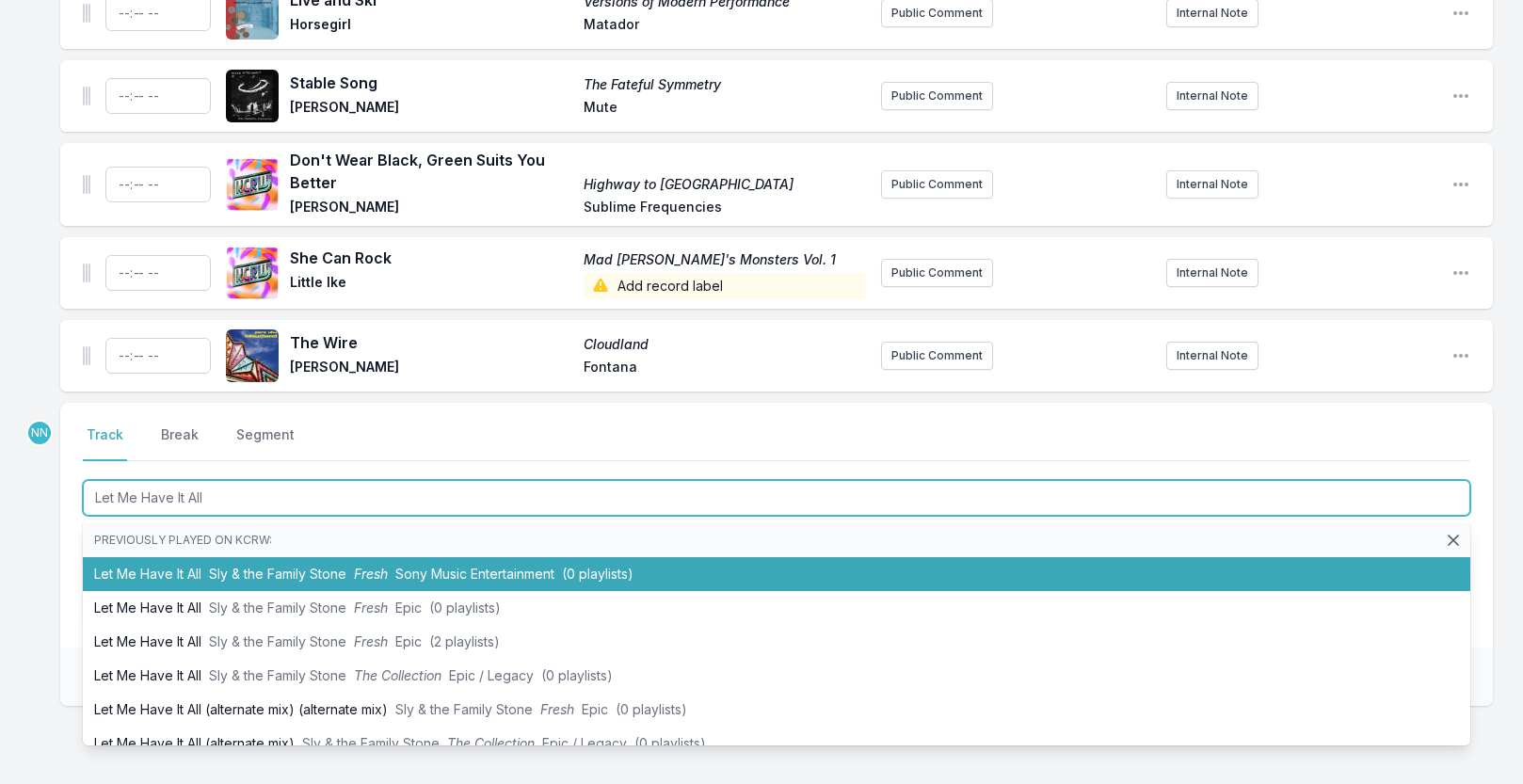
click at [231, 582] on span "Sly & the Family Stone" at bounding box center [278, 573] width 138 height 16
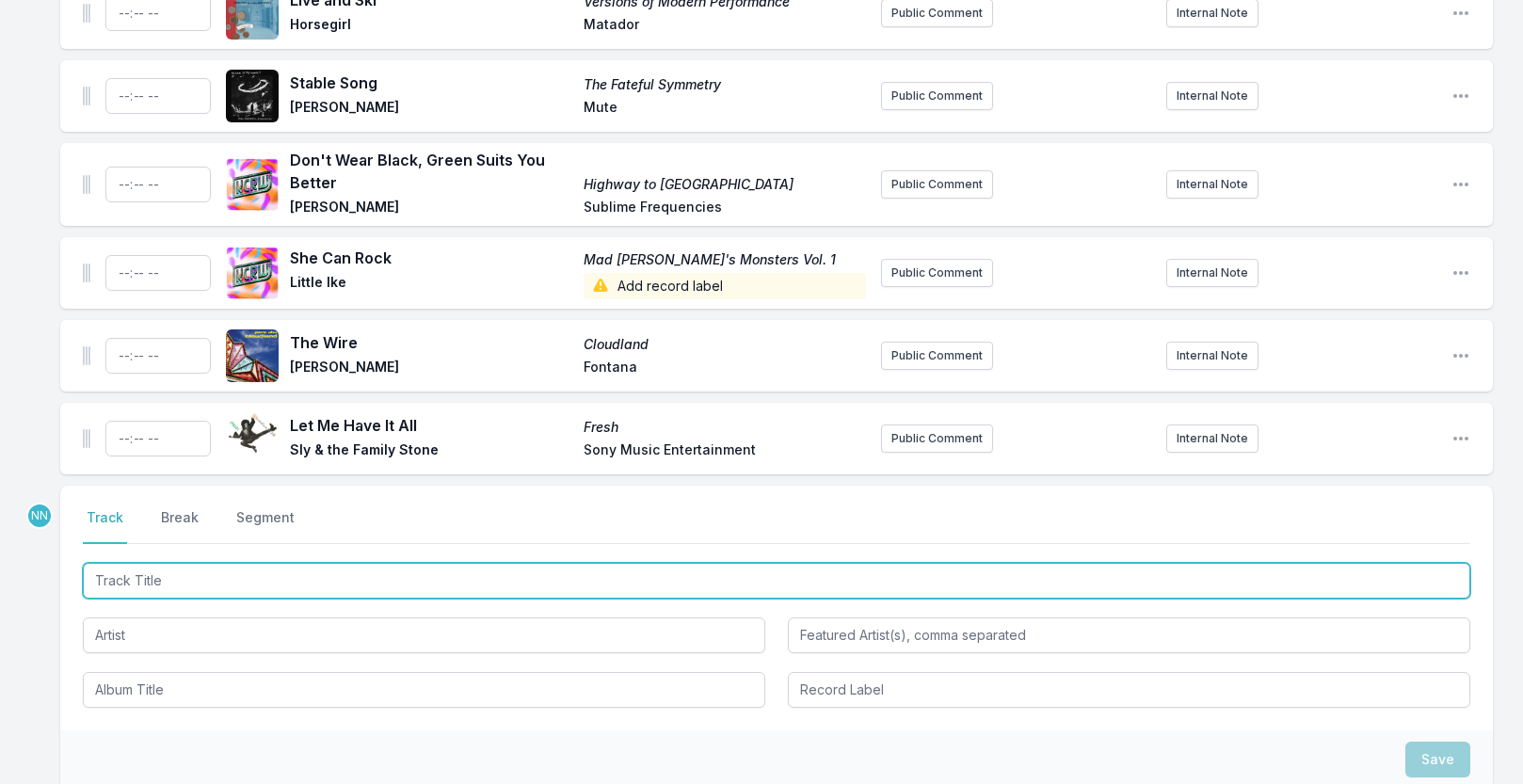
scroll to position [2277, 0]
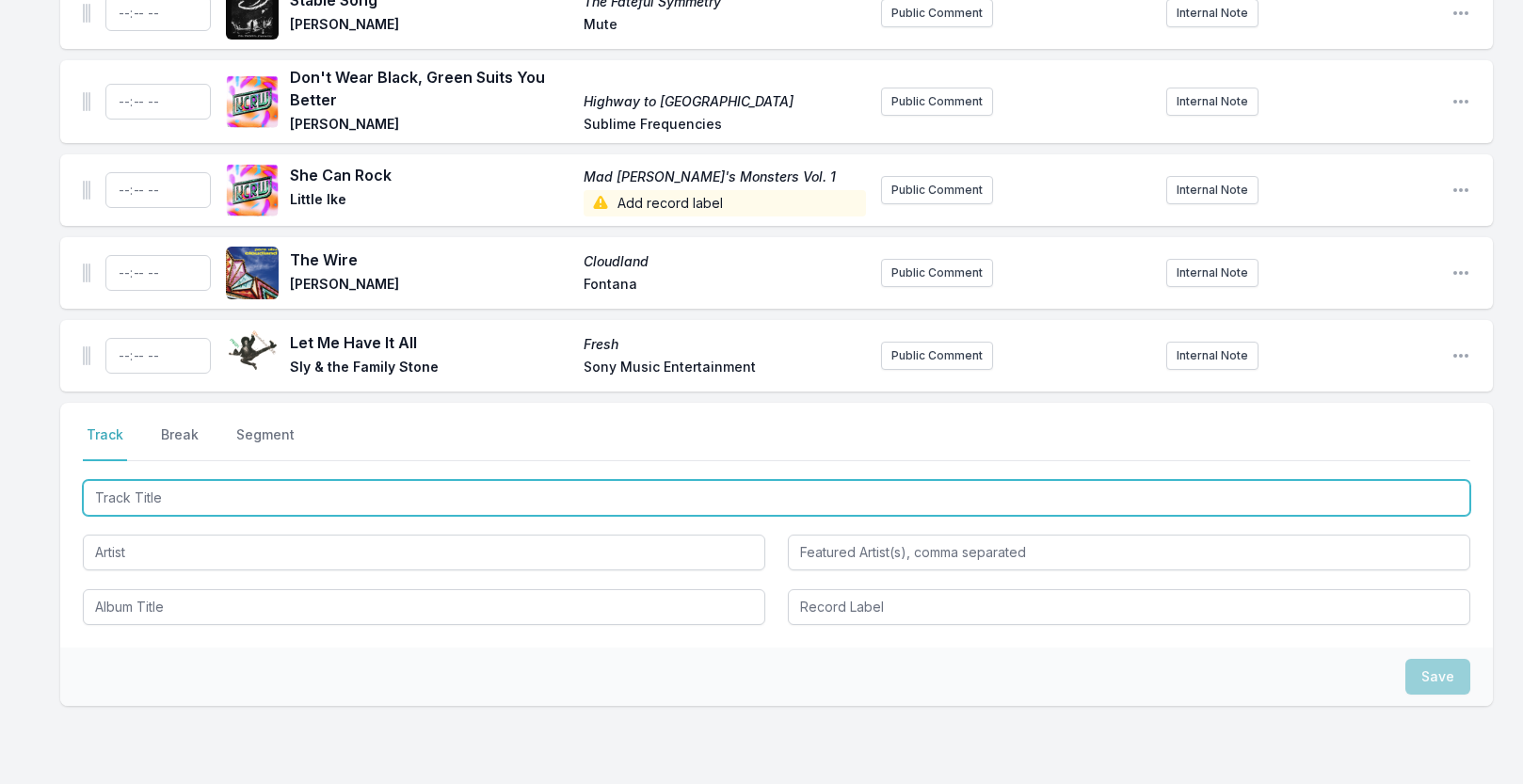
click at [261, 511] on input "Track Title" at bounding box center [777, 498] width 1388 height 36
type input "Remembering the Witches Valley"
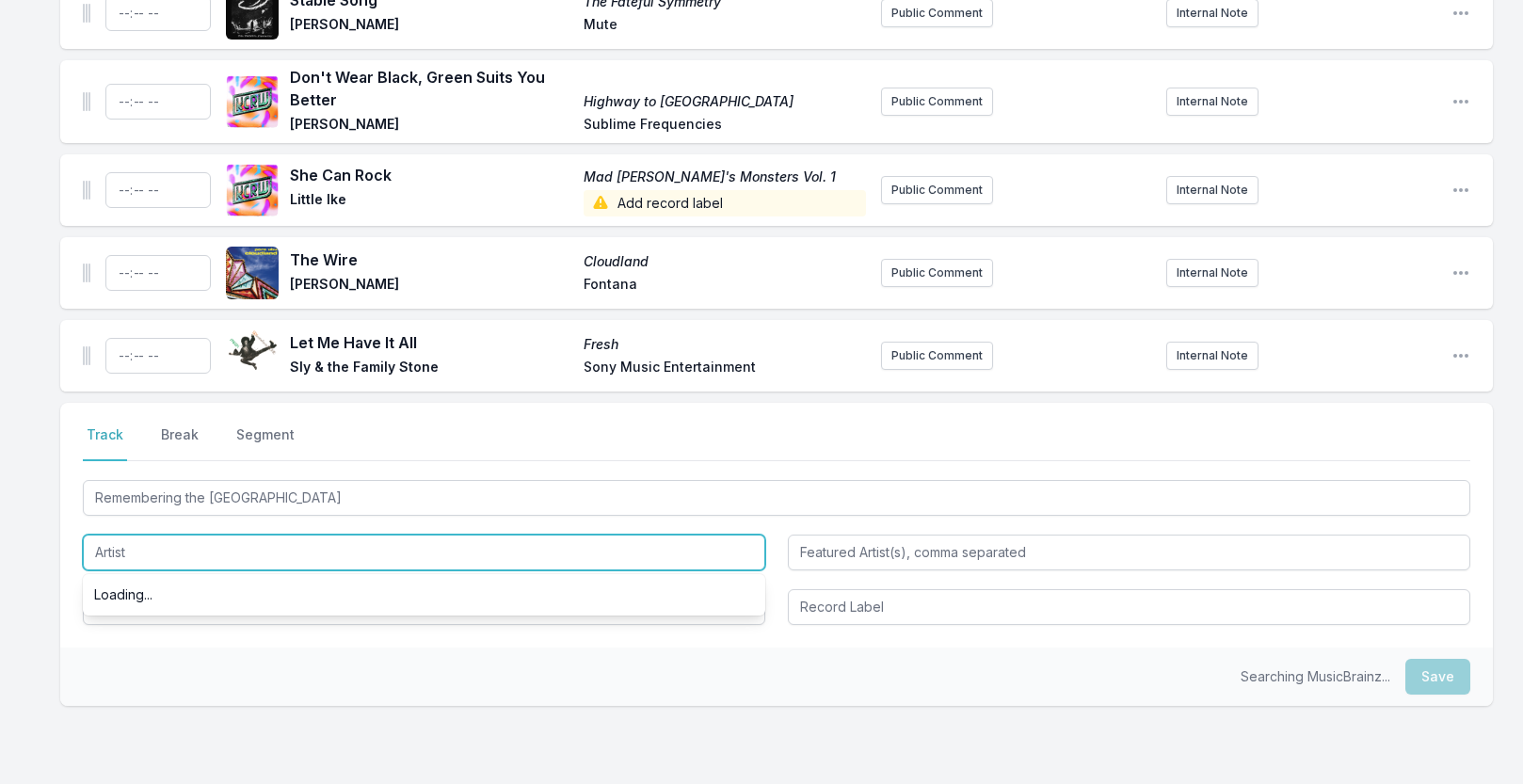
click at [235, 570] on input "Artist" at bounding box center [424, 552] width 683 height 36
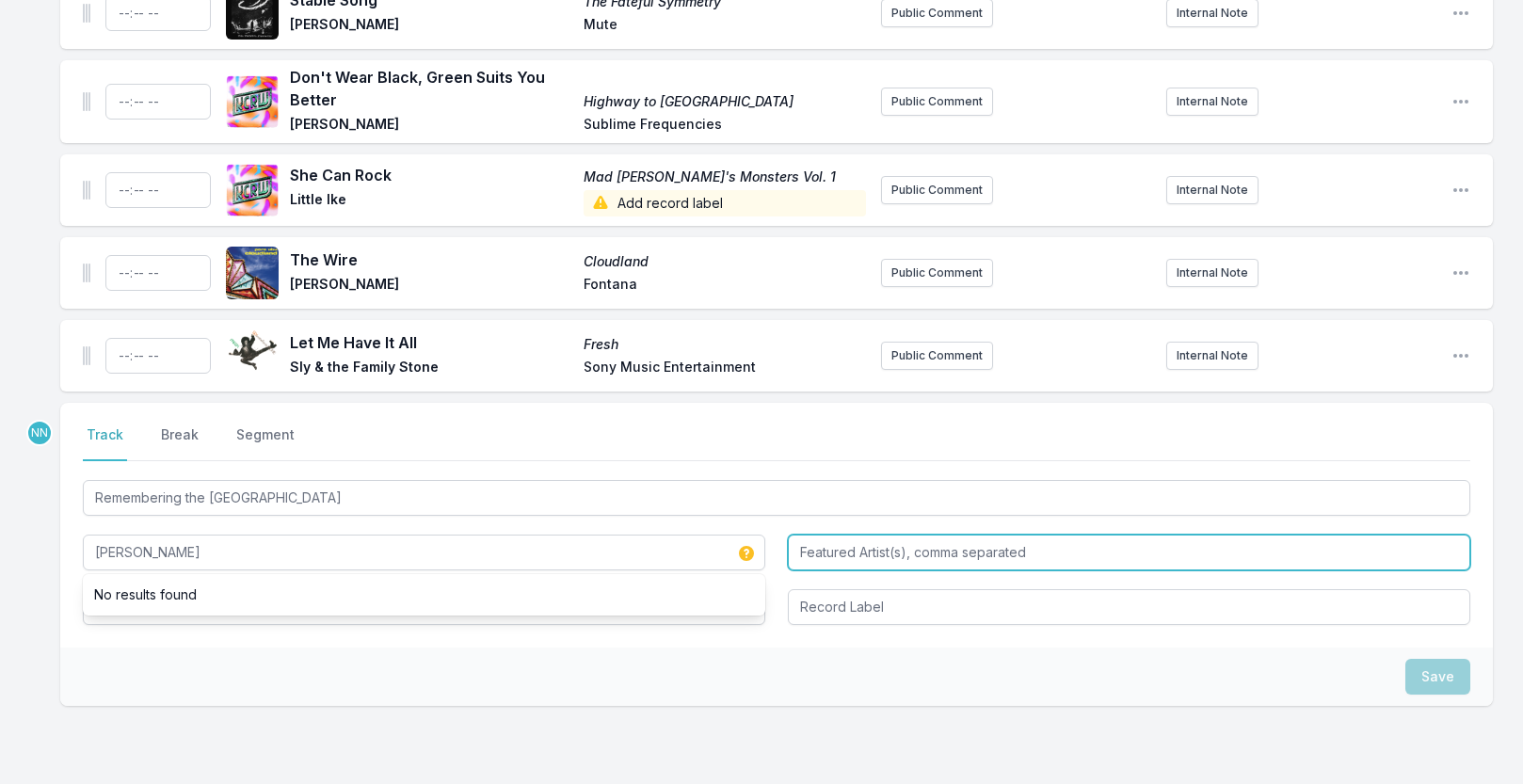
type input "Kid Congo"
type input "Naim Amour"
click at [815, 569] on input "Naim Amour" at bounding box center [1129, 552] width 683 height 36
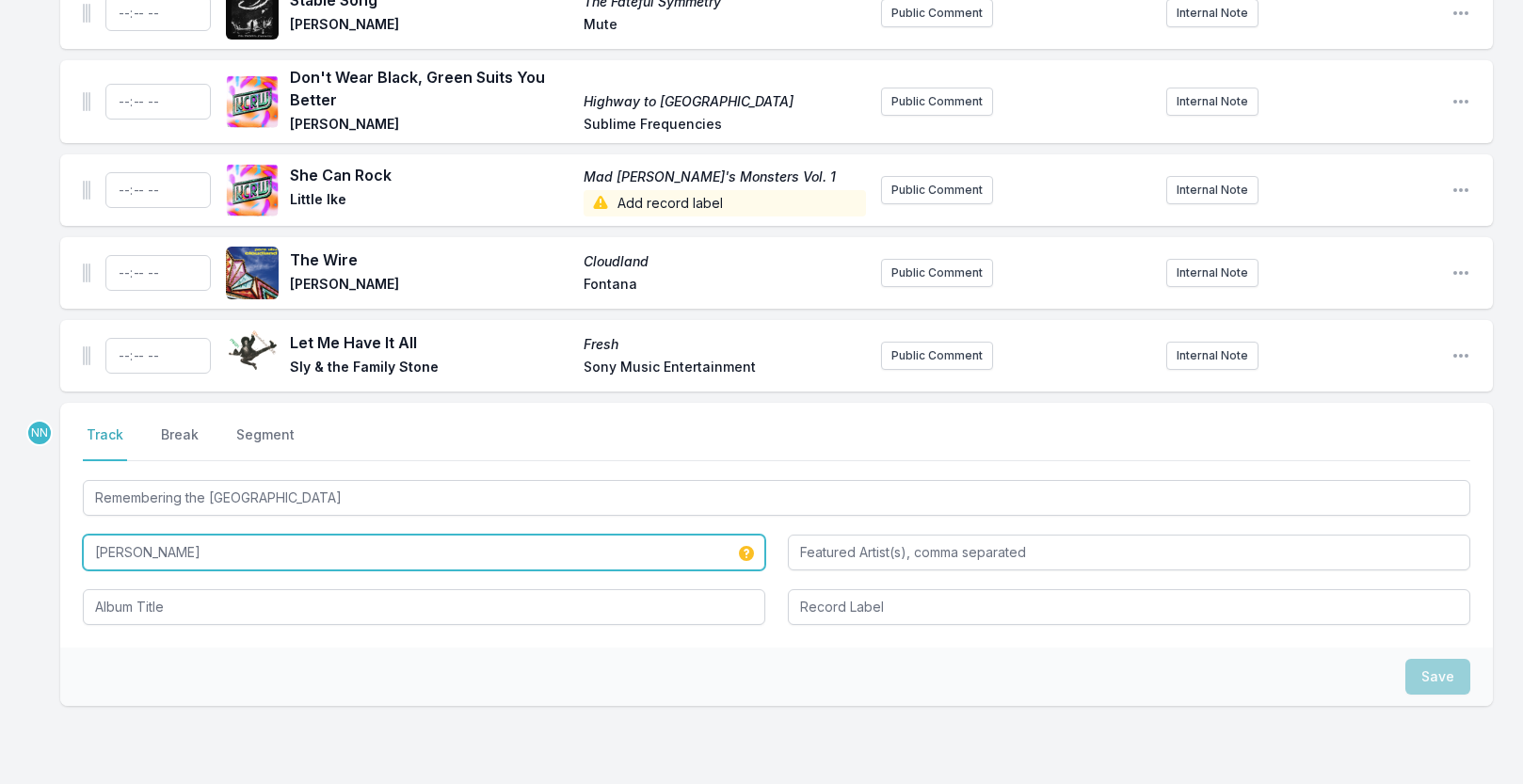
click at [394, 570] on input "Kid Congo" at bounding box center [424, 552] width 683 height 36
paste input "Naim Amour"
type input "Kid Congo & Naim Amour"
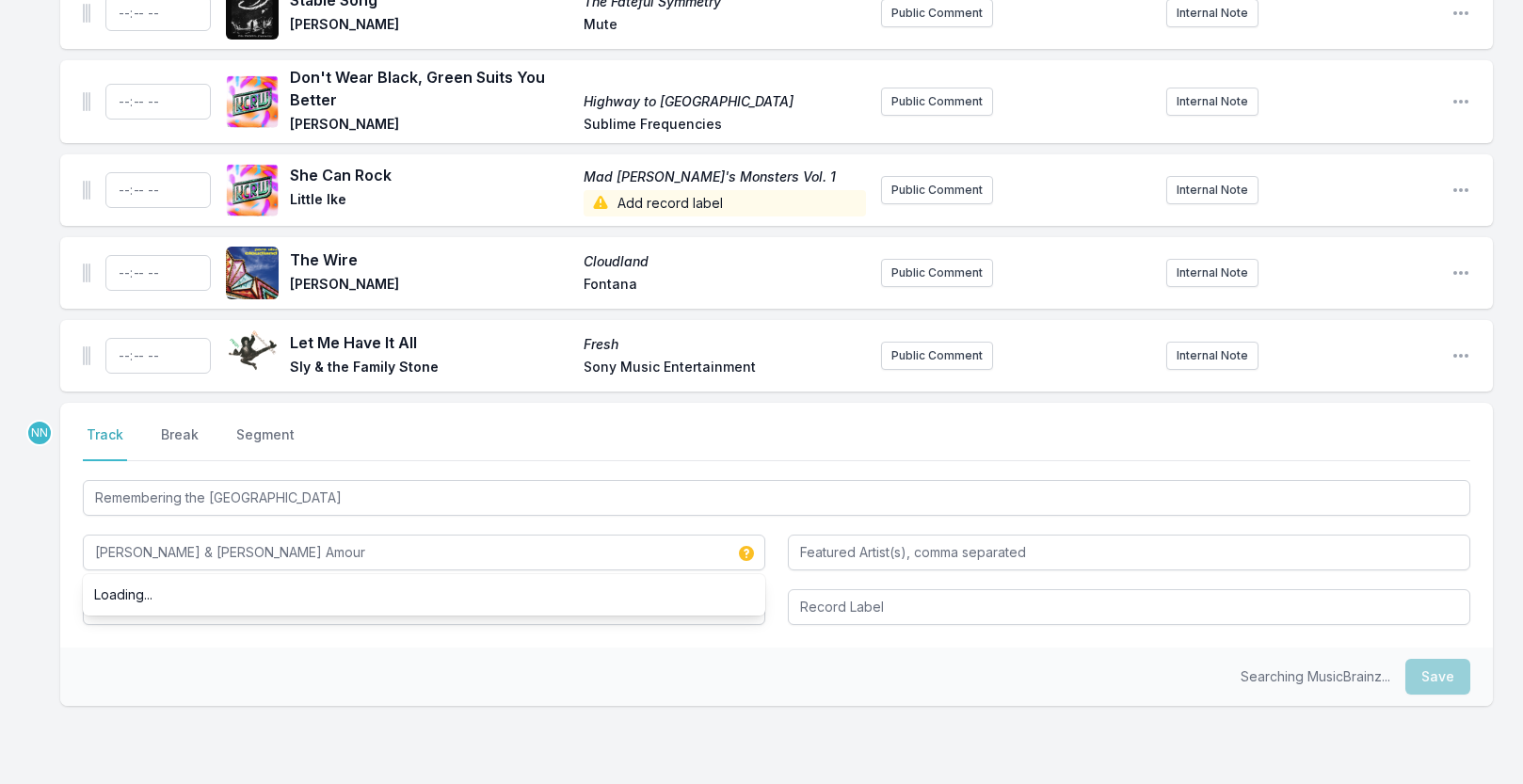
click at [94, 647] on div "Select a tab Track Break Segment Track Break Segment Remembering the Witches Va…" at bounding box center [776, 525] width 1433 height 244
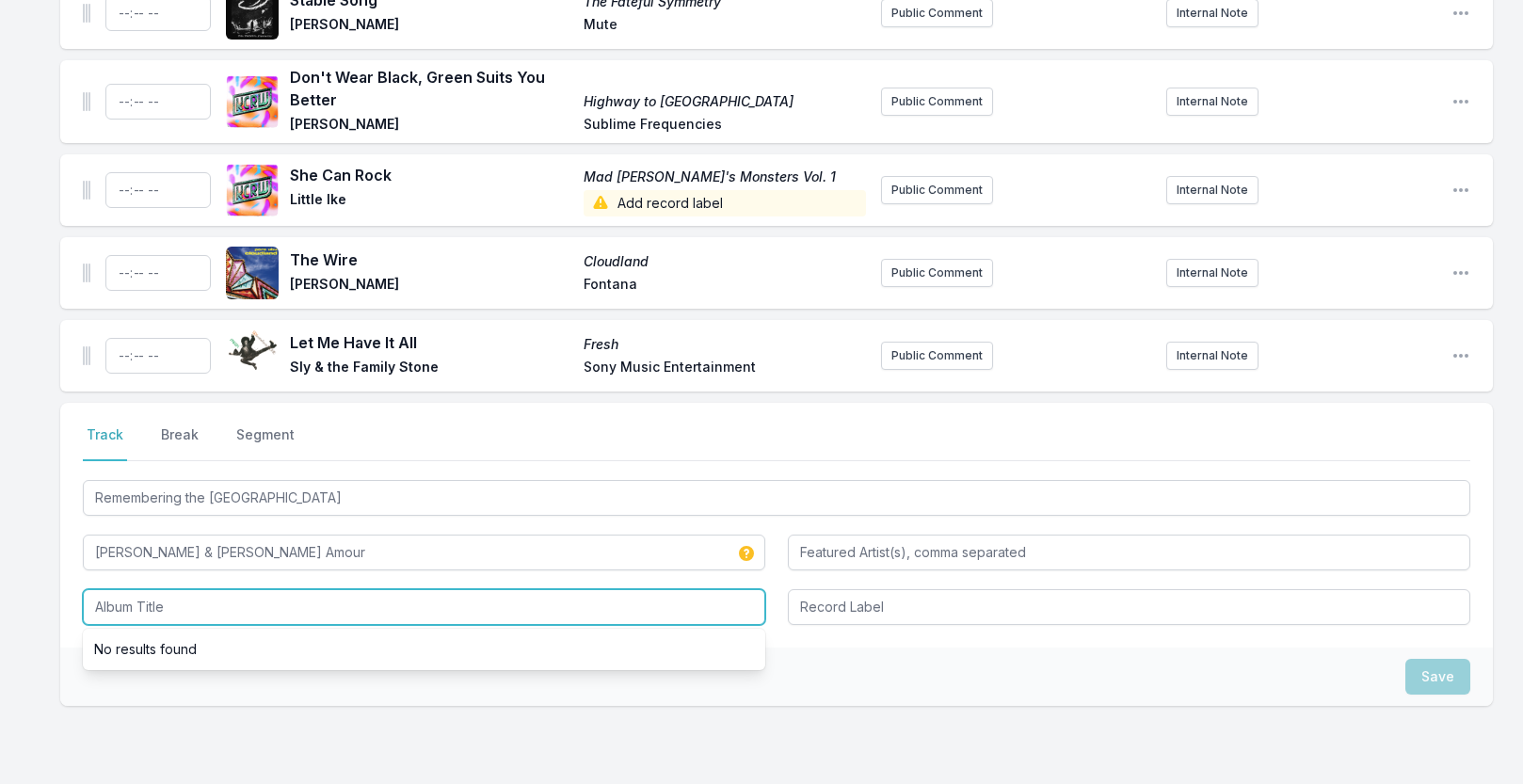
click at [122, 624] on input "Album Title" at bounding box center [424, 607] width 683 height 36
type input "Tucson Safari"
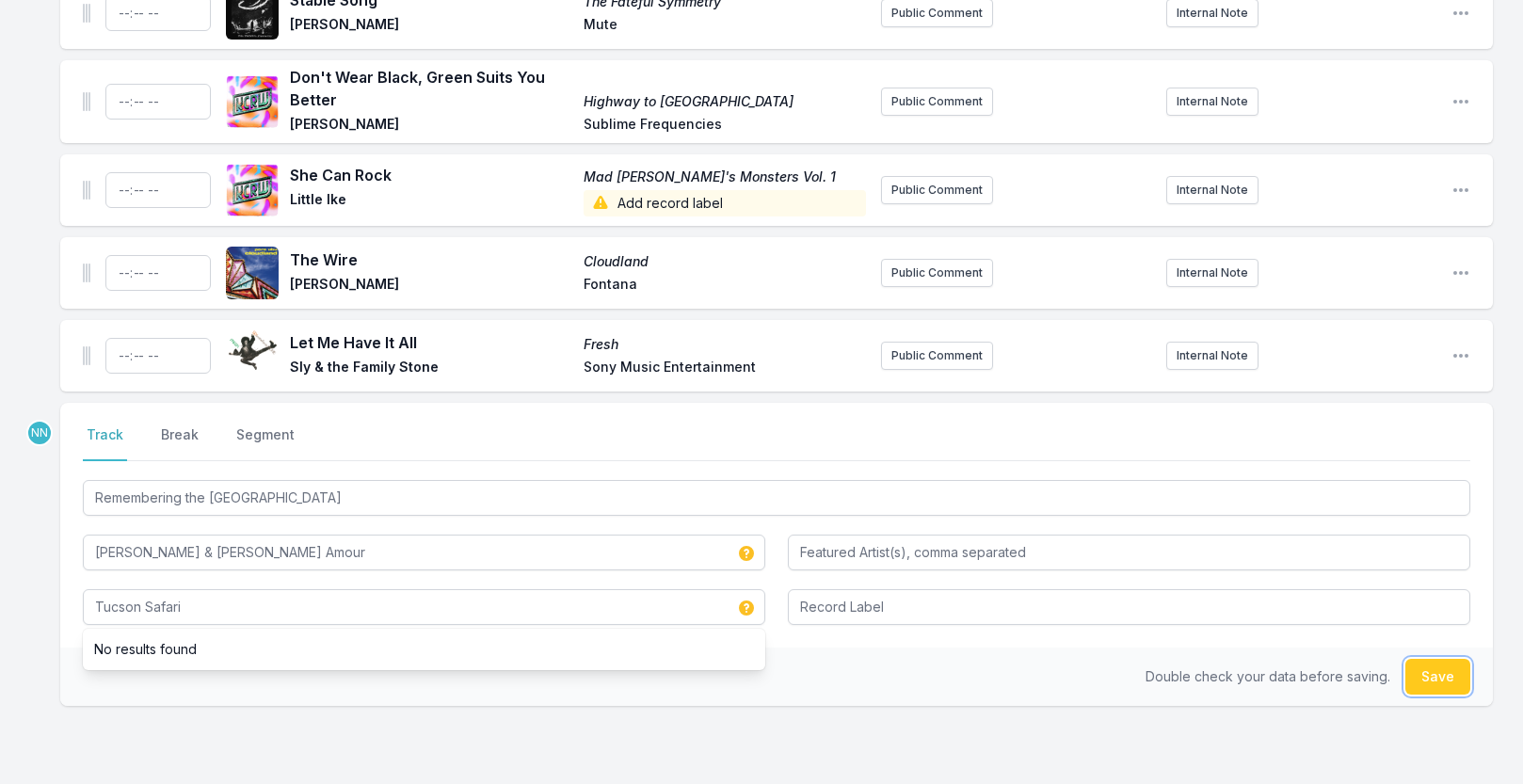
click at [1420, 695] on button "Save" at bounding box center [1437, 677] width 65 height 36
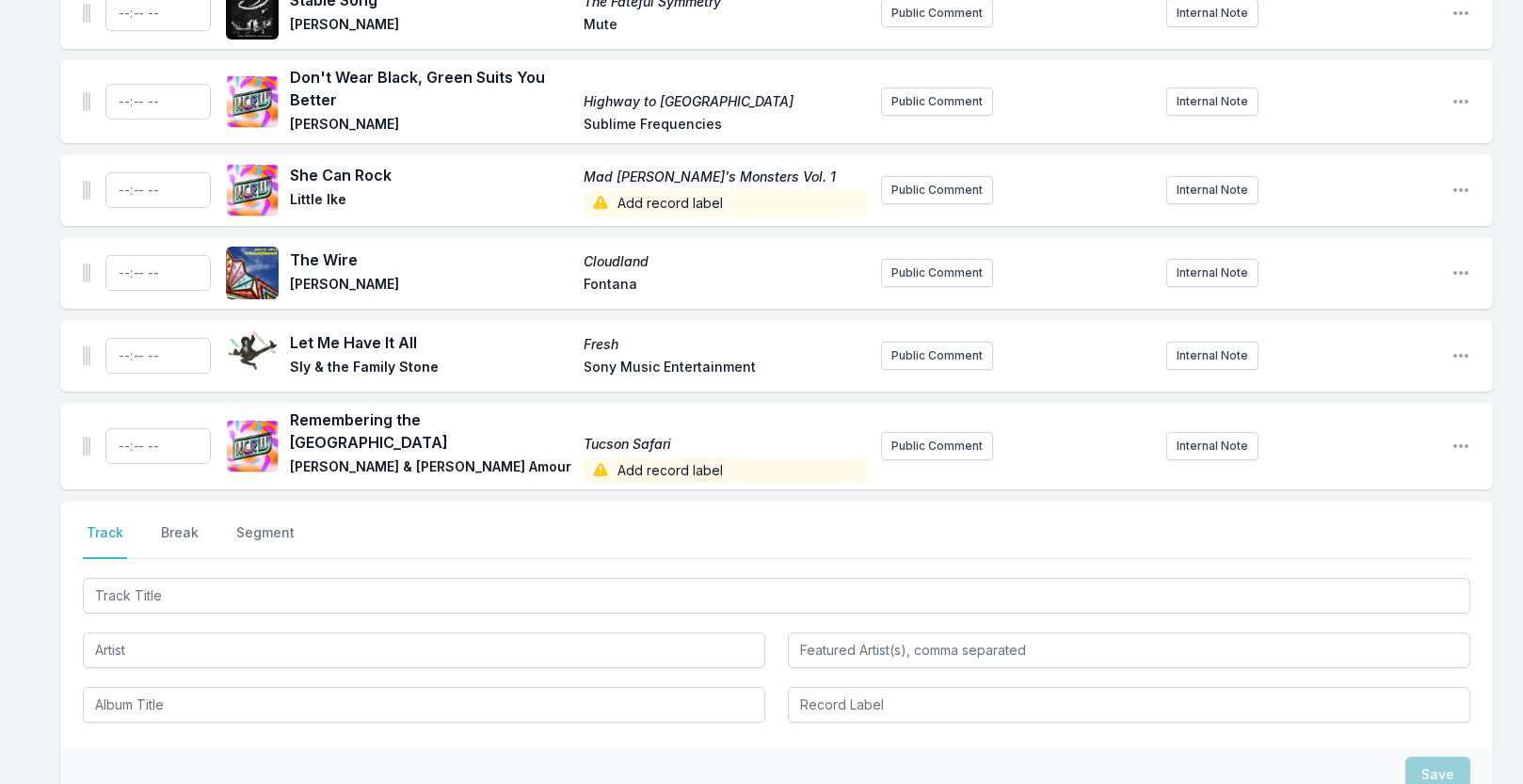
scroll to position [2360, 0]
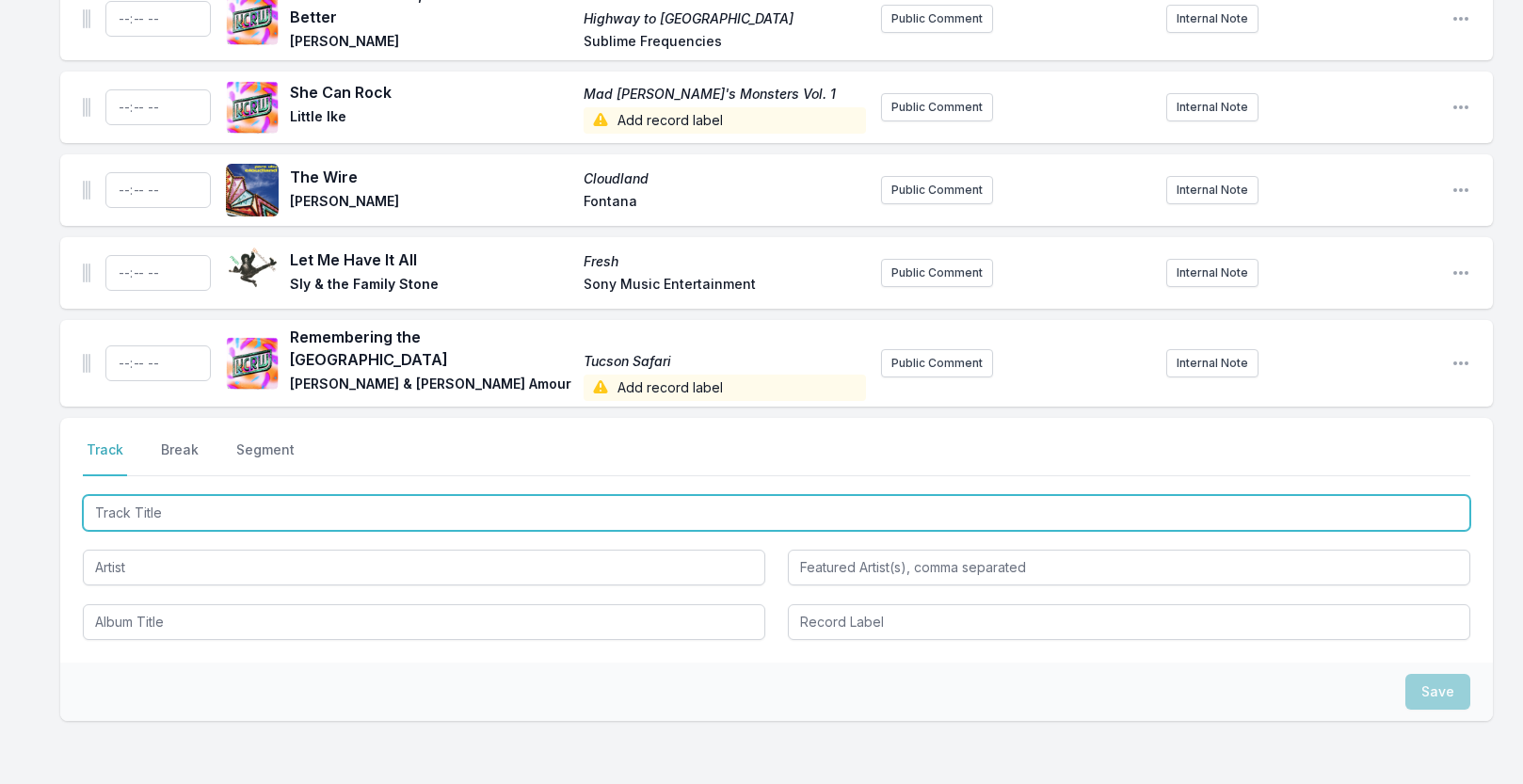
click at [227, 522] on input "Track Title" at bounding box center [777, 513] width 1388 height 36
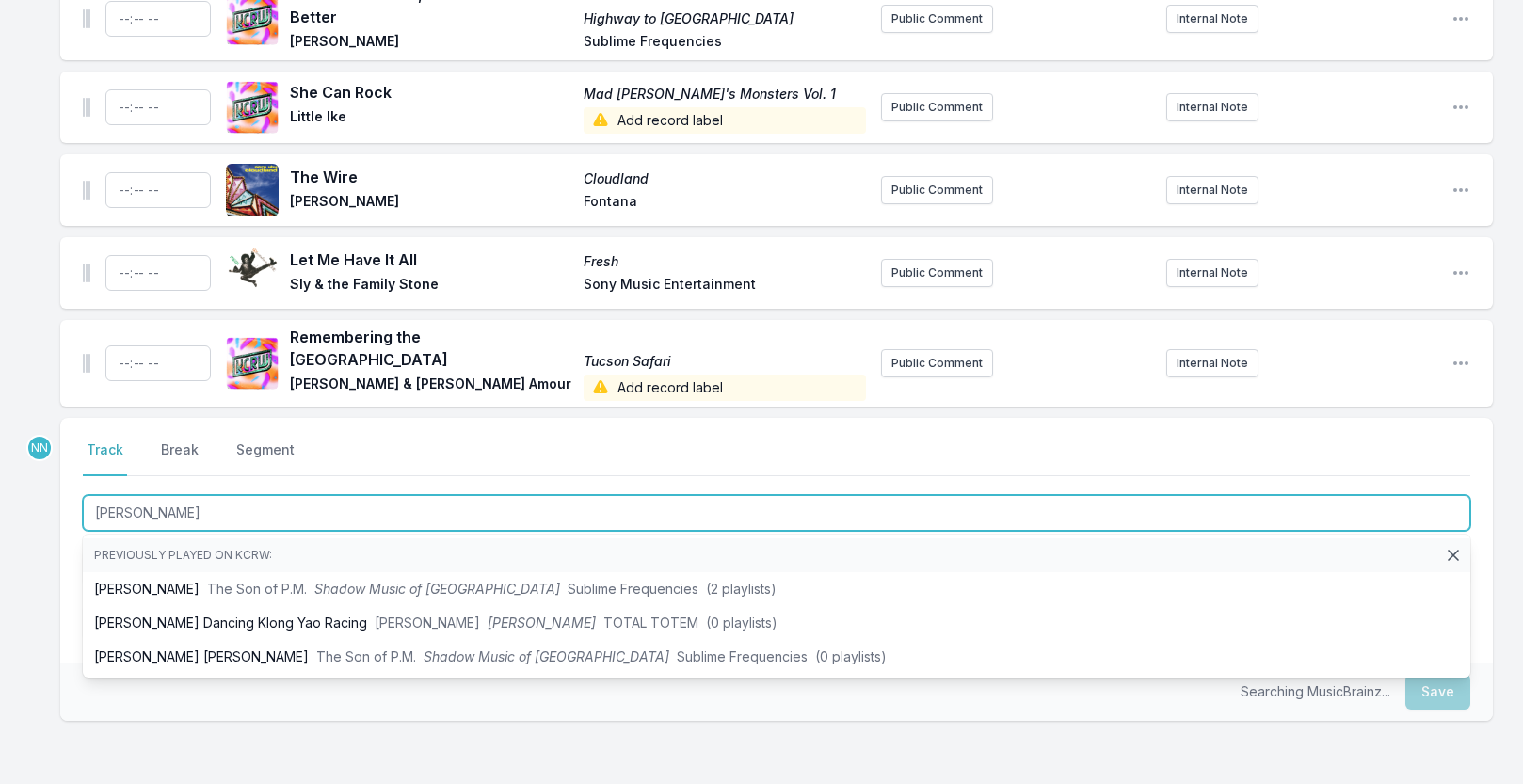
type input "Klong Yao"
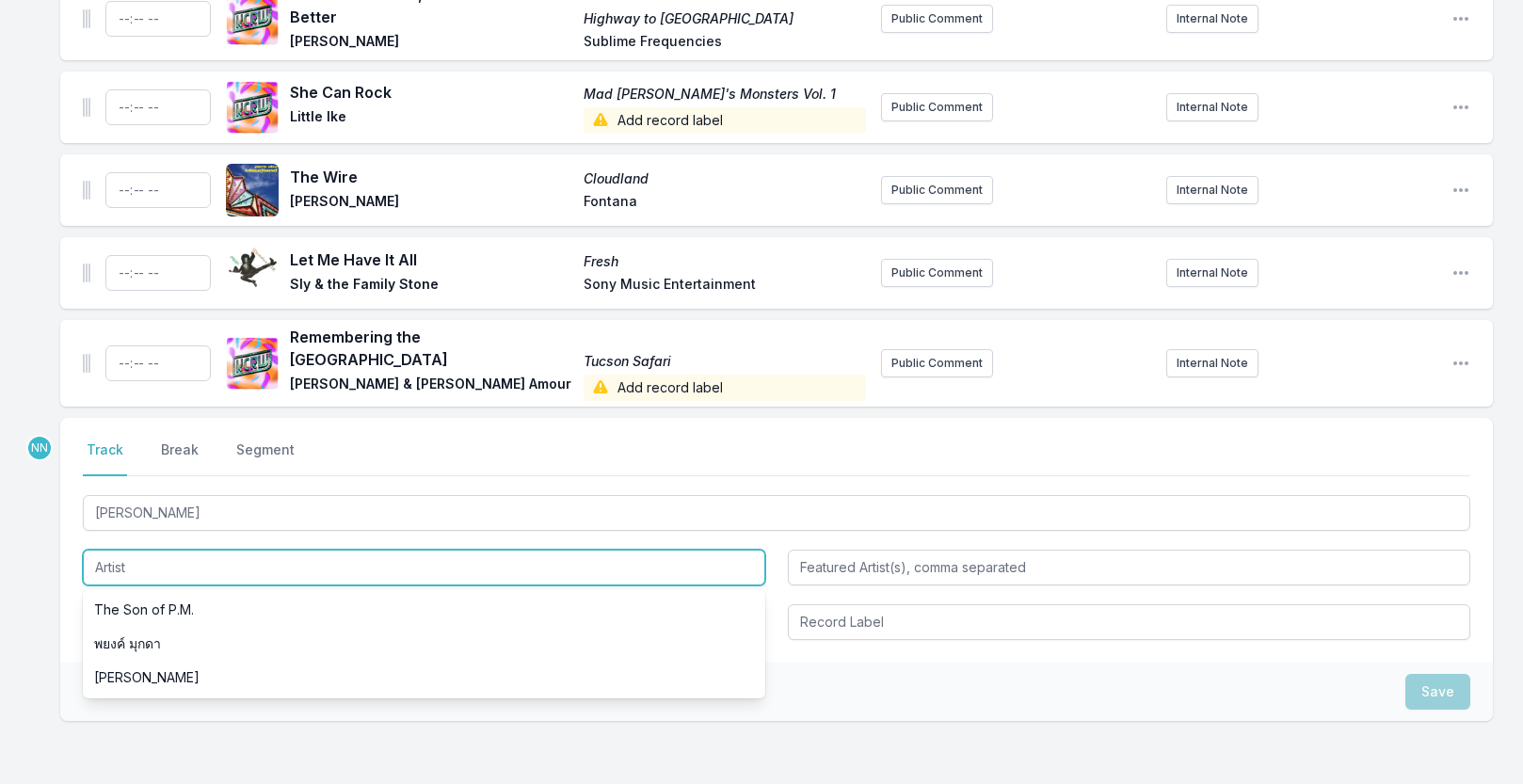
type input "h"
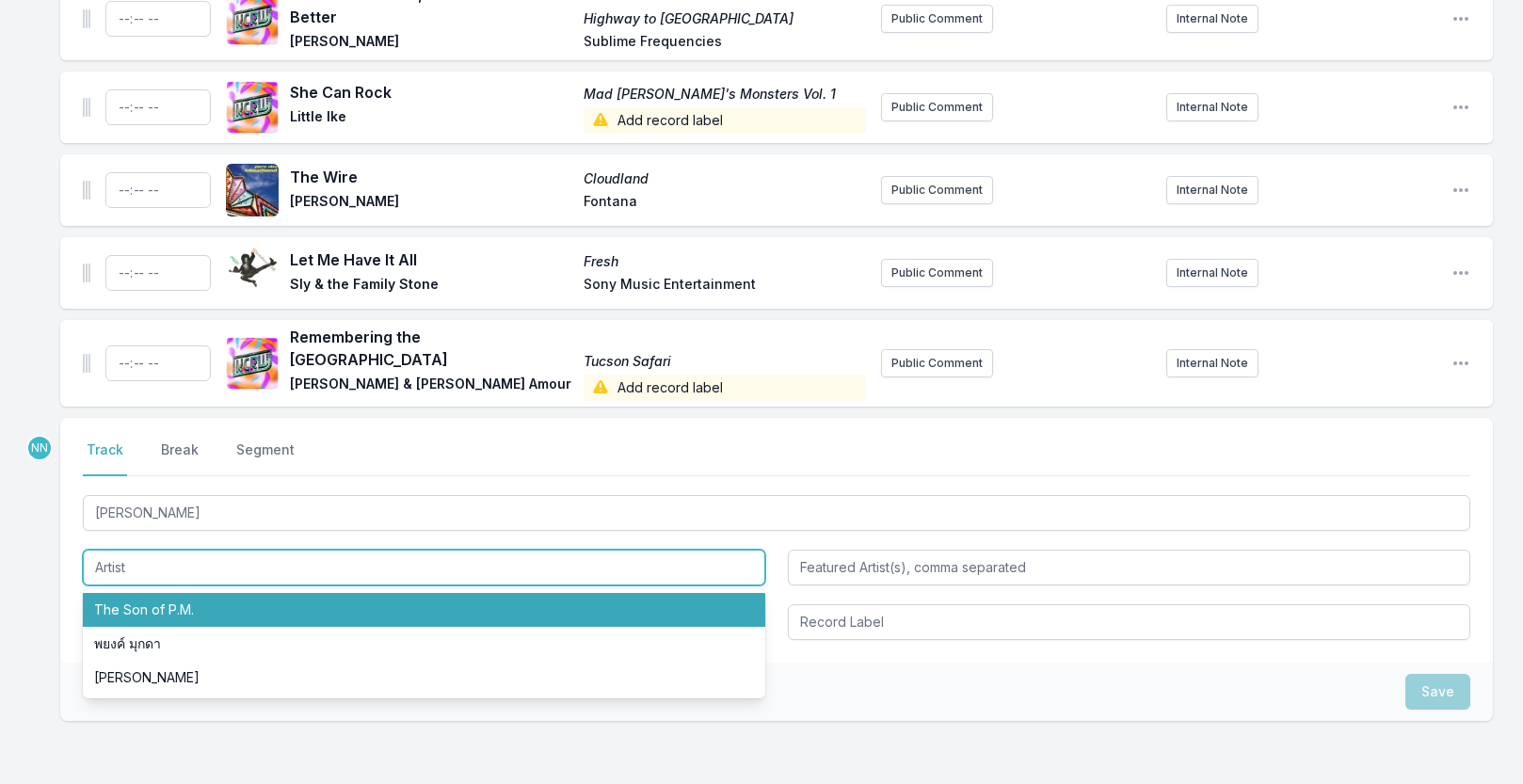
click at [192, 615] on li "The Son of P.M." at bounding box center [424, 610] width 683 height 34
type input "The Son of P.M."
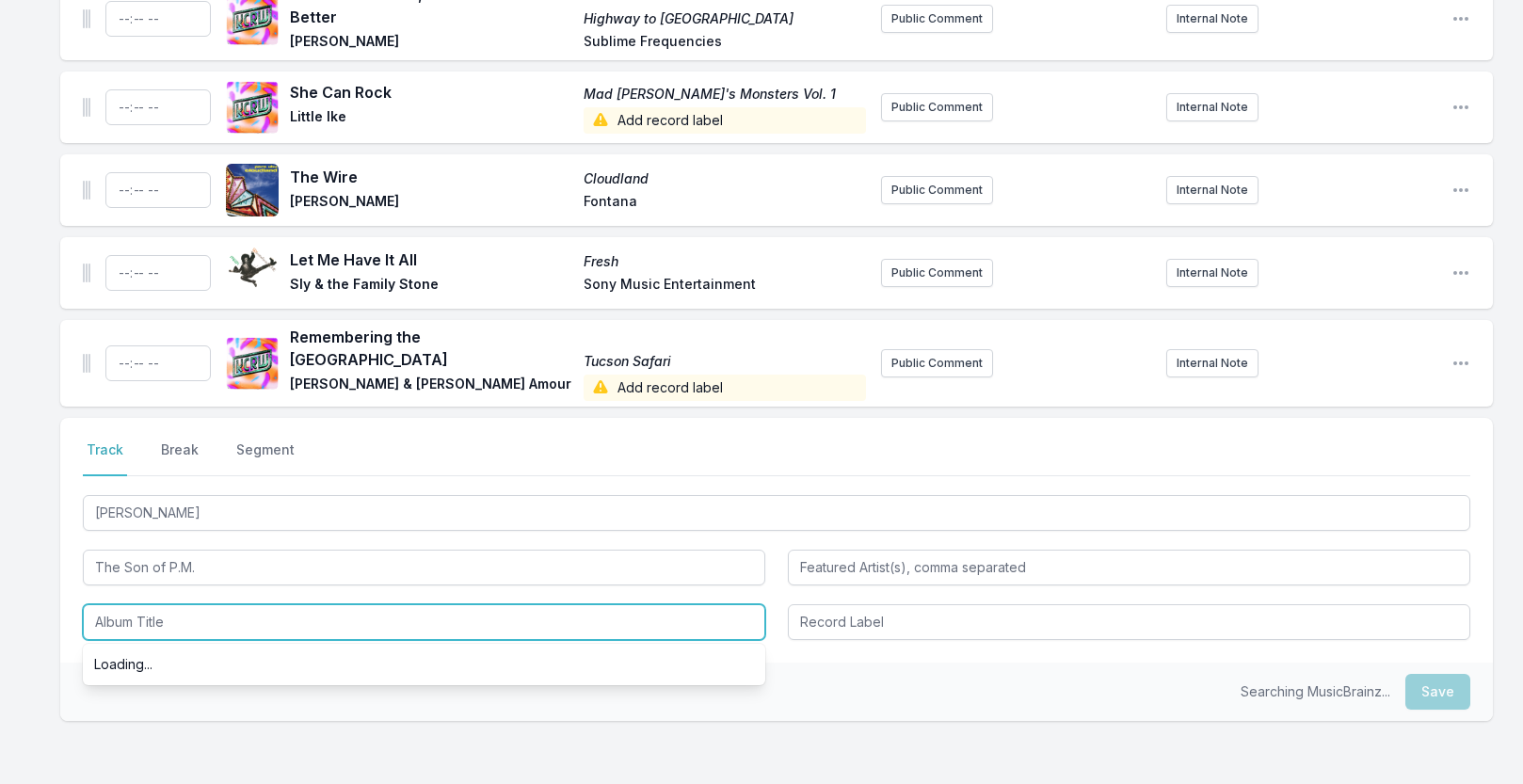
click at [171, 628] on input "Album Title" at bounding box center [424, 622] width 683 height 36
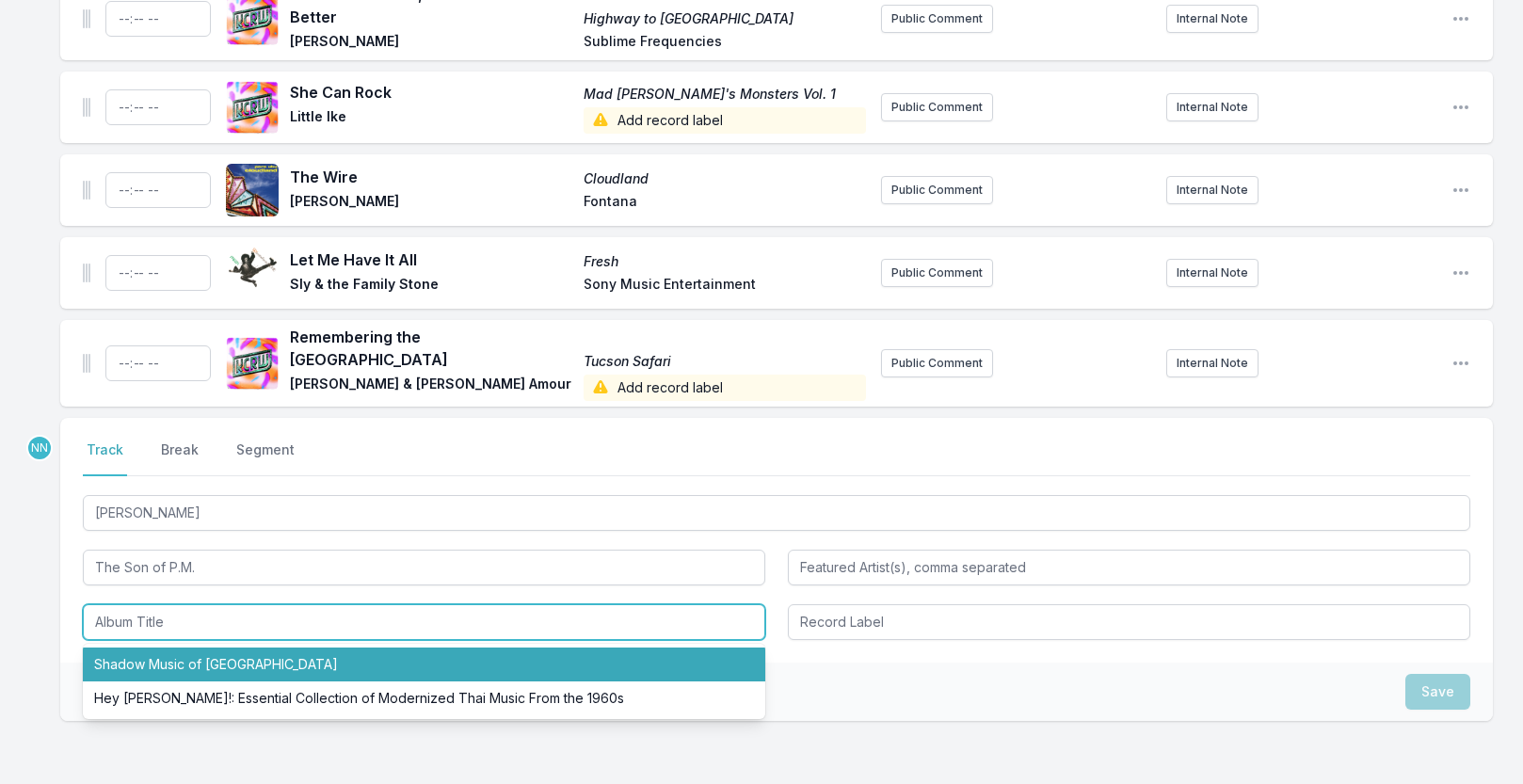
click at [185, 674] on li "Shadow Music of Thailand" at bounding box center [424, 664] width 683 height 34
type input "Shadow Music of Thailand"
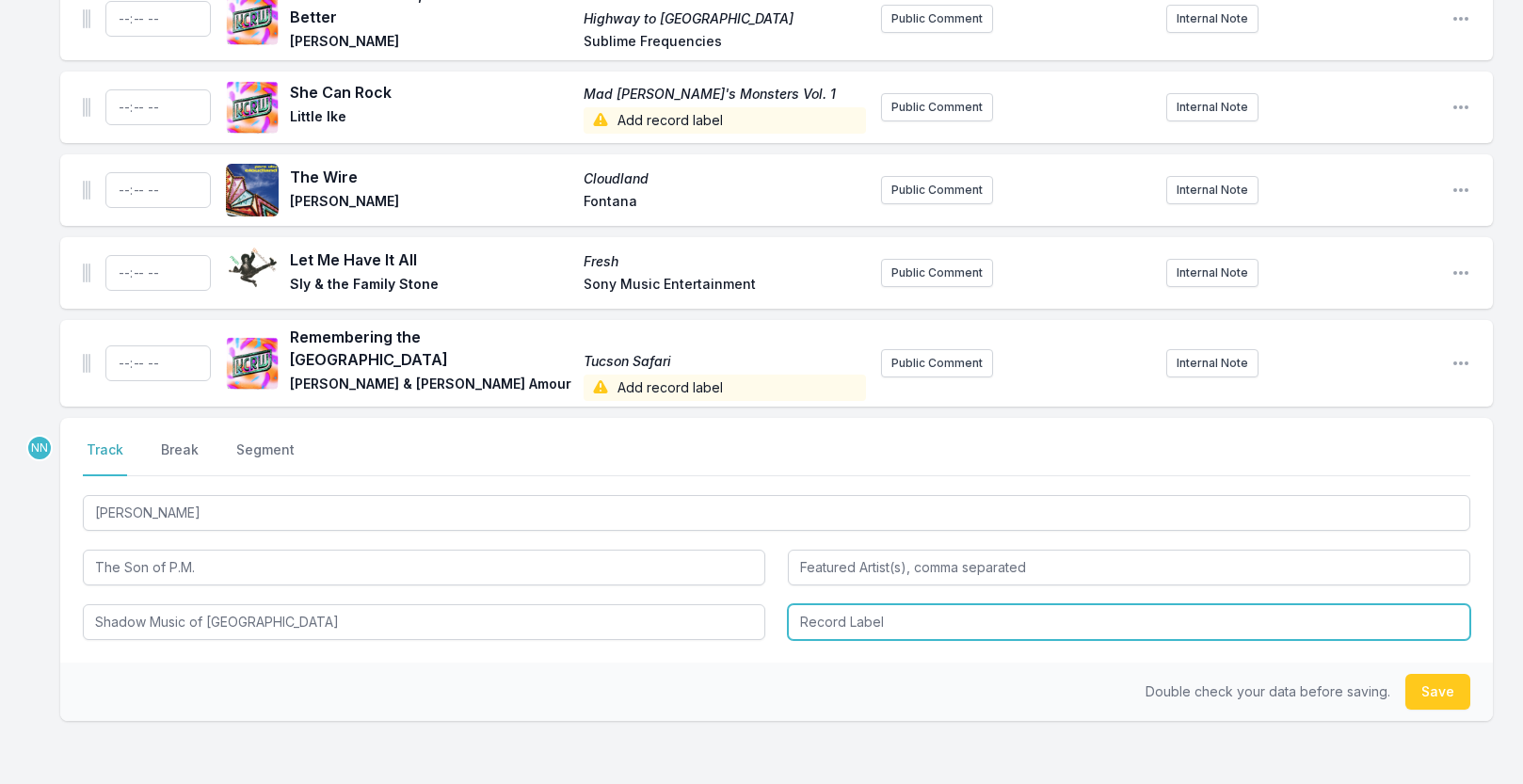
click at [829, 638] on input "Record Label" at bounding box center [1129, 622] width 683 height 36
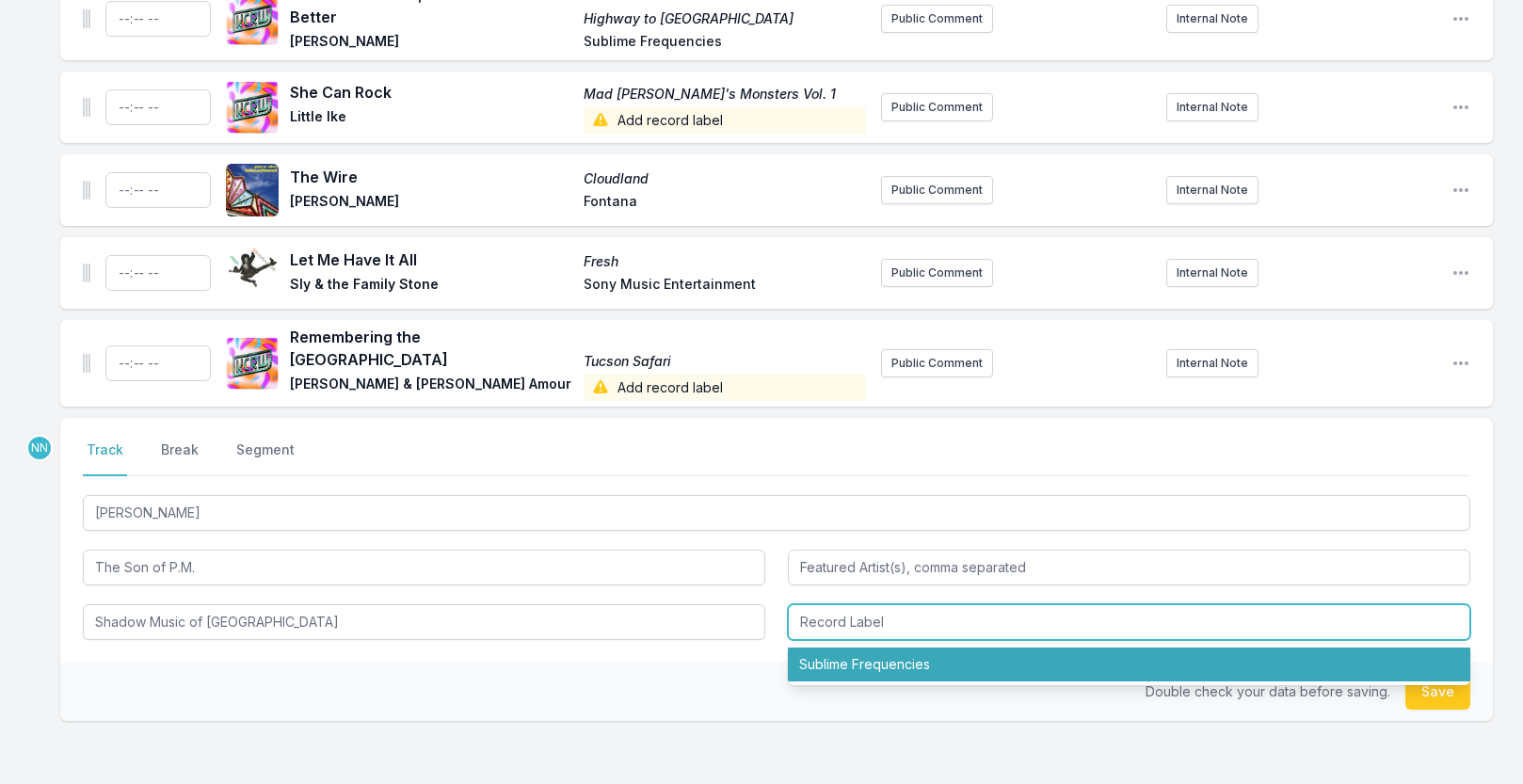
click at [851, 664] on li "Sublime Frequencies" at bounding box center [1129, 664] width 683 height 34
type input "Sublime Frequencies"
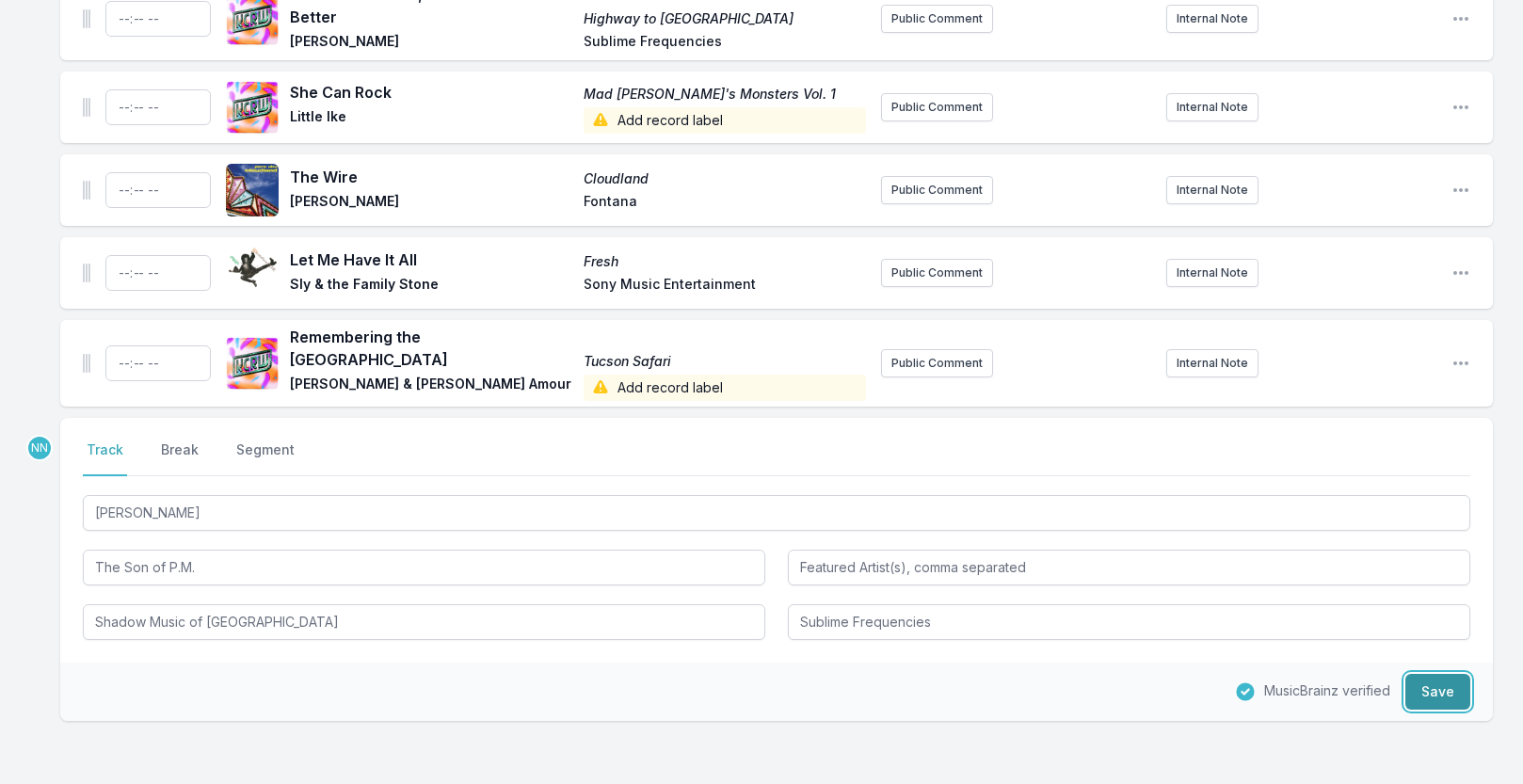
click at [1436, 698] on button "Save" at bounding box center [1437, 692] width 65 height 36
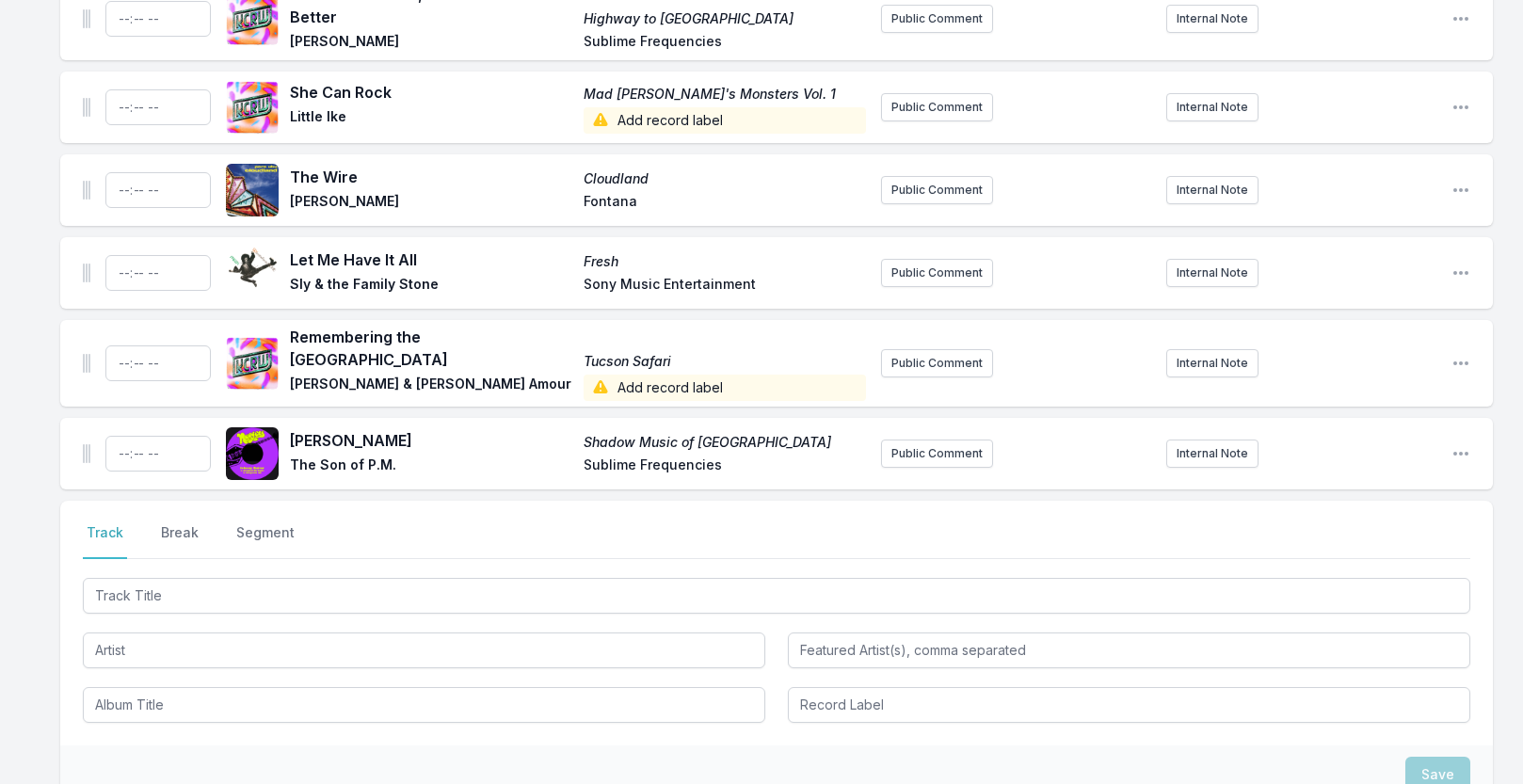
scroll to position [2442, 0]
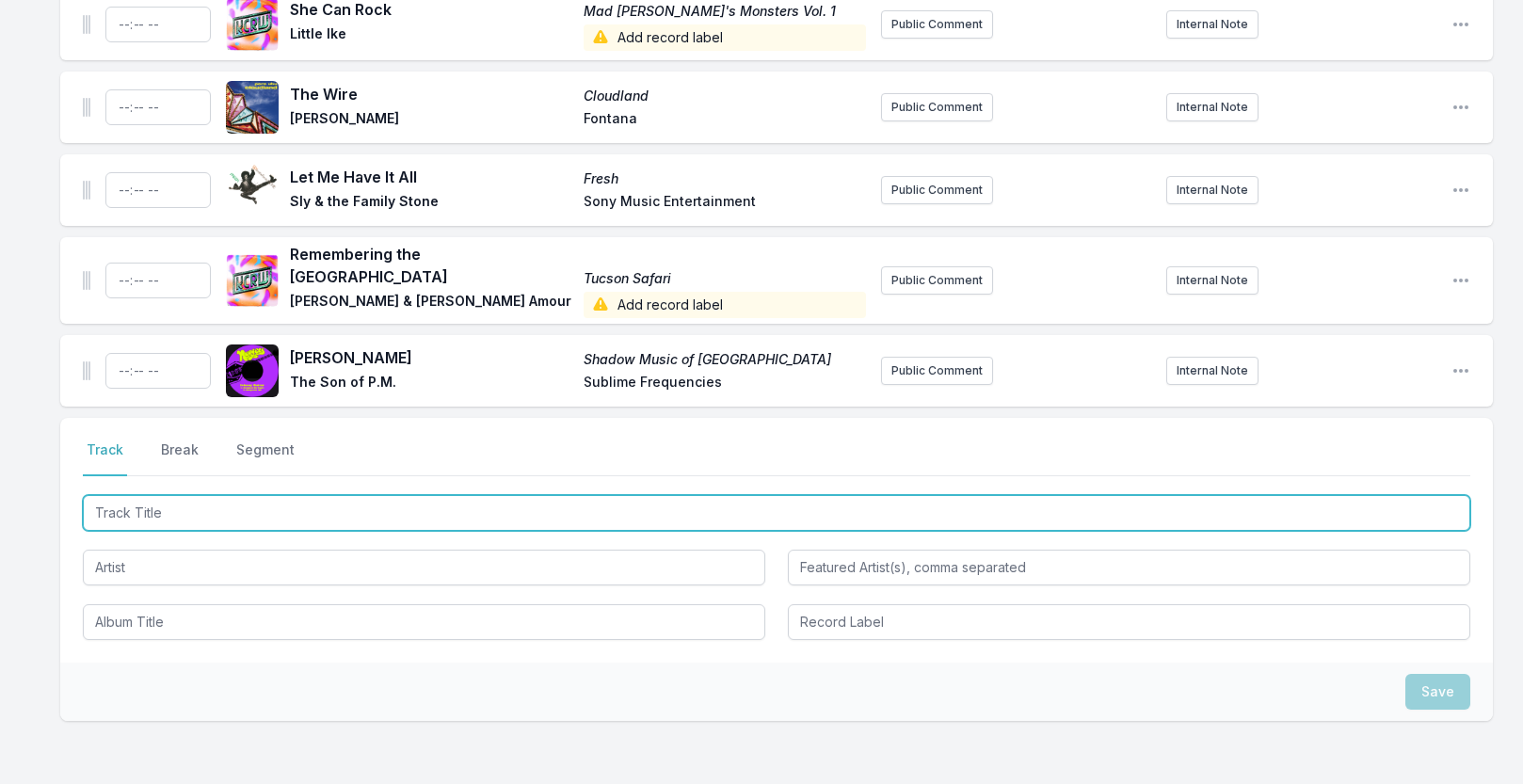
click at [175, 520] on input "Track Title" at bounding box center [777, 513] width 1388 height 36
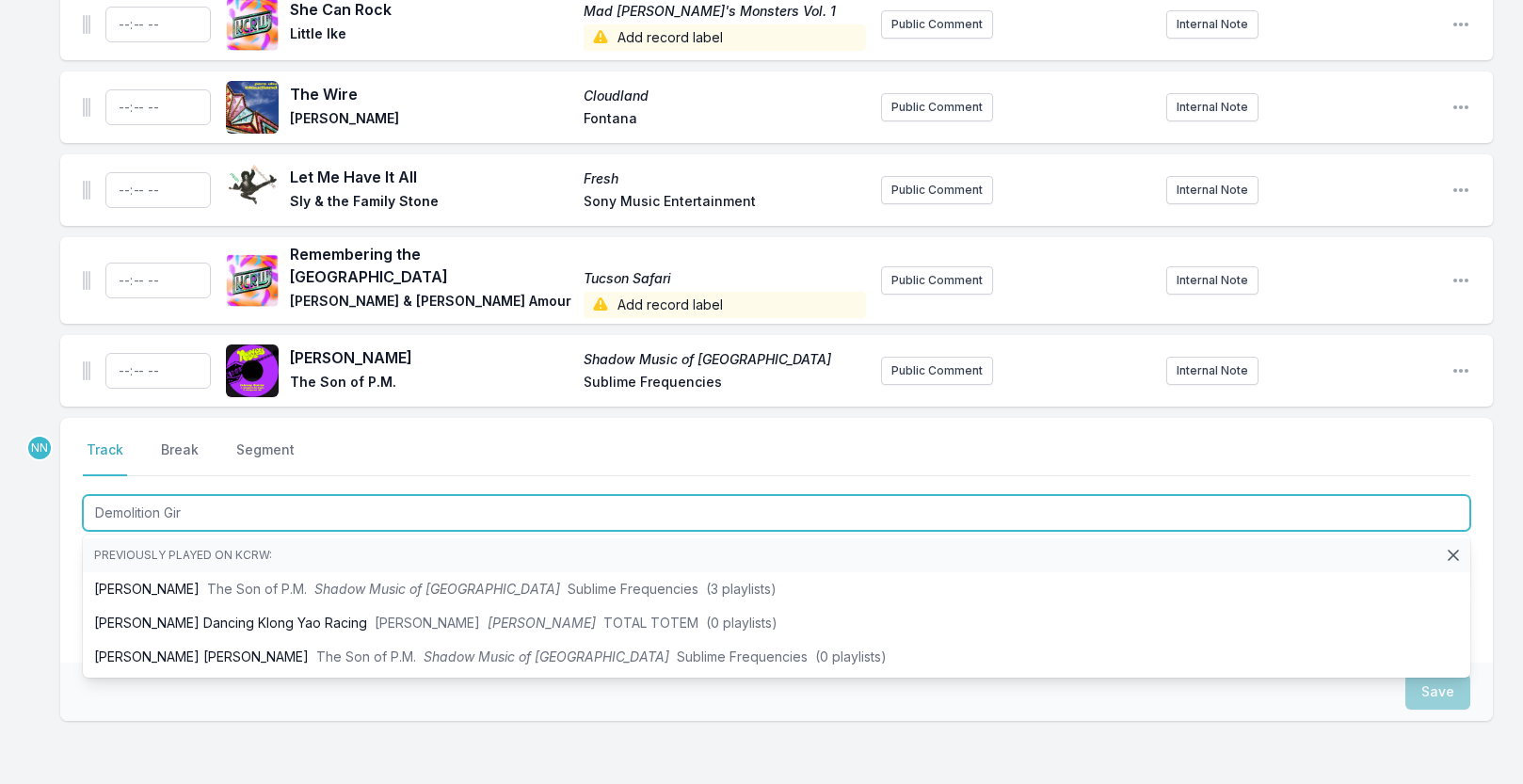
type input "Demolition Girl"
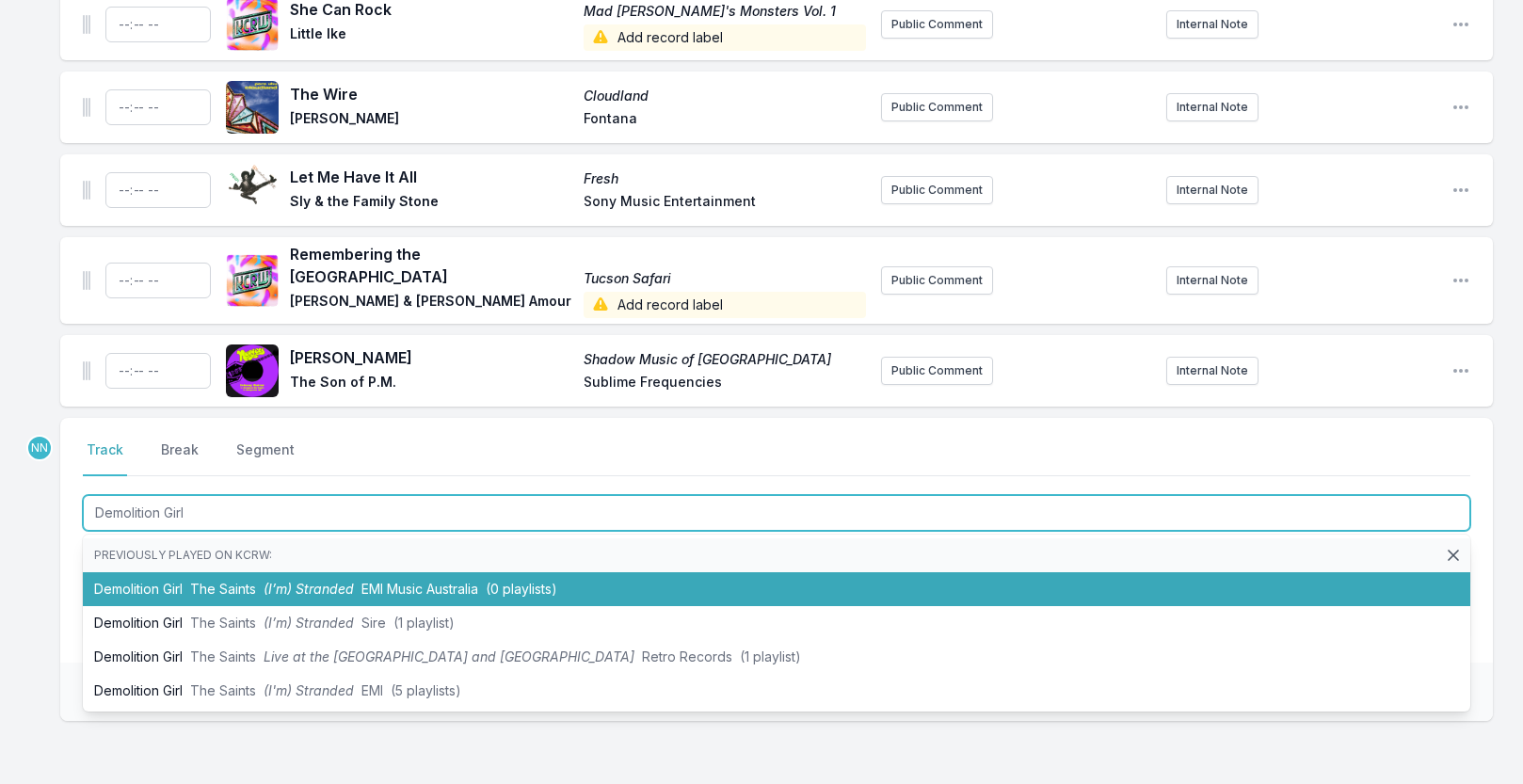
click at [177, 579] on li "Demolition Girl The Saints (I’m) Stranded EMI Music Australia (0 playlists)" at bounding box center [777, 589] width 1388 height 34
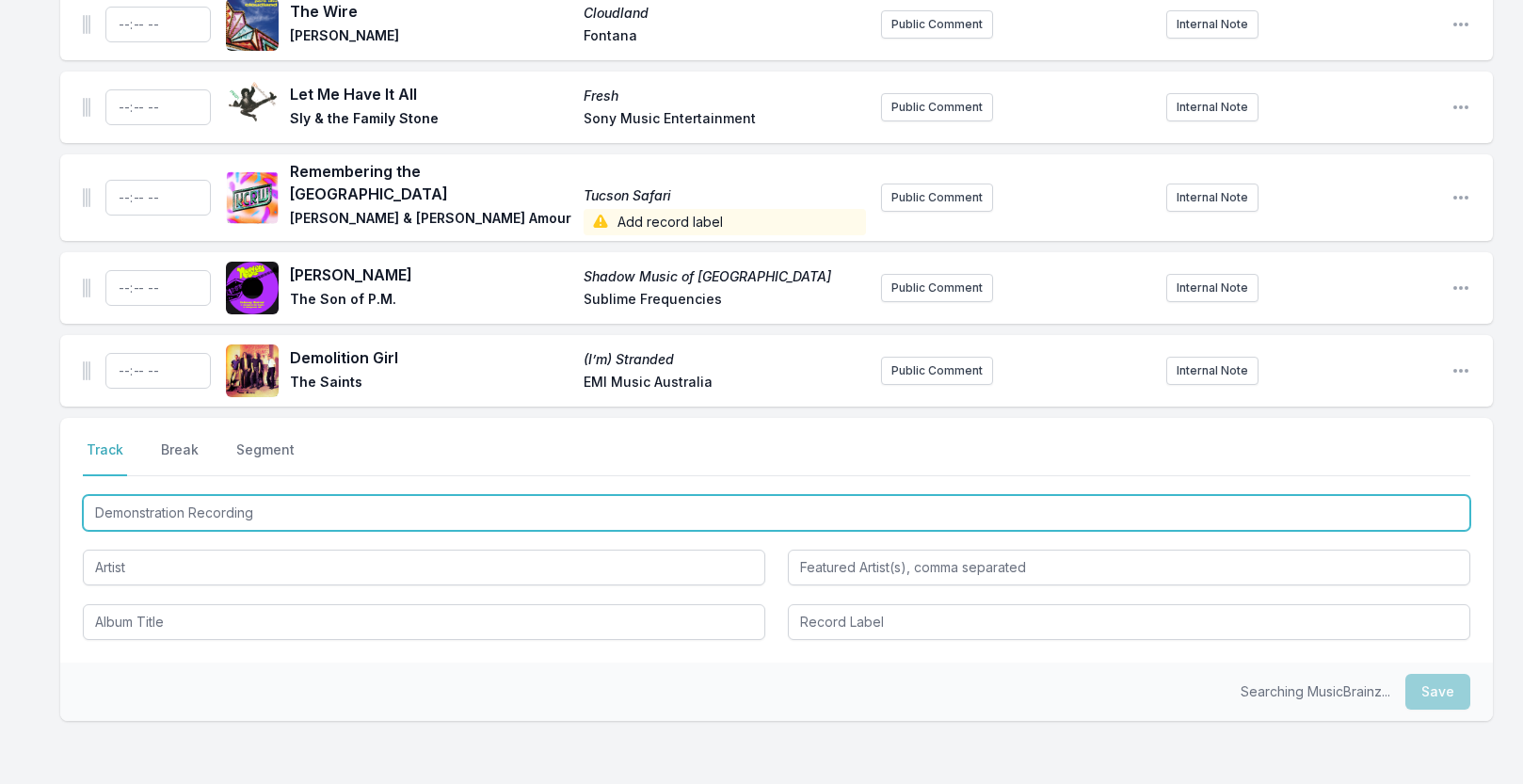
type input "Demonstration Recording"
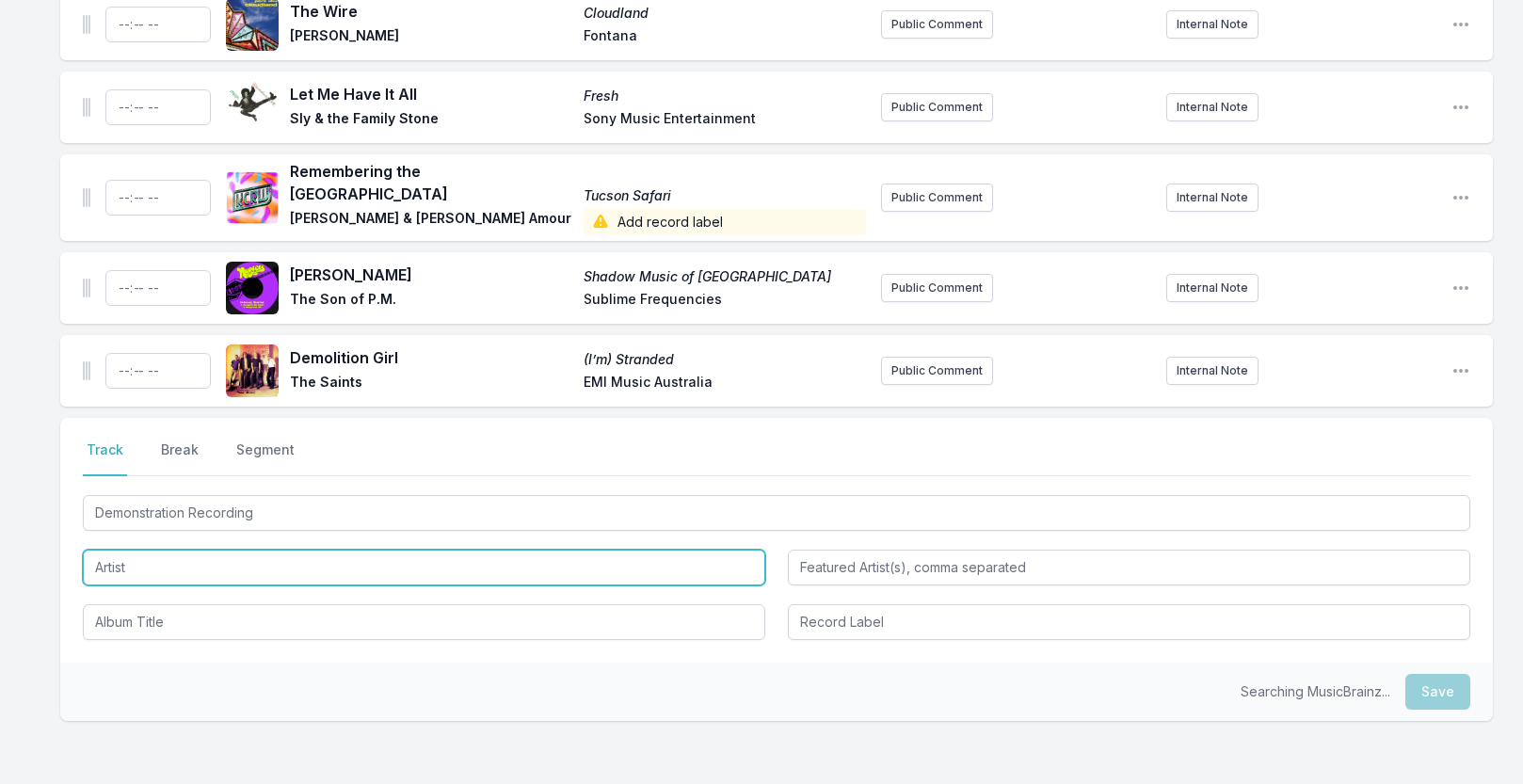
click at [178, 566] on input "Artist" at bounding box center [424, 567] width 683 height 36
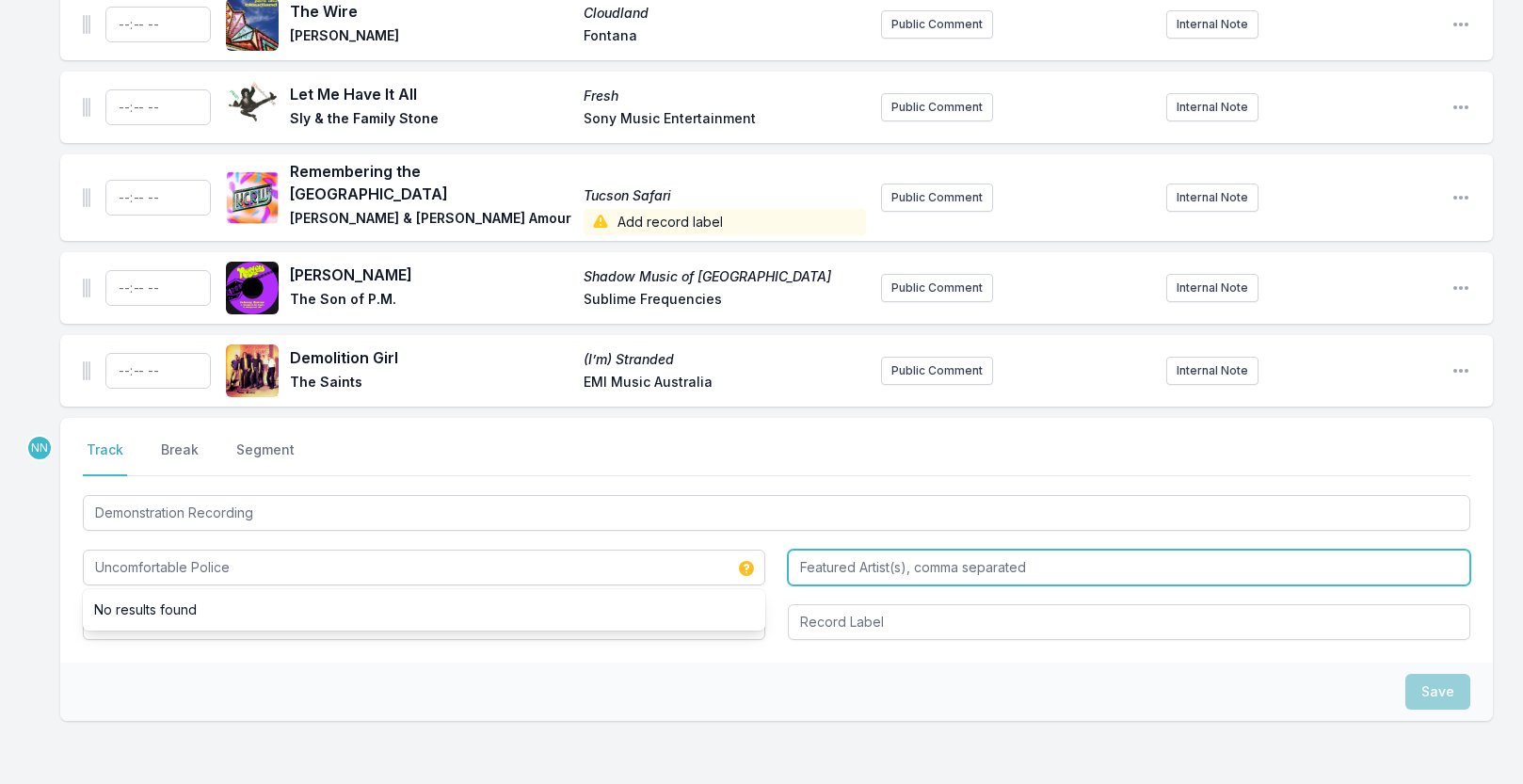
type input "Uncomfortable Police"
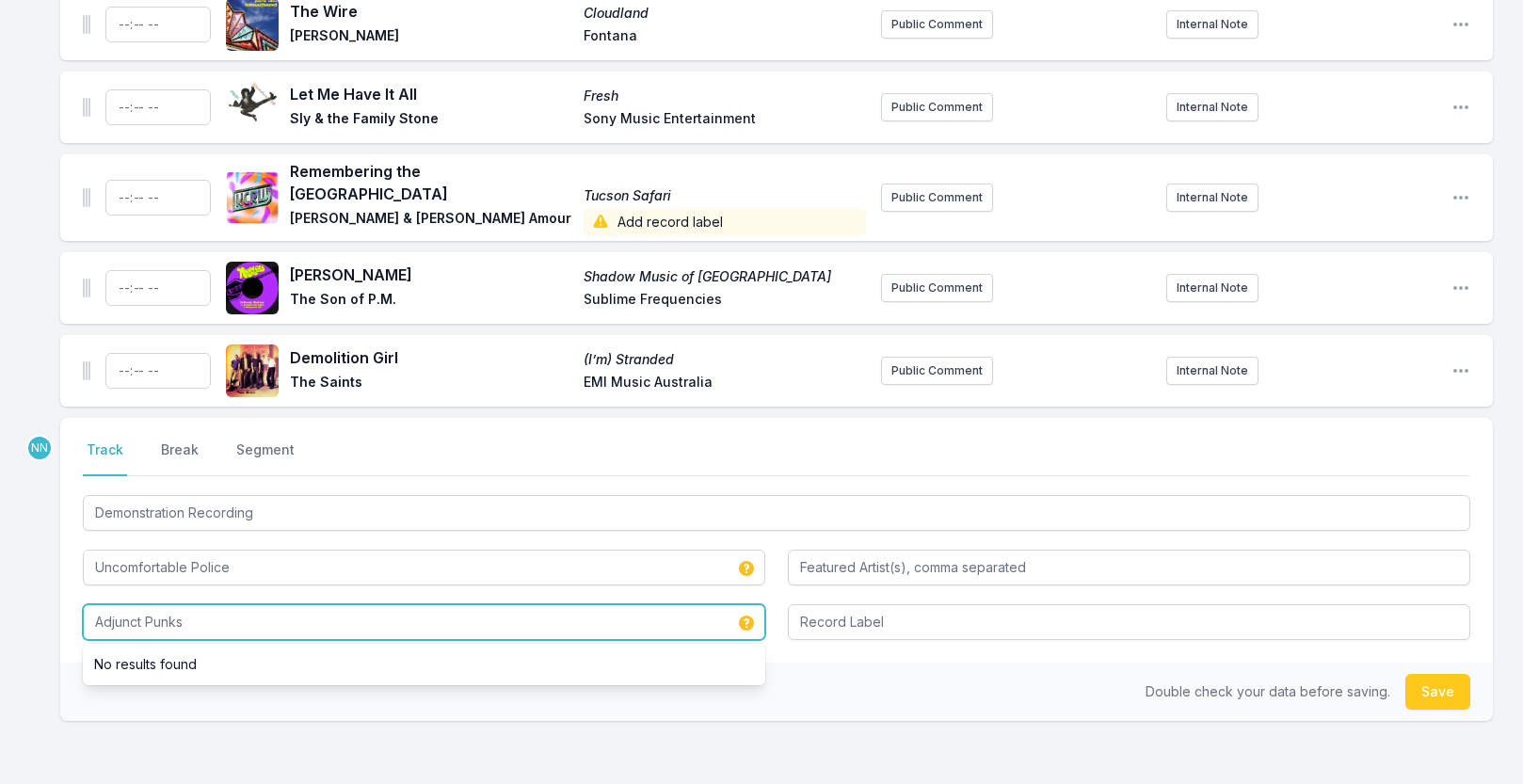
type input "Adjunct Punks"
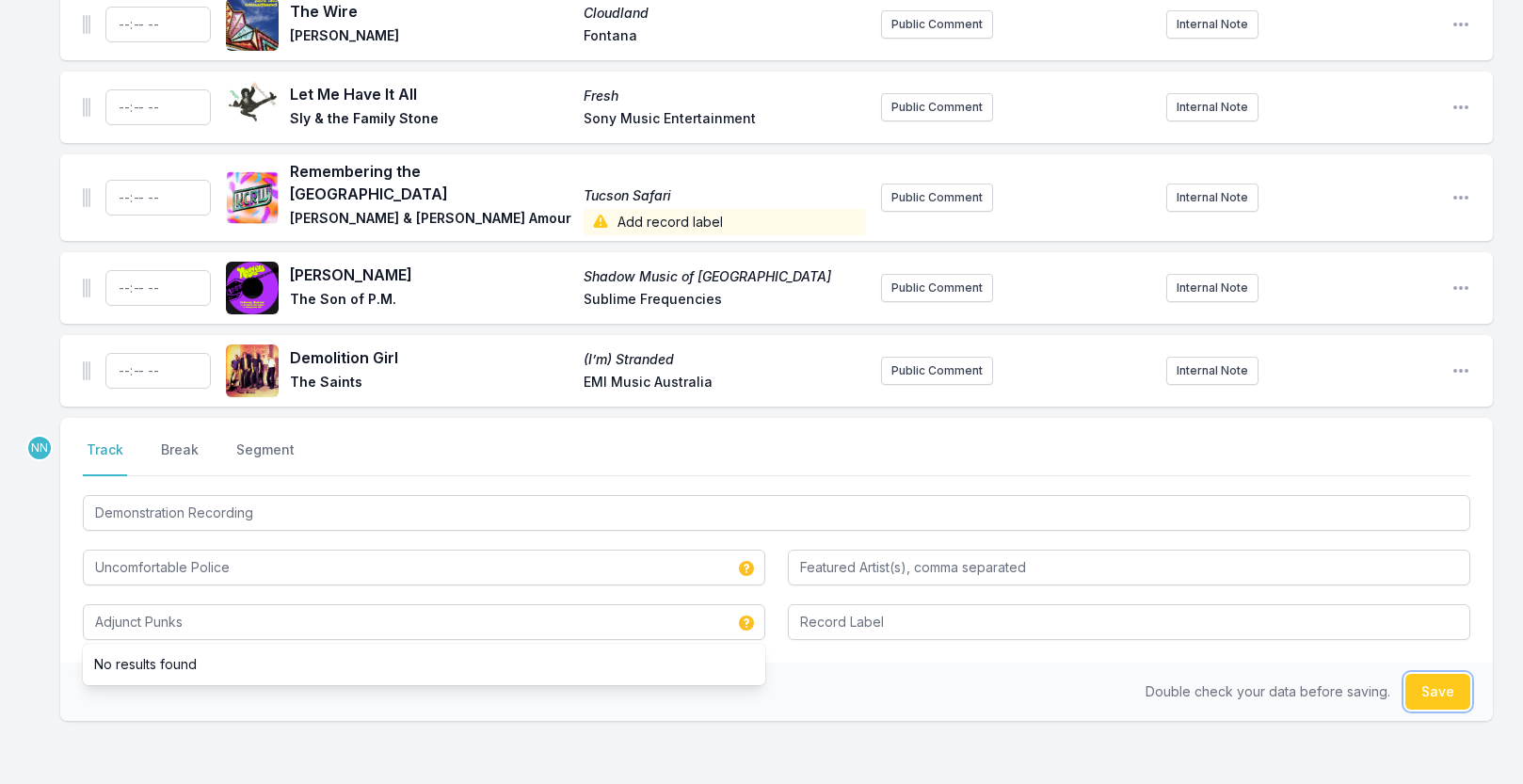
click at [1429, 689] on button "Save" at bounding box center [1437, 692] width 65 height 36
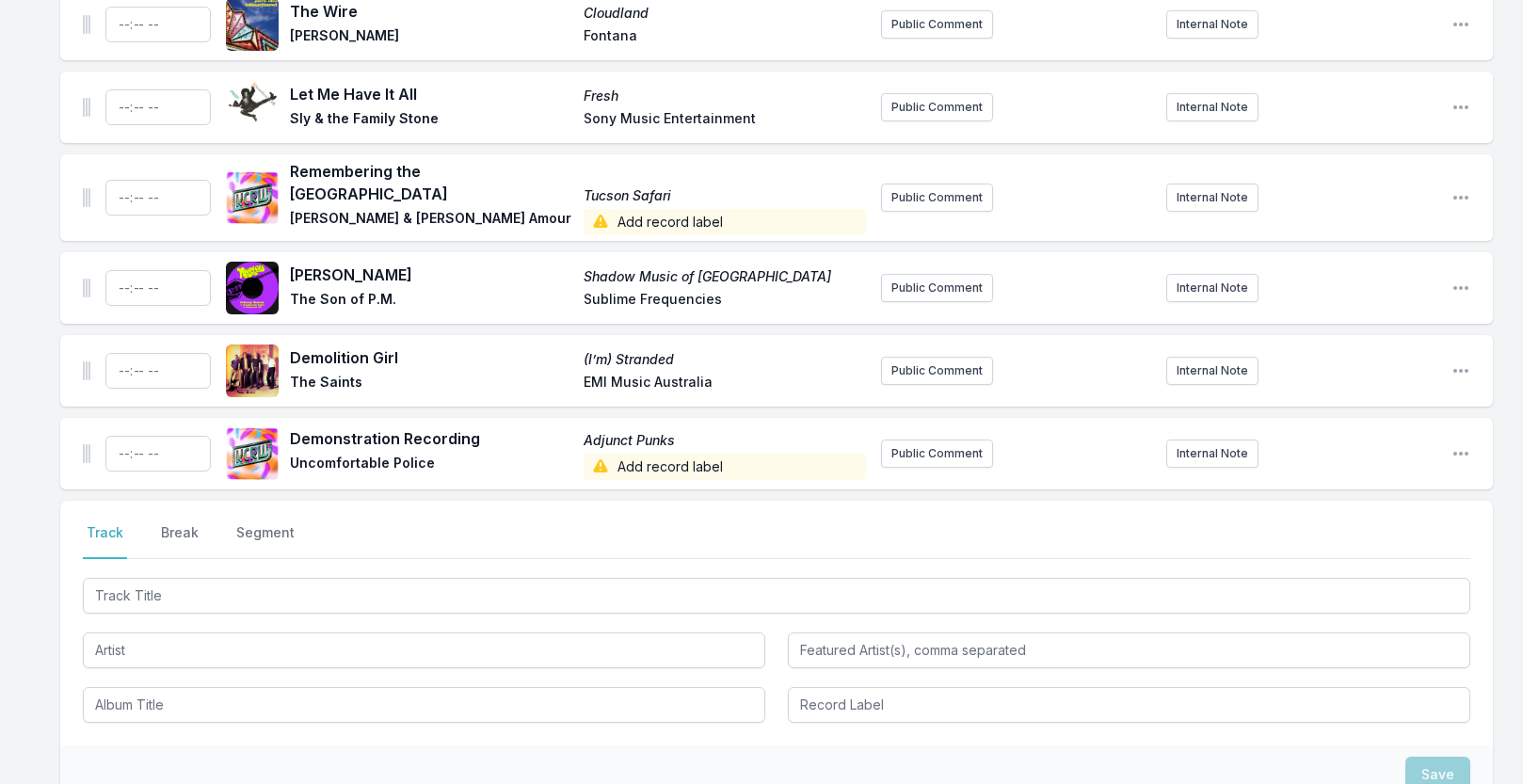
scroll to position [2609, 0]
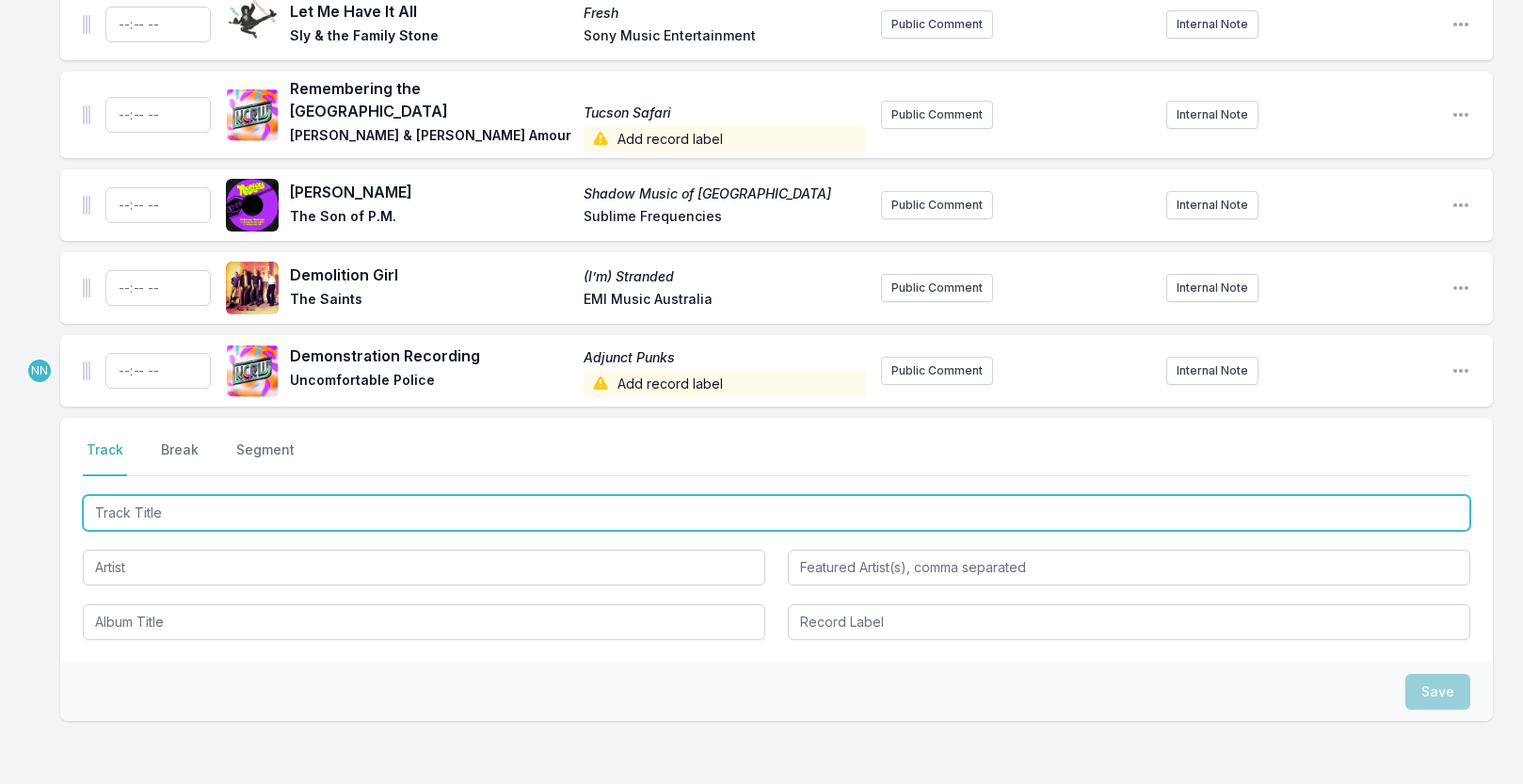
click at [259, 521] on input "Track Title" at bounding box center [777, 513] width 1388 height 36
type input "Can't Do That"
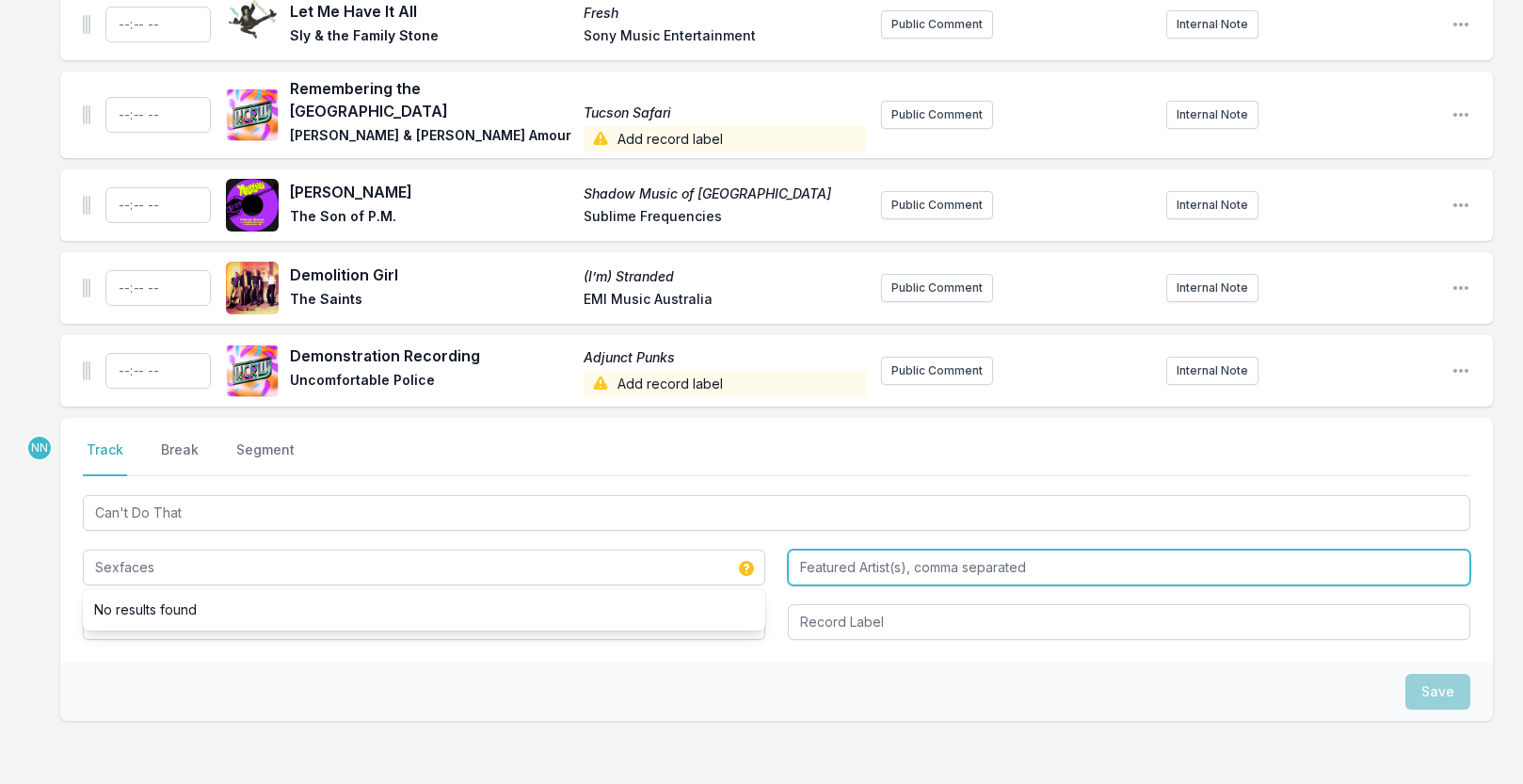
type input "Sexfaces"
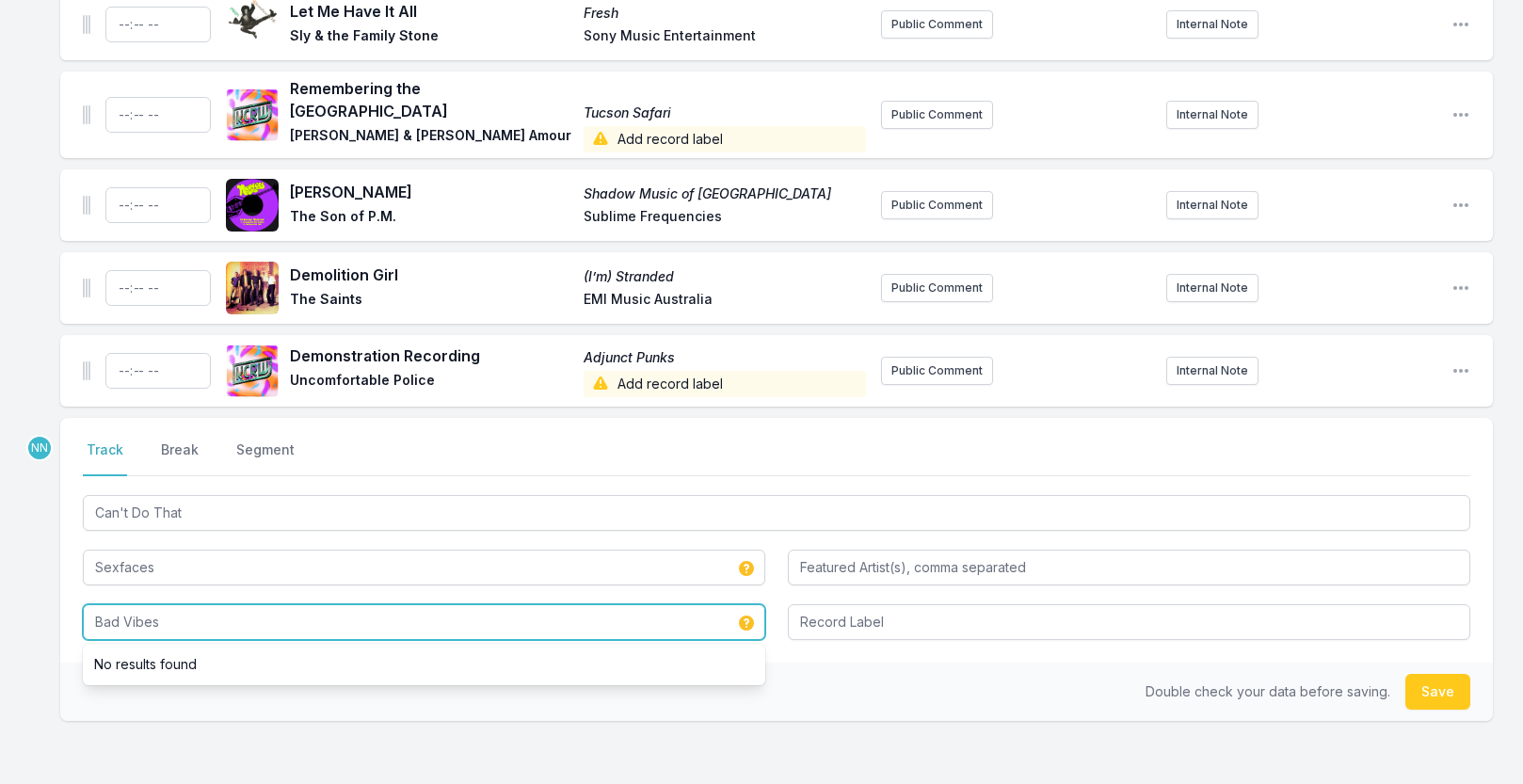
type input "Bad Vibes"
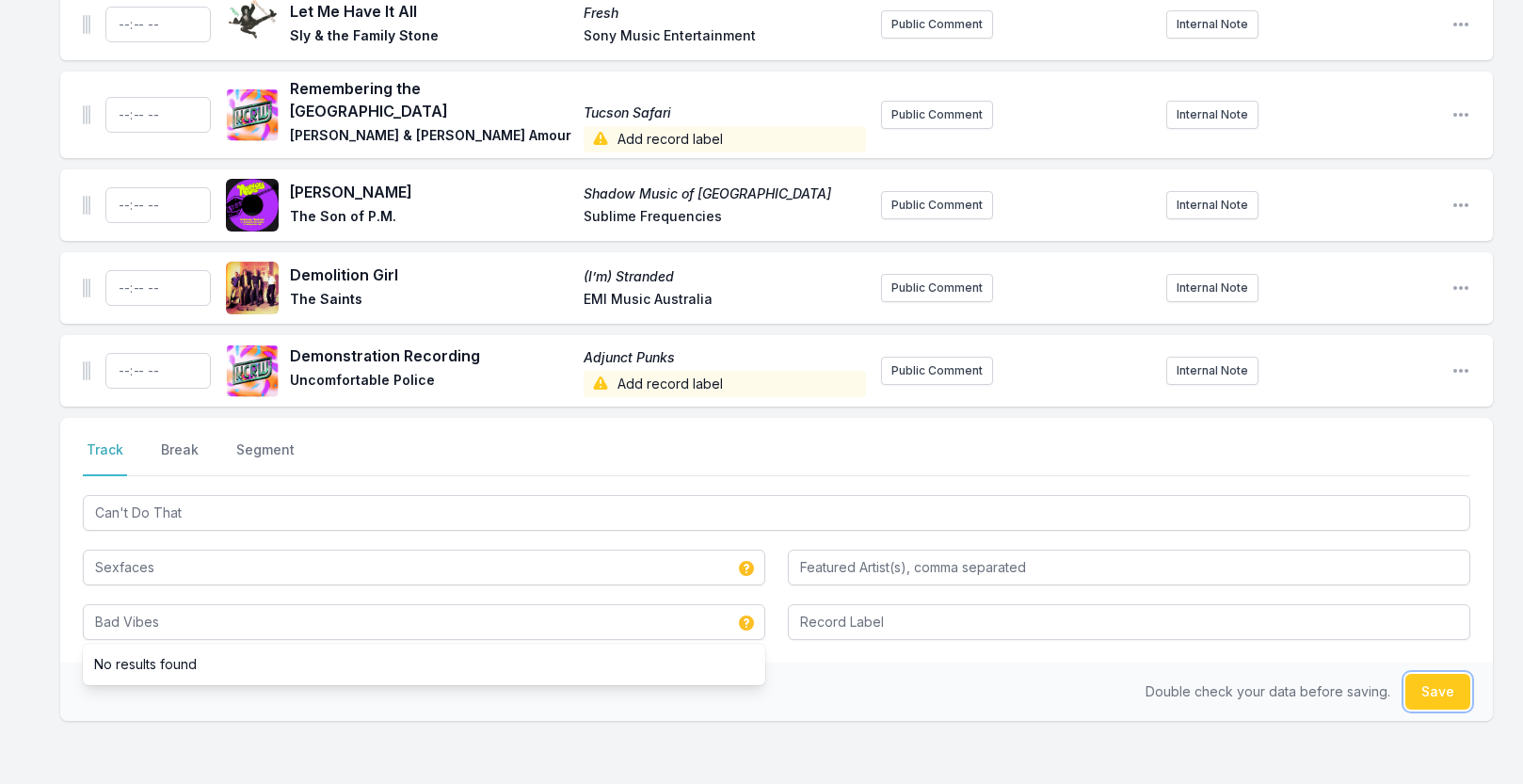
click at [1433, 704] on button "Save" at bounding box center [1437, 692] width 65 height 36
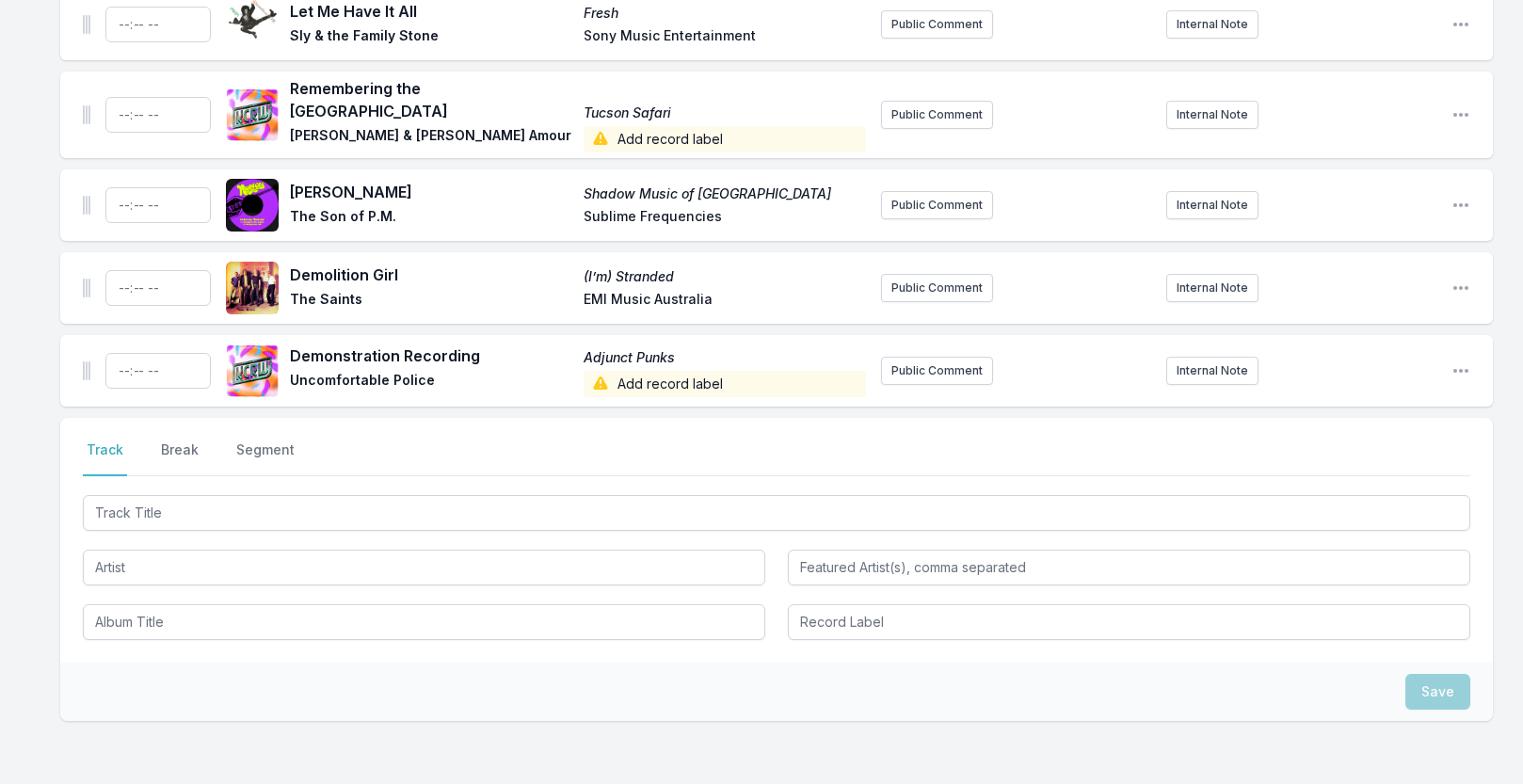
scroll to position [2691, 0]
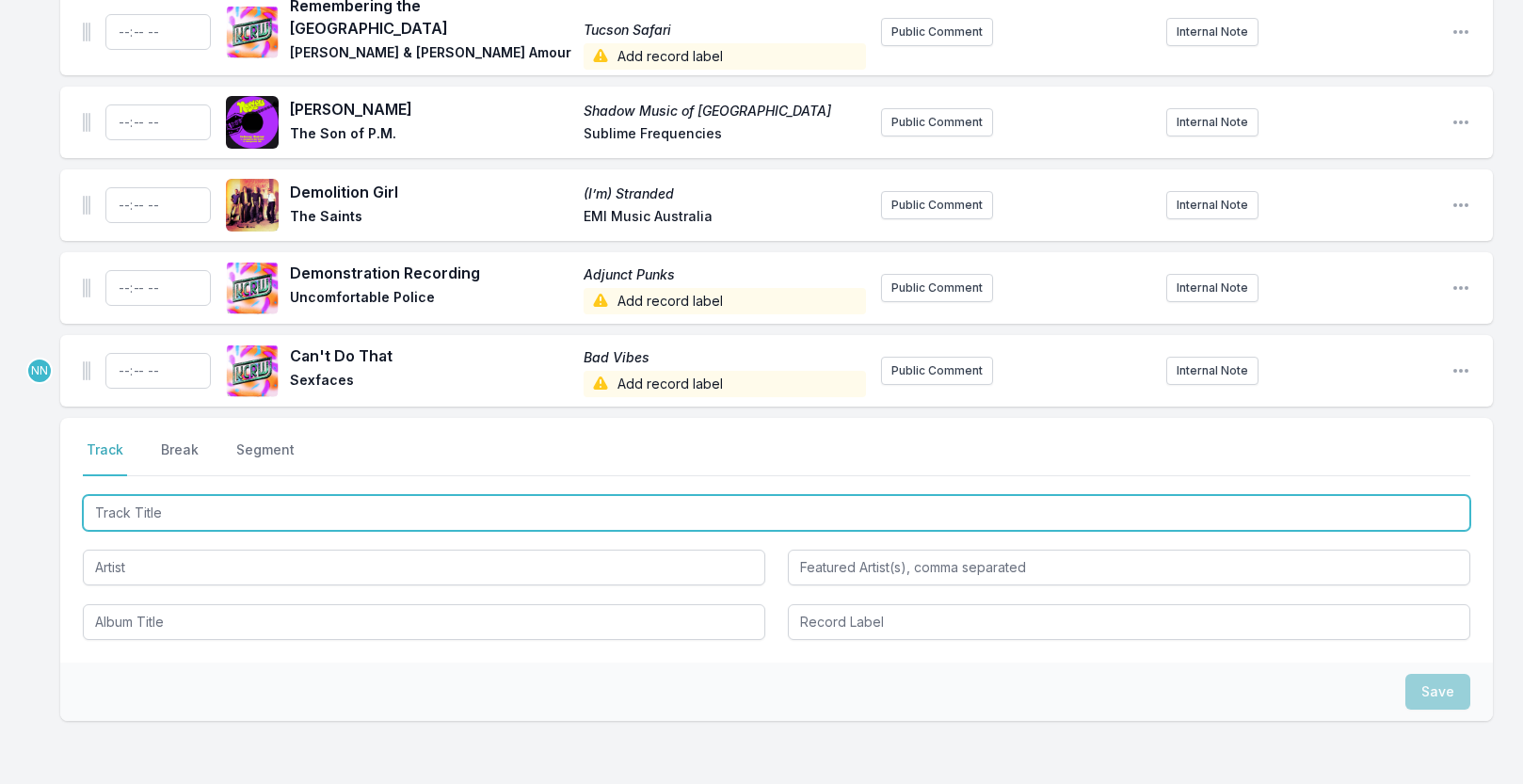
click at [239, 523] on input "Track Title" at bounding box center [777, 513] width 1388 height 36
type input "S"
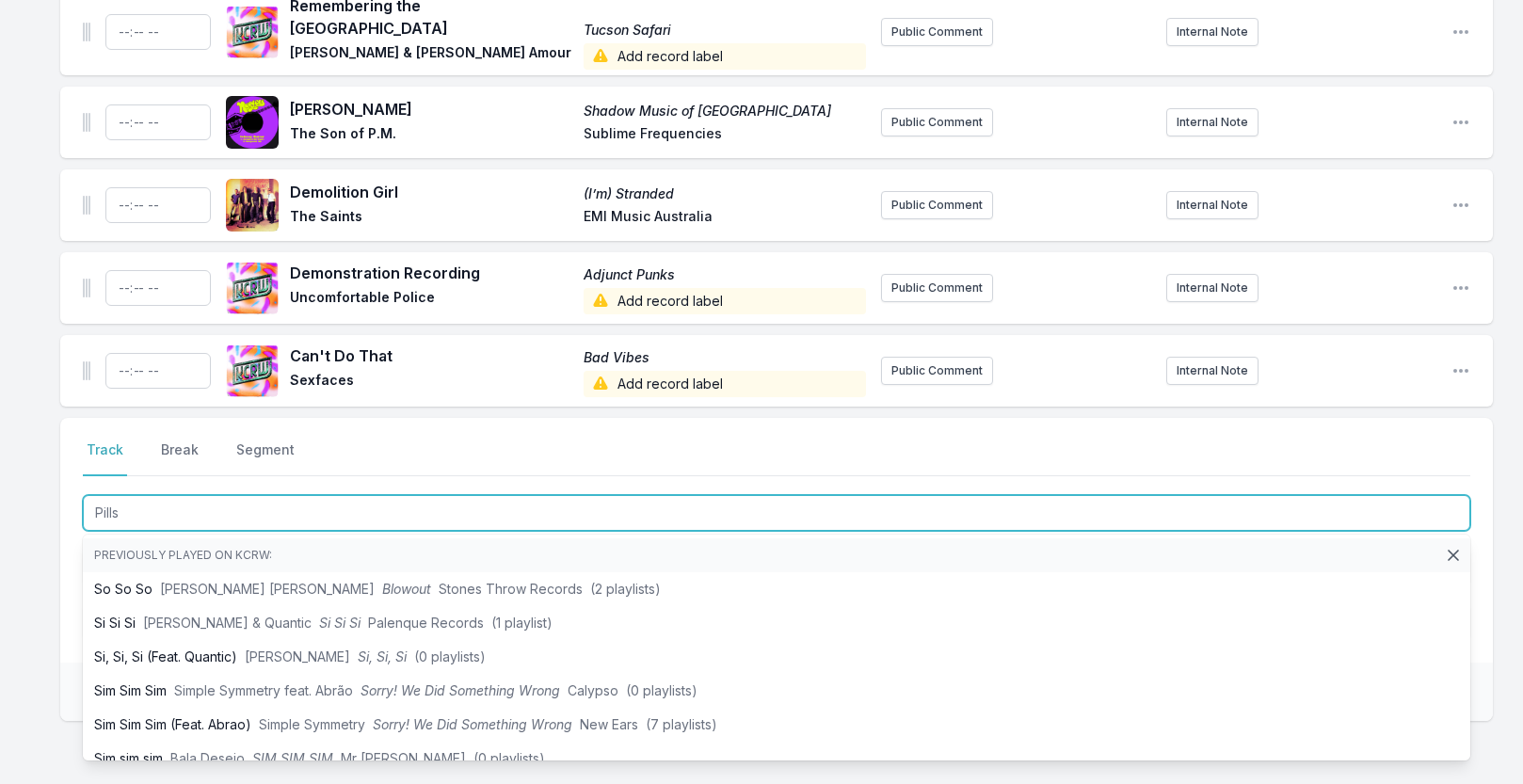
type input "Pills"
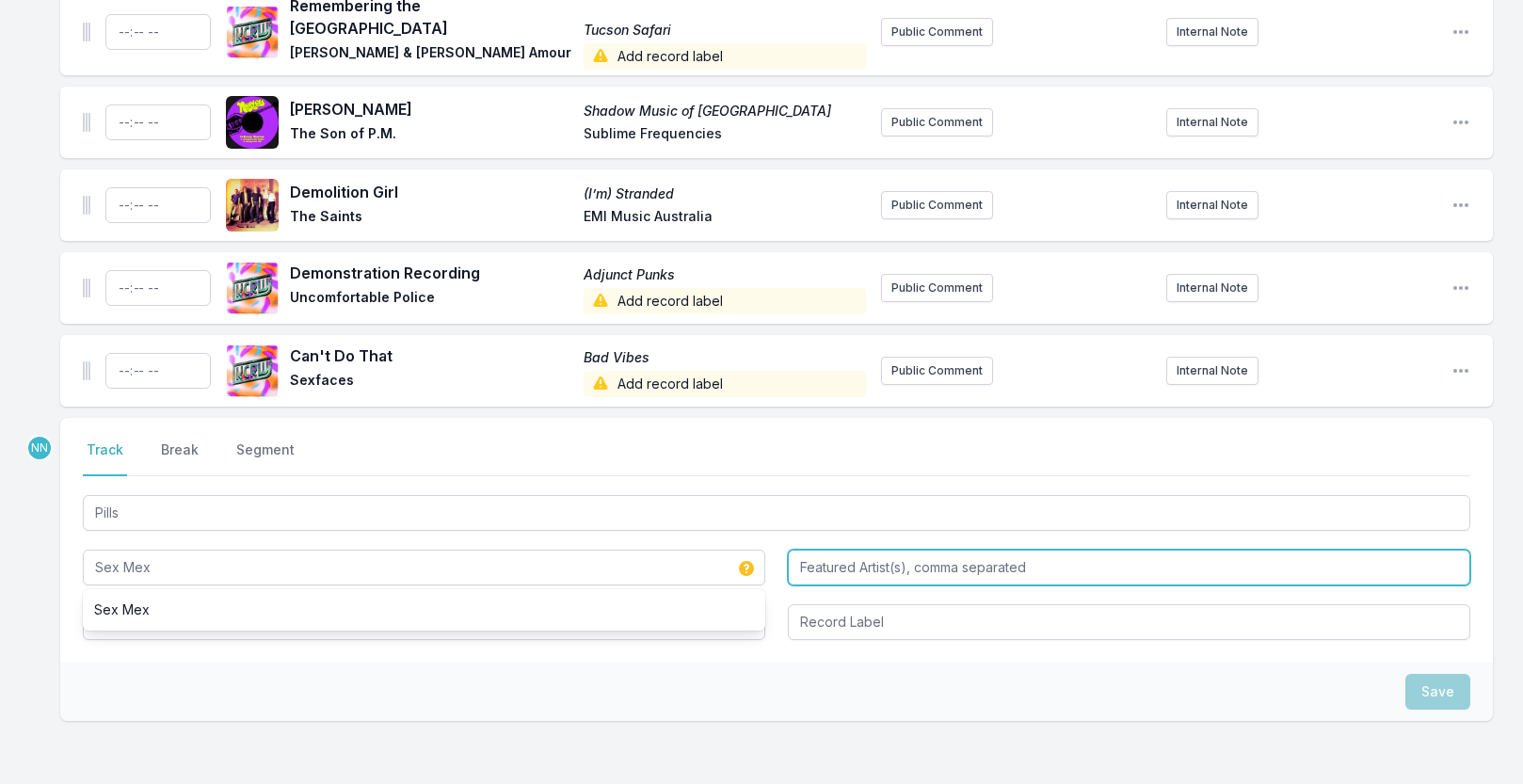
type input "Sex Mex"
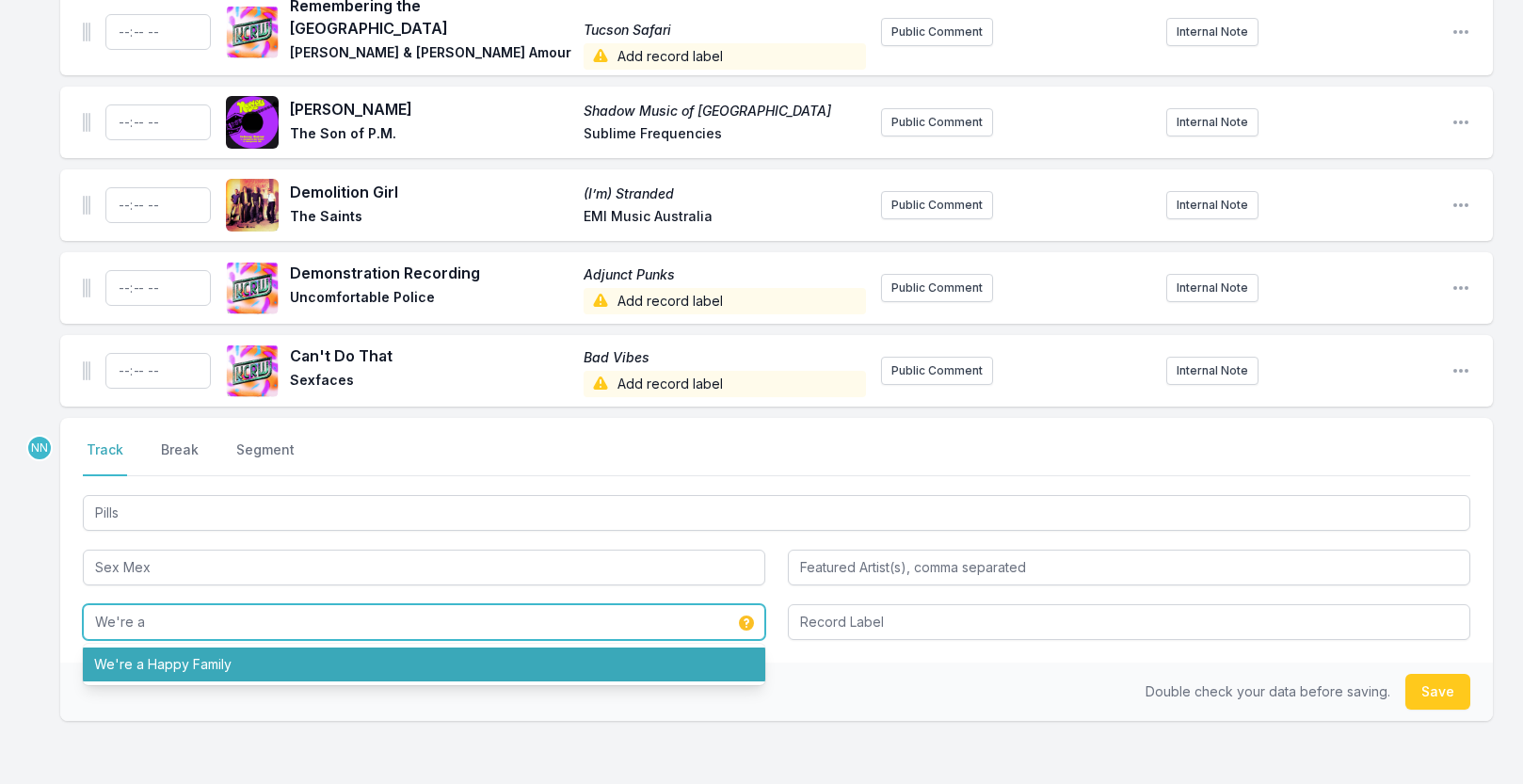
click at [325, 670] on li "We're a Happy Family" at bounding box center [424, 664] width 683 height 34
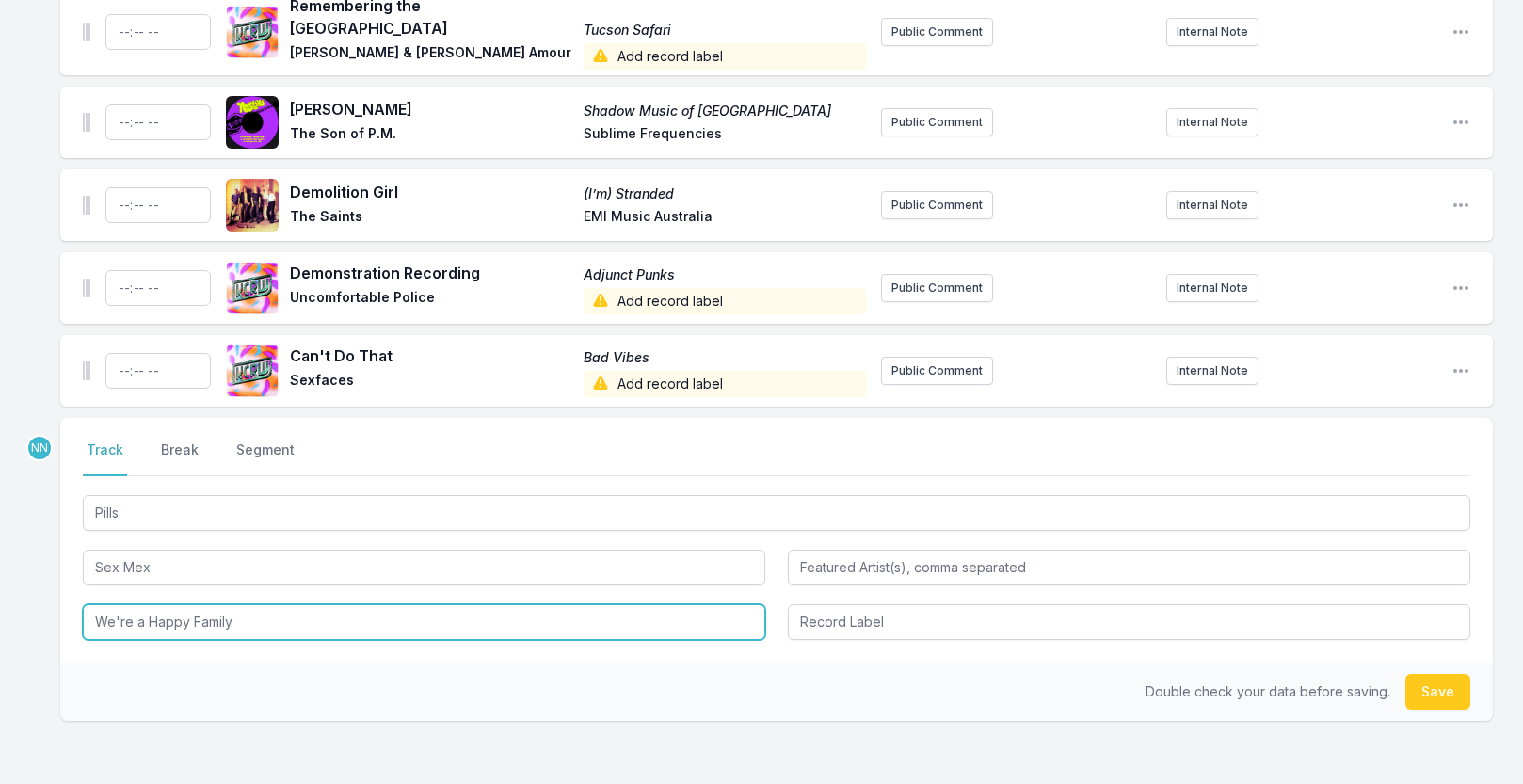
type input "We're a Happy Family"
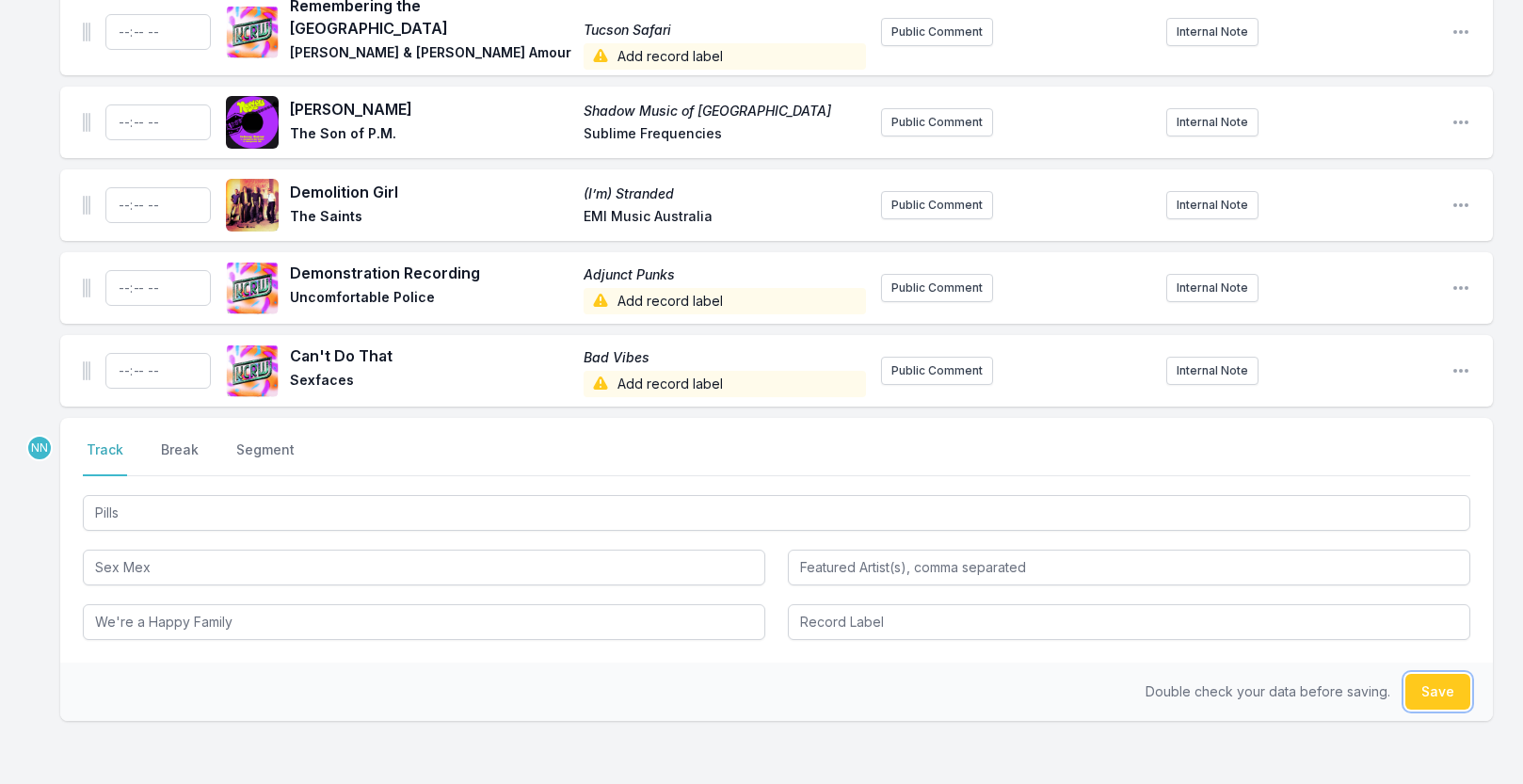
click at [1431, 699] on button "Save" at bounding box center [1437, 692] width 65 height 36
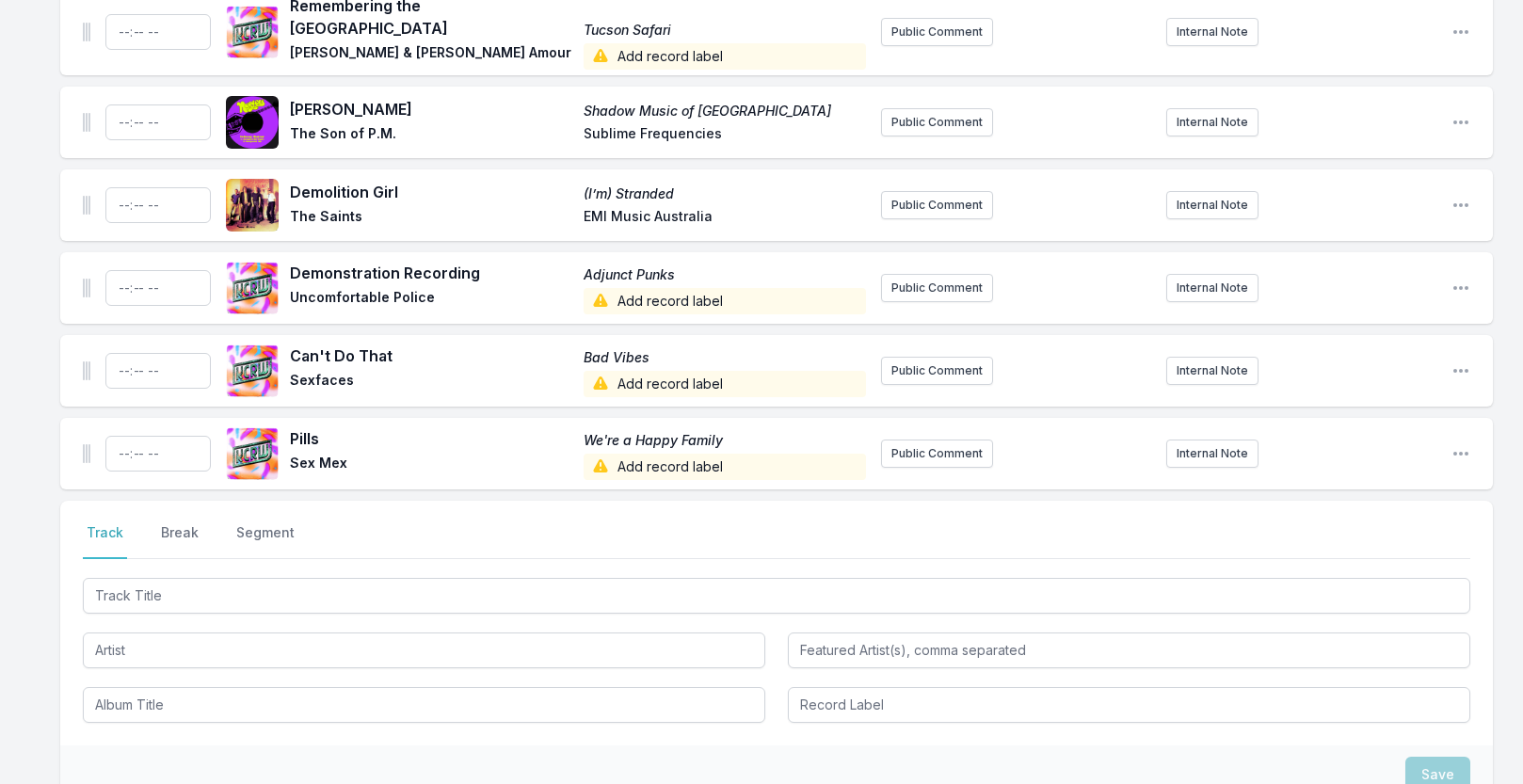
scroll to position [2774, 0]
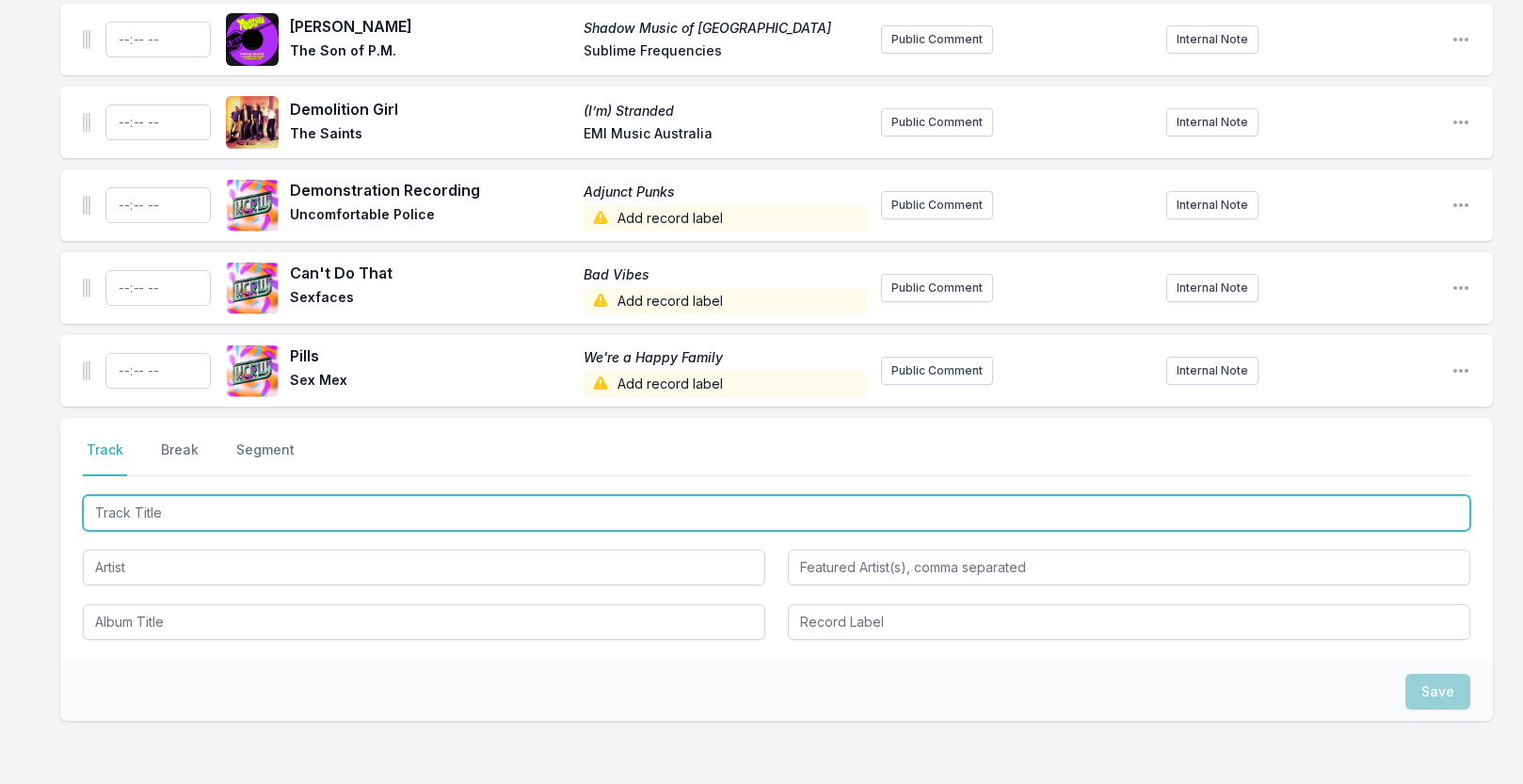
click at [294, 523] on input "Track Title" at bounding box center [777, 513] width 1388 height 36
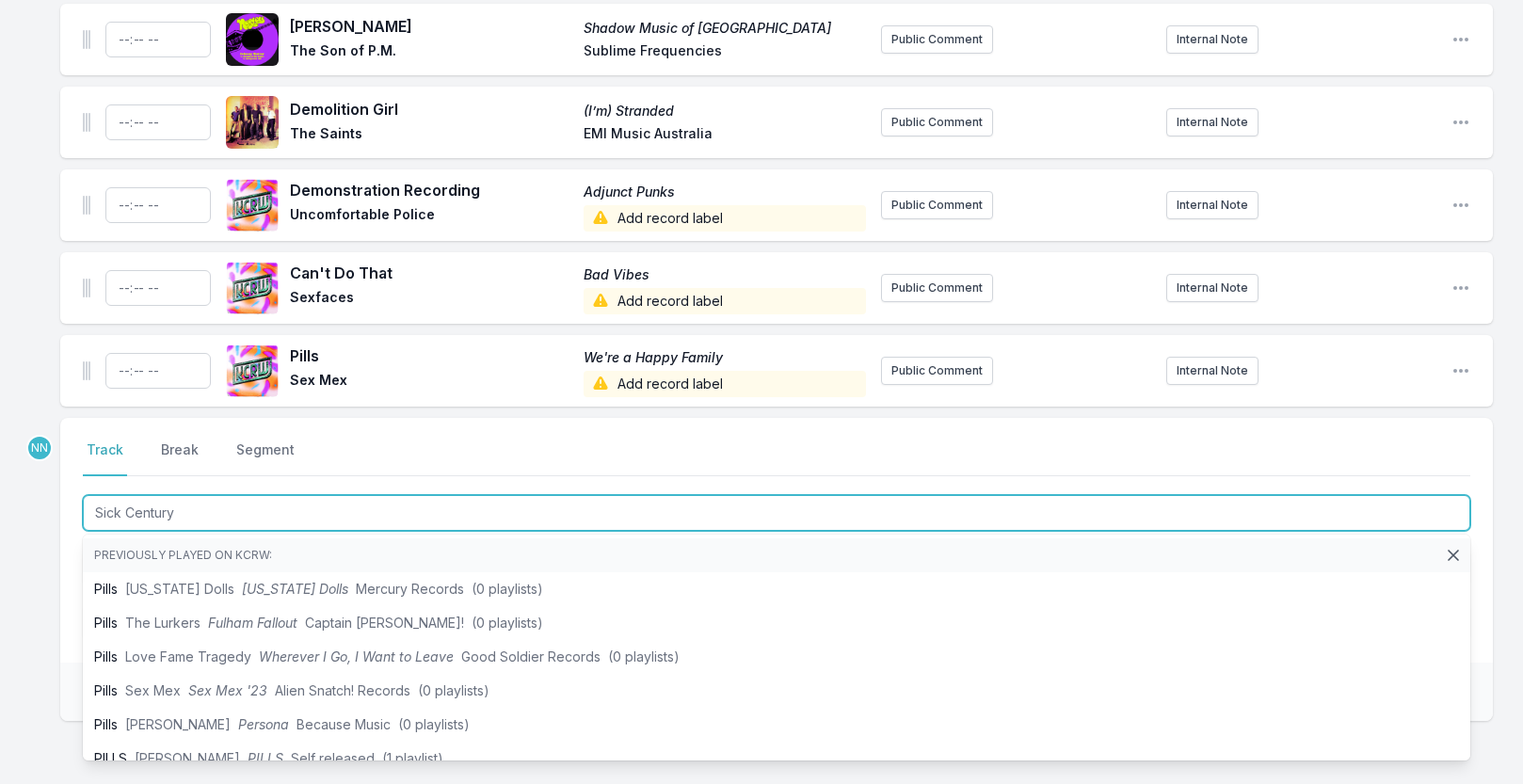
type input "Sick Century"
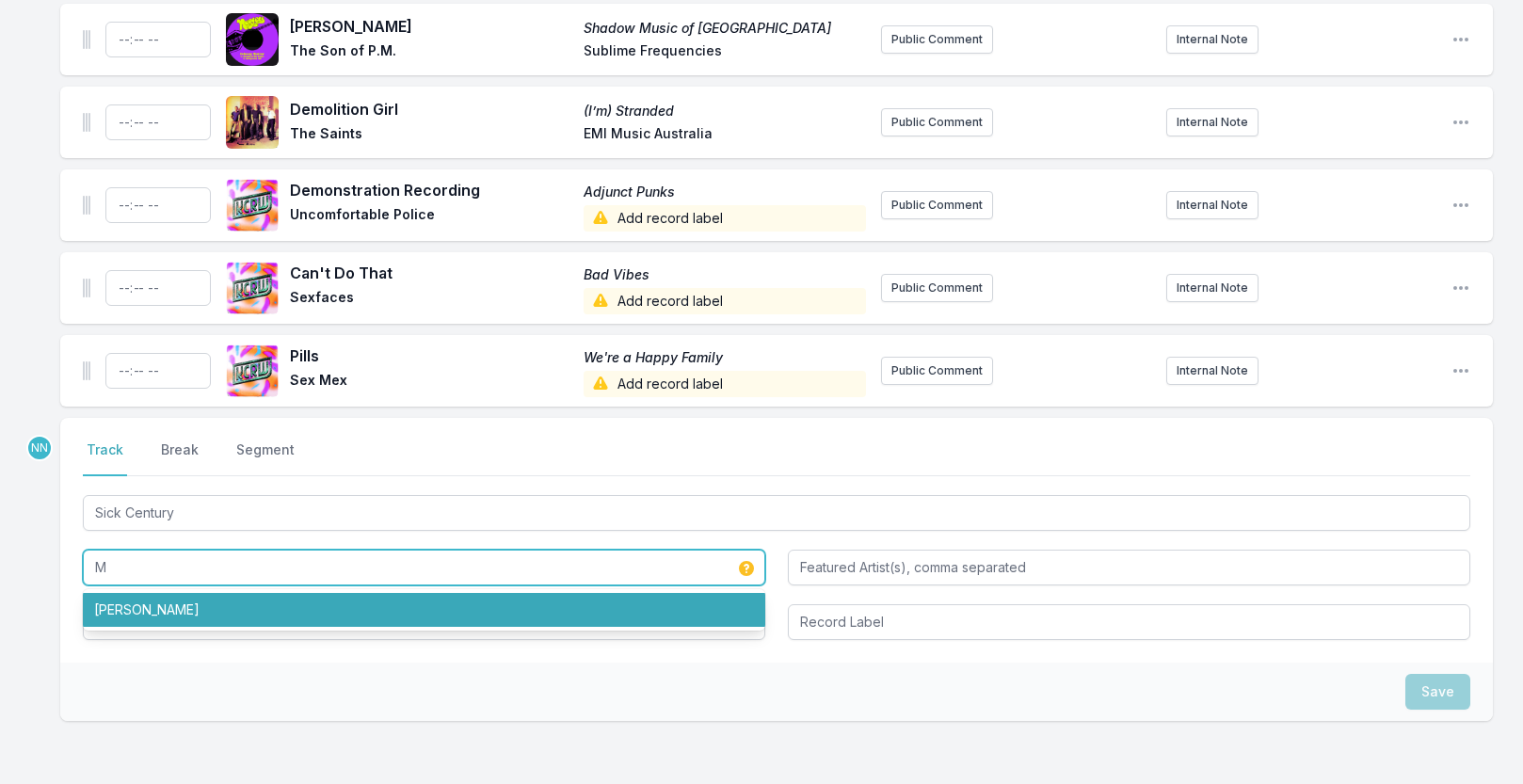
click at [194, 615] on li "Michael Beach" at bounding box center [424, 610] width 683 height 34
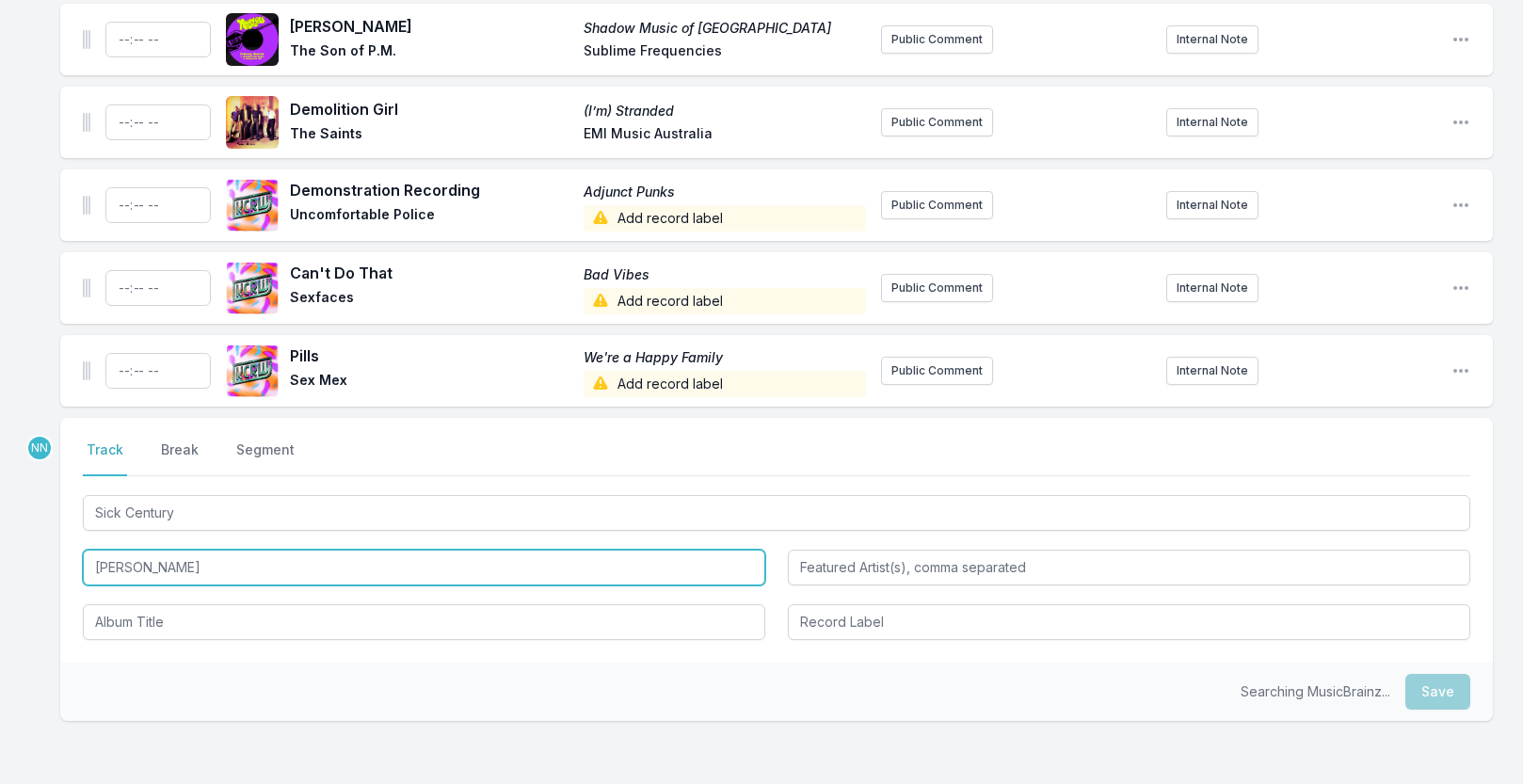
type input "Michael Beach"
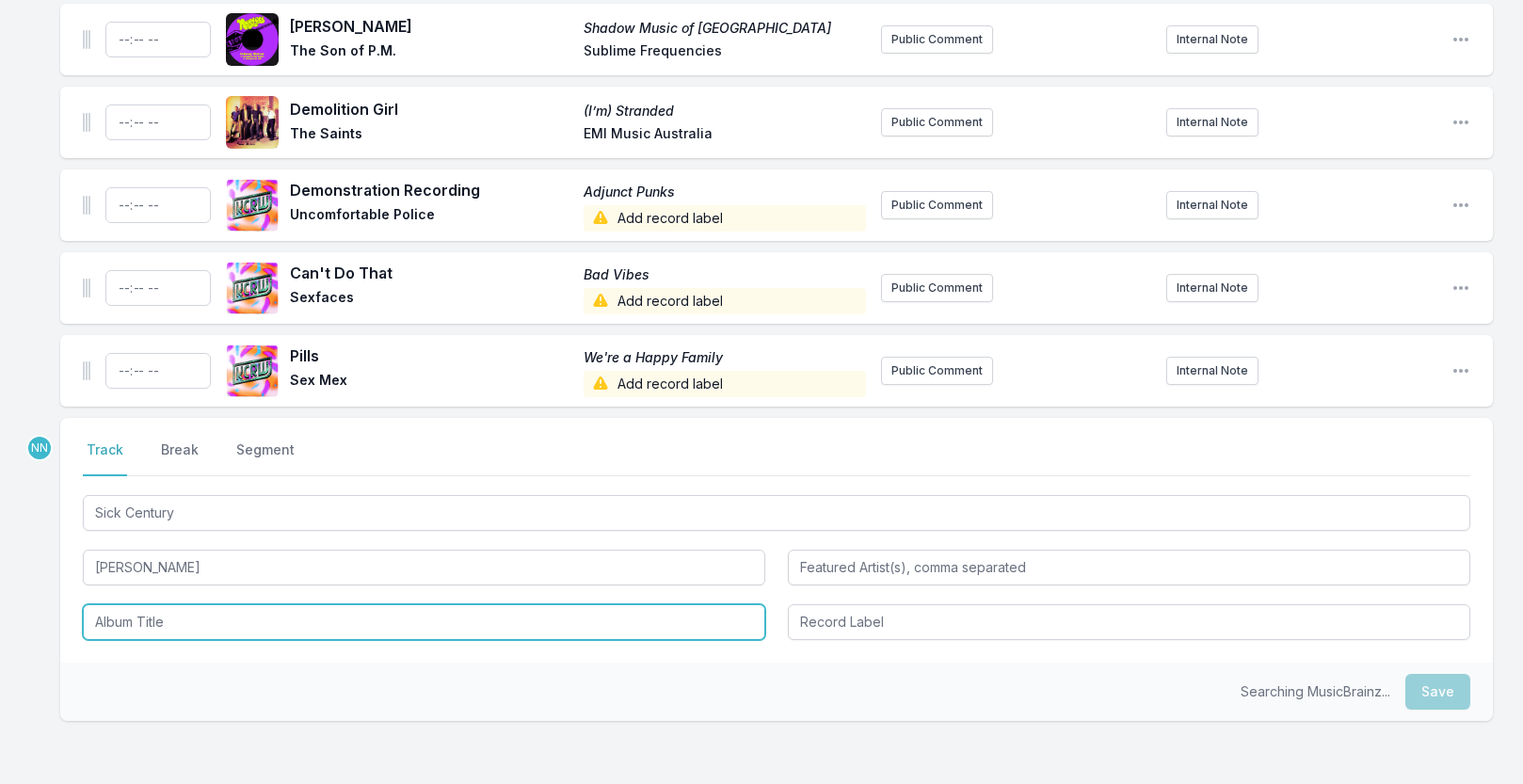
click at [172, 627] on input "Album Title" at bounding box center [424, 622] width 683 height 36
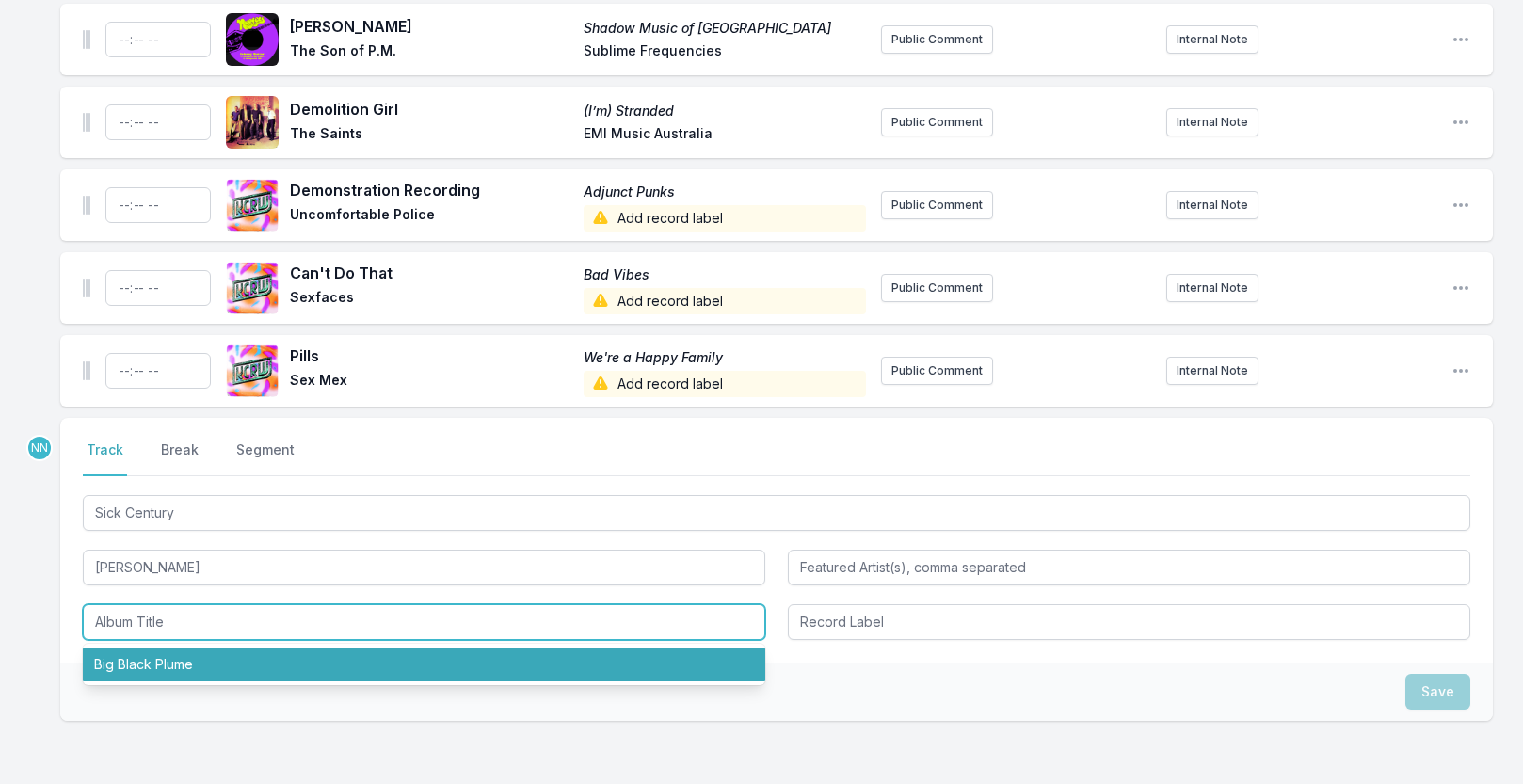
click at [171, 660] on li "Big Black Plume" at bounding box center [424, 664] width 683 height 34
type input "Big Black Plume"
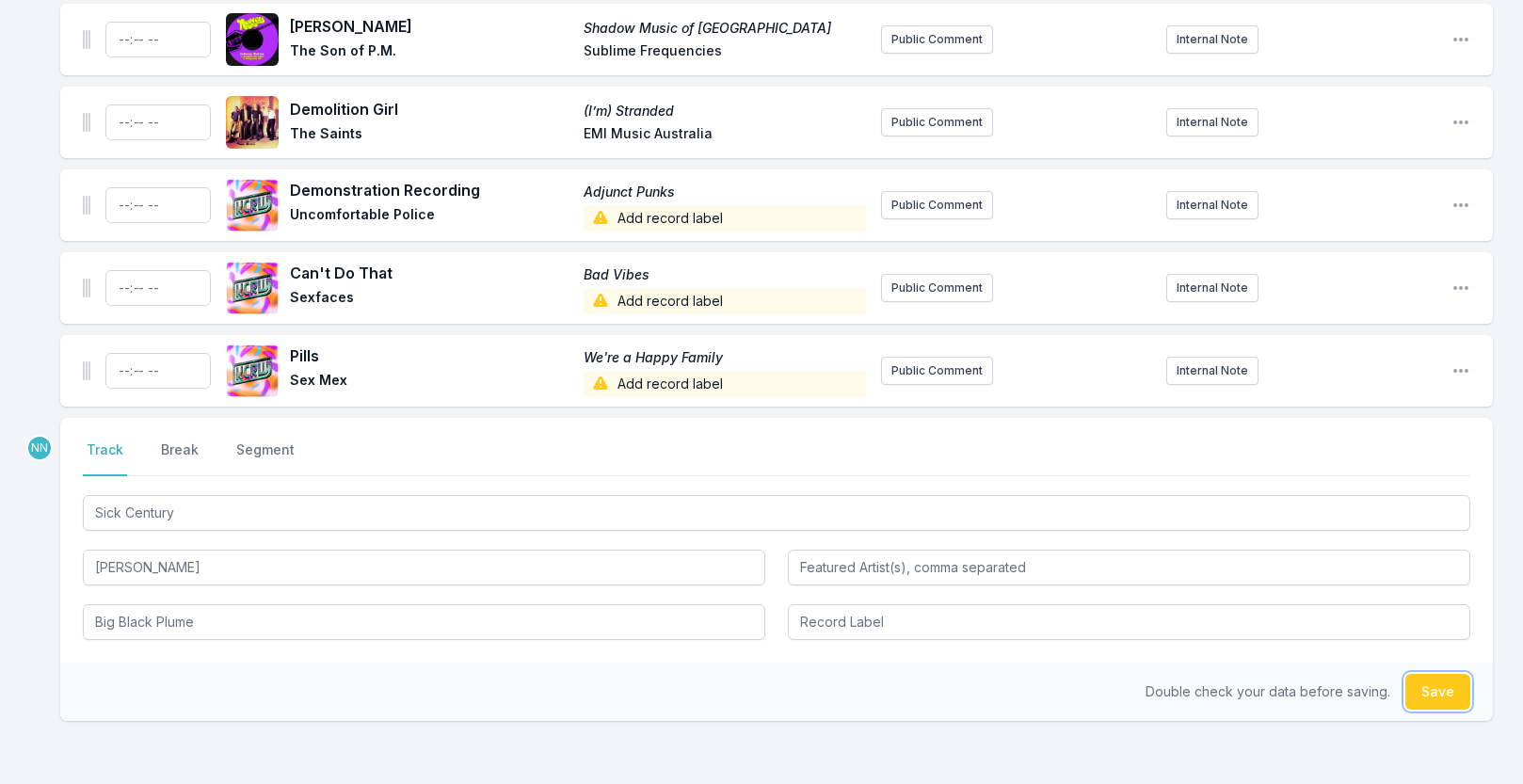
click at [1424, 698] on button "Save" at bounding box center [1437, 692] width 65 height 36
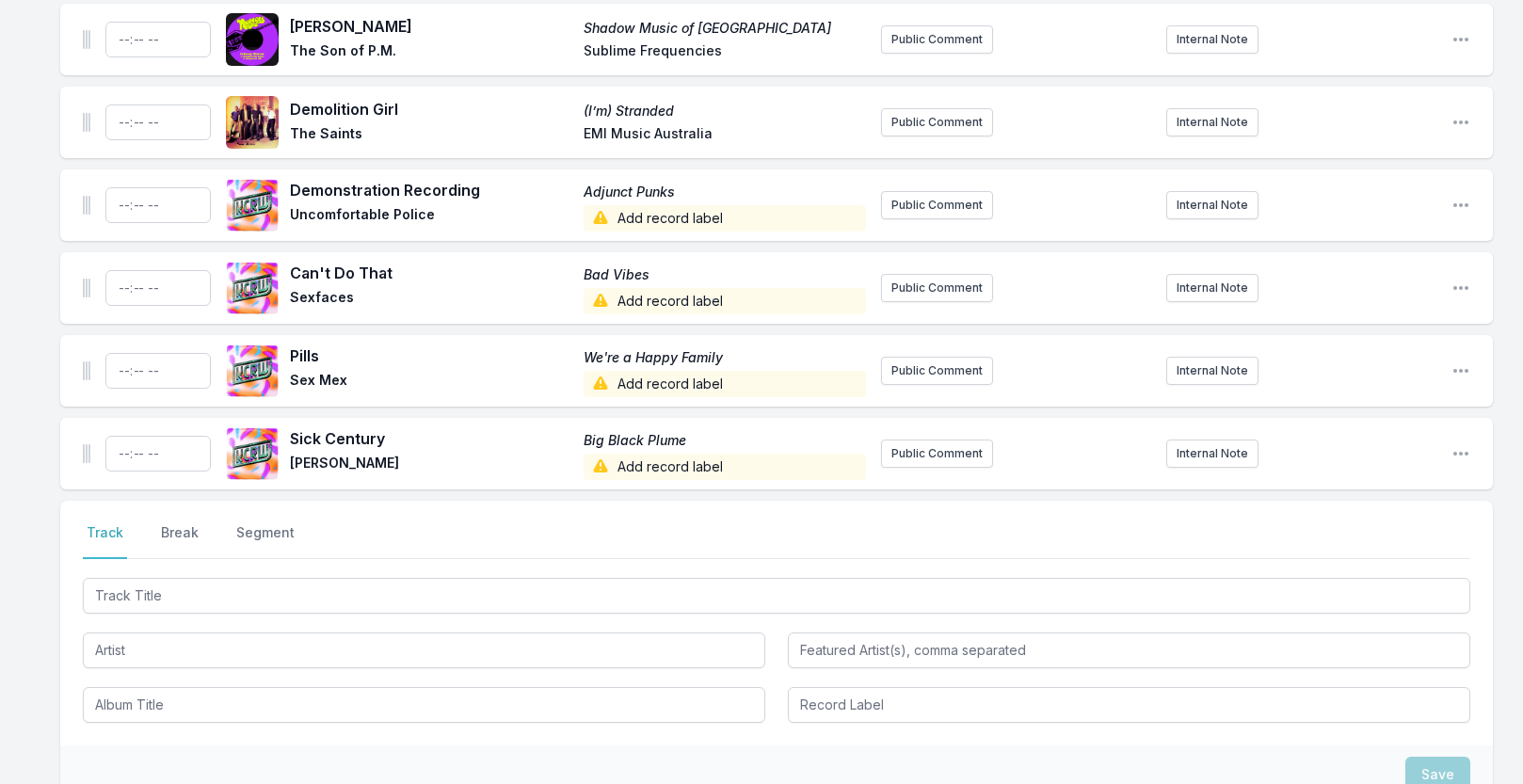
scroll to position [2857, 0]
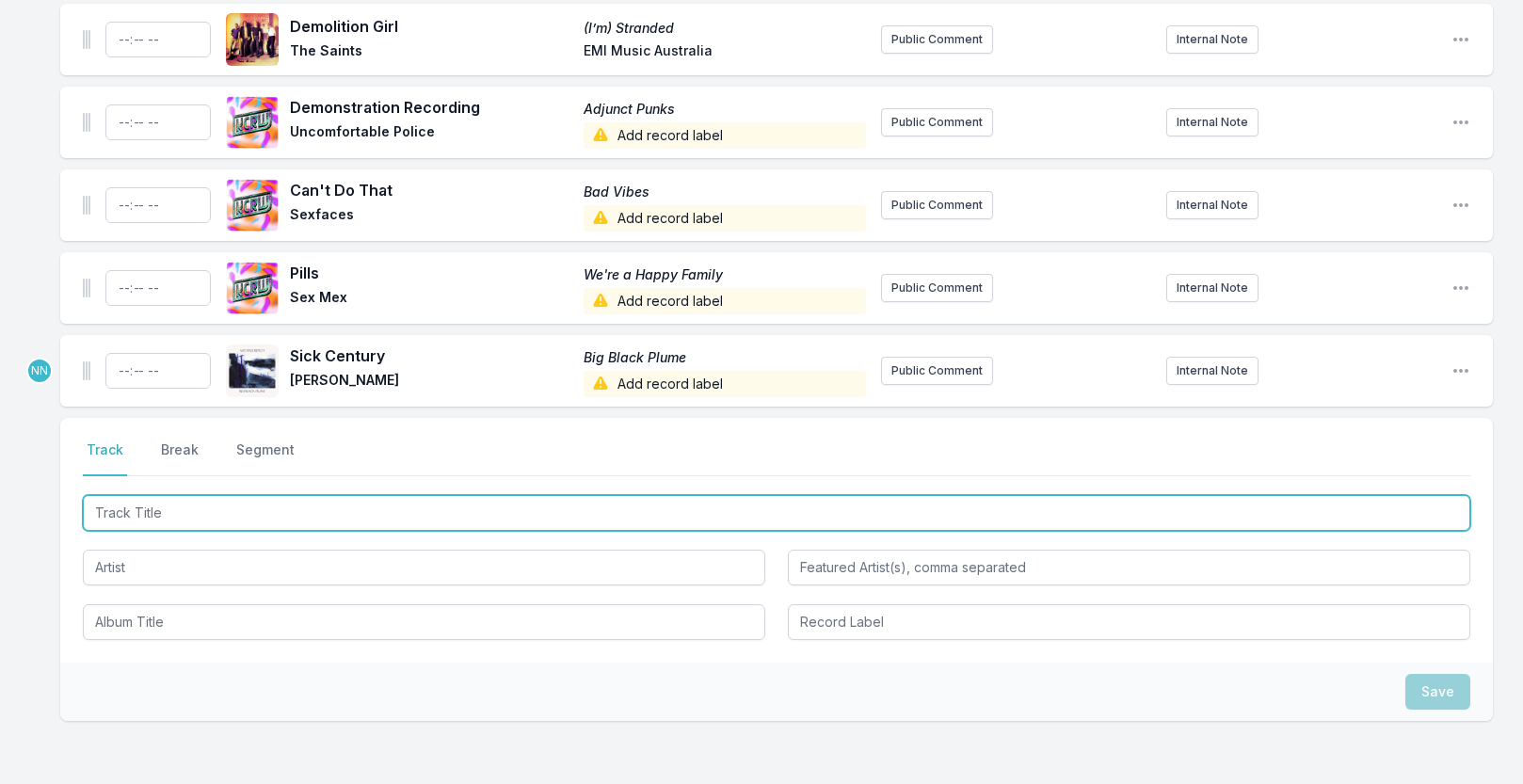
click at [249, 521] on input "Track Title" at bounding box center [777, 513] width 1388 height 36
type input "My Street"
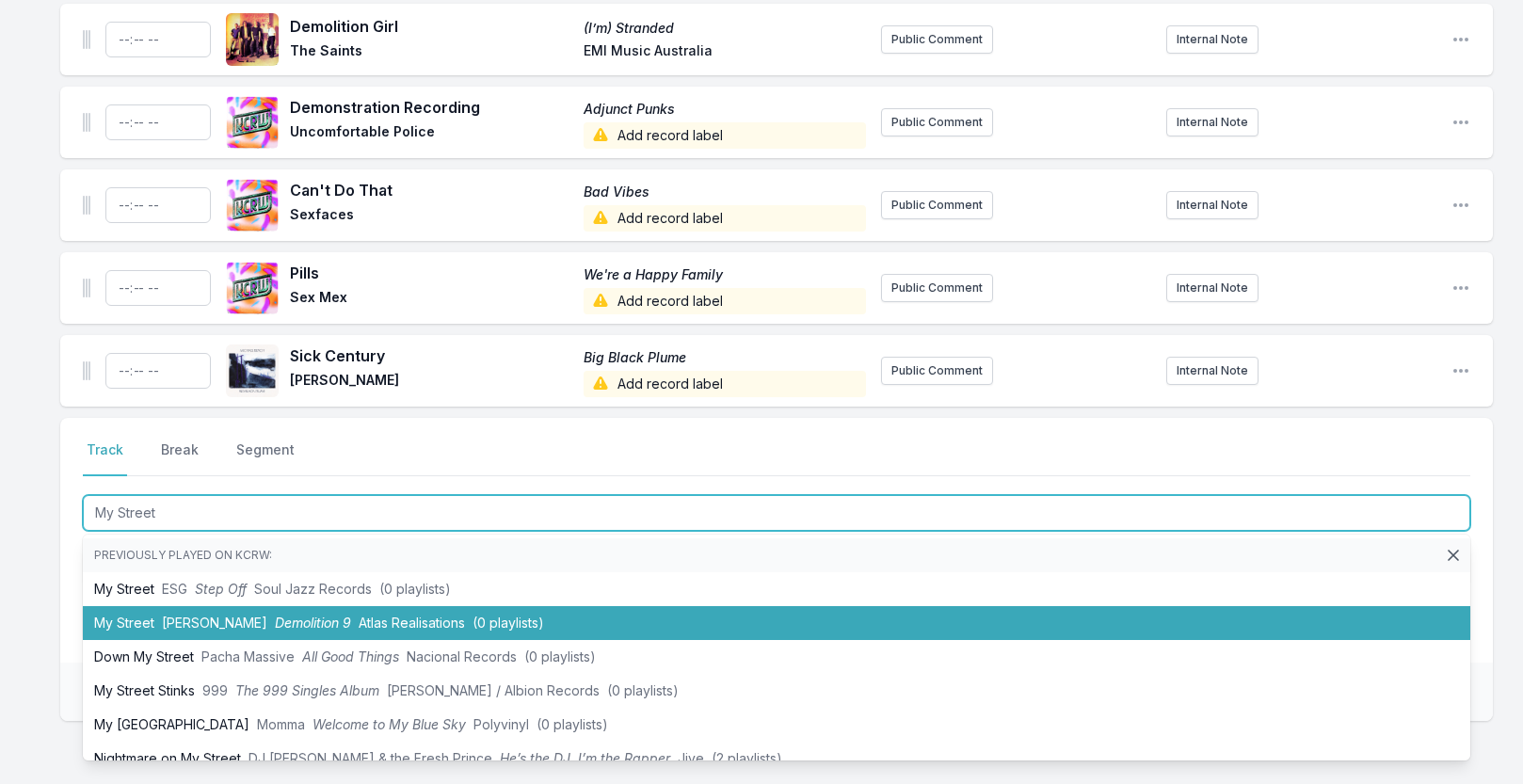
click at [275, 622] on span "Demolition 9" at bounding box center [313, 622] width 76 height 16
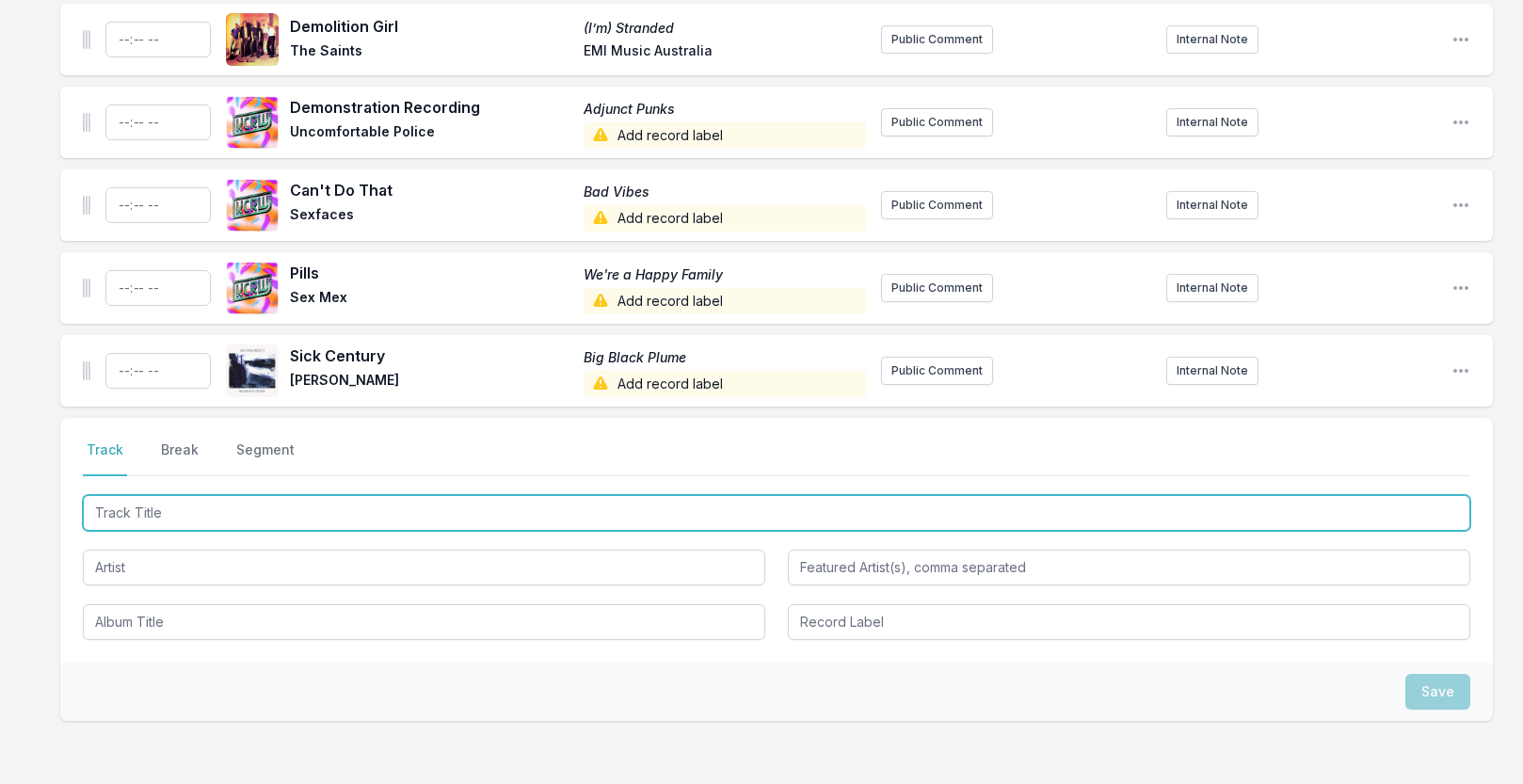
scroll to position [2939, 0]
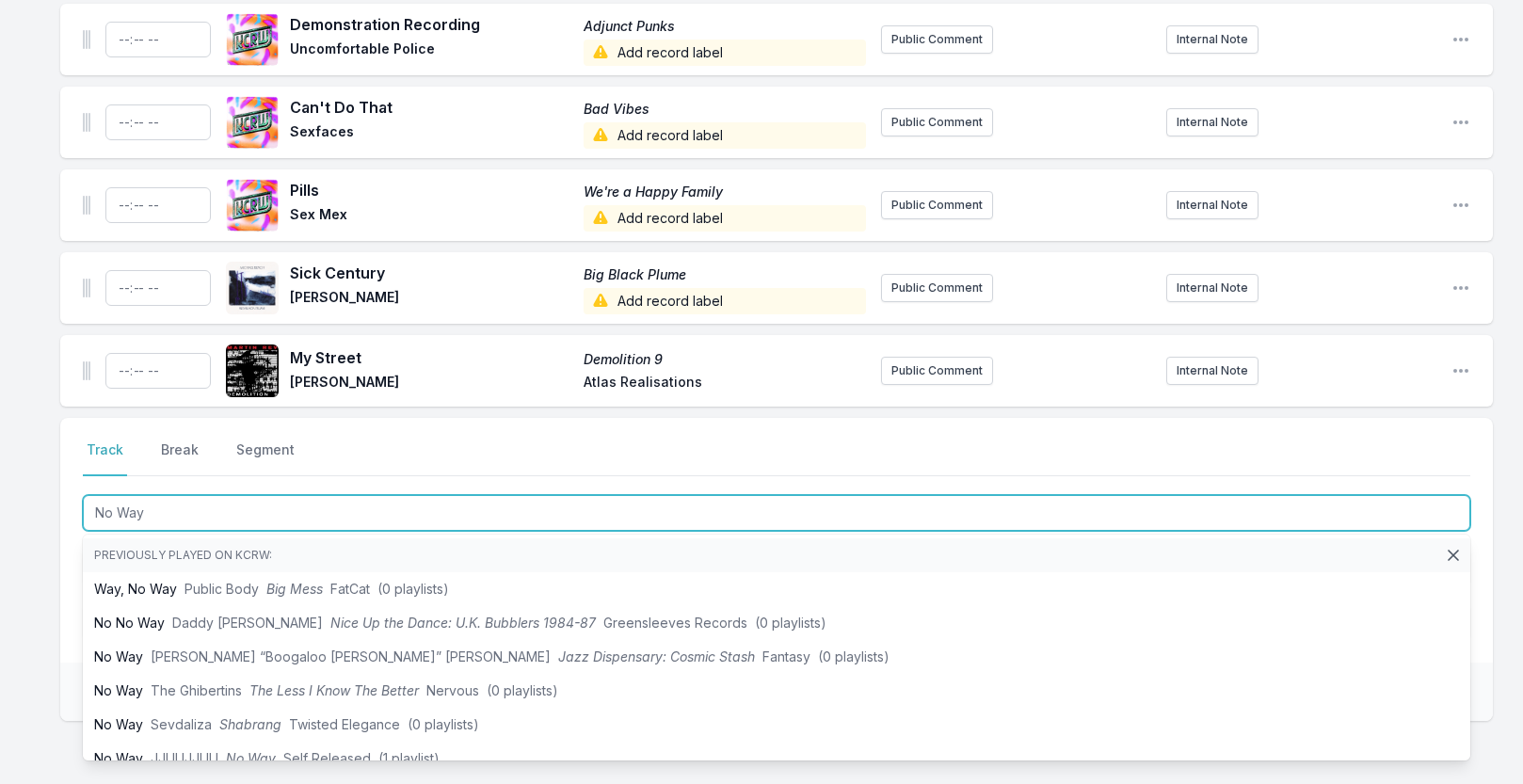
type input "No Way"
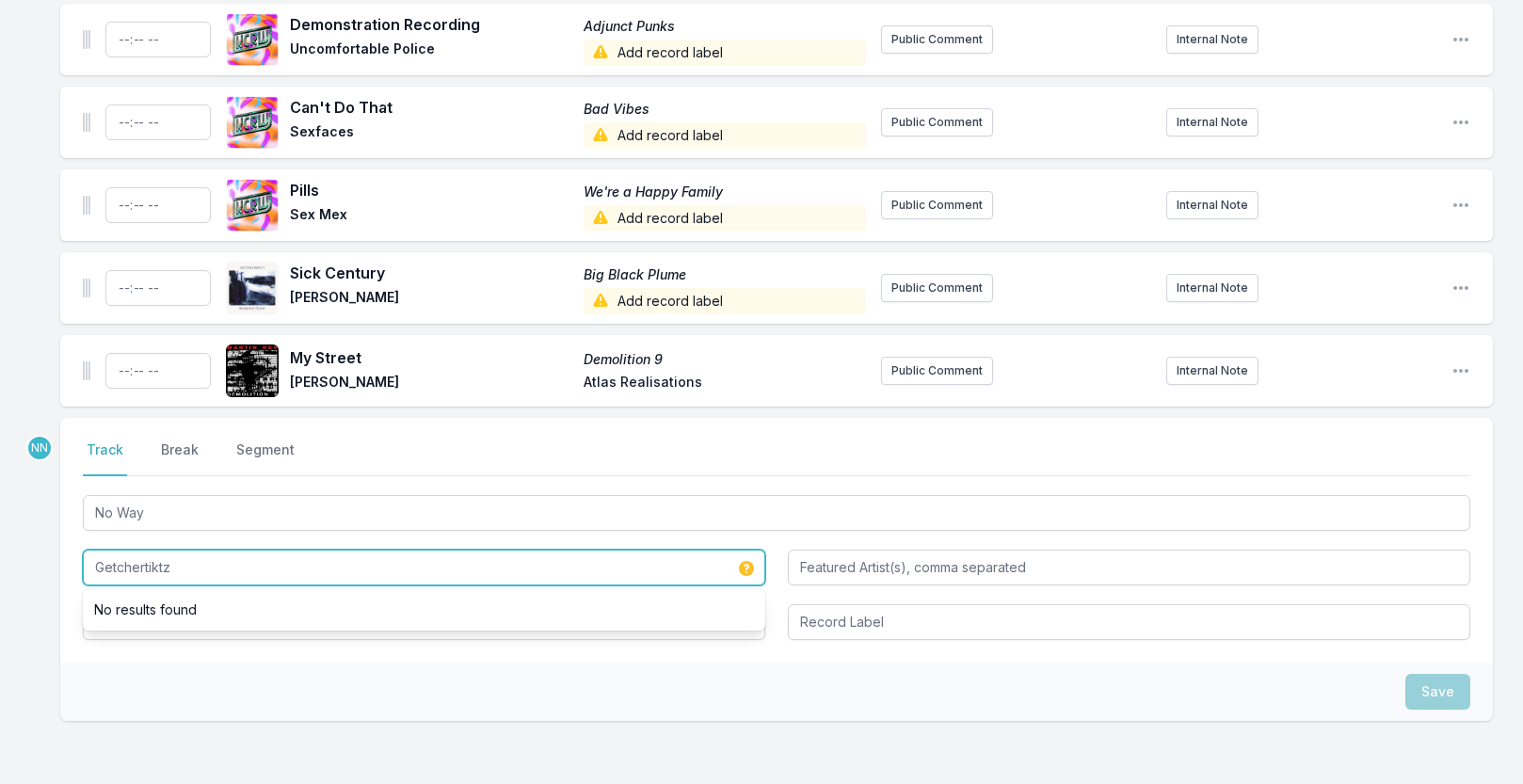
click at [170, 577] on input "Getchertiktz" at bounding box center [424, 567] width 683 height 36
click at [146, 576] on input "Getchertiktz" at bounding box center [424, 567] width 683 height 36
click at [186, 578] on input "Getchertiktz" at bounding box center [424, 567] width 683 height 36
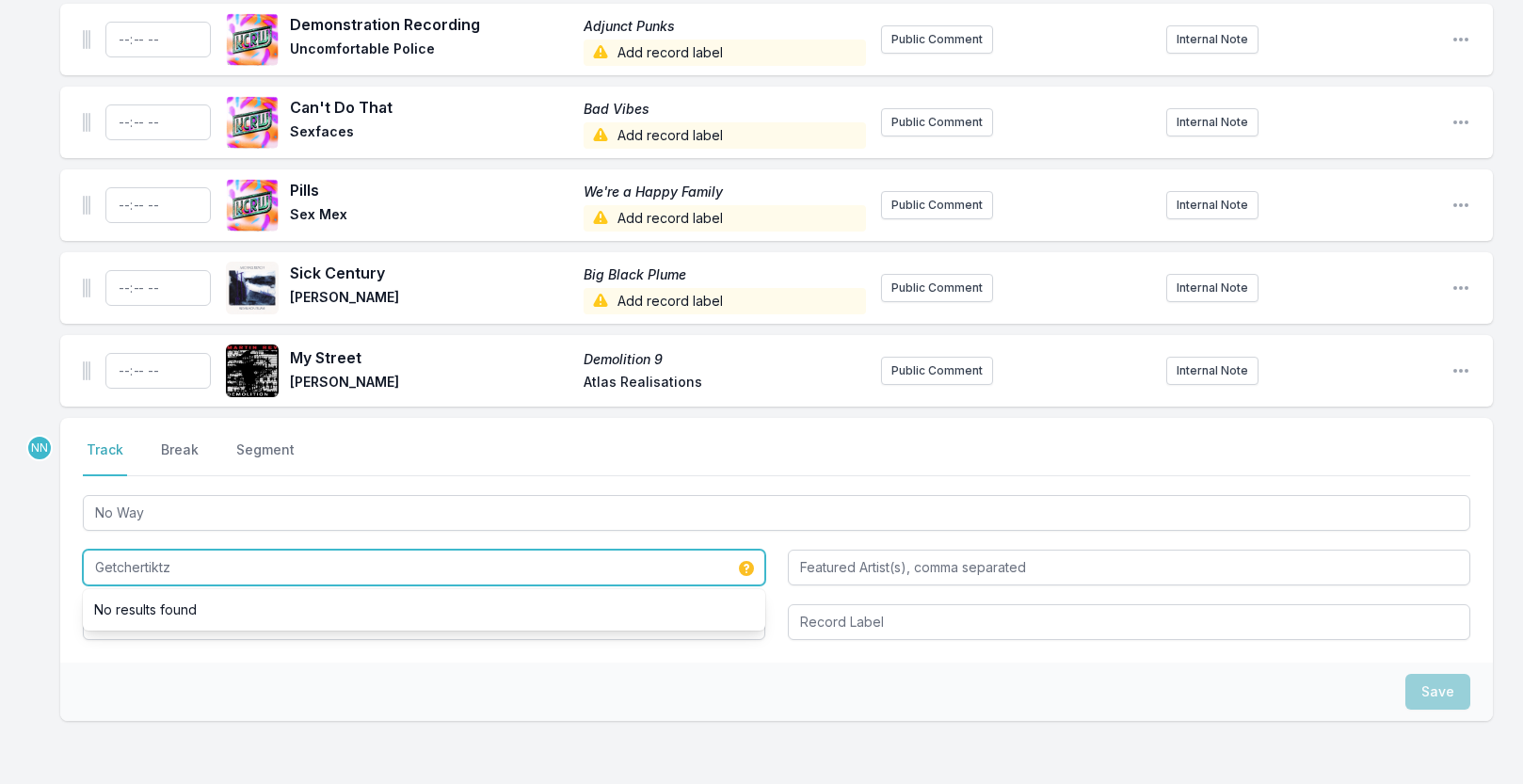
drag, startPoint x: 195, startPoint y: 573, endPoint x: 52, endPoint y: 571, distance: 143.0
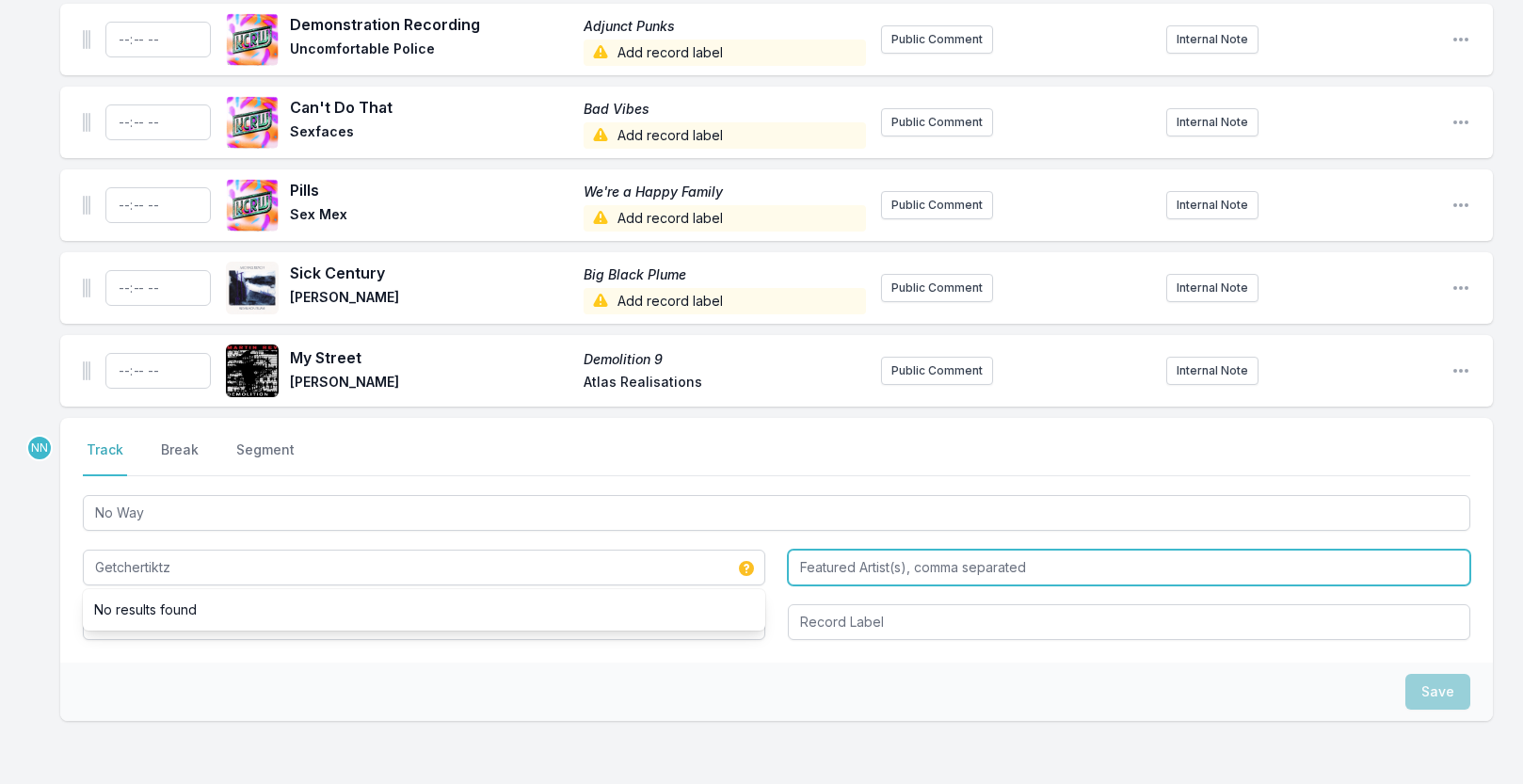
type input "Getchertiktz"
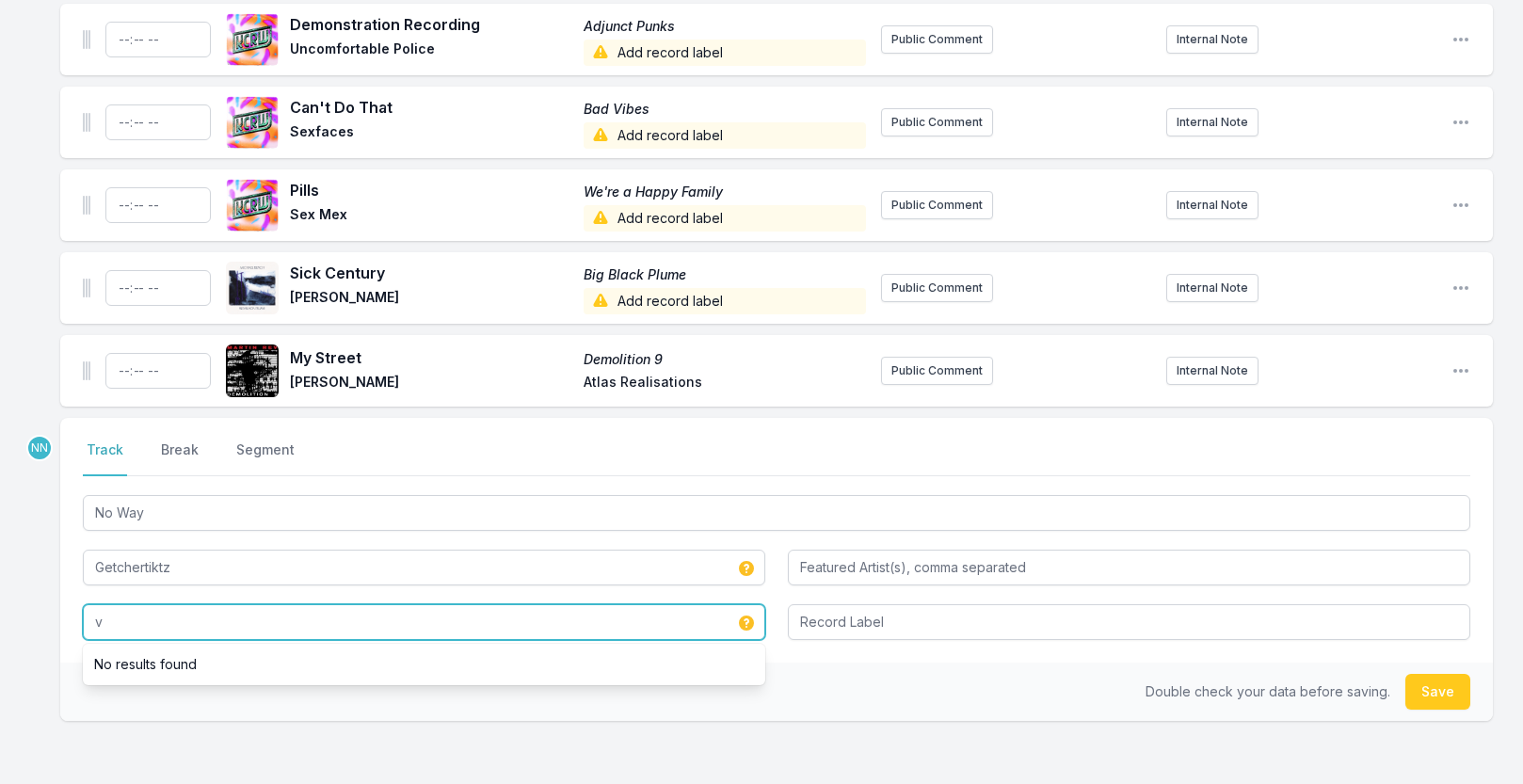
paste input "Getchertiktz"
type input "v"
paste input "Getchertiktz"
type input "Getchertiktz"
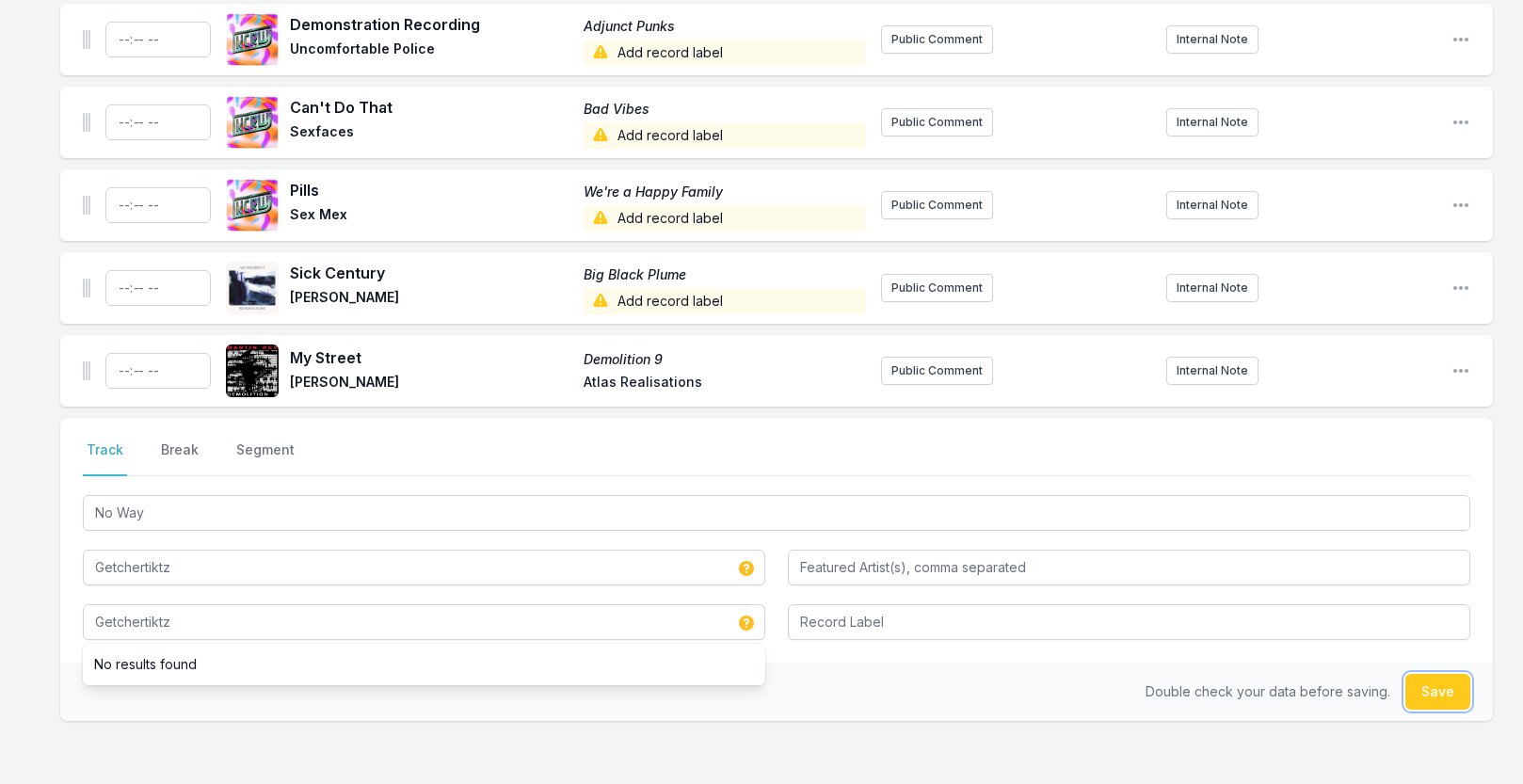
click at [1416, 683] on button "Save" at bounding box center [1437, 692] width 65 height 36
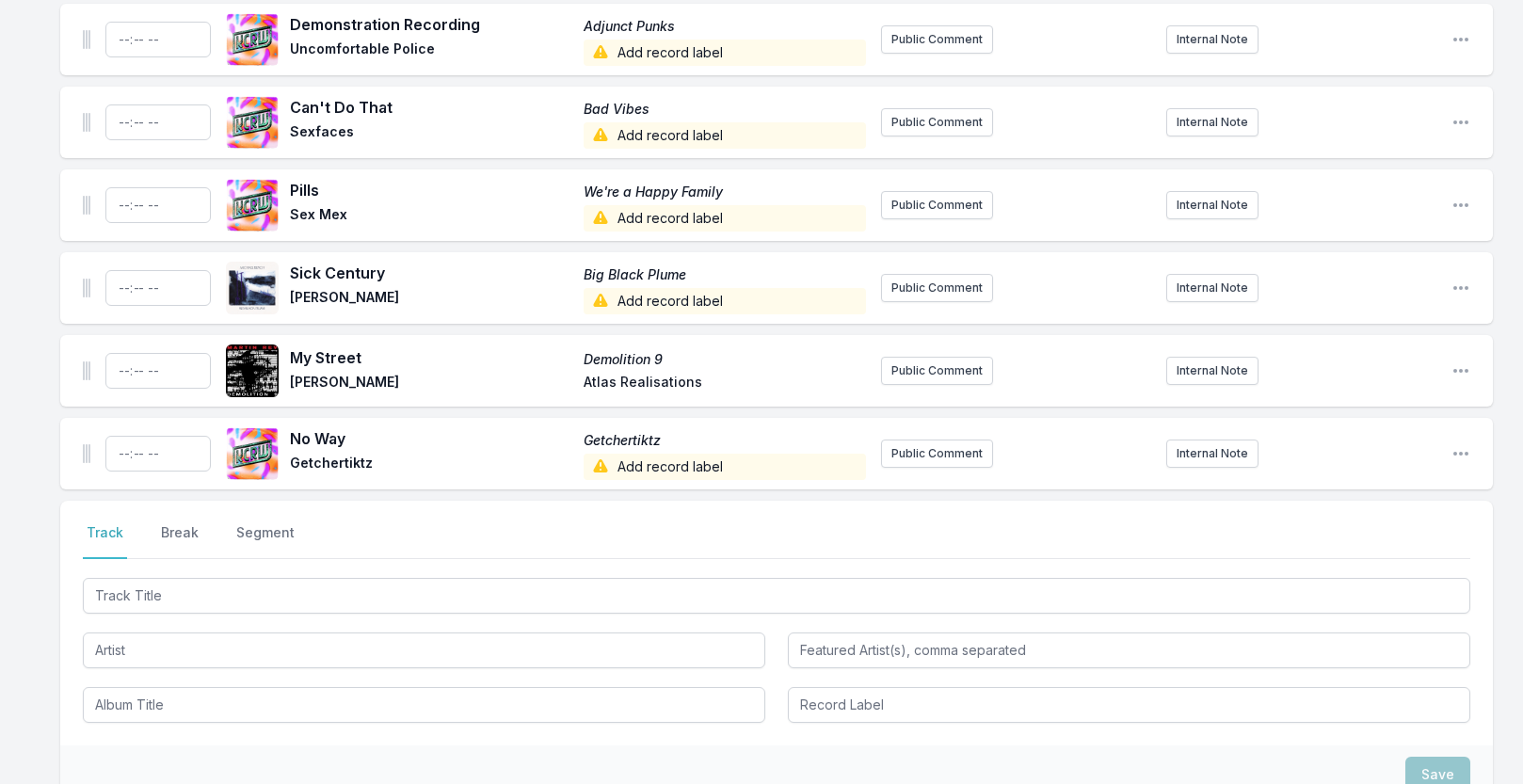
scroll to position [3022, 0]
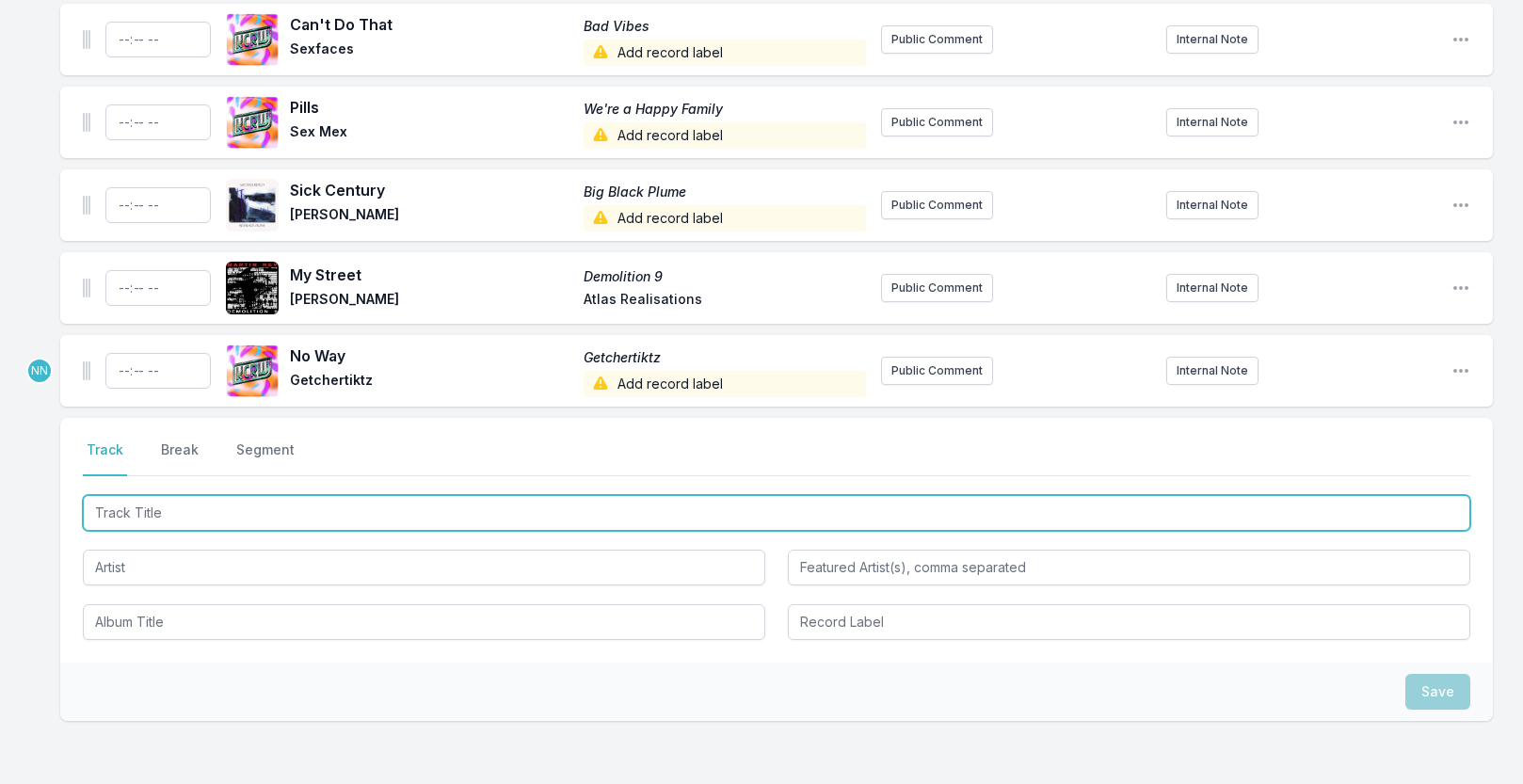
click at [299, 524] on input "Track Title" at bounding box center [777, 513] width 1388 height 36
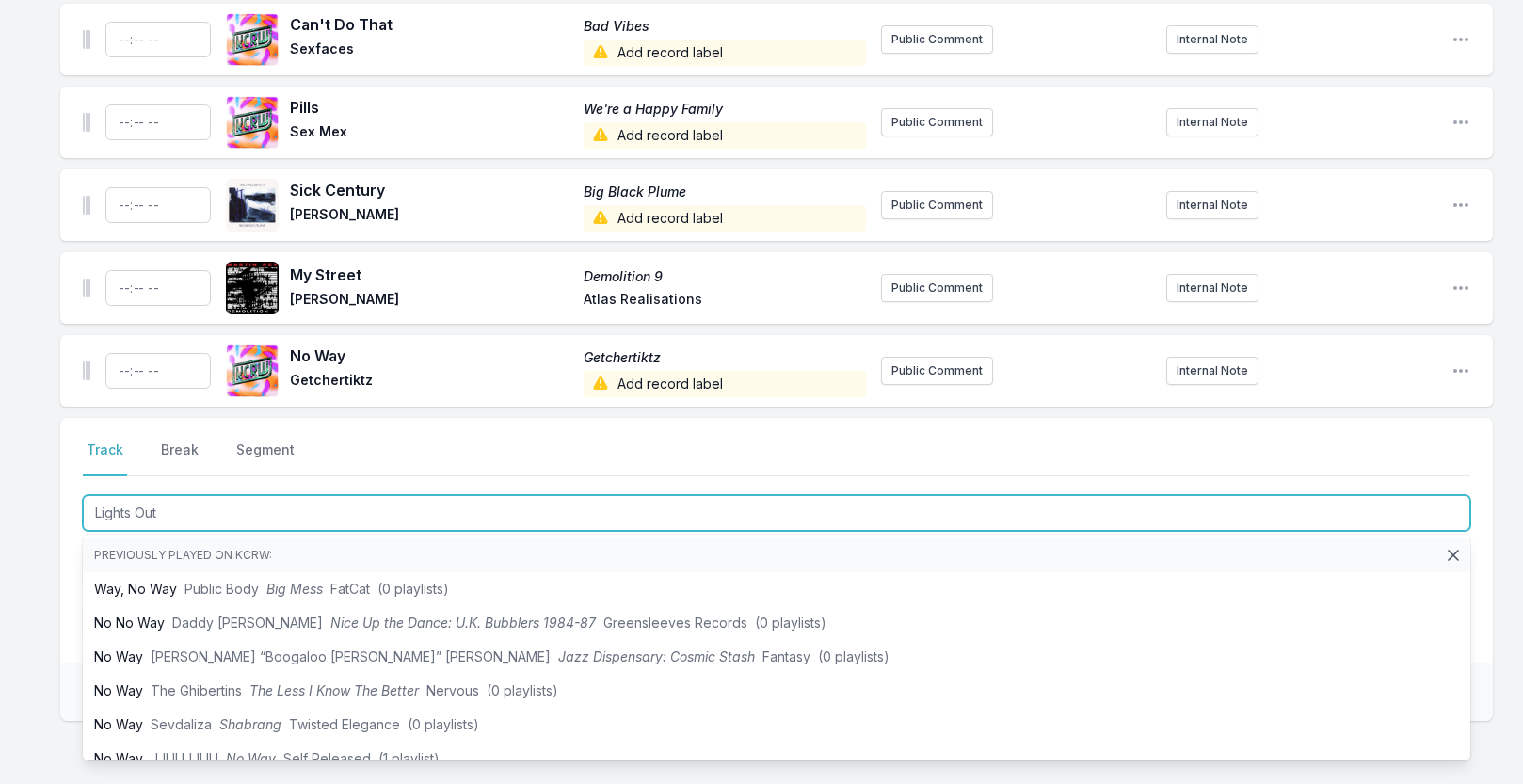
type input "Lights Out"
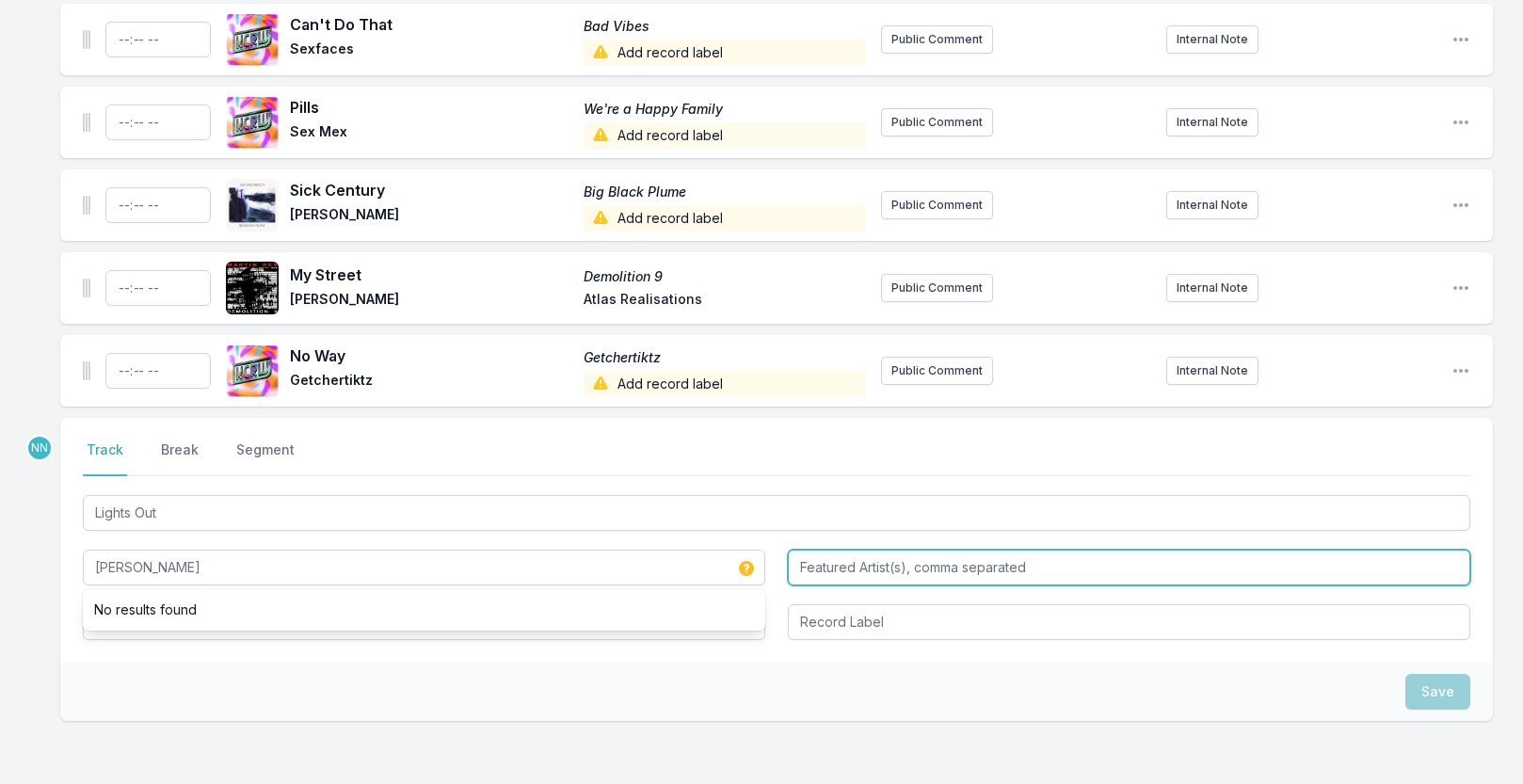
type input "Liz Lamere"
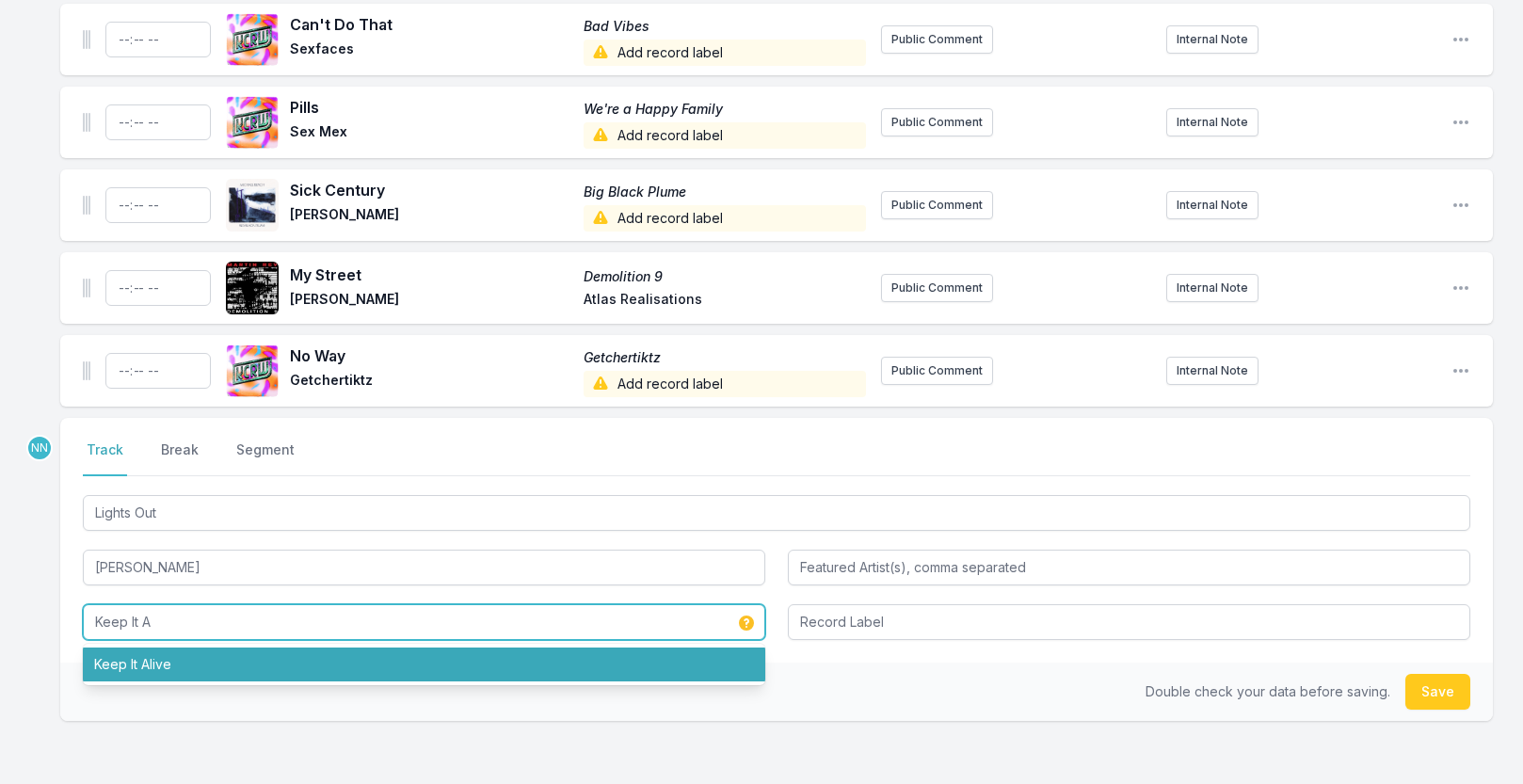
click at [241, 661] on li "Keep It Alive" at bounding box center [424, 664] width 683 height 34
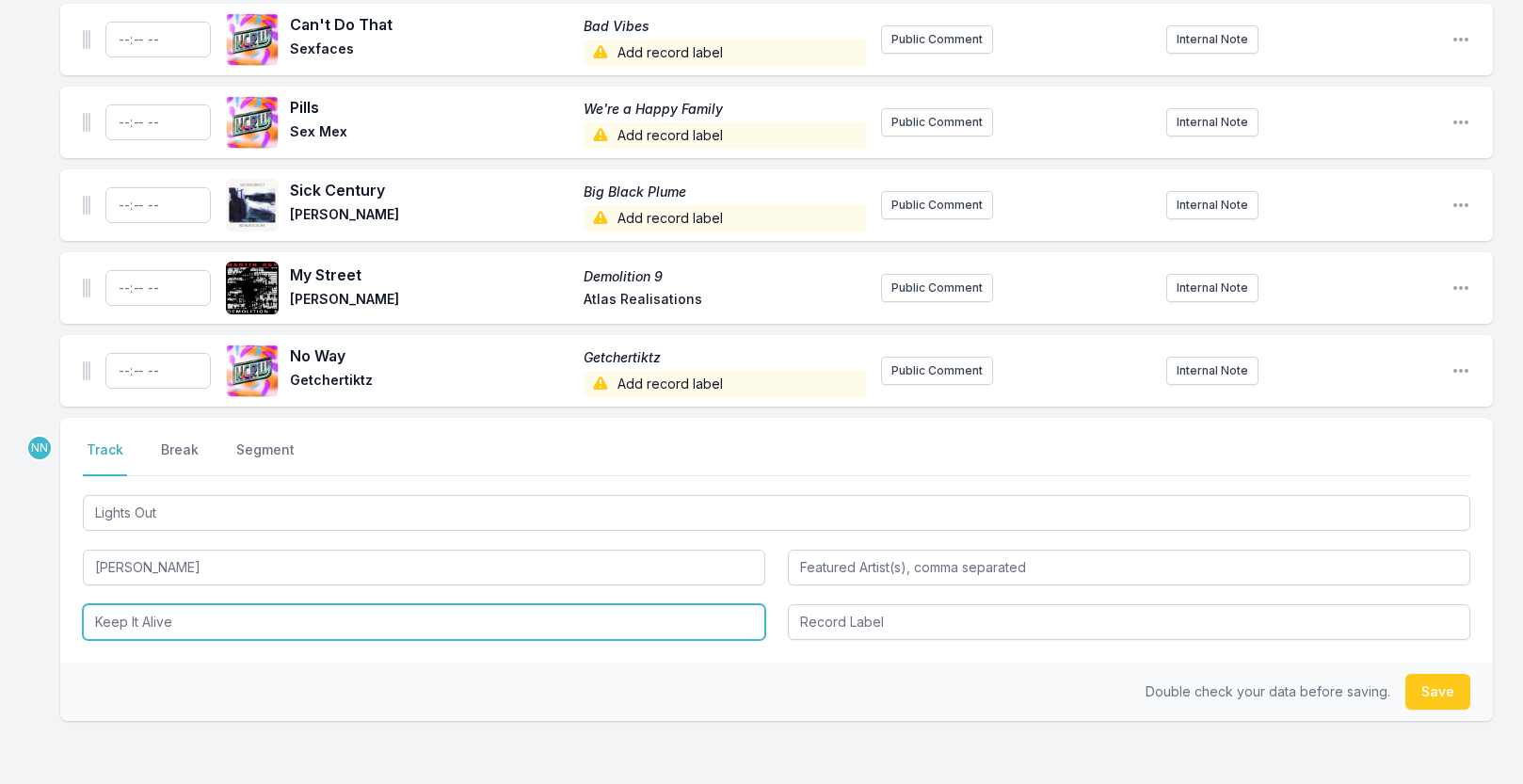
type input "Keep It Alive"
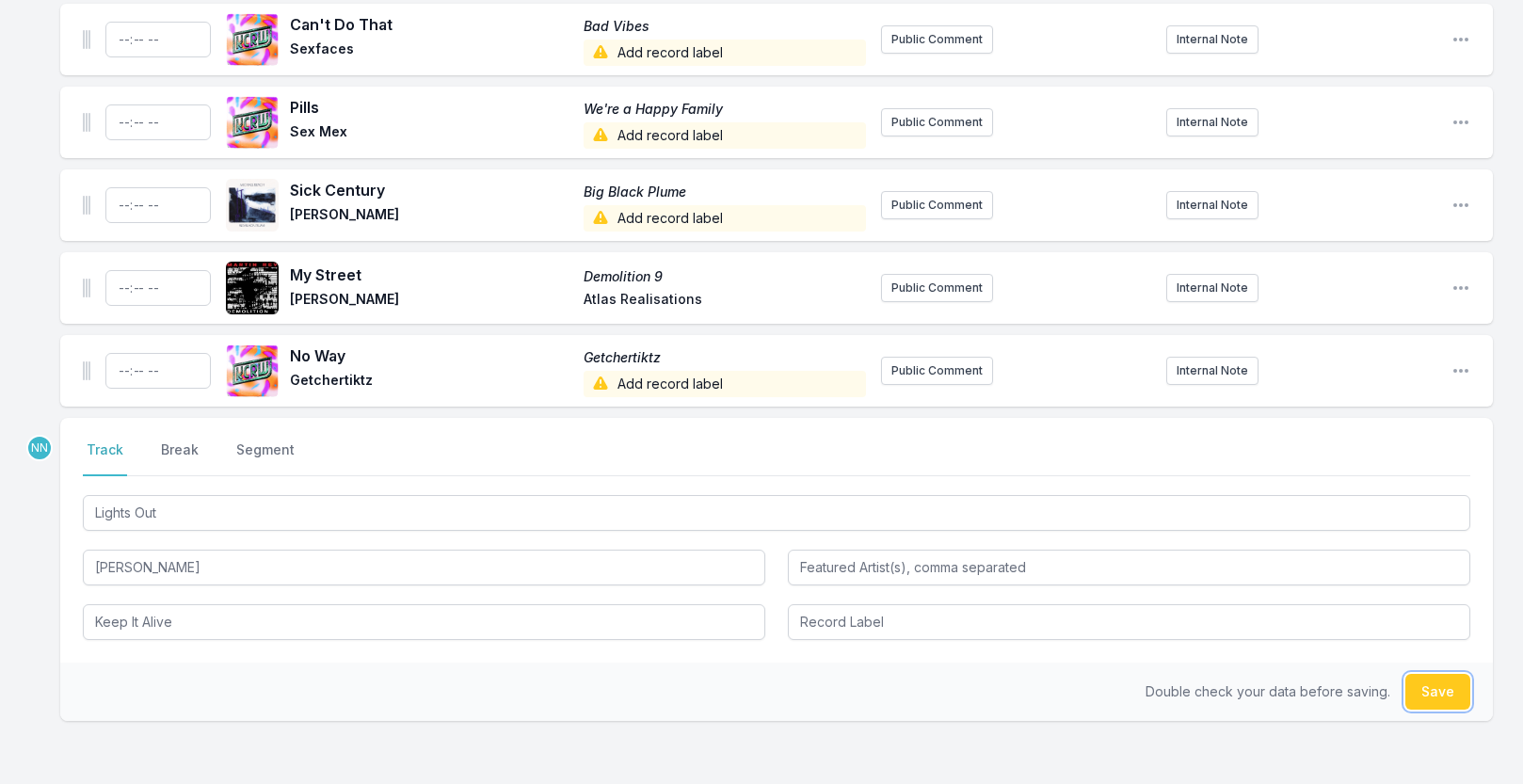
click at [1436, 703] on button "Save" at bounding box center [1437, 692] width 65 height 36
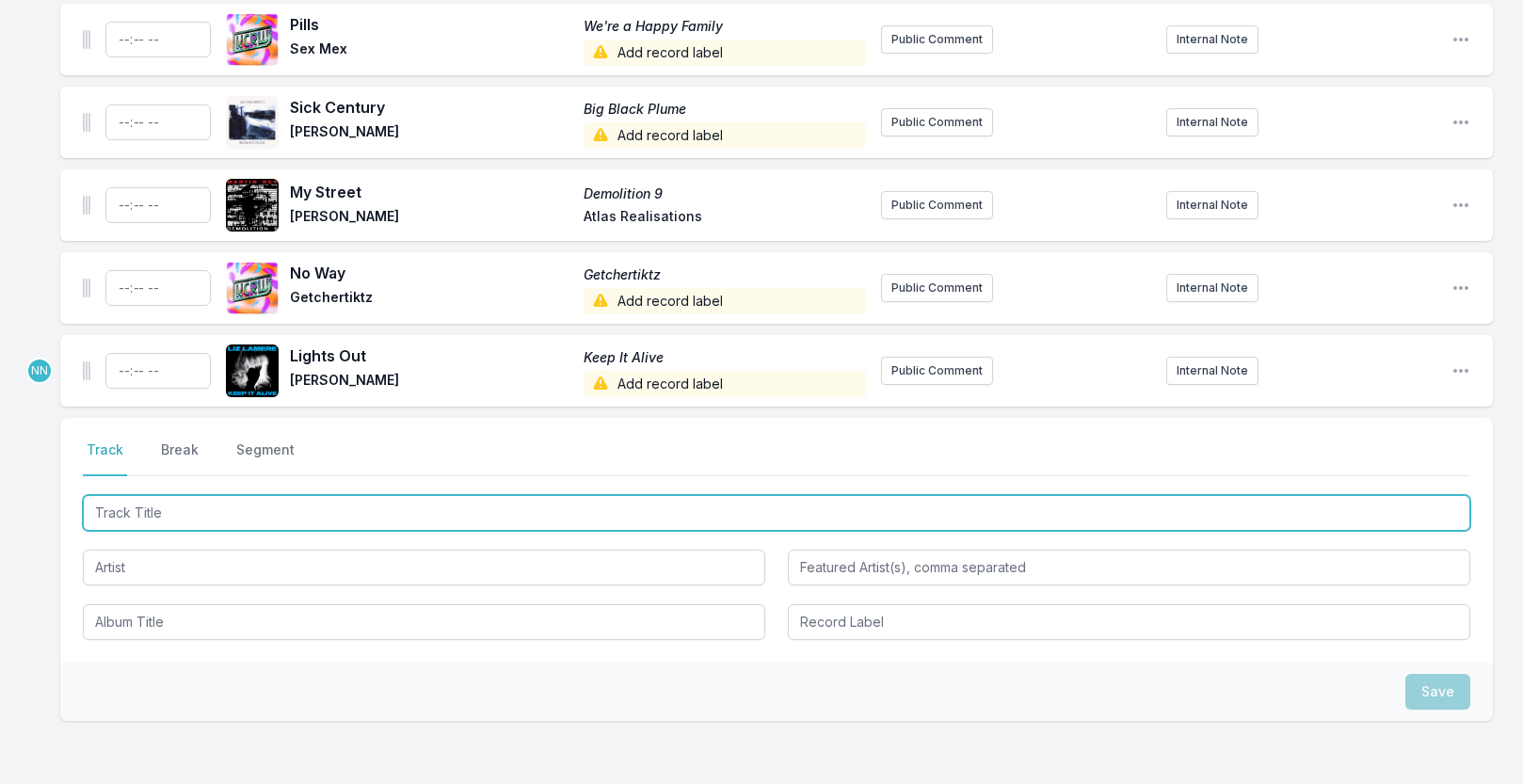
click at [240, 526] on input "Track Title" at bounding box center [777, 513] width 1388 height 36
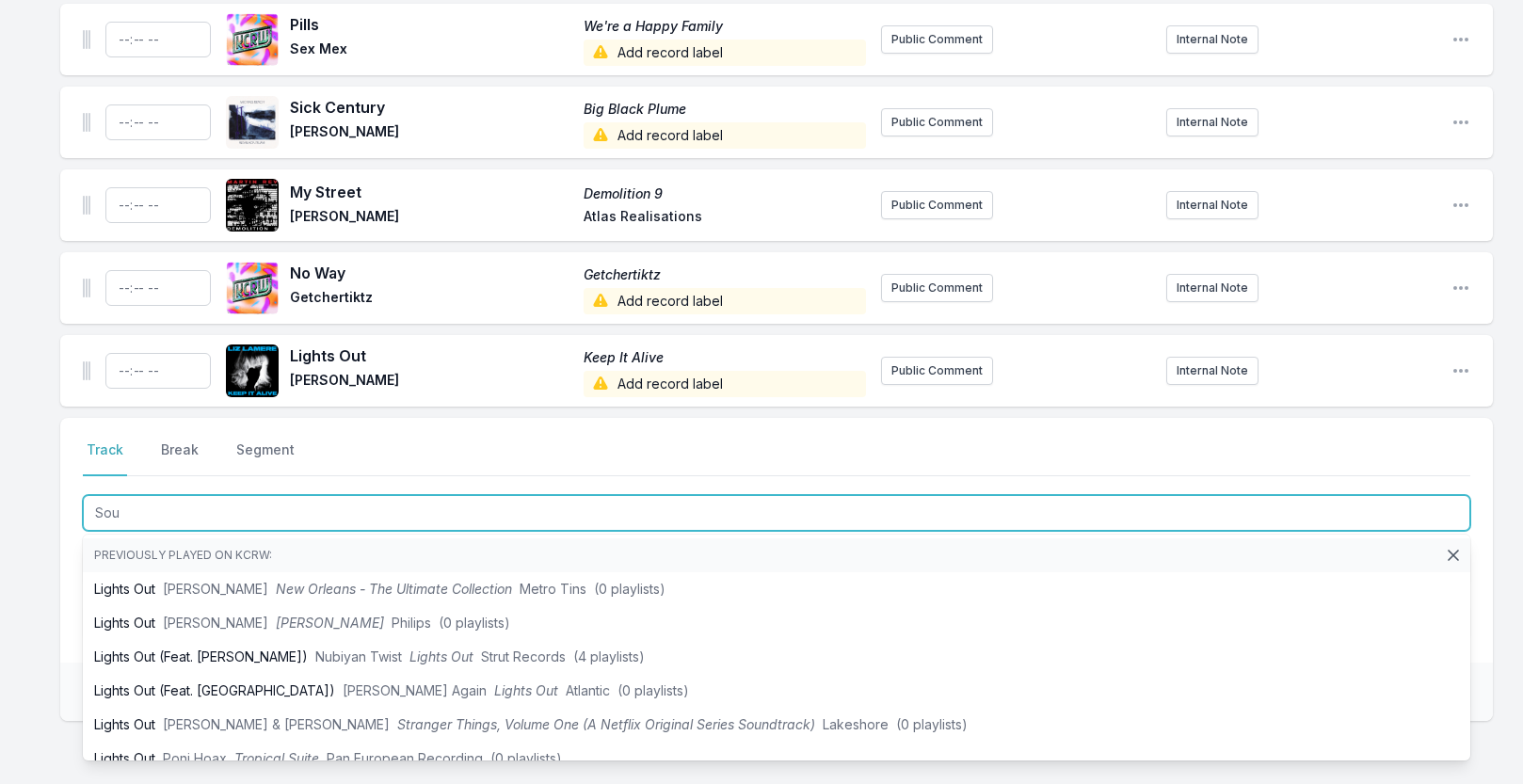
type input "Sou"
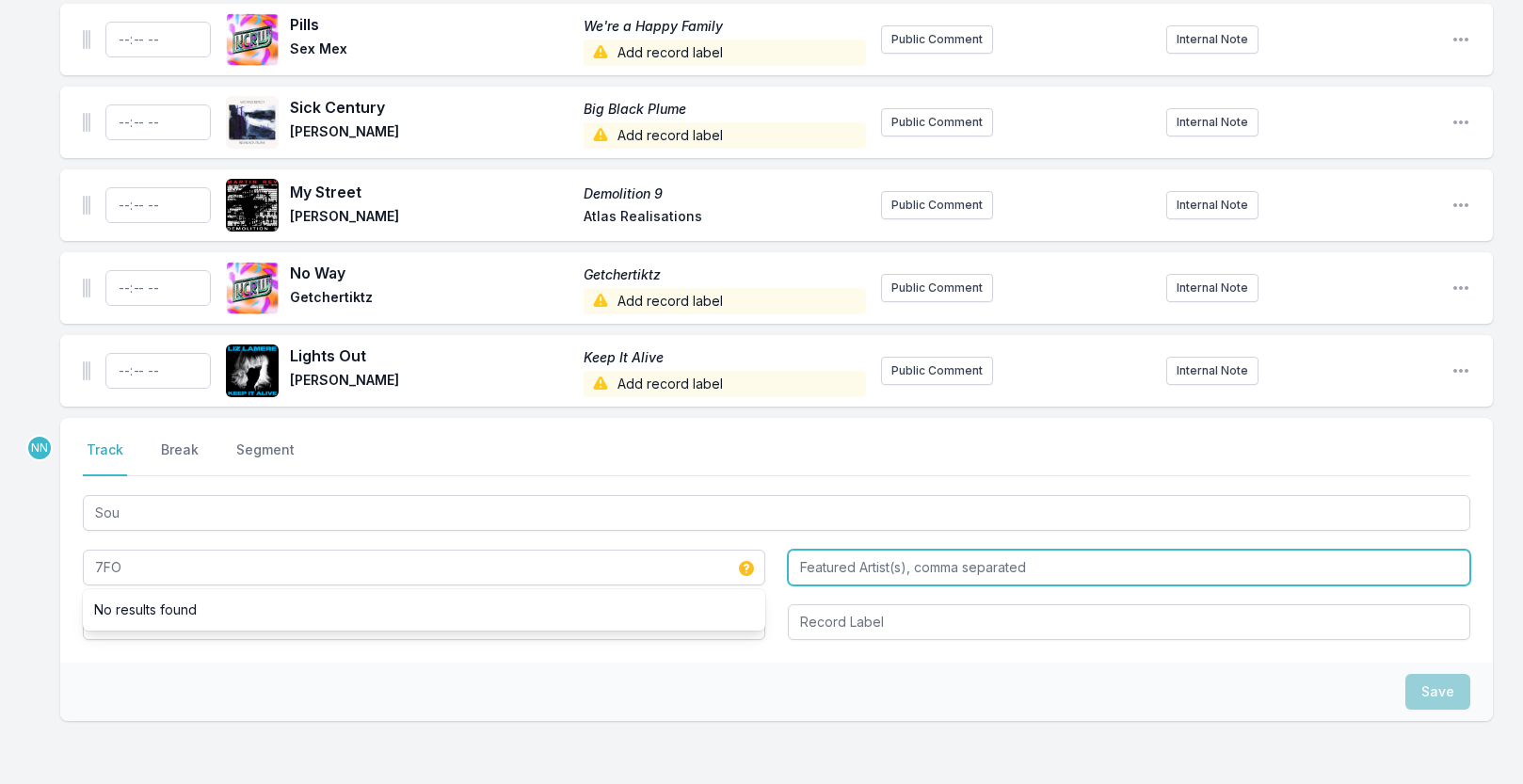
type input "7FO"
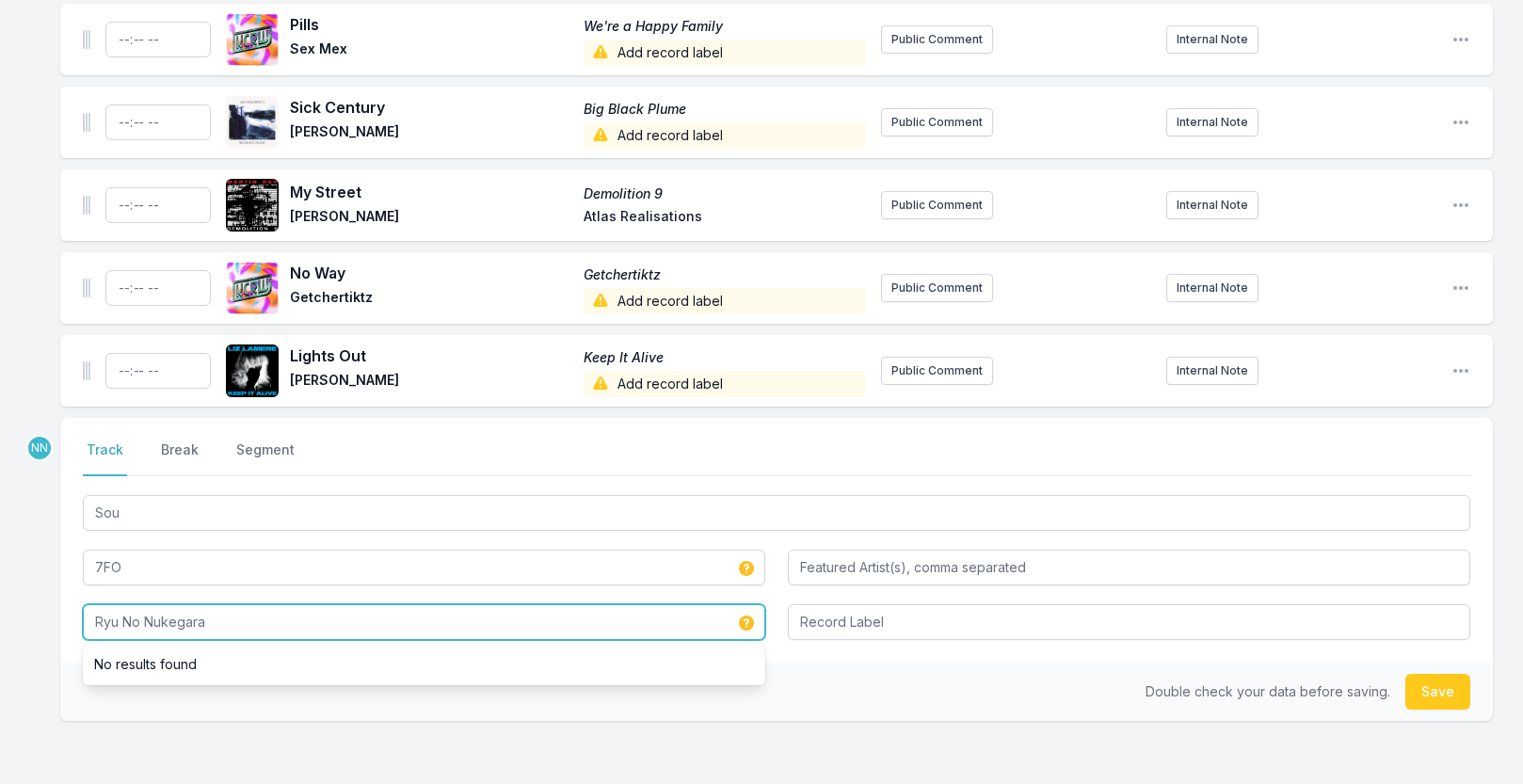
type input "Ryu No Nukegara"
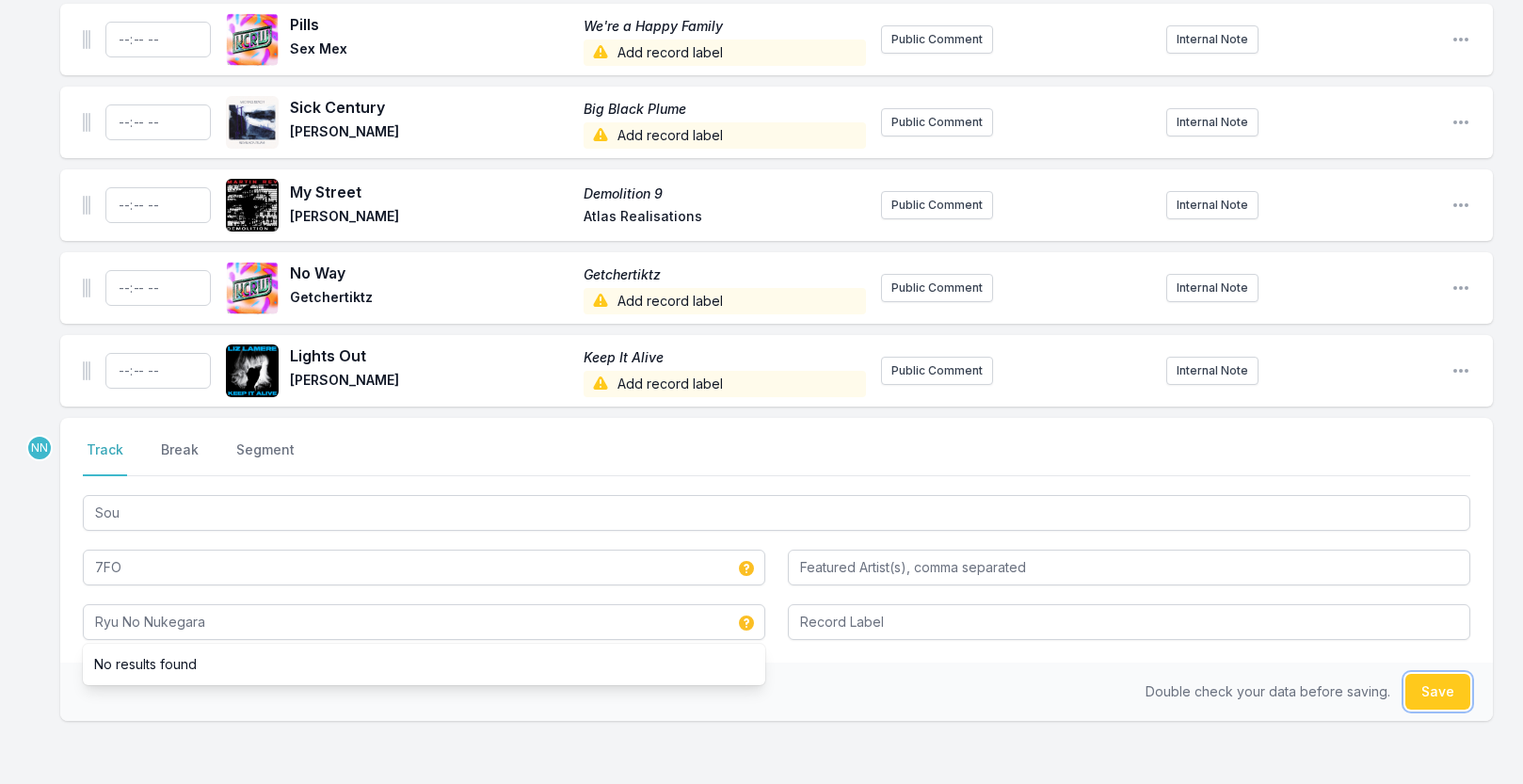
click at [1433, 691] on button "Save" at bounding box center [1437, 692] width 65 height 36
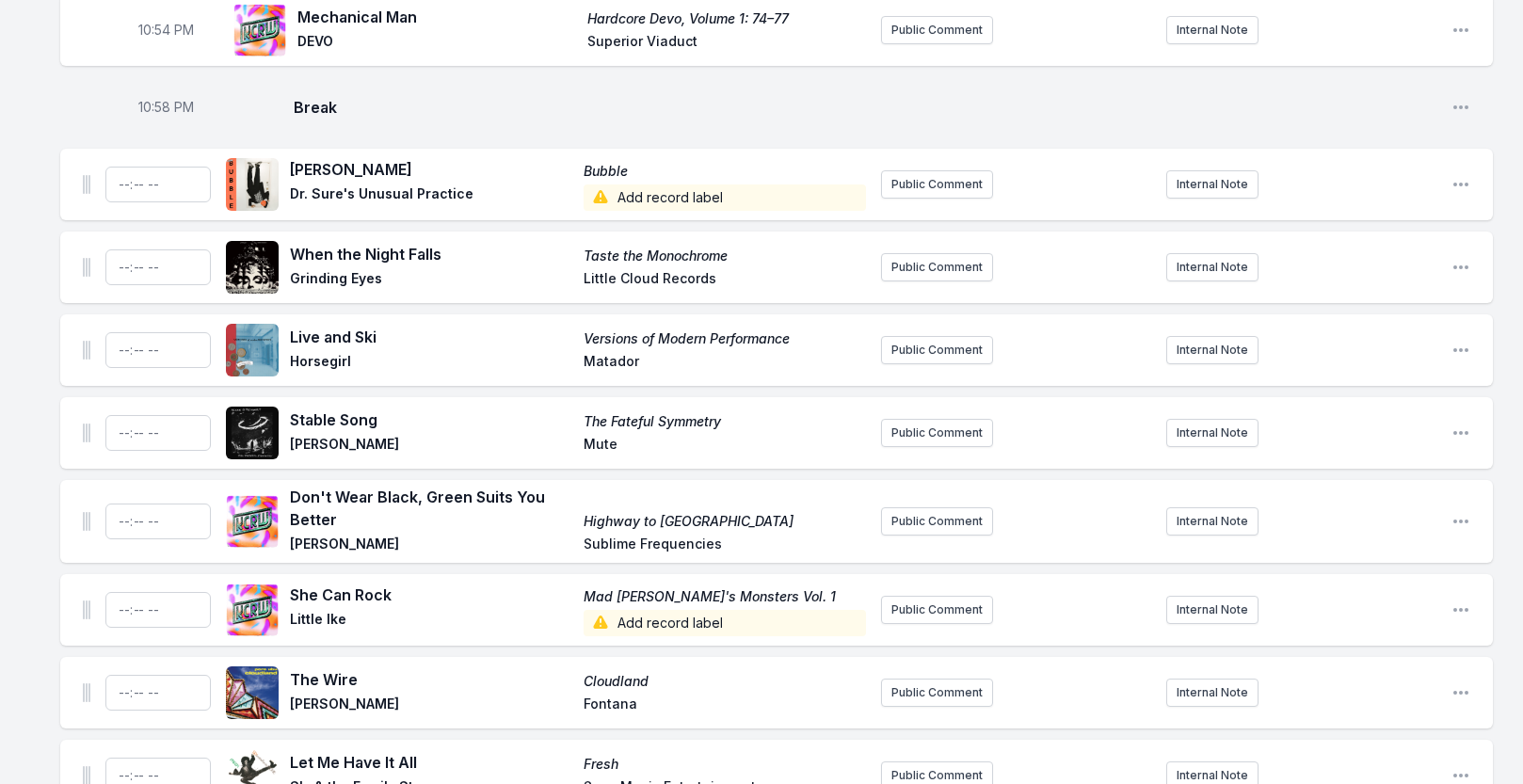
scroll to position [1789, 0]
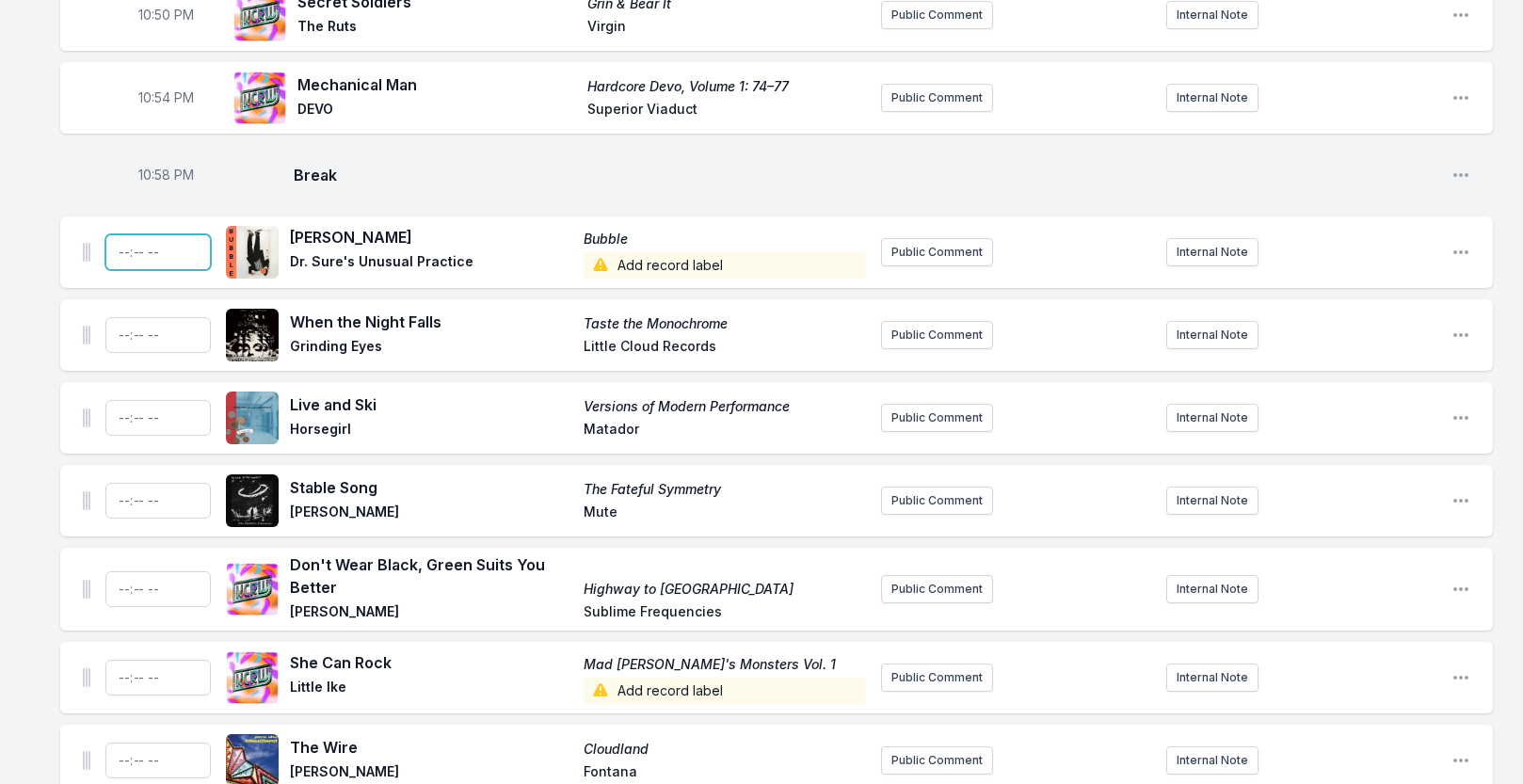
click at [124, 270] on input "Timestamp" at bounding box center [158, 253] width 106 height 36
type input "23:00"
click at [121, 353] on input "Timestamp" at bounding box center [158, 335] width 106 height 36
type input "23:03"
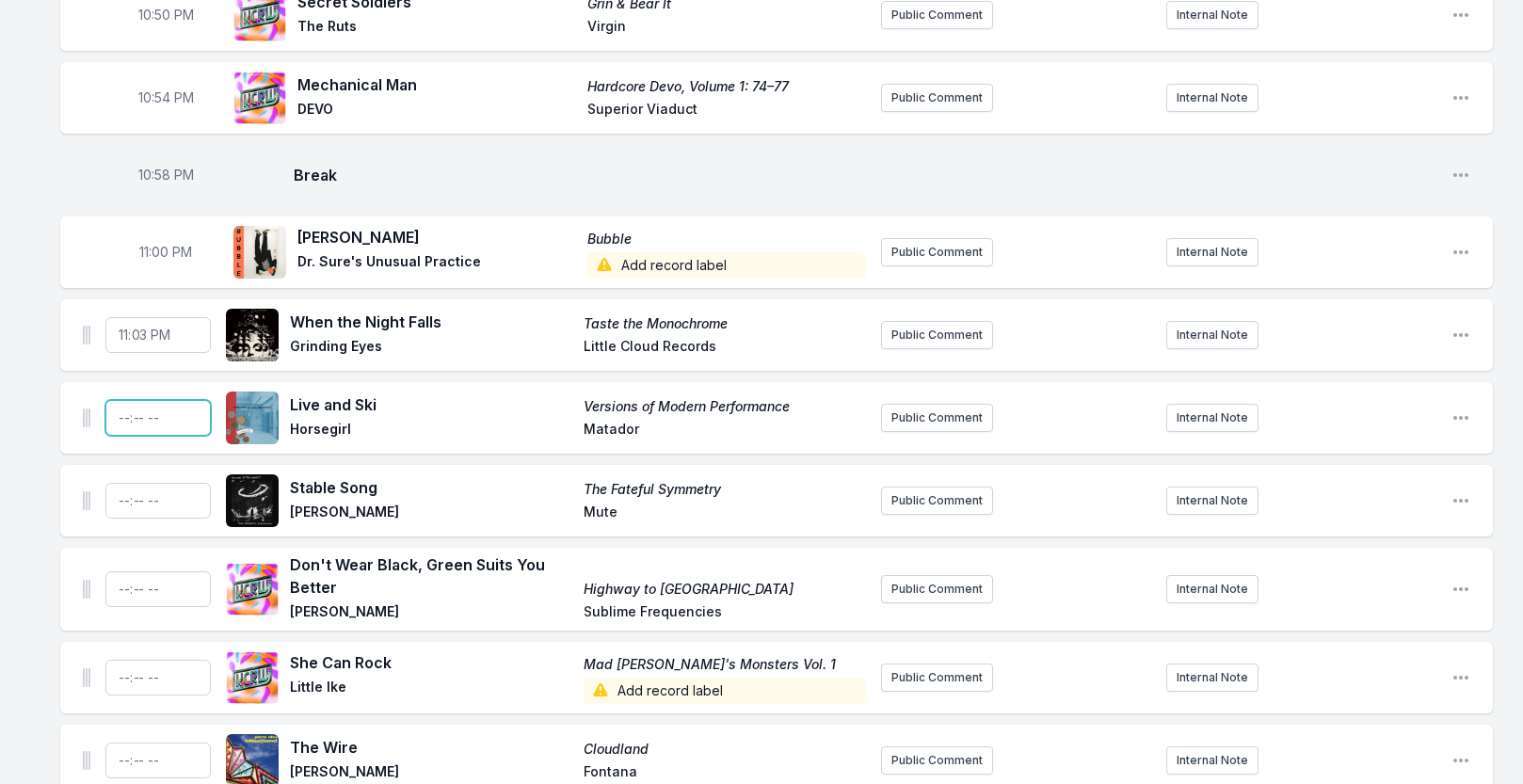
click at [123, 435] on input "Timestamp" at bounding box center [158, 418] width 106 height 36
type input "23:06"
click at [122, 519] on input "Timestamp" at bounding box center [158, 501] width 106 height 36
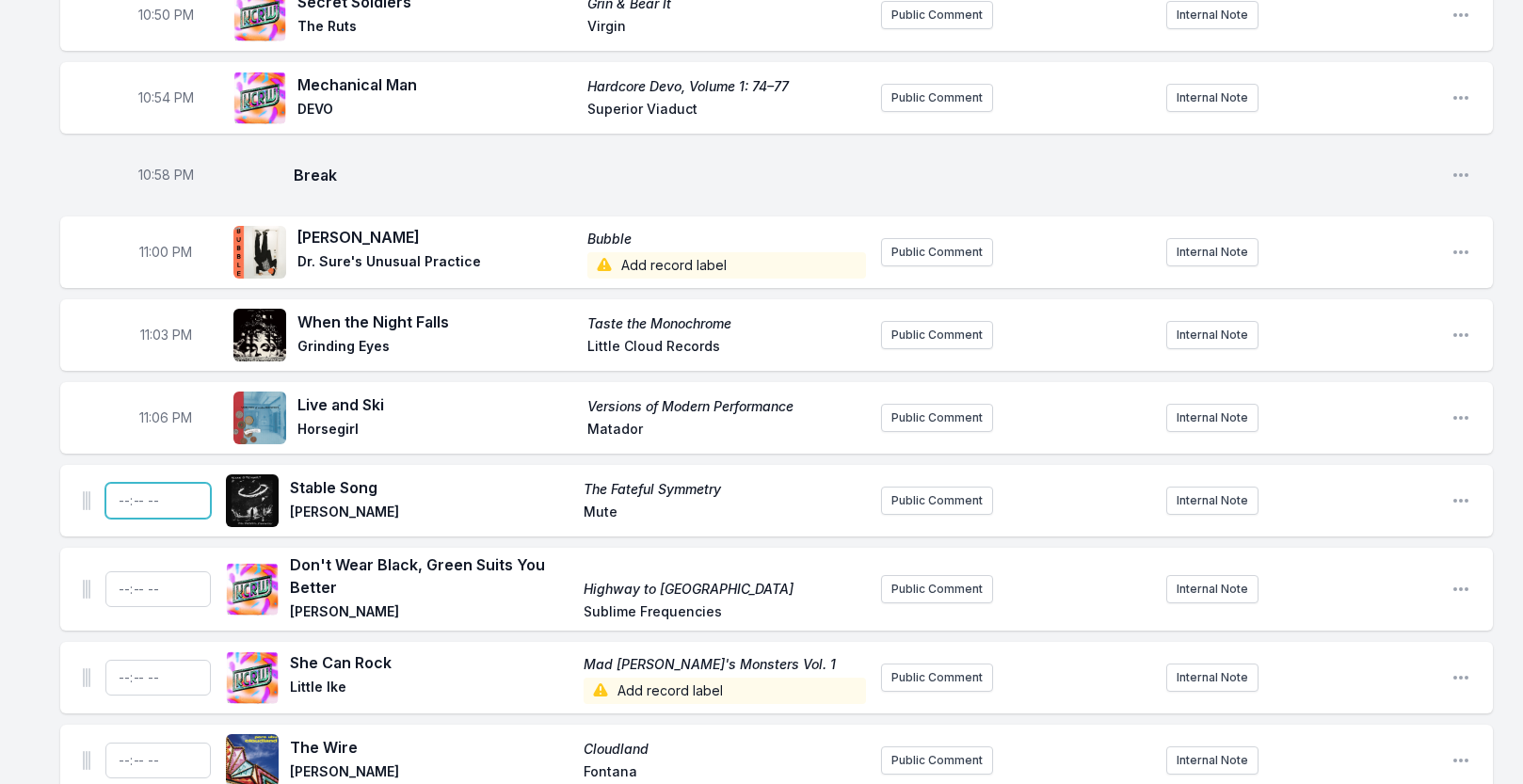
type input "23:09"
click at [122, 607] on input "Timestamp" at bounding box center [158, 589] width 106 height 36
type input "23:12"
click at [123, 694] on input "Timestamp" at bounding box center [158, 678] width 106 height 36
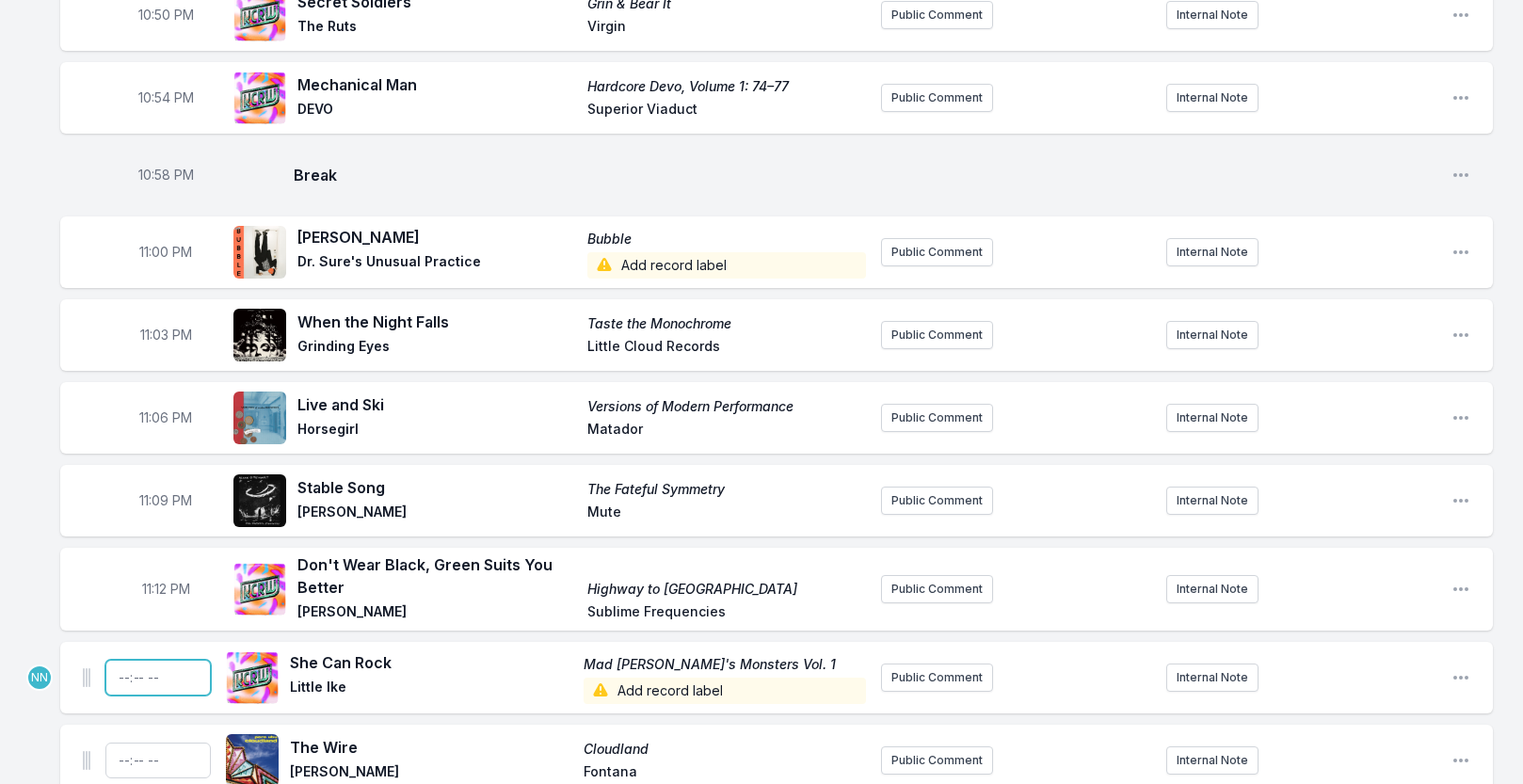
type input "23:15"
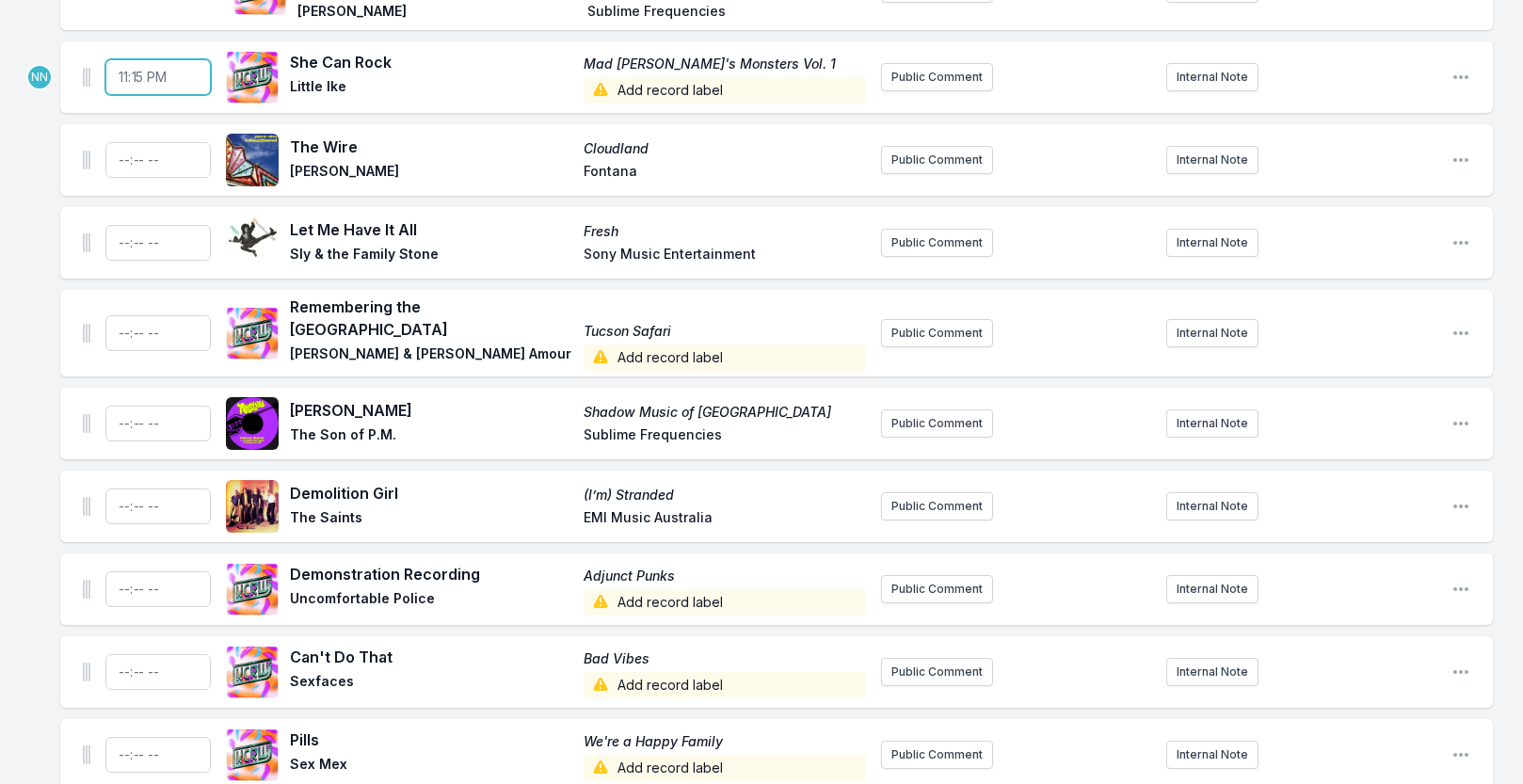
scroll to position [2402, 0]
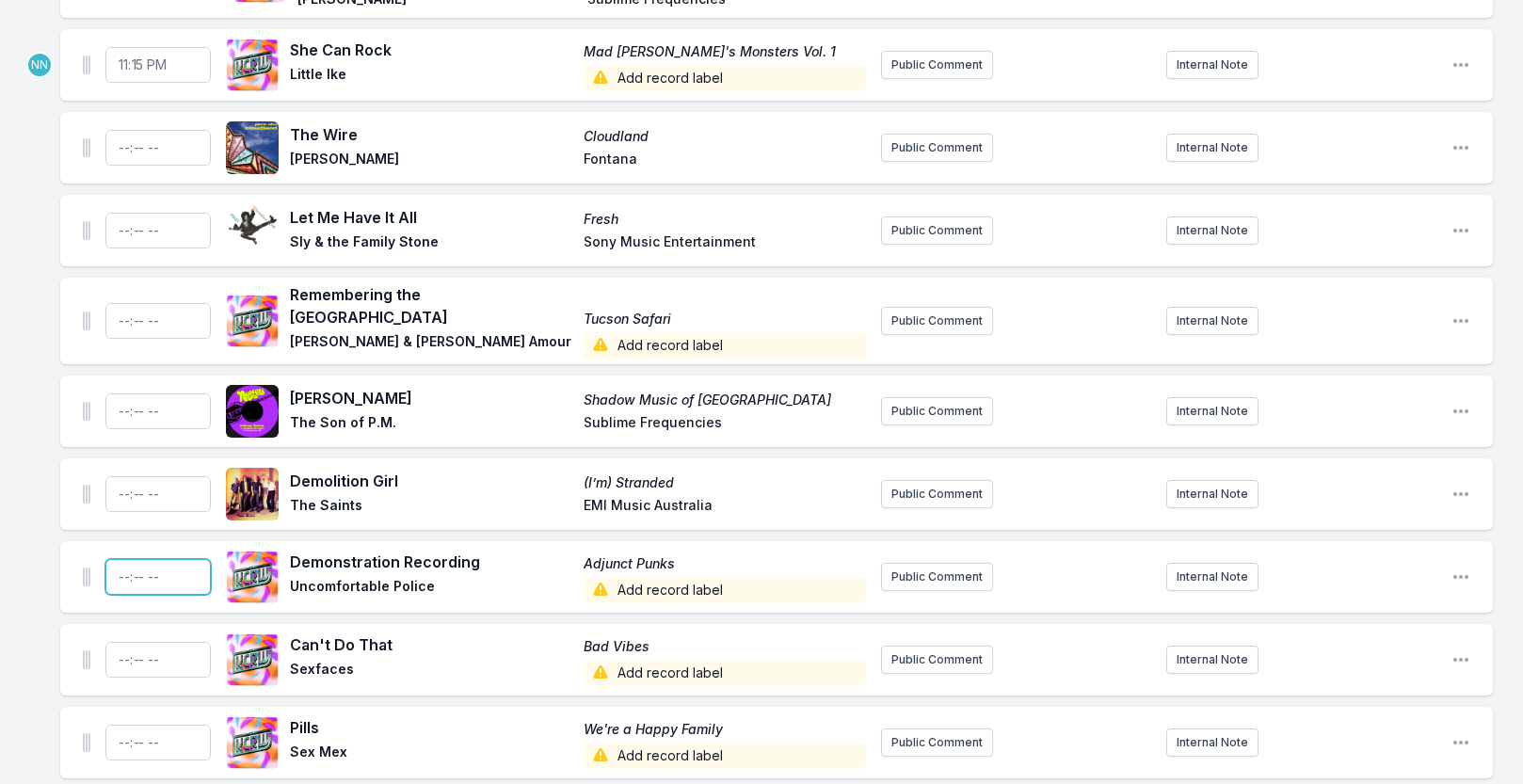
click at [120, 580] on input "Timestamp" at bounding box center [158, 577] width 106 height 36
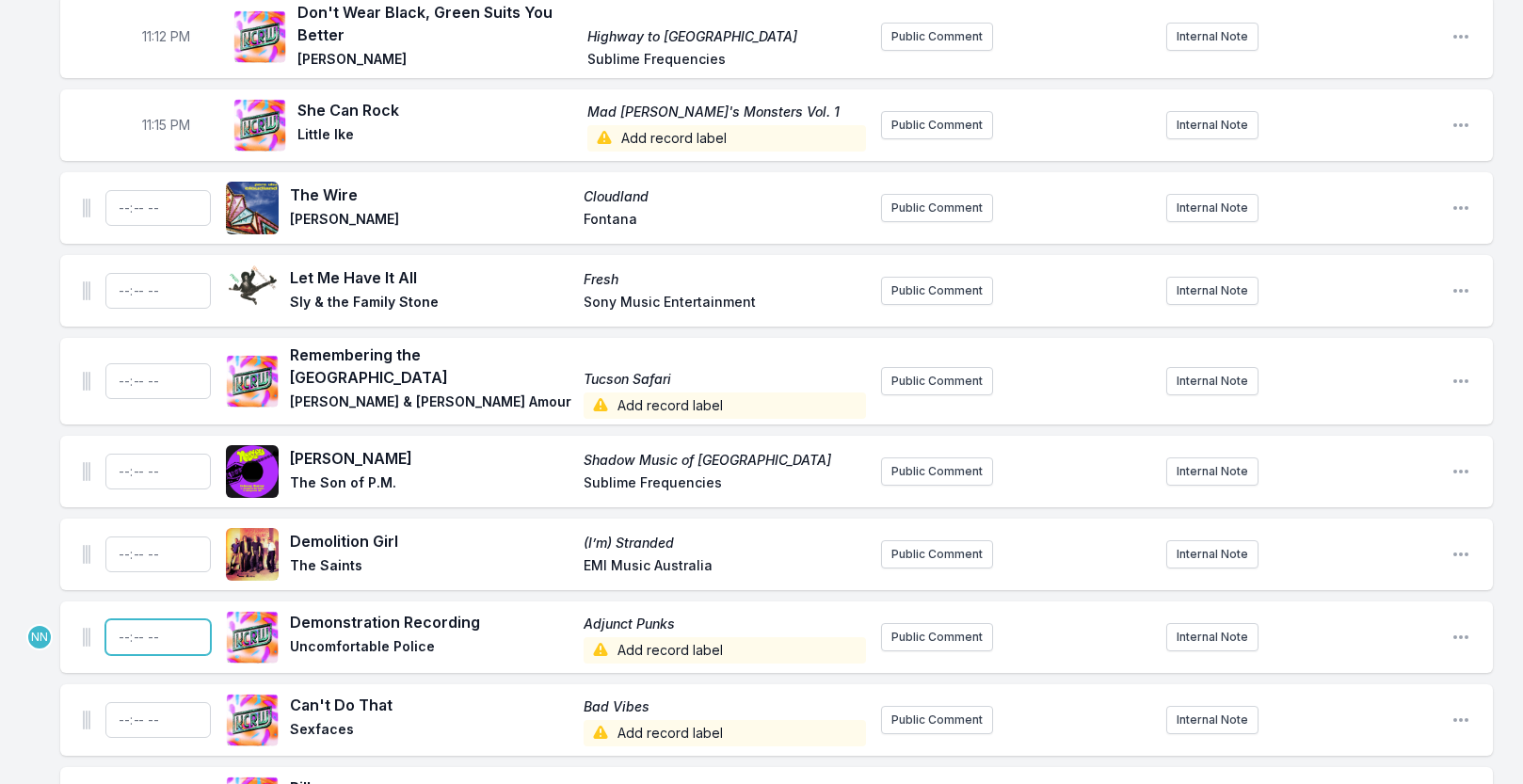
scroll to position [2330, 0]
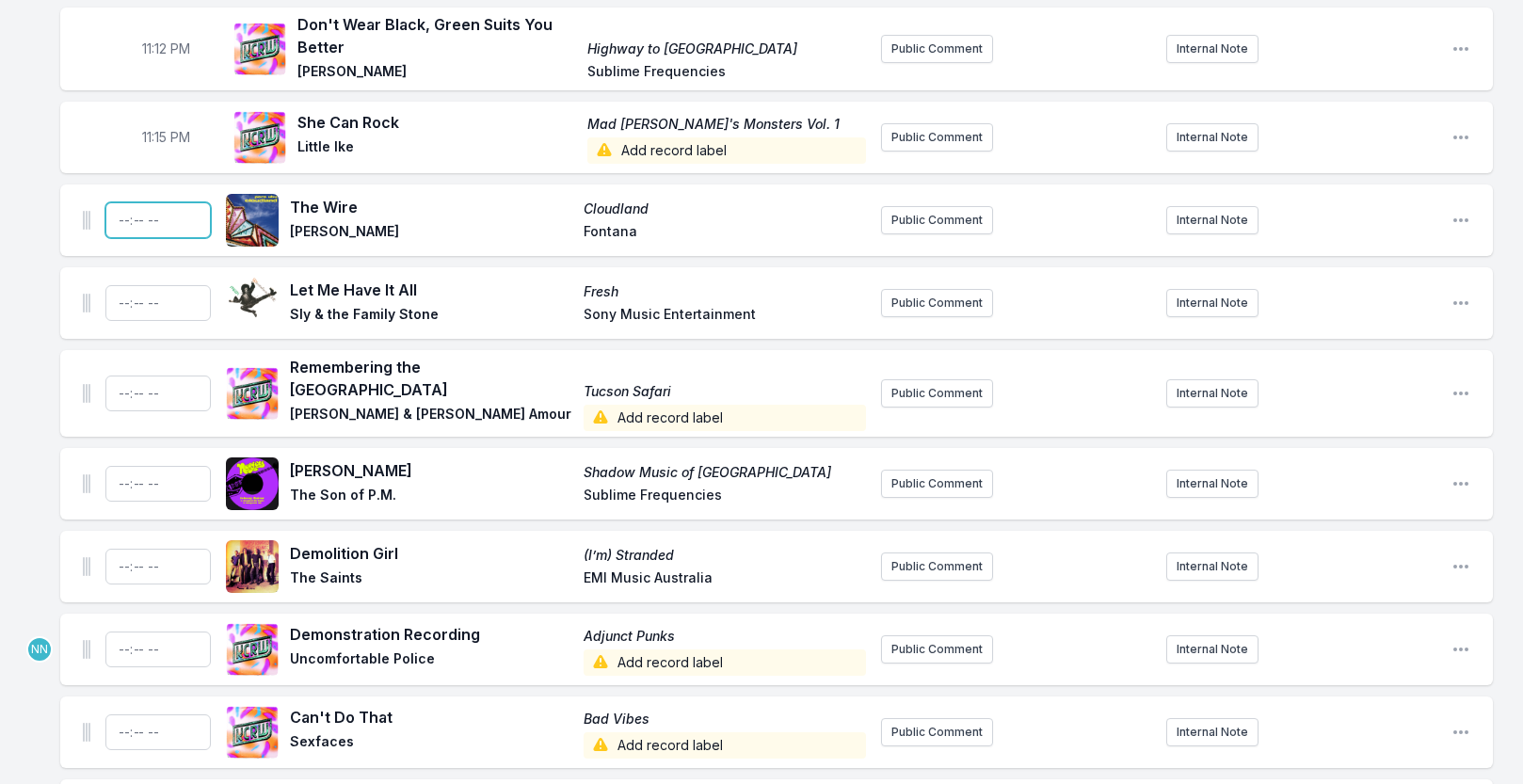
click at [125, 239] on input "Timestamp" at bounding box center [158, 220] width 106 height 36
click at [138, 239] on input "Timestamp" at bounding box center [158, 220] width 106 height 36
type input "23:18"
click at [118, 321] on input "Timestamp" at bounding box center [158, 303] width 106 height 36
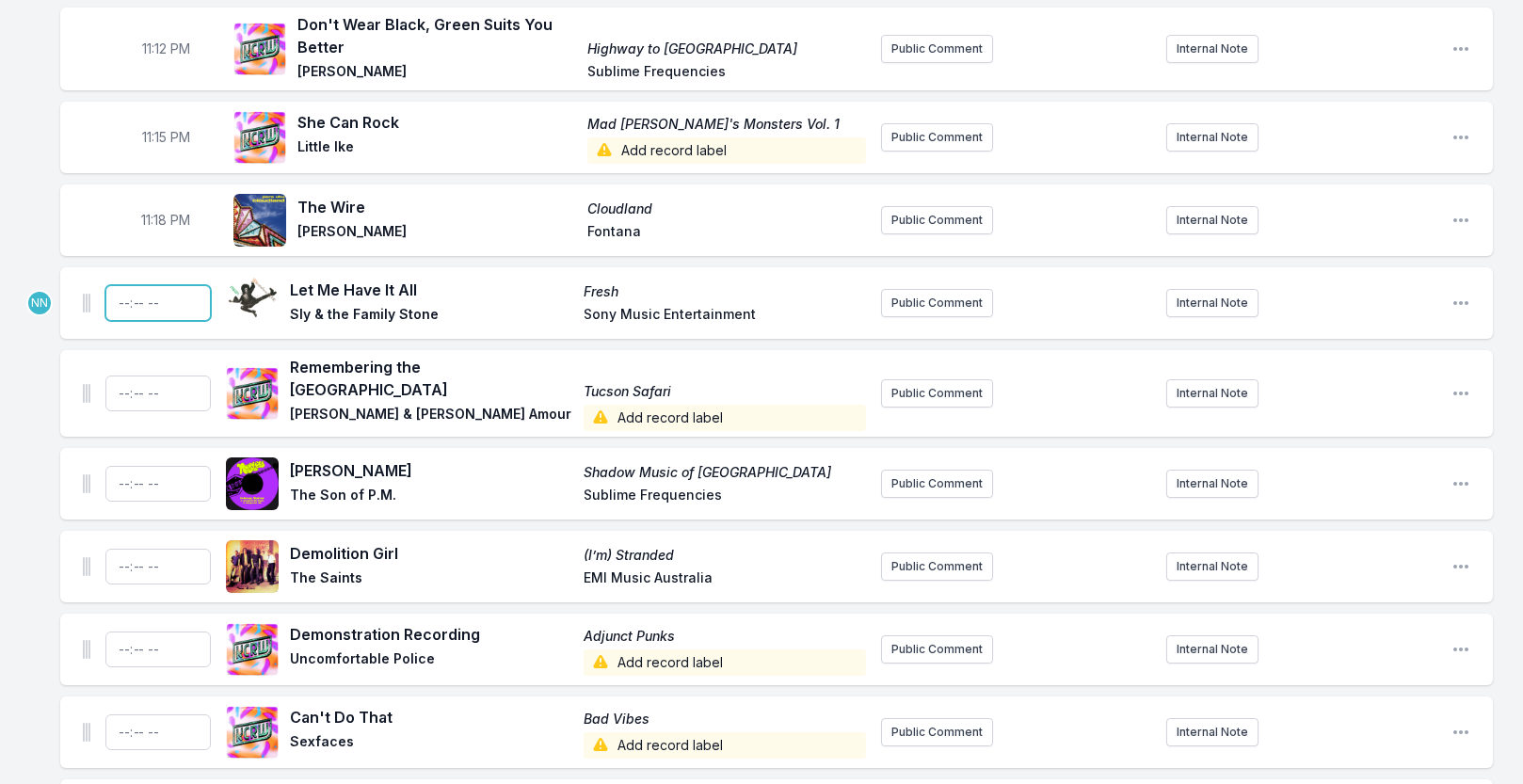
type input "23:21"
click at [118, 404] on input "Timestamp" at bounding box center [158, 393] width 106 height 36
type input "23:24"
click at [118, 493] on input "Timestamp" at bounding box center [158, 484] width 106 height 36
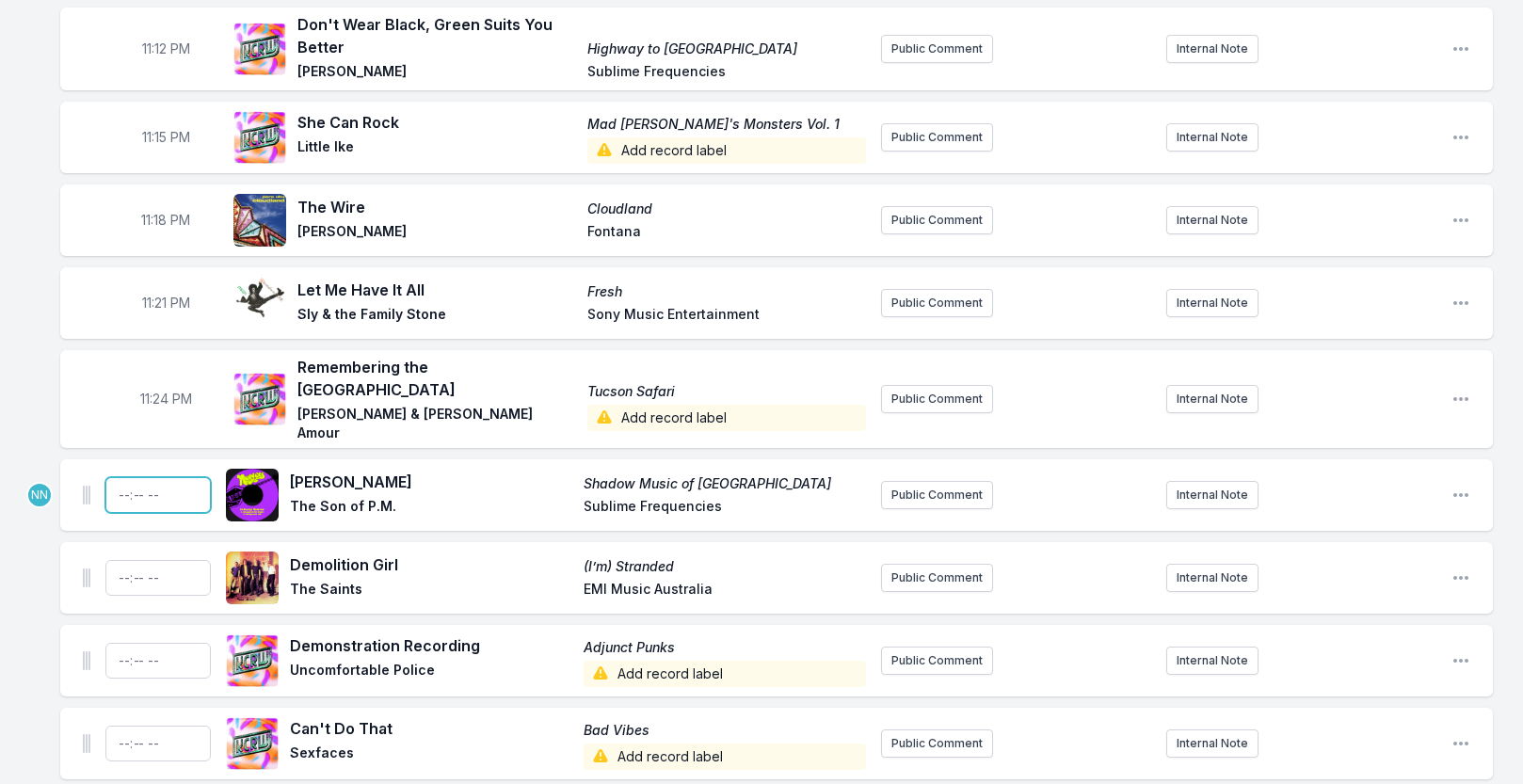
type input "23:27"
click at [122, 575] on input "Timestamp" at bounding box center [158, 578] width 106 height 36
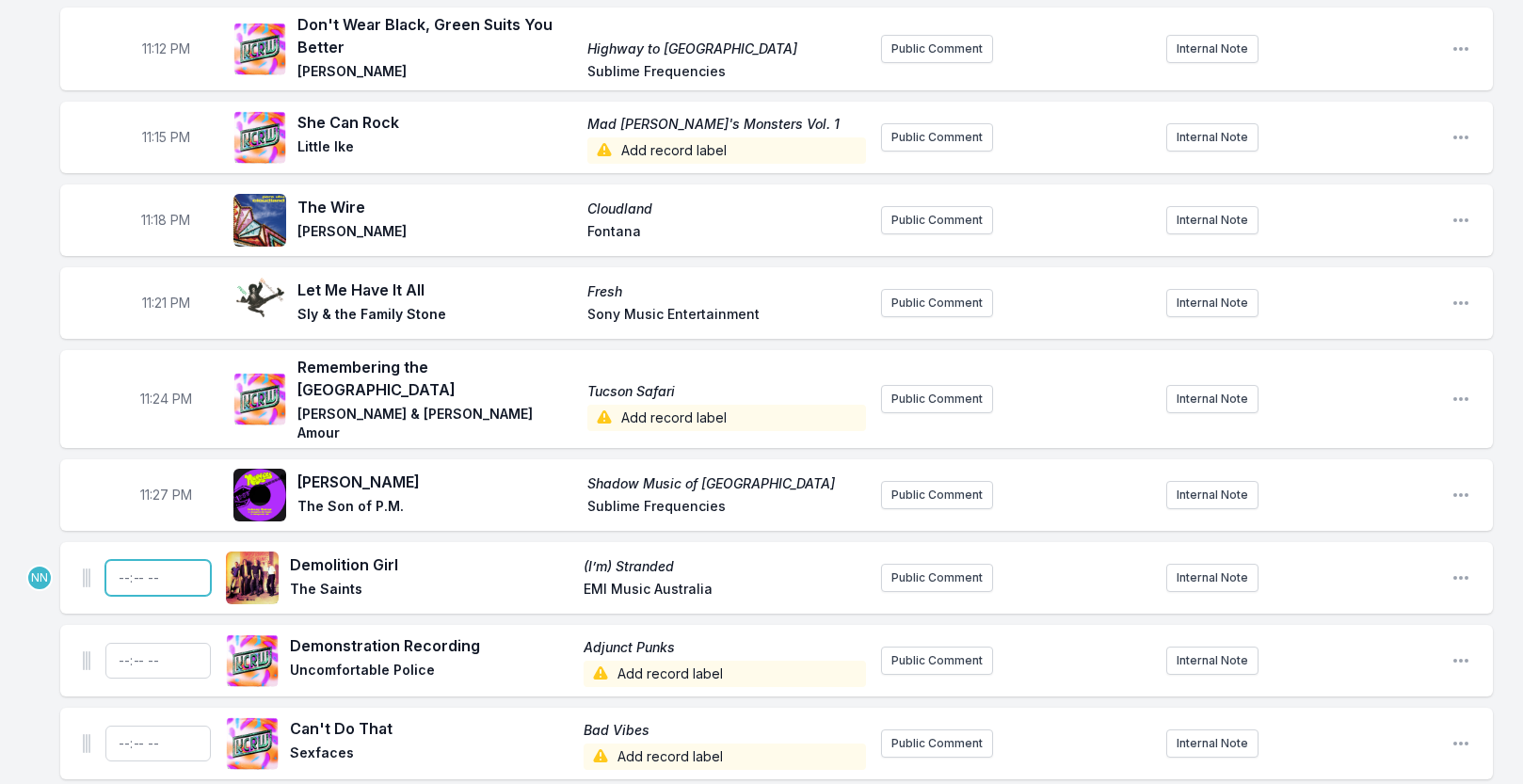
type input "23:30"
click at [113, 658] on input "Timestamp" at bounding box center [158, 660] width 106 height 36
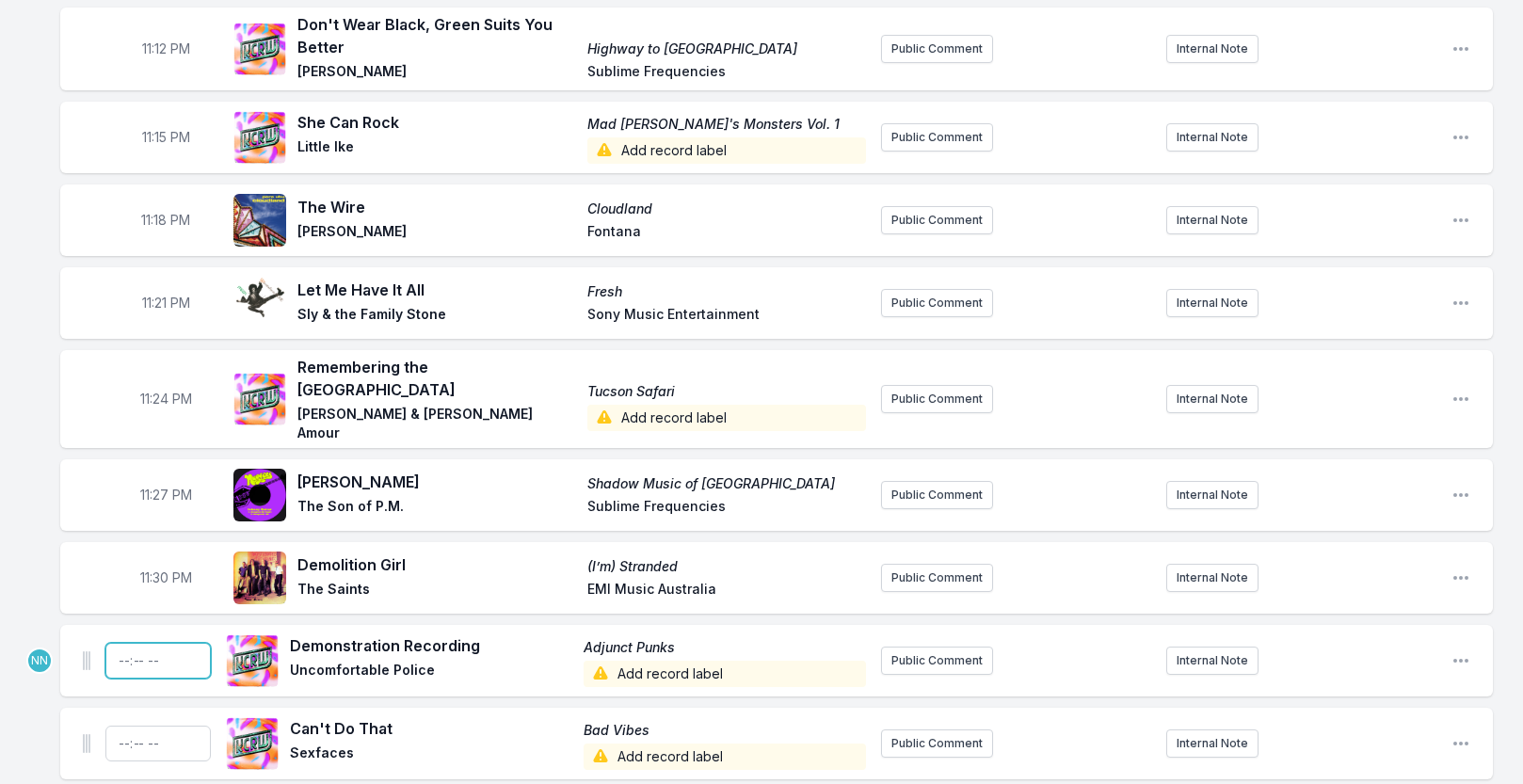
type input "23:33"
click at [121, 739] on input "Timestamp" at bounding box center [158, 743] width 106 height 36
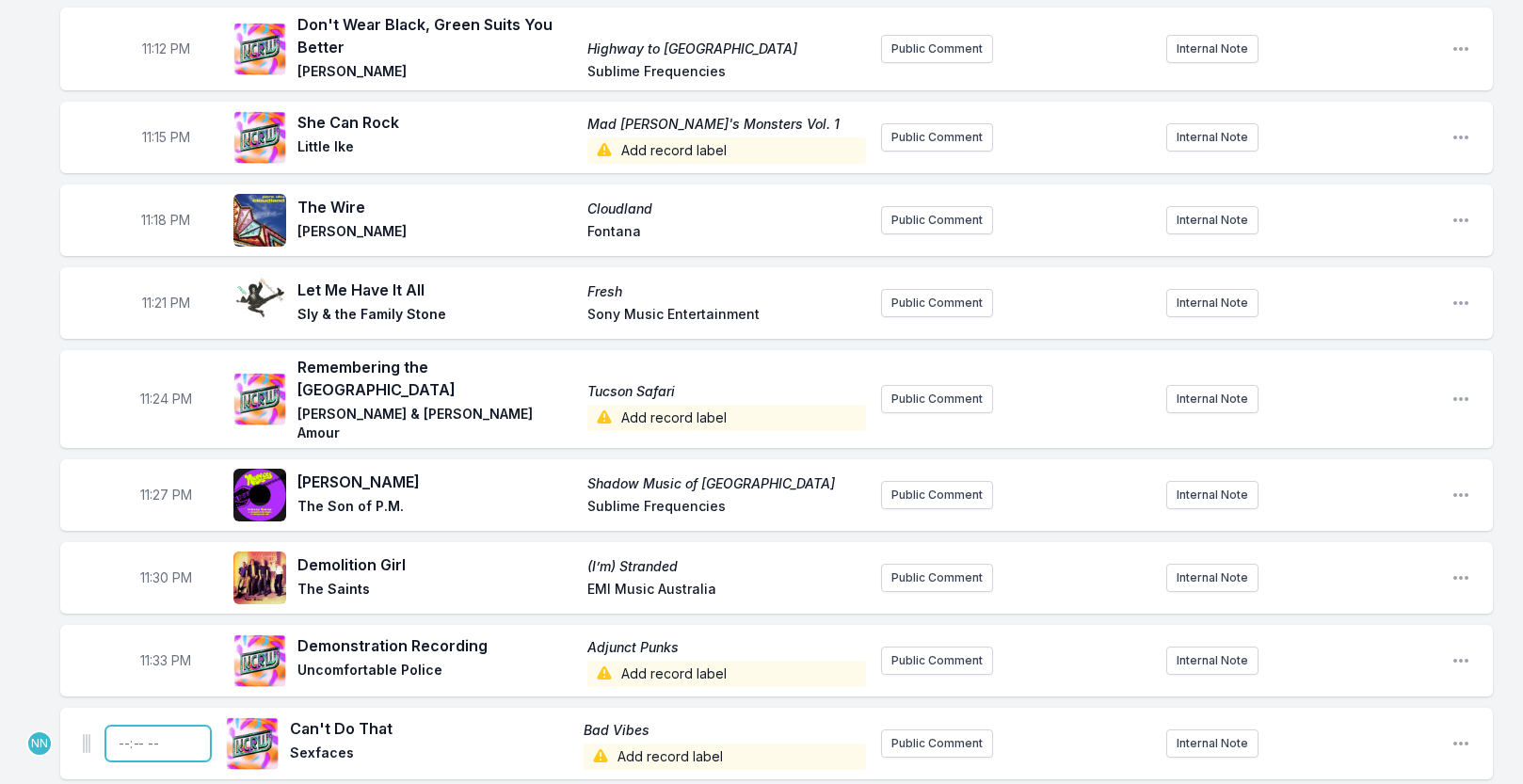
type input "23:36"
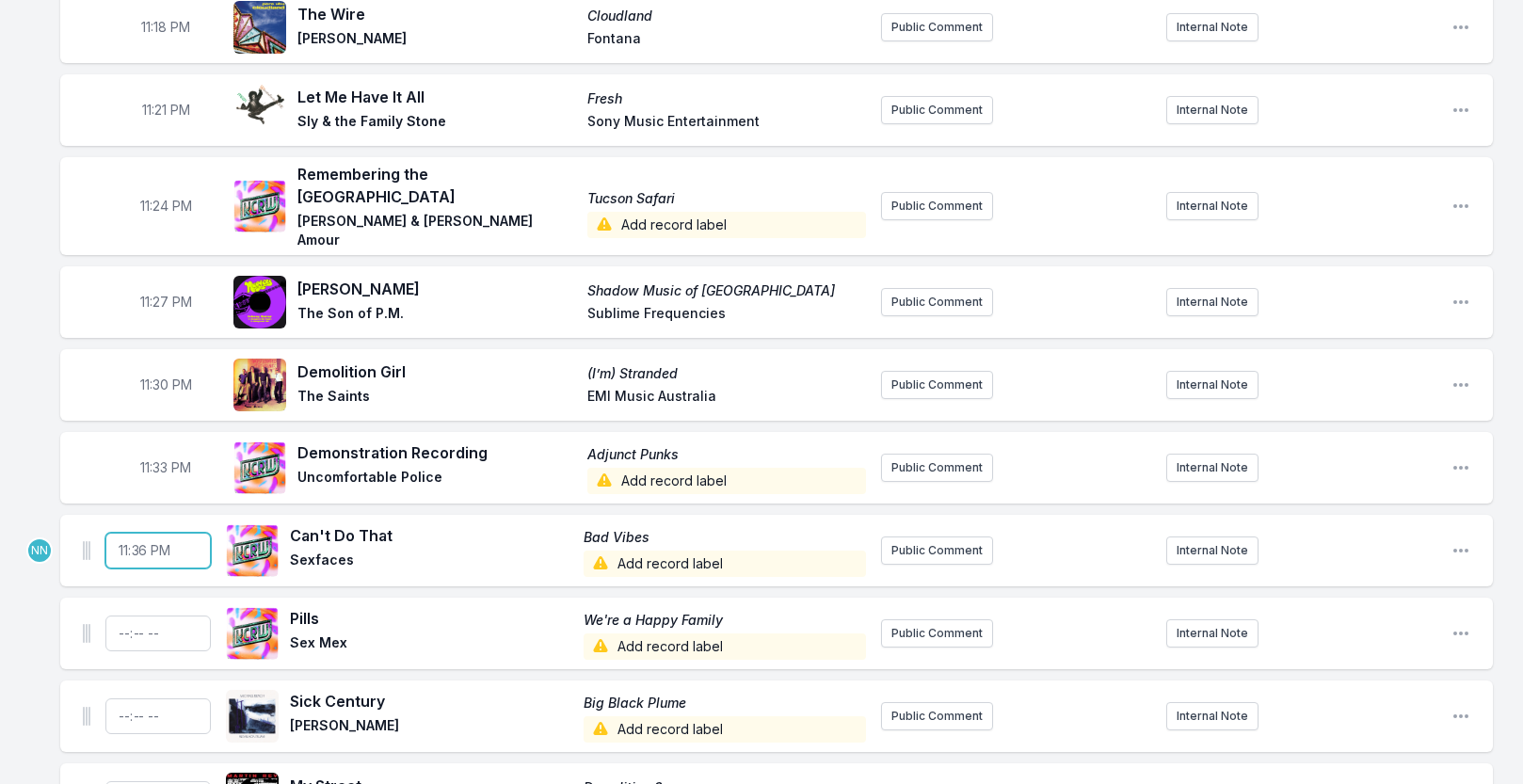
scroll to position [2630, 0]
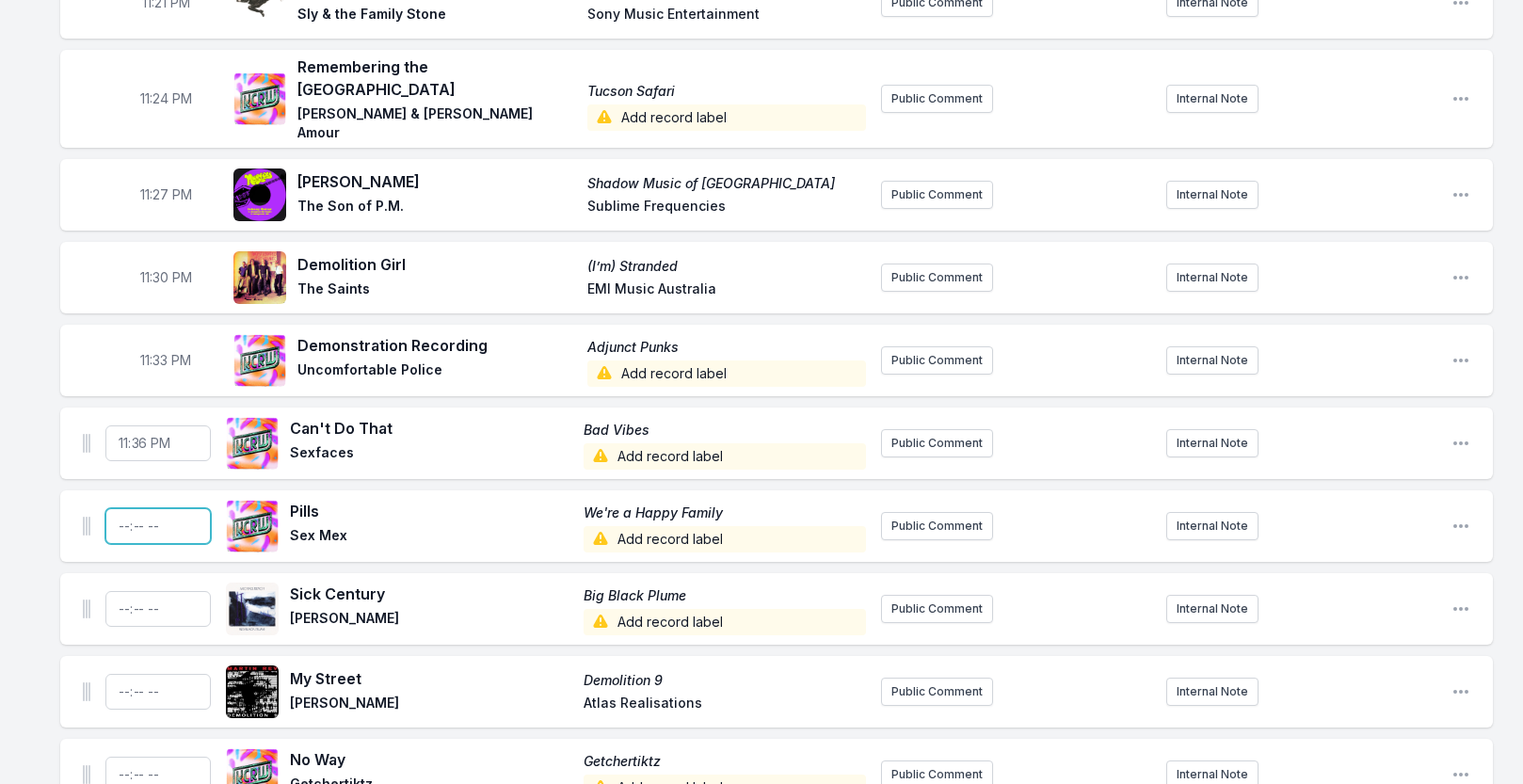
click at [121, 519] on input "Timestamp" at bounding box center [158, 526] width 106 height 36
type input "23:39"
click at [126, 606] on input "Timestamp" at bounding box center [158, 609] width 106 height 36
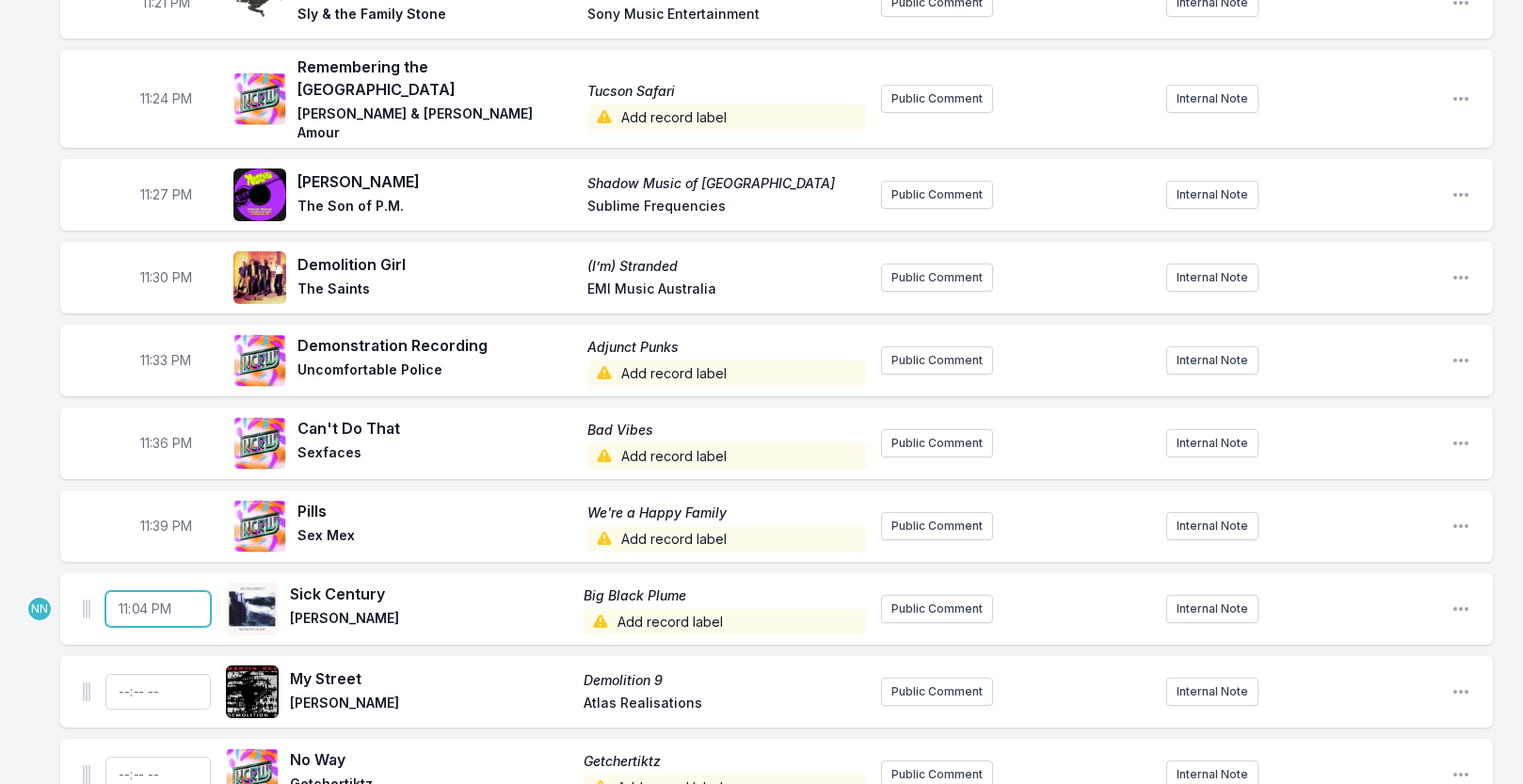
type input "23:42"
click at [118, 686] on input "Timestamp" at bounding box center [158, 692] width 106 height 36
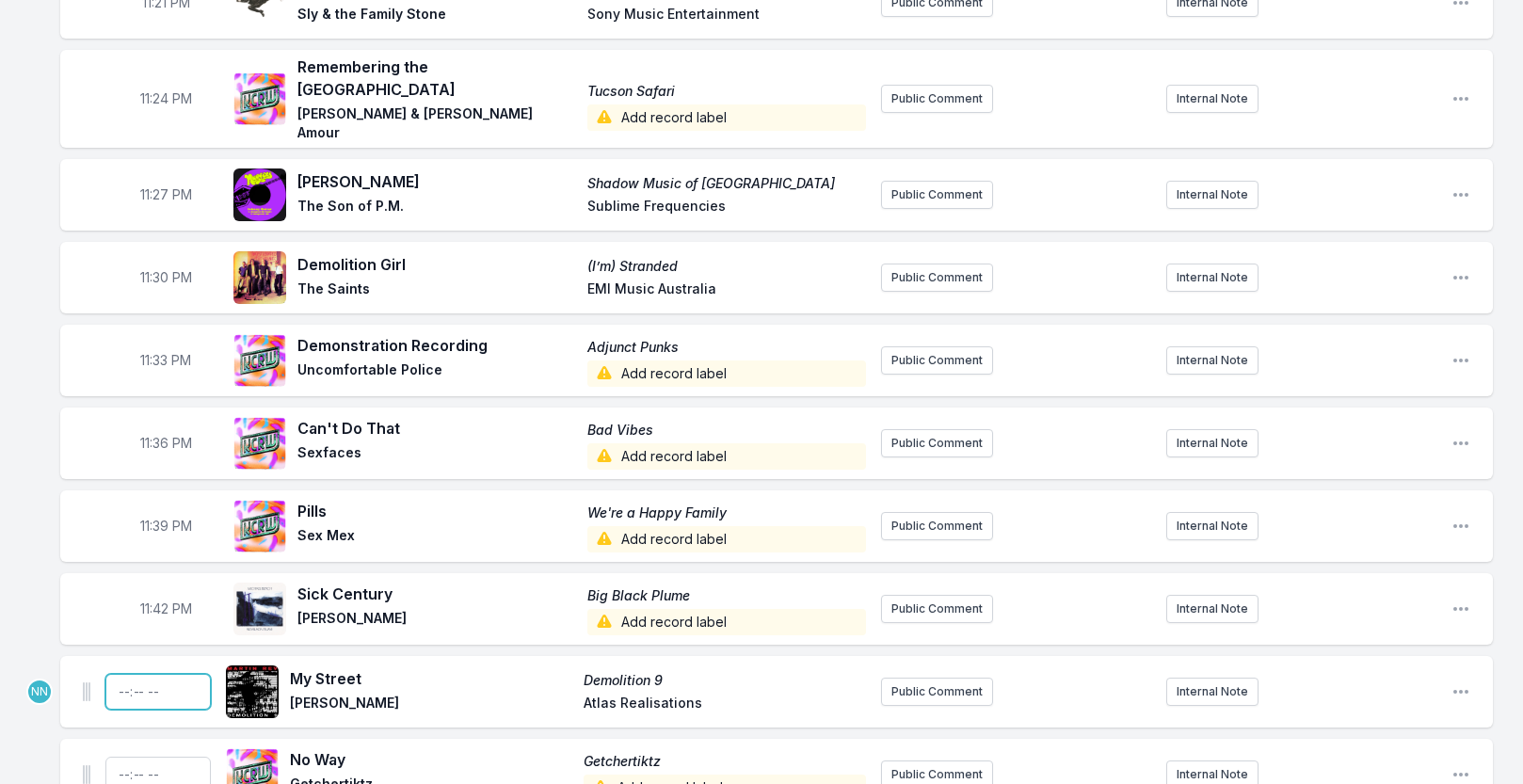
type input "23:45"
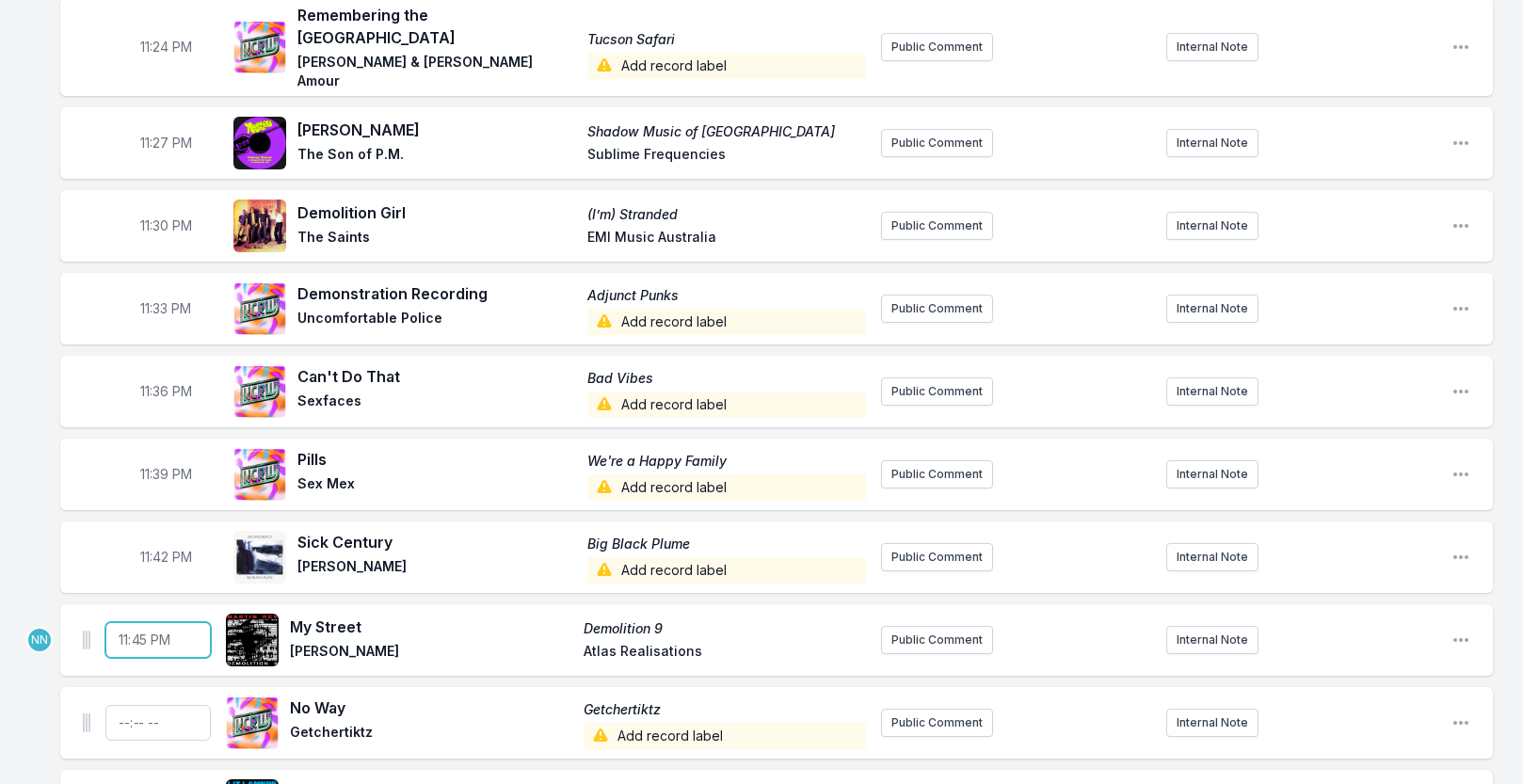
scroll to position [2737, 0]
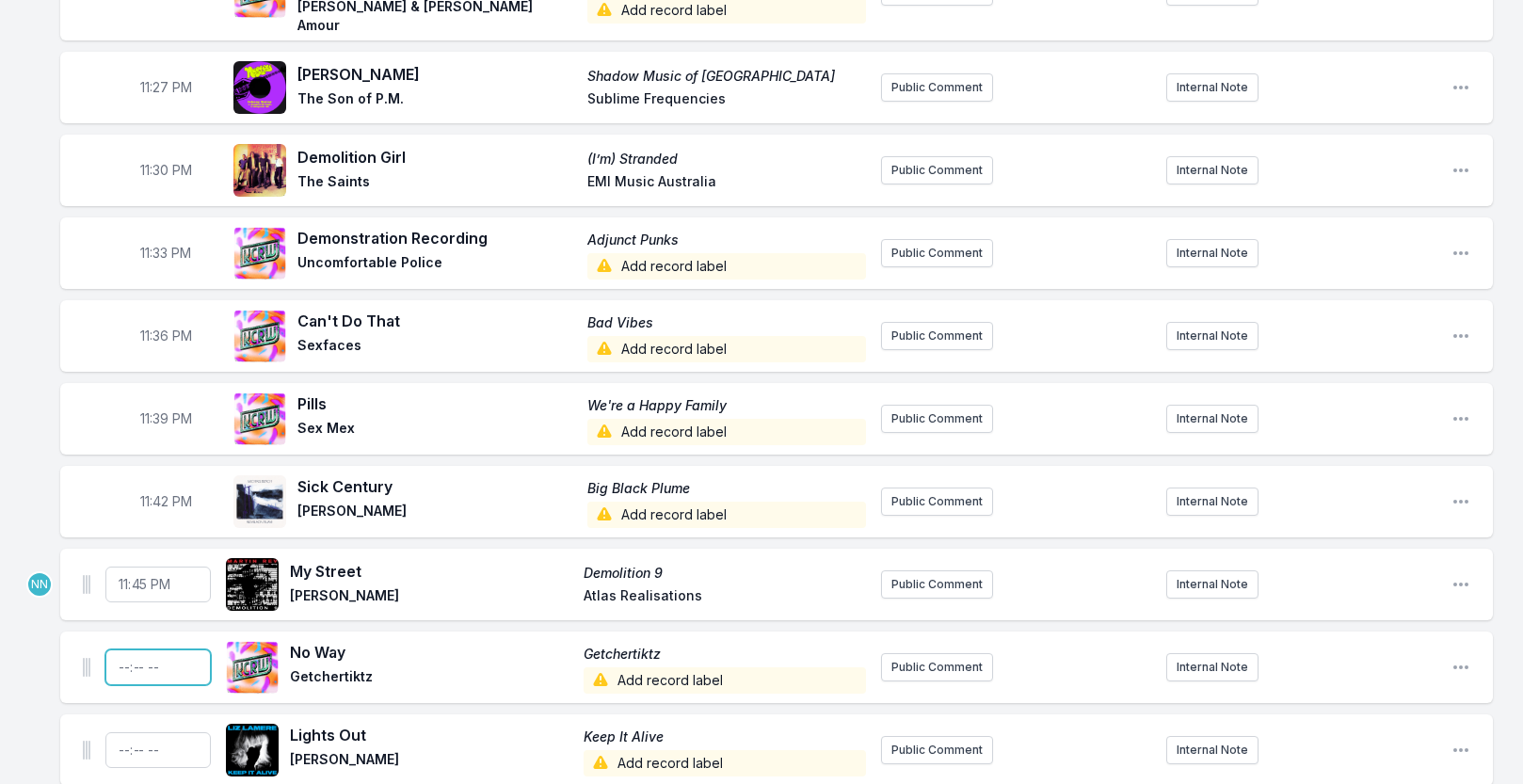
click at [118, 653] on input "Timestamp" at bounding box center [158, 667] width 106 height 36
type input "23:48"
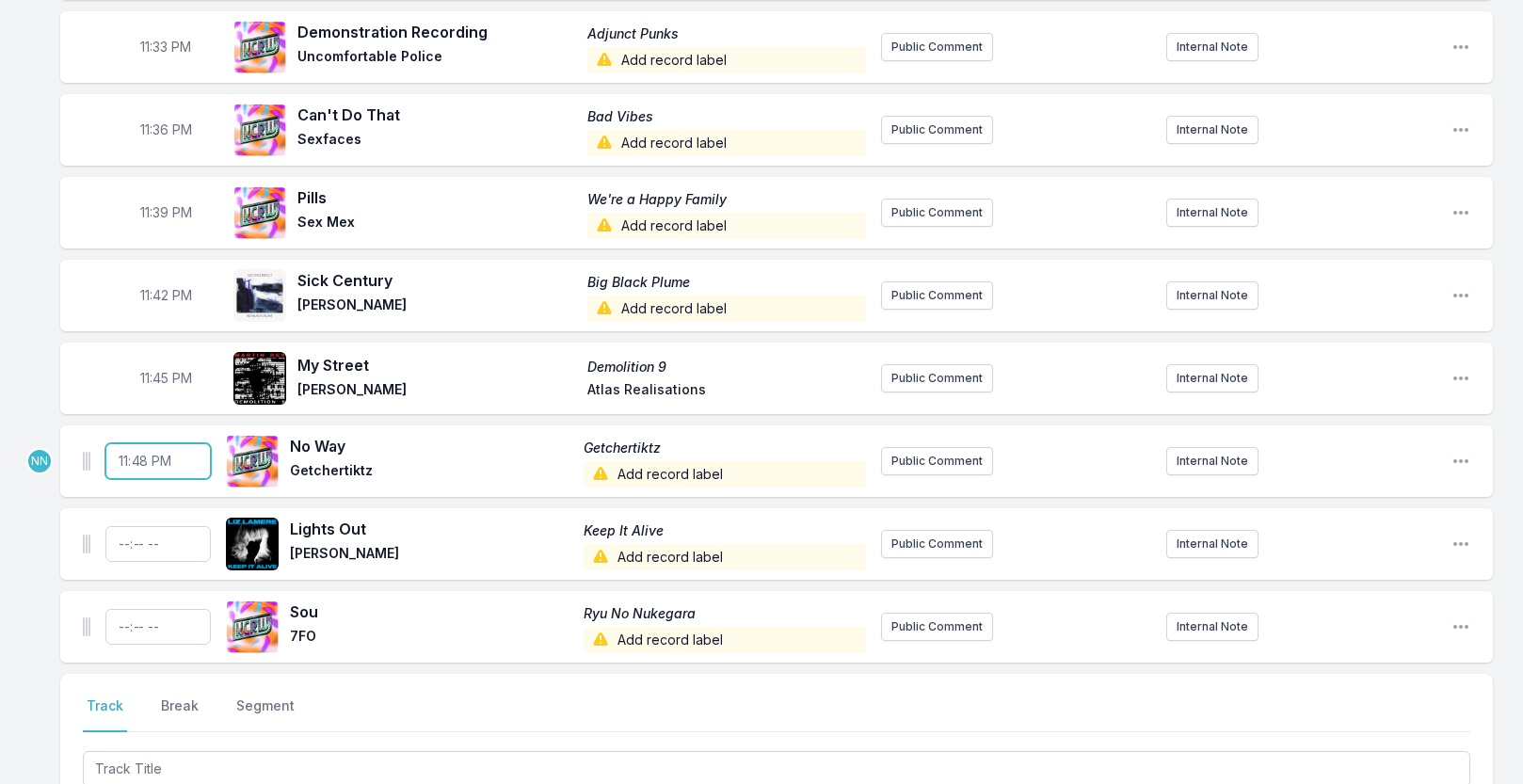
scroll to position [2986, 0]
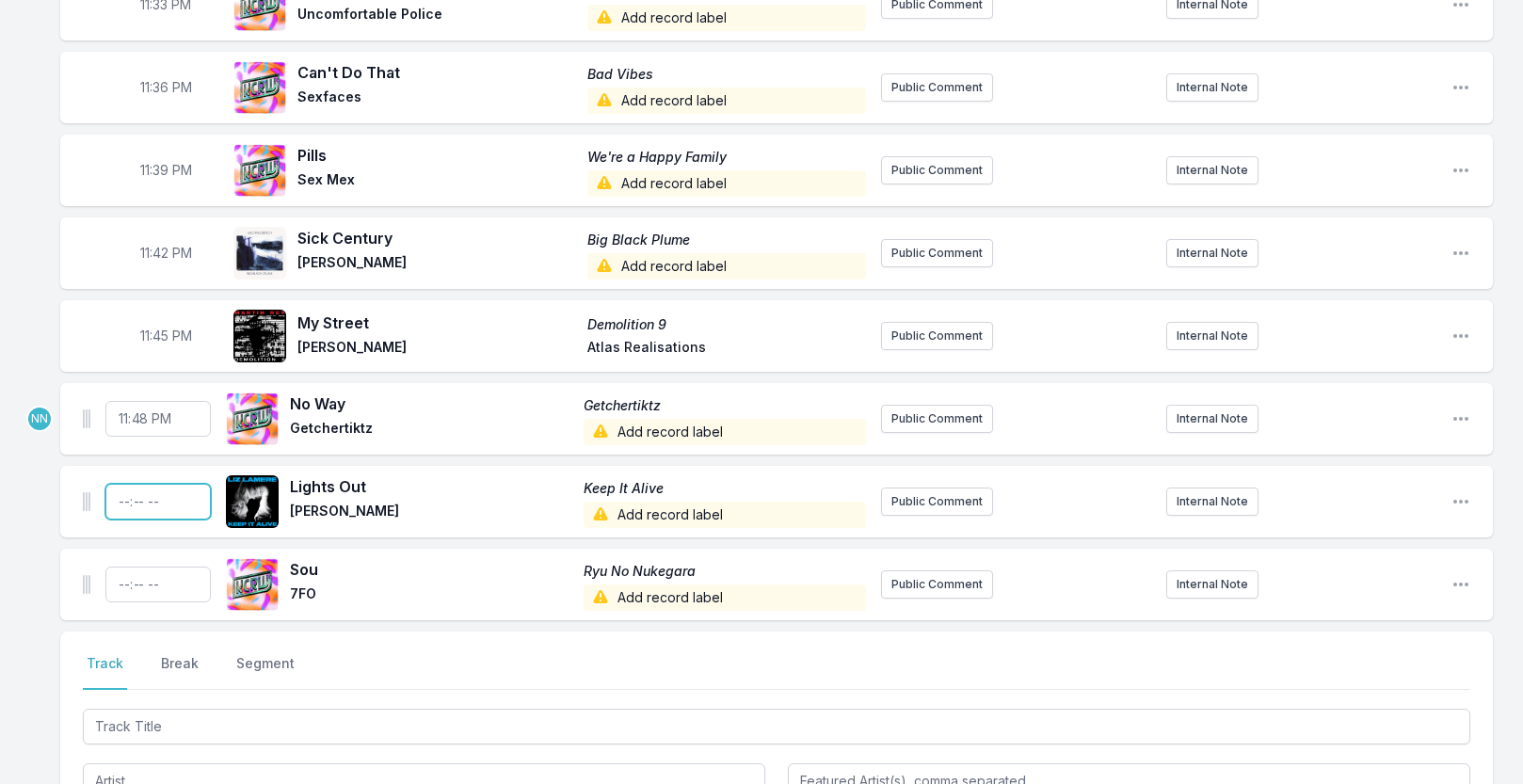
click at [122, 492] on input "Timestamp" at bounding box center [158, 502] width 106 height 36
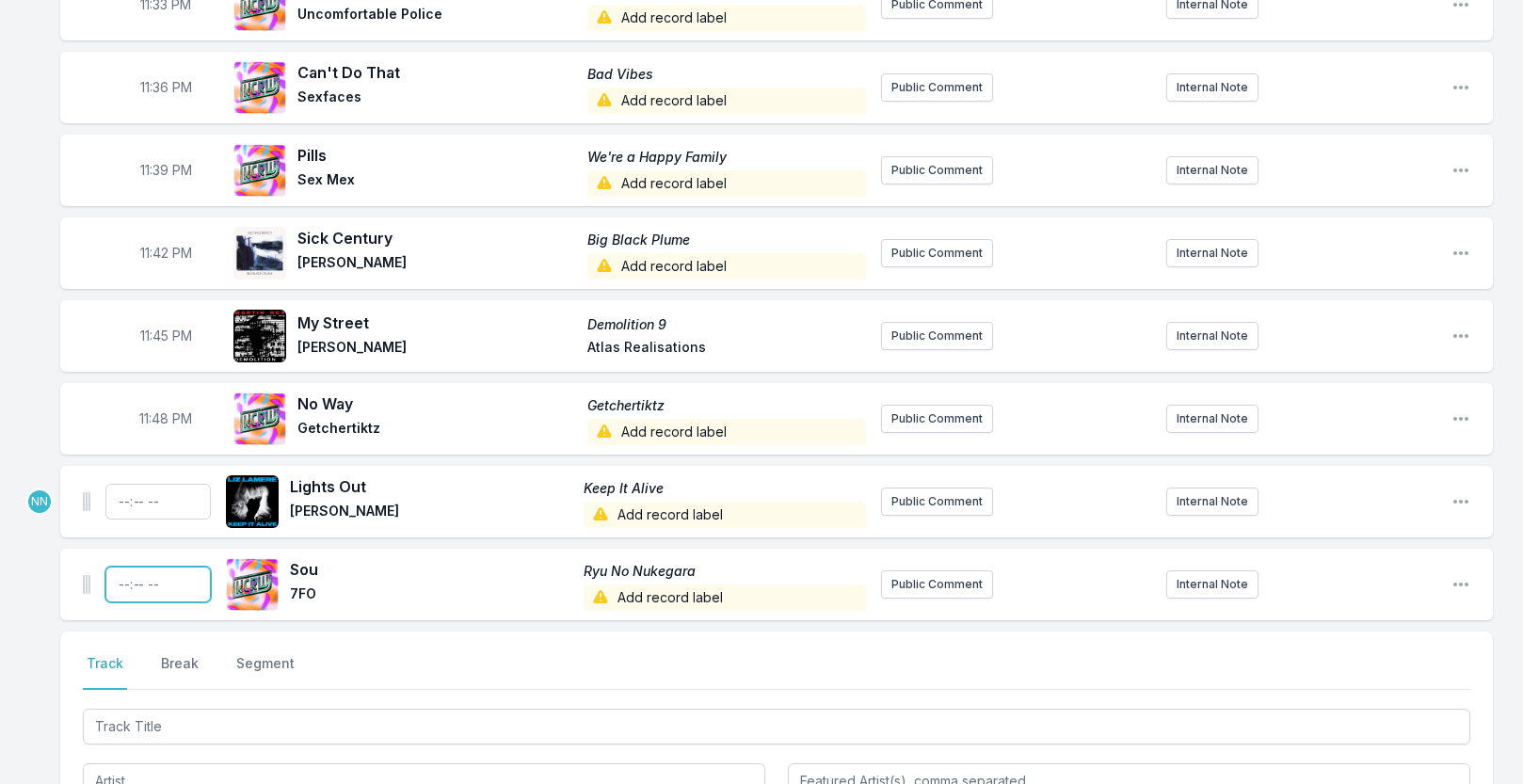
click at [118, 575] on input "Timestamp" at bounding box center [158, 584] width 106 height 36
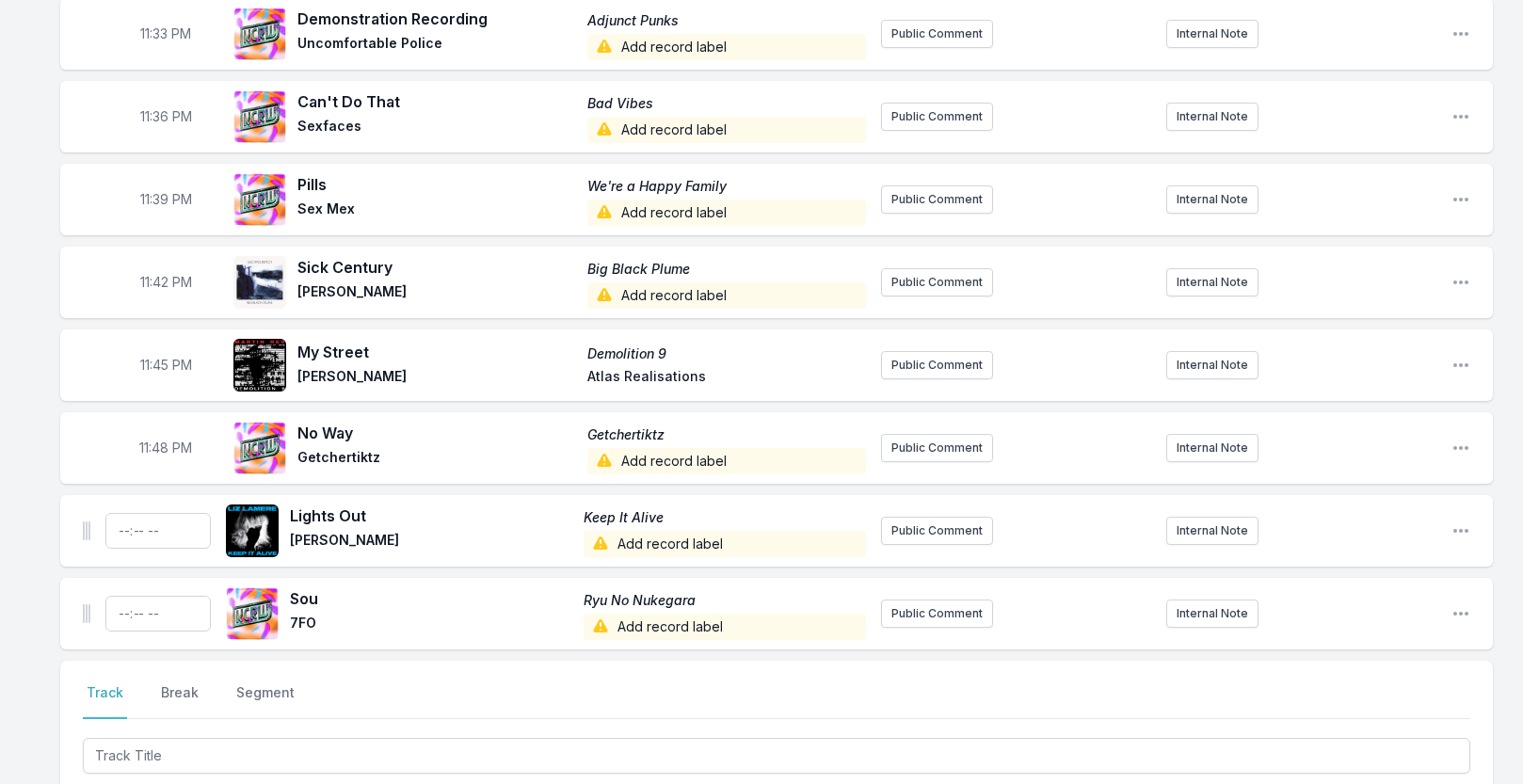
scroll to position [2950, 0]
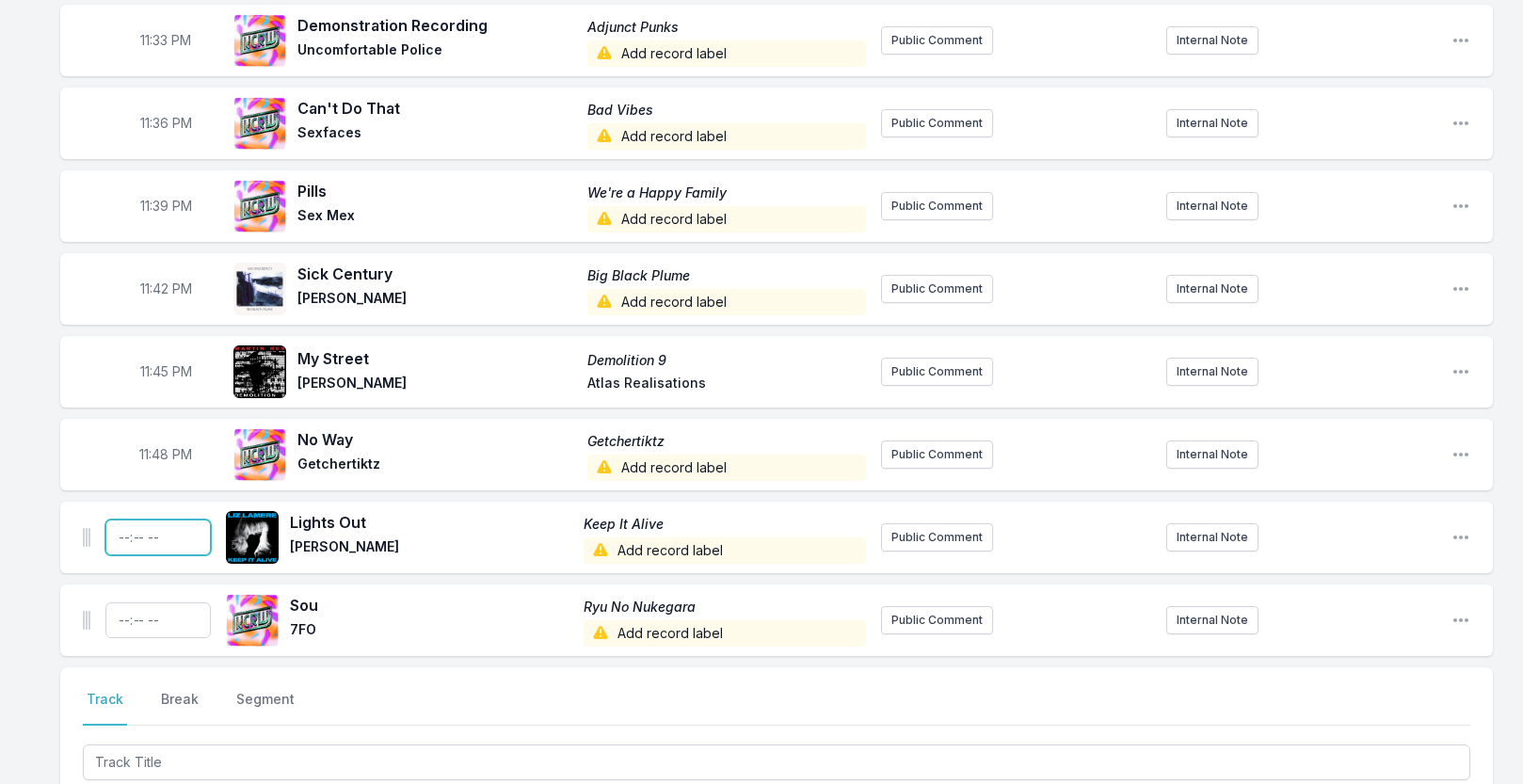
click at [163, 528] on input "Timestamp" at bounding box center [158, 538] width 106 height 36
type input "23:52"
click at [158, 614] on input "Timestamp" at bounding box center [158, 621] width 106 height 36
type input "23:56"
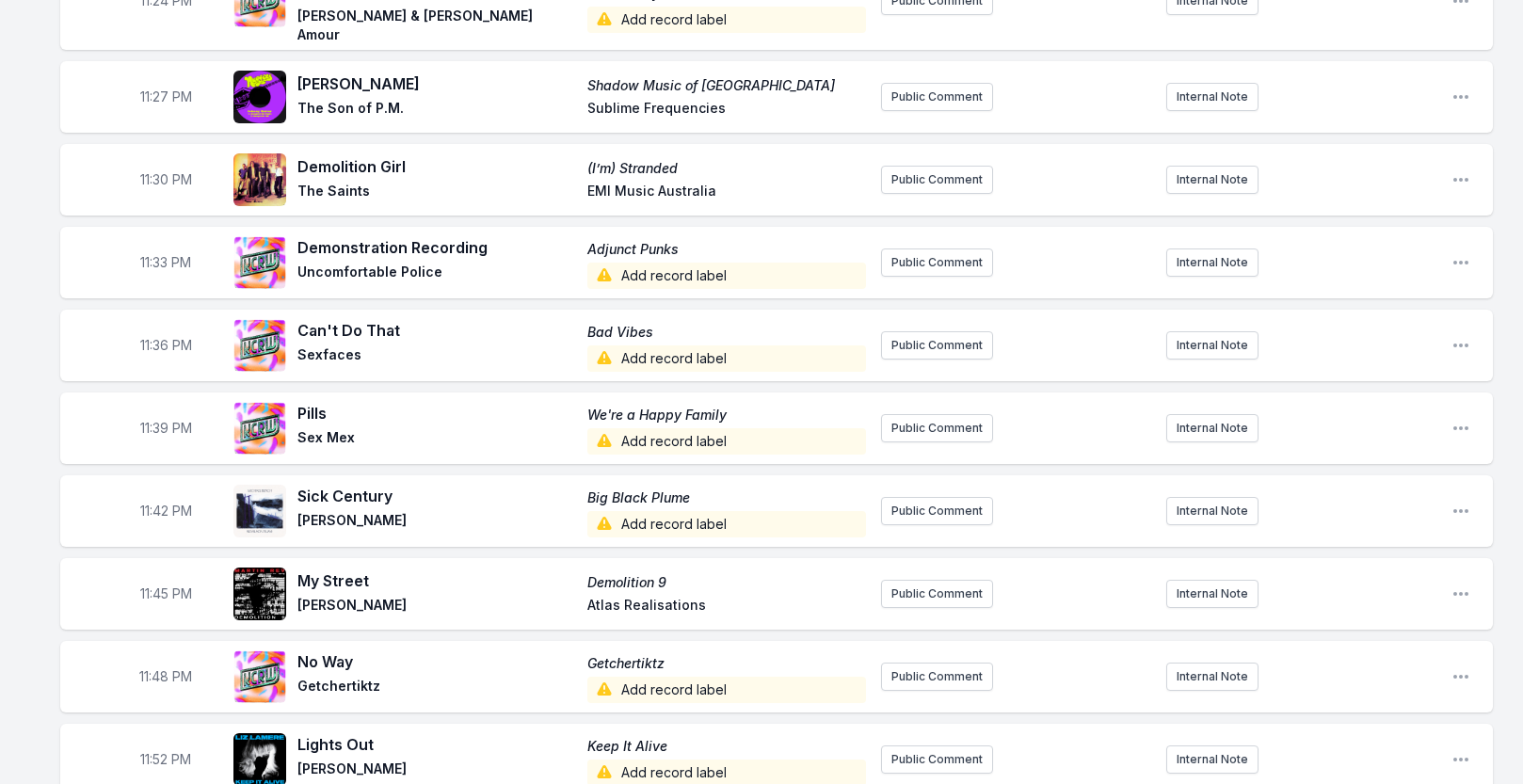
scroll to position [2606, 0]
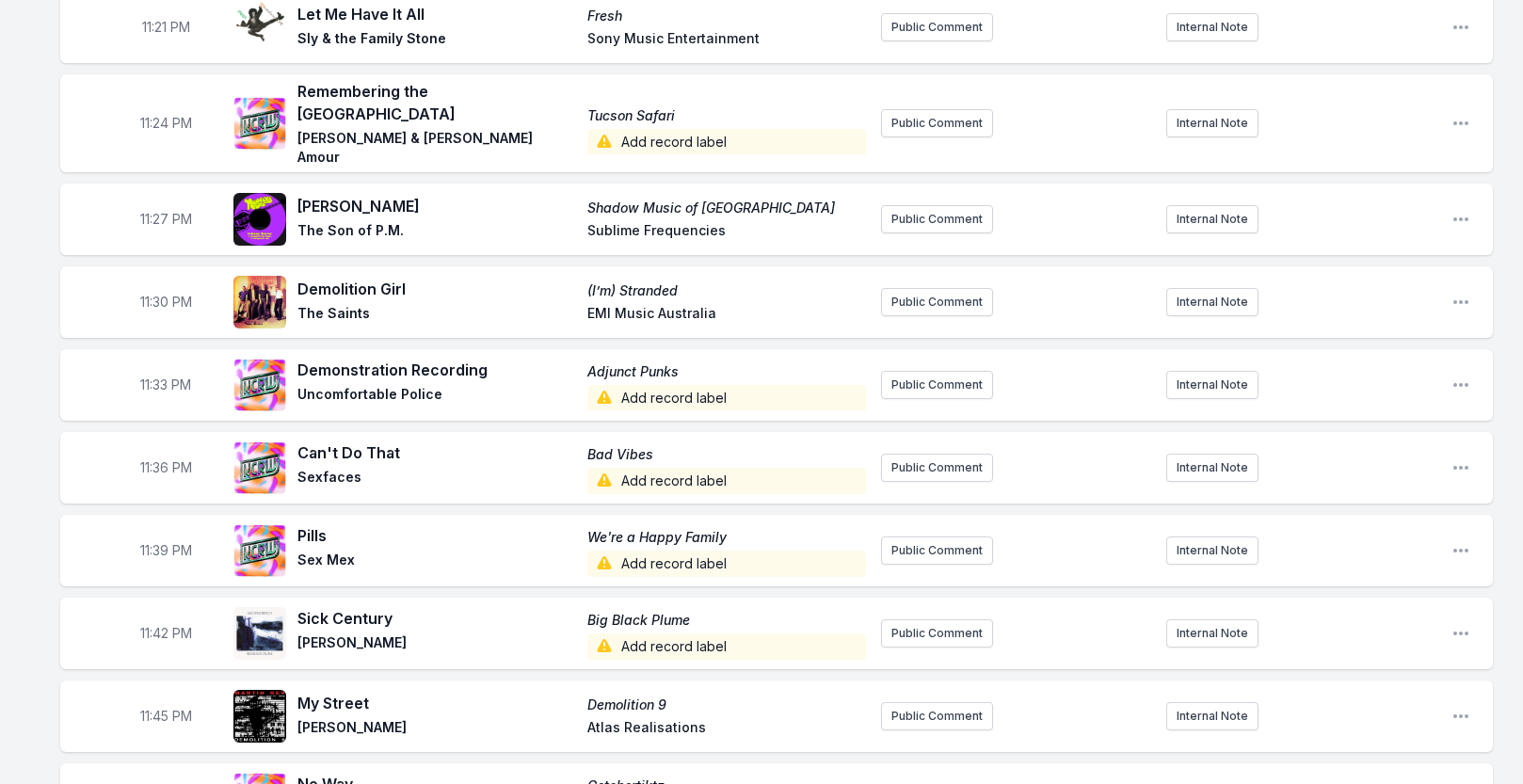
click at [161, 382] on span "11:33 PM" at bounding box center [165, 385] width 50 height 19
click at [145, 376] on input "23:33" at bounding box center [165, 385] width 106 height 36
click at [164, 458] on span "11:36 PM" at bounding box center [166, 468] width 51 height 19
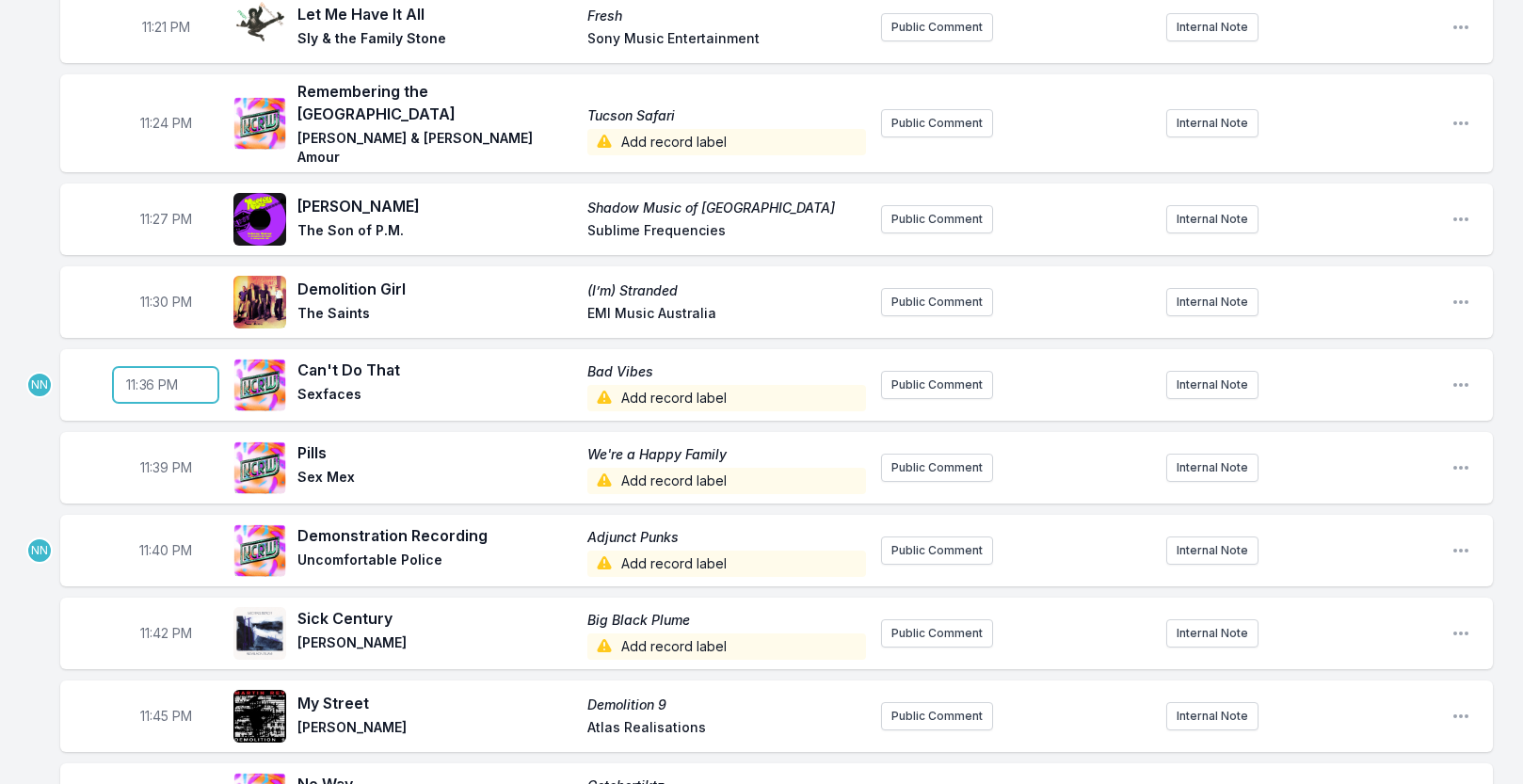
click at [144, 372] on input "23:36" at bounding box center [165, 385] width 106 height 36
click at [160, 458] on span "11:39 PM" at bounding box center [166, 468] width 51 height 19
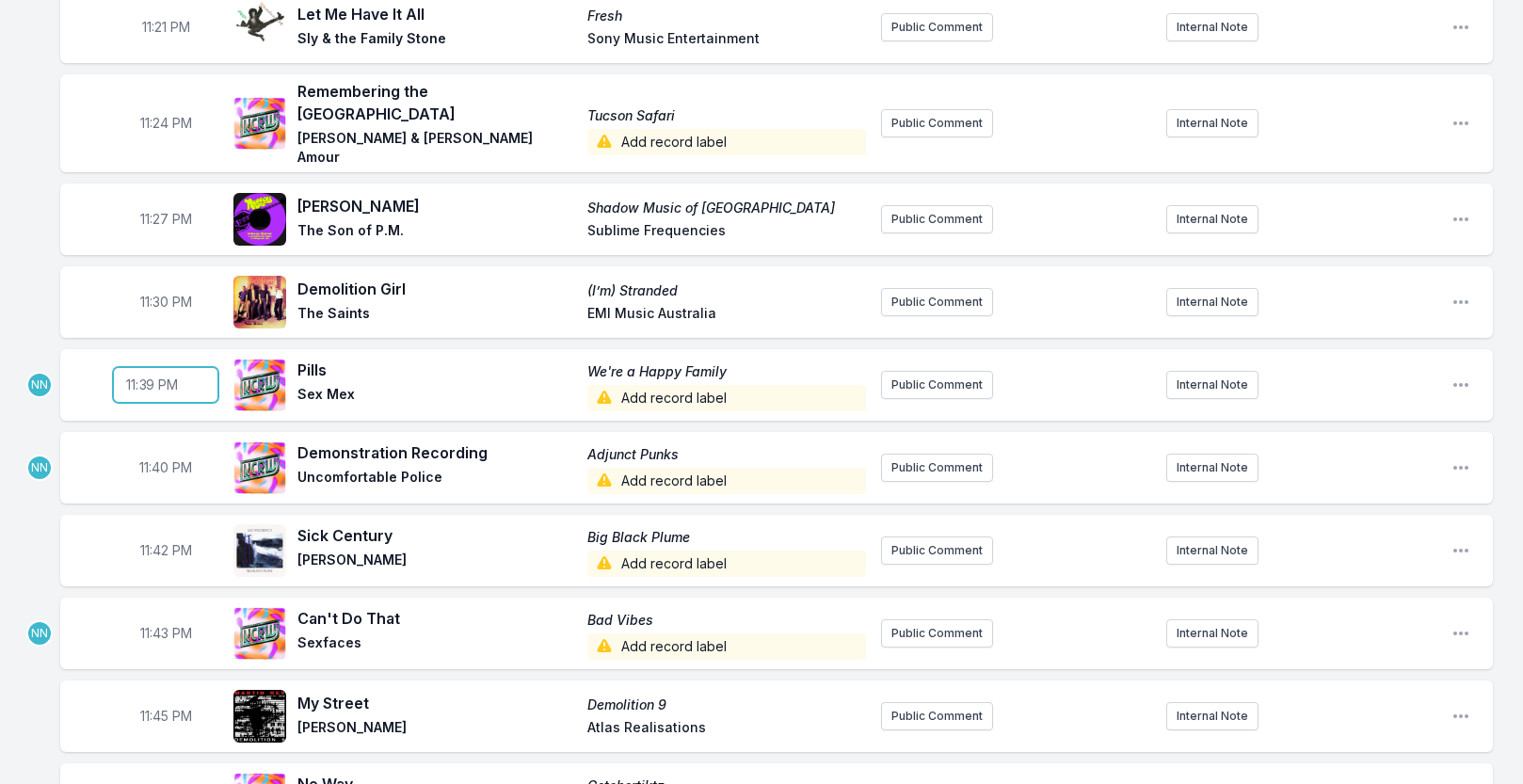
click at [140, 383] on input "23:39" at bounding box center [165, 385] width 106 height 36
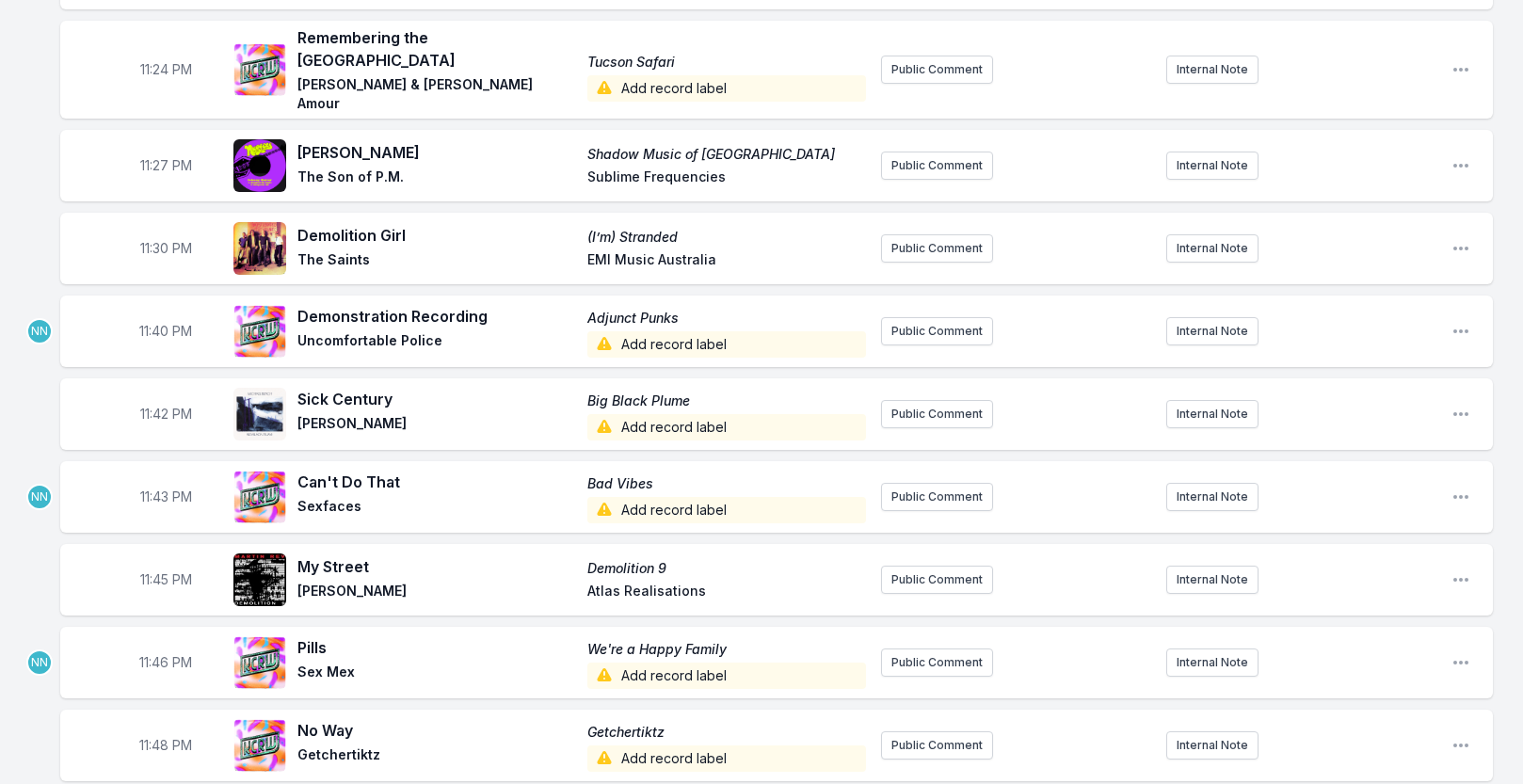
scroll to position [2664, 0]
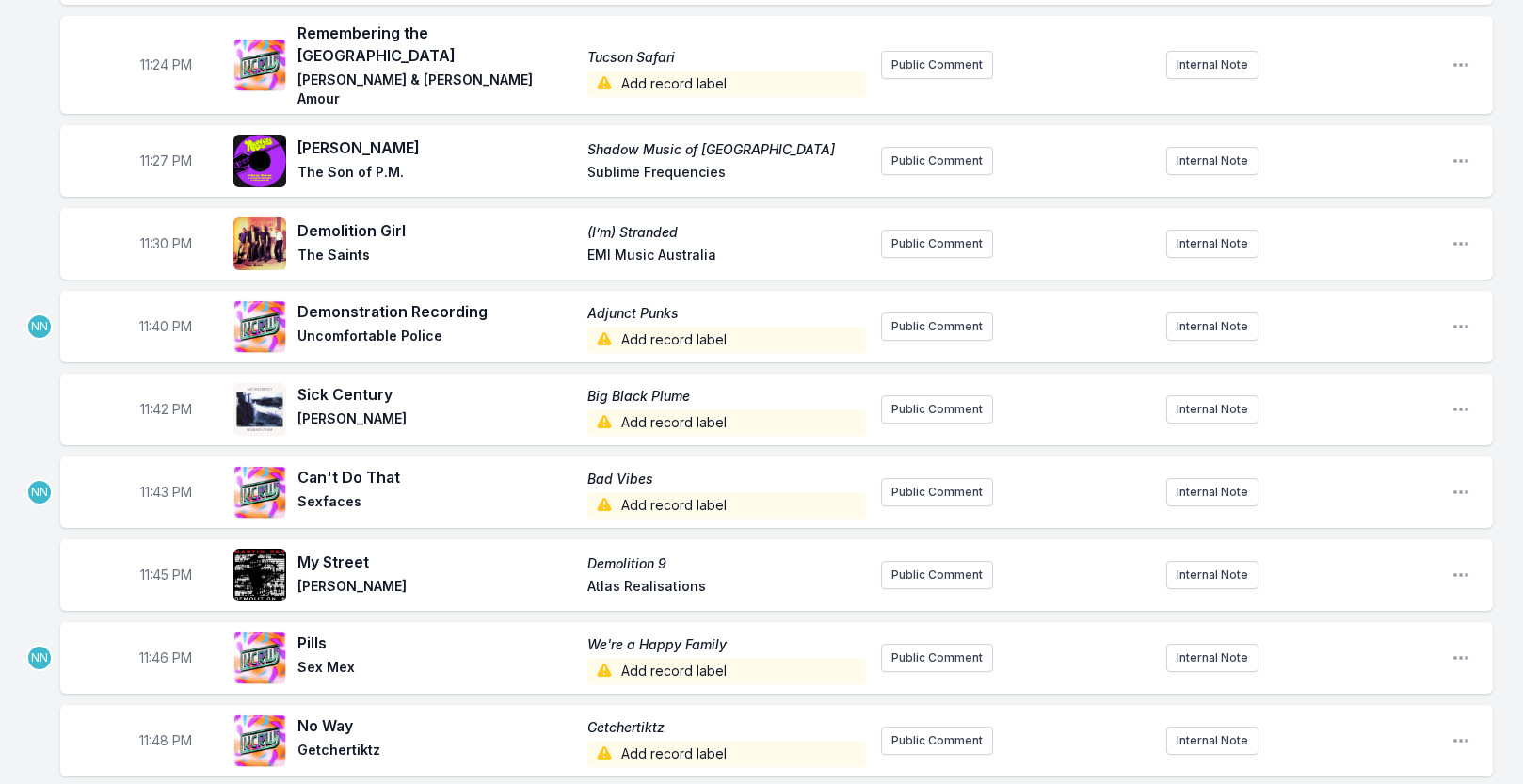
click at [155, 403] on span "11:42 PM" at bounding box center [166, 410] width 51 height 19
click at [152, 405] on input "23:42" at bounding box center [165, 410] width 106 height 36
click at [151, 401] on input "23:45" at bounding box center [165, 410] width 106 height 36
click at [157, 565] on span "11:45 PM" at bounding box center [166, 575] width 51 height 19
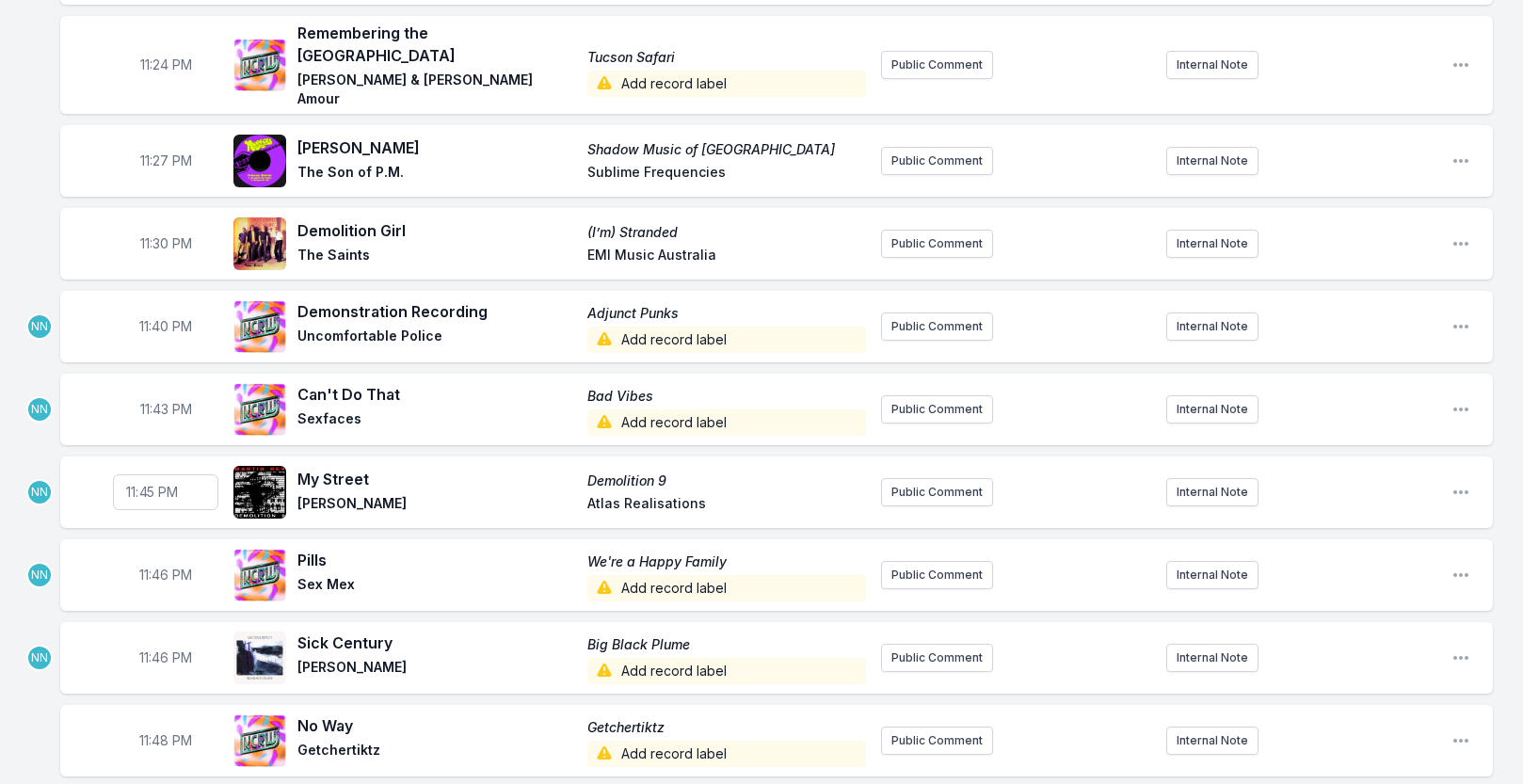
click at [148, 479] on input "23:45" at bounding box center [165, 492] width 106 height 36
click at [92, 545] on div "11:46 PM Pills We're a Happy Family Sex Mex Add record label Public Comment Int…" at bounding box center [776, 574] width 1433 height 71
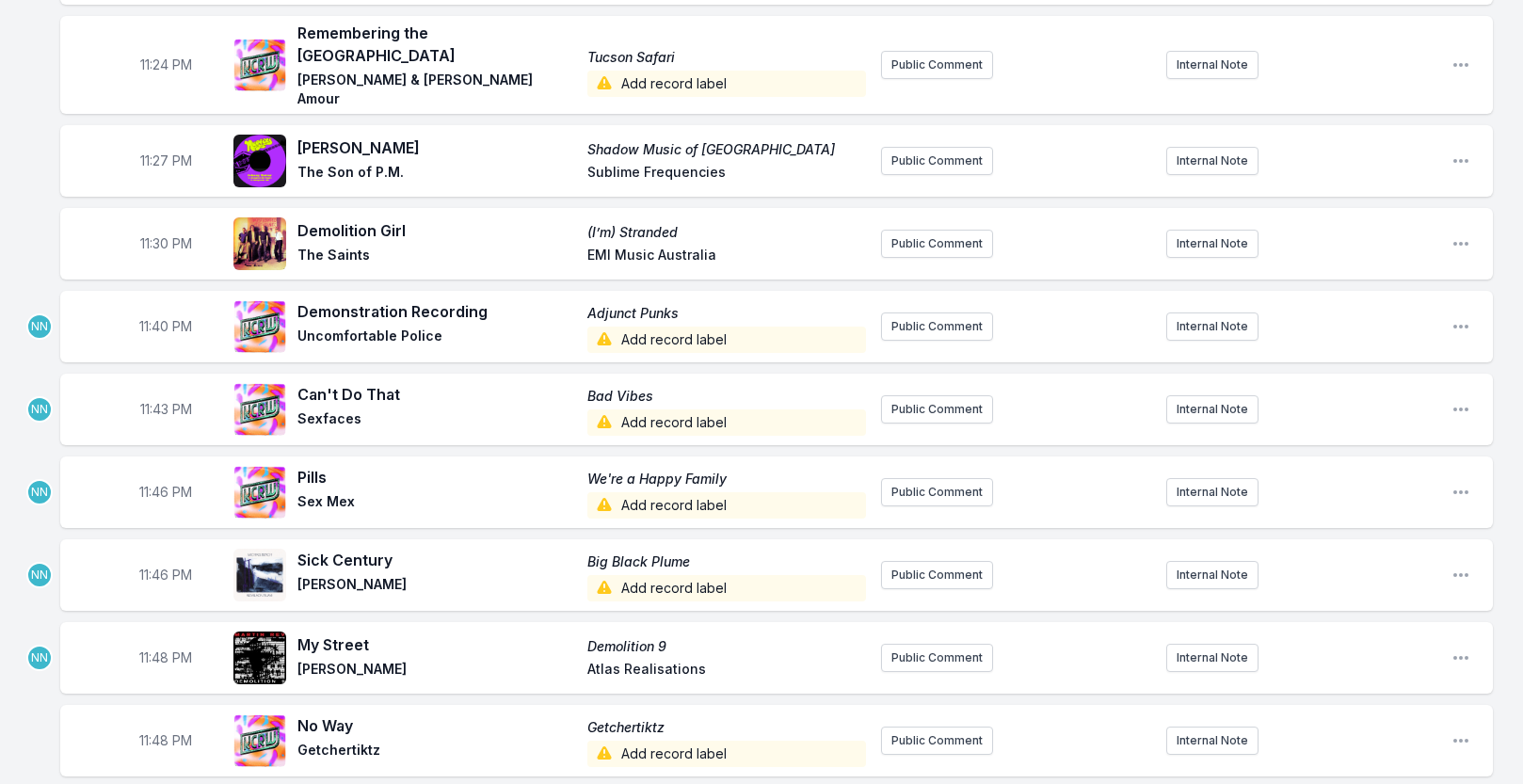
click at [164, 567] on span "11:46 PM" at bounding box center [165, 575] width 52 height 19
click at [143, 561] on input "23:46" at bounding box center [165, 575] width 106 height 36
click at [153, 656] on span "11:48 PM" at bounding box center [165, 658] width 52 height 19
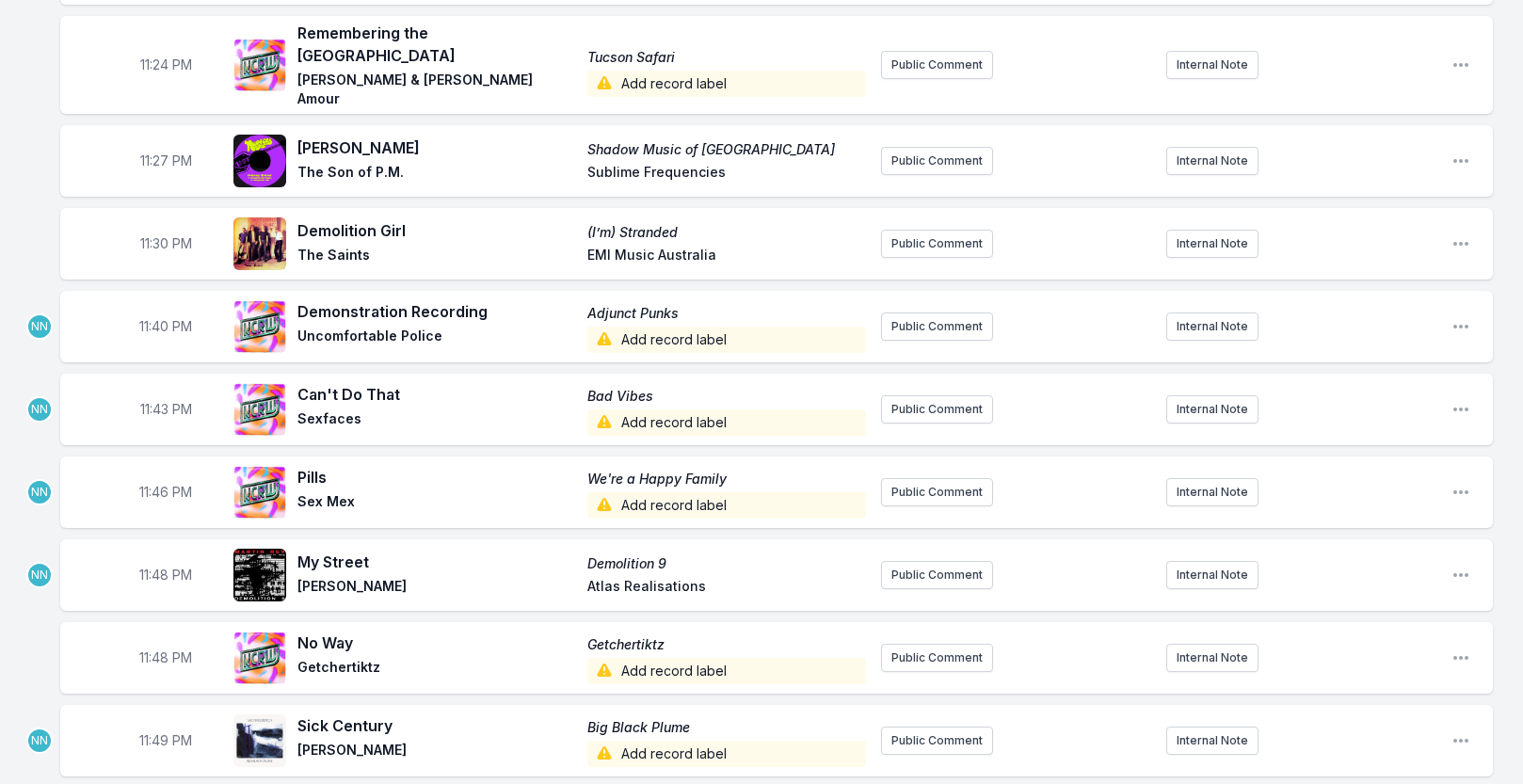
click at [152, 652] on span "11:48 PM" at bounding box center [165, 658] width 52 height 19
click at [153, 654] on input "23:48" at bounding box center [165, 658] width 106 height 36
click at [75, 645] on div "23:51 No Way Getchertiktz Getchertiktz Add record label Public Comment Internal…" at bounding box center [776, 658] width 1433 height 71
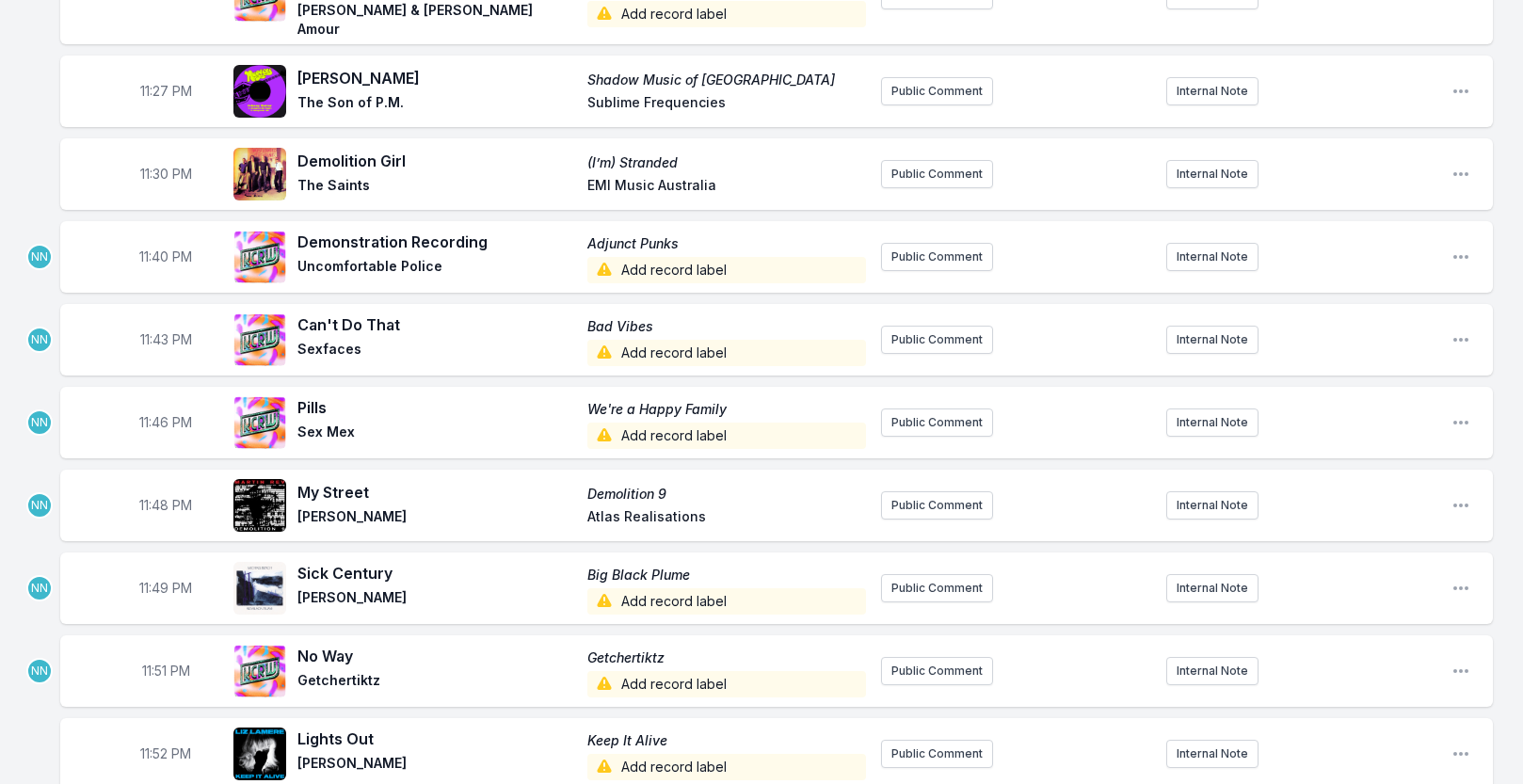
scroll to position [2742, 0]
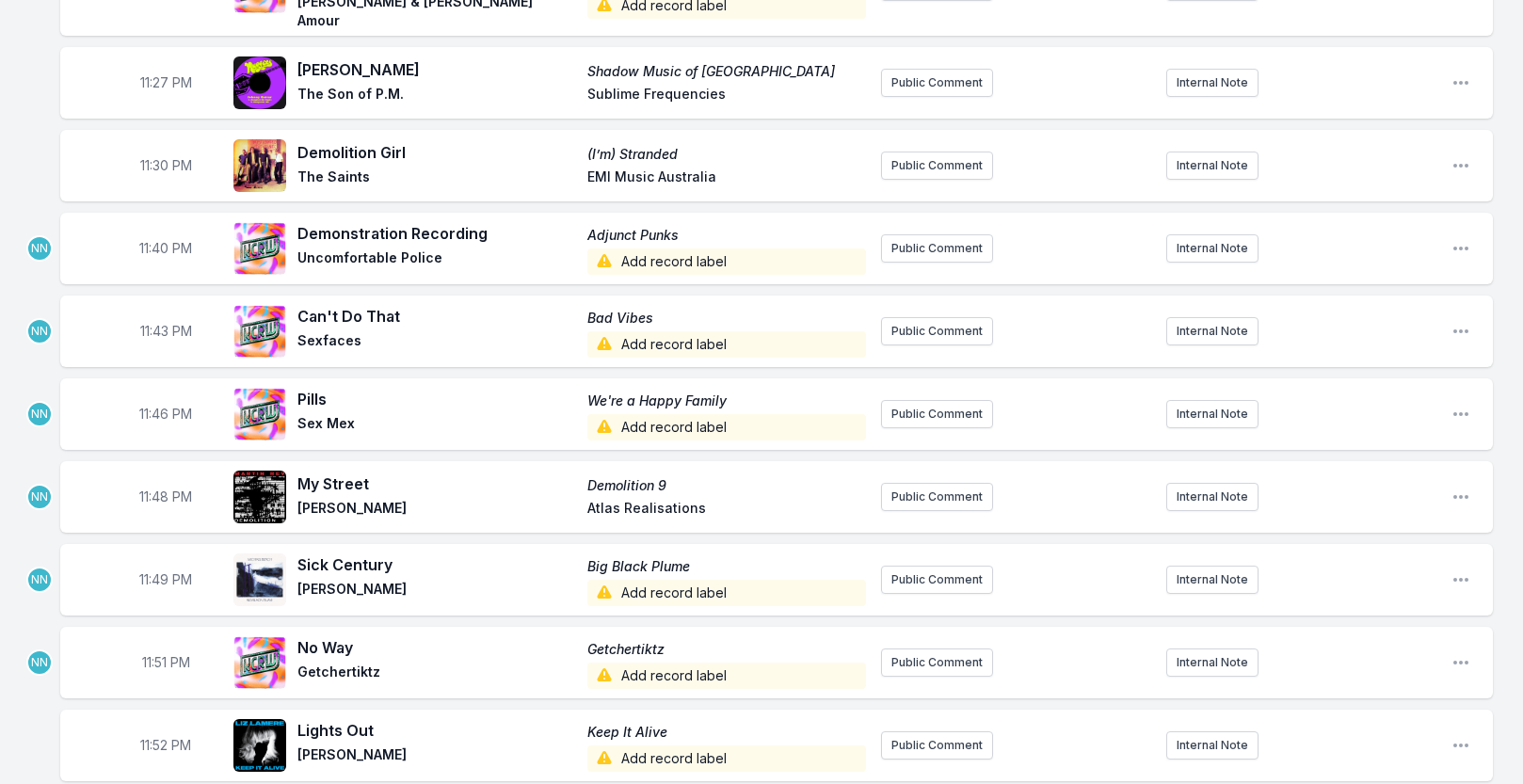
click at [161, 495] on span "11:48 PM" at bounding box center [165, 497] width 52 height 19
click at [151, 491] on input "23:48" at bounding box center [165, 497] width 106 height 36
click at [110, 544] on div "11:49 PM Sick Century Big Black Plume Michael Beach Add record label Public Com…" at bounding box center [776, 579] width 1433 height 71
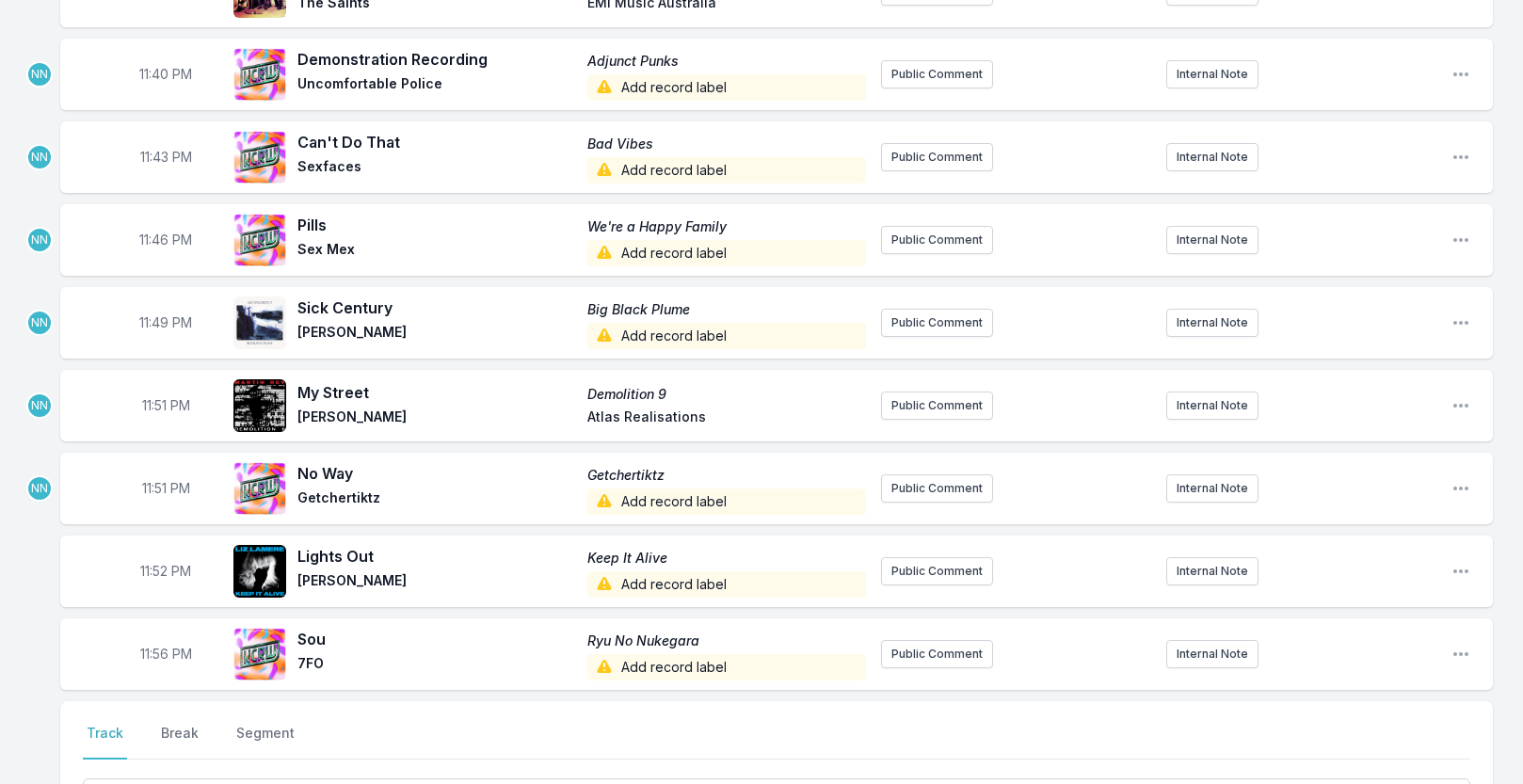
scroll to position [2922, 0]
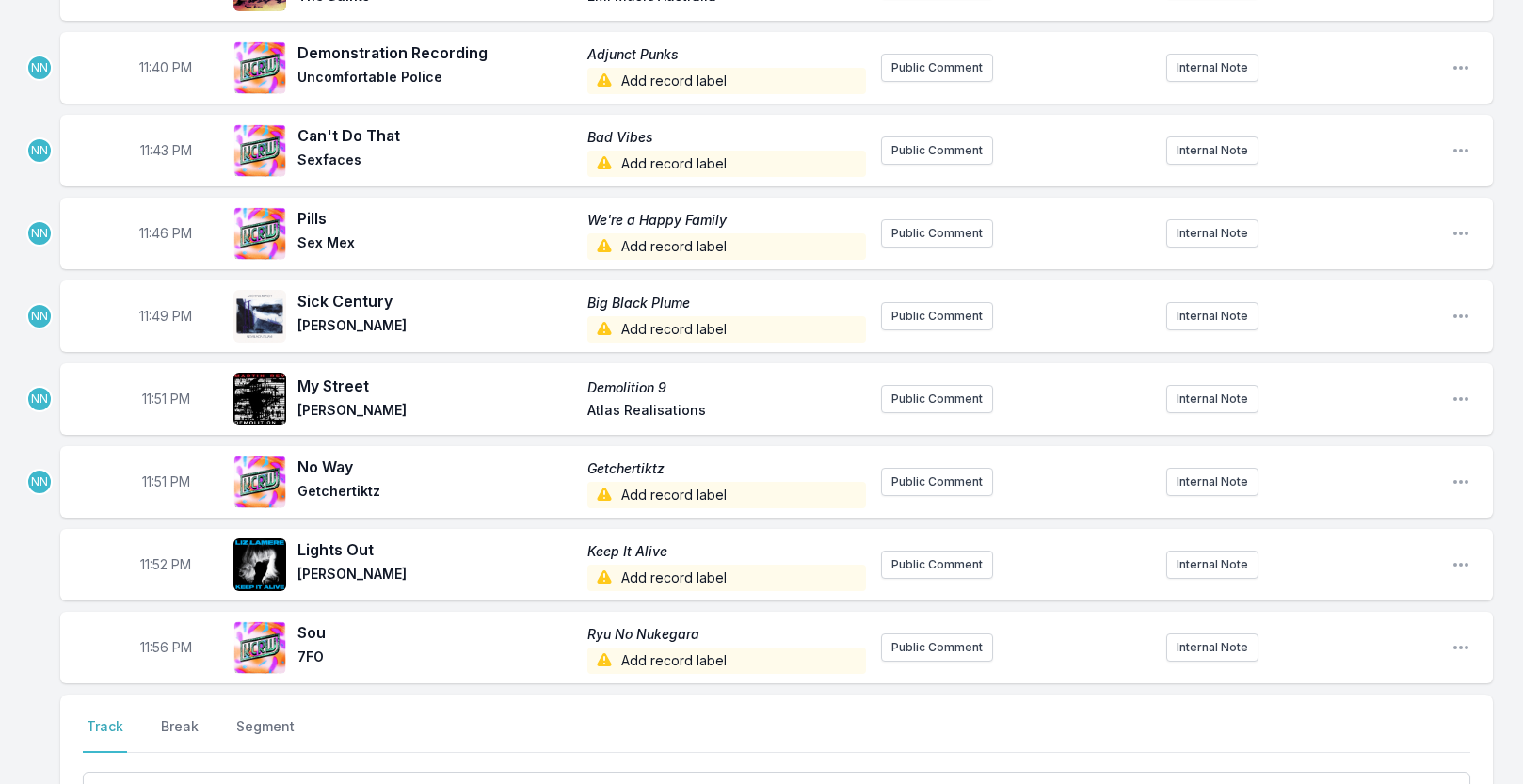
click at [164, 638] on span "11:56 PM" at bounding box center [166, 647] width 51 height 19
click at [146, 648] on input "23:56" at bounding box center [165, 647] width 106 height 36
click at [148, 640] on input "23:56" at bounding box center [165, 647] width 106 height 36
click at [160, 558] on span "11:52 PM" at bounding box center [165, 564] width 50 height 19
click at [145, 562] on input "23:52" at bounding box center [165, 564] width 106 height 36
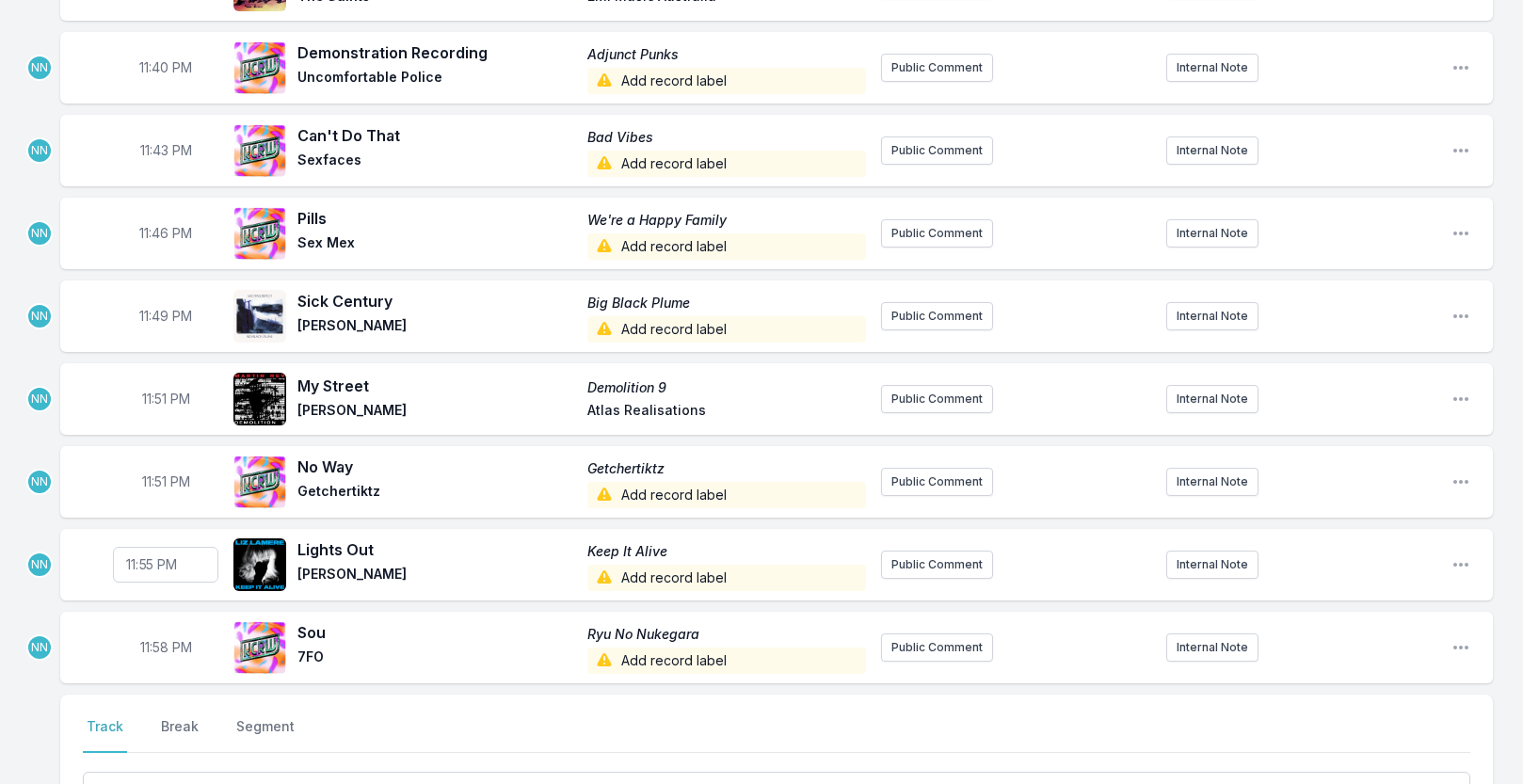
click at [155, 479] on span "11:51 PM" at bounding box center [166, 482] width 48 height 19
click at [150, 478] on input "23:51" at bounding box center [165, 482] width 106 height 36
click at [163, 394] on span "11:51 PM" at bounding box center [166, 399] width 48 height 19
click at [149, 390] on input "23:51" at bounding box center [165, 399] width 106 height 36
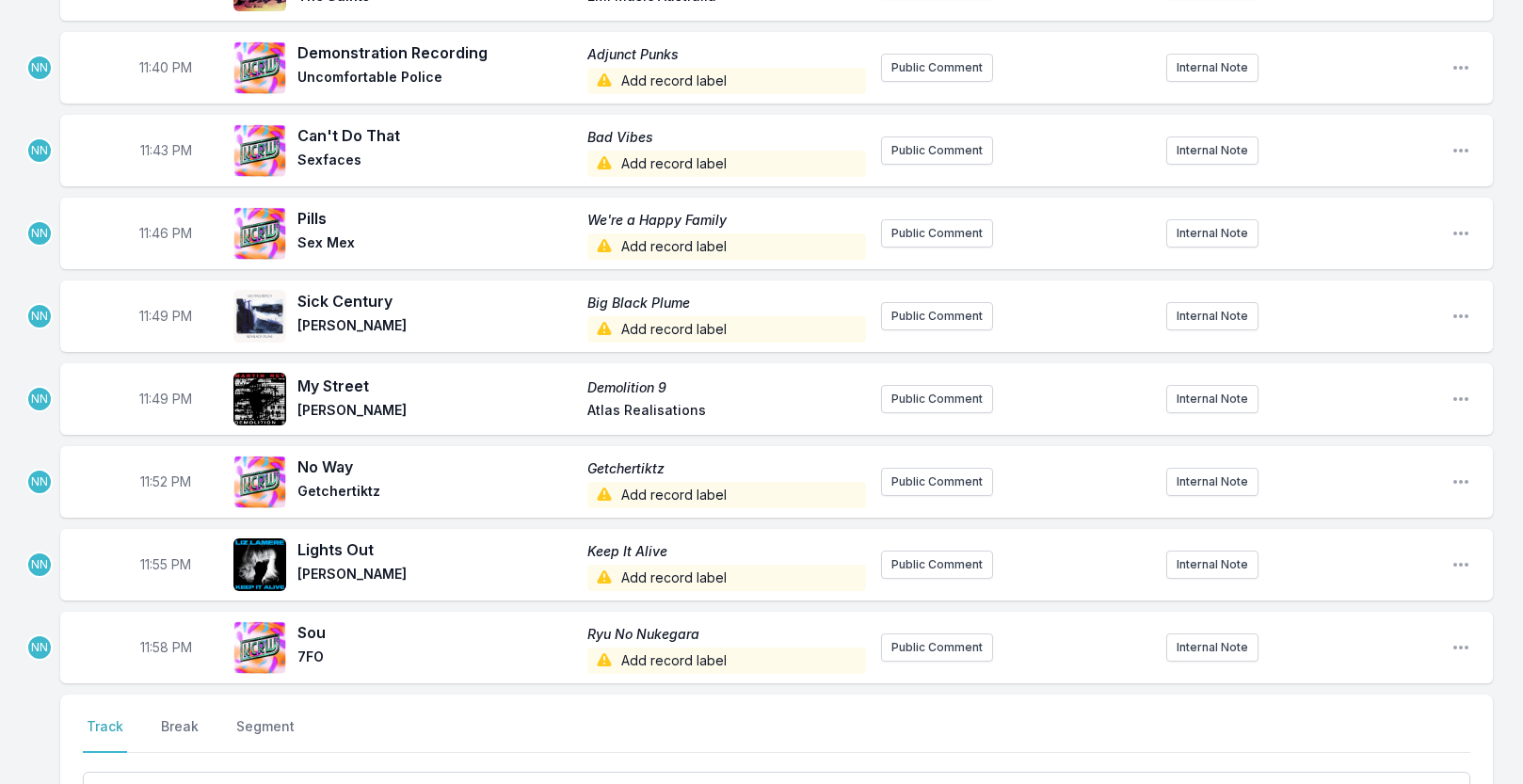
click at [163, 311] on span "11:49 PM" at bounding box center [165, 316] width 52 height 19
click at [148, 310] on input "23:49" at bounding box center [165, 316] width 106 height 36
click at [147, 309] on input "23:45" at bounding box center [165, 316] width 106 height 36
click at [162, 225] on span "11:46 PM" at bounding box center [165, 234] width 52 height 19
click at [149, 226] on input "23:46" at bounding box center [165, 234] width 106 height 36
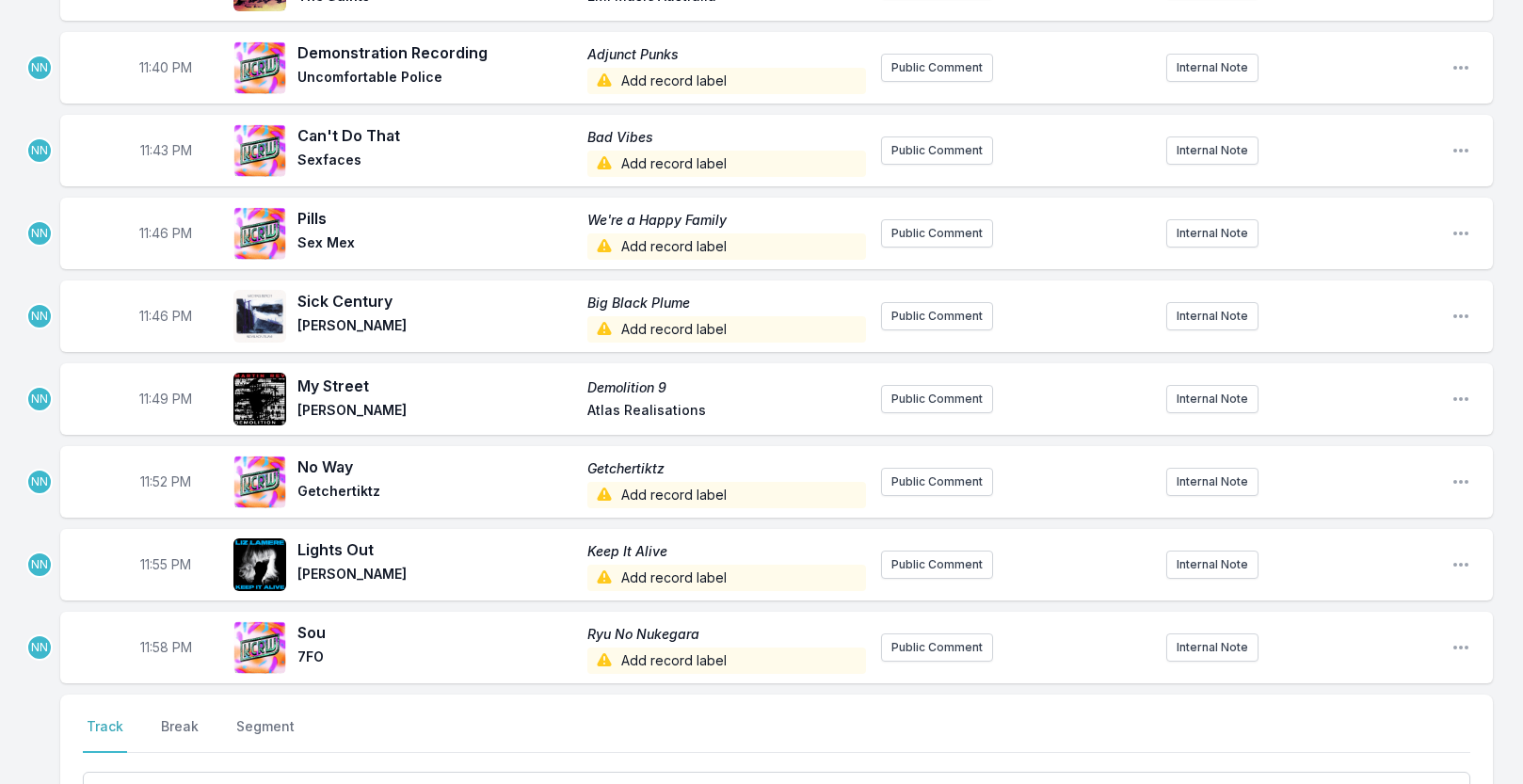
click at [166, 143] on span "11:43 PM" at bounding box center [166, 151] width 51 height 19
click at [149, 143] on input "23:43" at bounding box center [165, 151] width 106 height 36
click at [164, 63] on span "11:40 PM" at bounding box center [165, 67] width 52 height 19
click at [147, 63] on input "23:40" at bounding box center [165, 67] width 106 height 36
click at [49, 94] on div "NN" at bounding box center [26, 67] width 52 height 71
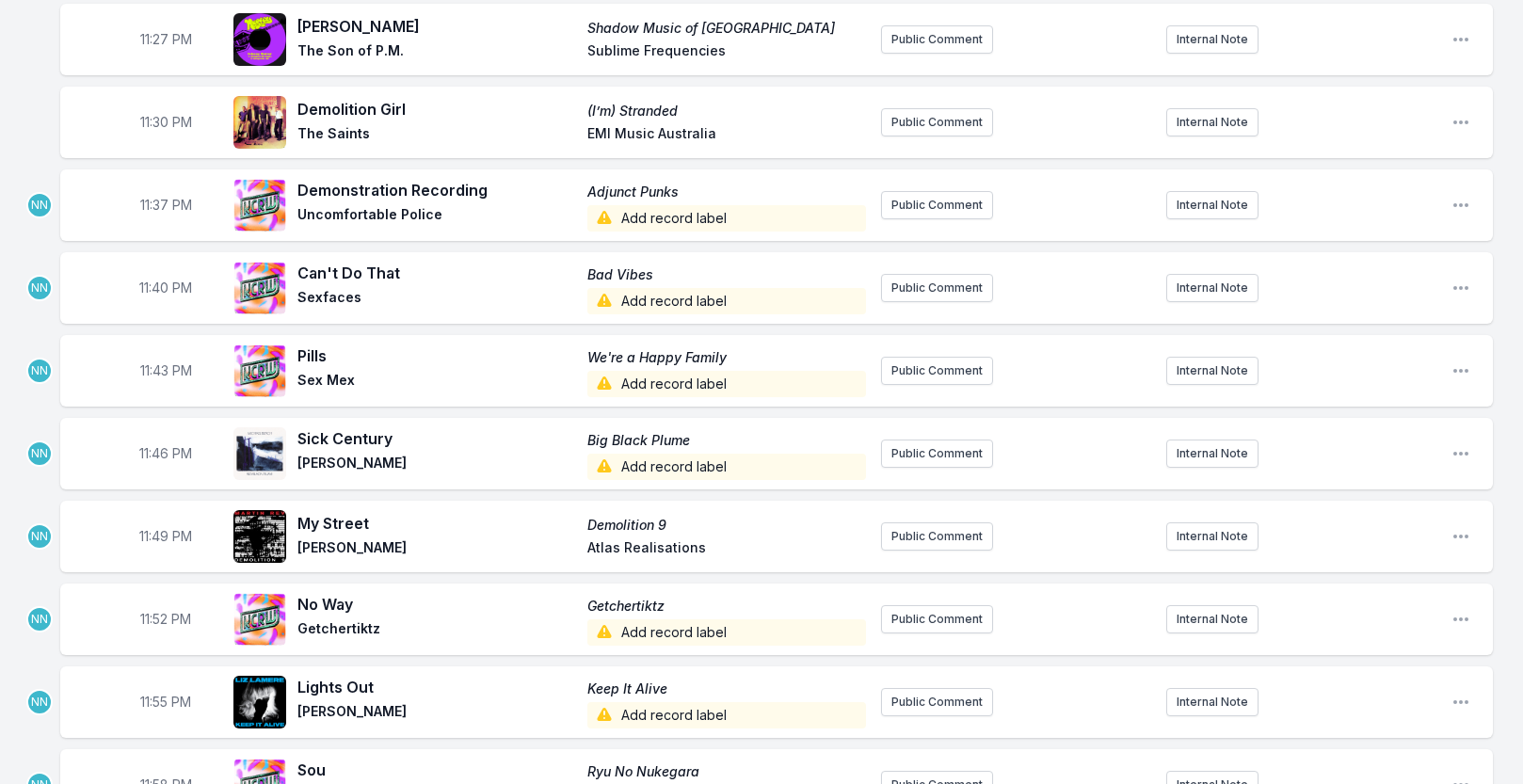
scroll to position [2776, 0]
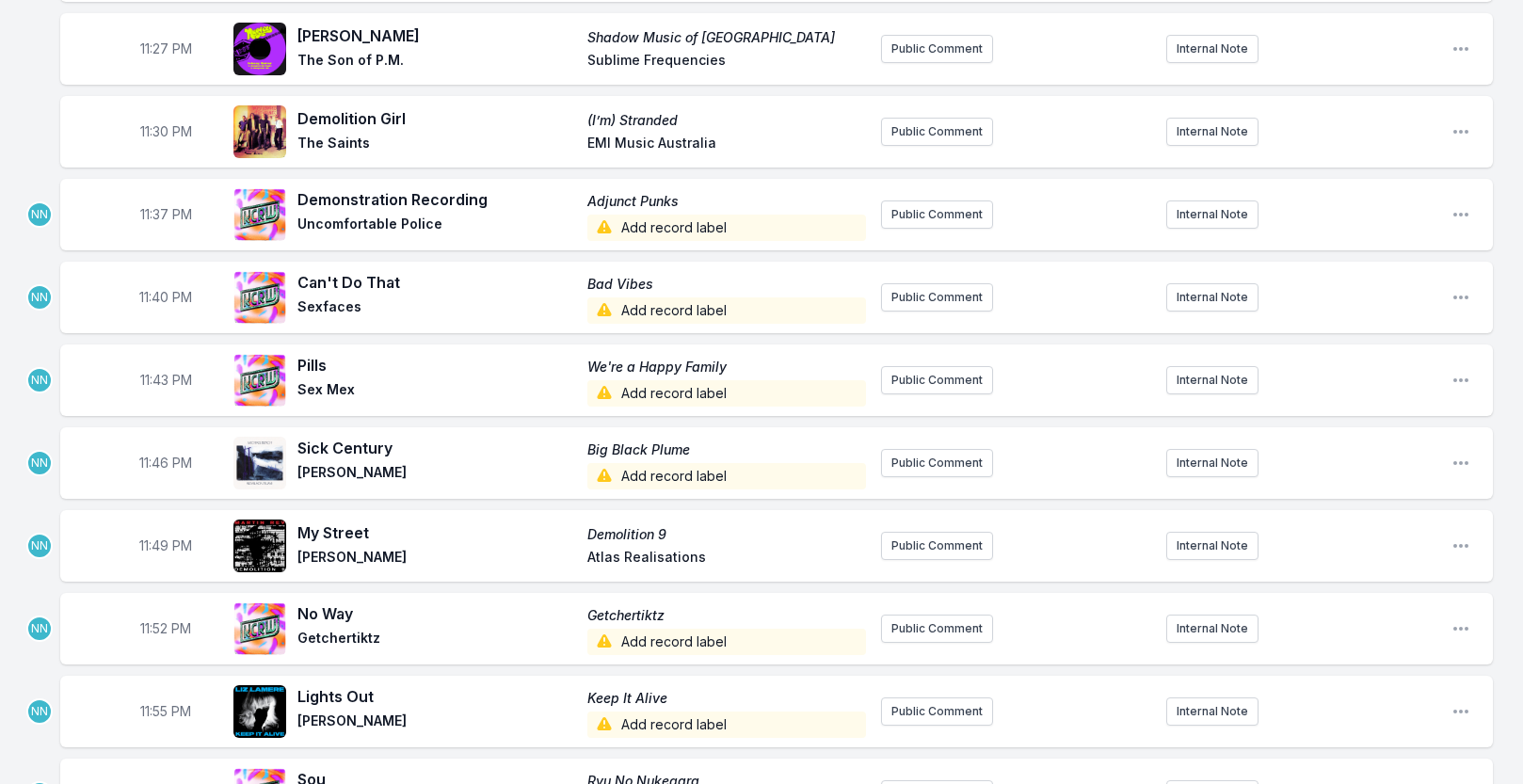
click at [165, 131] on span "11:30 PM" at bounding box center [166, 132] width 51 height 19
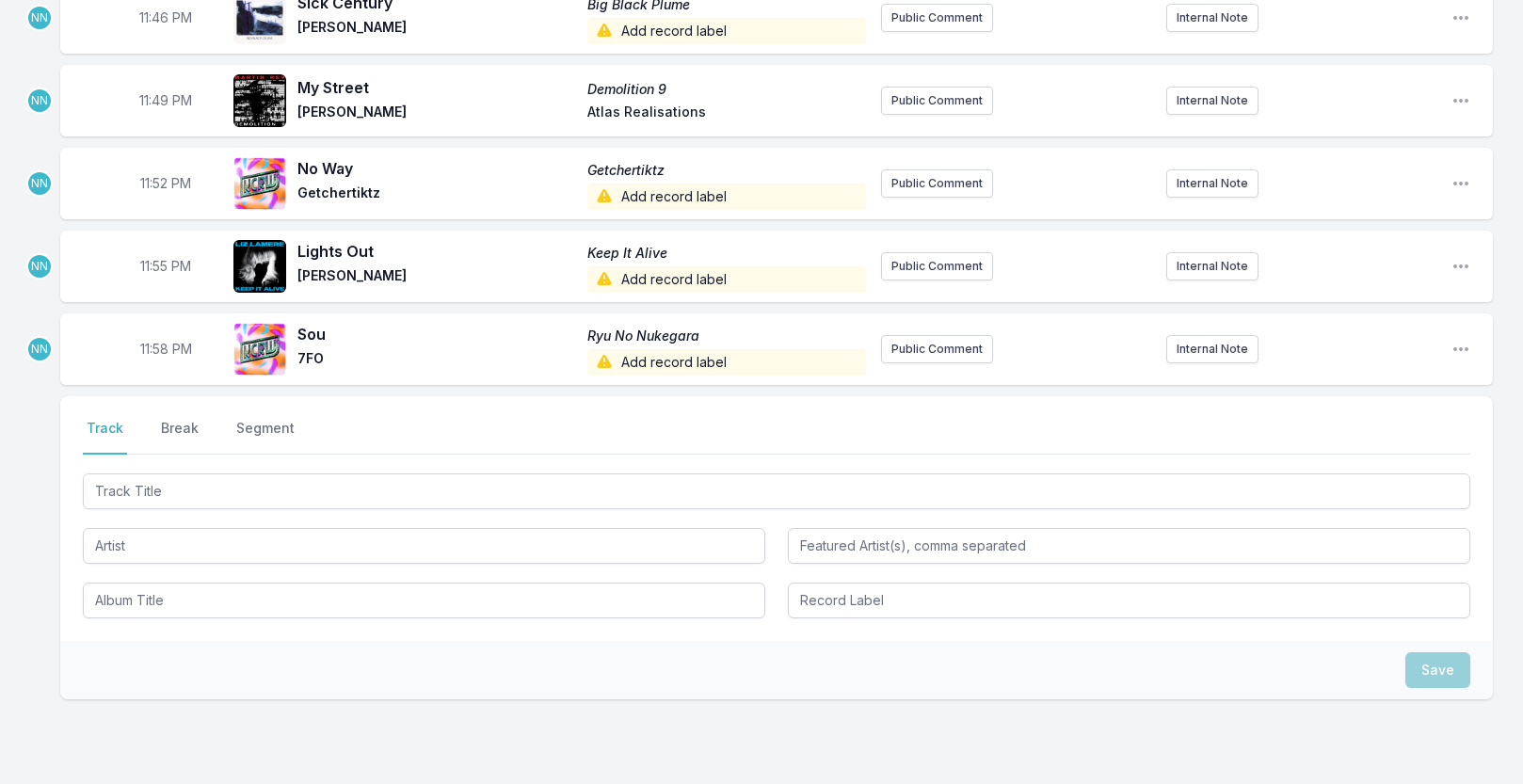
scroll to position [3309, 0]
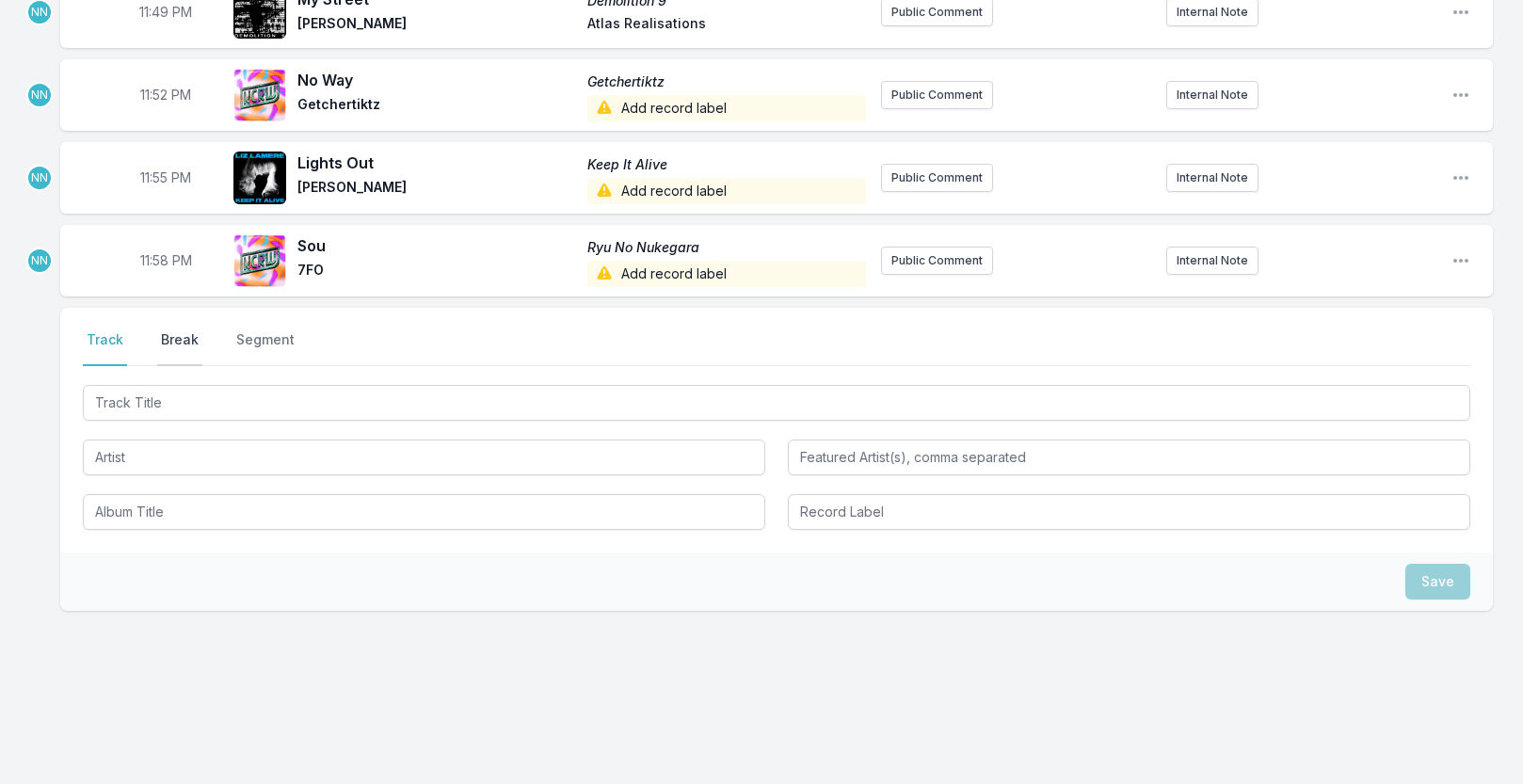
click at [183, 332] on button "Break" at bounding box center [180, 349] width 46 height 36
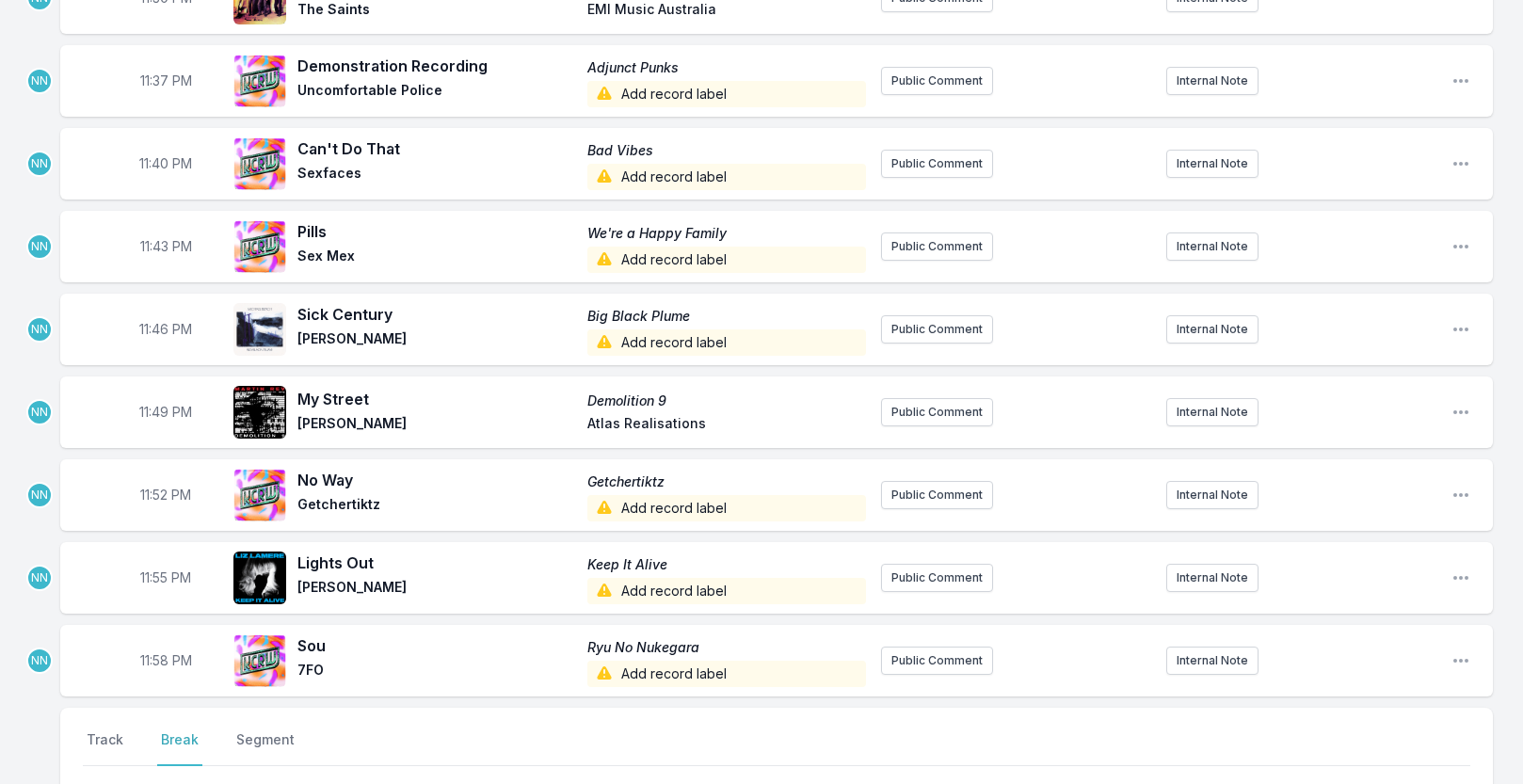
scroll to position [2897, 0]
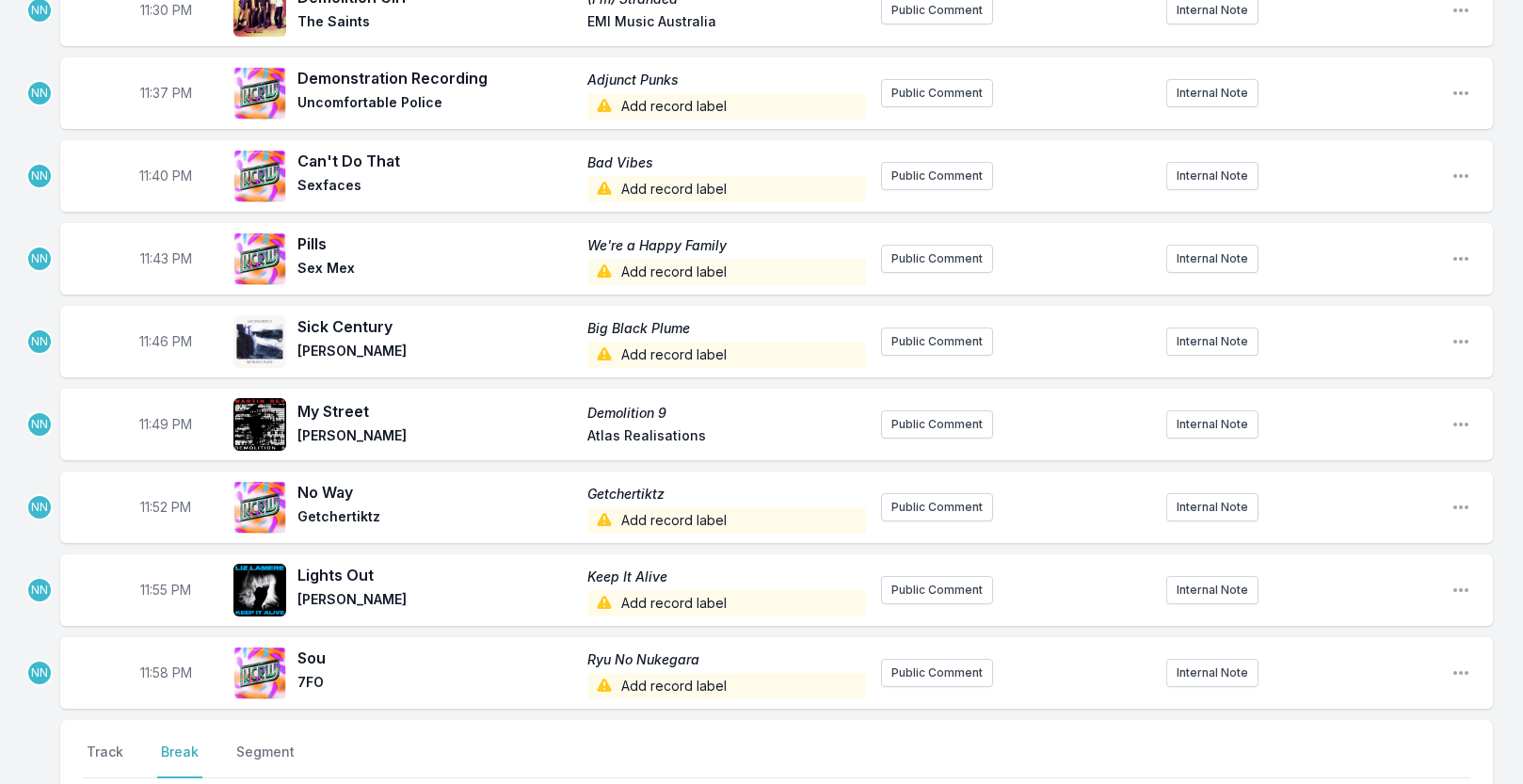
click at [160, 166] on span "11:40 PM" at bounding box center [165, 176] width 52 height 19
click at [149, 168] on input "23:40" at bounding box center [165, 176] width 106 height 36
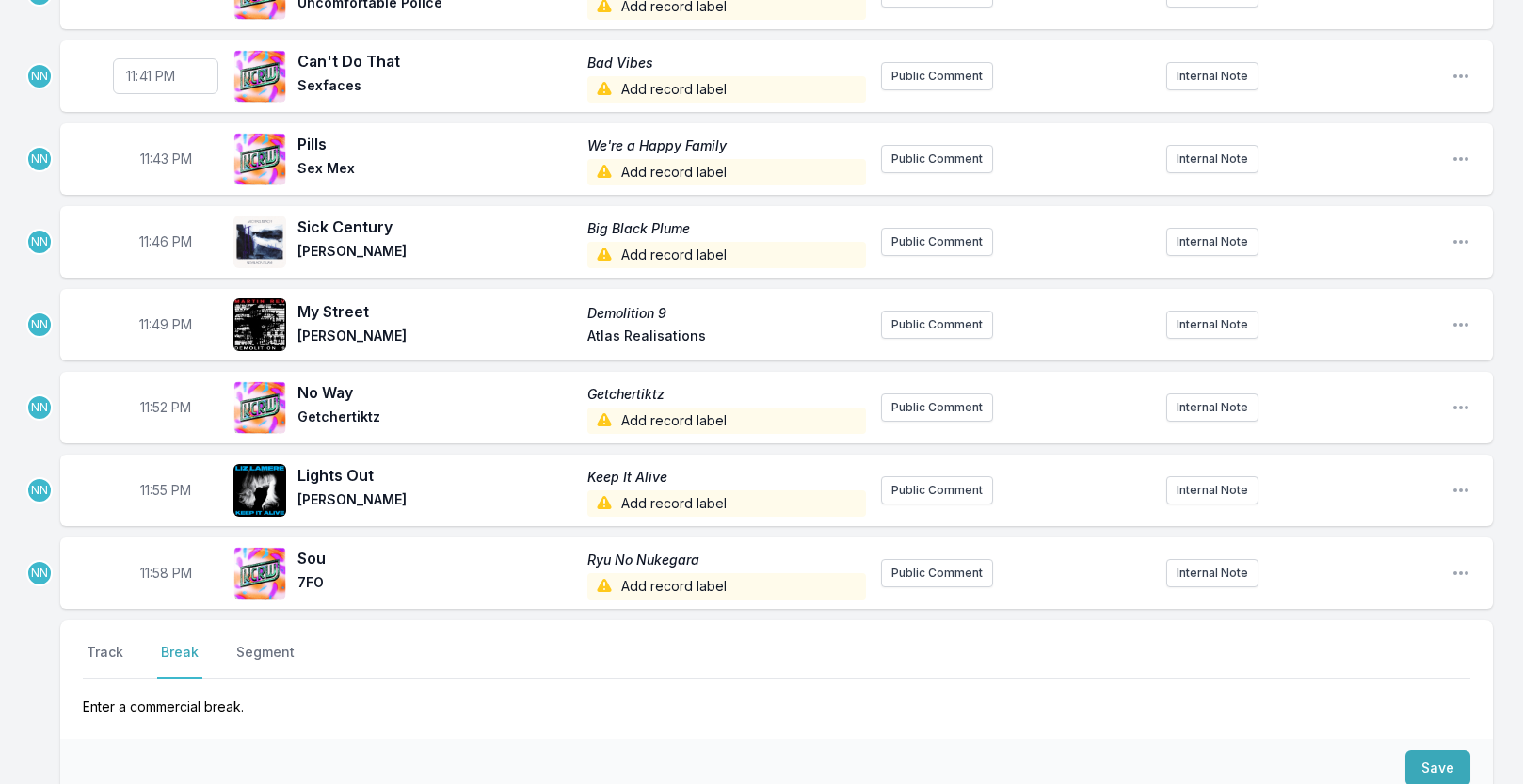
scroll to position [3056, 0]
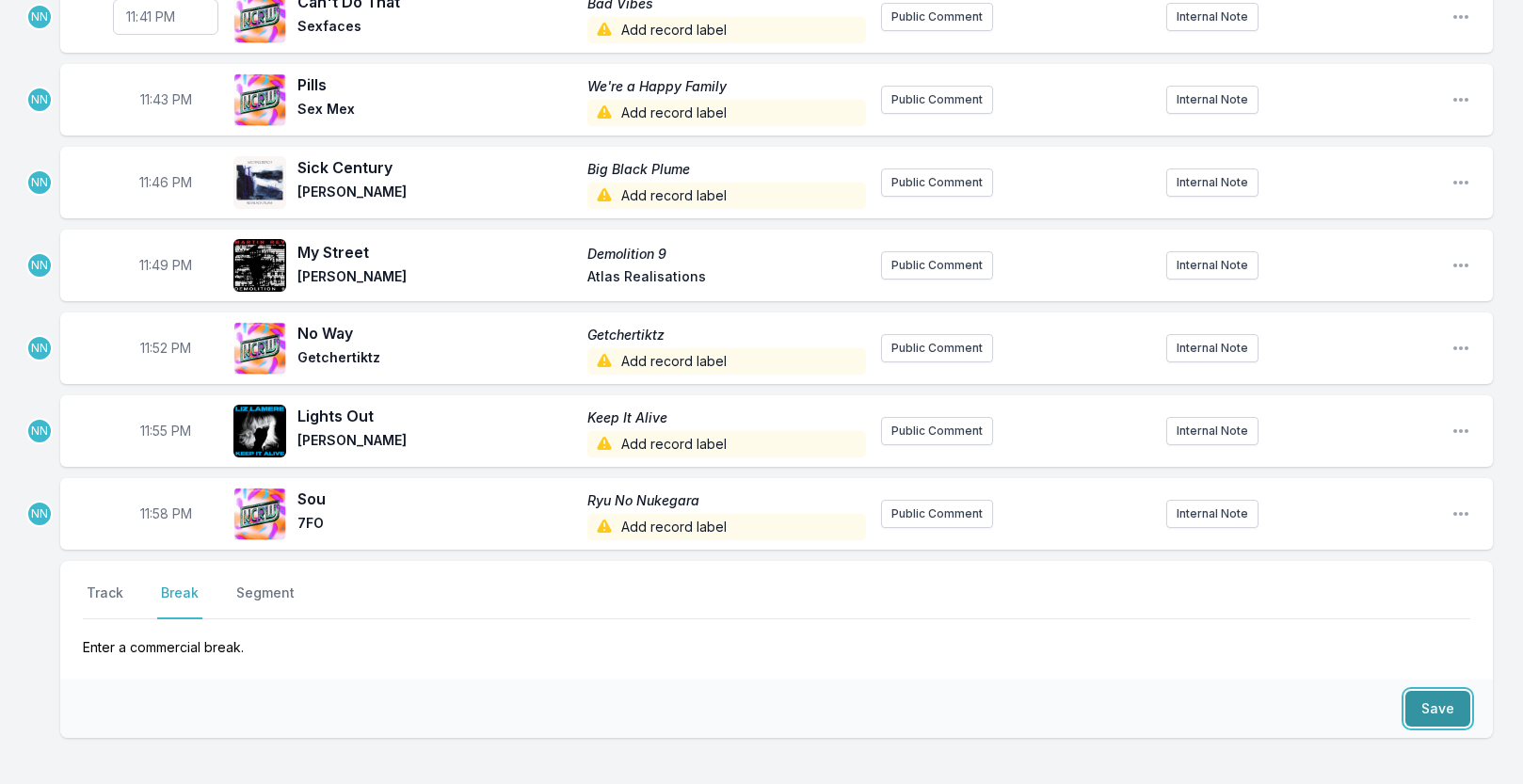
click at [1445, 706] on button "Save" at bounding box center [1437, 709] width 65 height 36
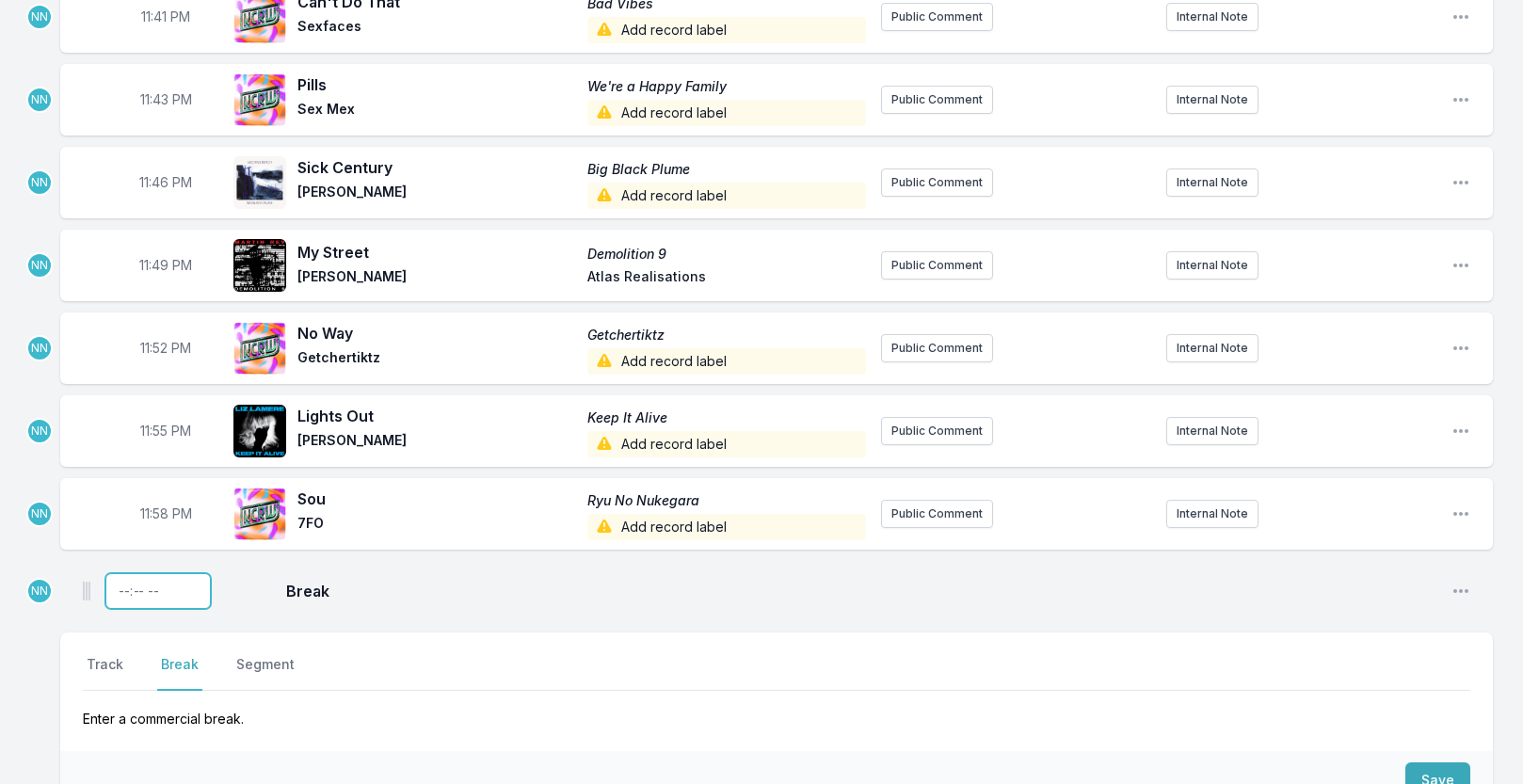
click at [123, 589] on input "Timestamp" at bounding box center [158, 591] width 106 height 36
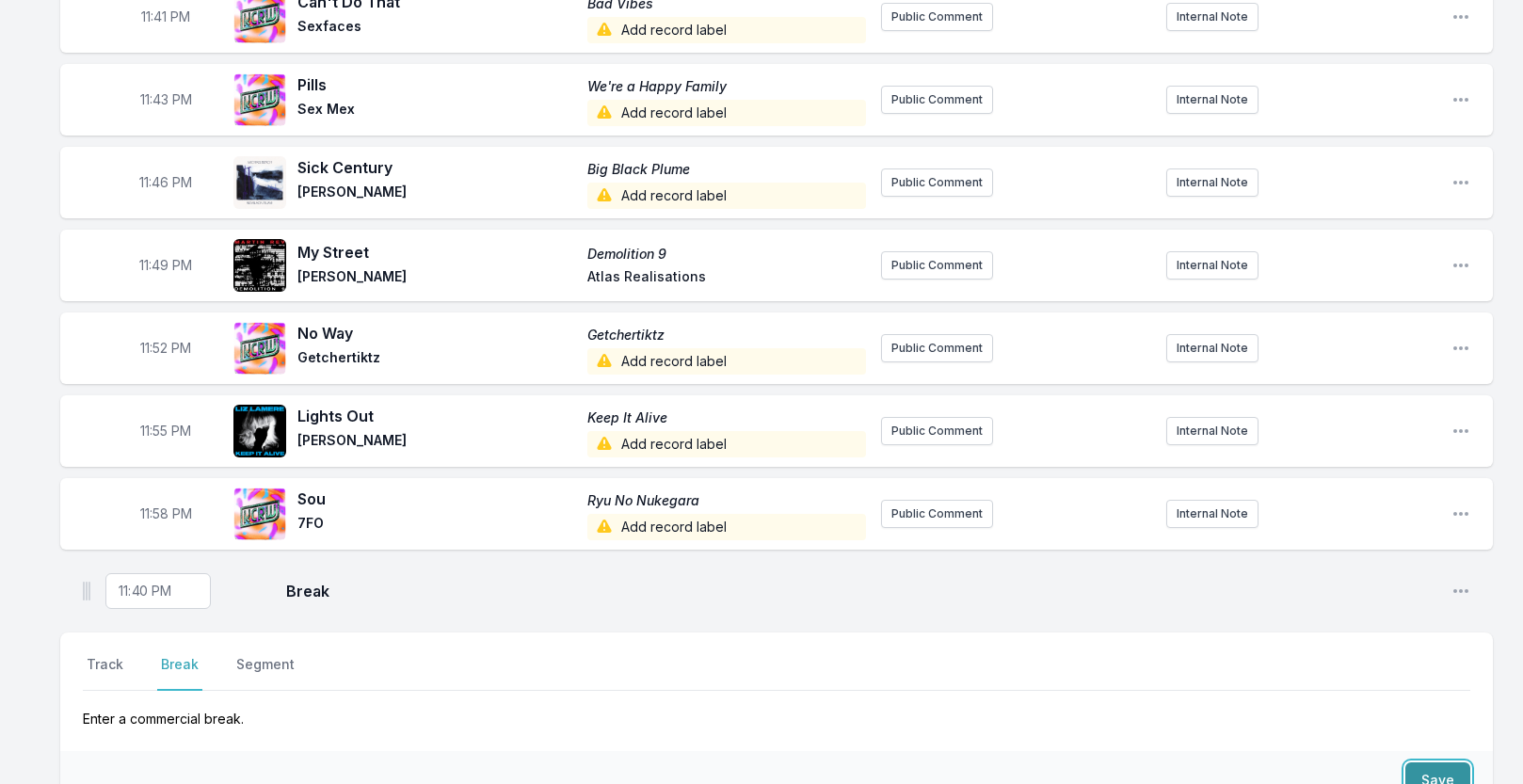
click at [1421, 762] on button "Save" at bounding box center [1437, 780] width 65 height 36
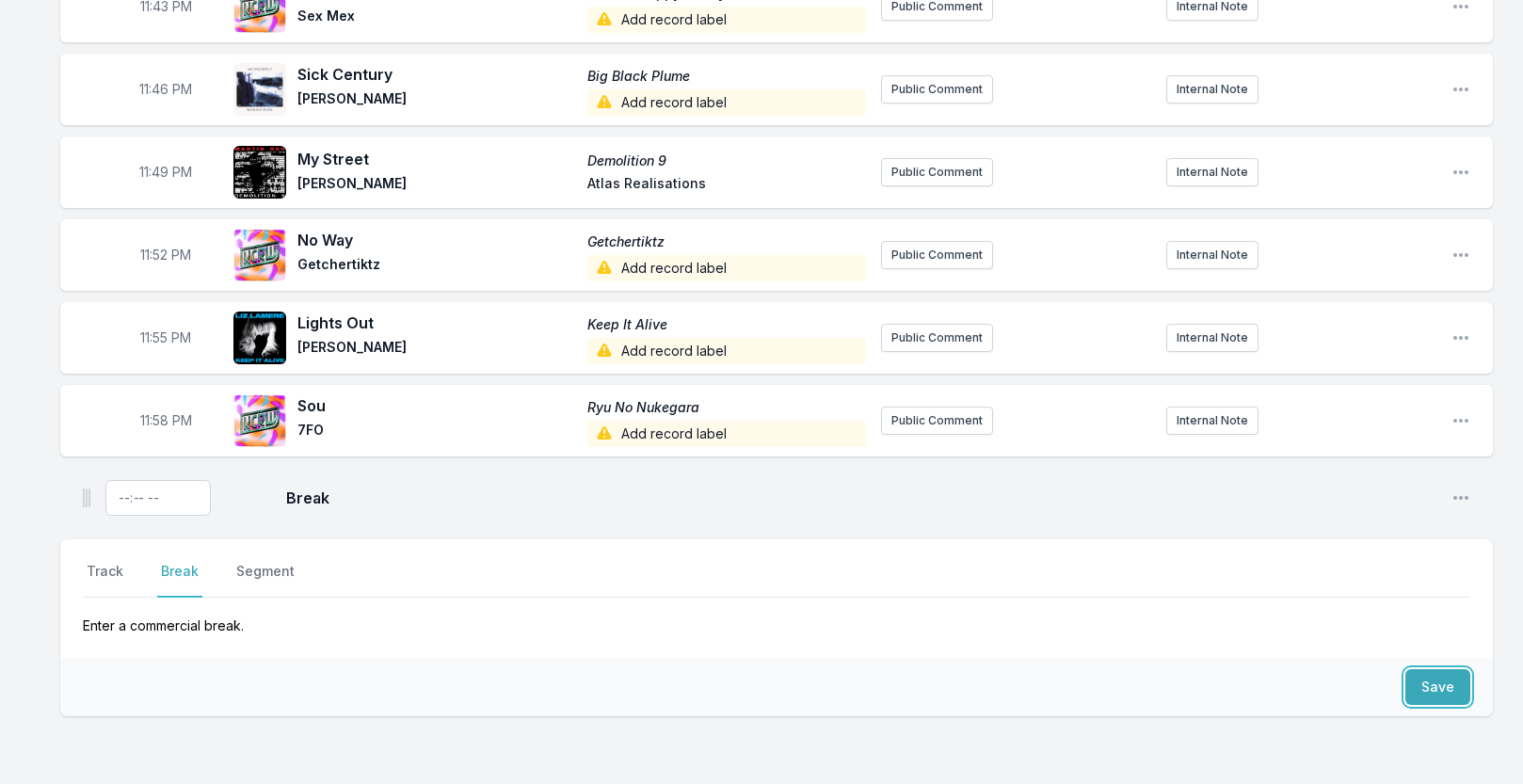
scroll to position [3289, 0]
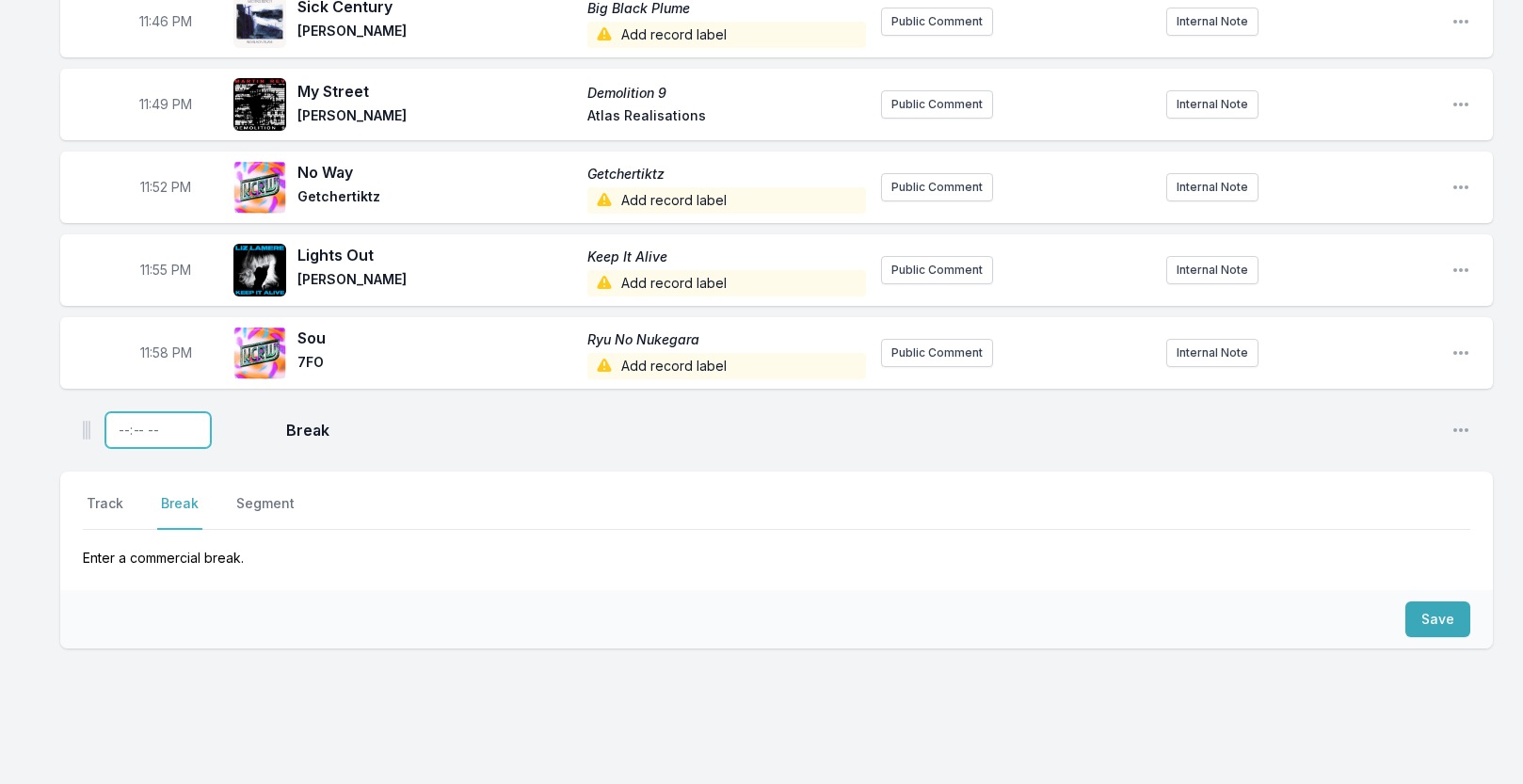
click at [115, 424] on input "Timestamp" at bounding box center [158, 430] width 106 height 36
click at [1438, 610] on button "Save" at bounding box center [1437, 620] width 65 height 36
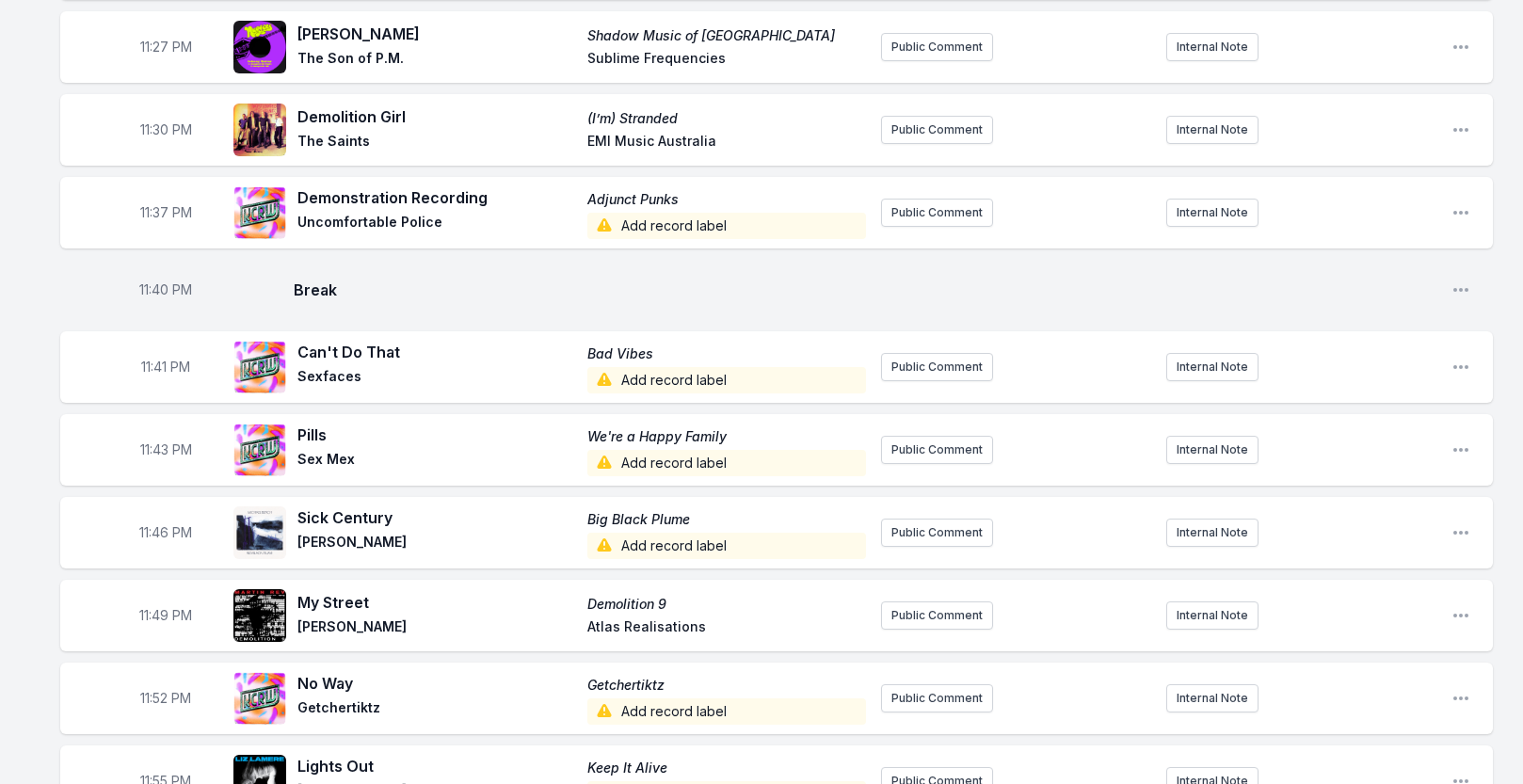
scroll to position [2855, 0]
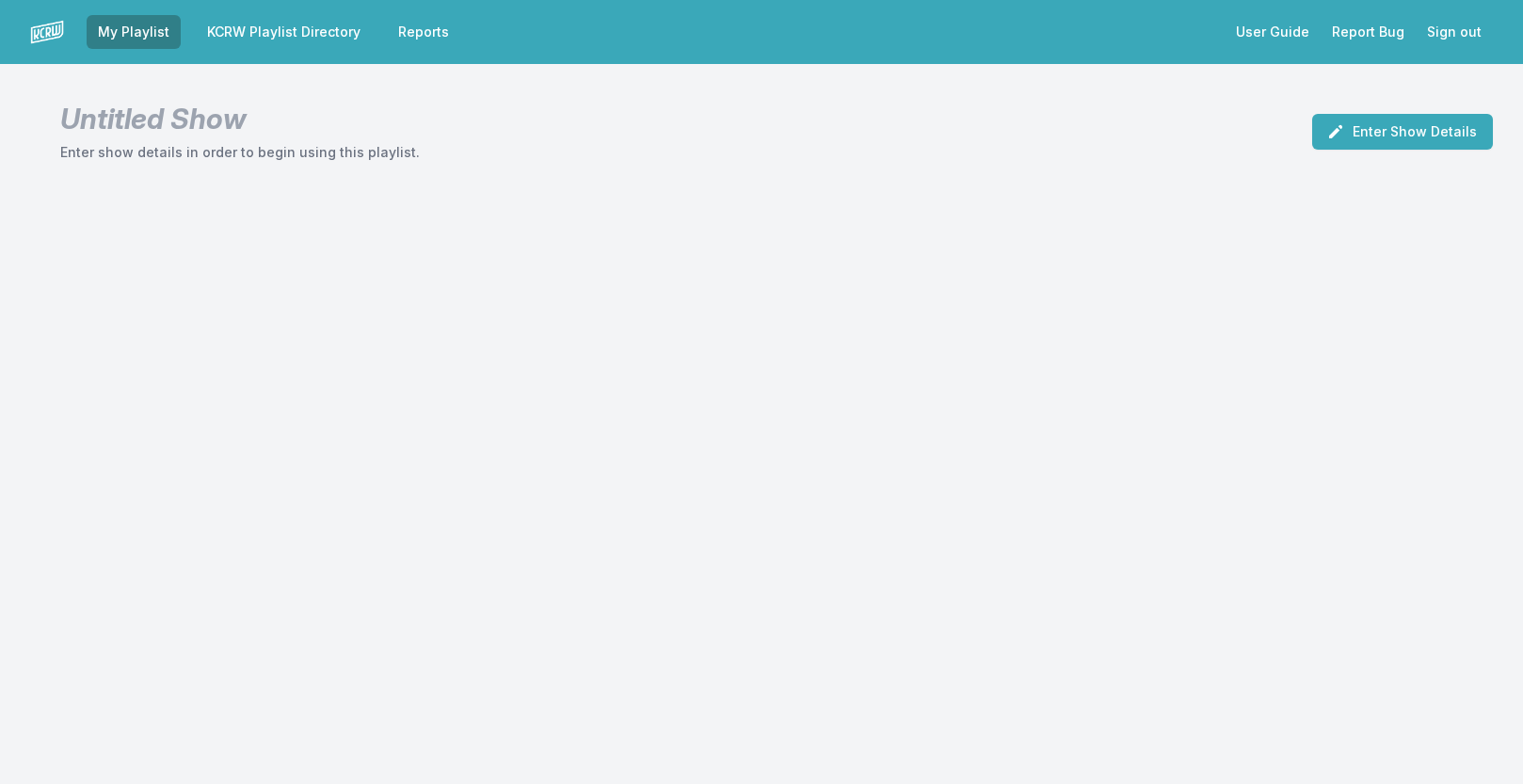
click at [406, 31] on link "Reports" at bounding box center [423, 32] width 73 height 34
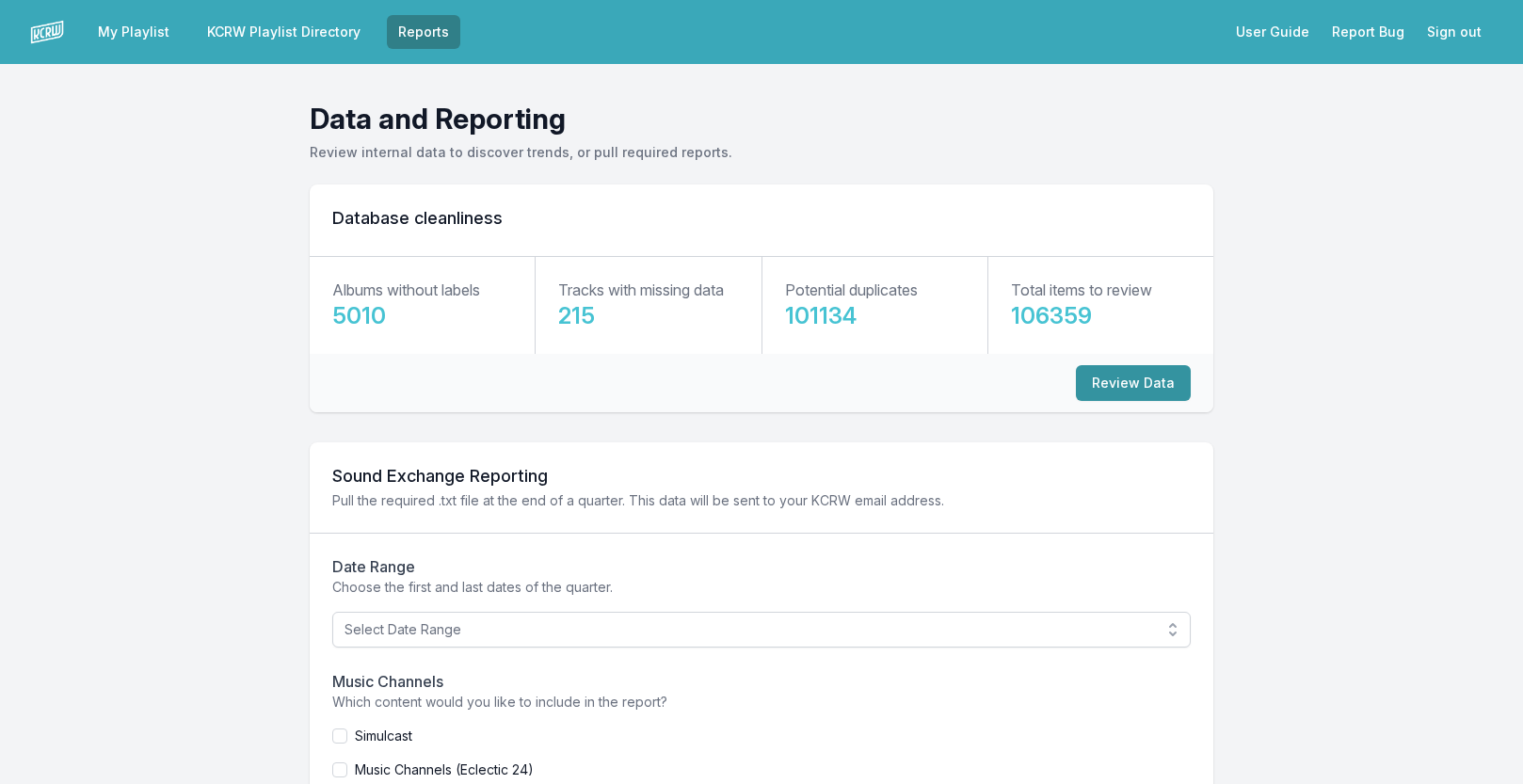
scroll to position [125, 0]
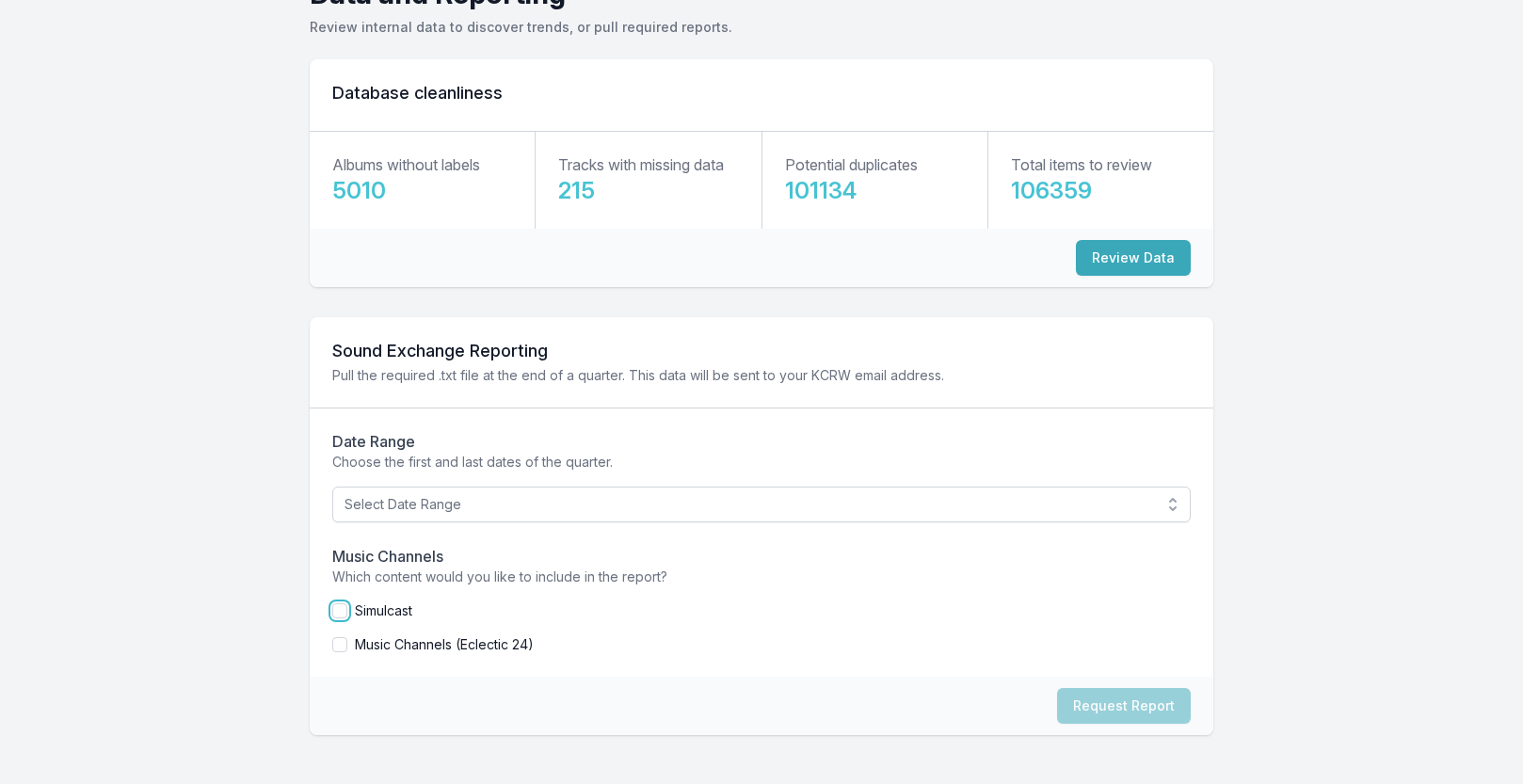
click at [340, 607] on input "checkbox" at bounding box center [340, 611] width 15 height 15
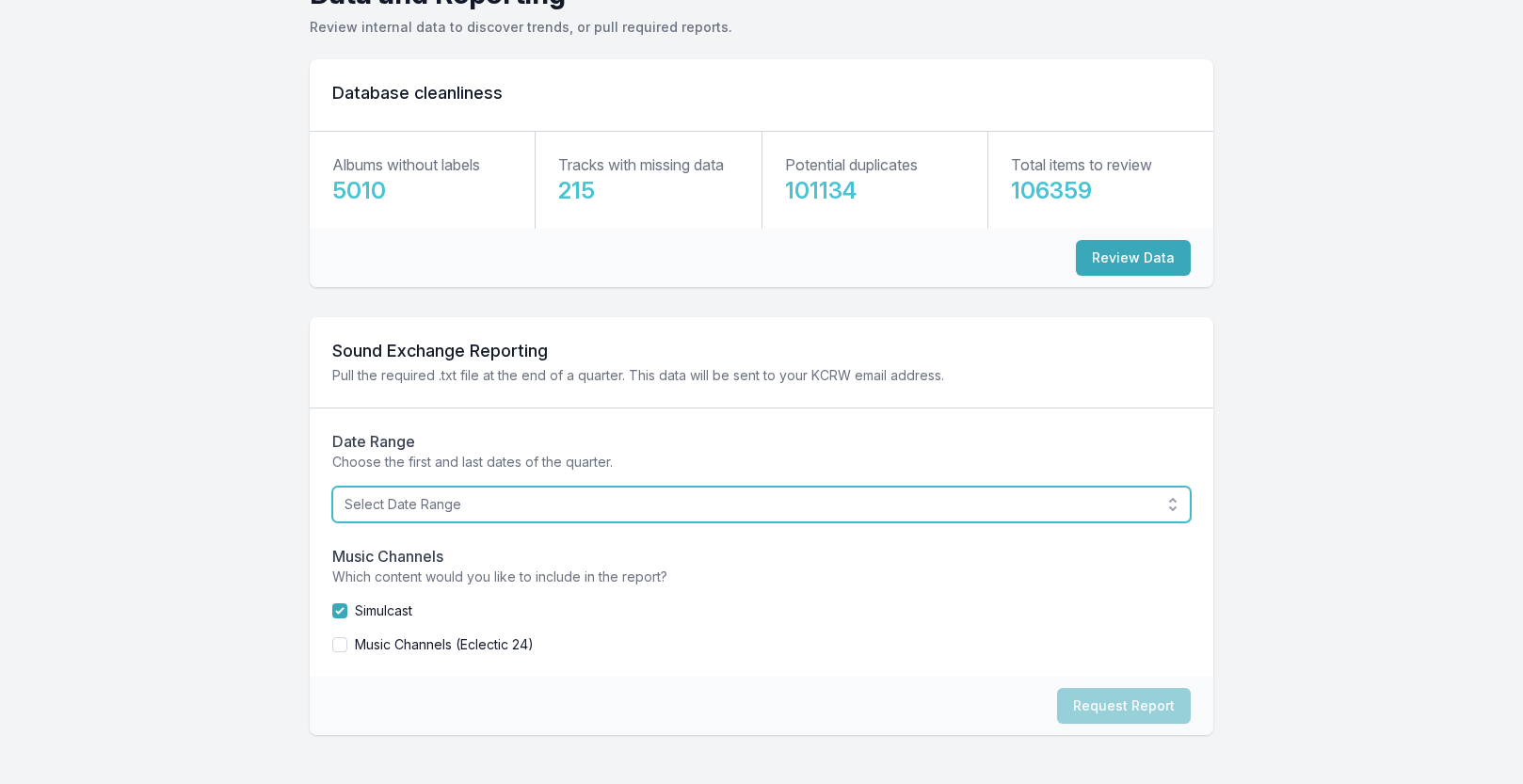
click at [948, 504] on span "Select Date Range" at bounding box center [748, 505] width 808 height 19
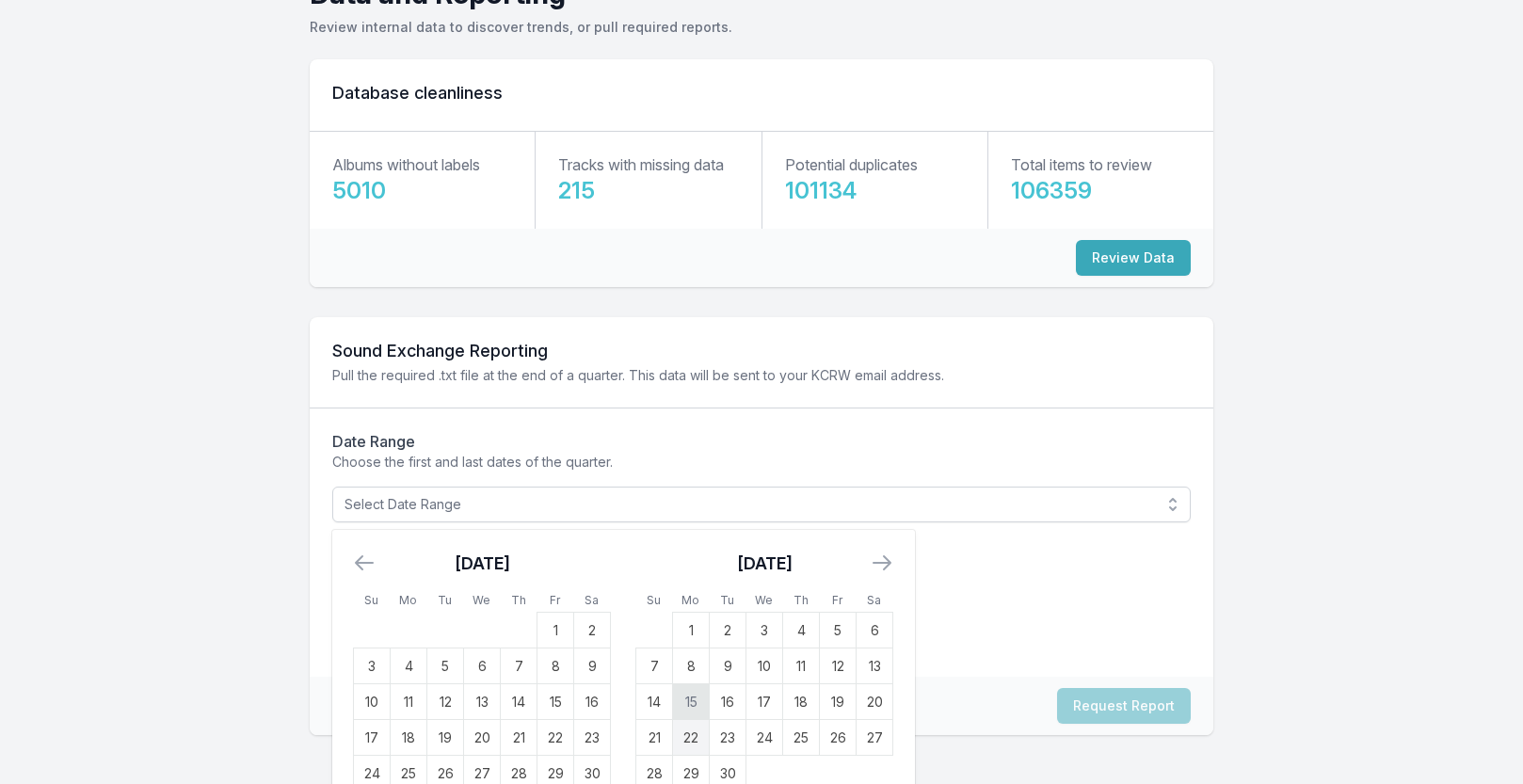
click at [684, 698] on td "15" at bounding box center [691, 702] width 37 height 36
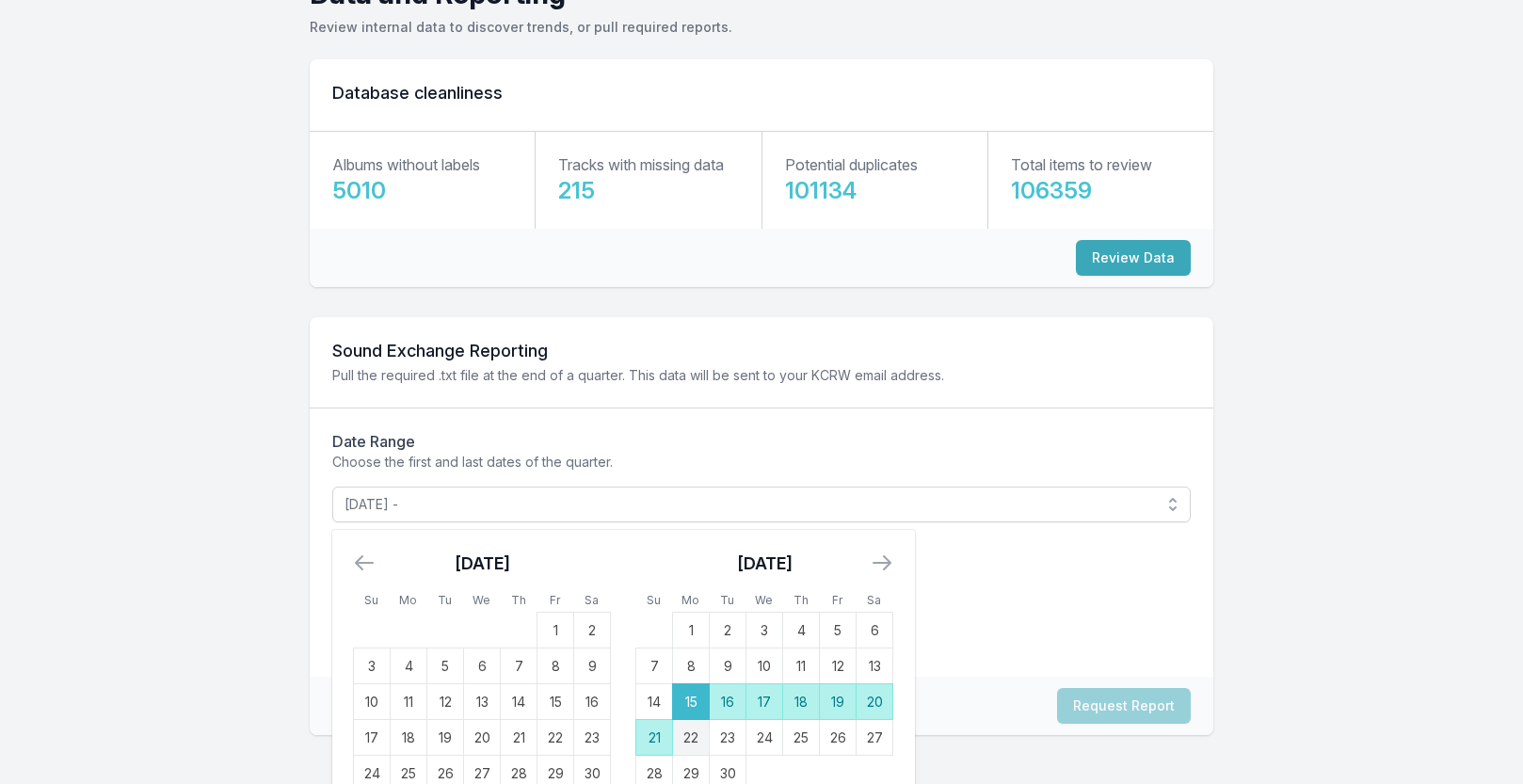
click at [656, 730] on td "21" at bounding box center [654, 737] width 37 height 36
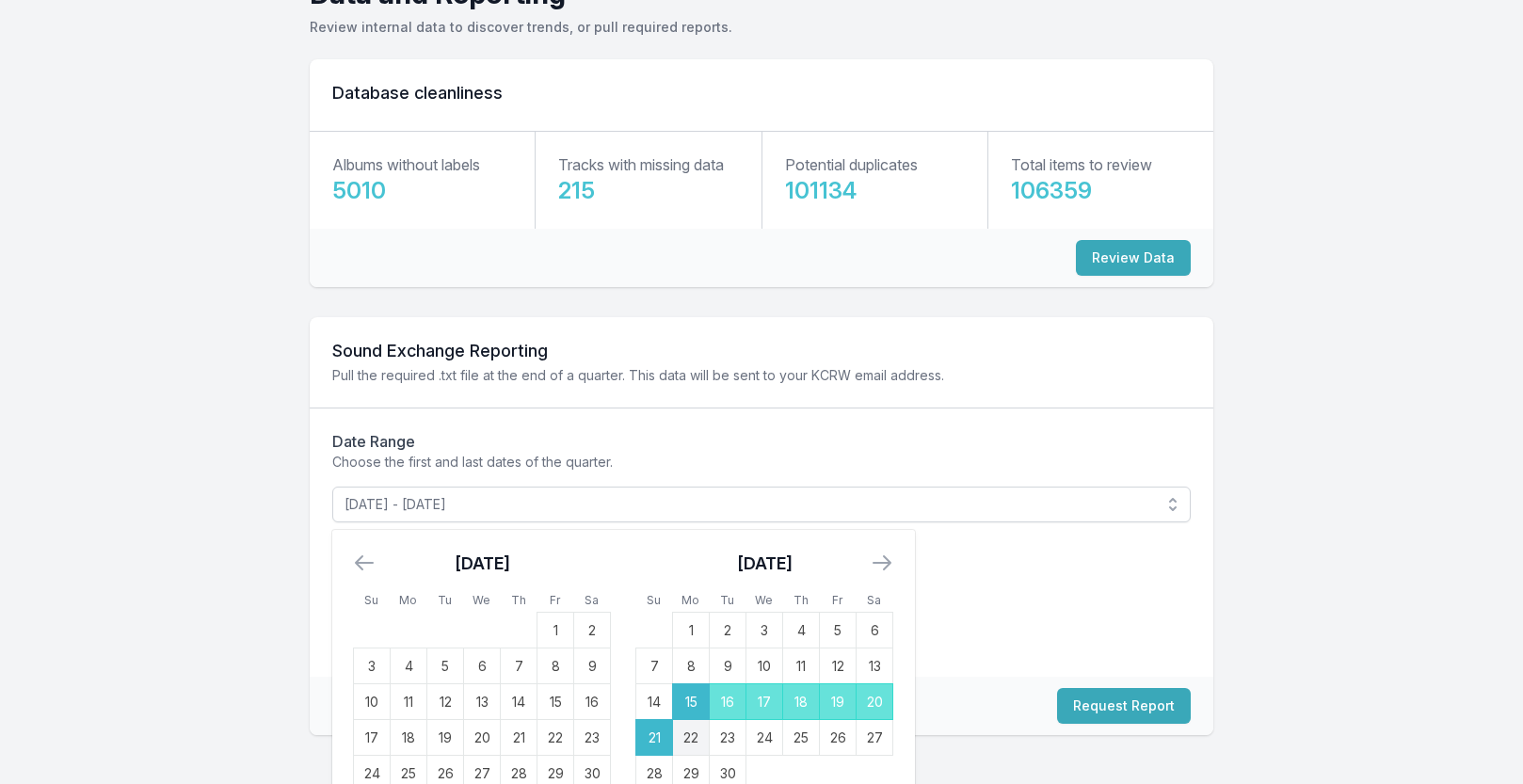
click at [980, 599] on div "Music Channels Which content would you like to include in the report? Simulcast…" at bounding box center [762, 599] width 858 height 109
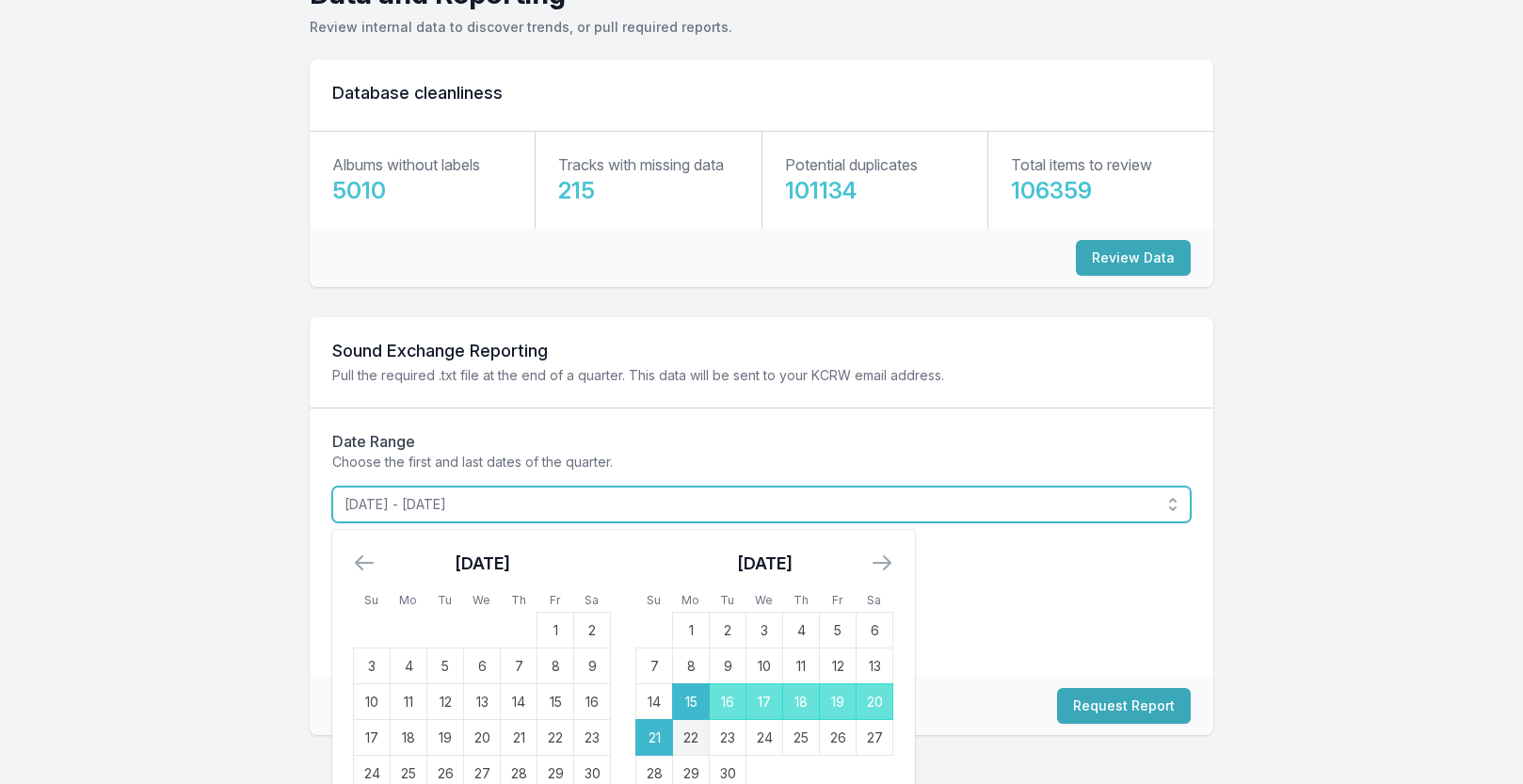
click at [972, 501] on span "[DATE] - [DATE]" at bounding box center [748, 505] width 808 height 19
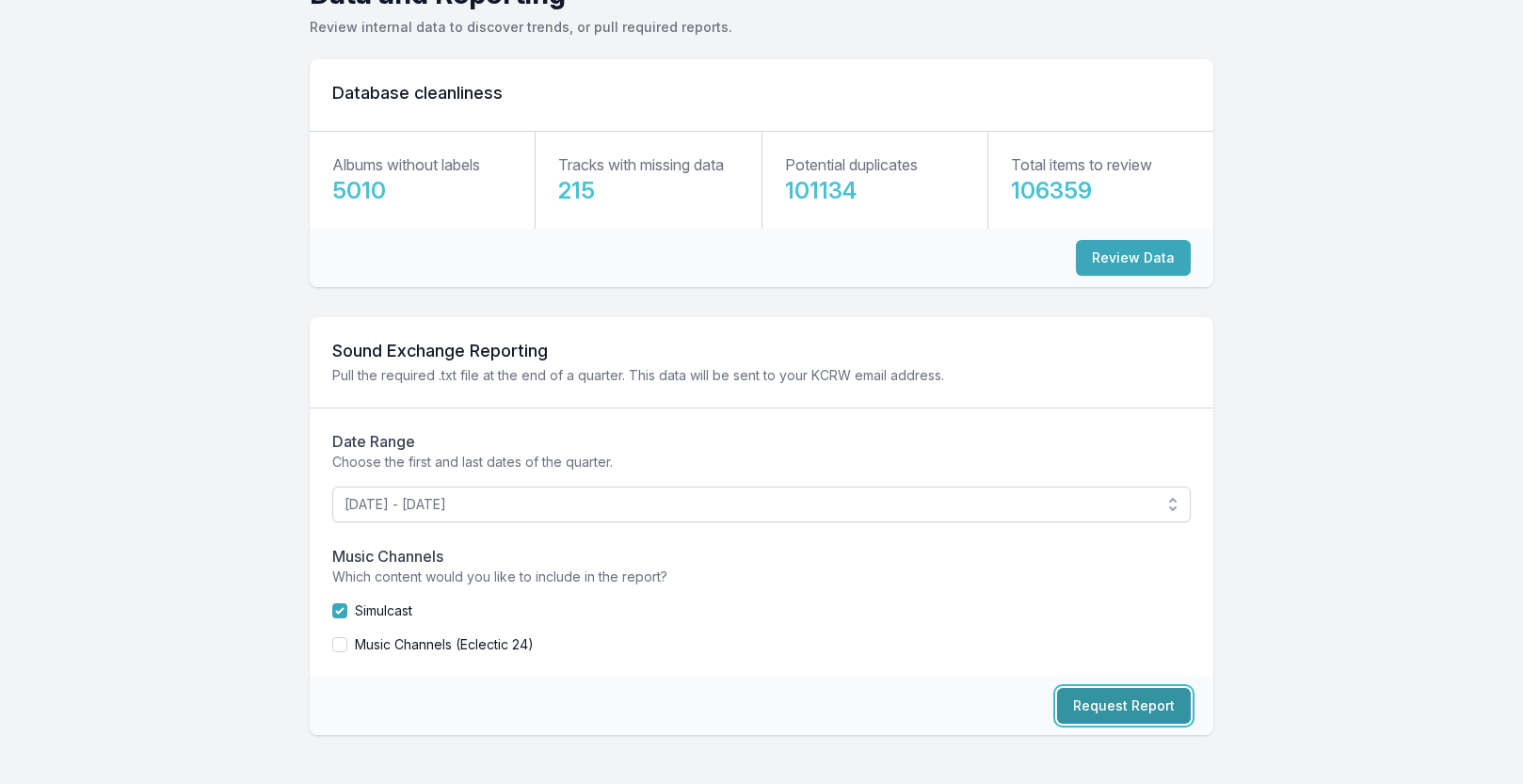
click at [1115, 698] on button "Request Report" at bounding box center [1124, 706] width 134 height 36
checkbox input "false"
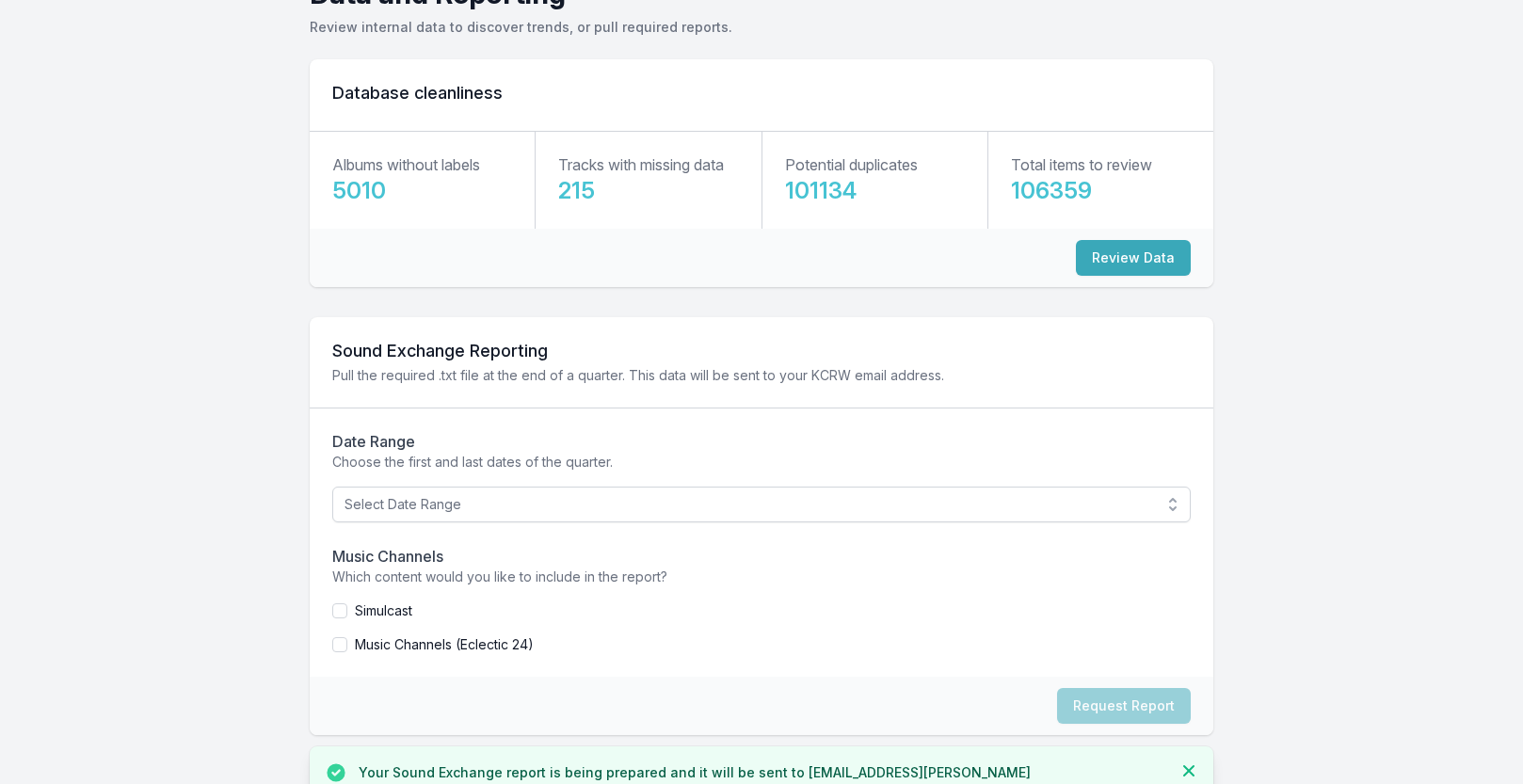
scroll to position [178, 0]
